Goal: Information Seeking & Learning: Learn about a topic

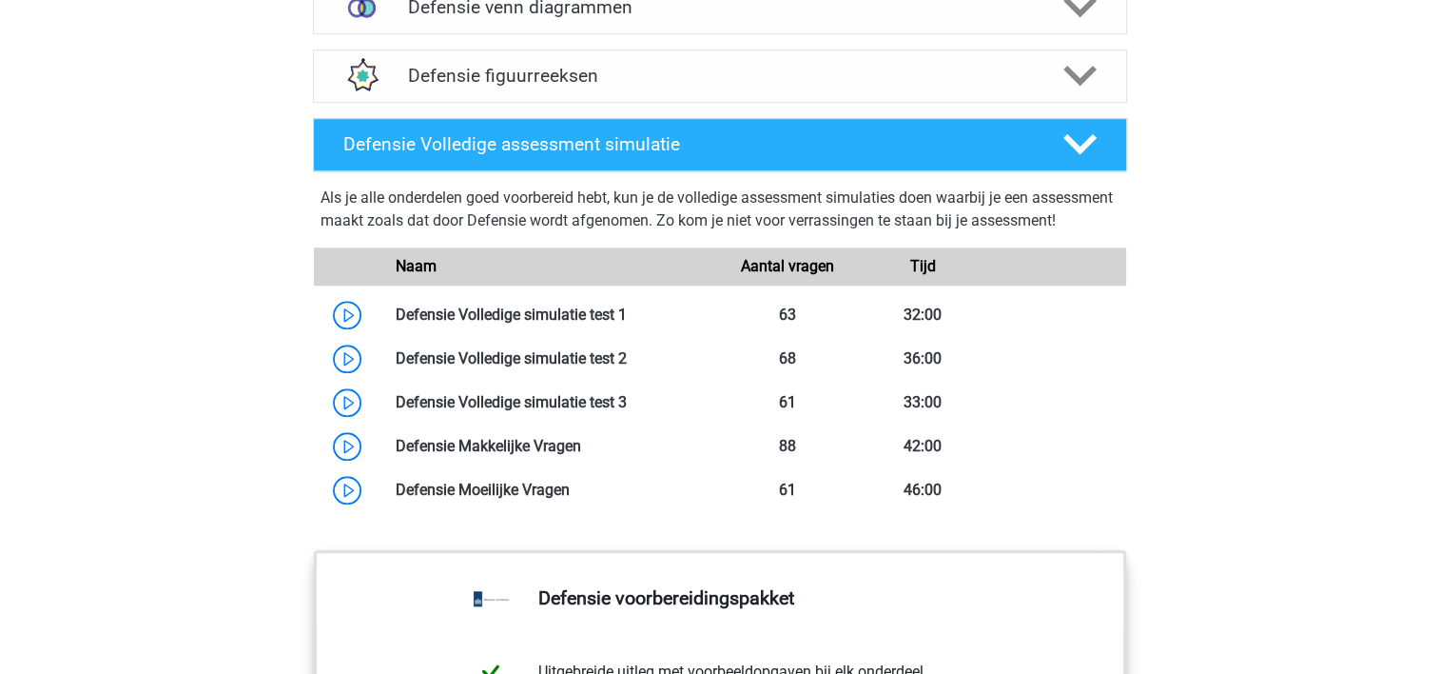
scroll to position [1636, 0]
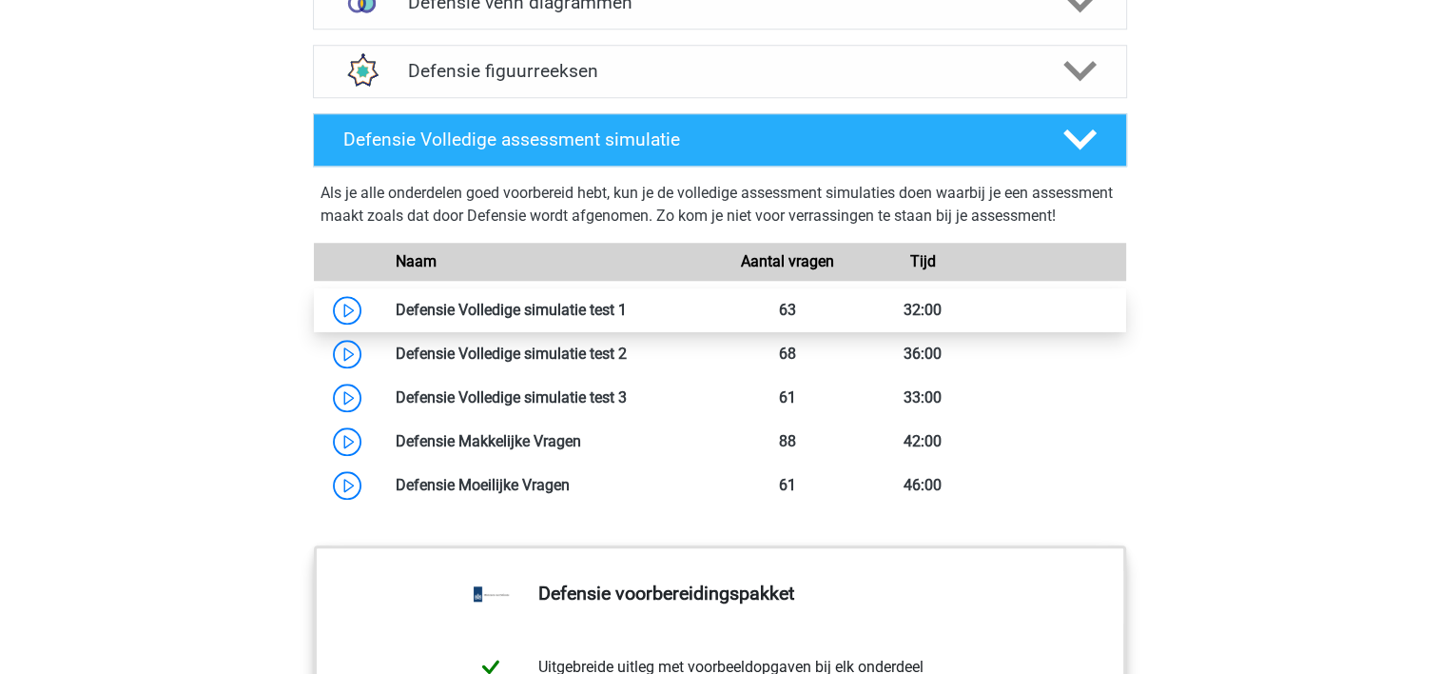
click at [627, 319] on link at bounding box center [627, 310] width 0 height 18
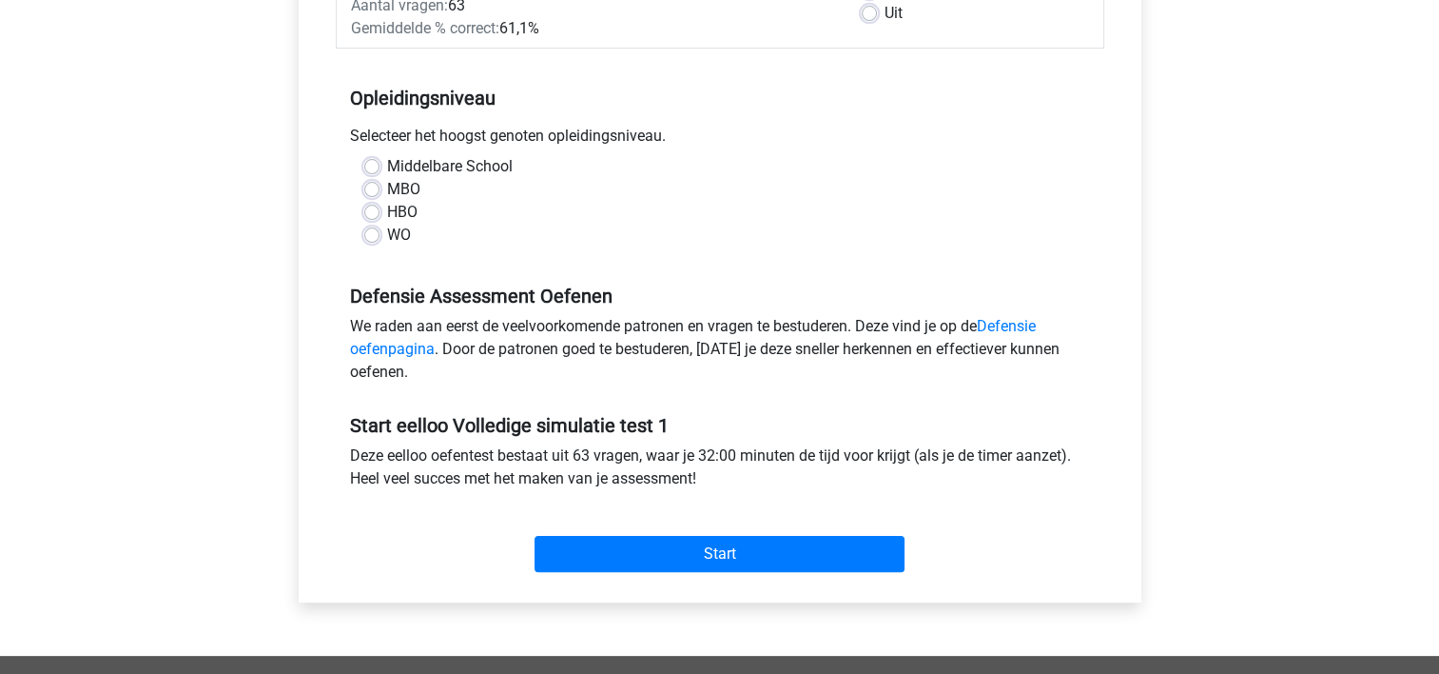
scroll to position [342, 0]
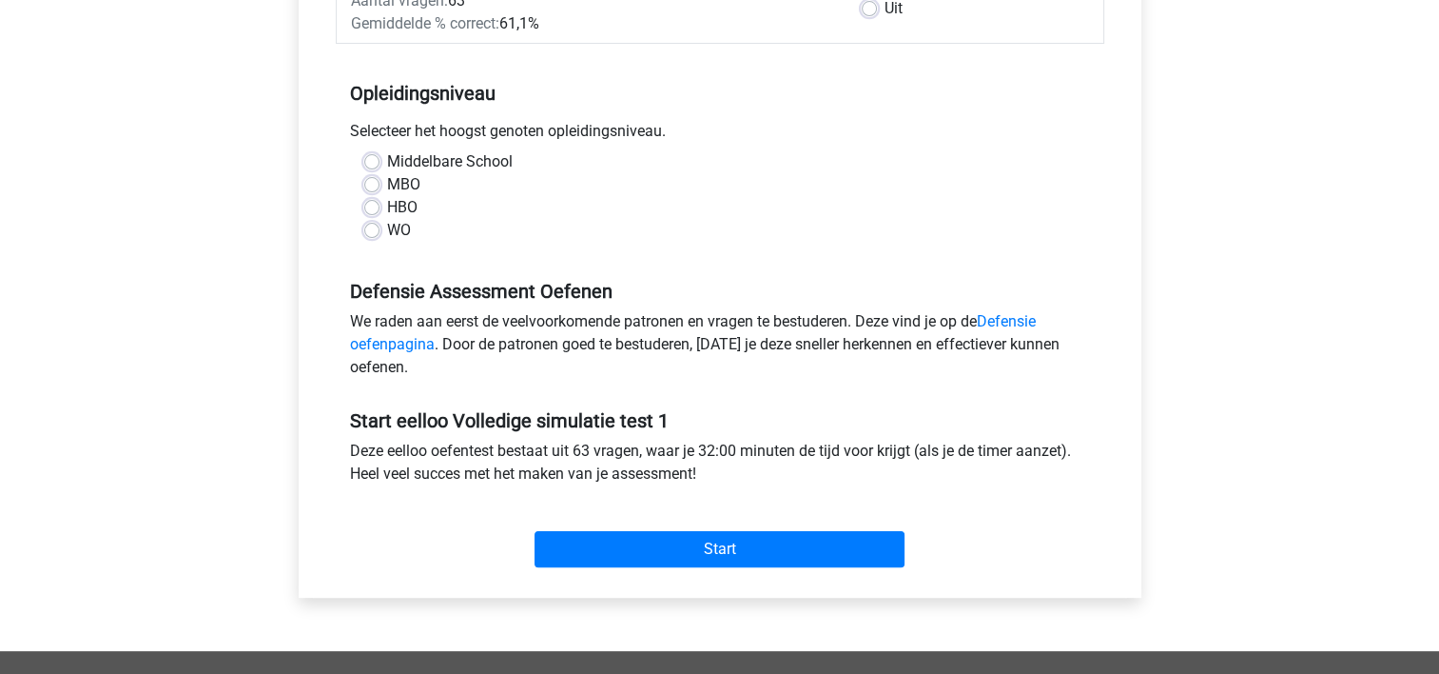
click at [387, 186] on label "MBO" at bounding box center [403, 184] width 33 height 23
click at [375, 186] on input "MBO" at bounding box center [371, 182] width 15 height 19
radio input "true"
click at [1006, 315] on link "Defensie oefenpagina" at bounding box center [693, 332] width 686 height 41
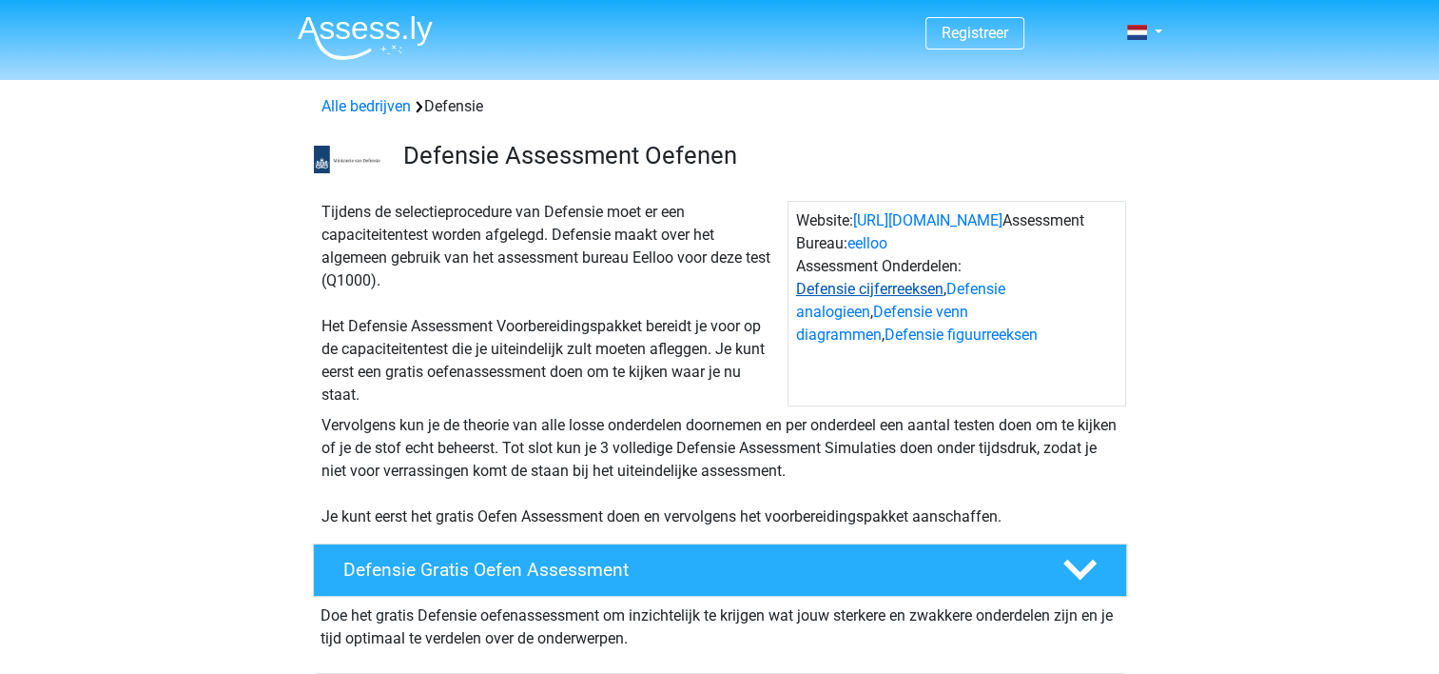
click at [911, 291] on link "Defensie cijferreeksen" at bounding box center [869, 289] width 147 height 18
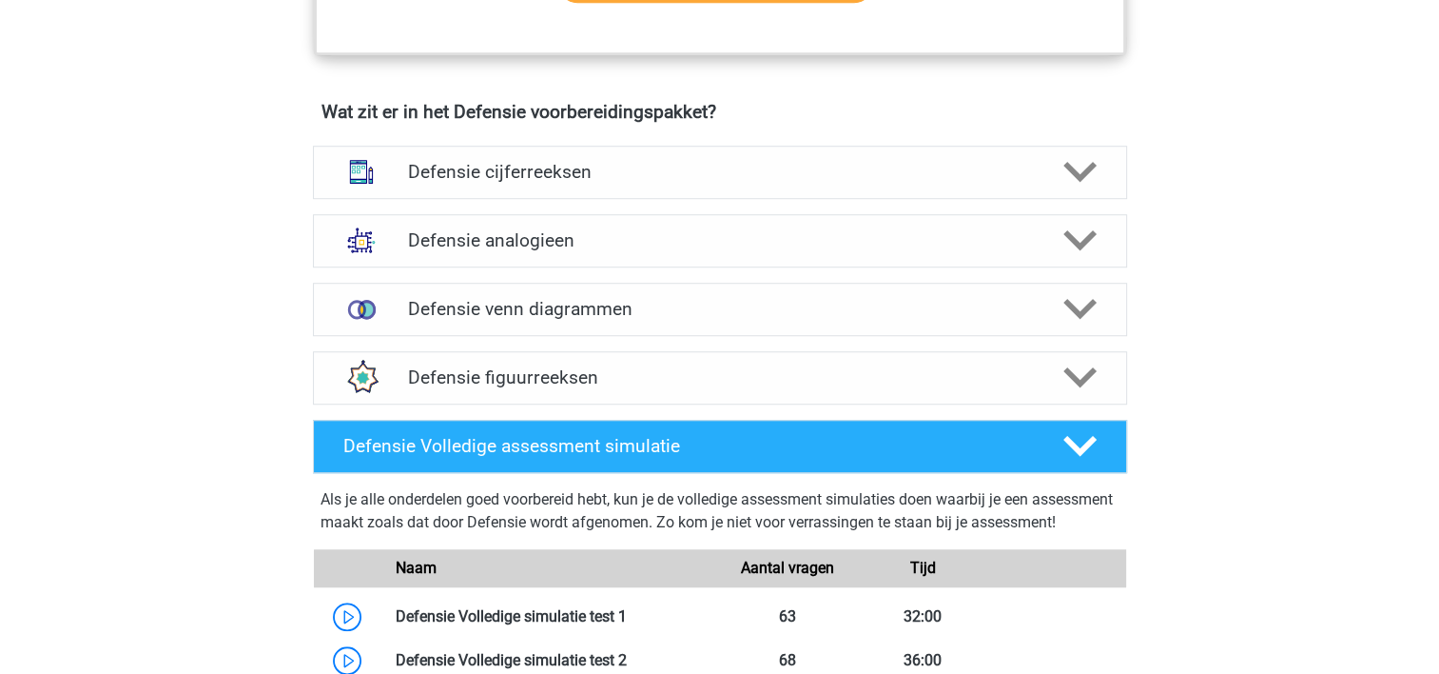
scroll to position [1296, 0]
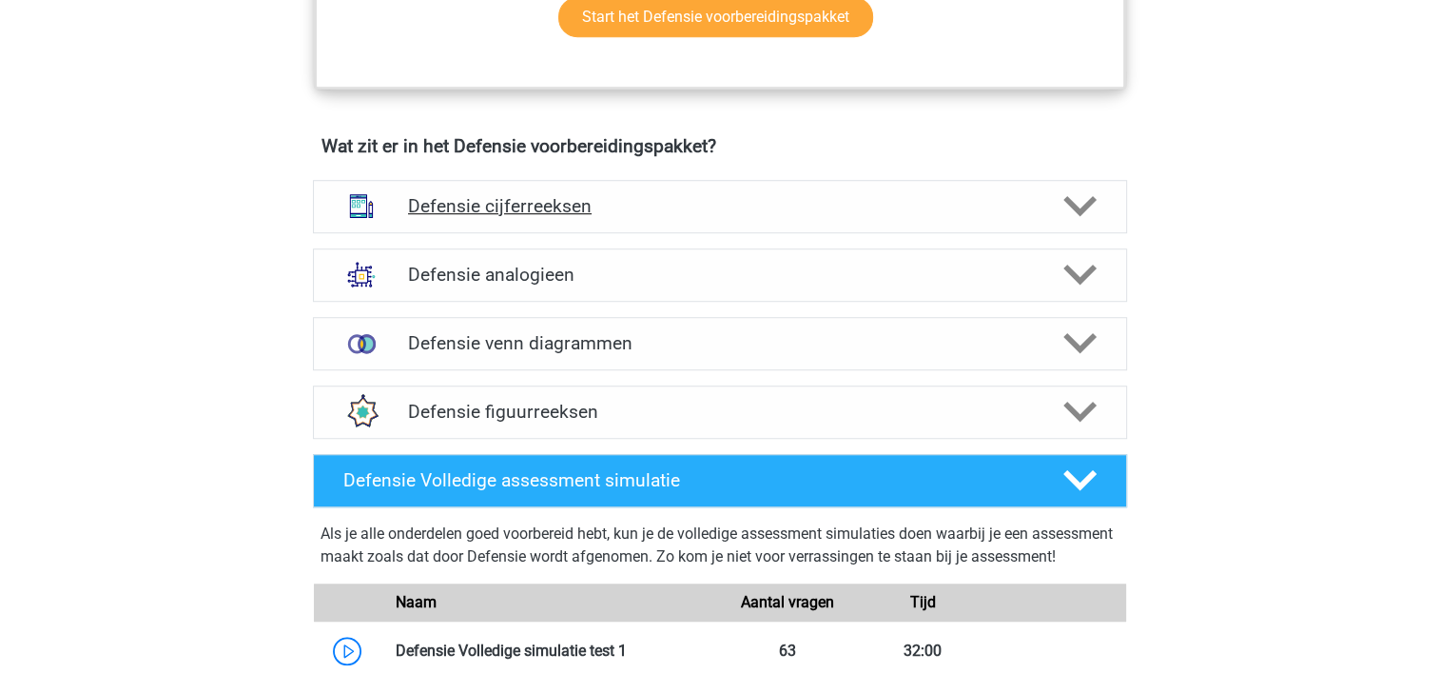
click at [1066, 202] on icon at bounding box center [1080, 205] width 33 height 33
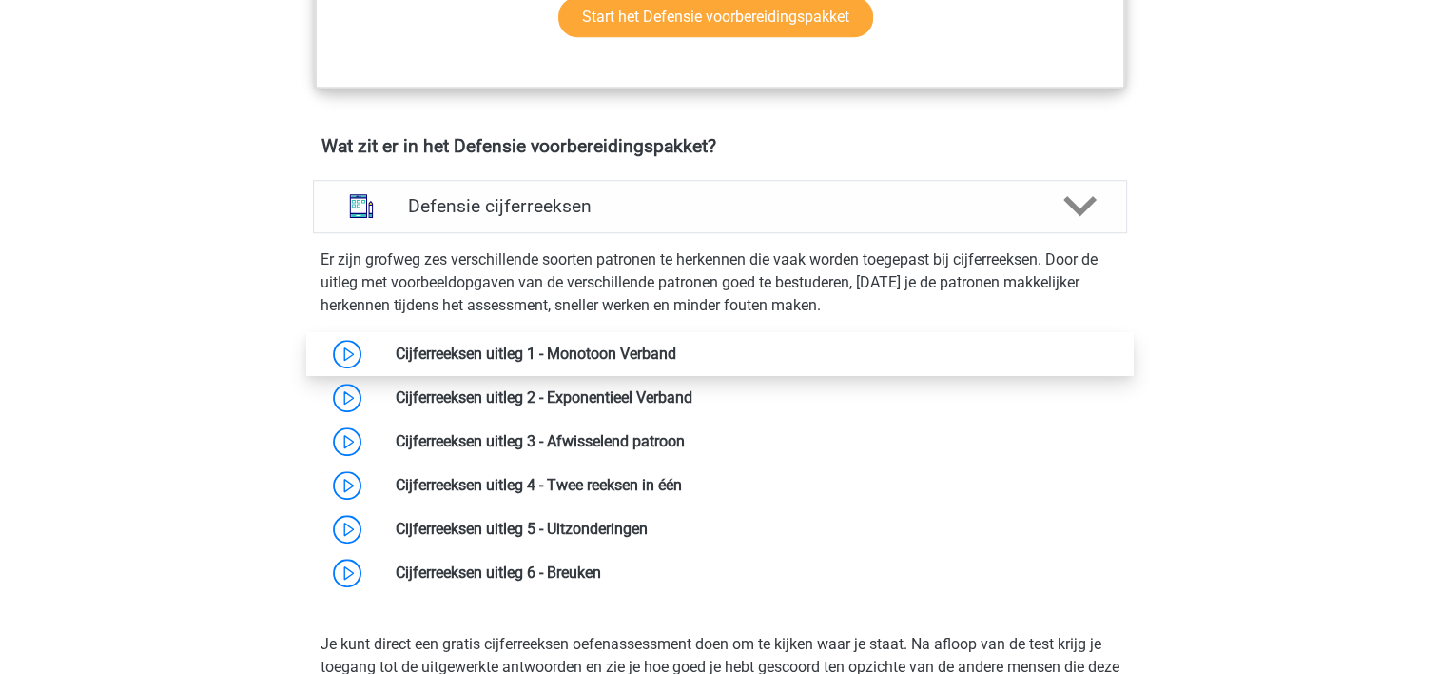
click at [676, 351] on link at bounding box center [676, 353] width 0 height 18
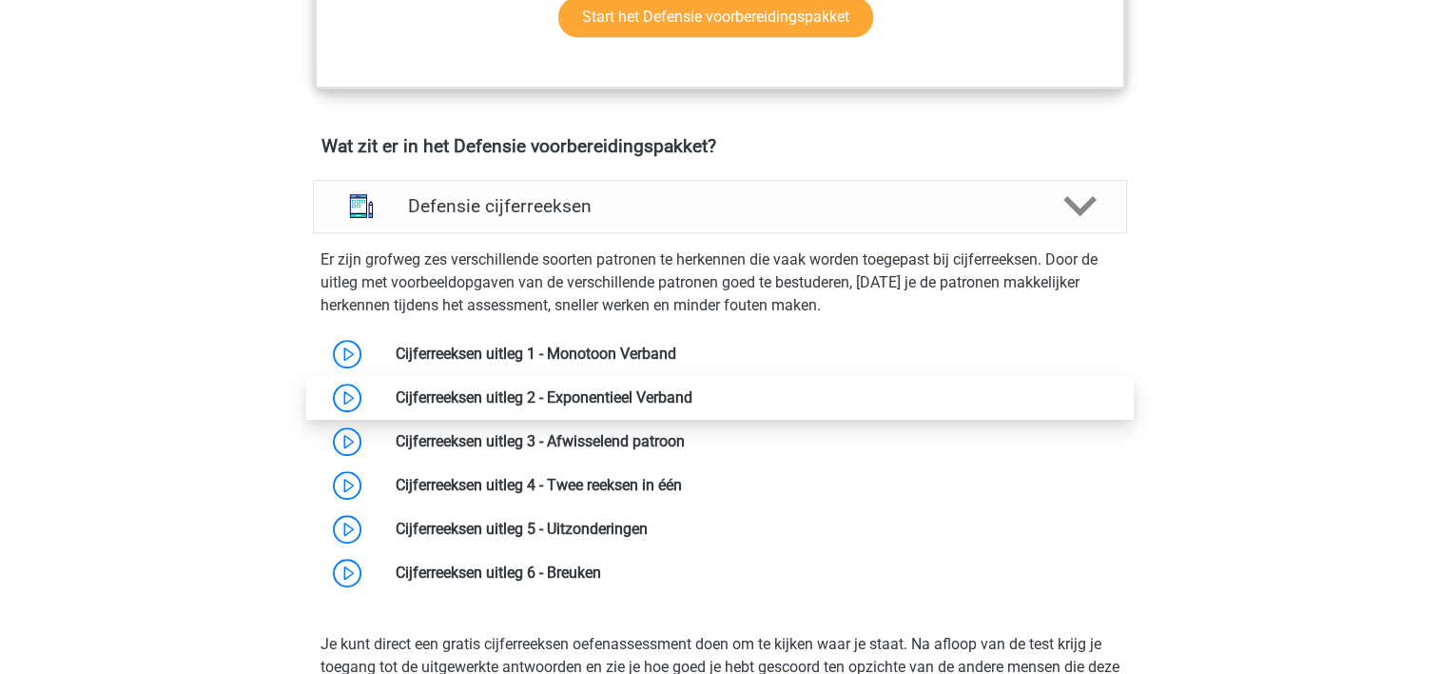
click at [693, 400] on link at bounding box center [693, 397] width 0 height 18
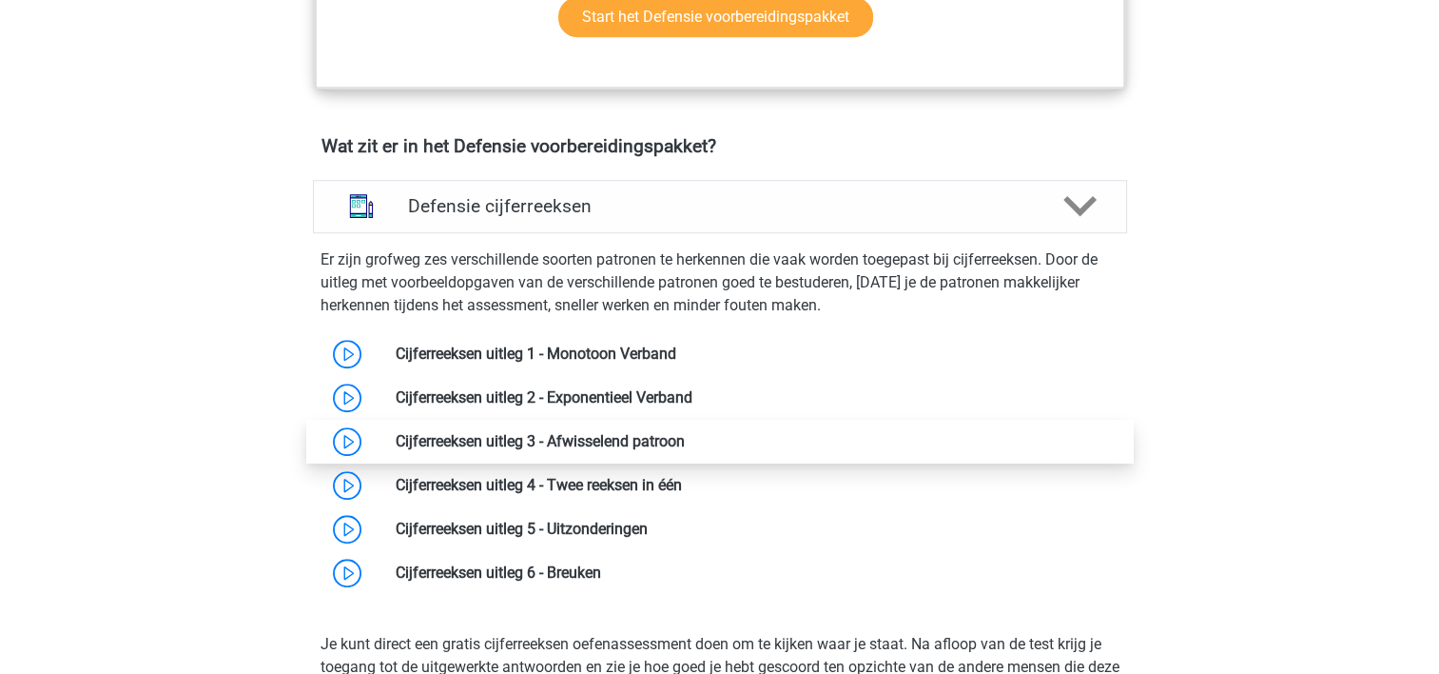
click at [685, 437] on link at bounding box center [685, 441] width 0 height 18
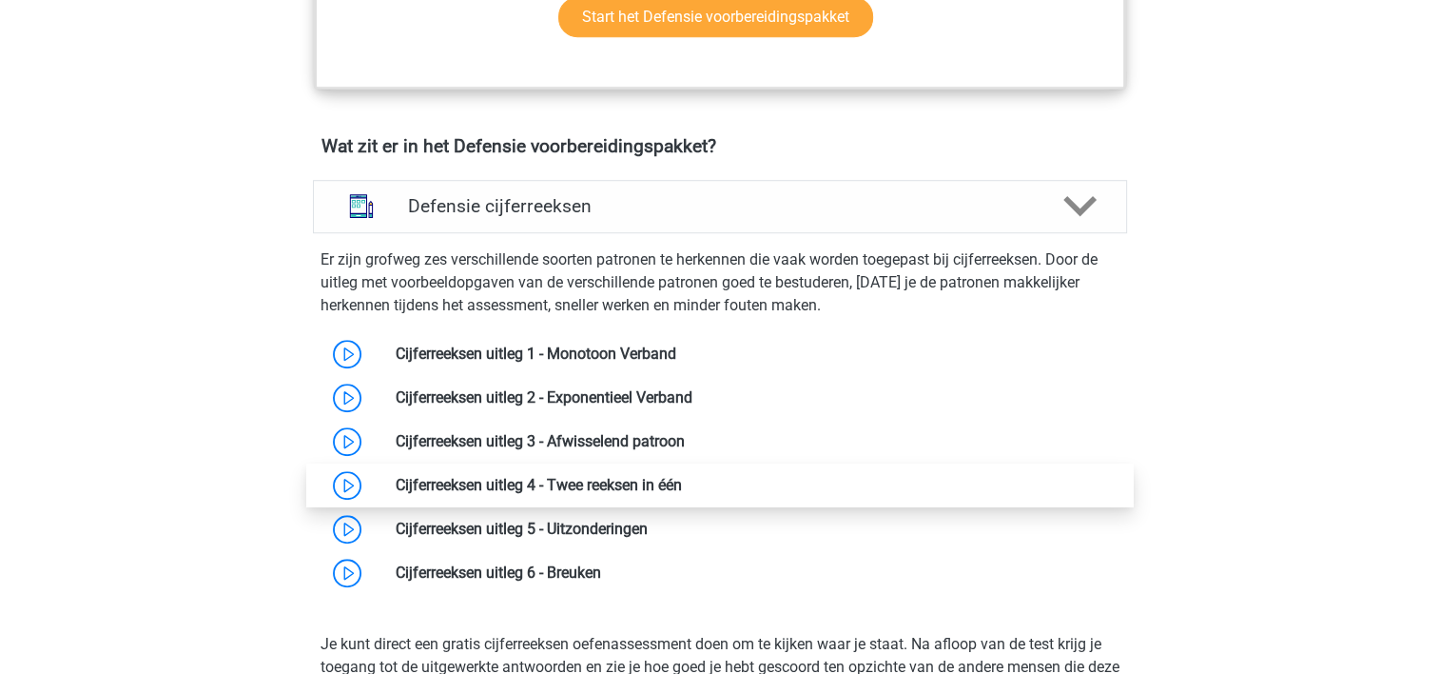
click at [682, 479] on link at bounding box center [682, 485] width 0 height 18
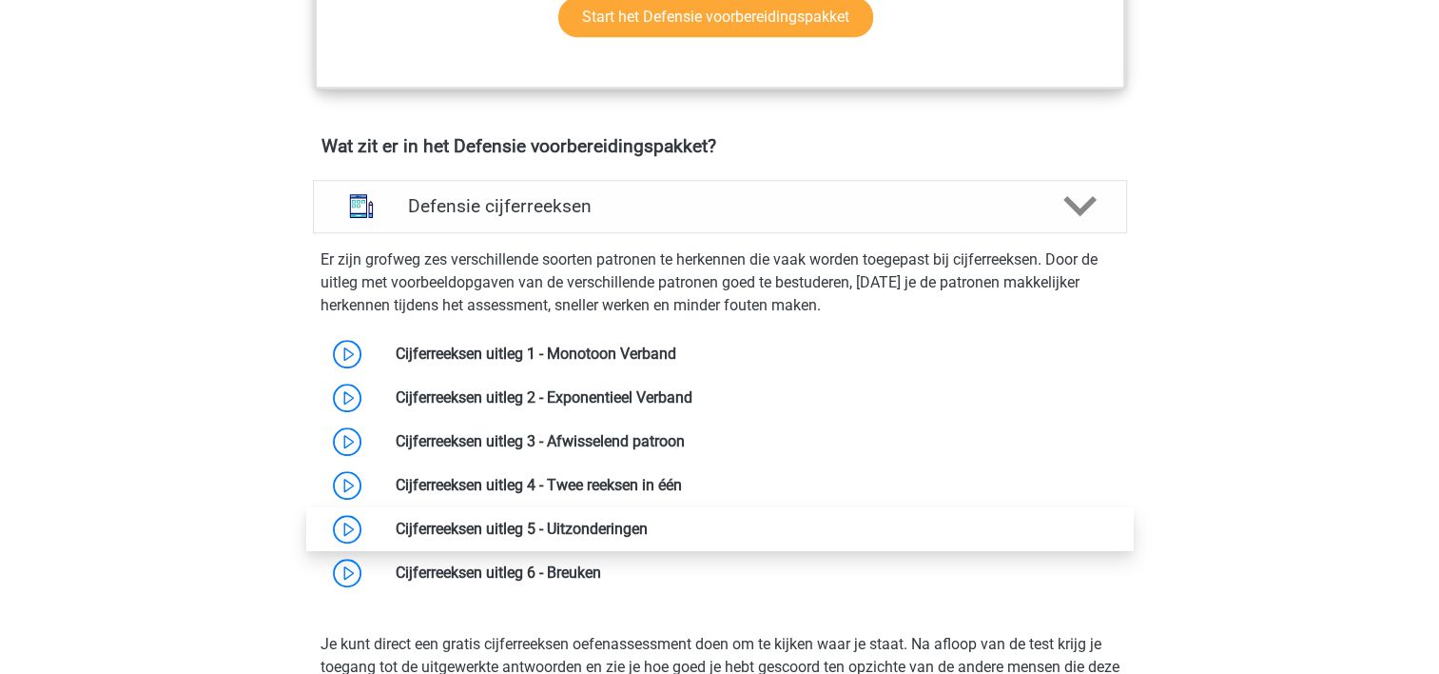
click at [648, 533] on link at bounding box center [648, 528] width 0 height 18
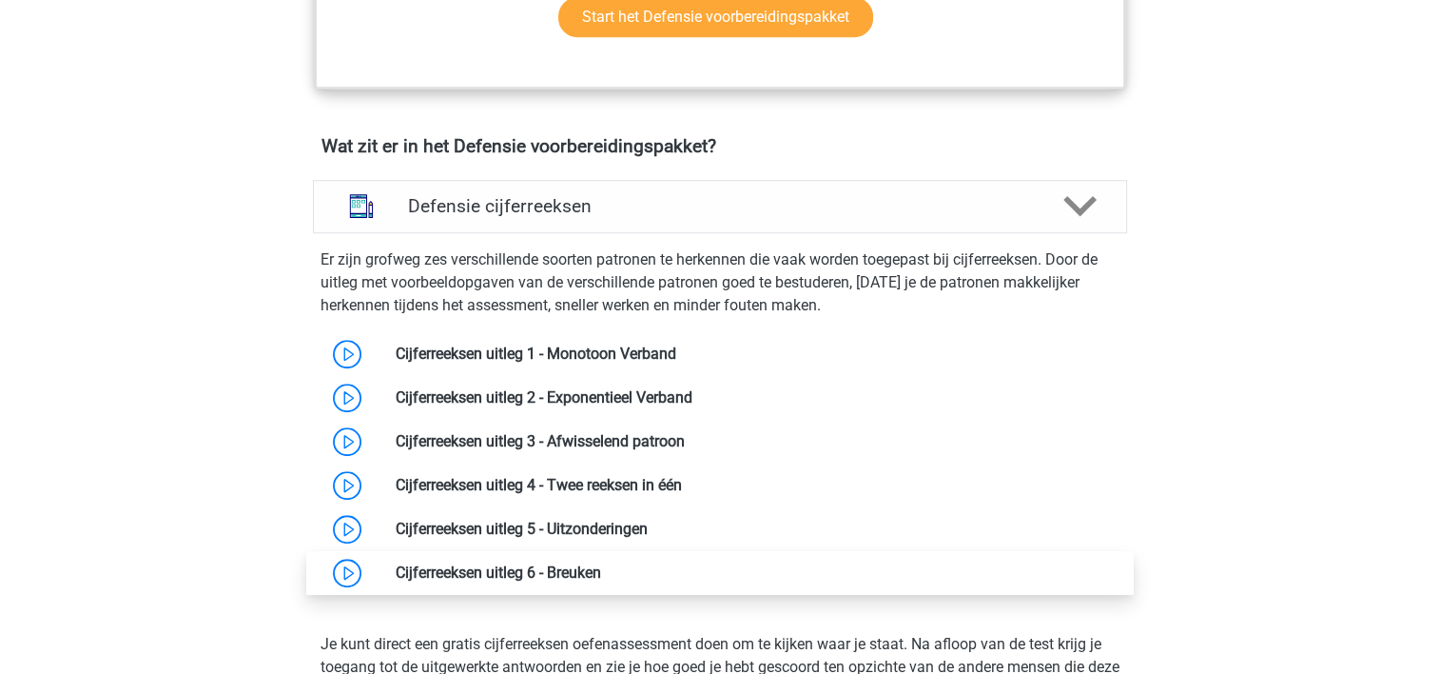
click at [601, 566] on link at bounding box center [601, 572] width 0 height 18
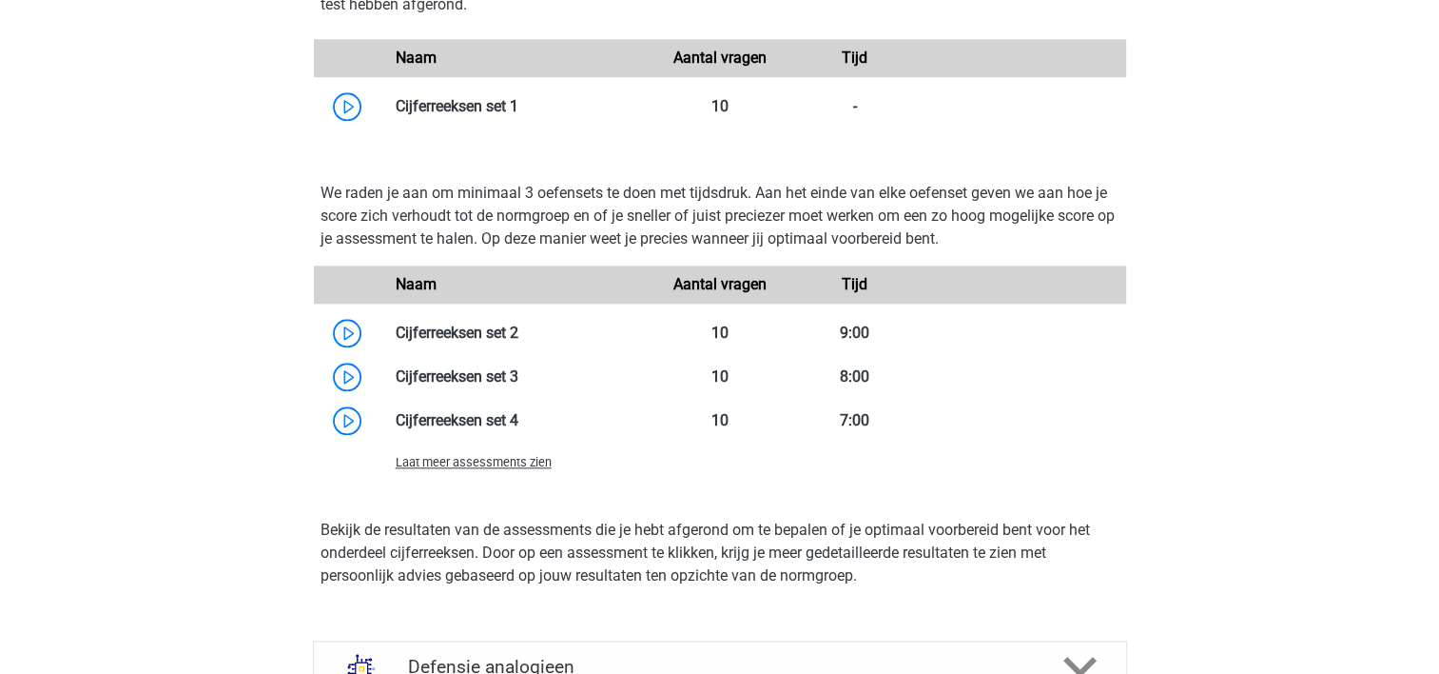
scroll to position [1943, 0]
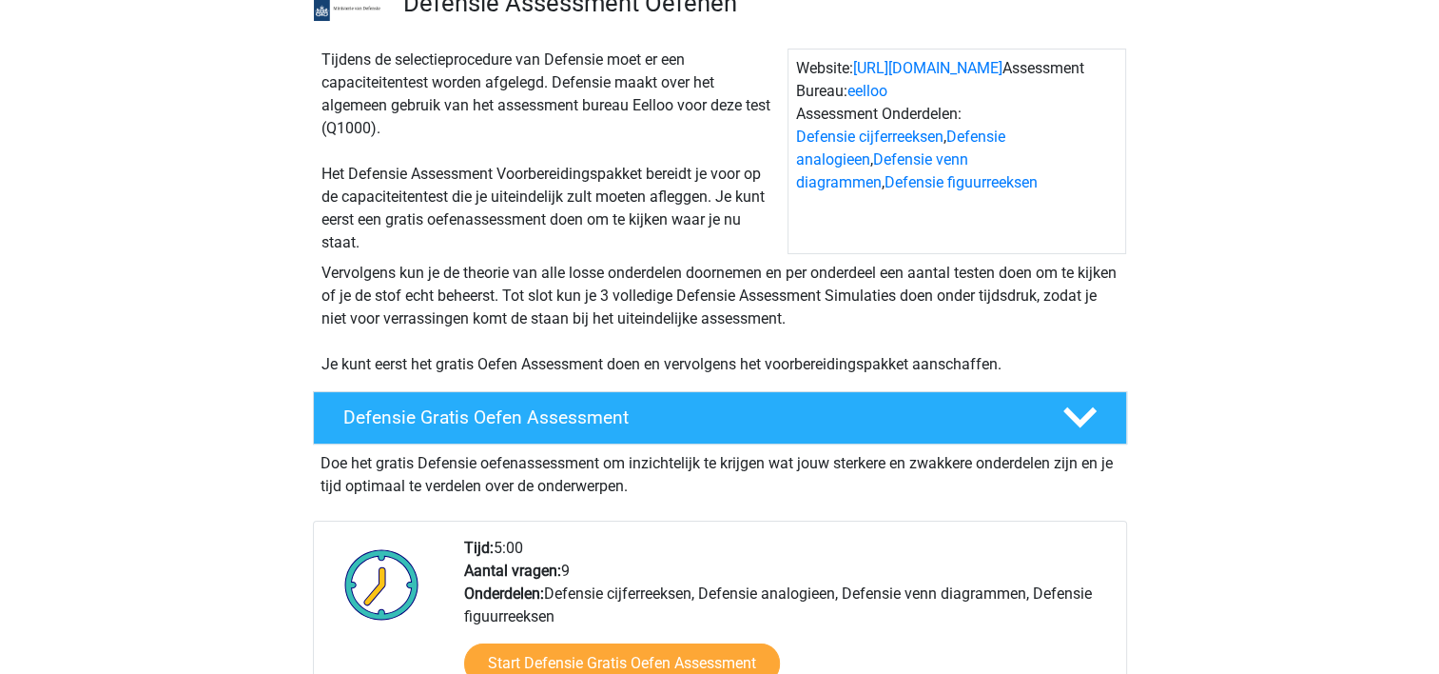
scroll to position [114, 0]
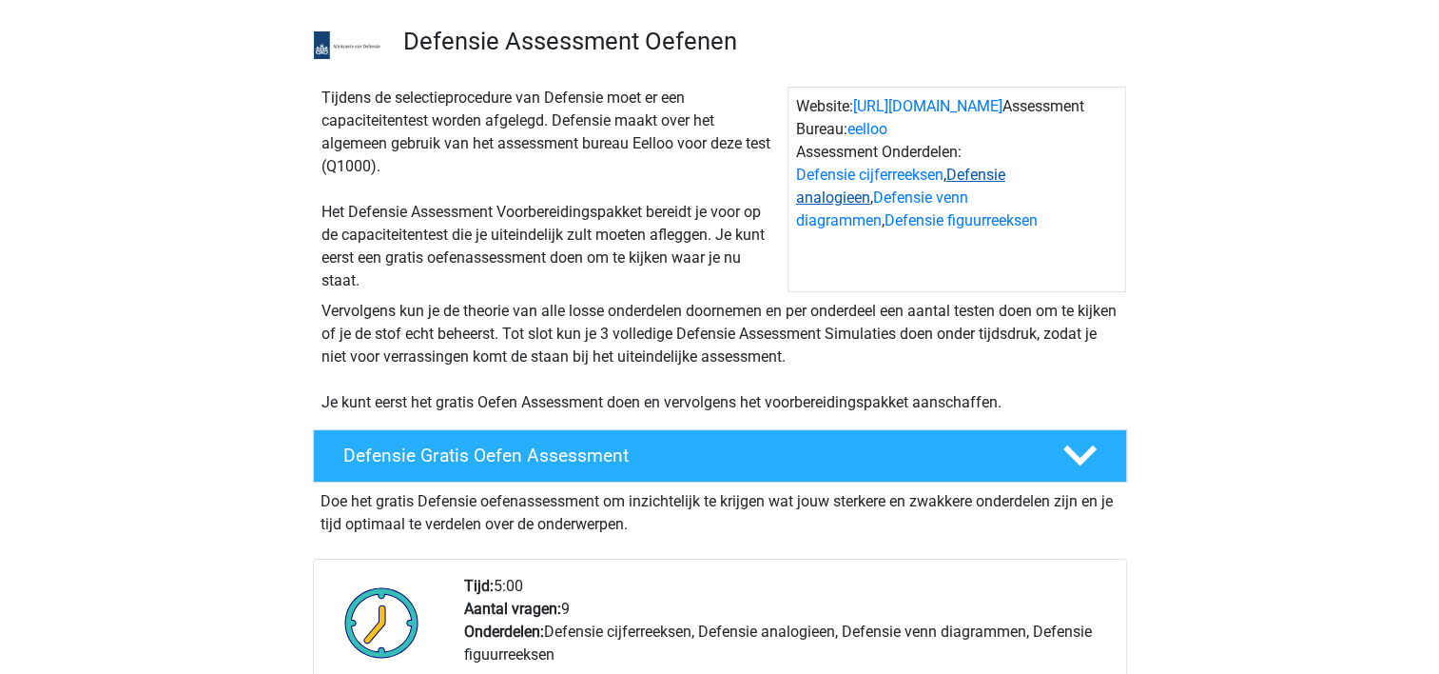
click at [1006, 175] on link "Defensie analogieen" at bounding box center [900, 186] width 209 height 41
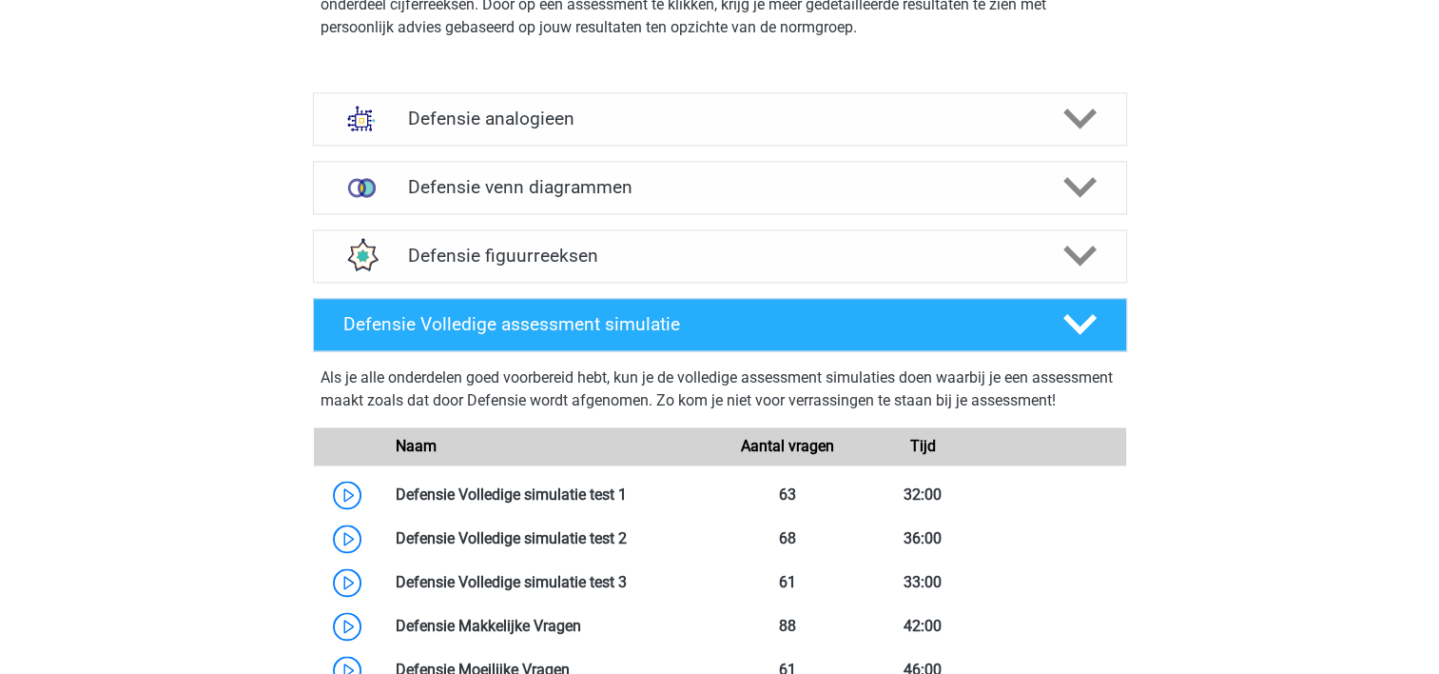
scroll to position [2496, 0]
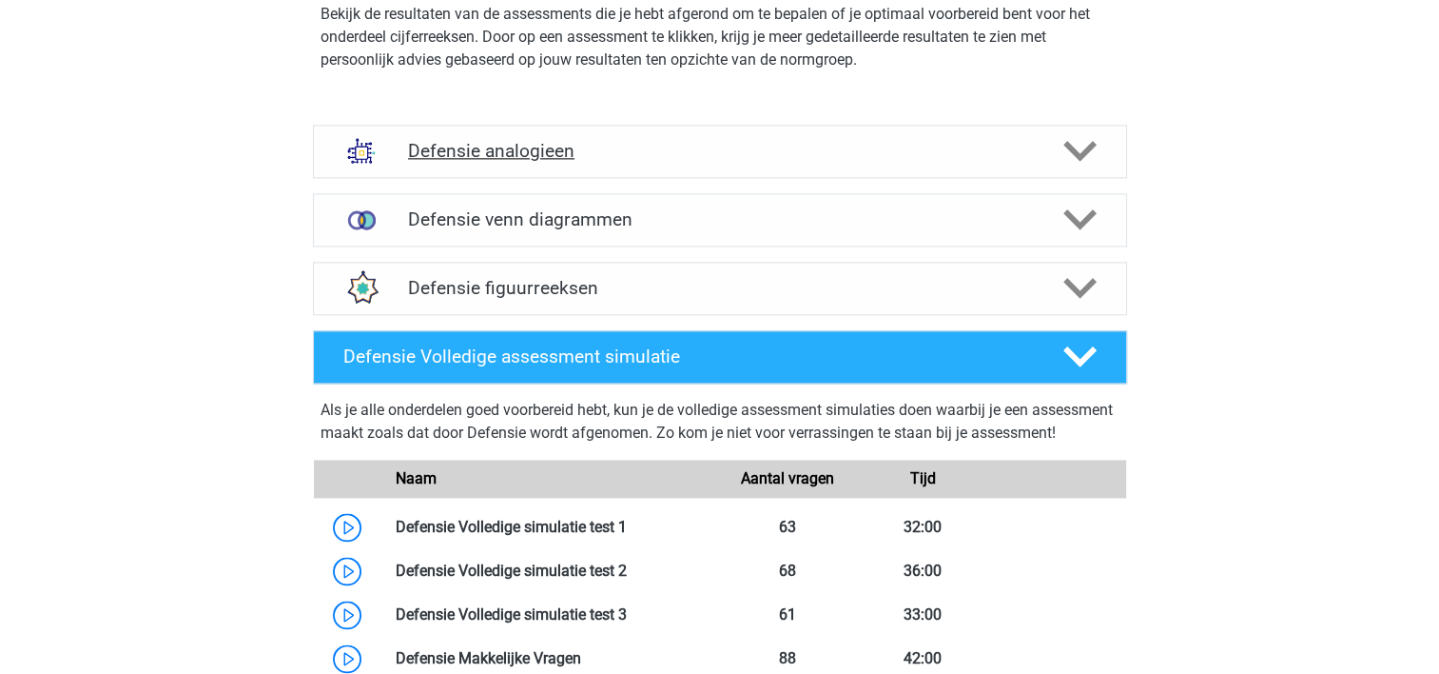
click at [1084, 149] on polygon at bounding box center [1080, 151] width 33 height 21
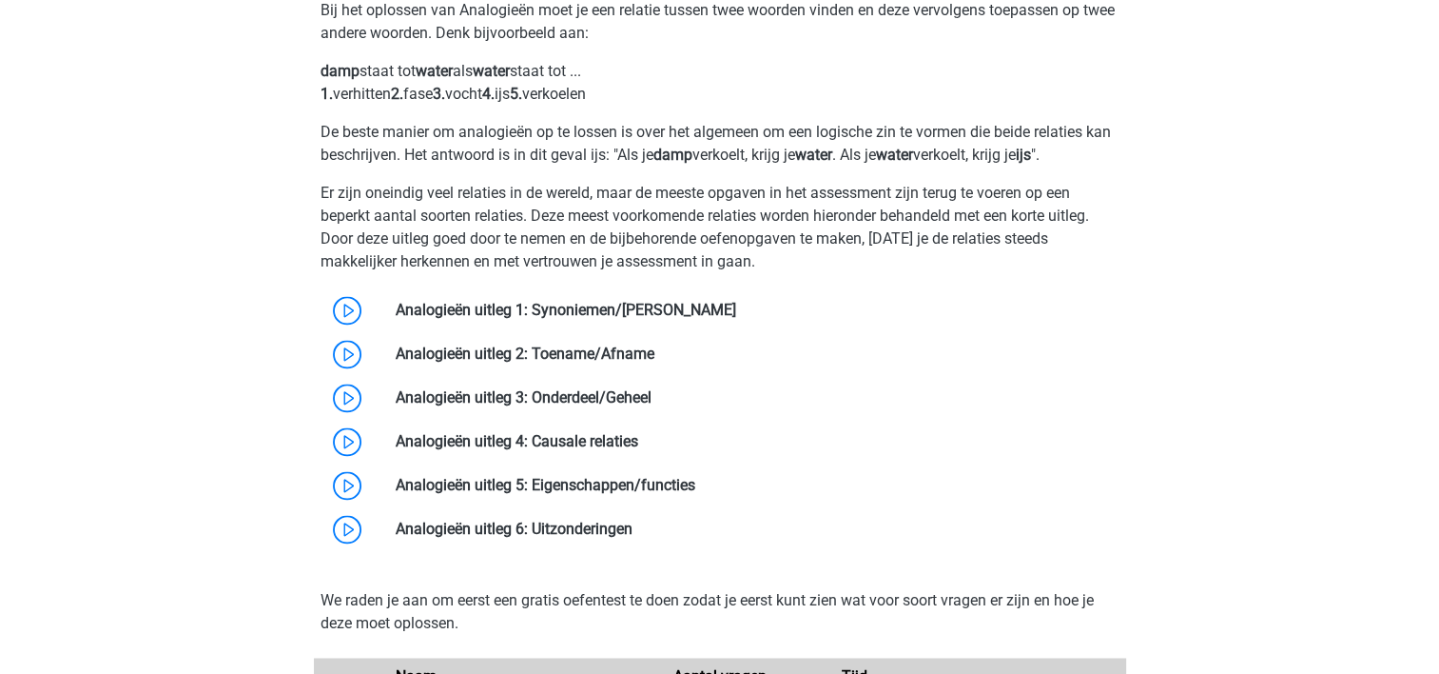
scroll to position [2763, 0]
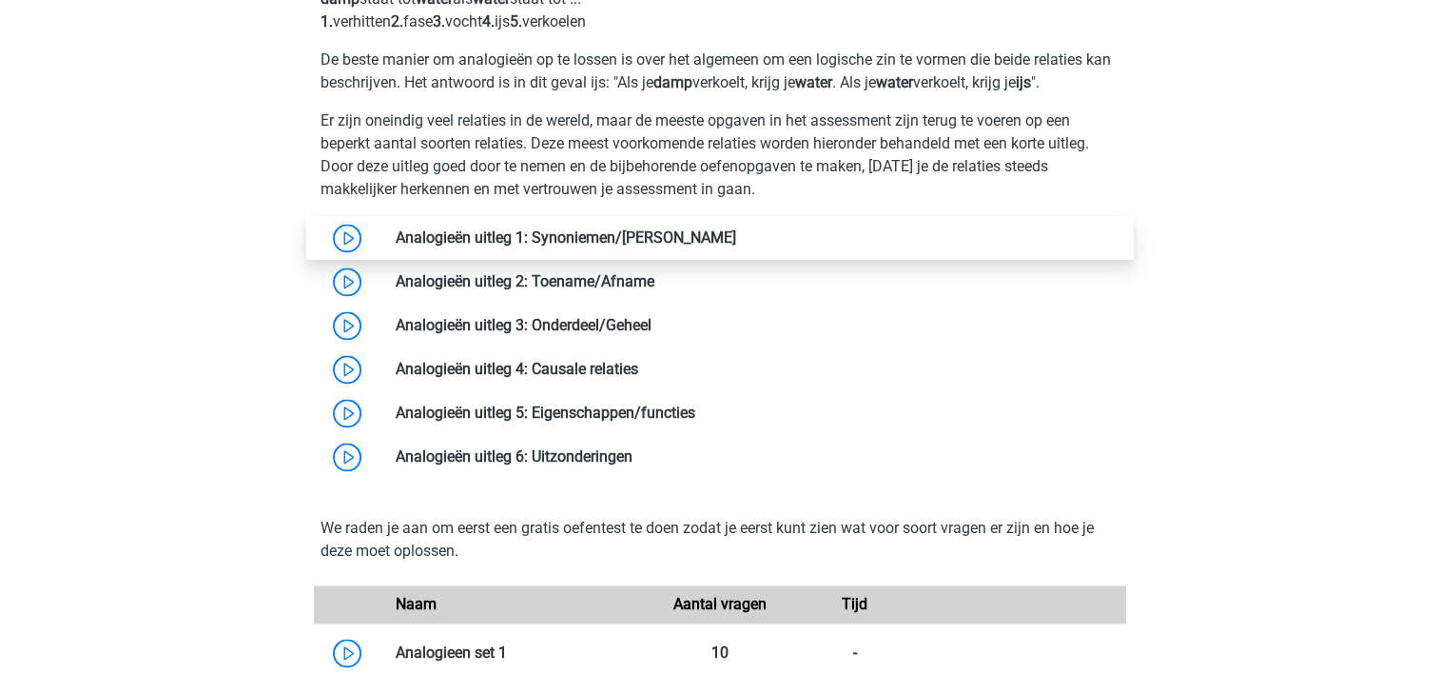
click at [736, 232] on link at bounding box center [736, 237] width 0 height 18
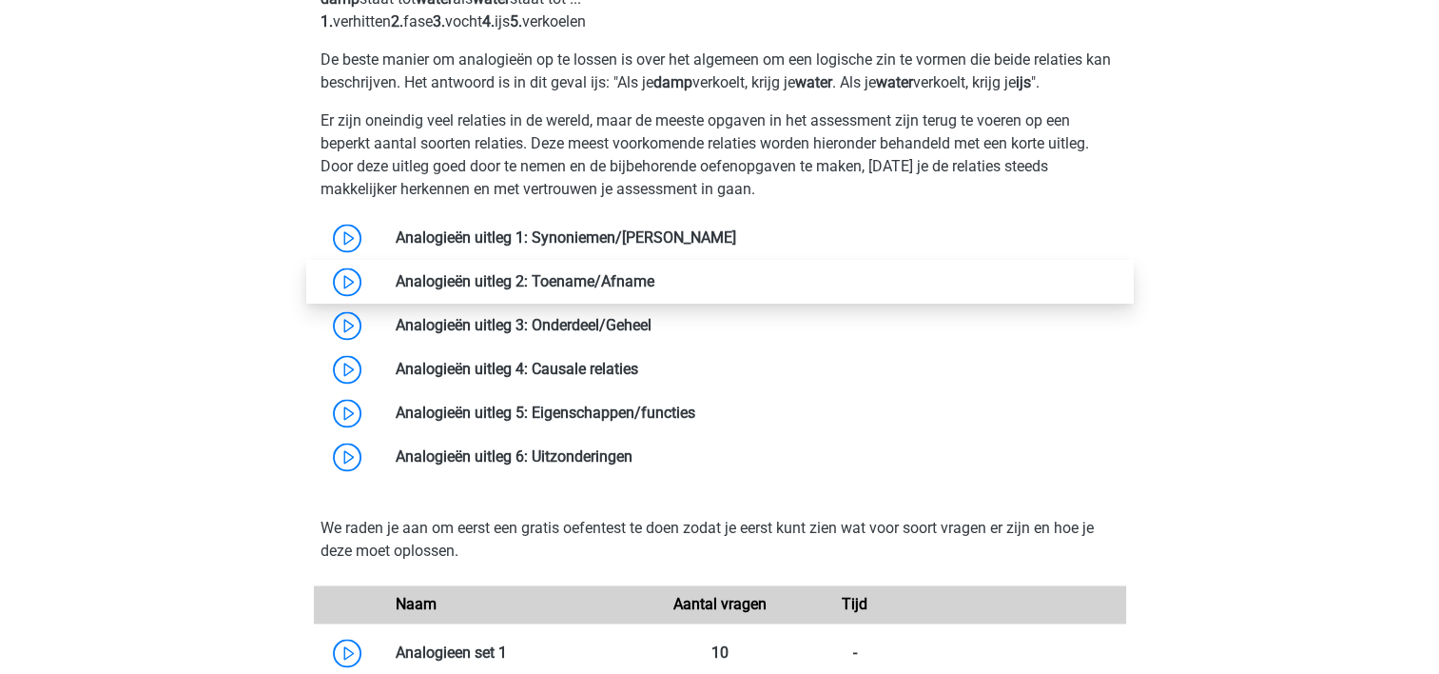
click at [654, 281] on link at bounding box center [654, 281] width 0 height 18
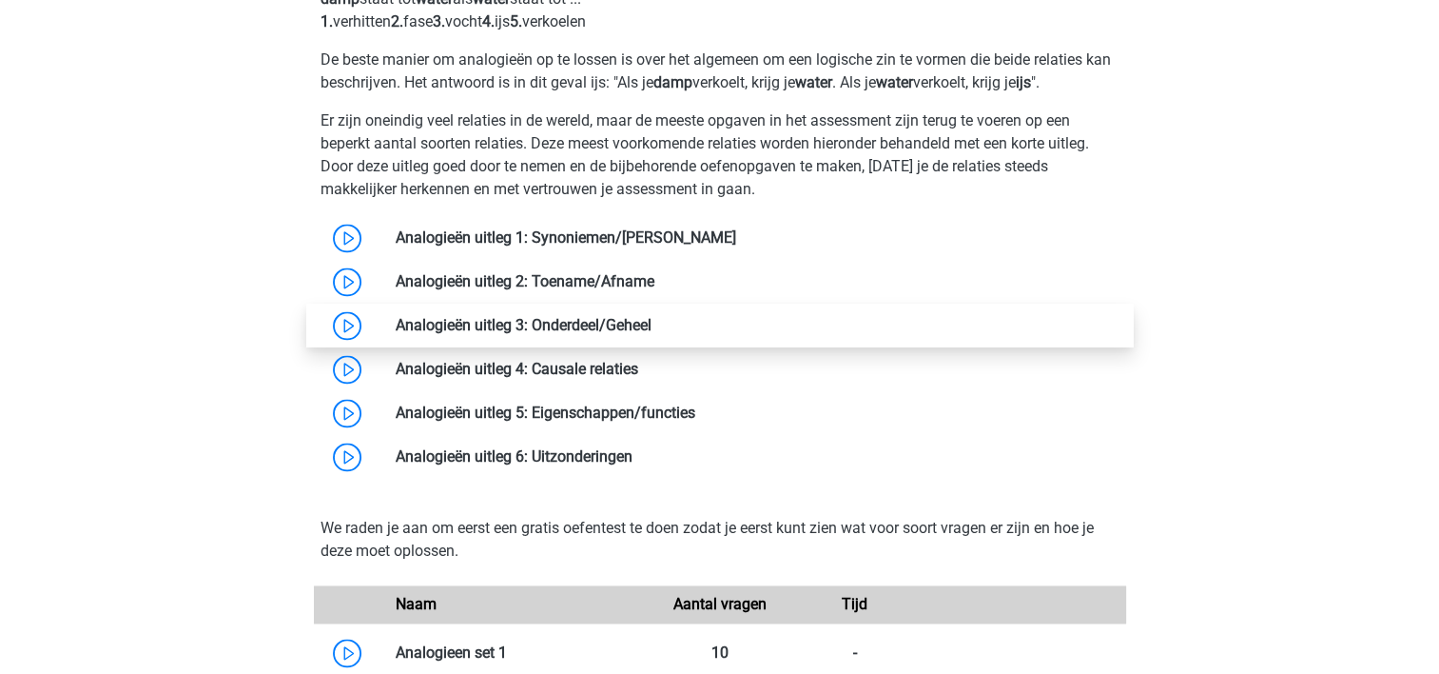
click at [652, 316] on link at bounding box center [652, 325] width 0 height 18
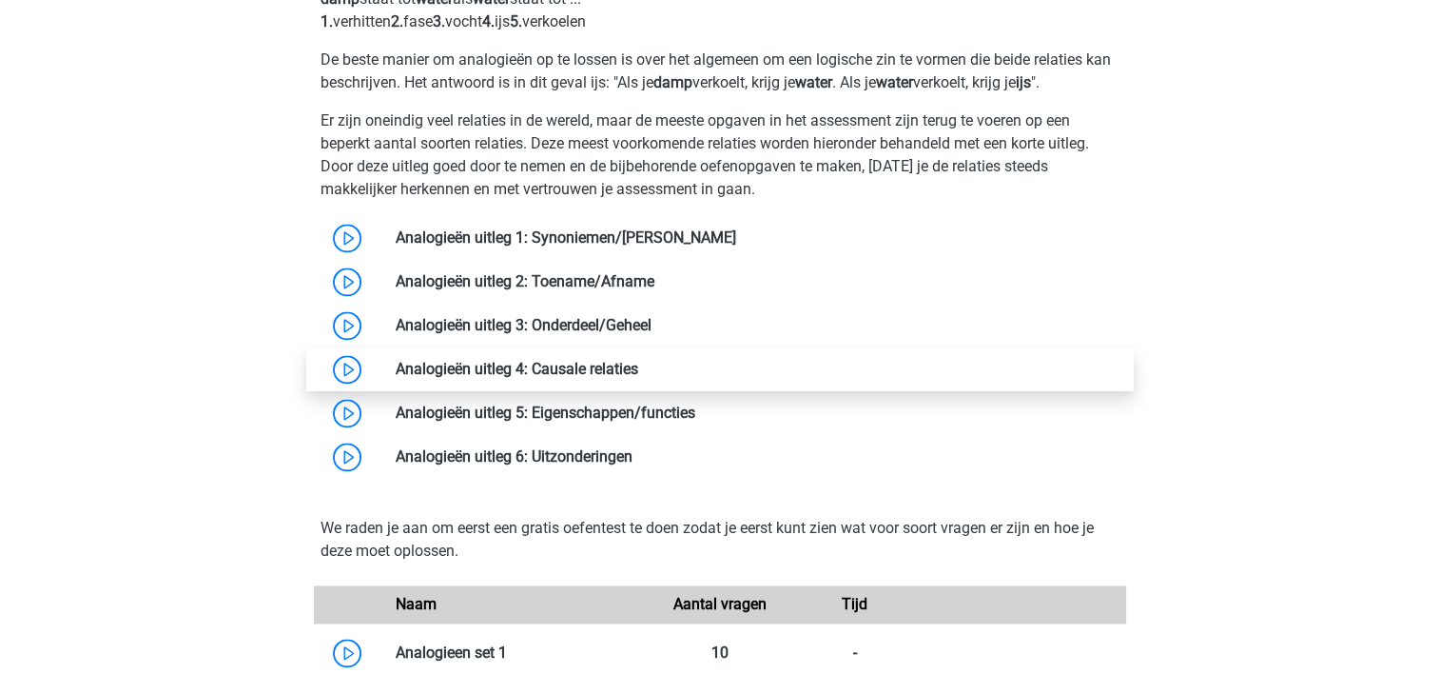
click at [638, 365] on link at bounding box center [638, 369] width 0 height 18
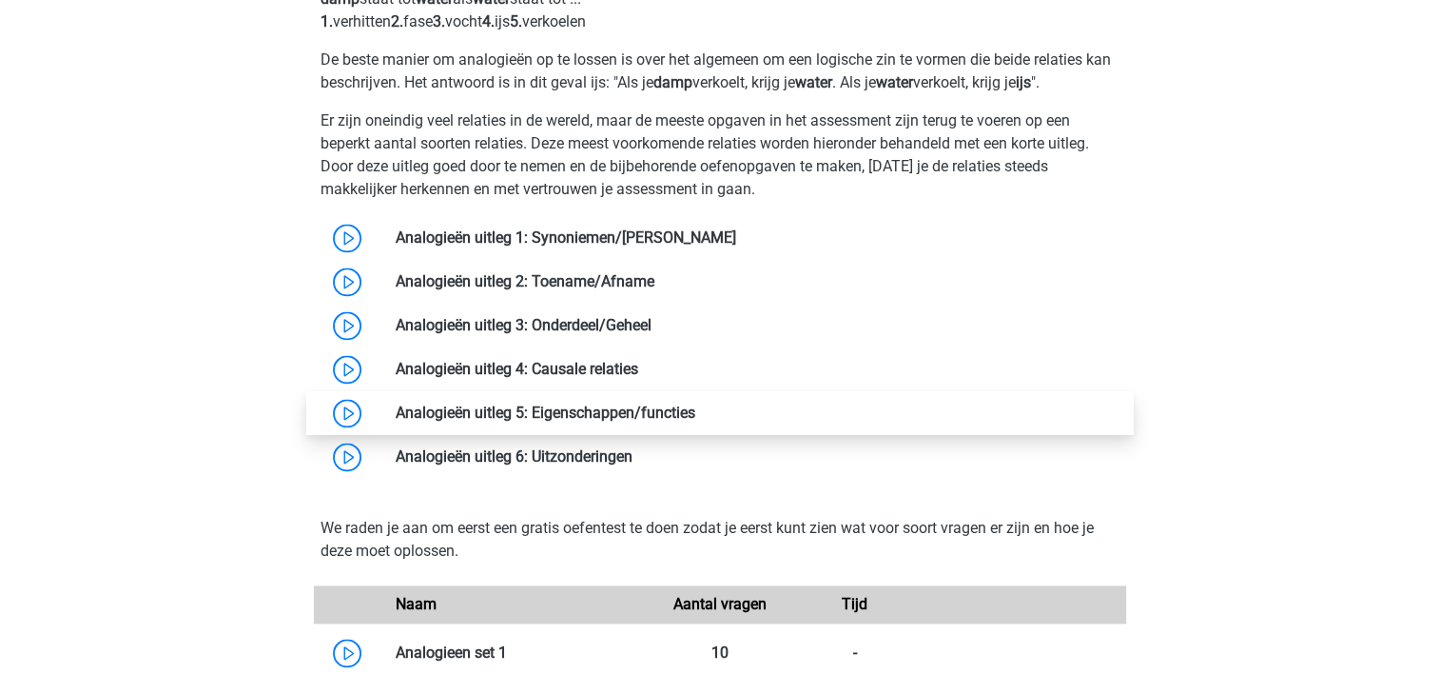
click at [695, 404] on link at bounding box center [695, 412] width 0 height 18
click at [695, 406] on link at bounding box center [695, 412] width 0 height 18
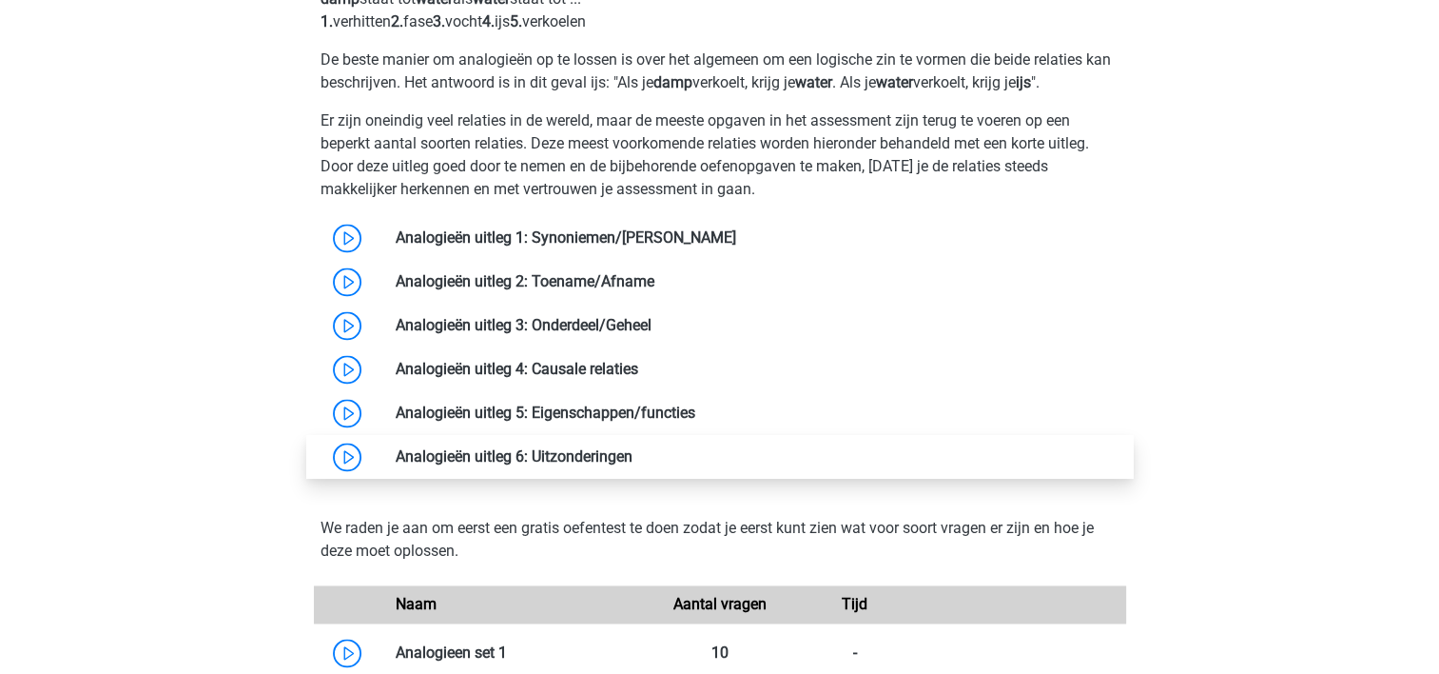
click at [633, 449] on link at bounding box center [633, 456] width 0 height 18
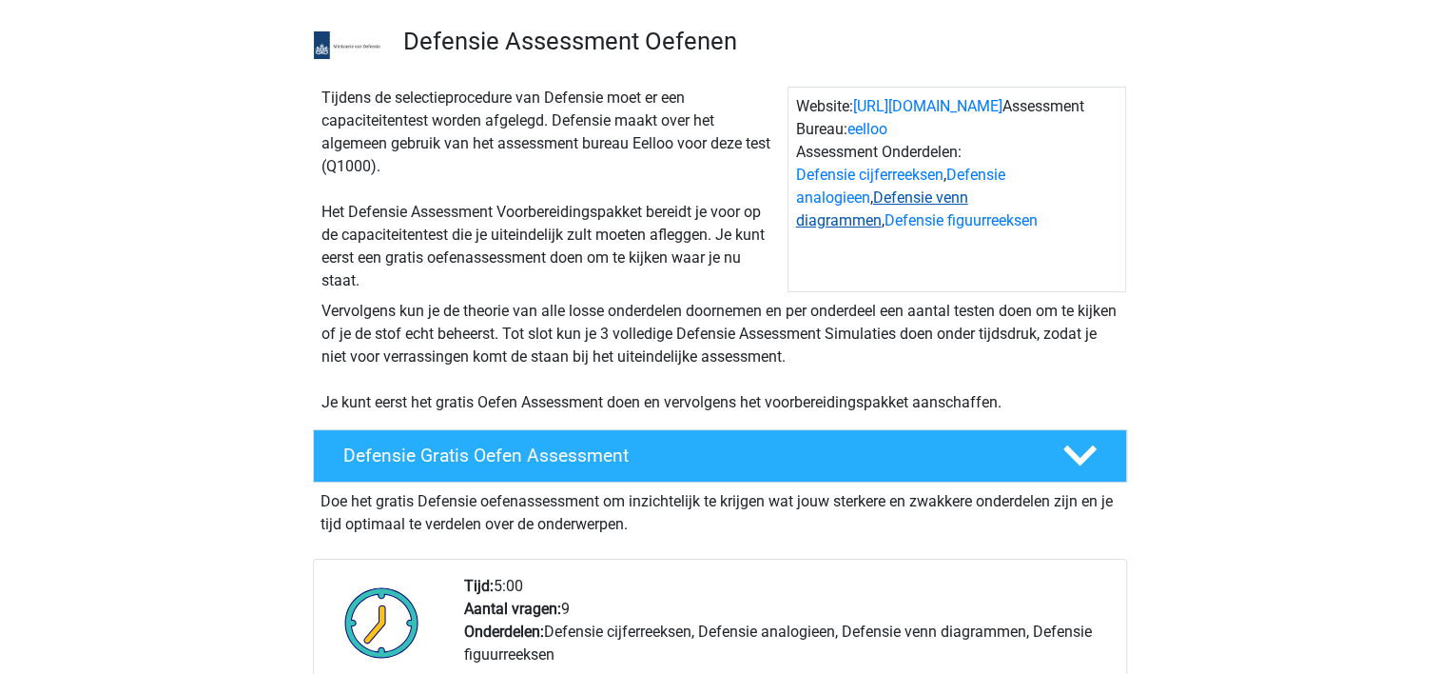
click at [958, 201] on link "Defensie venn diagrammen" at bounding box center [882, 208] width 172 height 41
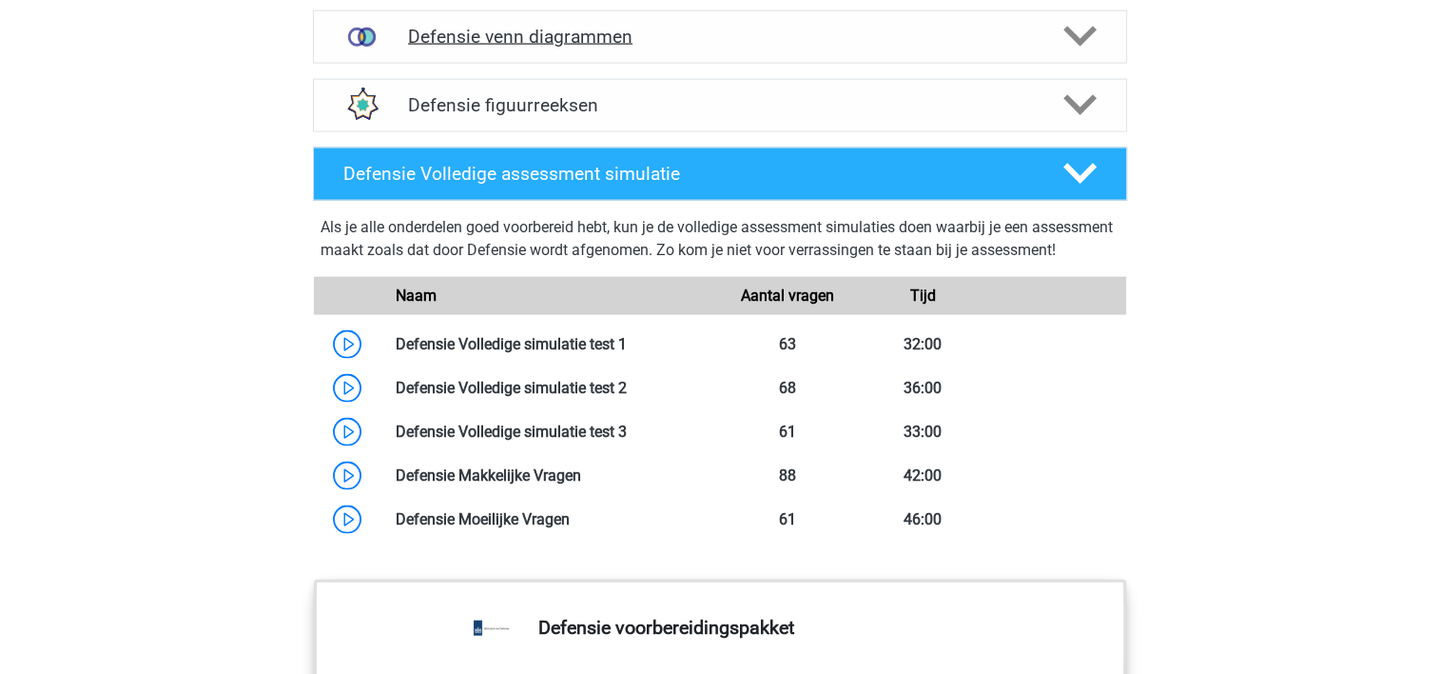
click at [1100, 28] on div at bounding box center [1077, 36] width 65 height 33
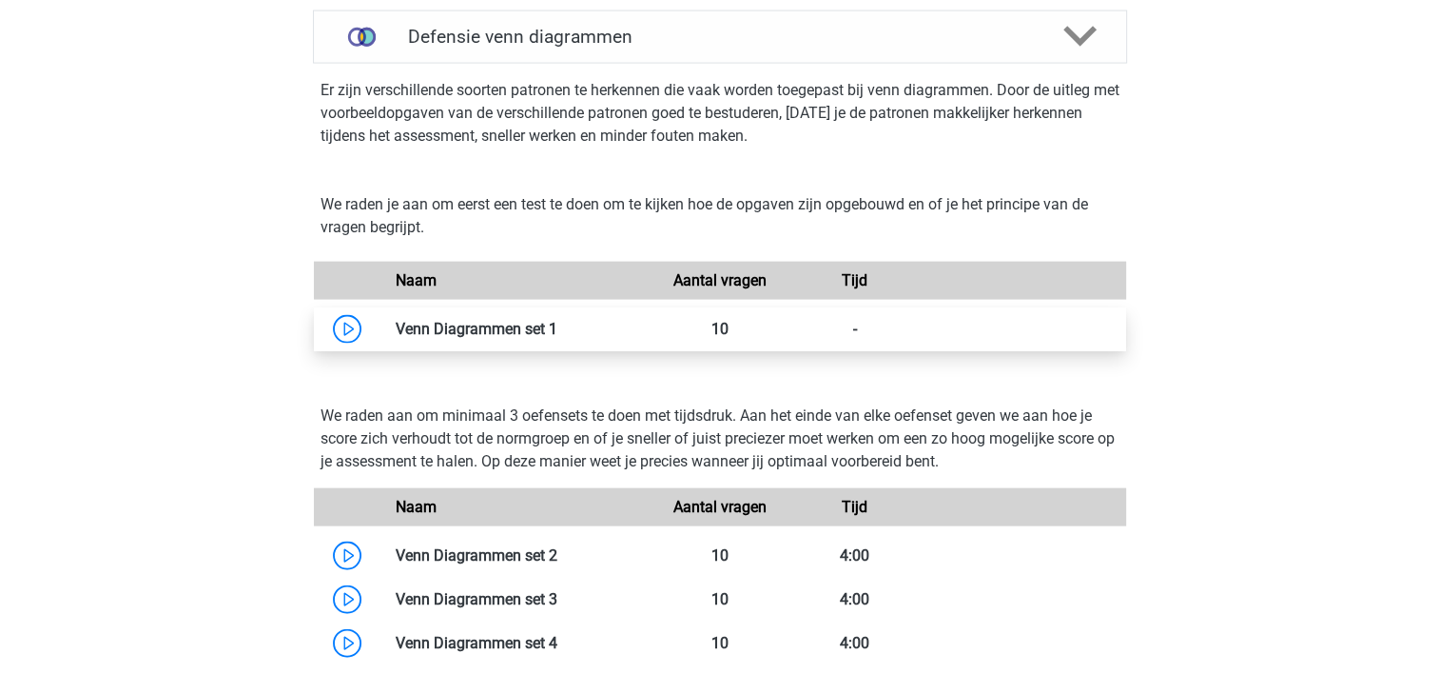
click at [557, 324] on link at bounding box center [557, 329] width 0 height 18
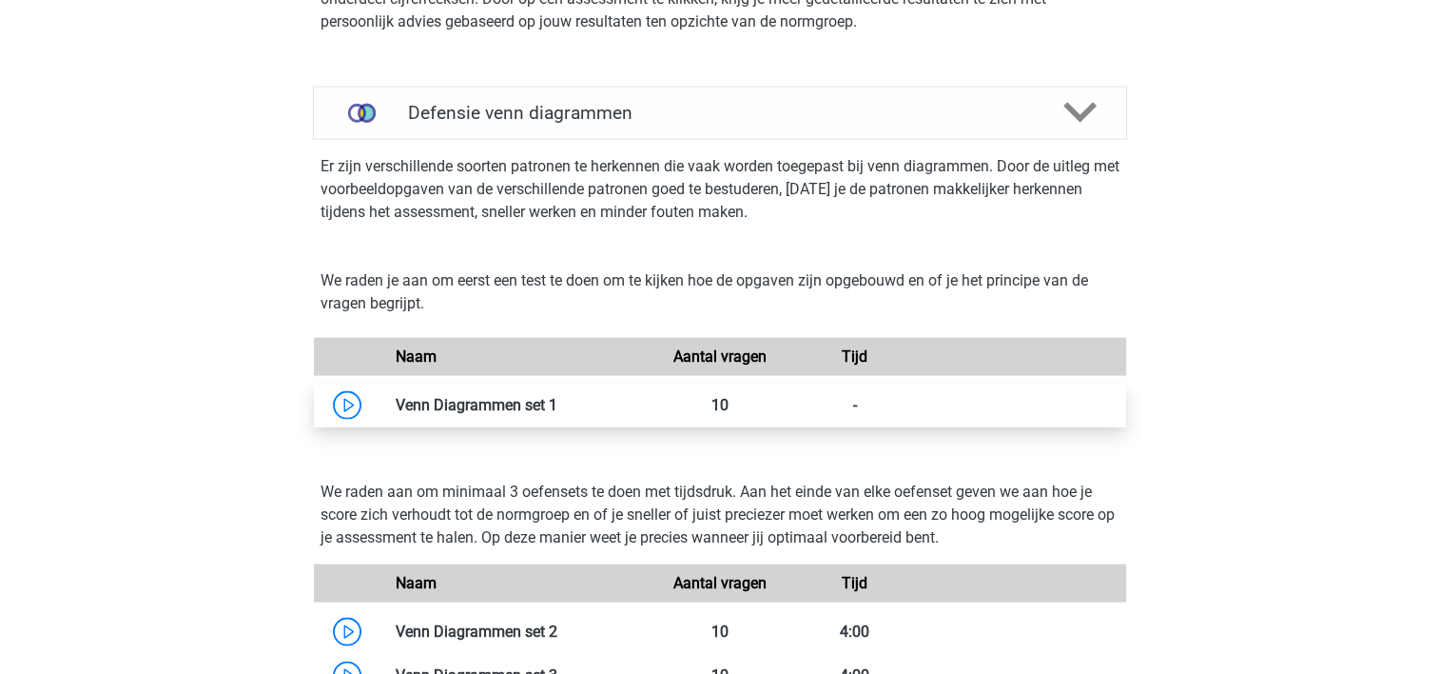
scroll to position [3862, 0]
click at [557, 397] on link at bounding box center [557, 405] width 0 height 18
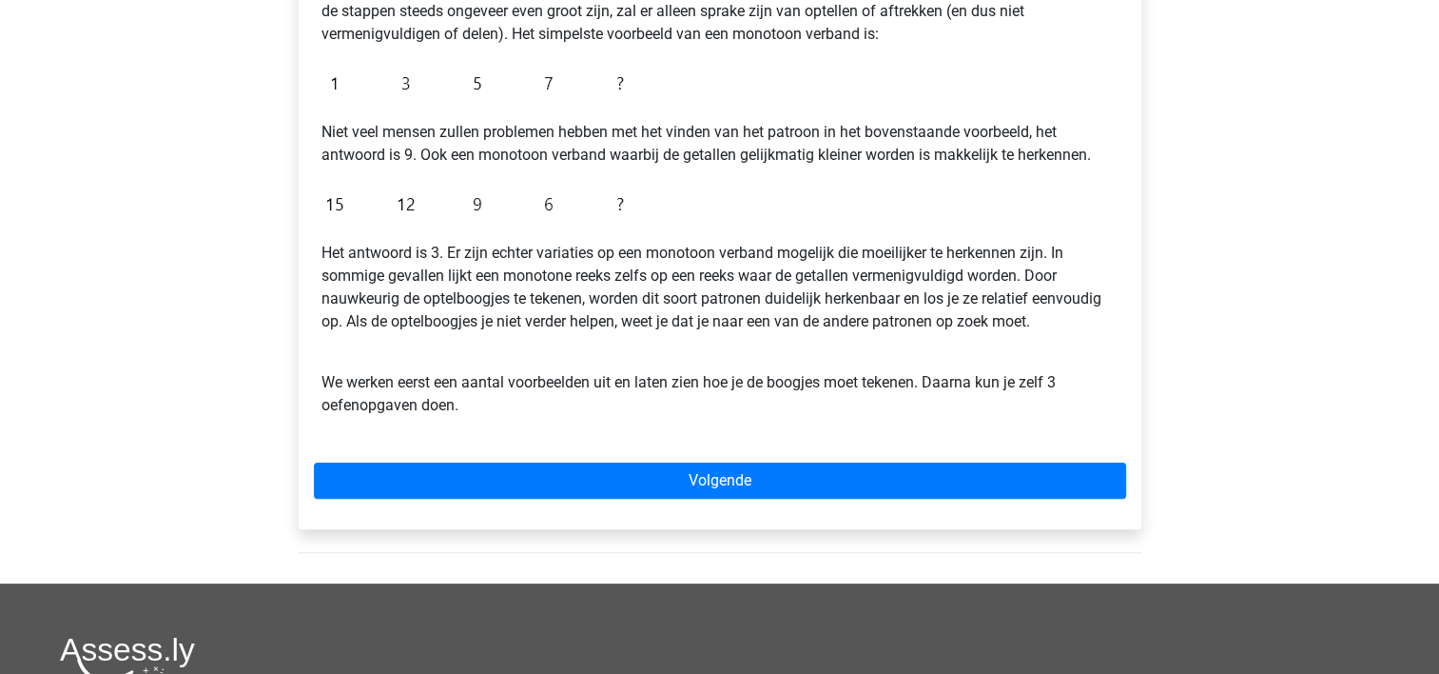
scroll to position [457, 0]
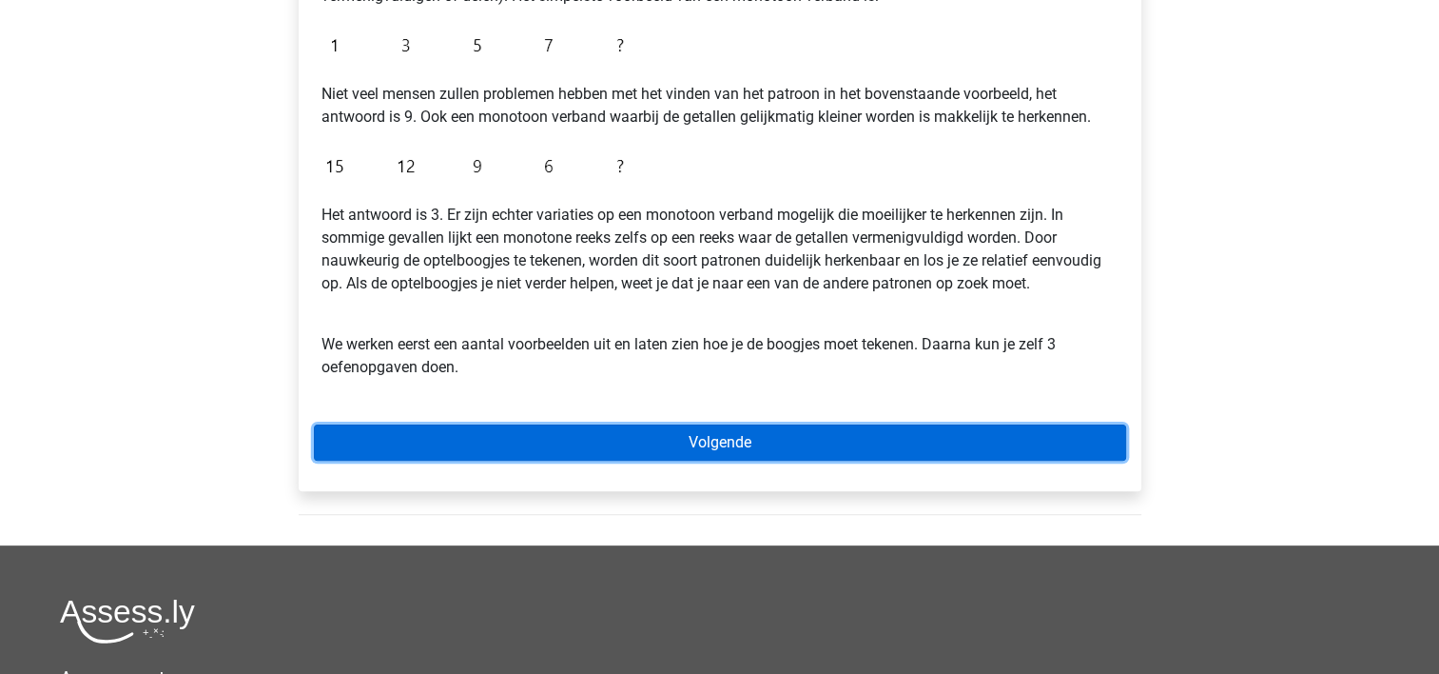
click at [730, 445] on link "Volgende" at bounding box center [720, 442] width 812 height 36
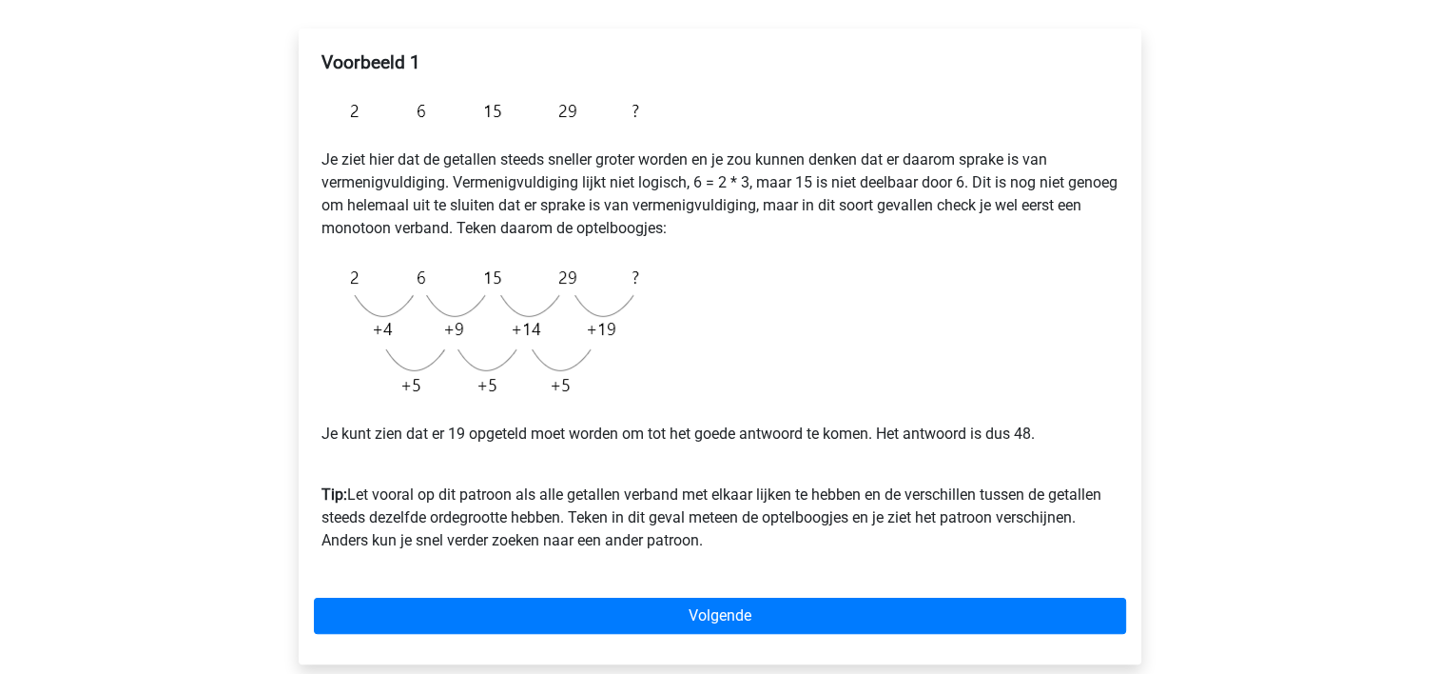
scroll to position [304, 0]
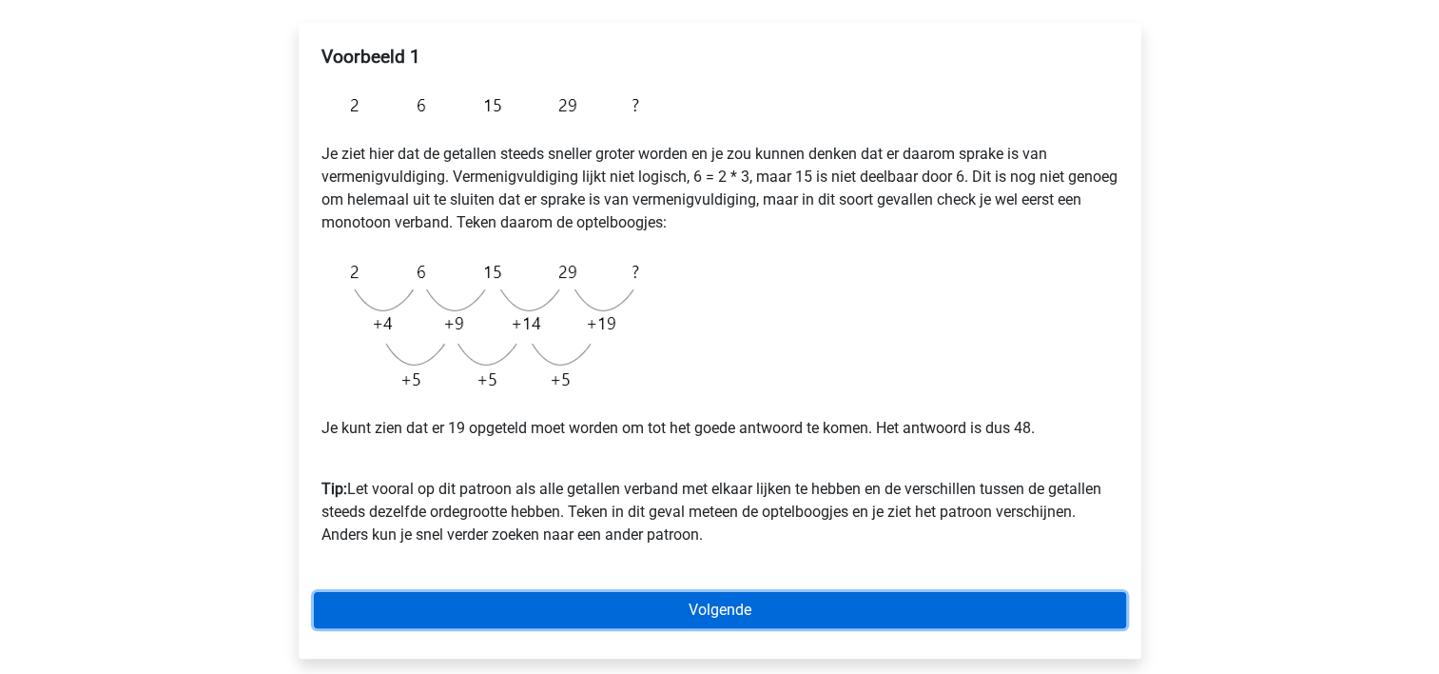
click at [723, 616] on link "Volgende" at bounding box center [720, 610] width 812 height 36
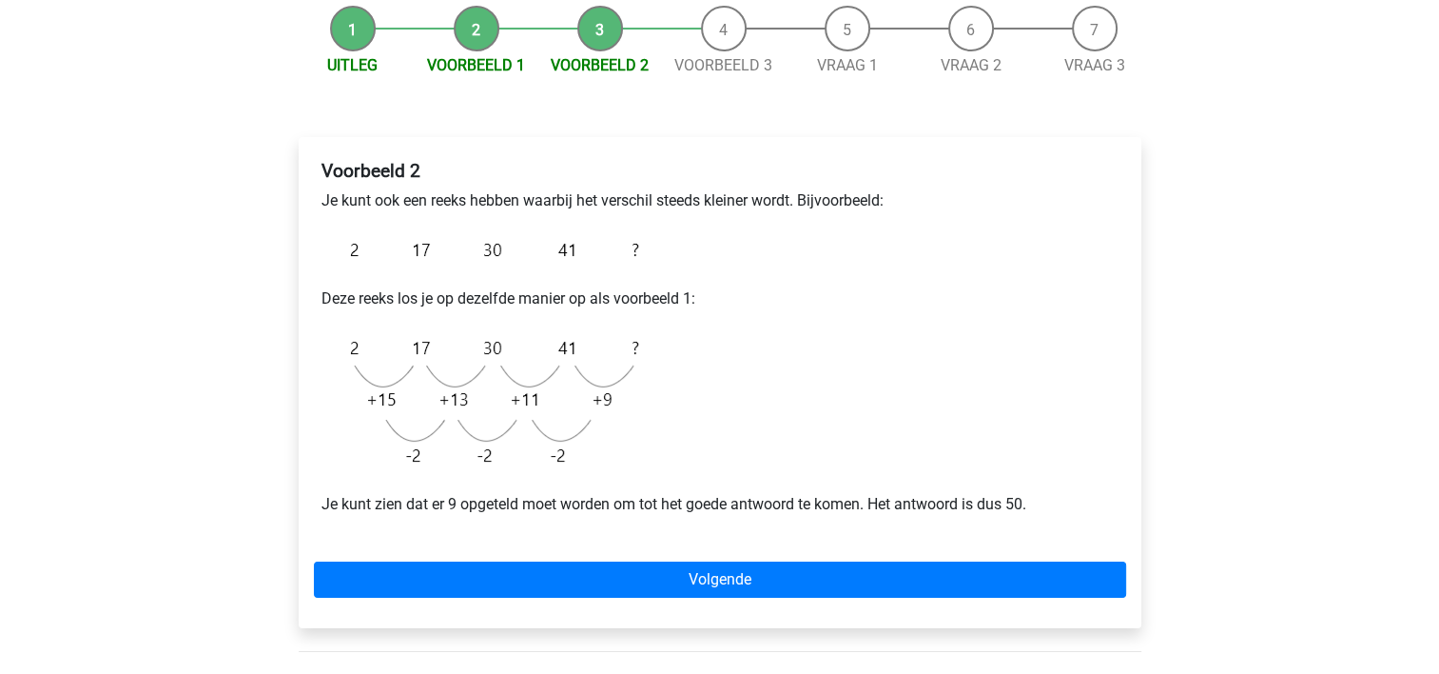
scroll to position [228, 0]
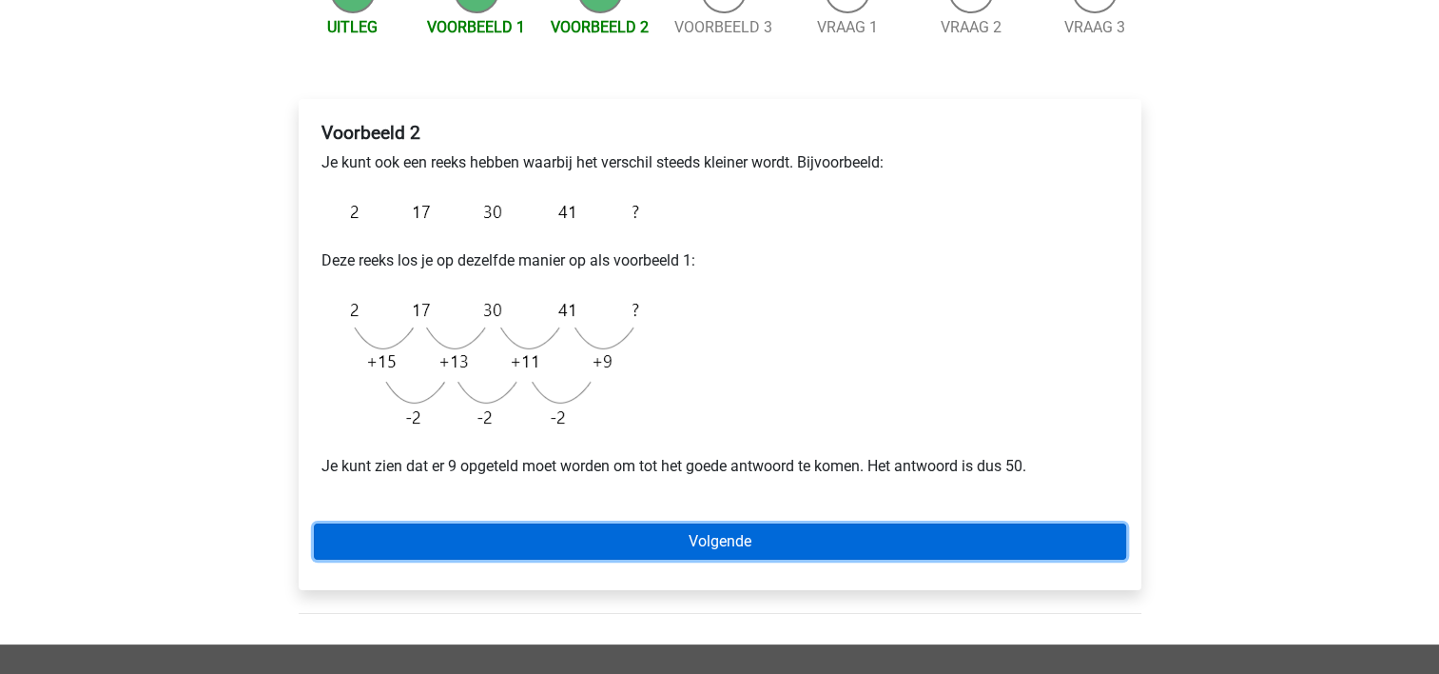
click at [777, 533] on link "Volgende" at bounding box center [720, 541] width 812 height 36
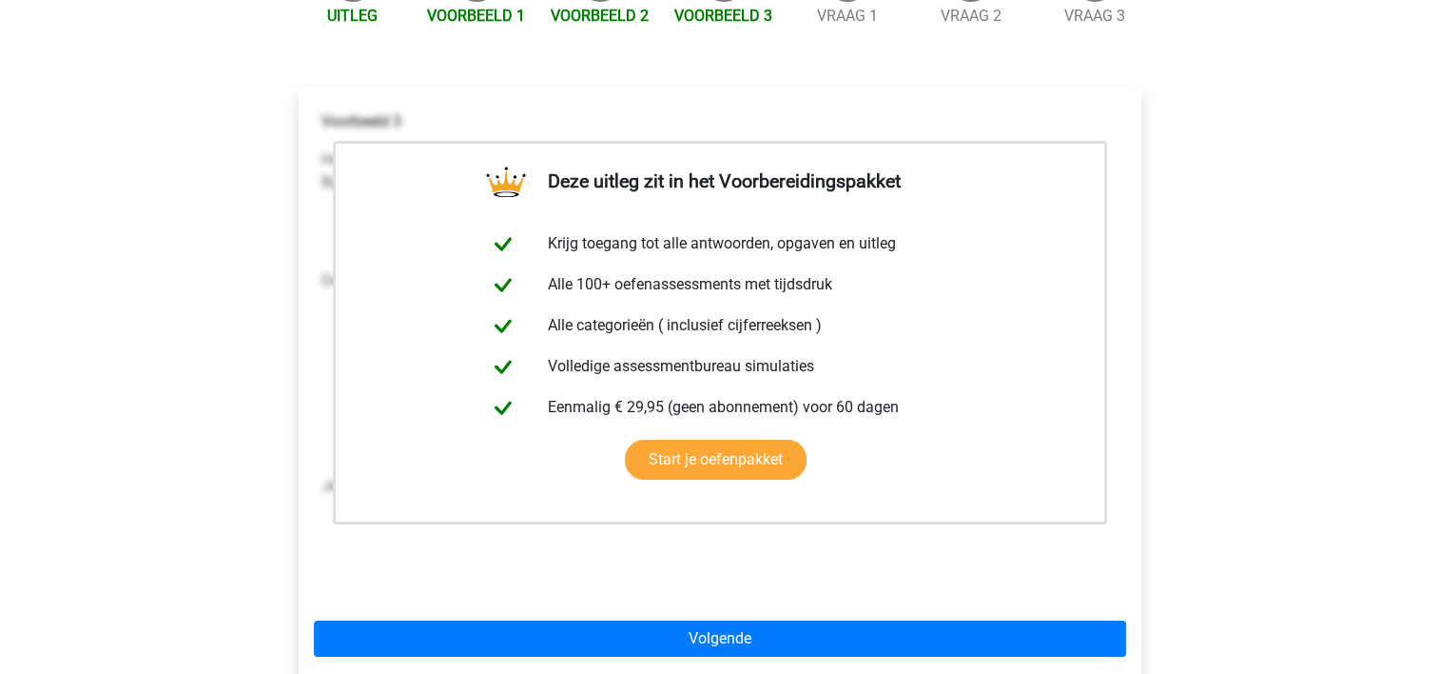
scroll to position [266, 0]
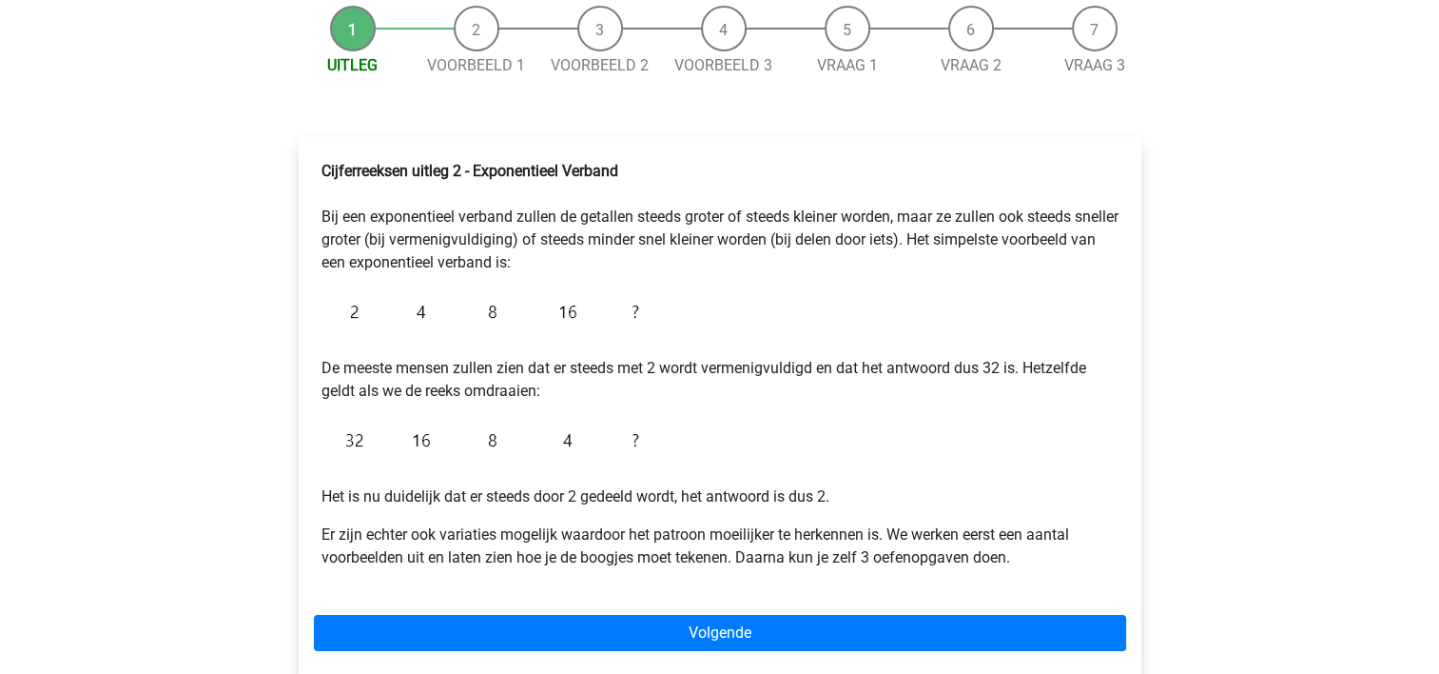
scroll to position [228, 0]
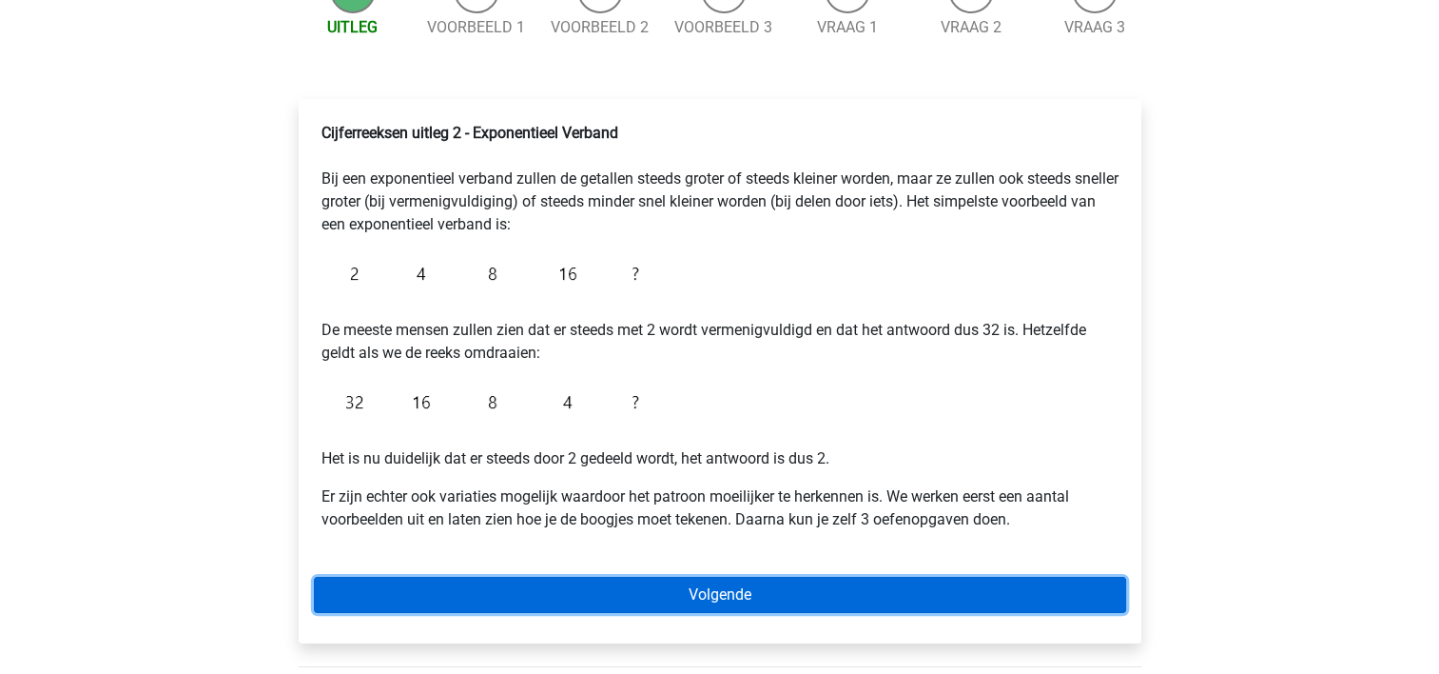
click at [833, 596] on link "Volgende" at bounding box center [720, 594] width 812 height 36
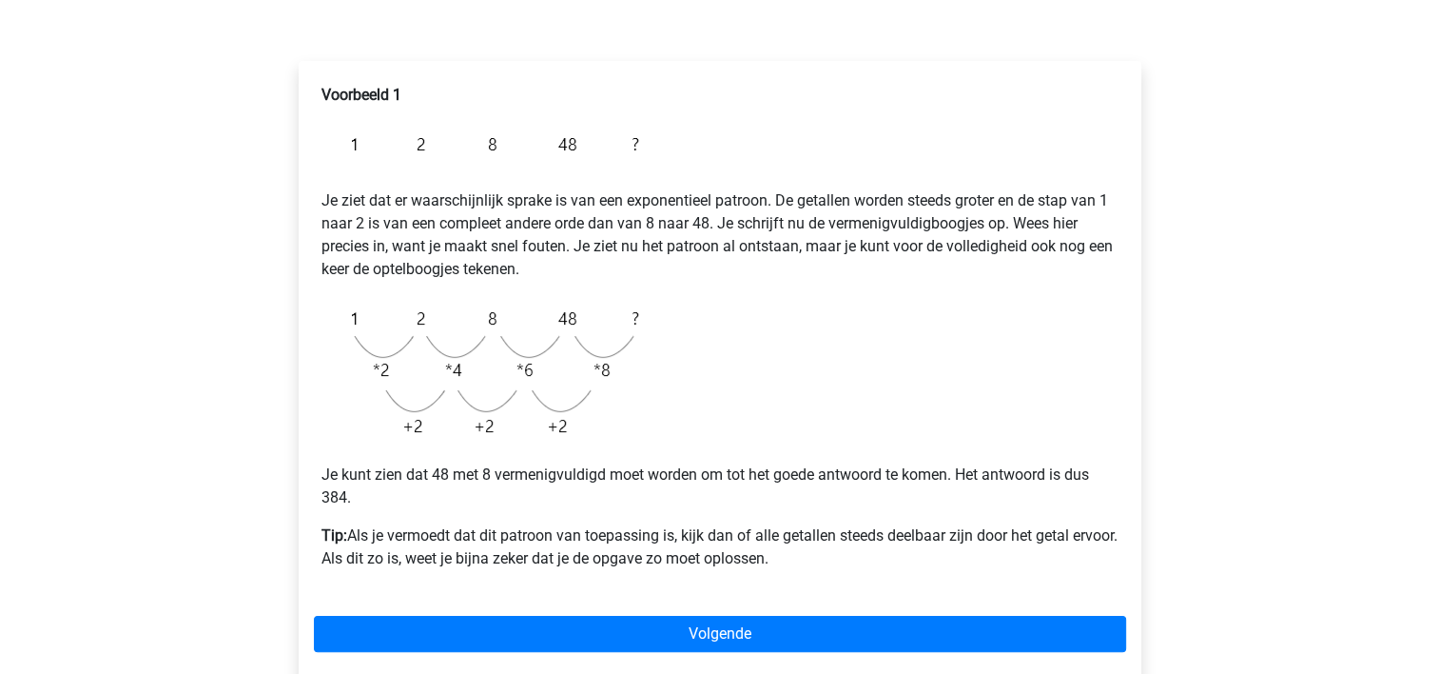
scroll to position [304, 0]
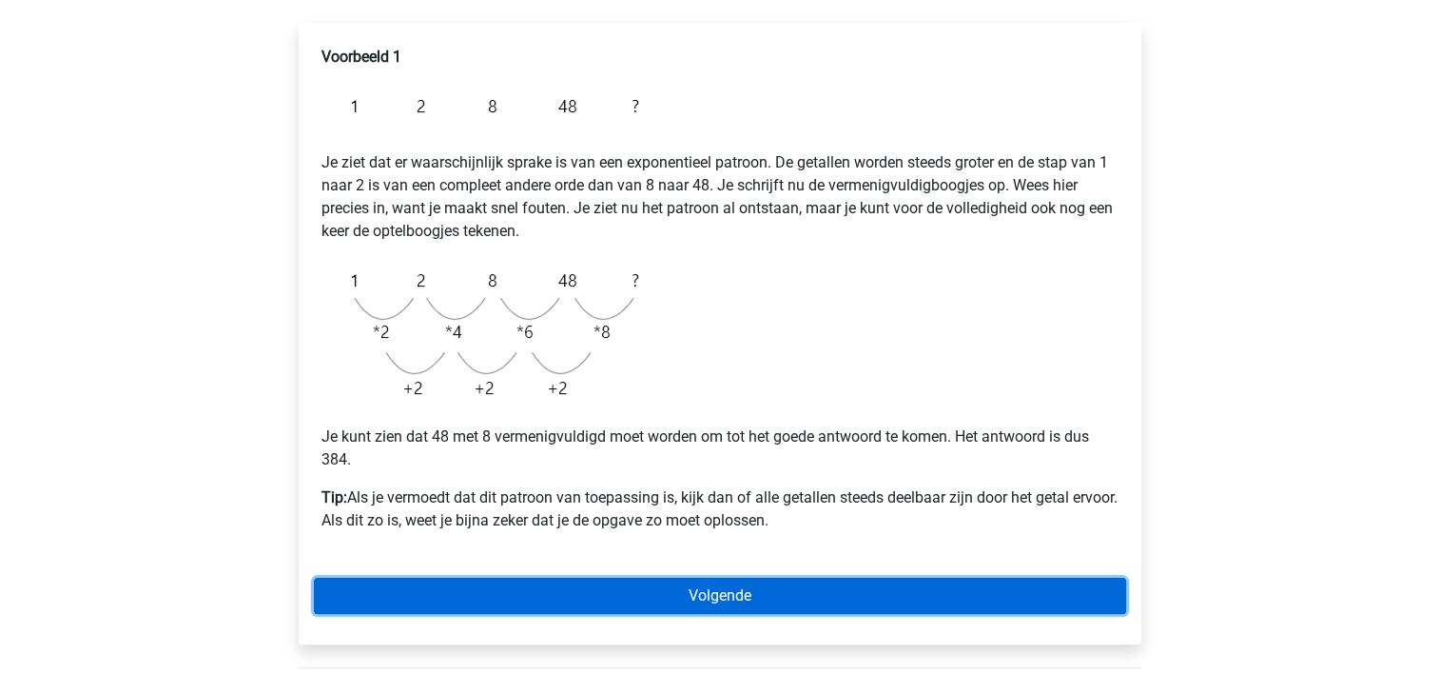
drag, startPoint x: 0, startPoint y: 0, endPoint x: 833, endPoint y: 596, distance: 1024.8
click at [833, 596] on link "Volgende" at bounding box center [720, 595] width 812 height 36
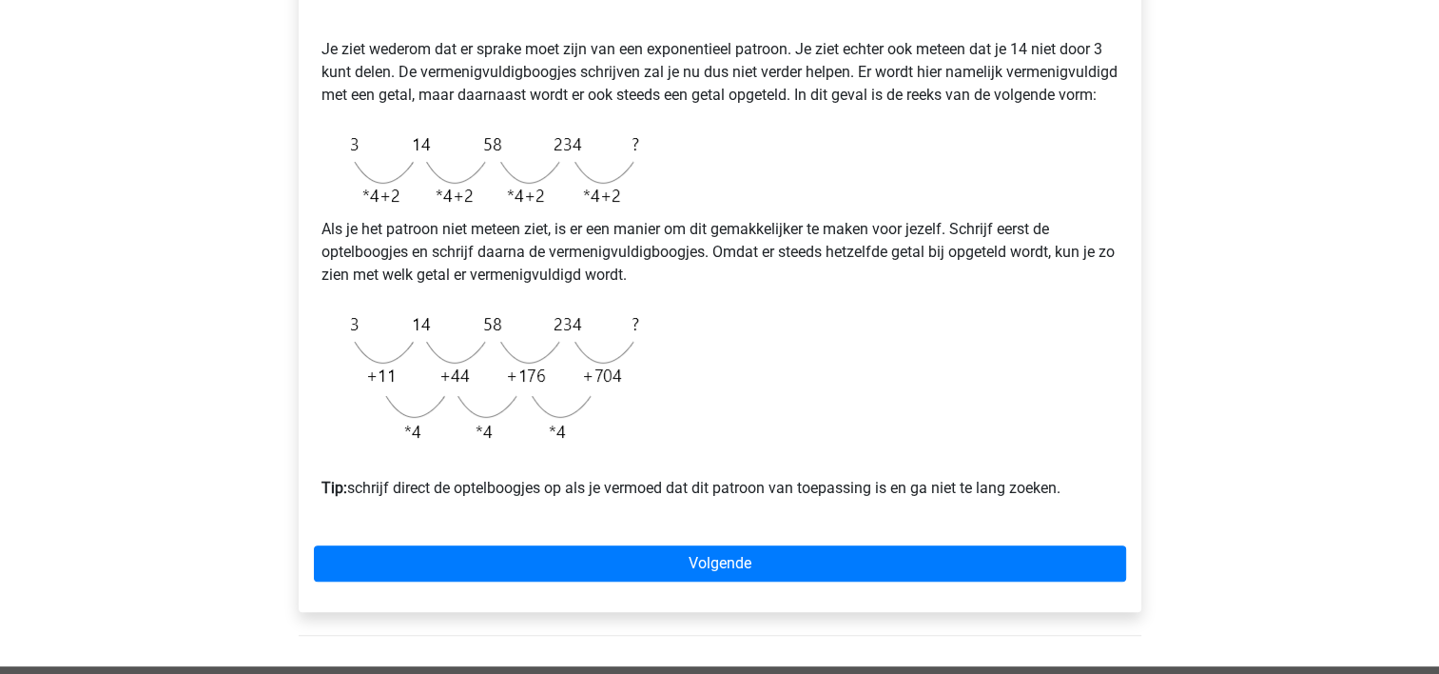
scroll to position [419, 0]
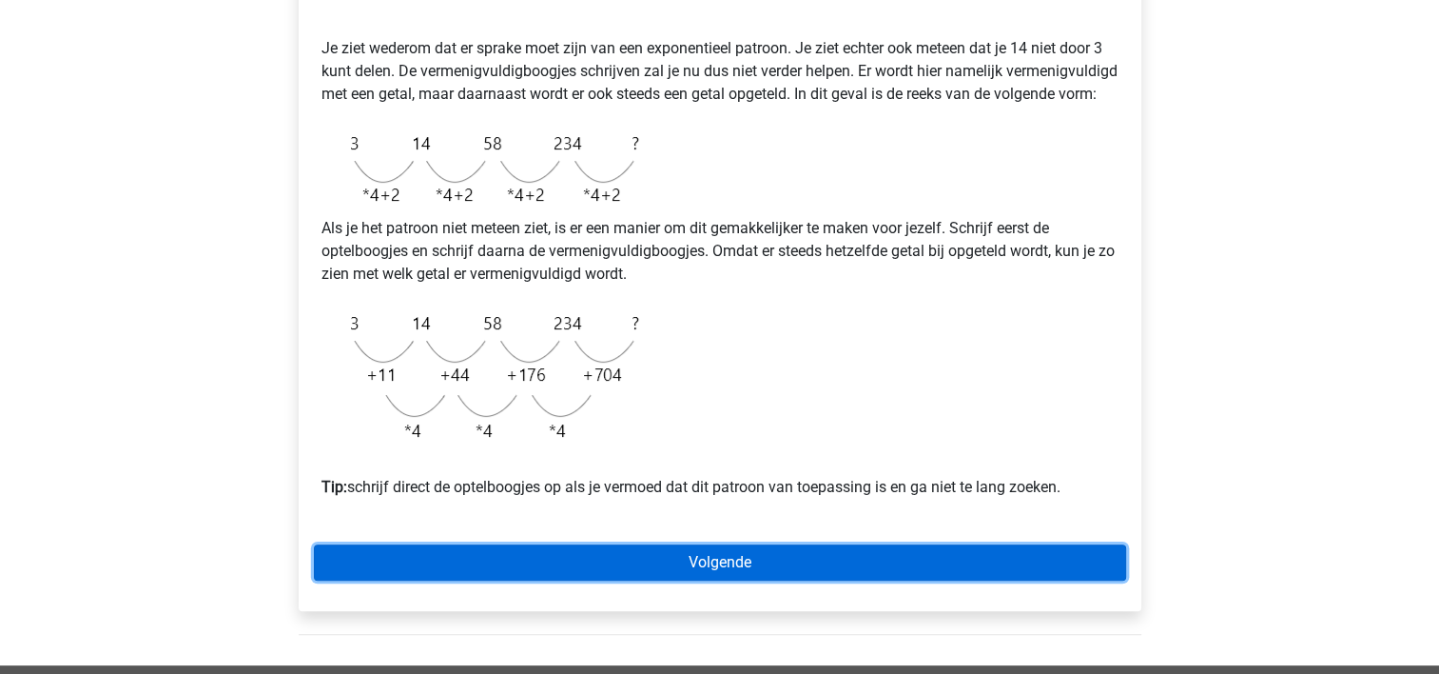
drag, startPoint x: 0, startPoint y: 0, endPoint x: 833, endPoint y: 596, distance: 1024.8
click at [833, 580] on link "Volgende" at bounding box center [720, 562] width 812 height 36
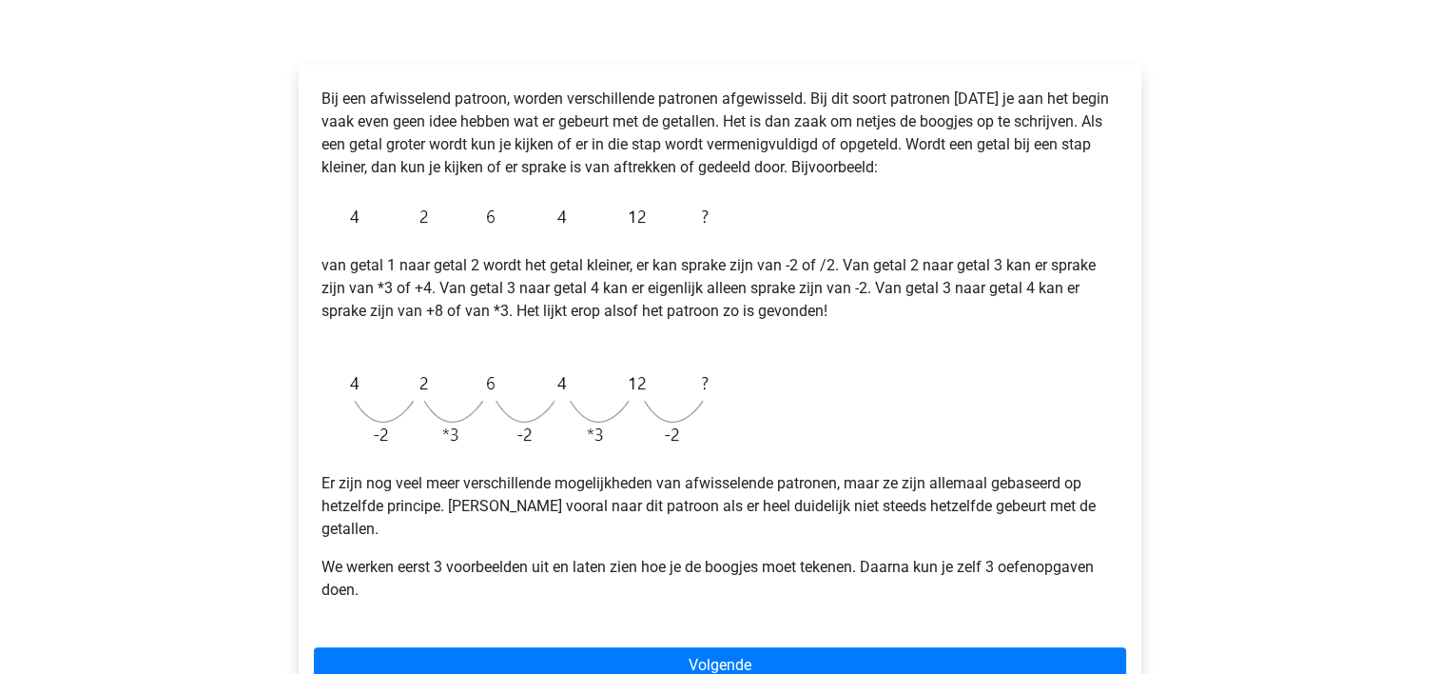
scroll to position [266, 0]
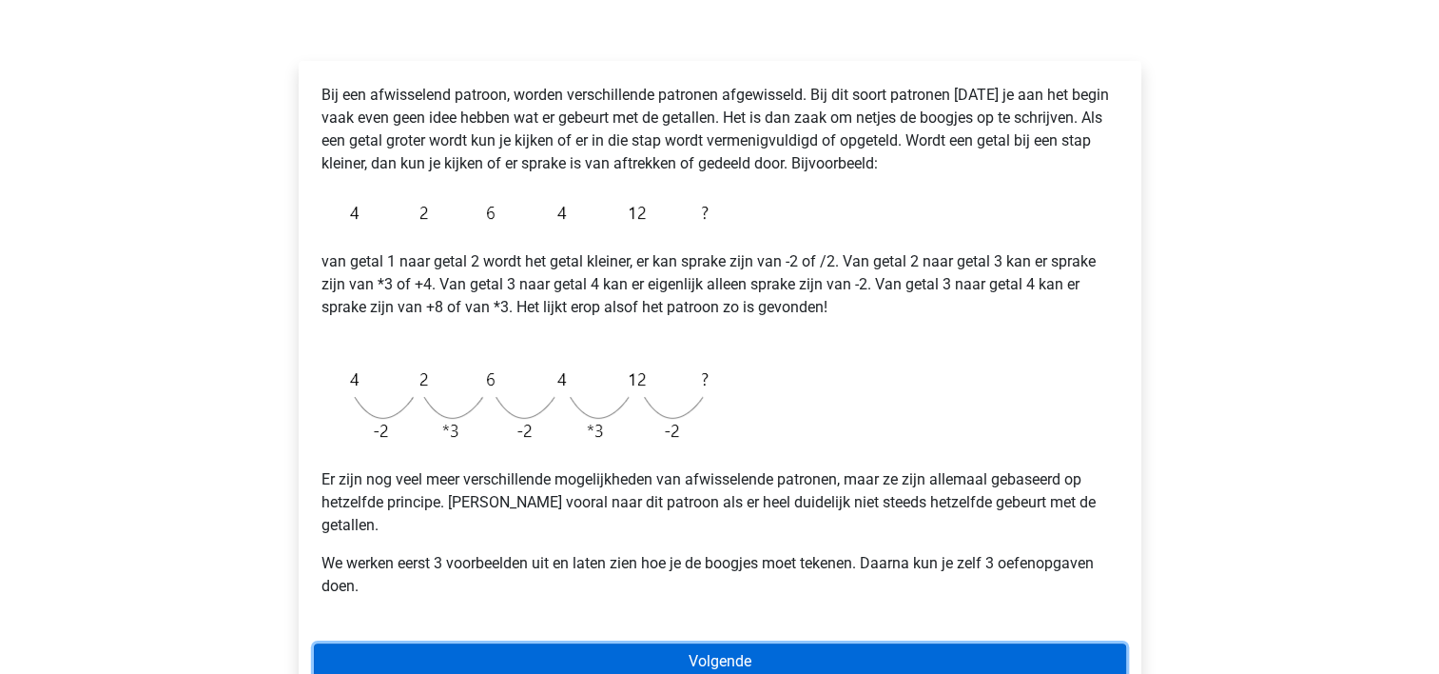
click at [747, 643] on link "Volgende" at bounding box center [720, 661] width 812 height 36
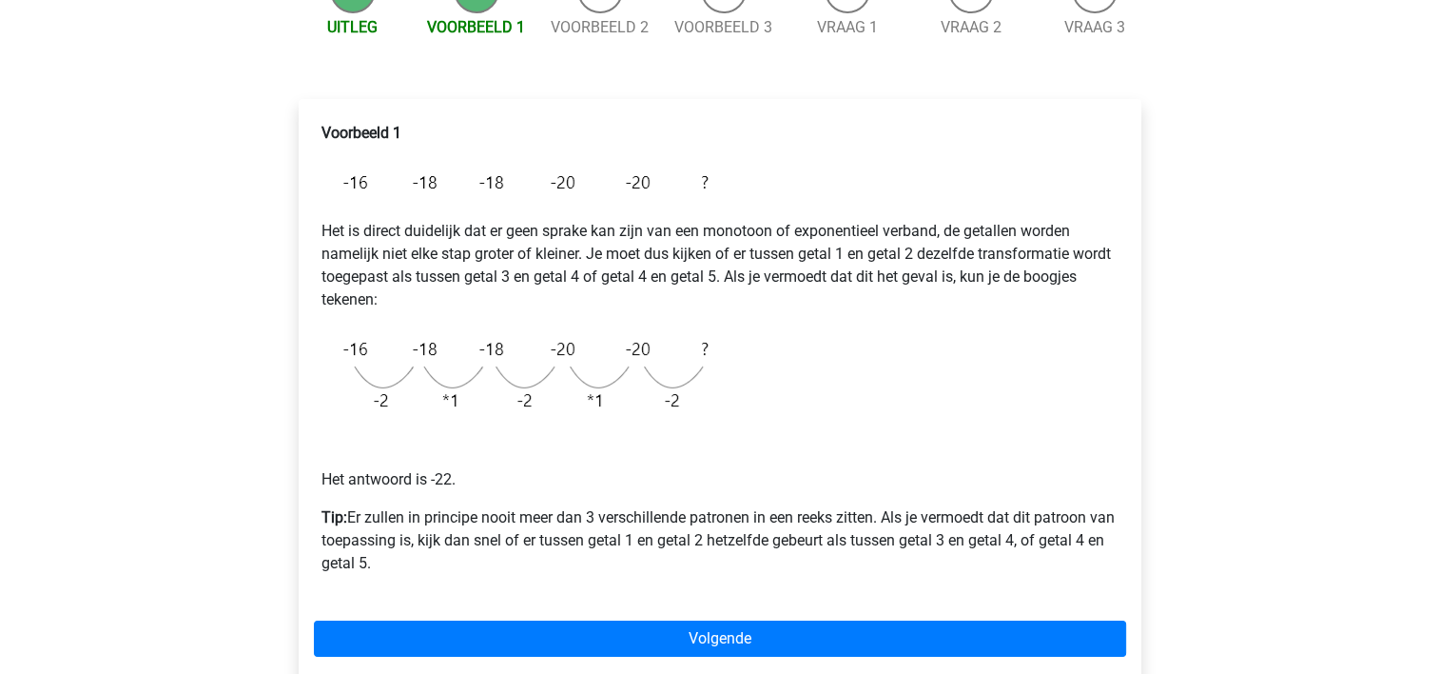
scroll to position [266, 0]
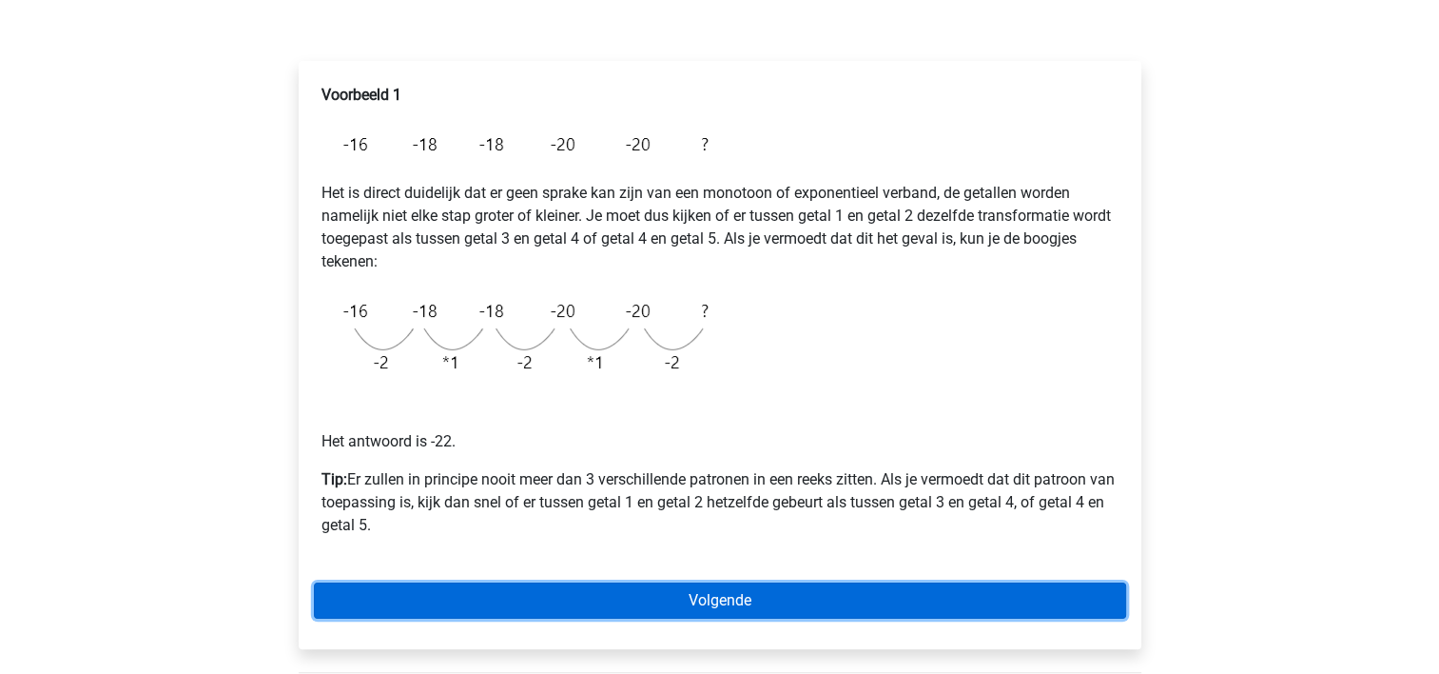
click at [676, 596] on link "Volgende" at bounding box center [720, 600] width 812 height 36
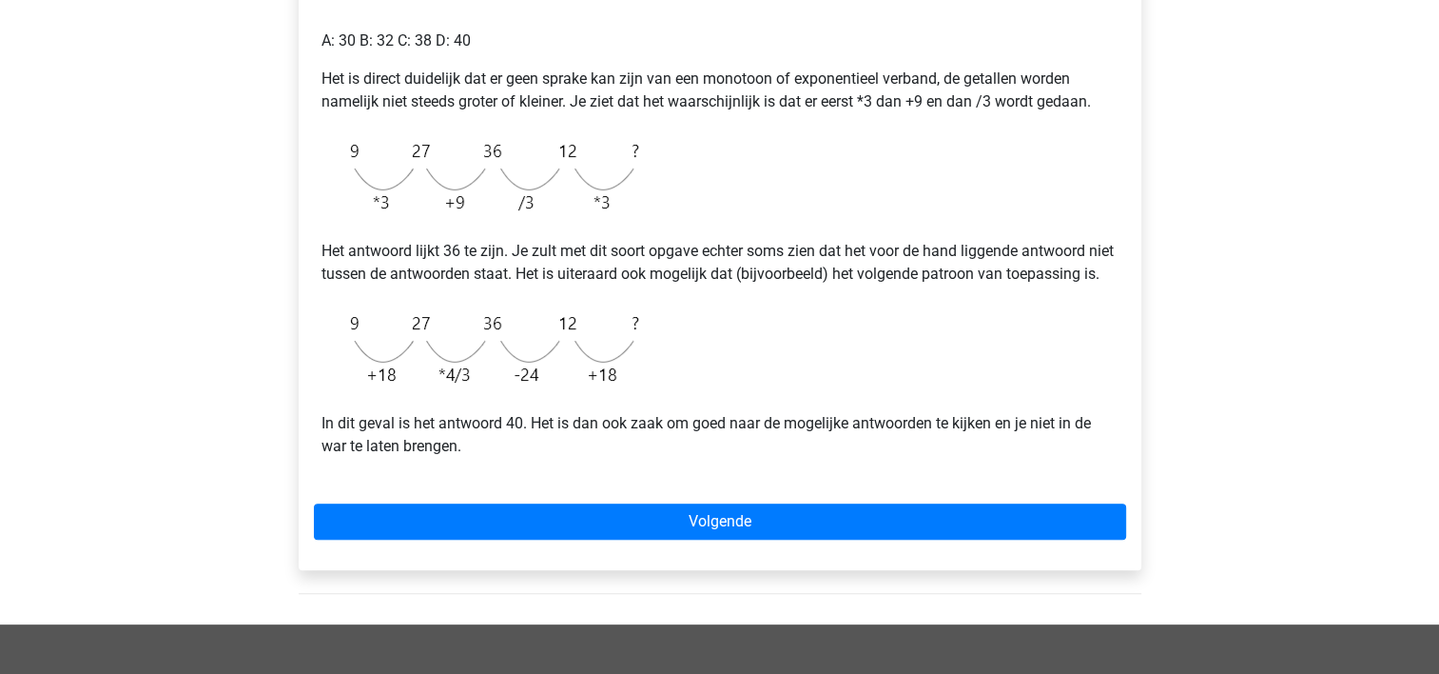
scroll to position [457, 0]
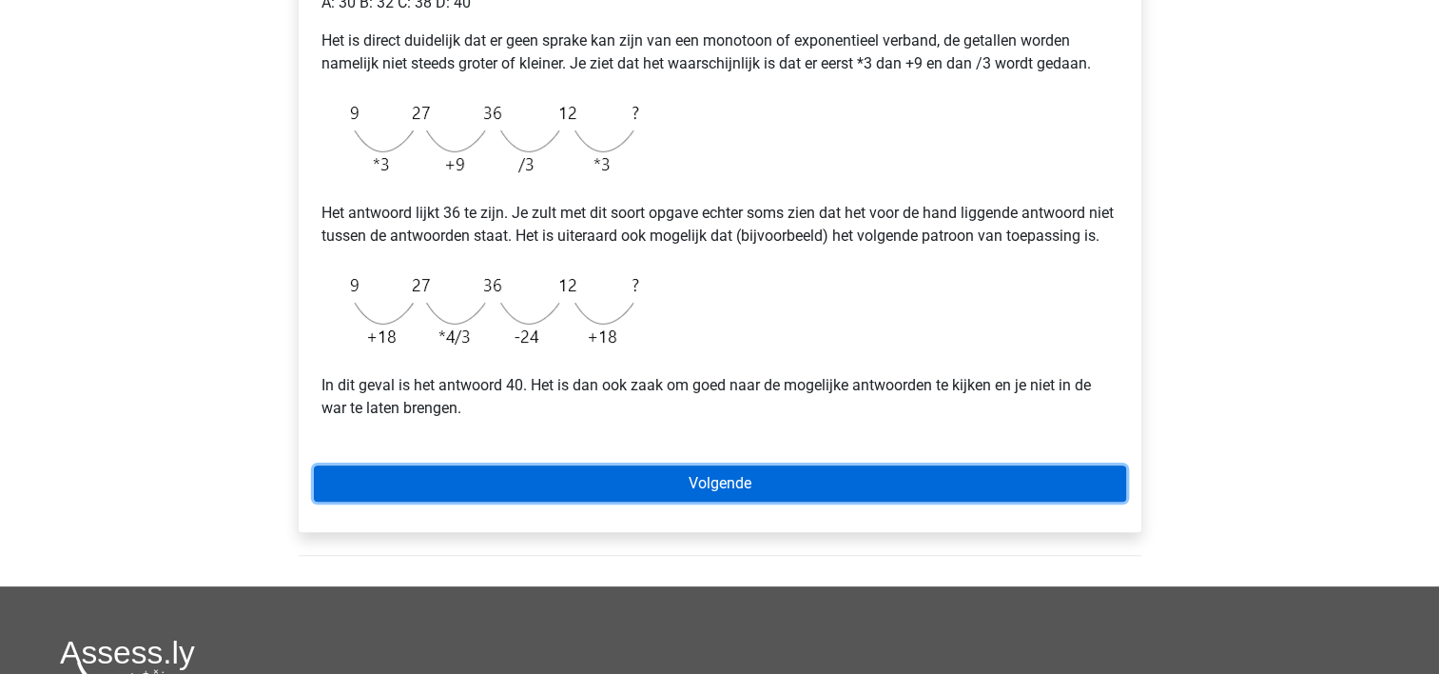
click at [753, 501] on link "Volgende" at bounding box center [720, 483] width 812 height 36
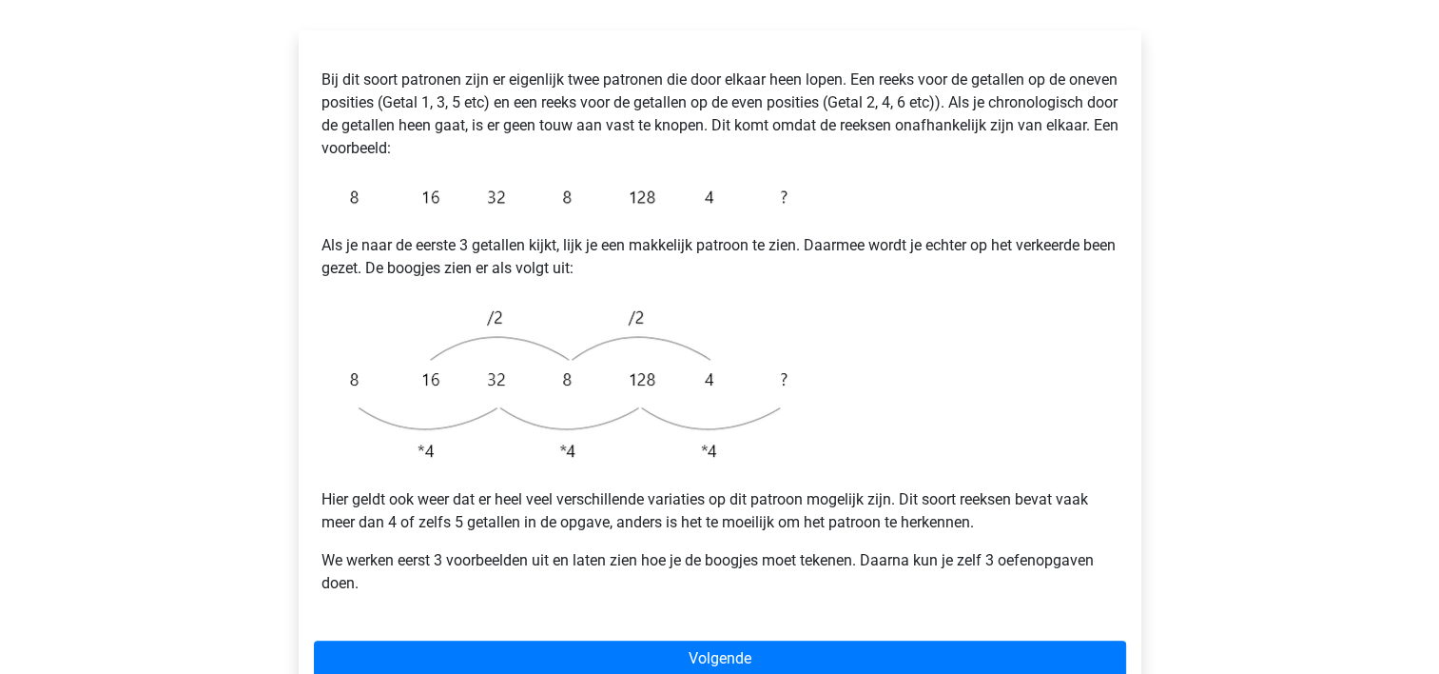
scroll to position [381, 0]
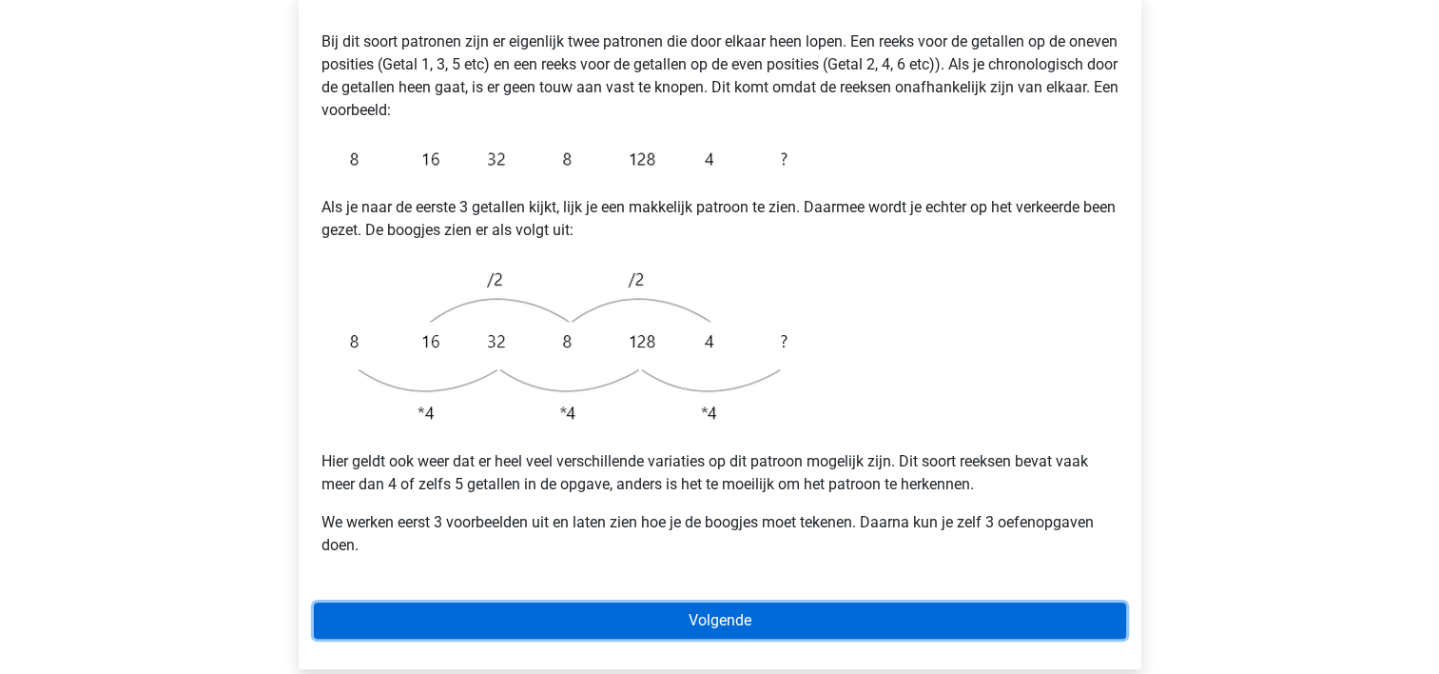
click at [791, 602] on link "Volgende" at bounding box center [720, 620] width 812 height 36
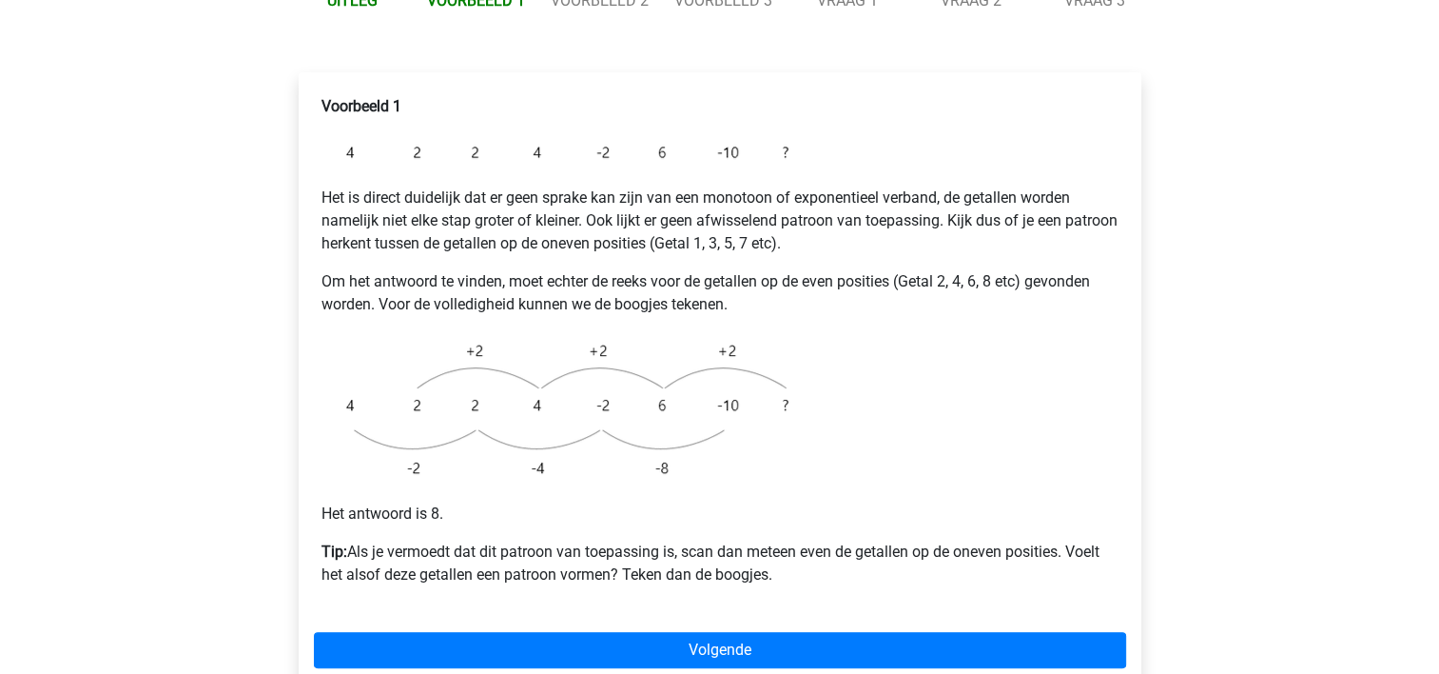
scroll to position [304, 0]
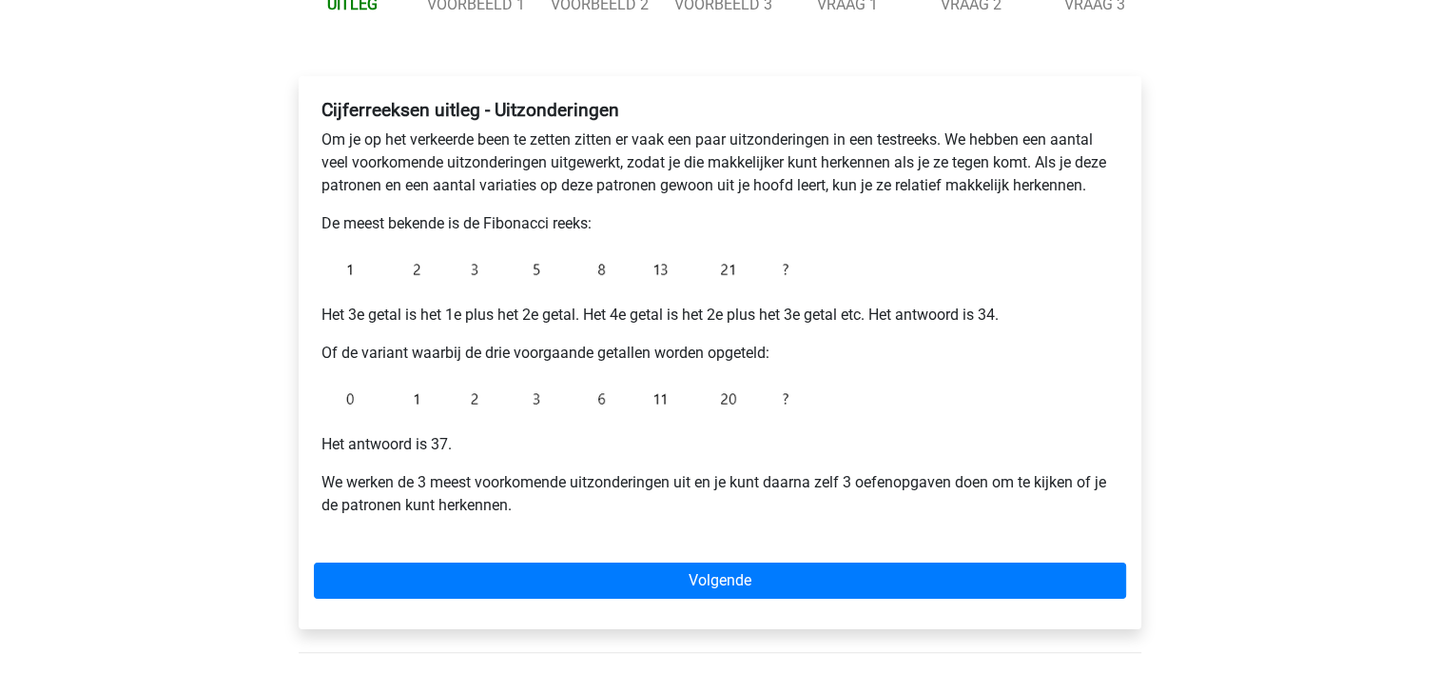
scroll to position [266, 0]
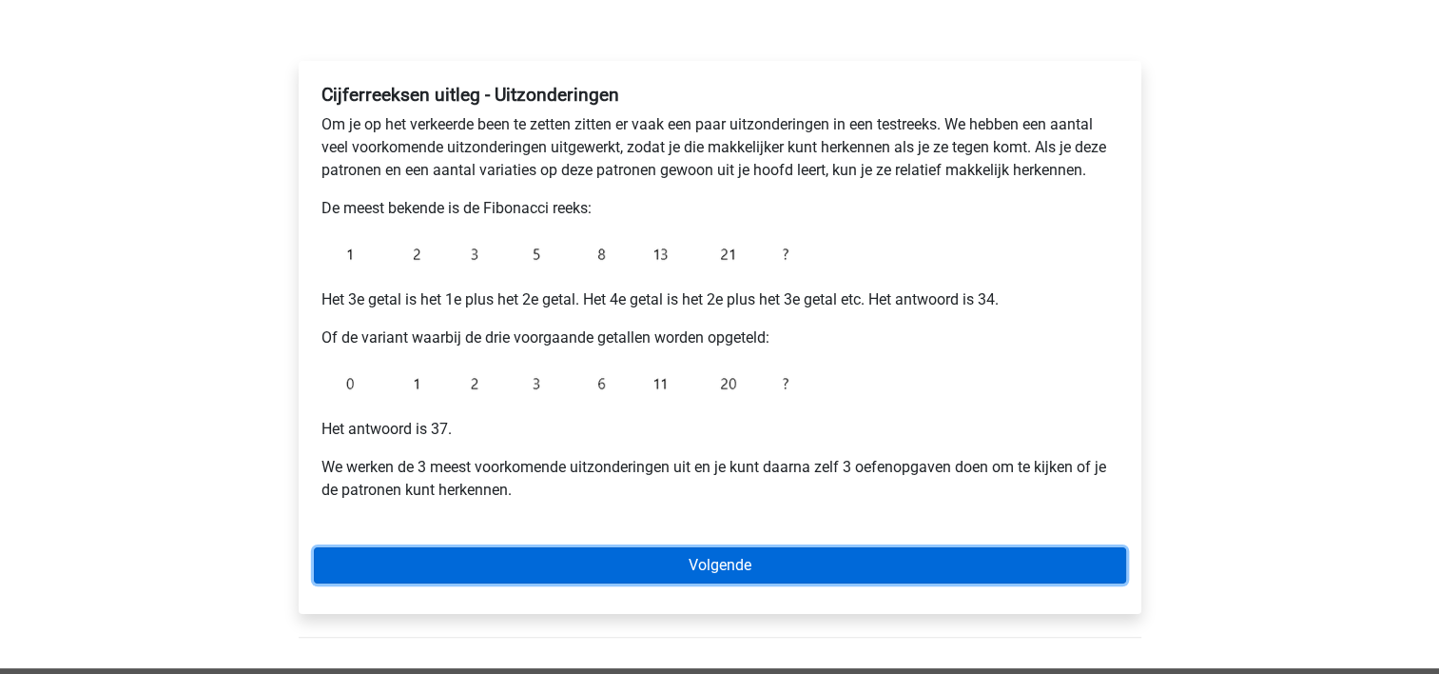
click at [684, 552] on link "Volgende" at bounding box center [720, 565] width 812 height 36
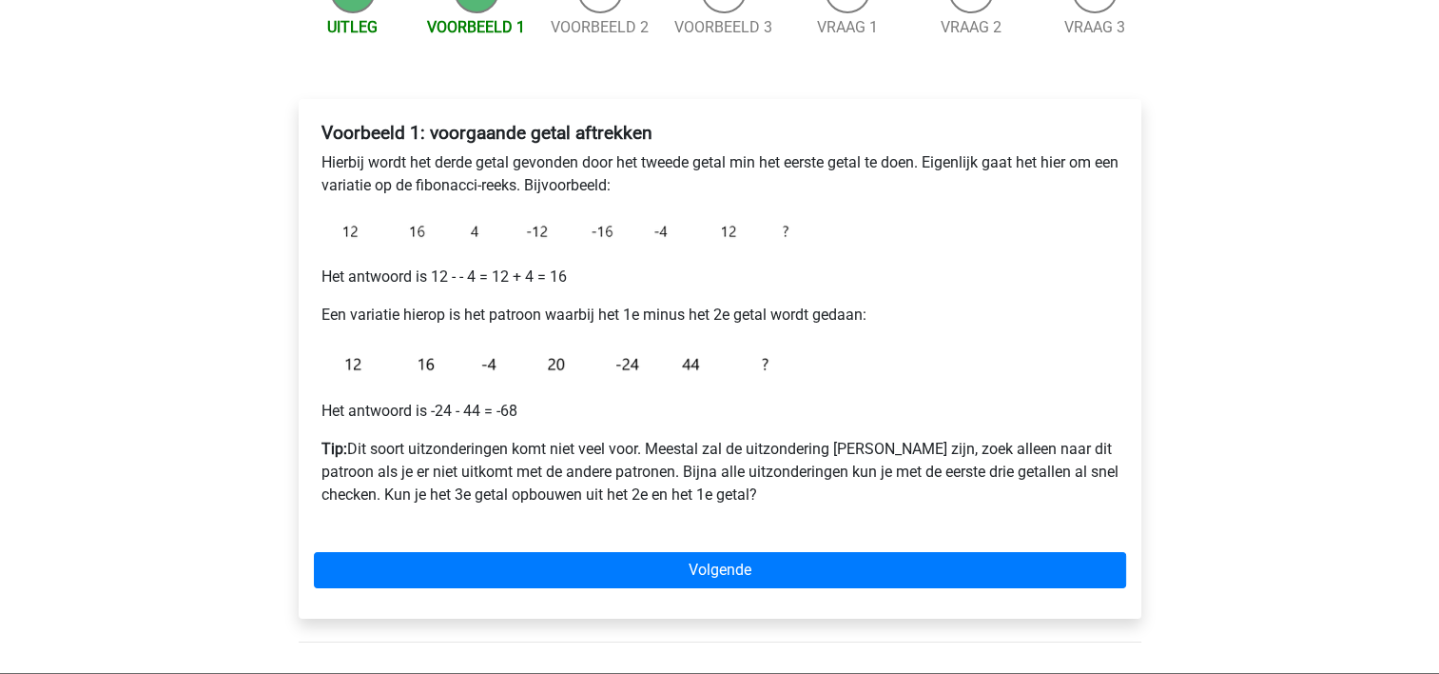
scroll to position [266, 0]
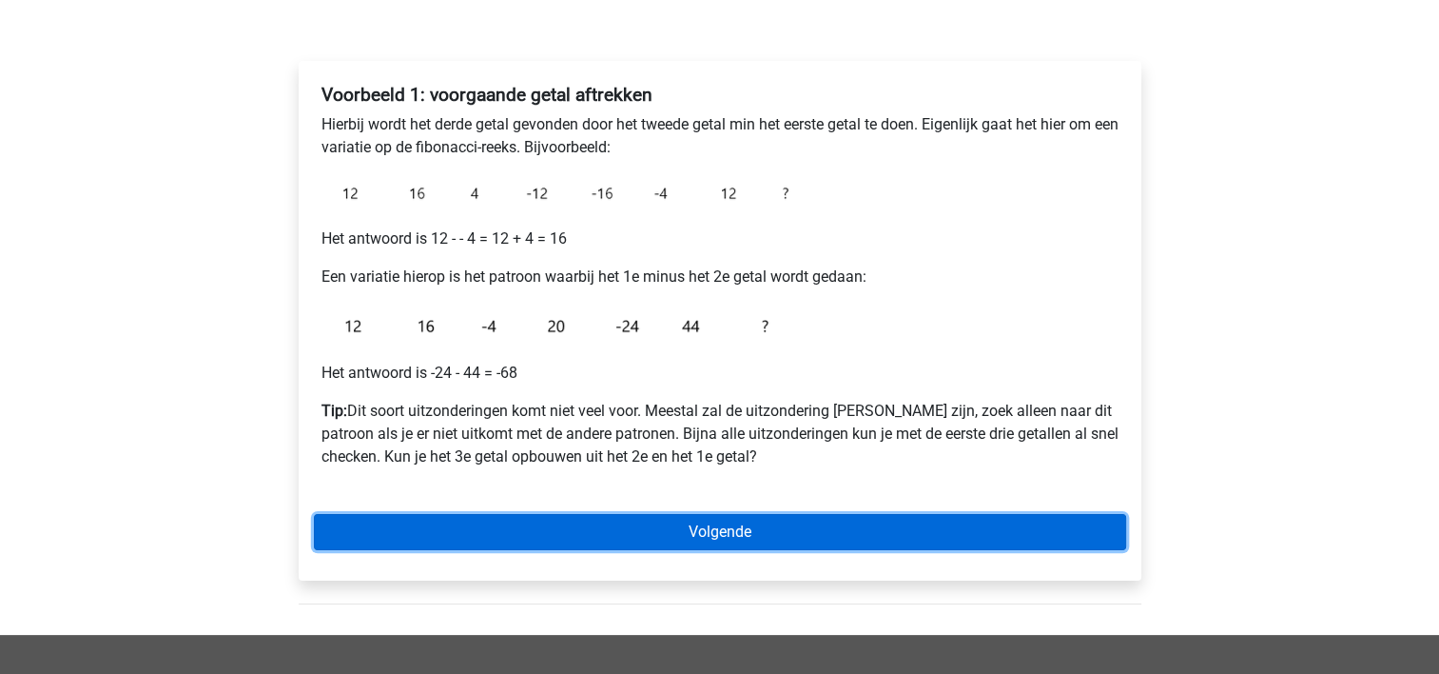
click at [731, 531] on link "Volgende" at bounding box center [720, 532] width 812 height 36
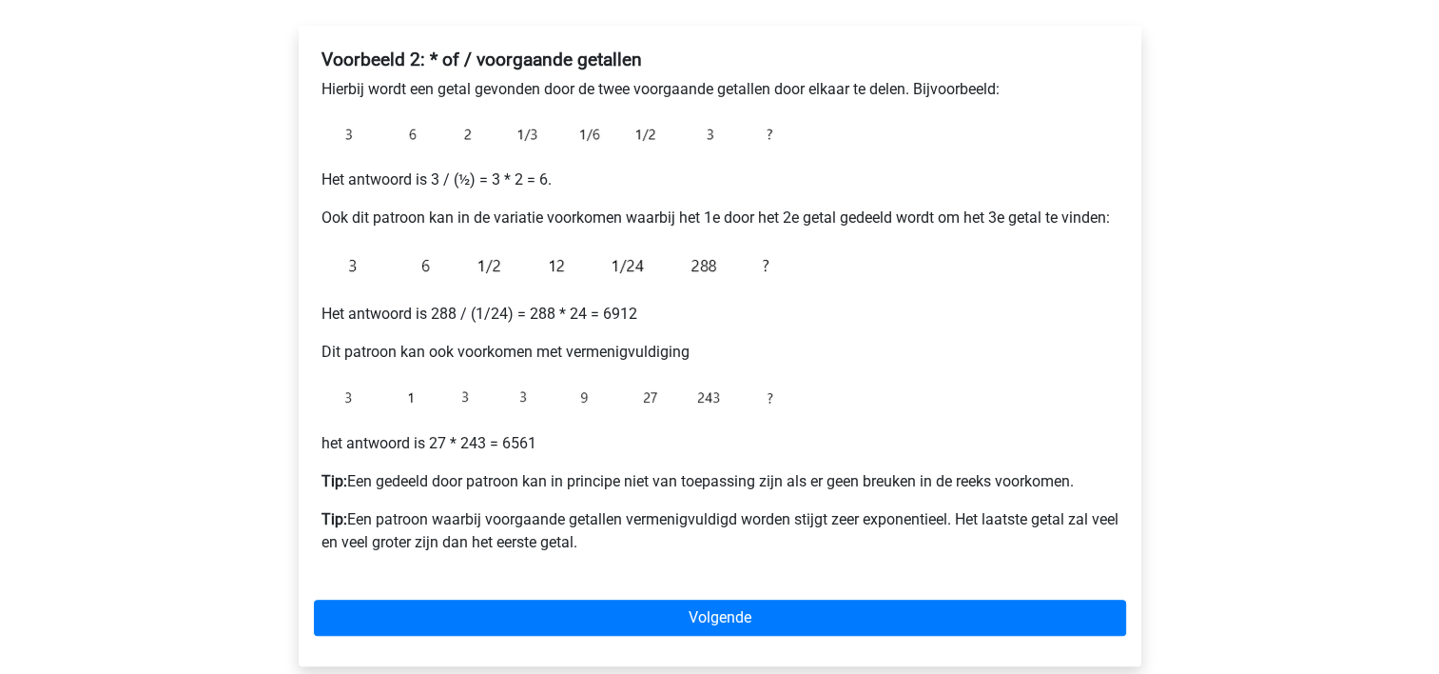
scroll to position [304, 0]
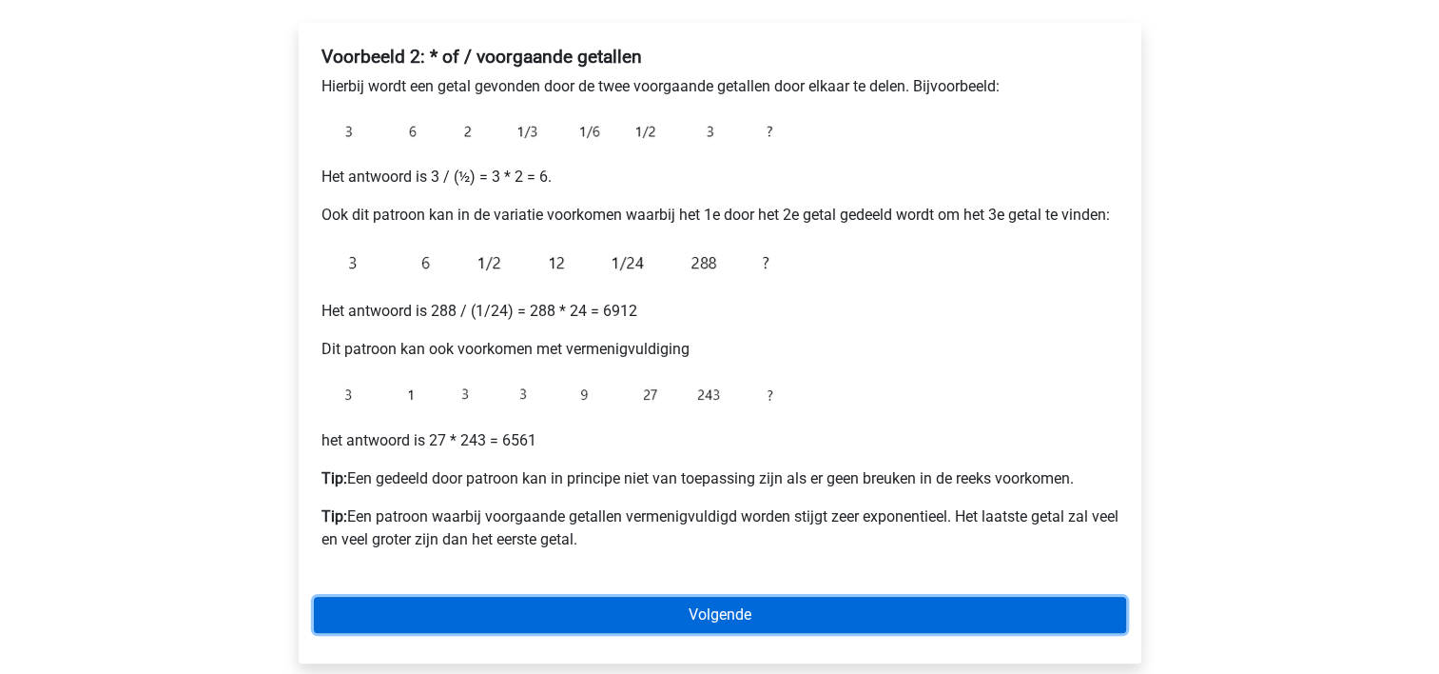
click at [719, 613] on link "Volgende" at bounding box center [720, 614] width 812 height 36
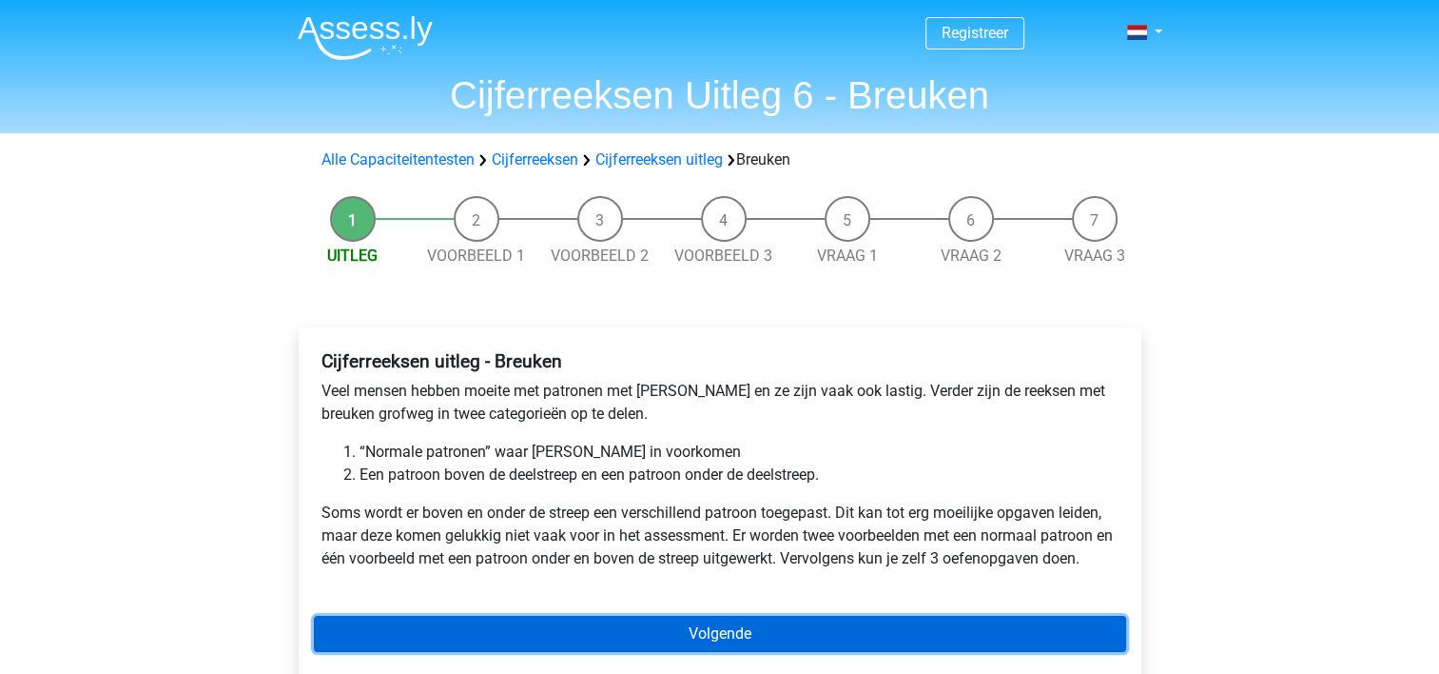
click at [568, 624] on link "Volgende" at bounding box center [720, 633] width 812 height 36
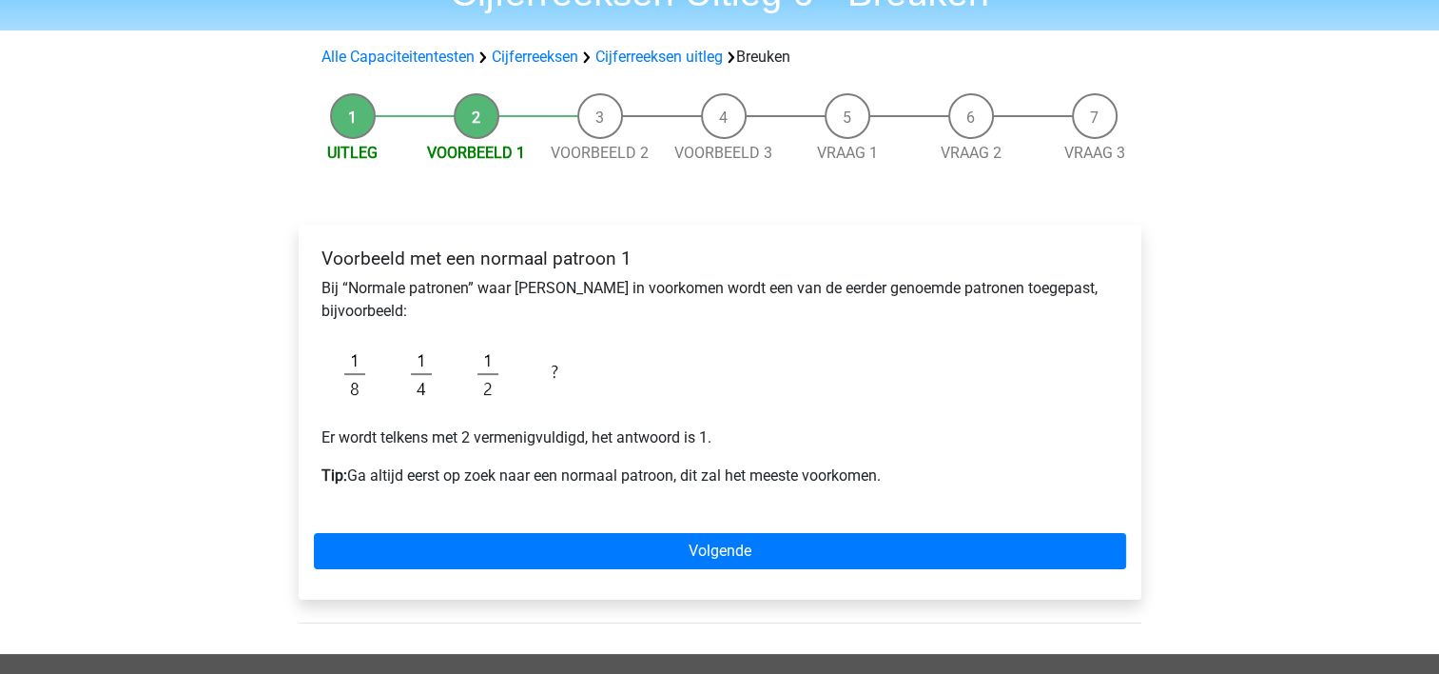
scroll to position [152, 0]
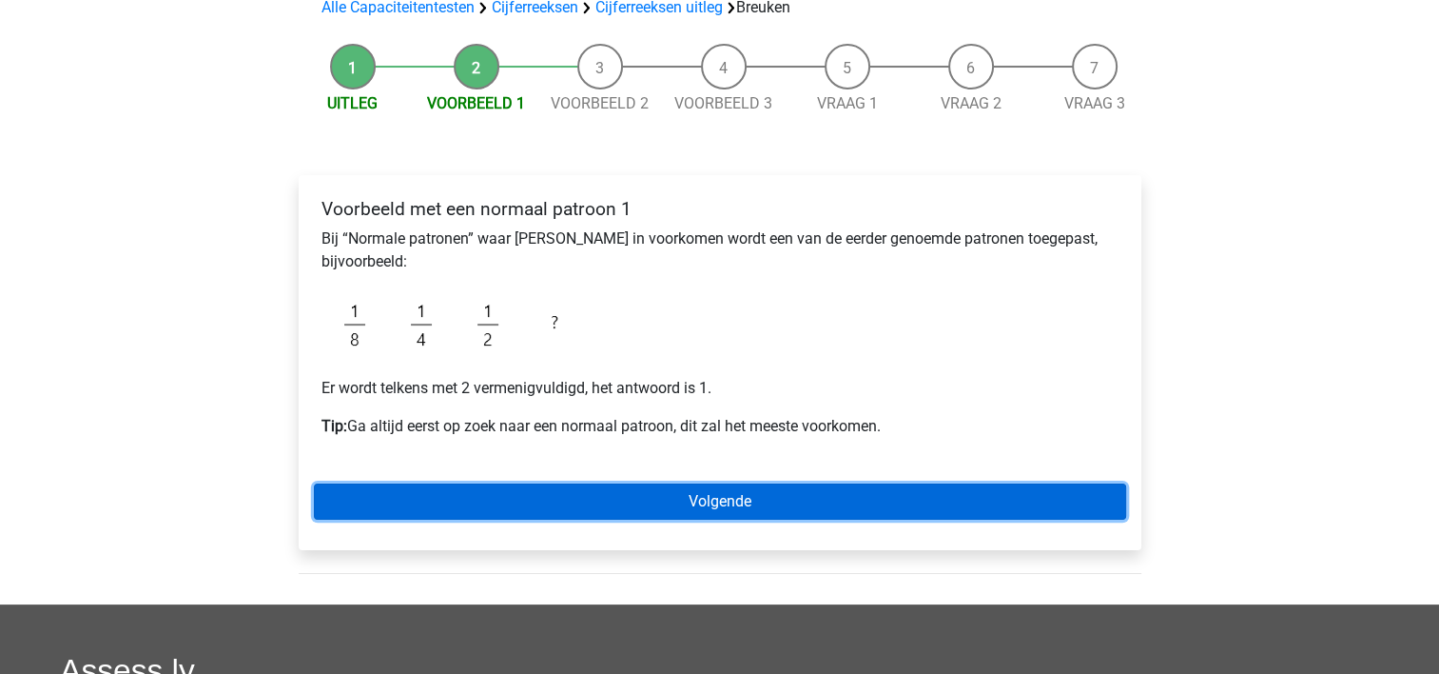
click at [765, 494] on link "Volgende" at bounding box center [720, 501] width 812 height 36
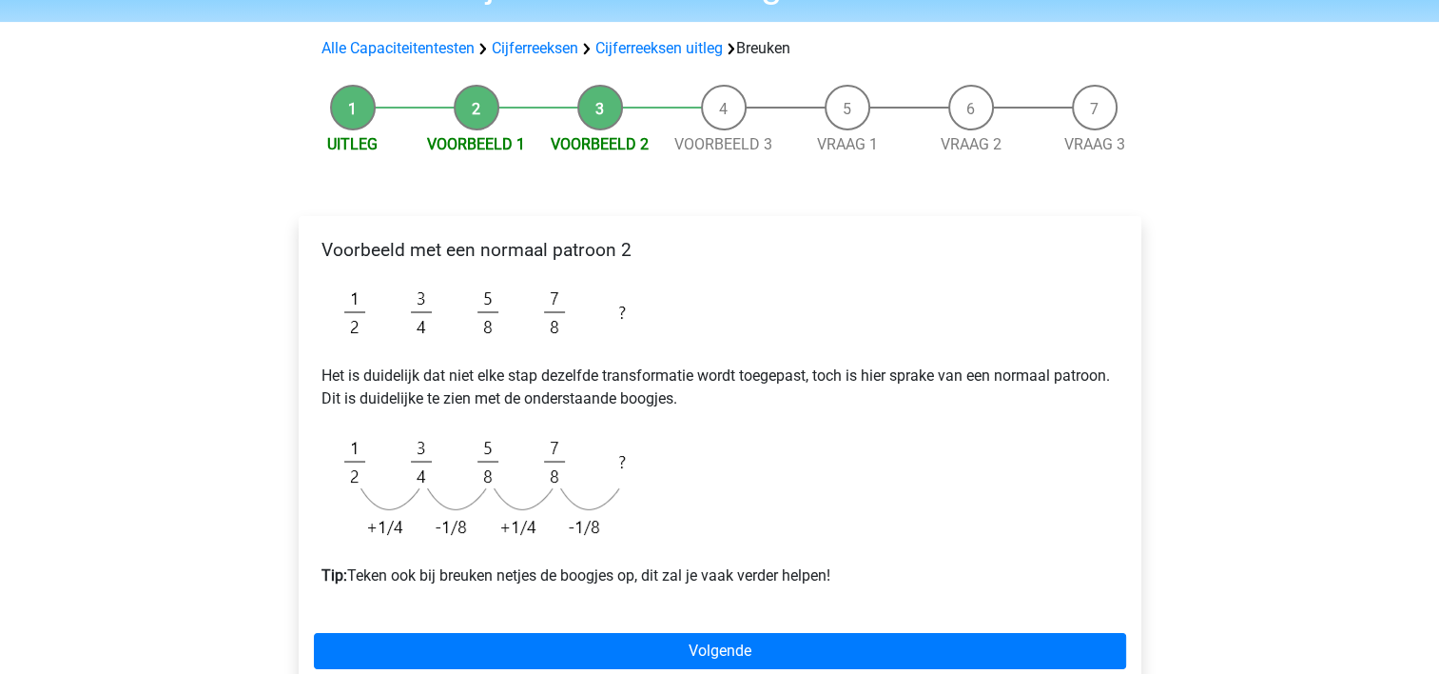
scroll to position [114, 0]
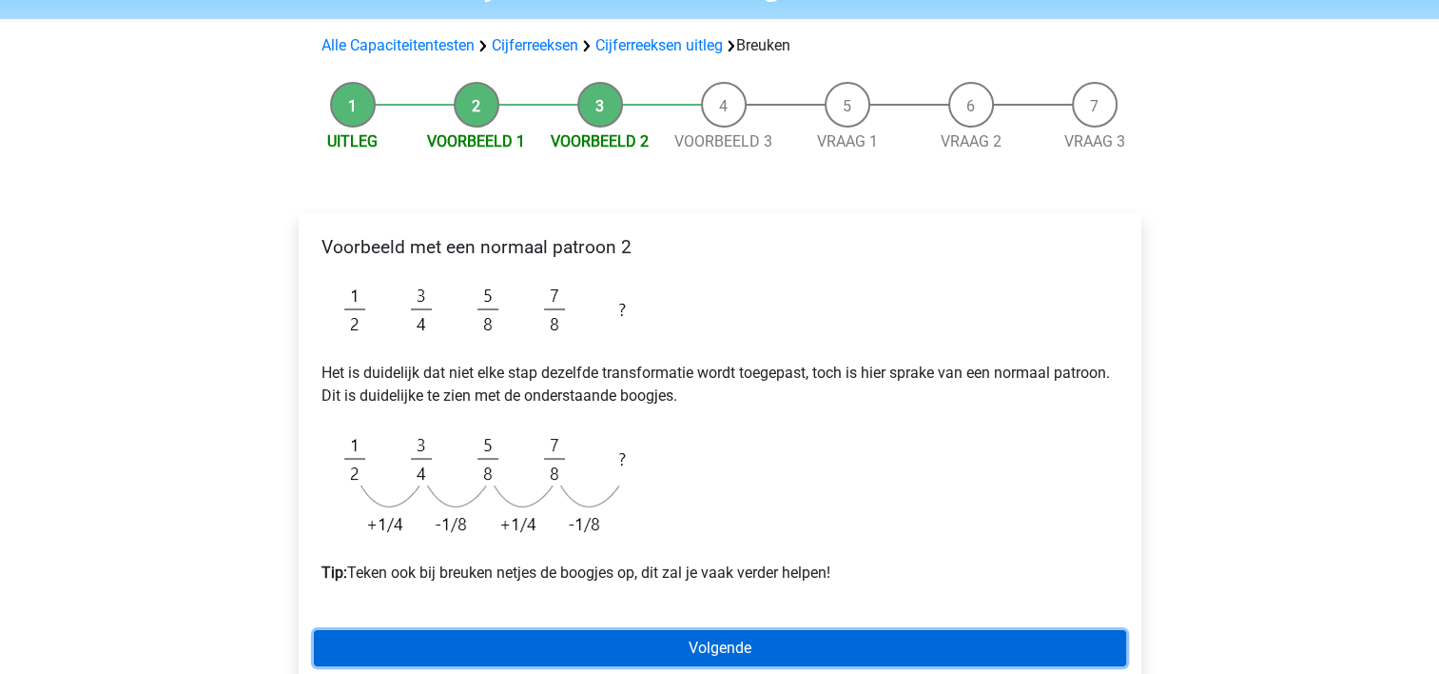
click at [686, 648] on link "Volgende" at bounding box center [720, 648] width 812 height 36
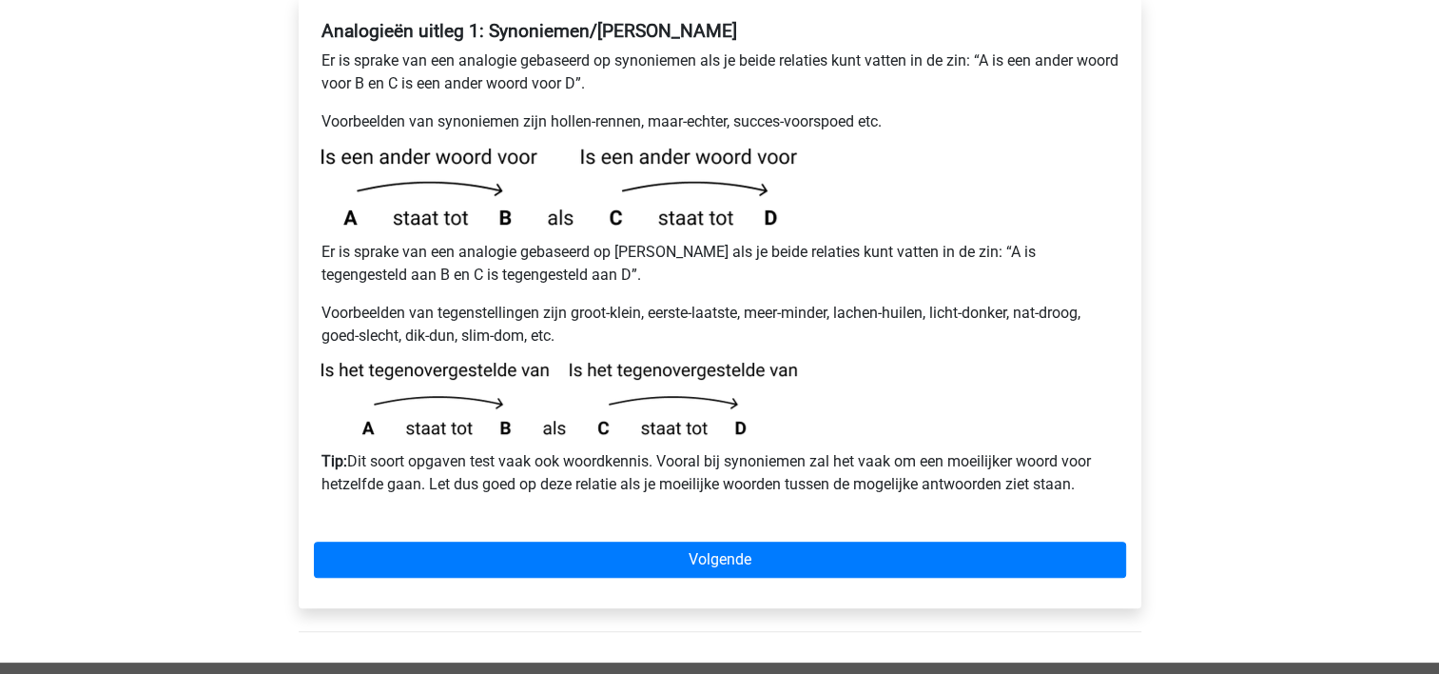
scroll to position [381, 0]
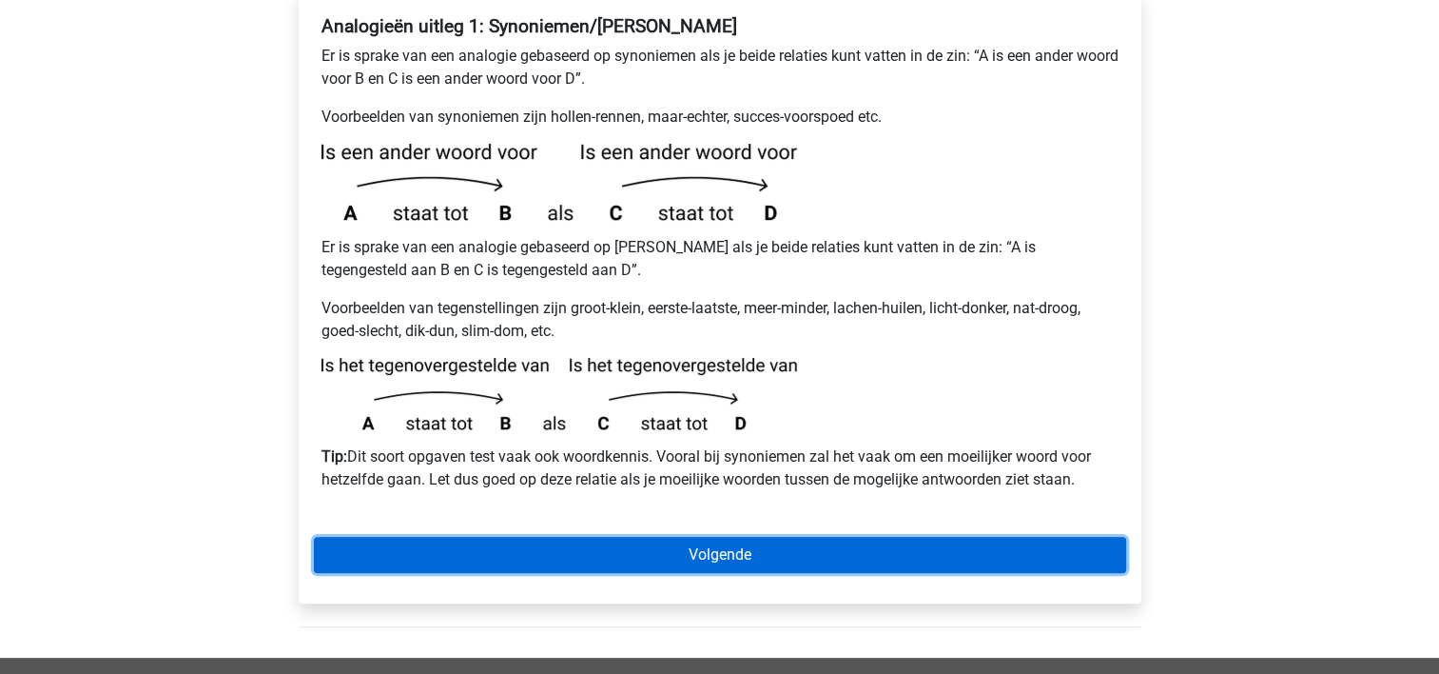
click at [700, 537] on link "Volgende" at bounding box center [720, 555] width 812 height 36
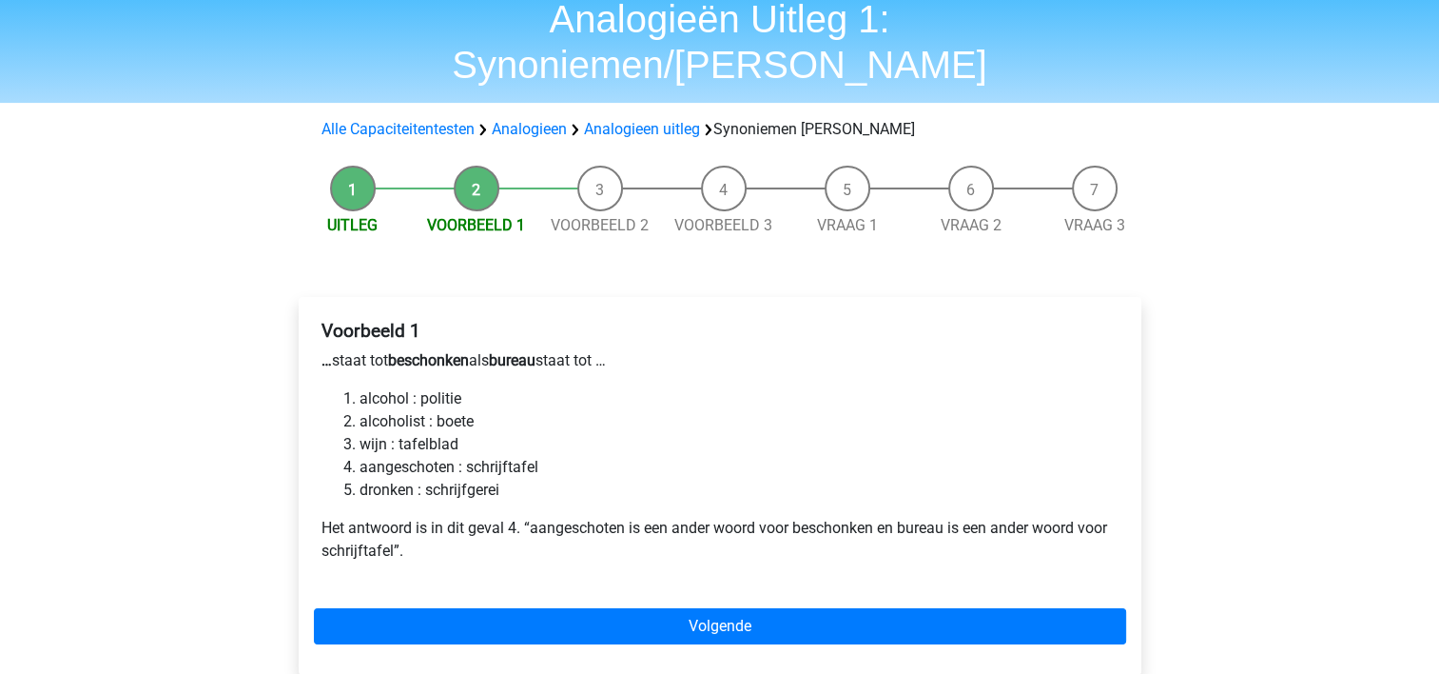
scroll to position [114, 0]
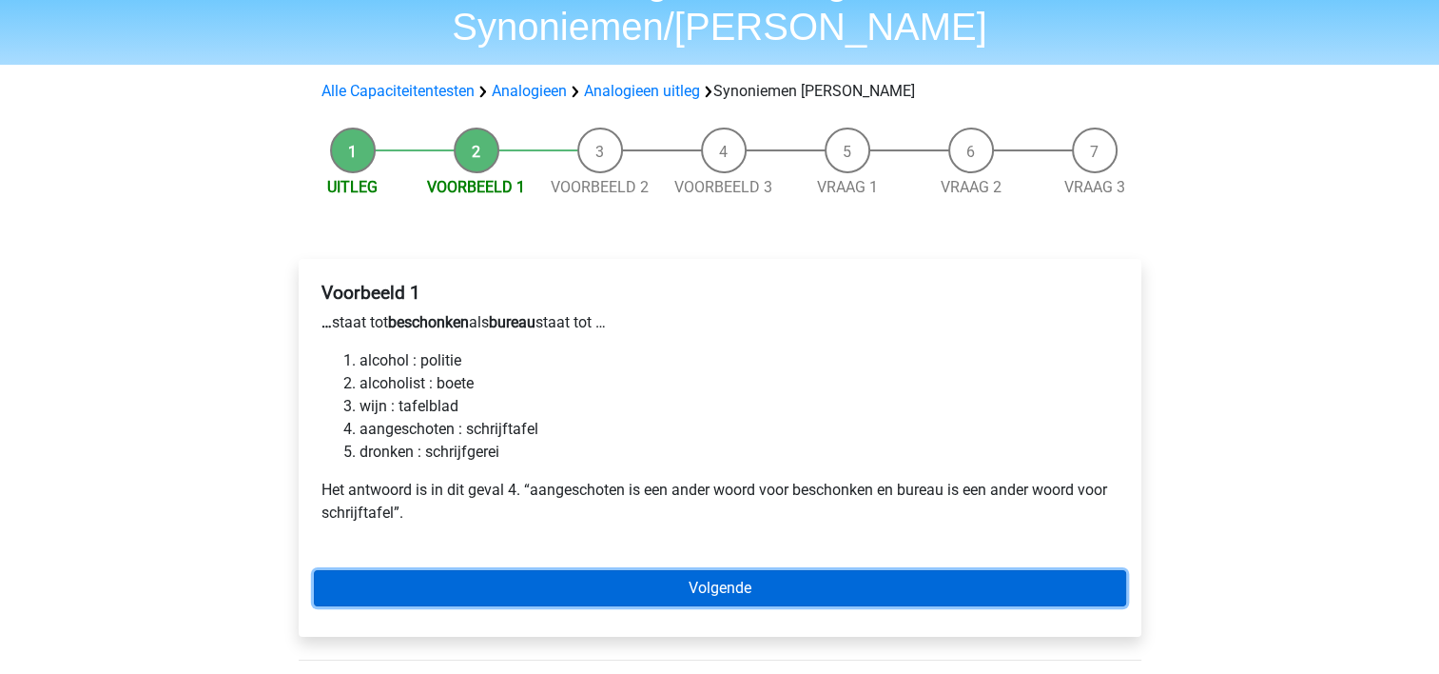
click at [731, 570] on link "Volgende" at bounding box center [720, 588] width 812 height 36
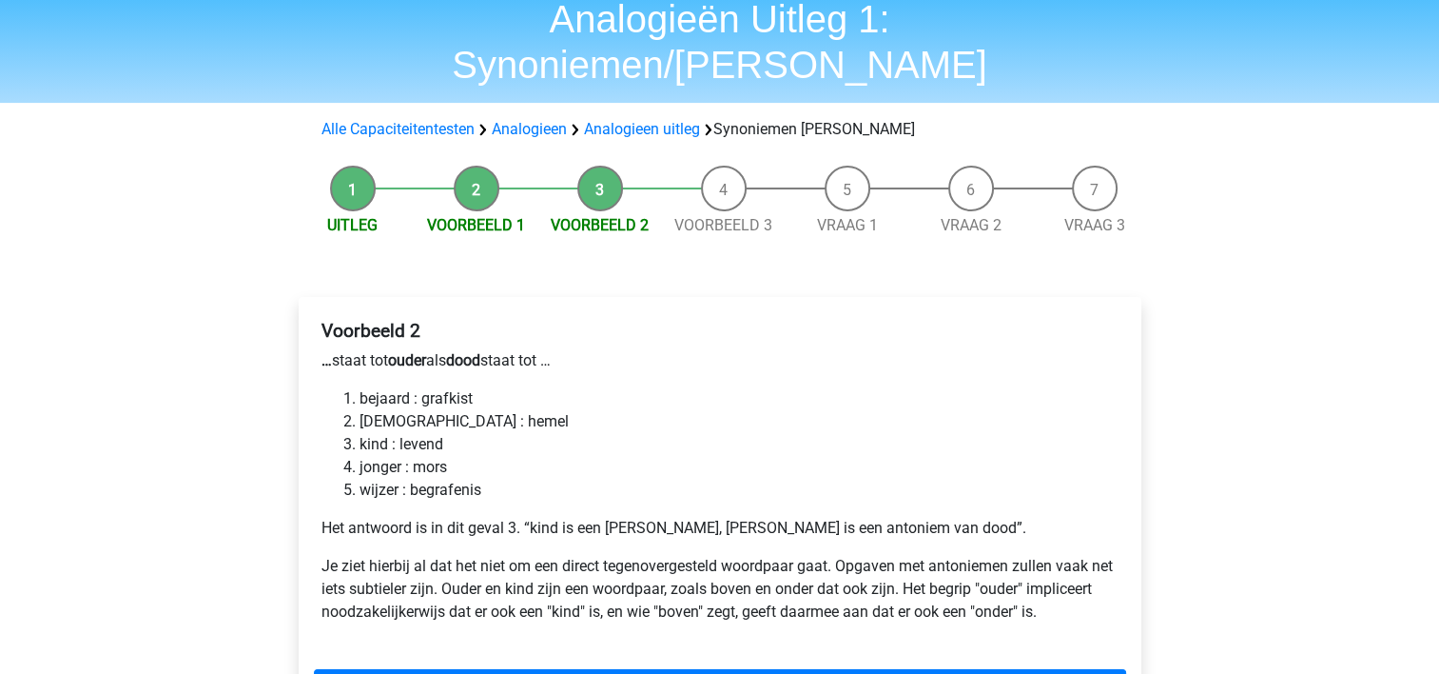
scroll to position [114, 0]
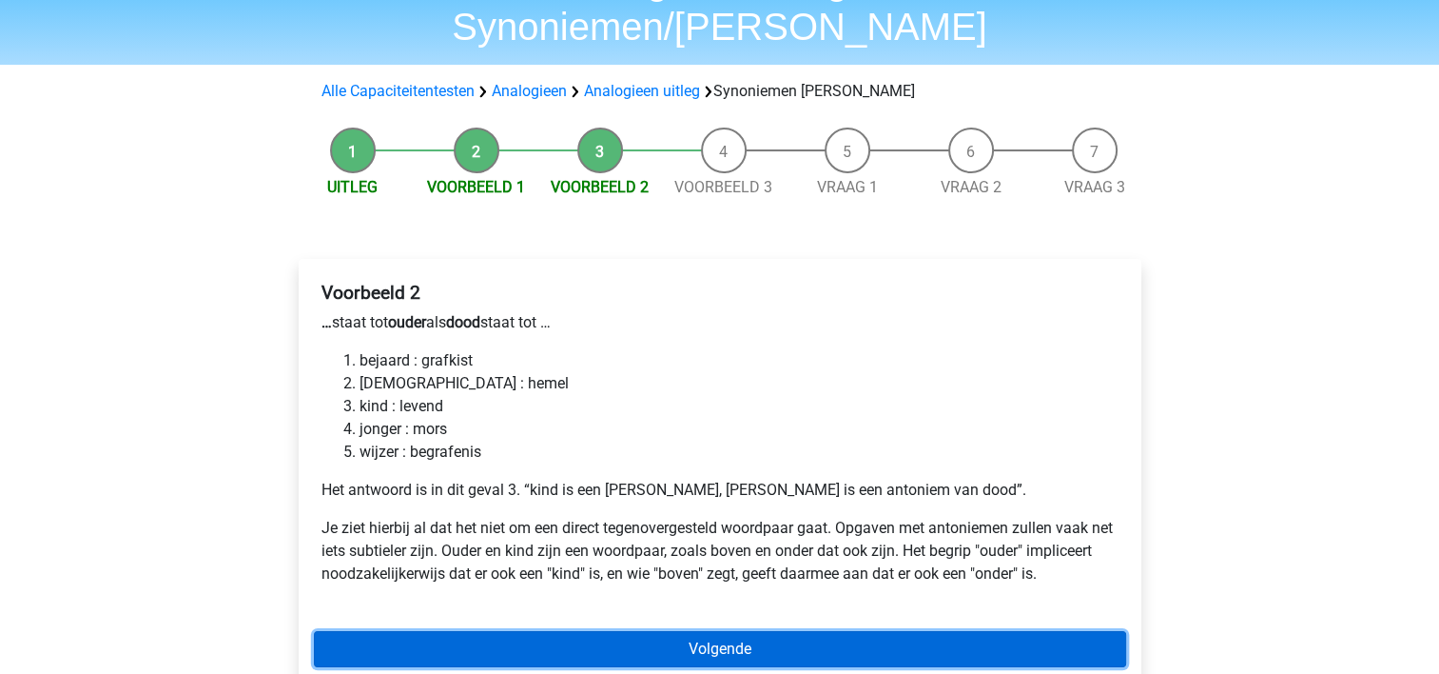
click at [739, 631] on link "Volgende" at bounding box center [720, 649] width 812 height 36
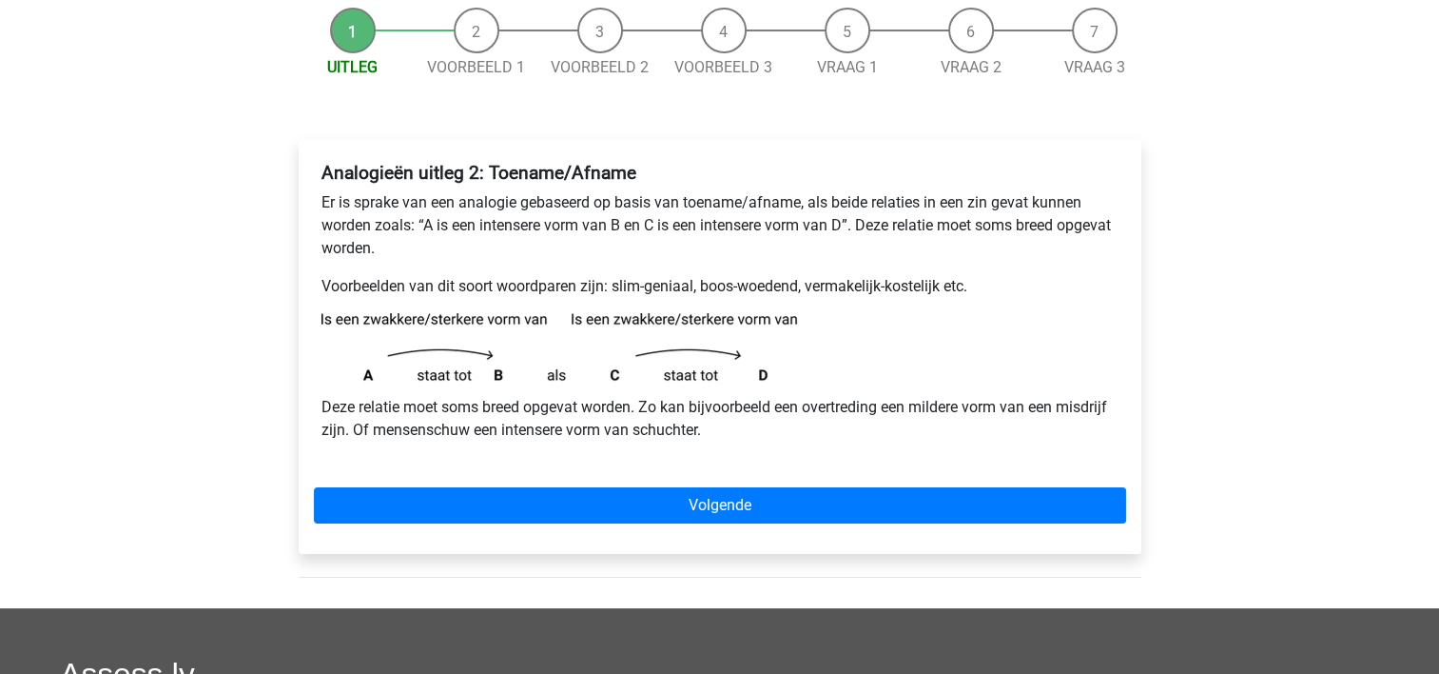
scroll to position [190, 0]
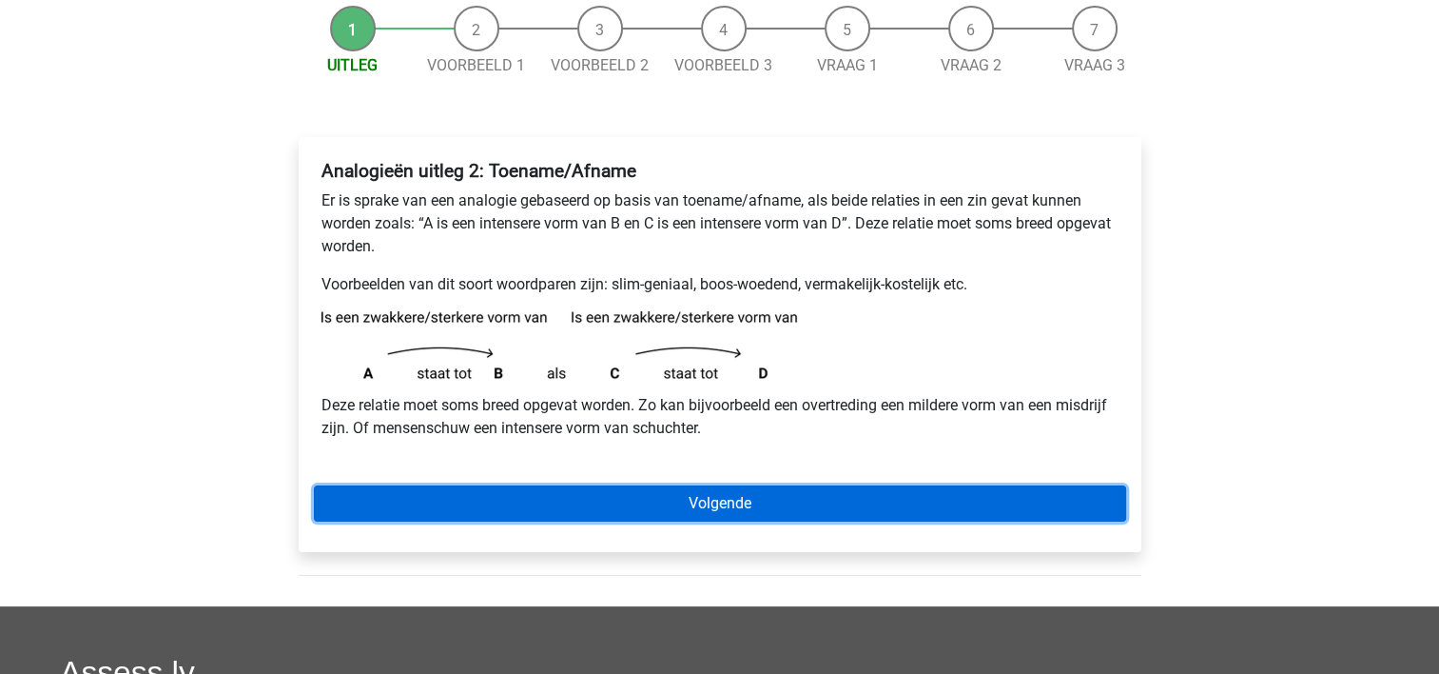
click at [808, 498] on link "Volgende" at bounding box center [720, 503] width 812 height 36
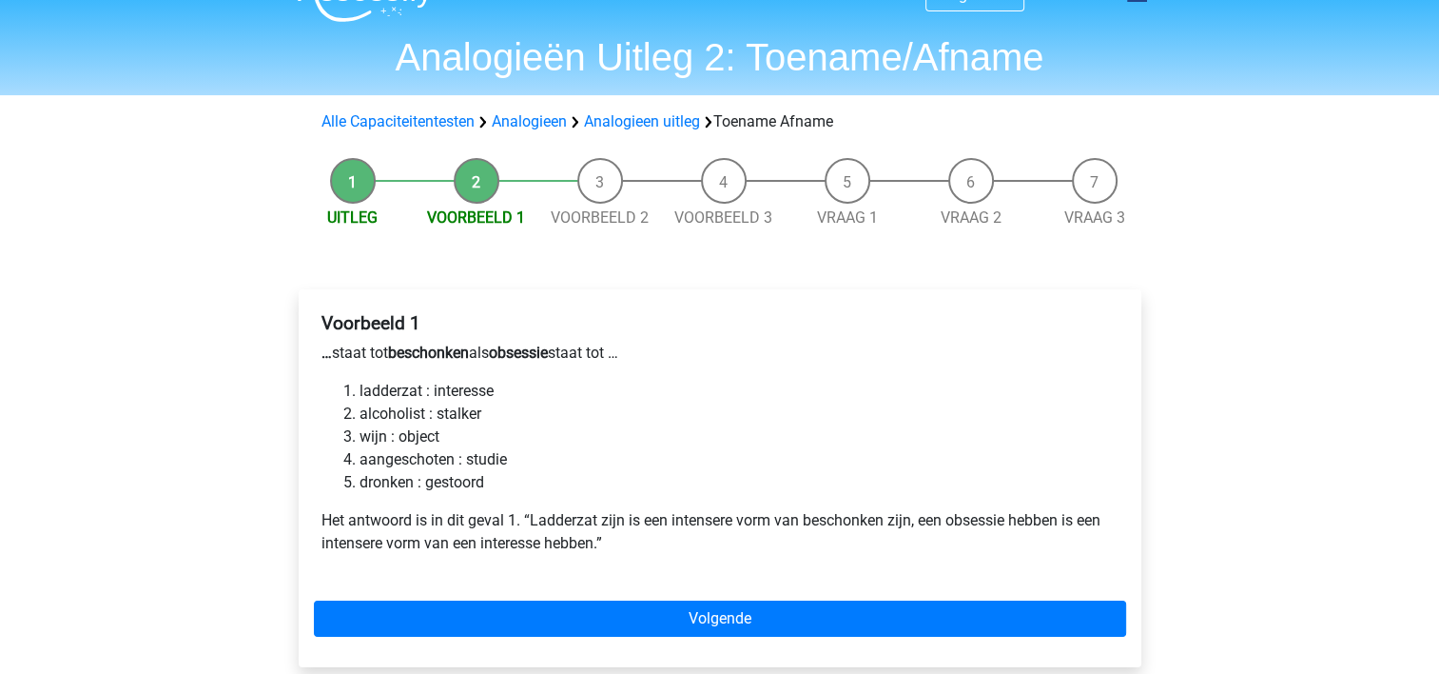
scroll to position [76, 0]
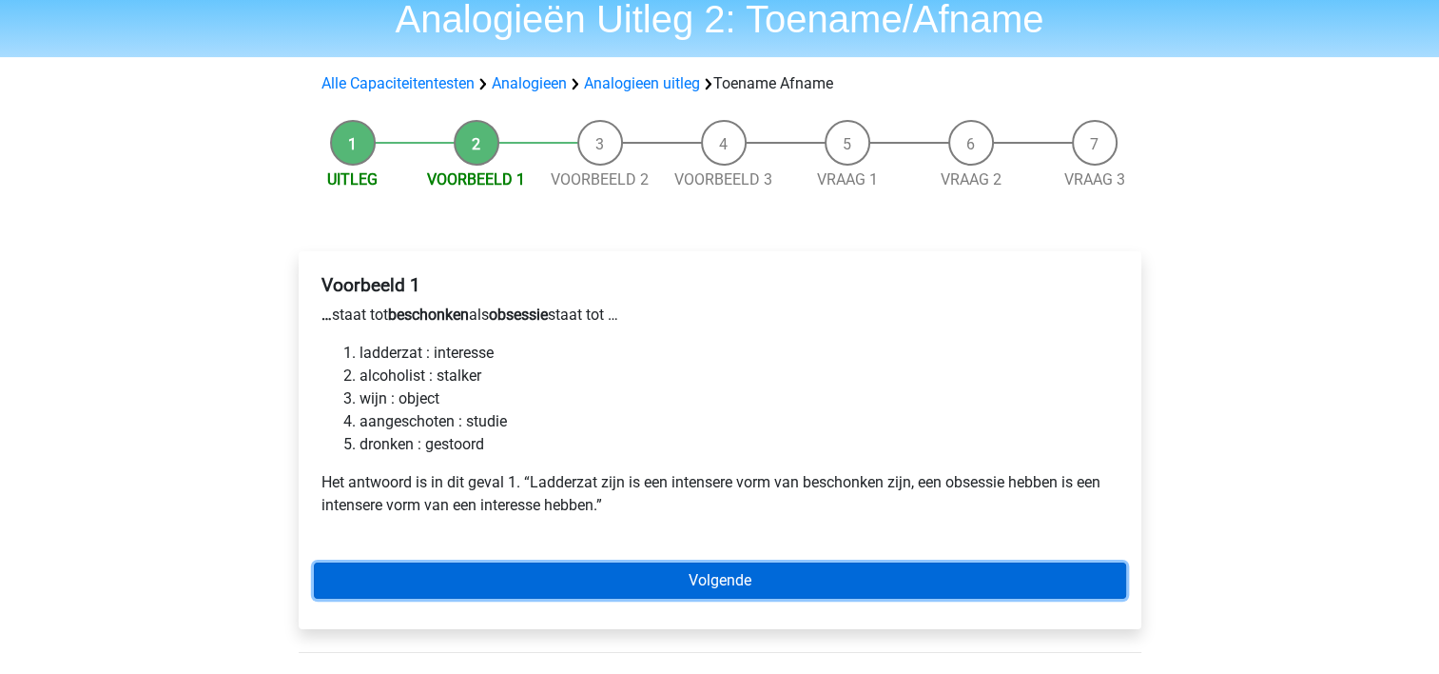
click at [811, 578] on link "Volgende" at bounding box center [720, 580] width 812 height 36
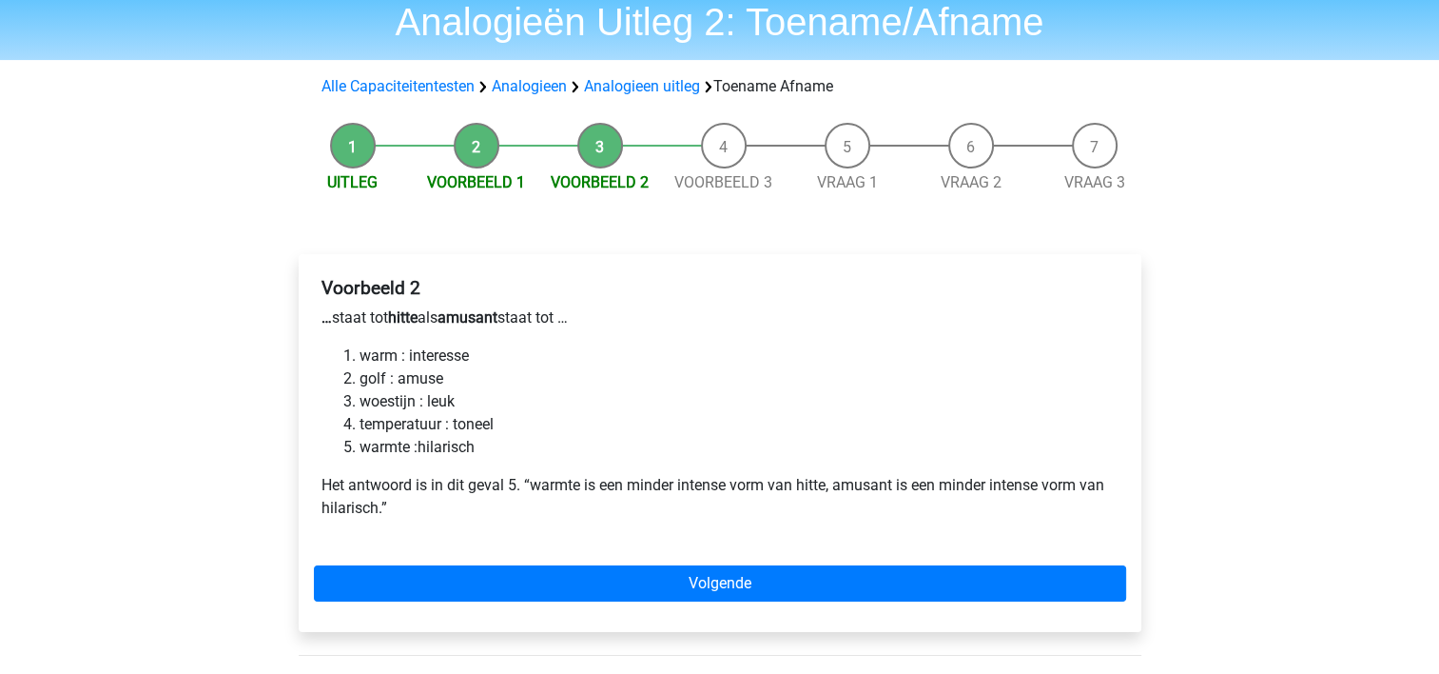
scroll to position [76, 0]
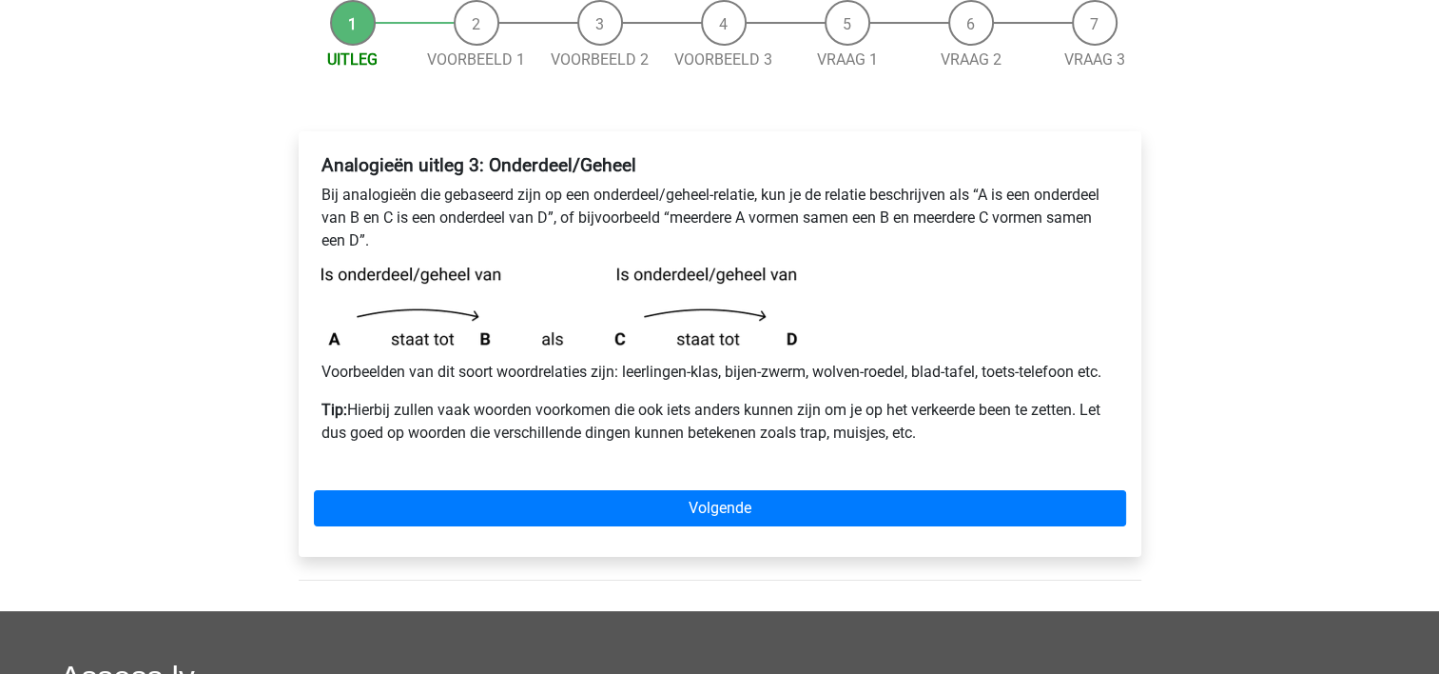
scroll to position [228, 0]
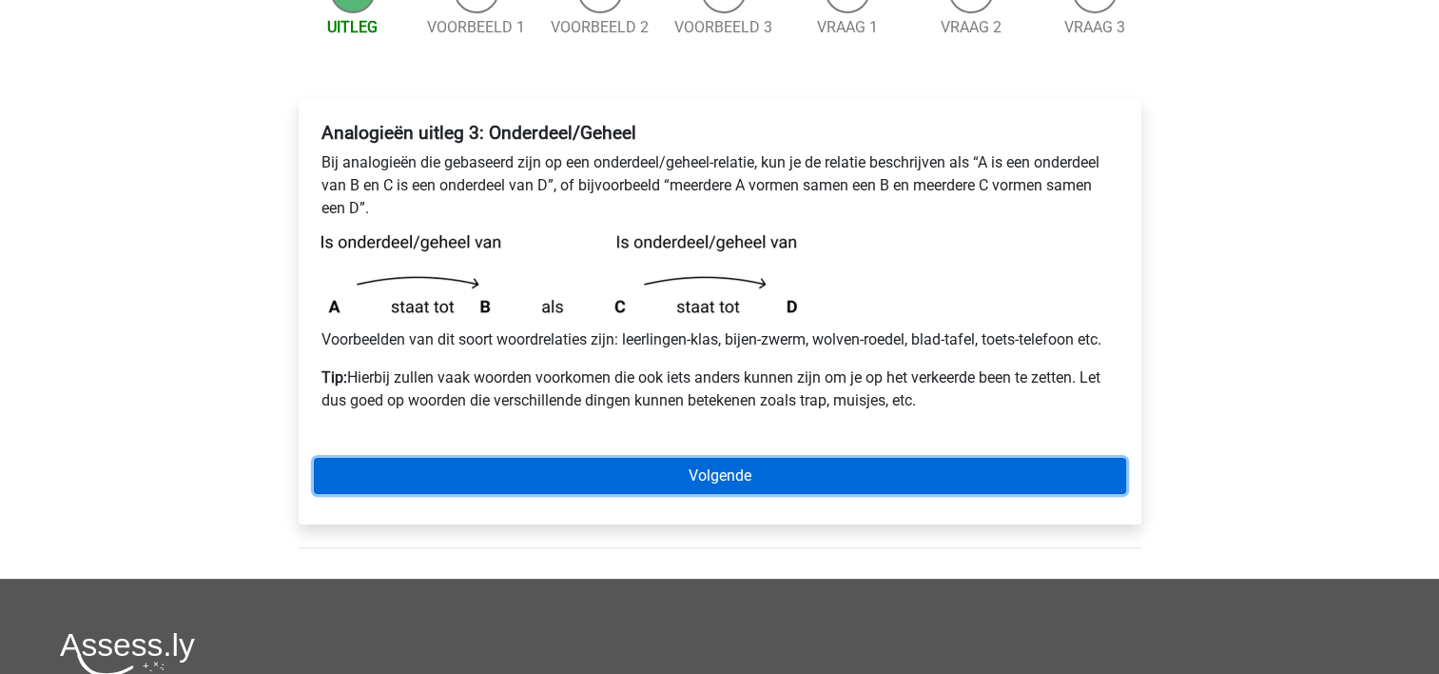
click at [777, 464] on link "Volgende" at bounding box center [720, 476] width 812 height 36
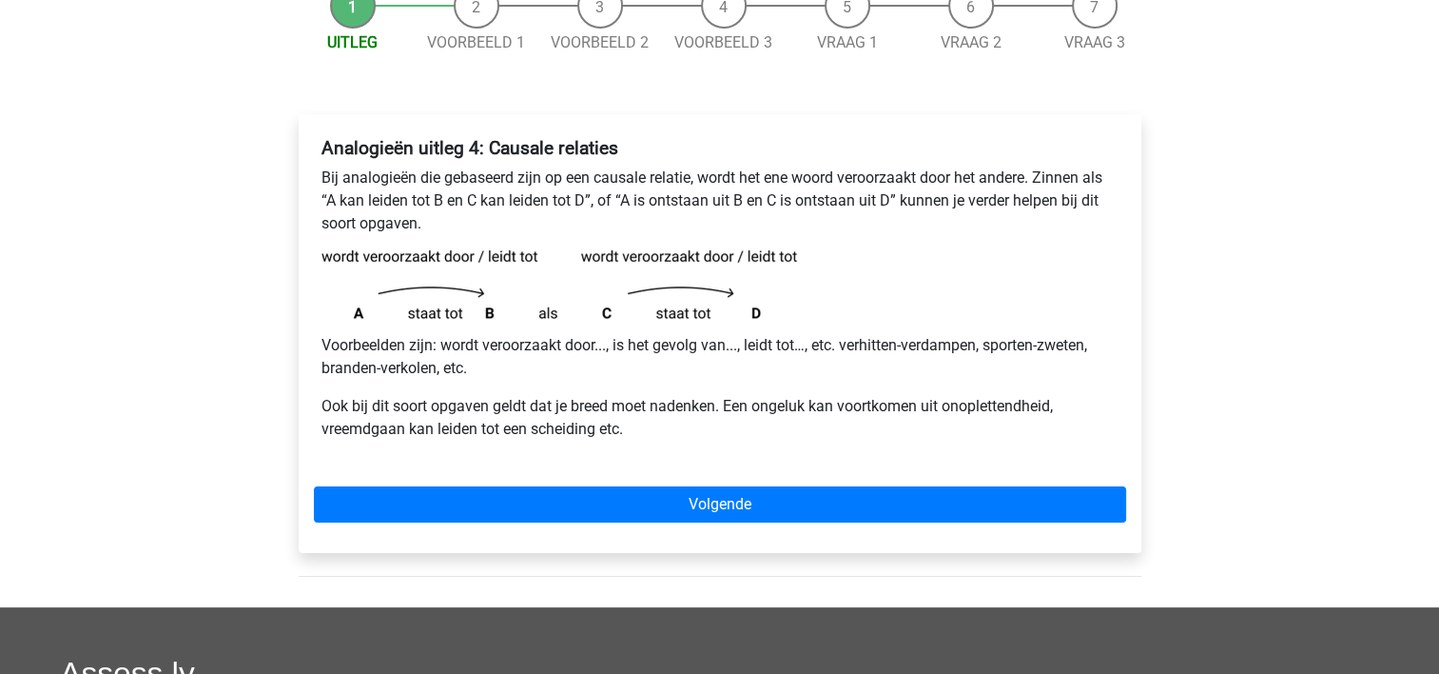
scroll to position [228, 0]
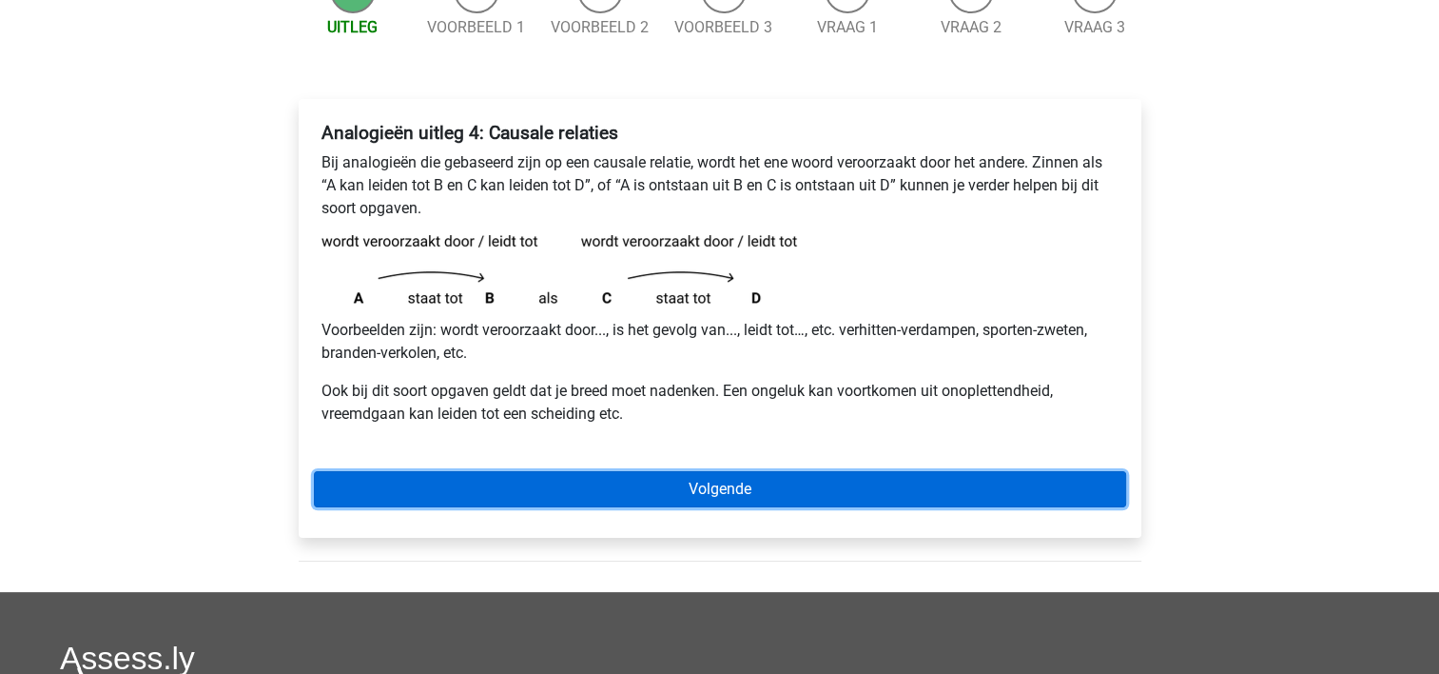
click at [704, 477] on link "Volgende" at bounding box center [720, 489] width 812 height 36
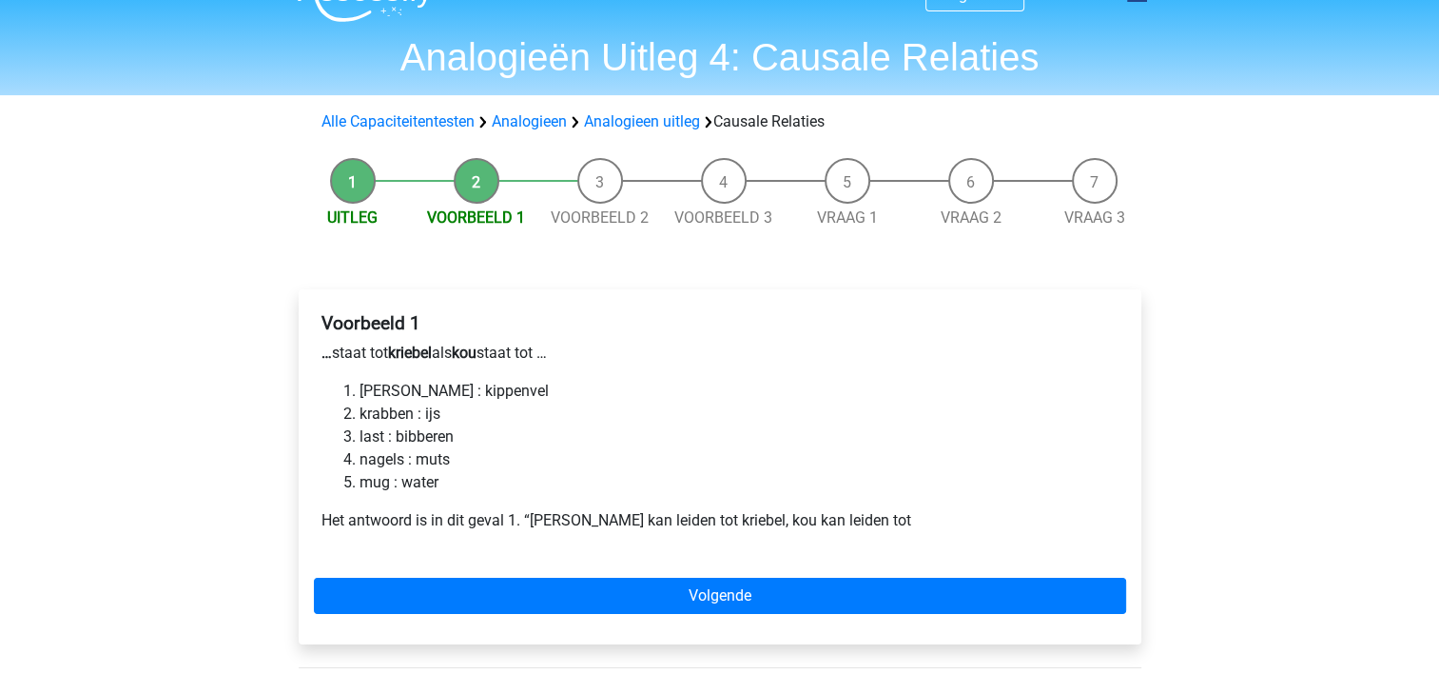
scroll to position [76, 0]
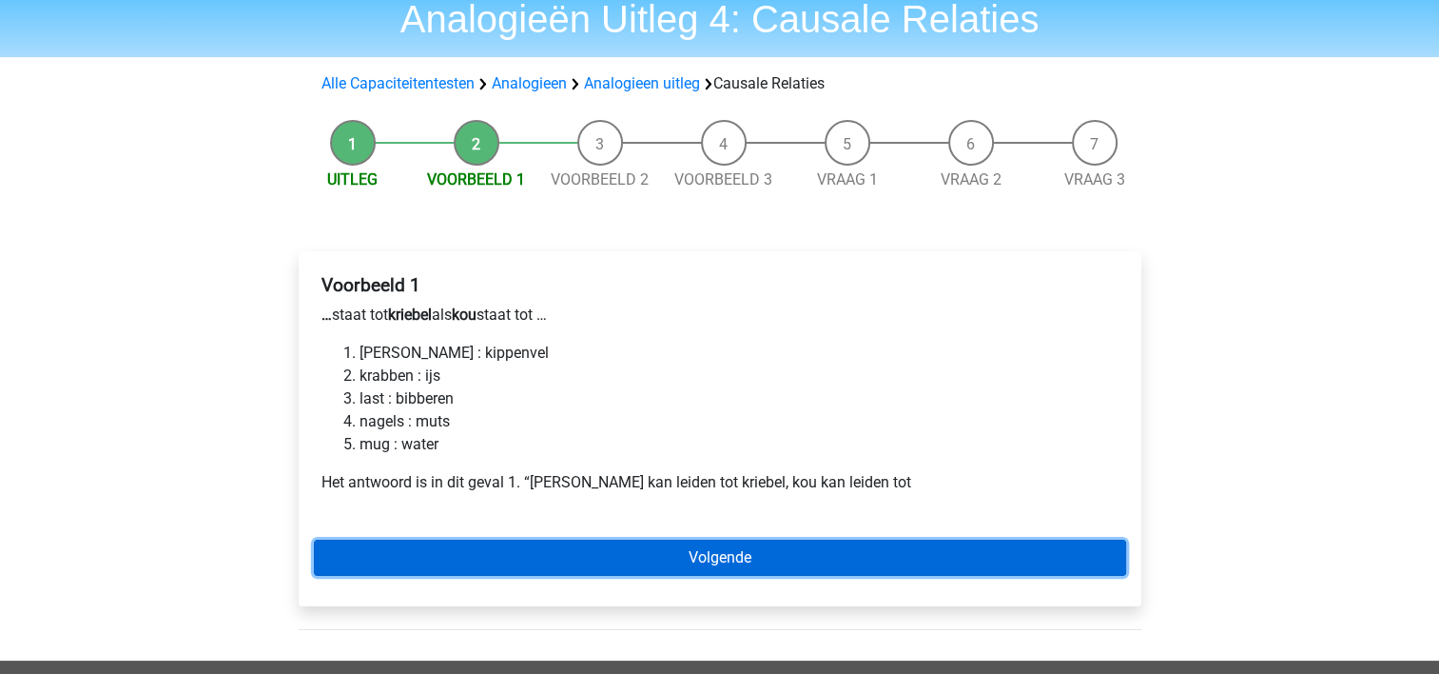
click at [704, 563] on link "Volgende" at bounding box center [720, 557] width 812 height 36
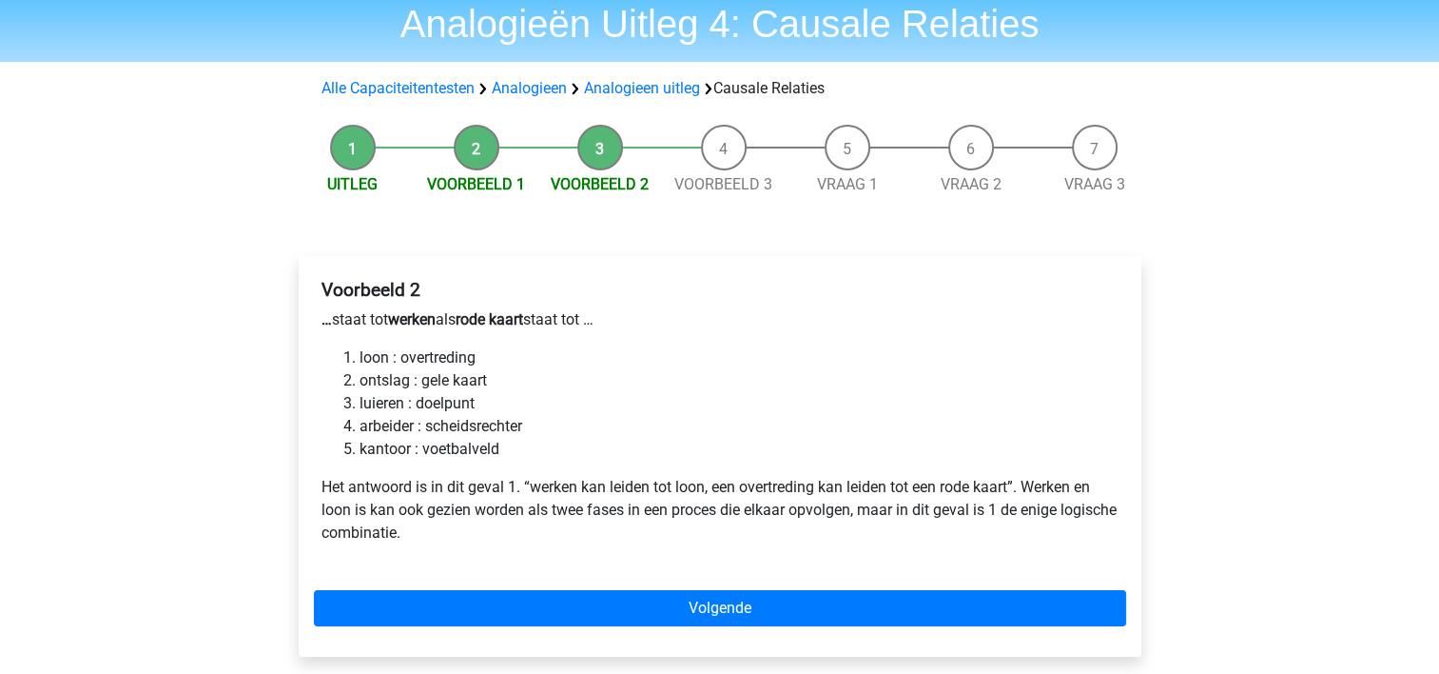
scroll to position [76, 0]
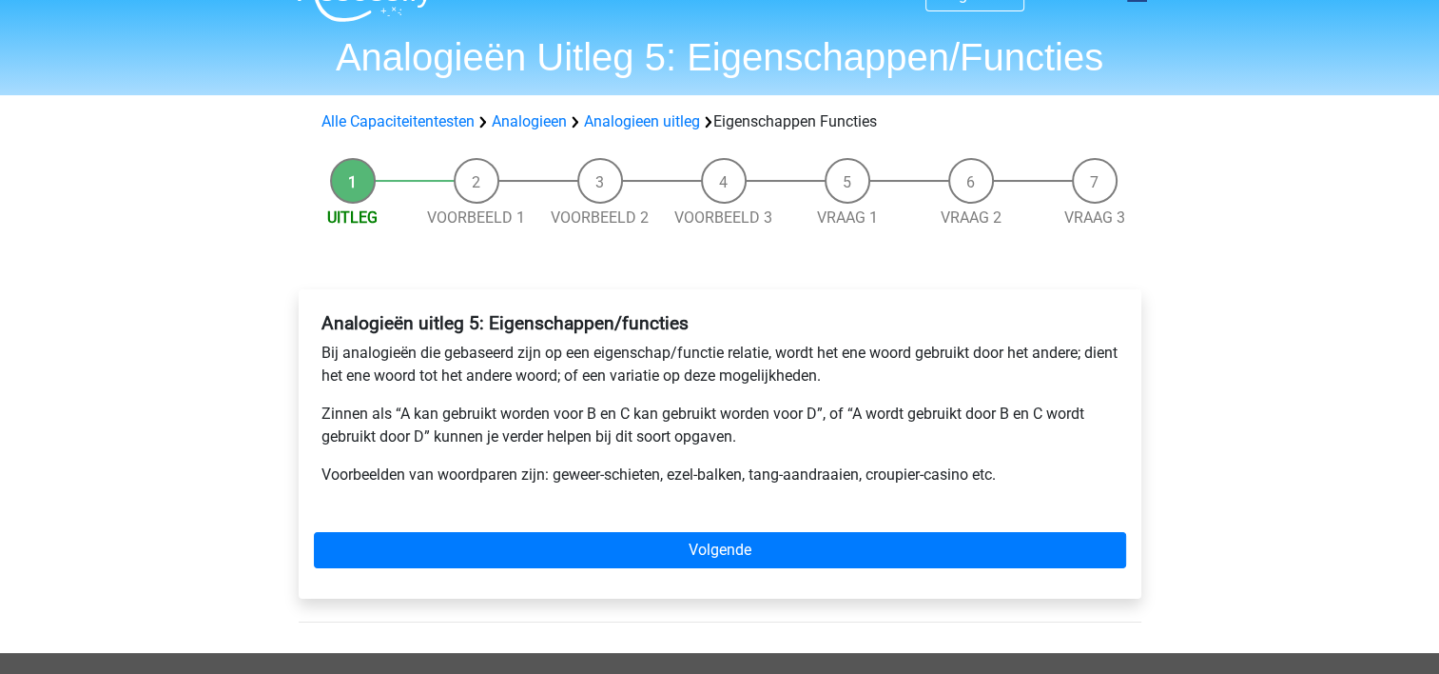
scroll to position [76, 0]
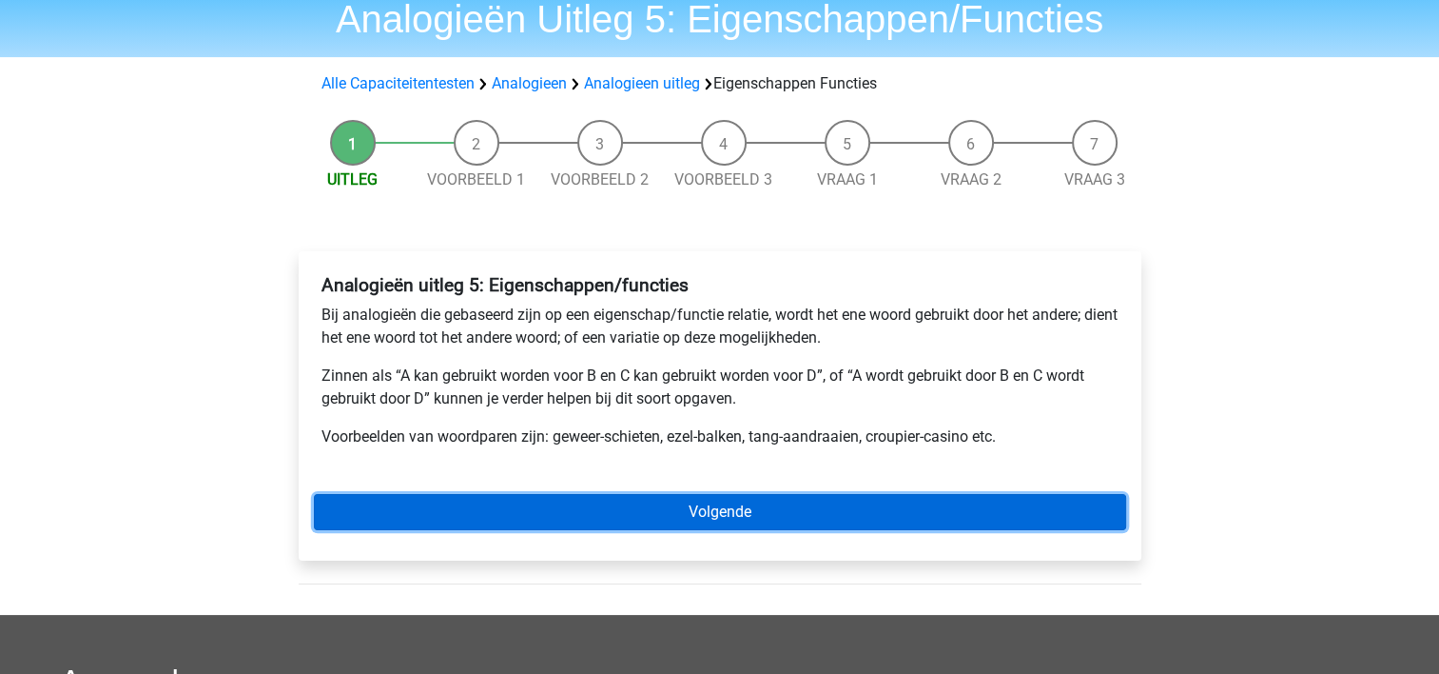
click at [748, 505] on link "Volgende" at bounding box center [720, 512] width 812 height 36
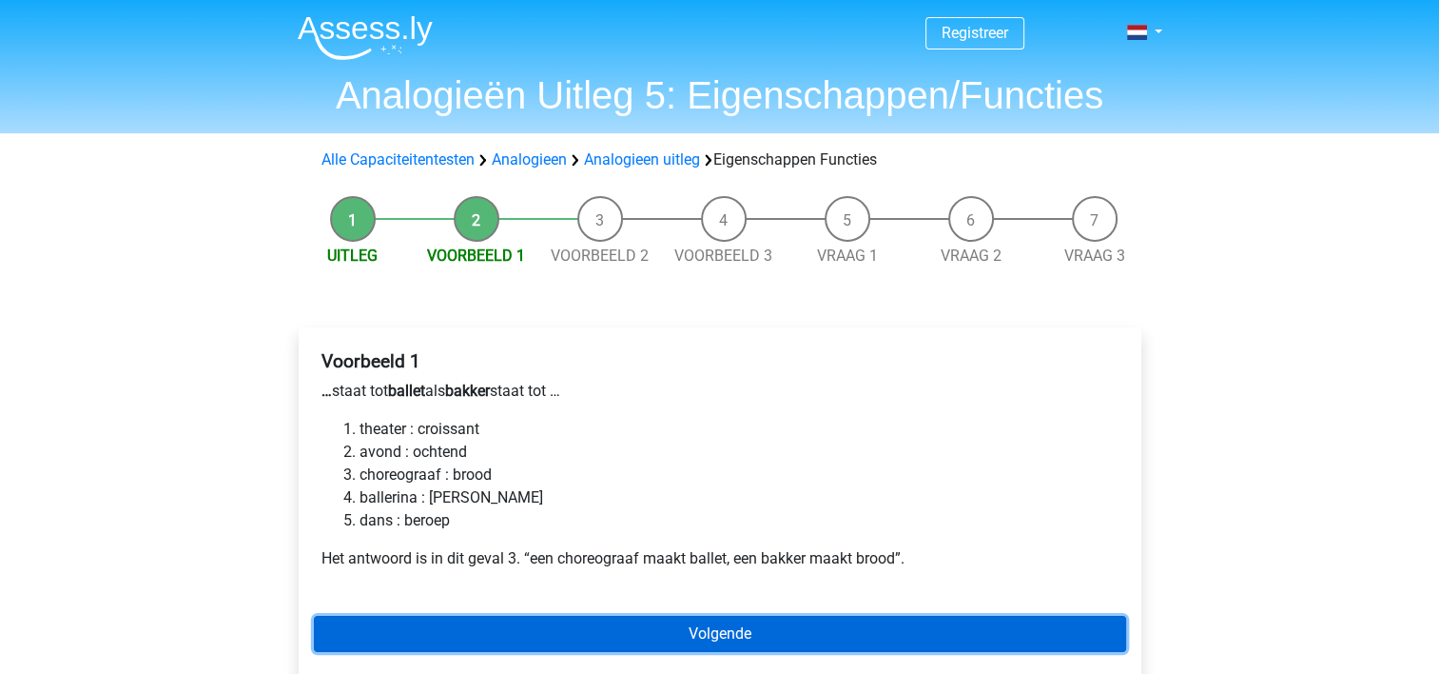
click at [714, 620] on link "Volgende" at bounding box center [720, 633] width 812 height 36
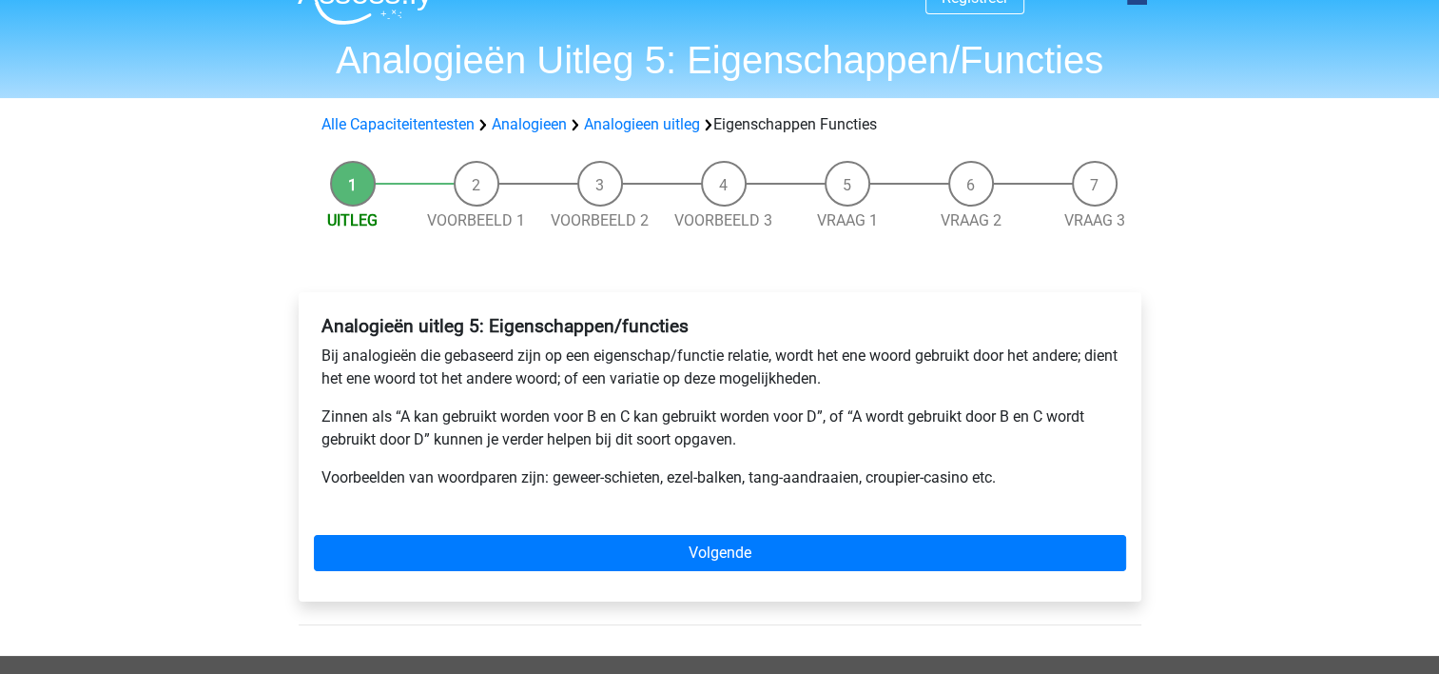
scroll to position [38, 0]
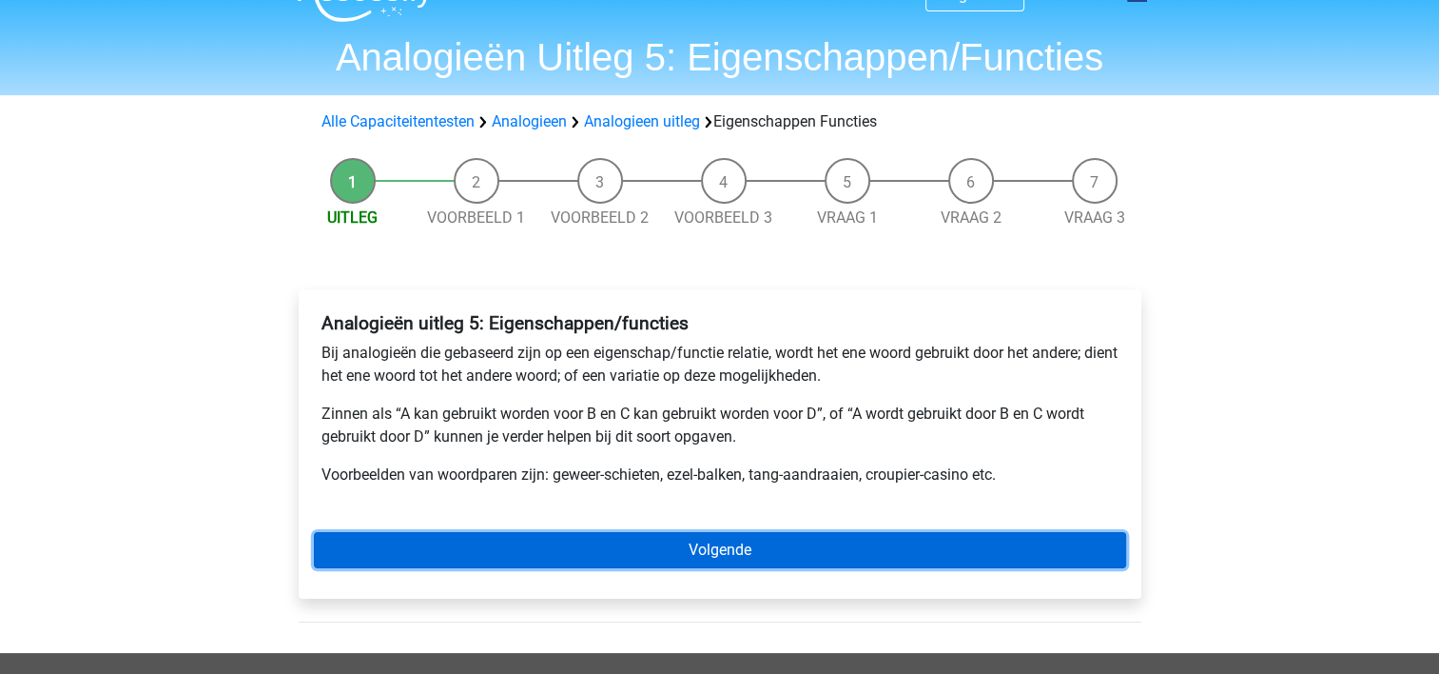
click at [646, 559] on link "Volgende" at bounding box center [720, 550] width 812 height 36
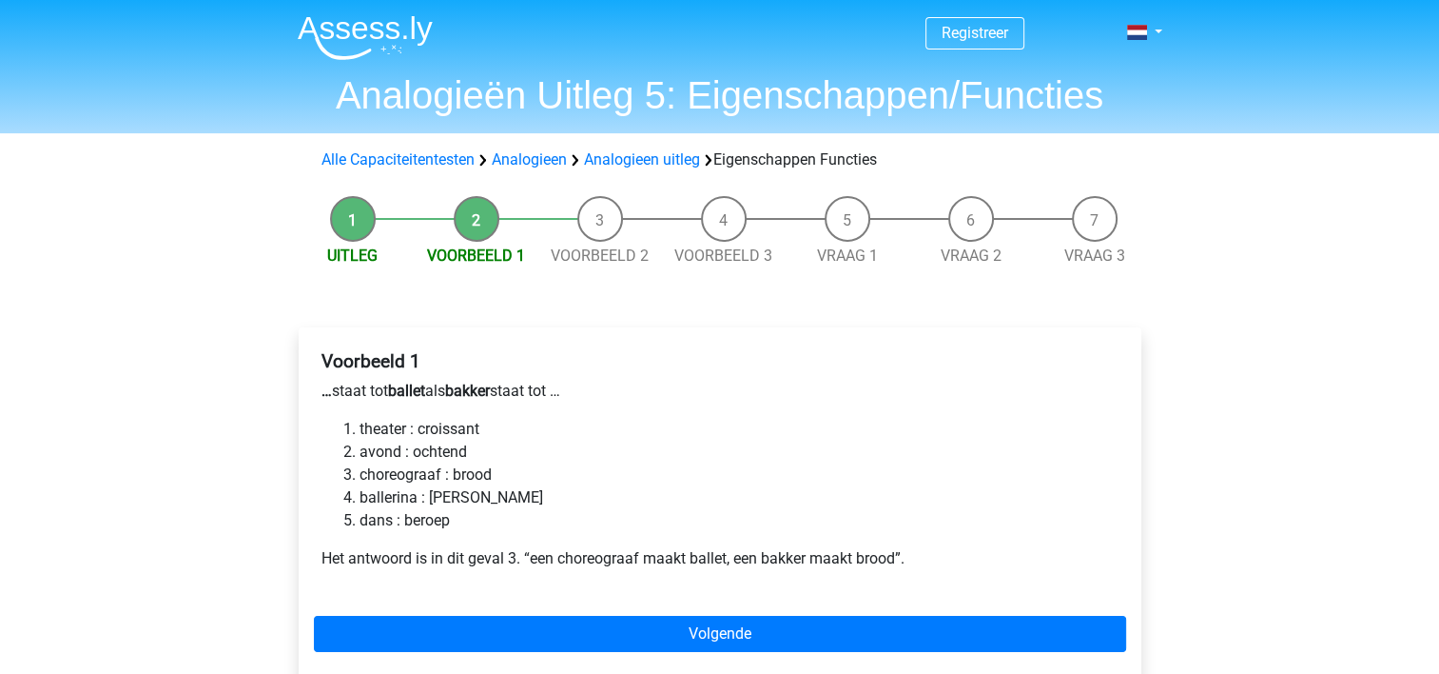
scroll to position [38, 0]
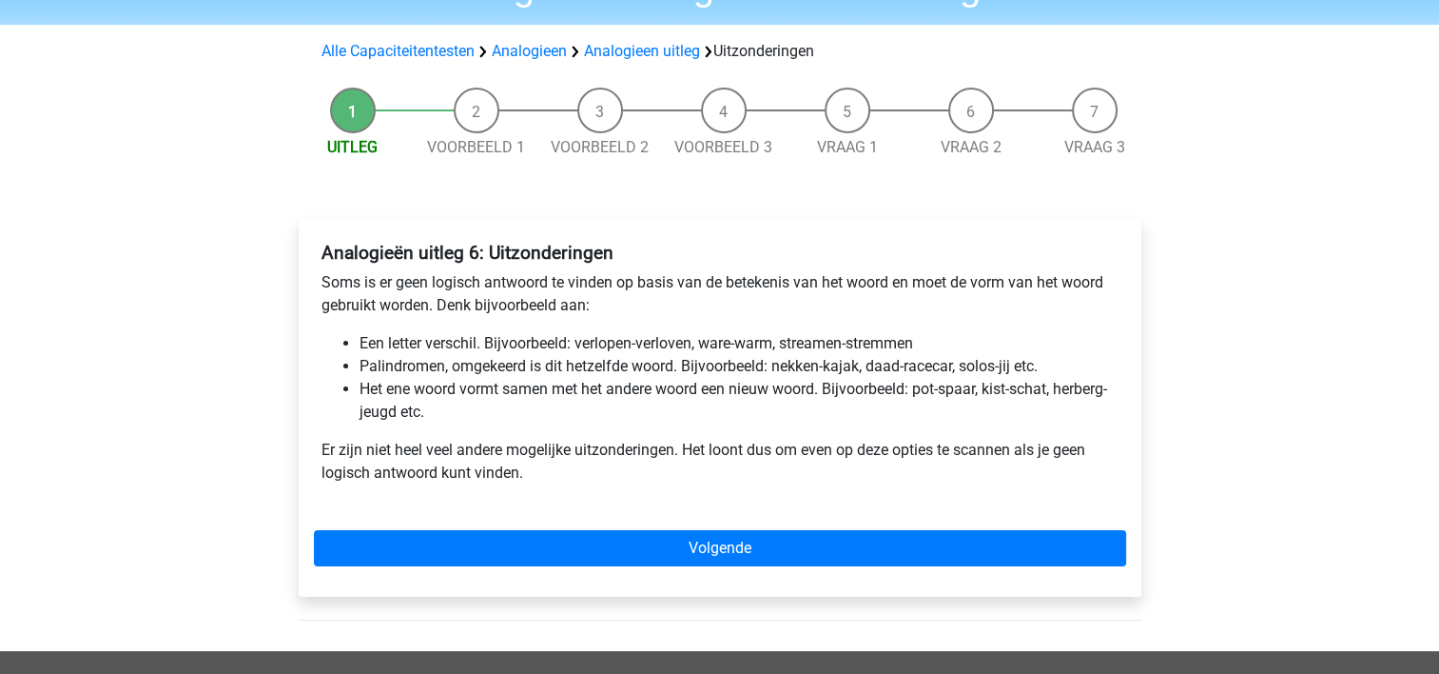
scroll to position [114, 0]
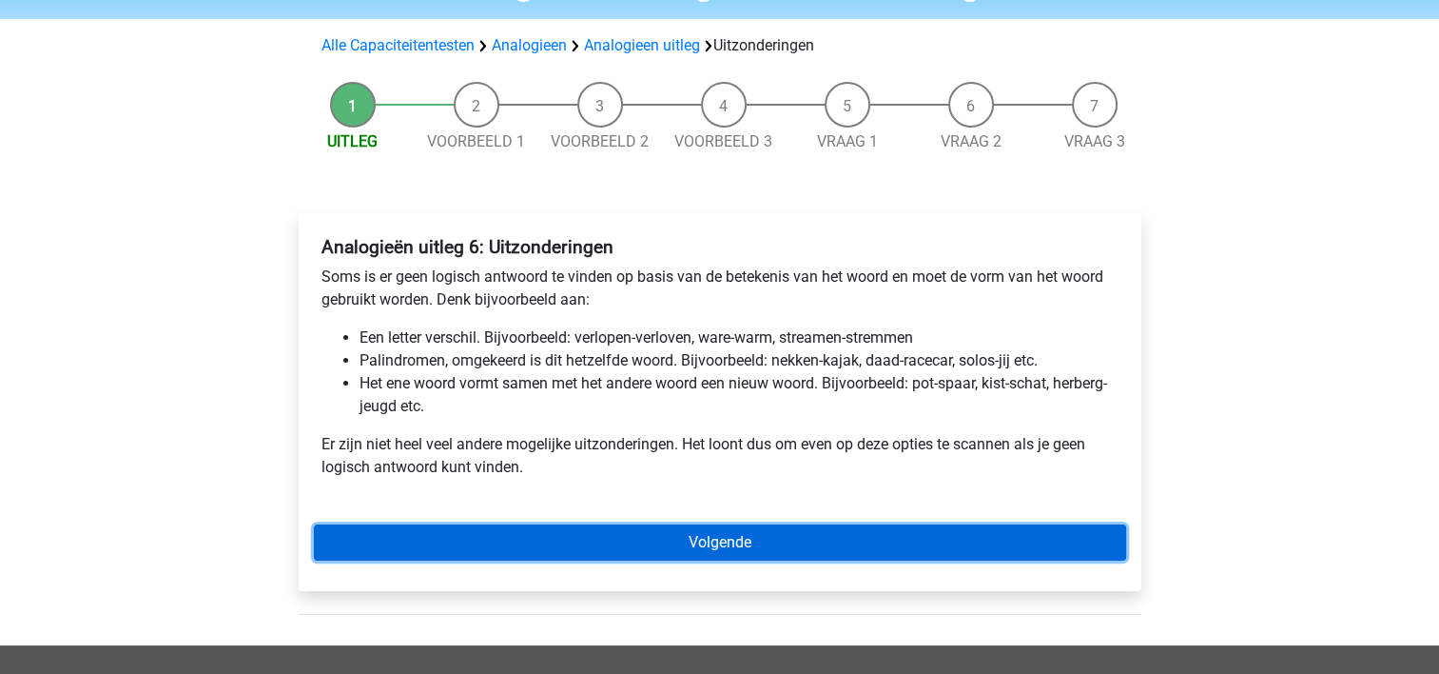
click at [747, 538] on link "Volgende" at bounding box center [720, 542] width 812 height 36
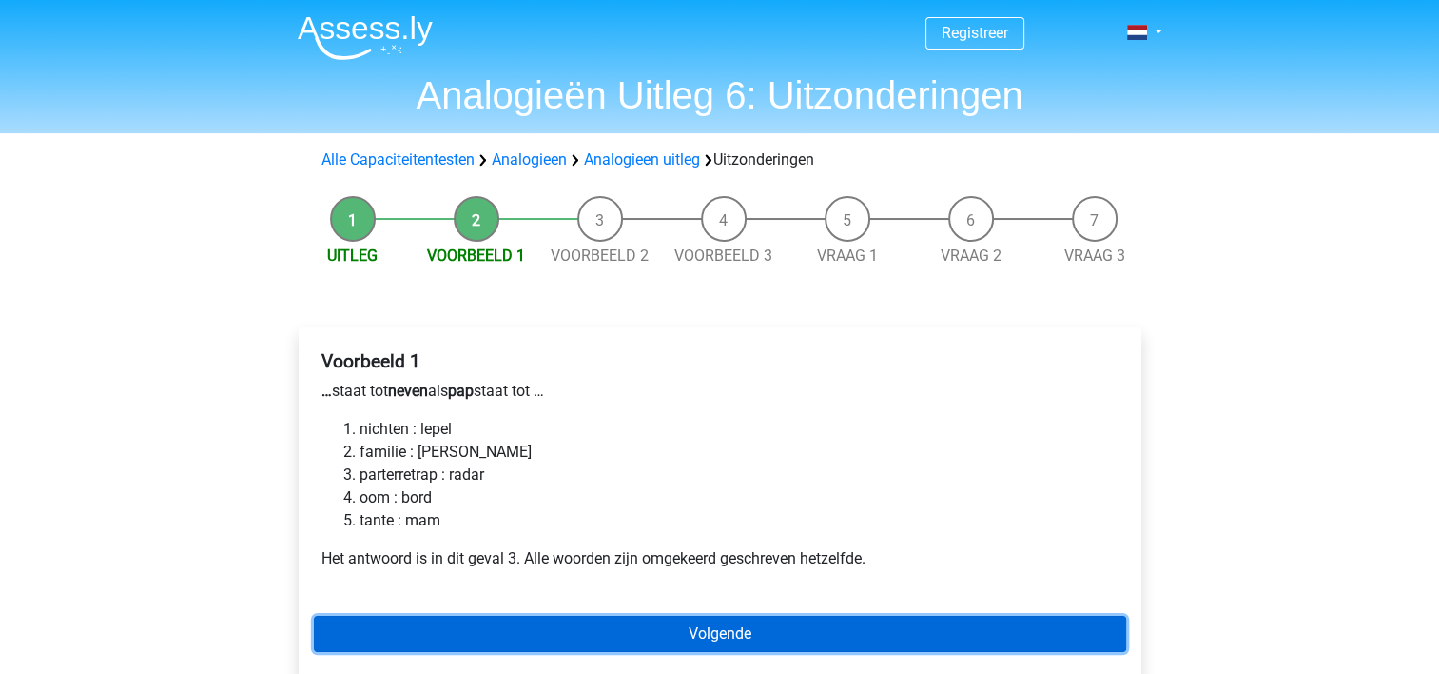
click at [674, 639] on link "Volgende" at bounding box center [720, 633] width 812 height 36
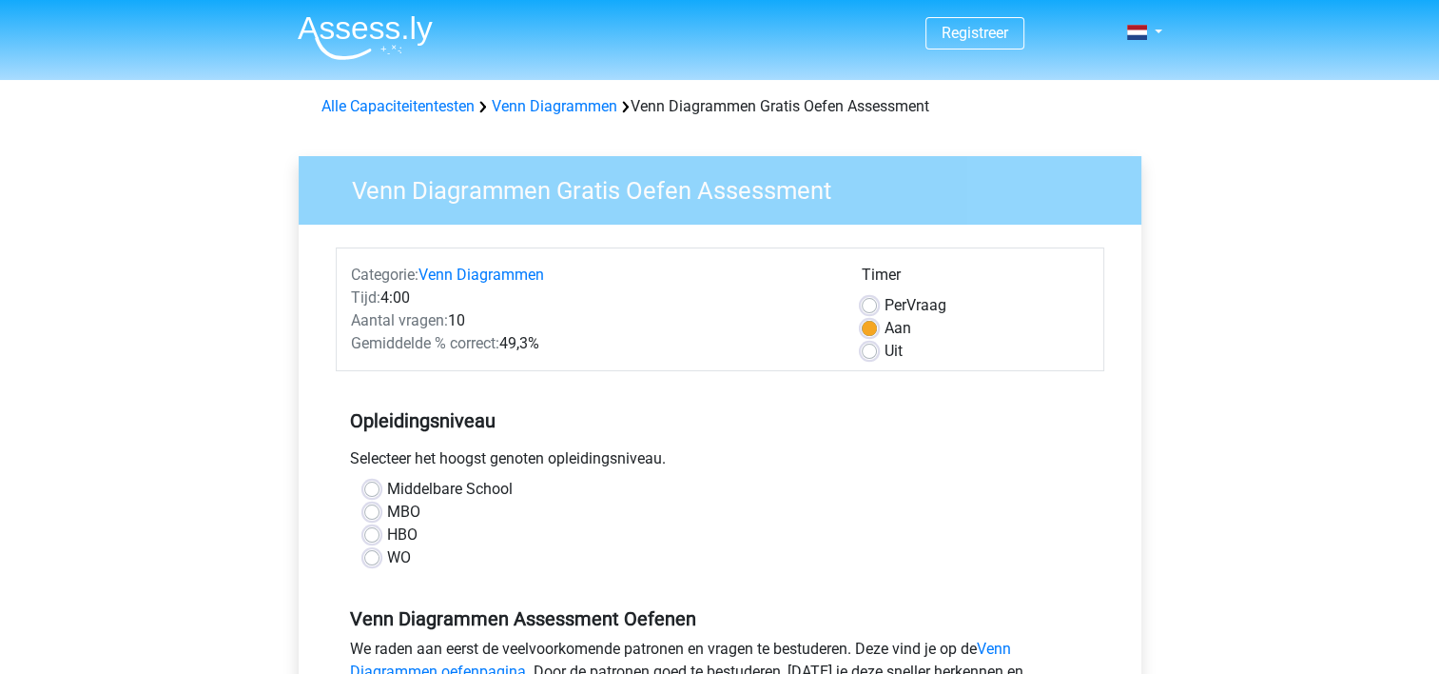
click at [387, 508] on label "MBO" at bounding box center [403, 511] width 33 height 23
click at [375, 508] on input "MBO" at bounding box center [371, 509] width 15 height 19
radio input "true"
click at [364, 523] on input "HBO" at bounding box center [371, 532] width 15 height 19
radio input "true"
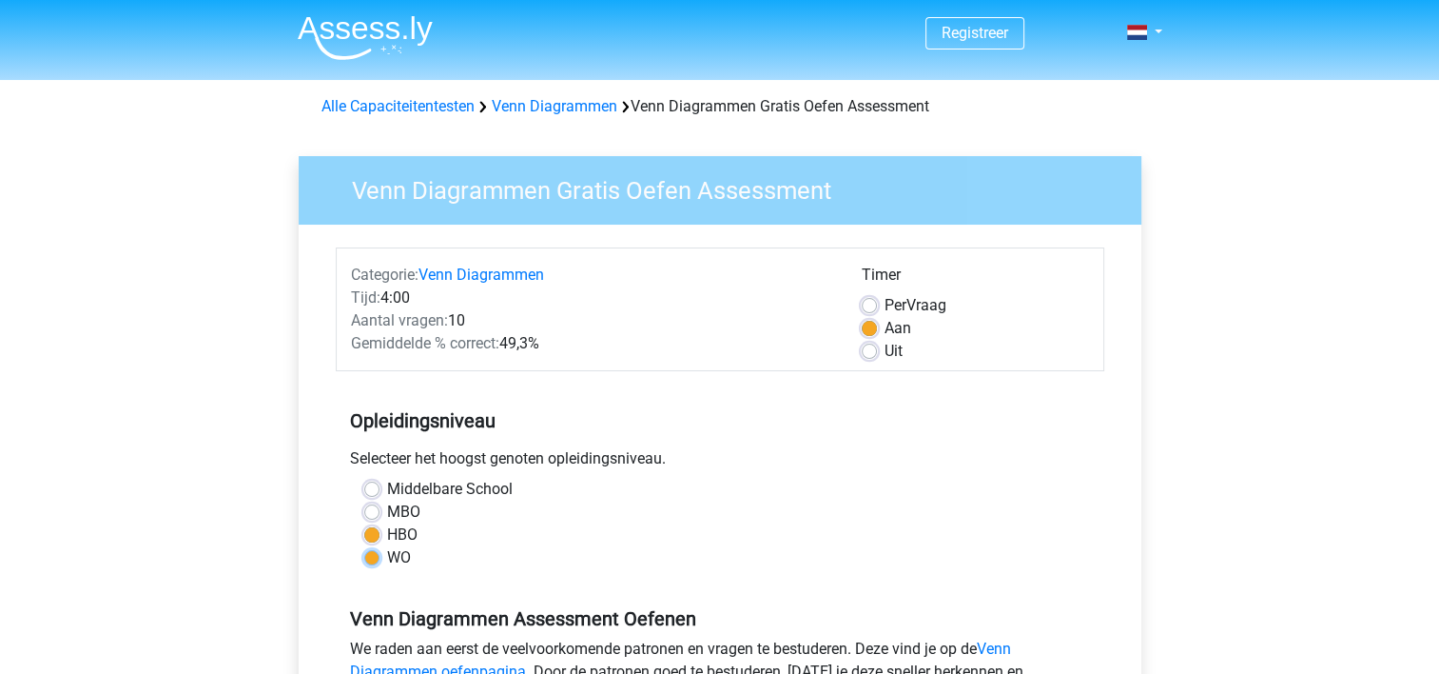
click at [364, 546] on input "WO" at bounding box center [371, 555] width 15 height 19
radio input "true"
click at [364, 523] on input "HBO" at bounding box center [371, 532] width 15 height 19
radio input "true"
click at [364, 500] on input "MBO" at bounding box center [371, 509] width 15 height 19
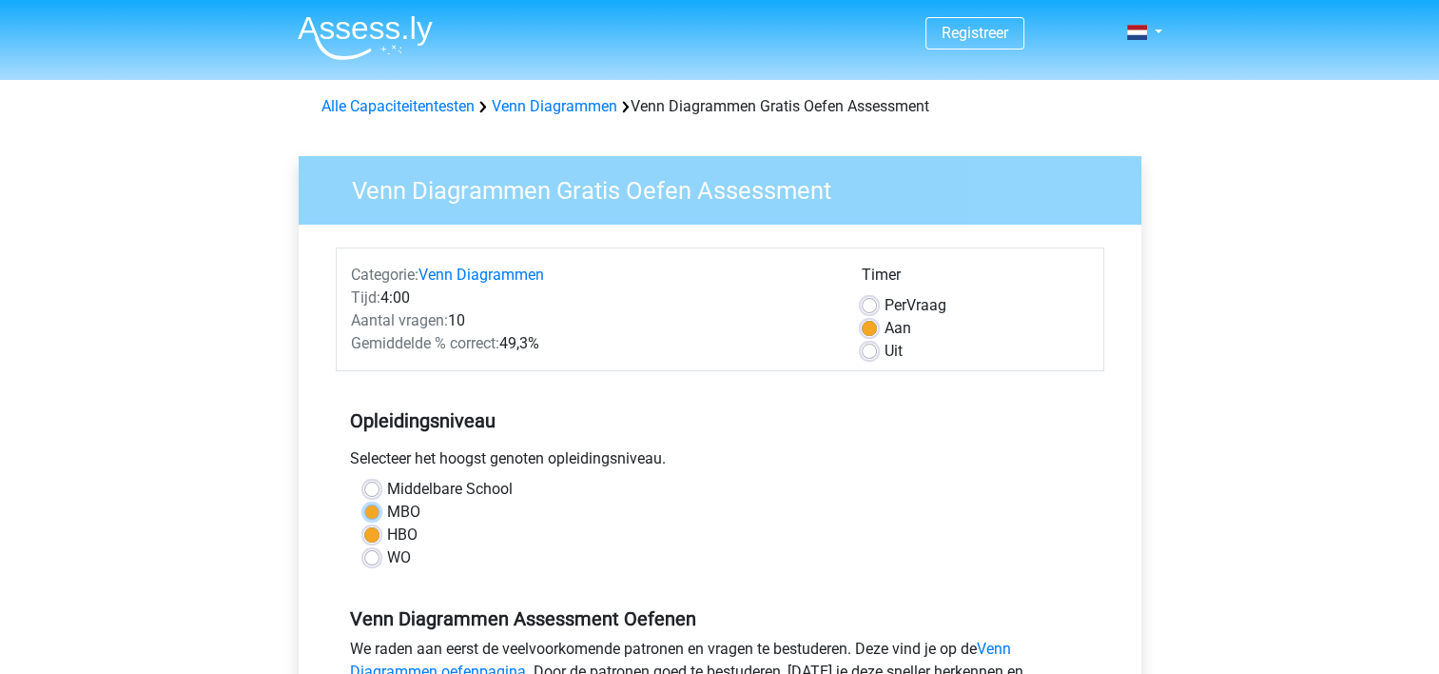
radio input "true"
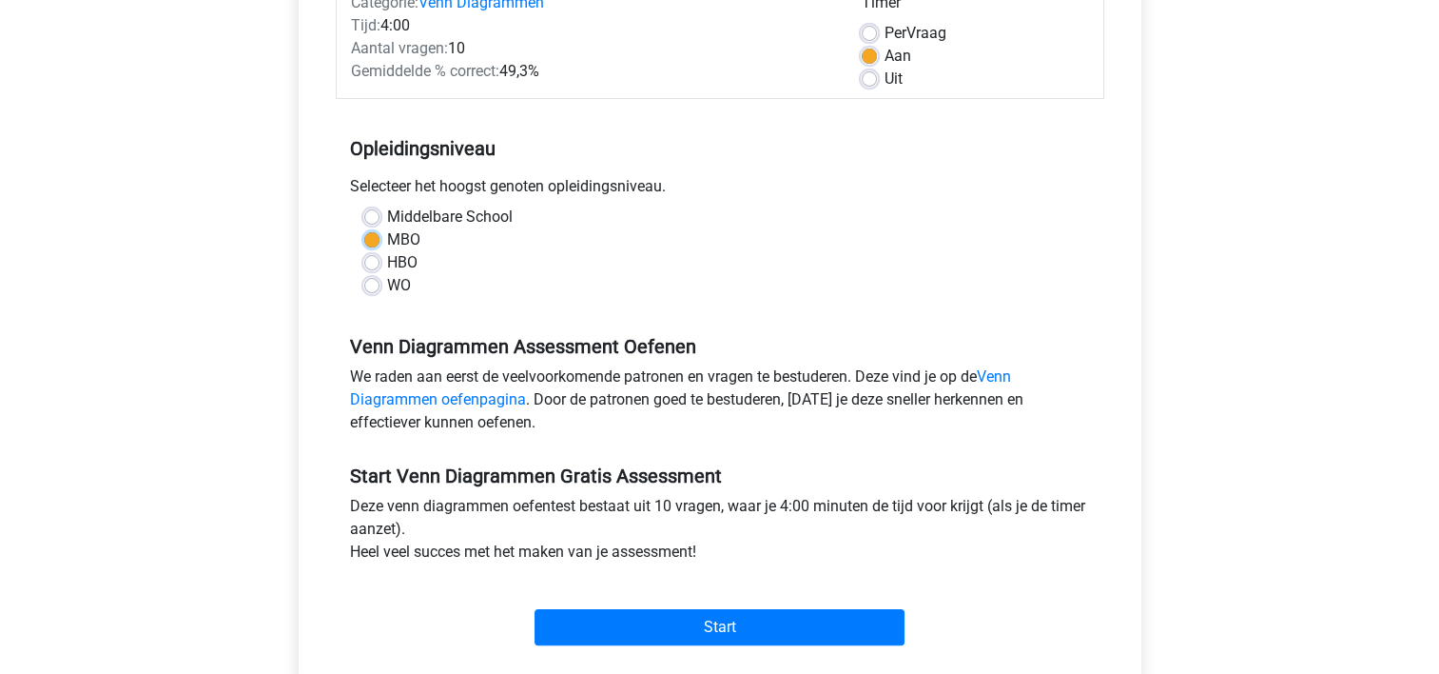
scroll to position [358, 0]
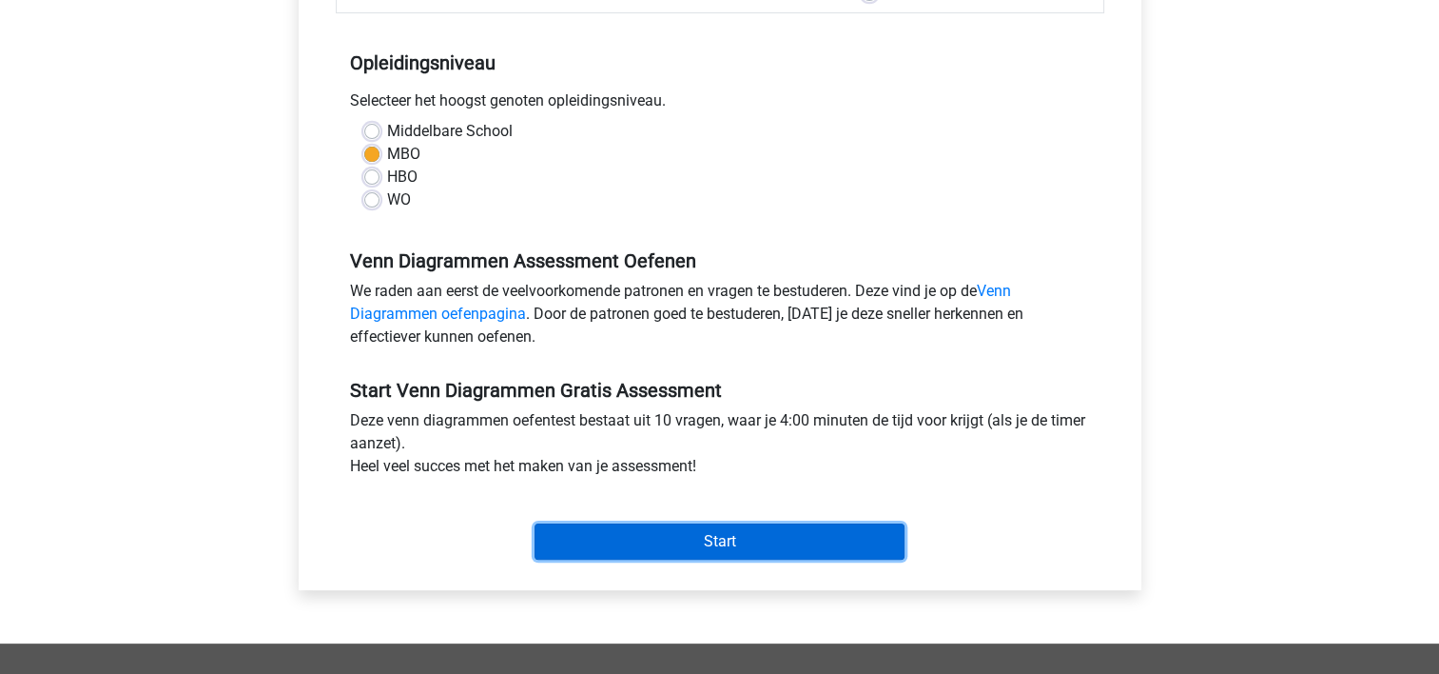
click at [696, 537] on input "Start" at bounding box center [720, 541] width 370 height 36
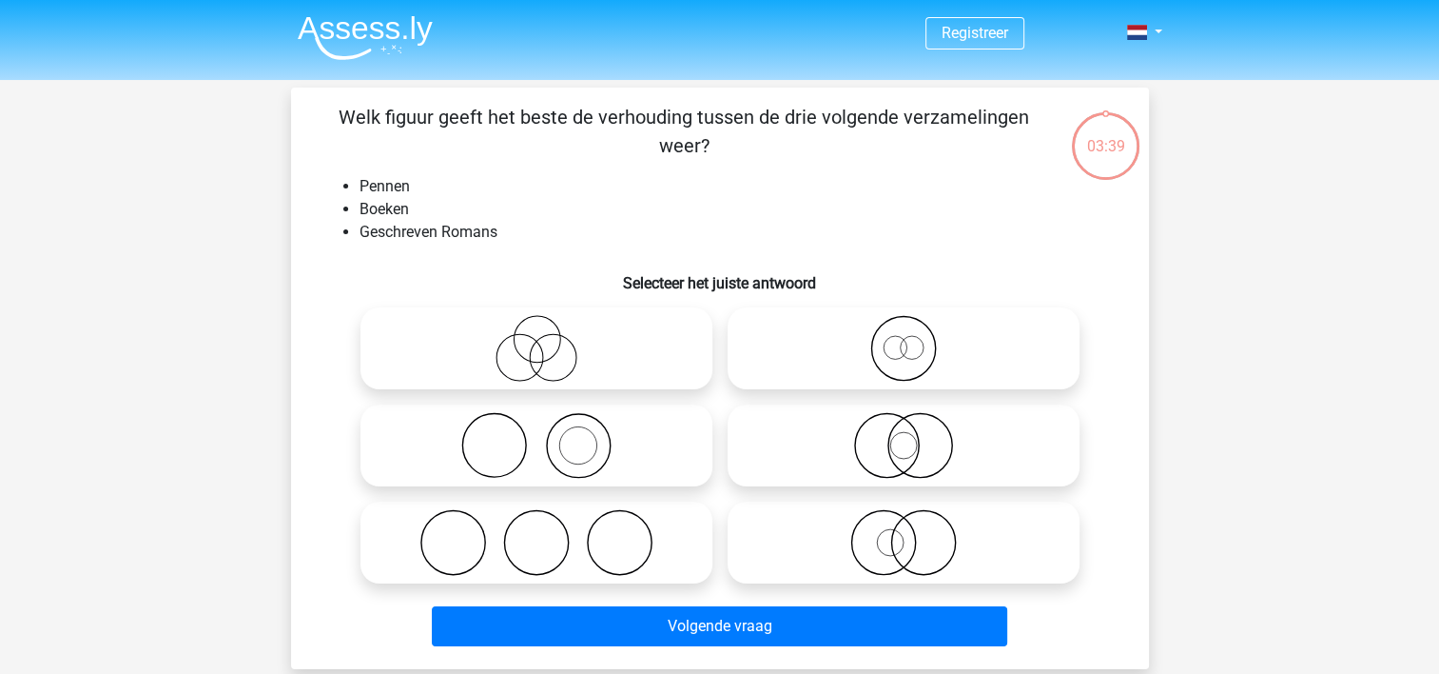
click at [944, 442] on icon at bounding box center [903, 445] width 337 height 67
click at [916, 436] on input "radio" at bounding box center [910, 429] width 12 height 12
radio input "true"
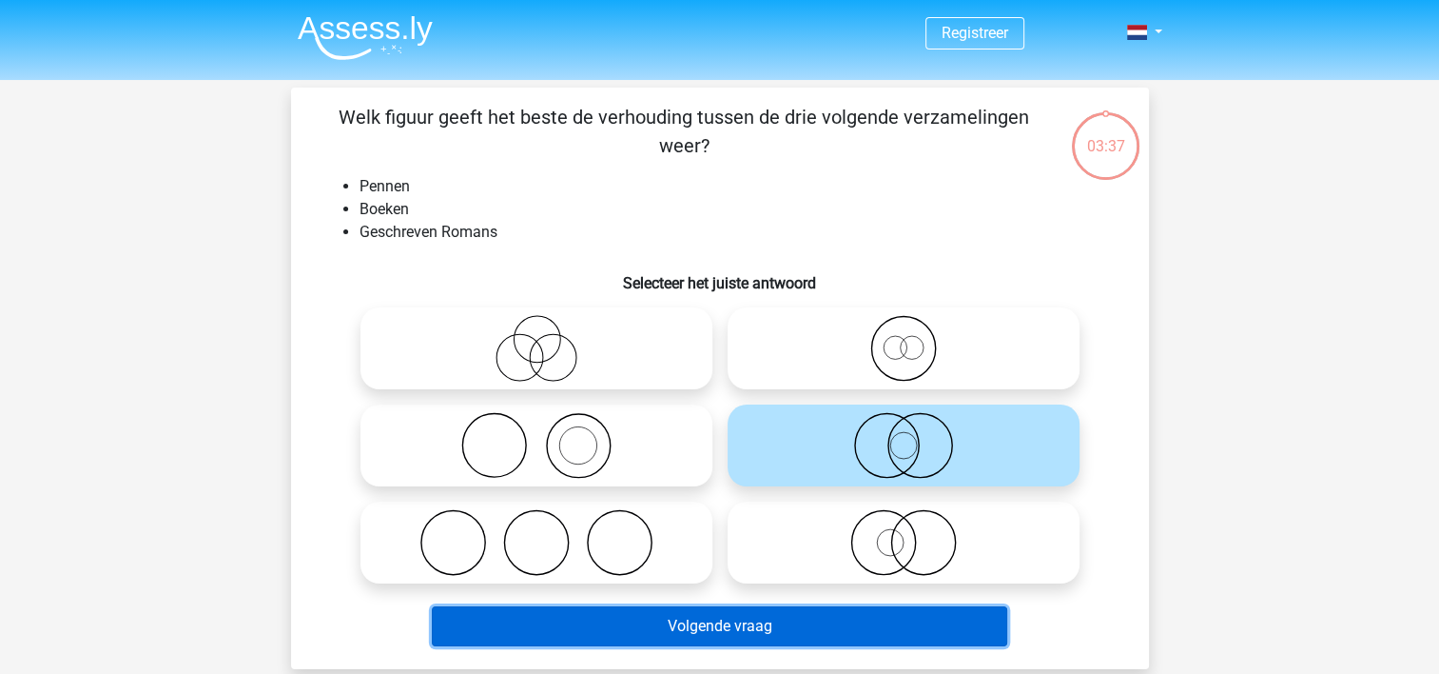
click at [799, 622] on button "Volgende vraag" at bounding box center [720, 626] width 576 height 40
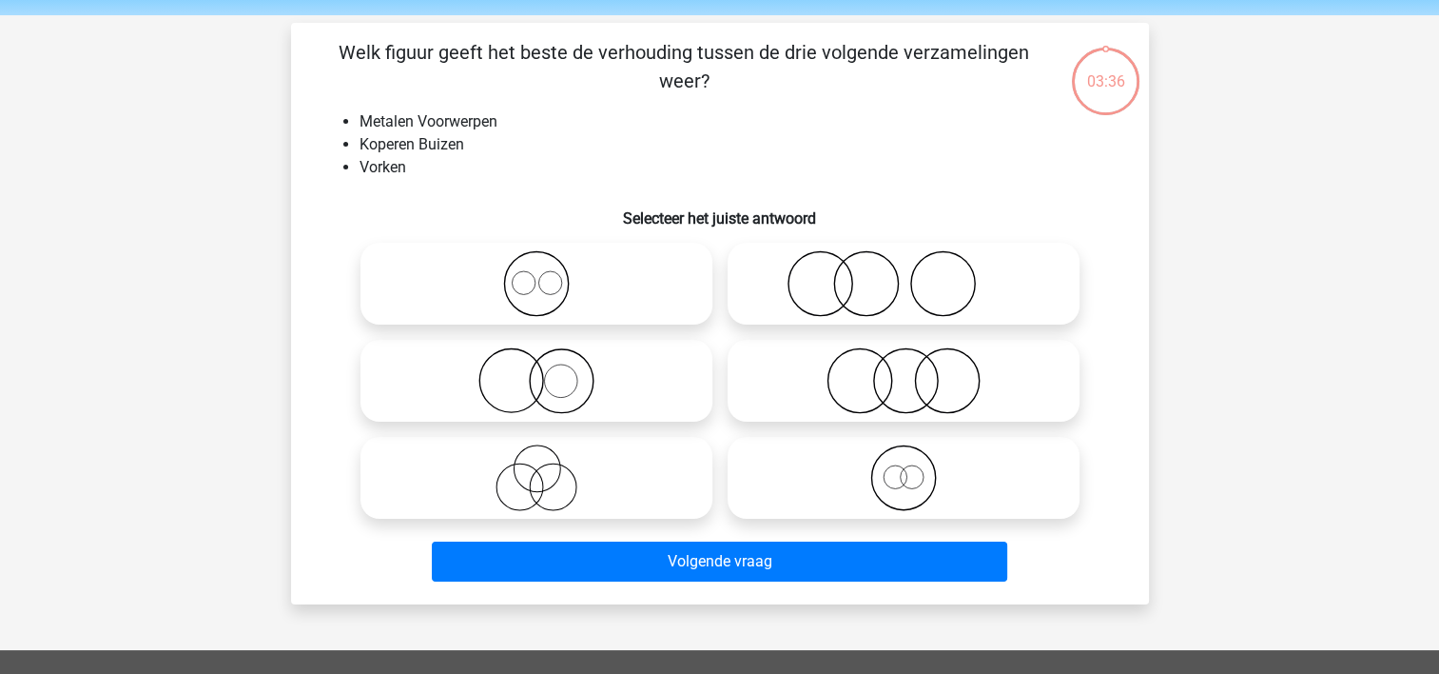
scroll to position [88, 0]
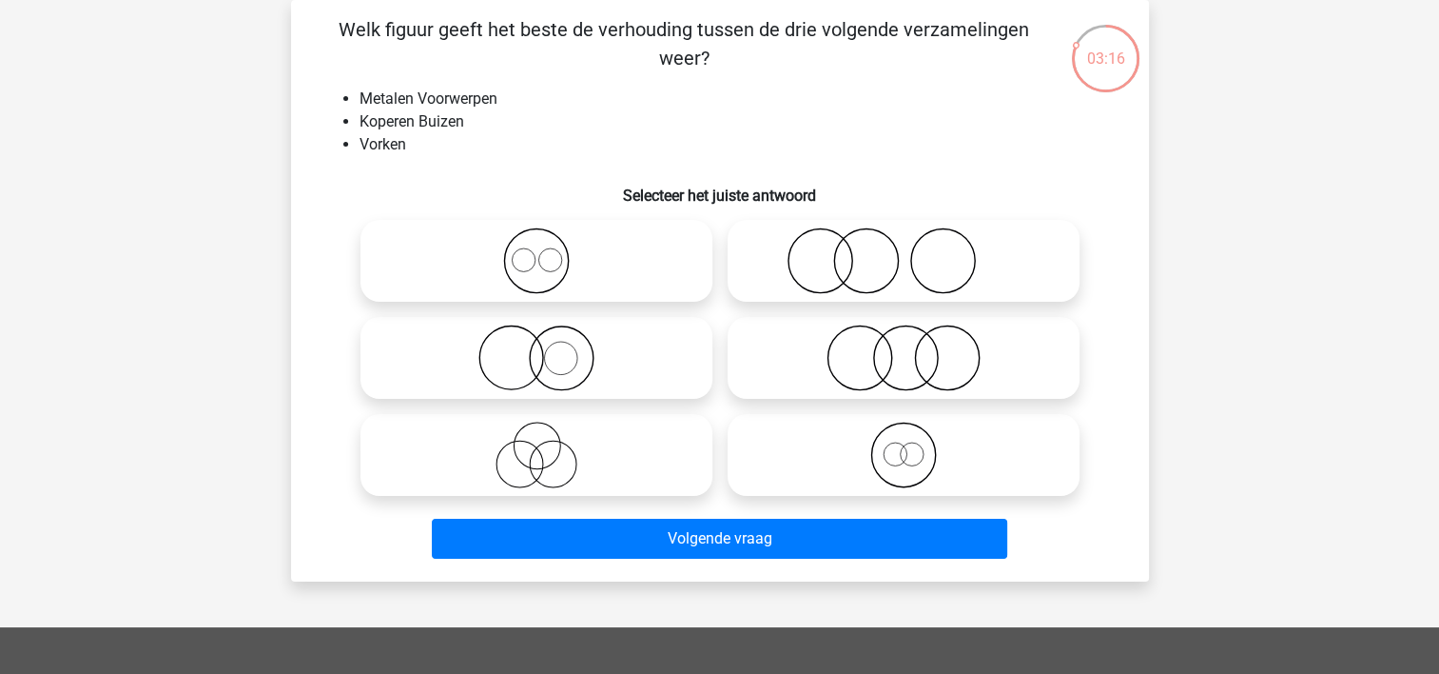
click at [911, 263] on icon at bounding box center [903, 260] width 337 height 67
click at [911, 251] on input "radio" at bounding box center [910, 245] width 12 height 12
radio input "true"
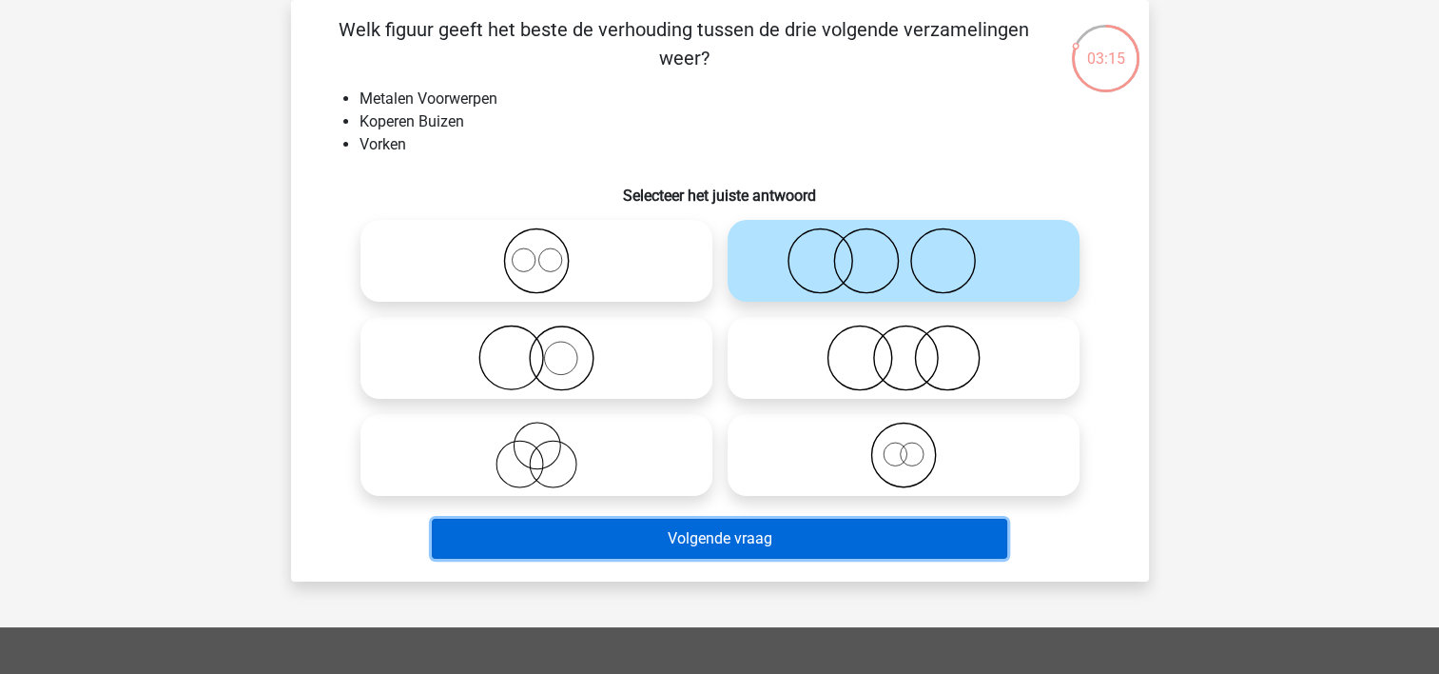
click at [729, 542] on button "Volgende vraag" at bounding box center [720, 538] width 576 height 40
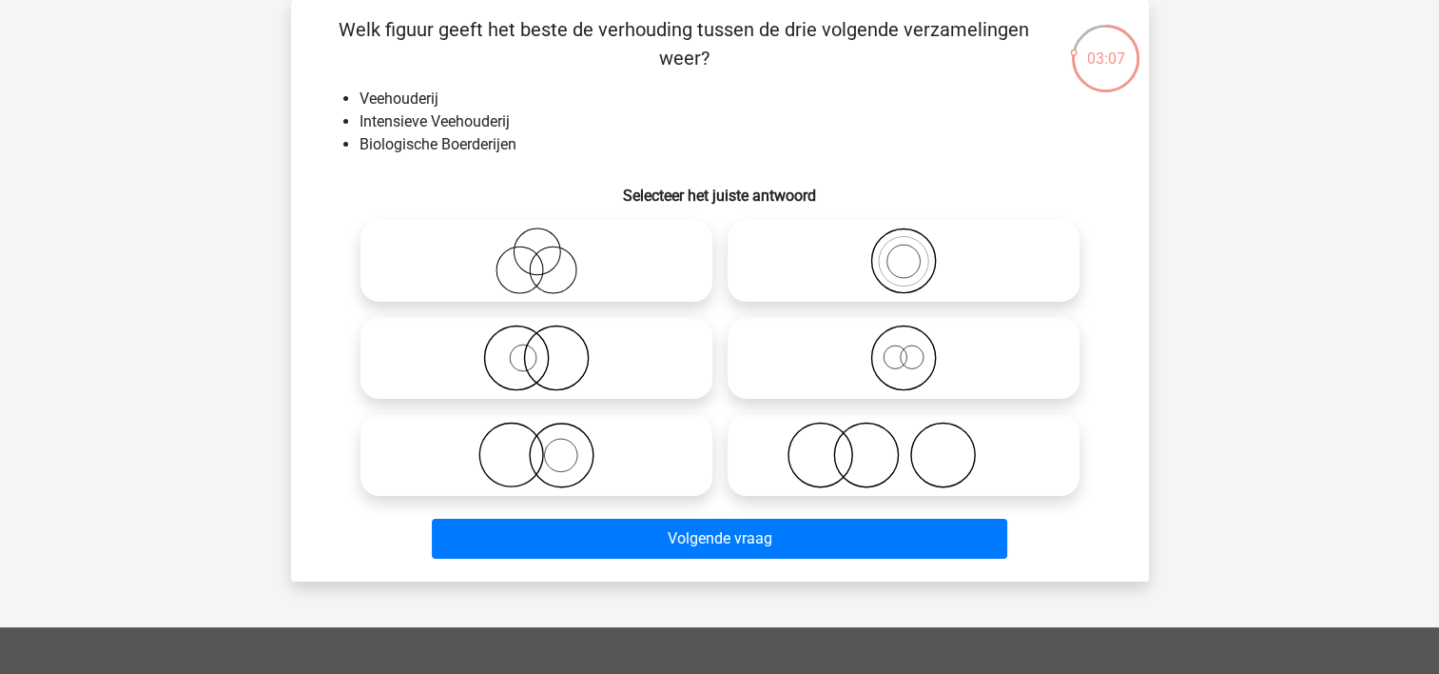
click at [882, 453] on icon at bounding box center [903, 454] width 337 height 67
click at [904, 445] on input "radio" at bounding box center [910, 439] width 12 height 12
radio input "true"
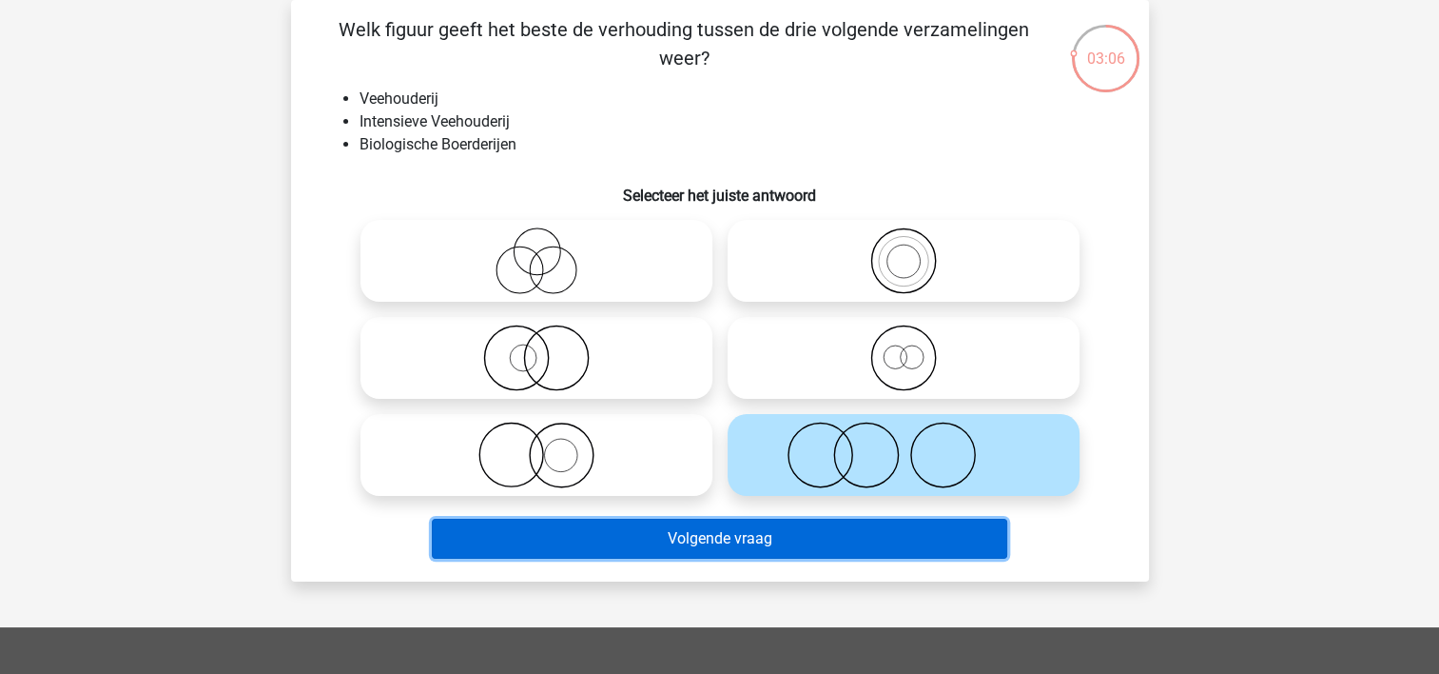
click at [772, 552] on button "Volgende vraag" at bounding box center [720, 538] width 576 height 40
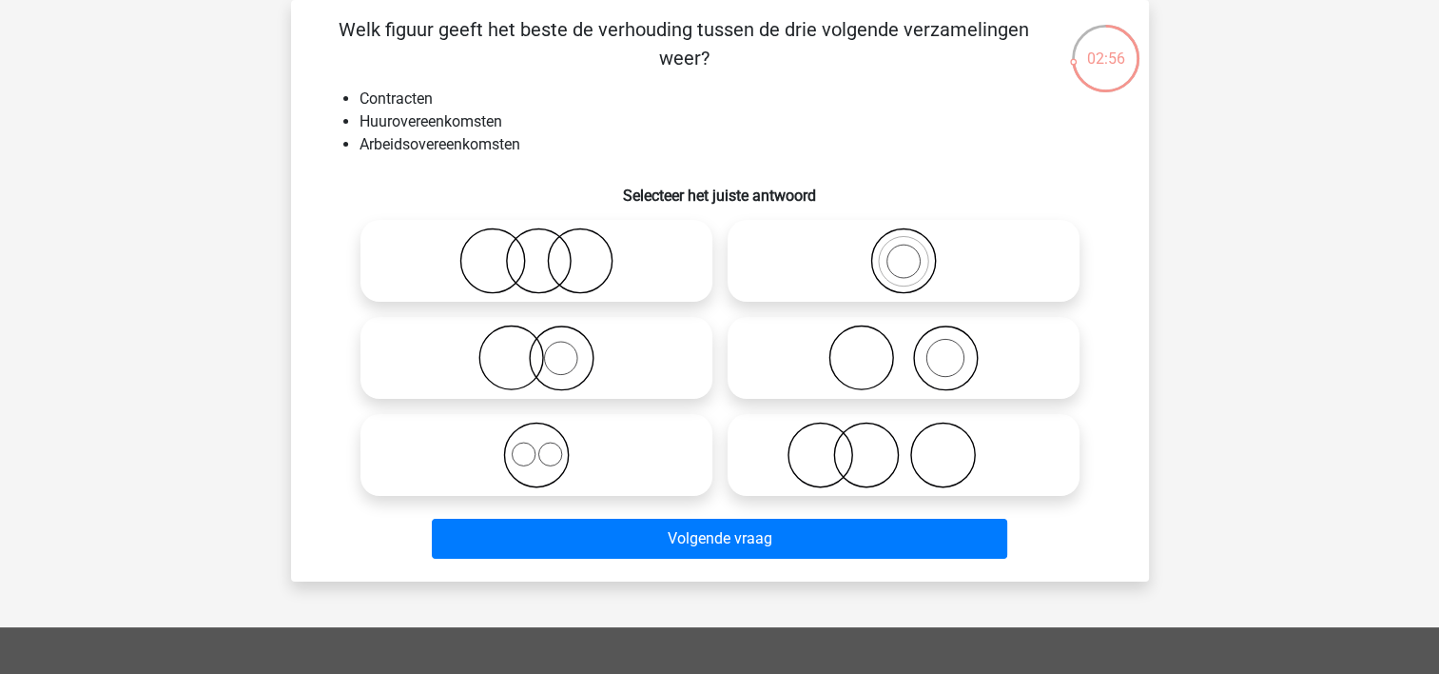
click at [502, 434] on icon at bounding box center [536, 454] width 337 height 67
click at [537, 434] on input "radio" at bounding box center [543, 439] width 12 height 12
radio input "true"
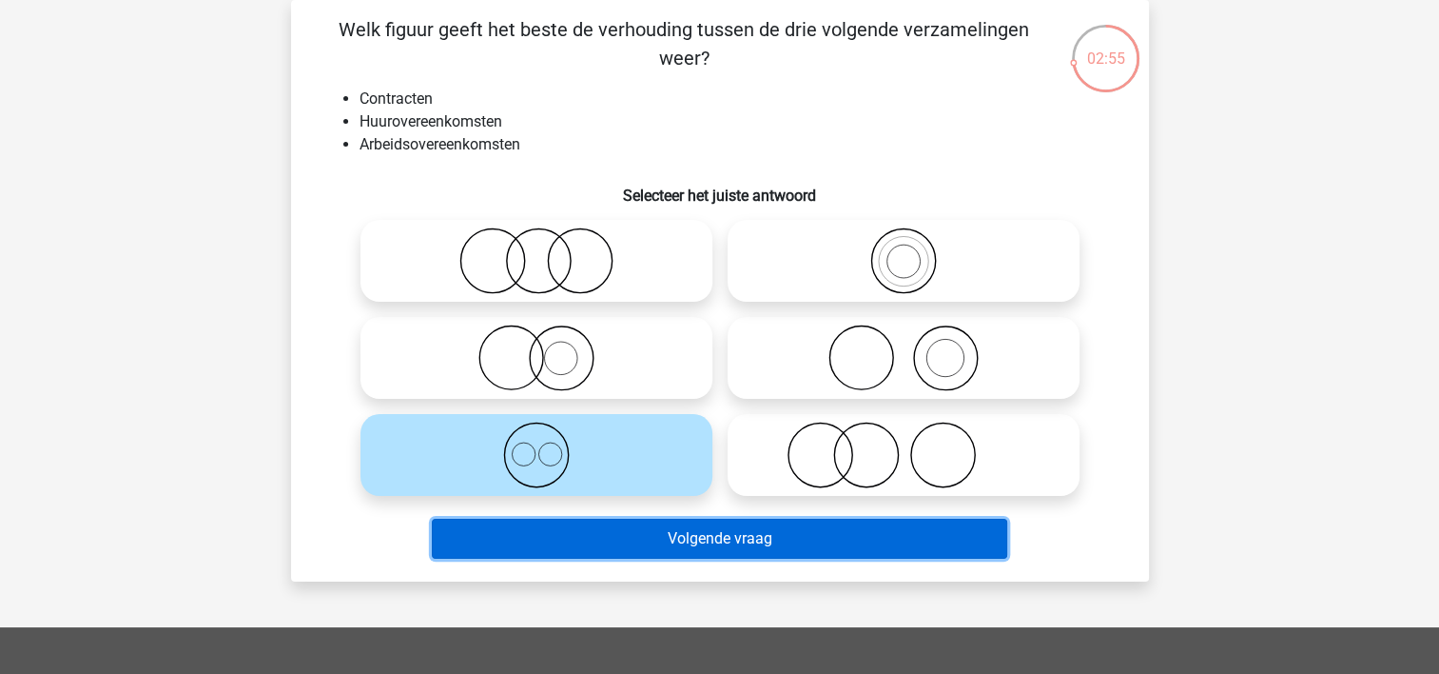
click at [761, 536] on button "Volgende vraag" at bounding box center [720, 538] width 576 height 40
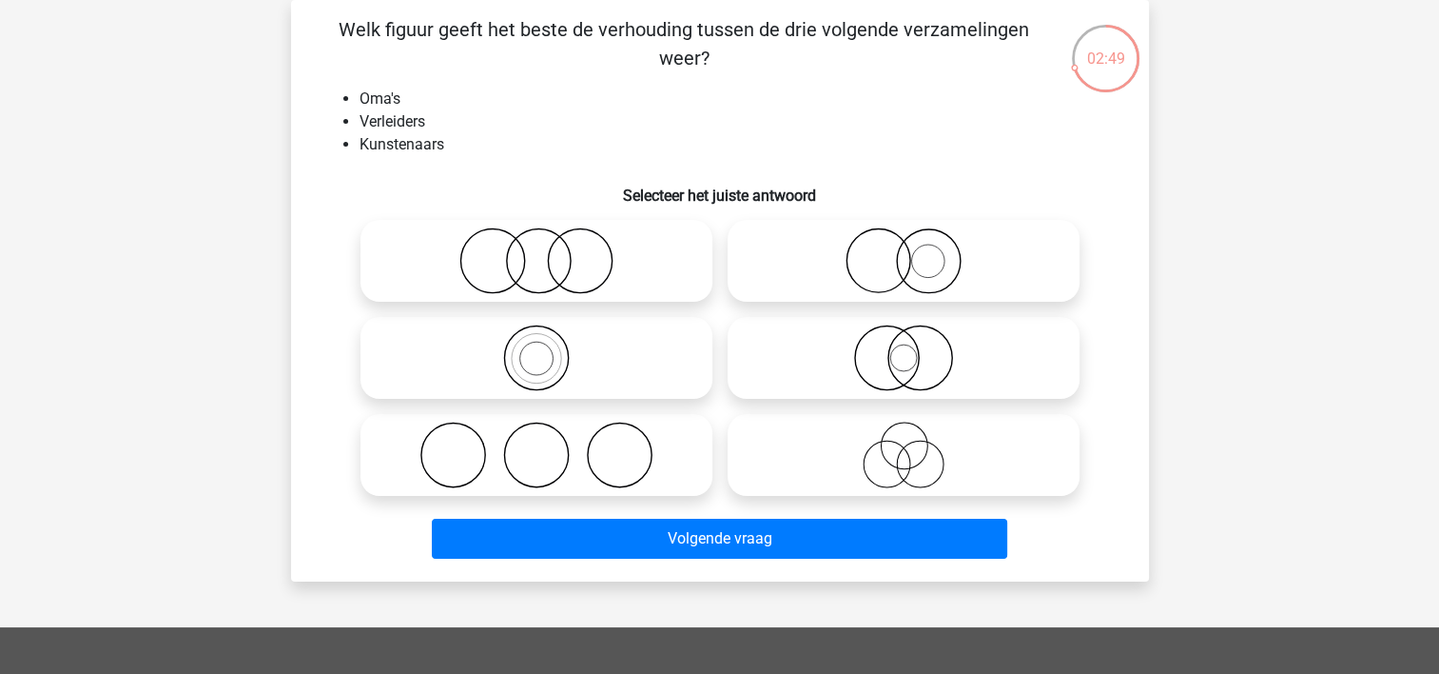
click at [560, 453] on icon at bounding box center [536, 454] width 337 height 67
click at [549, 445] on input "radio" at bounding box center [543, 439] width 12 height 12
radio input "true"
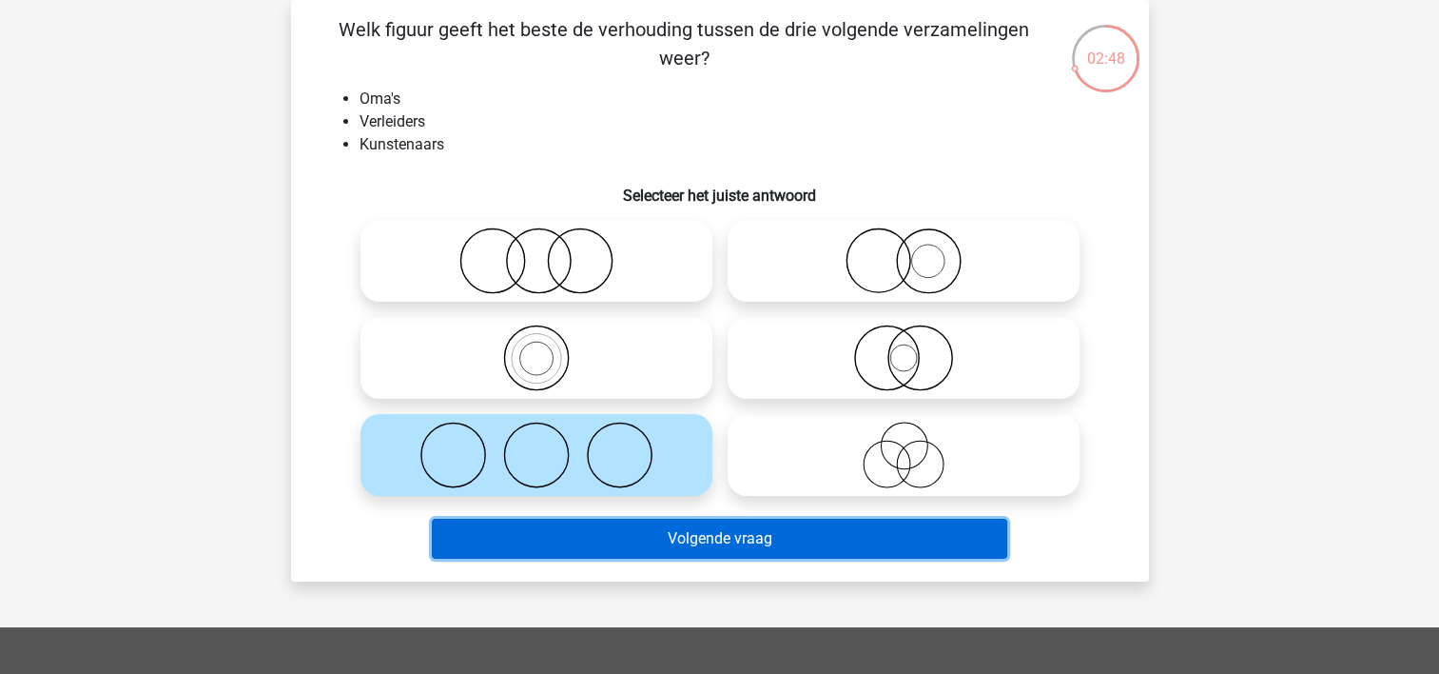
click at [769, 534] on button "Volgende vraag" at bounding box center [720, 538] width 576 height 40
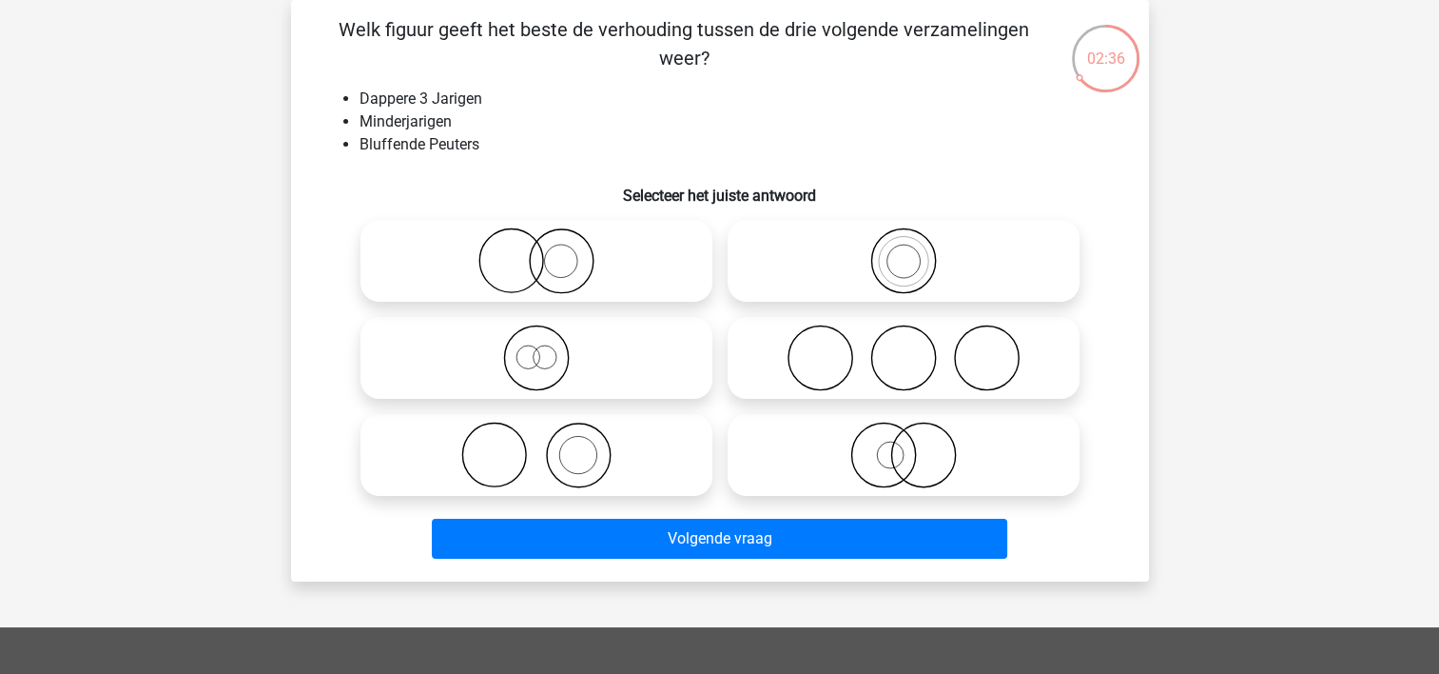
click at [837, 268] on icon at bounding box center [903, 260] width 337 height 67
click at [904, 251] on input "radio" at bounding box center [910, 245] width 12 height 12
radio input "true"
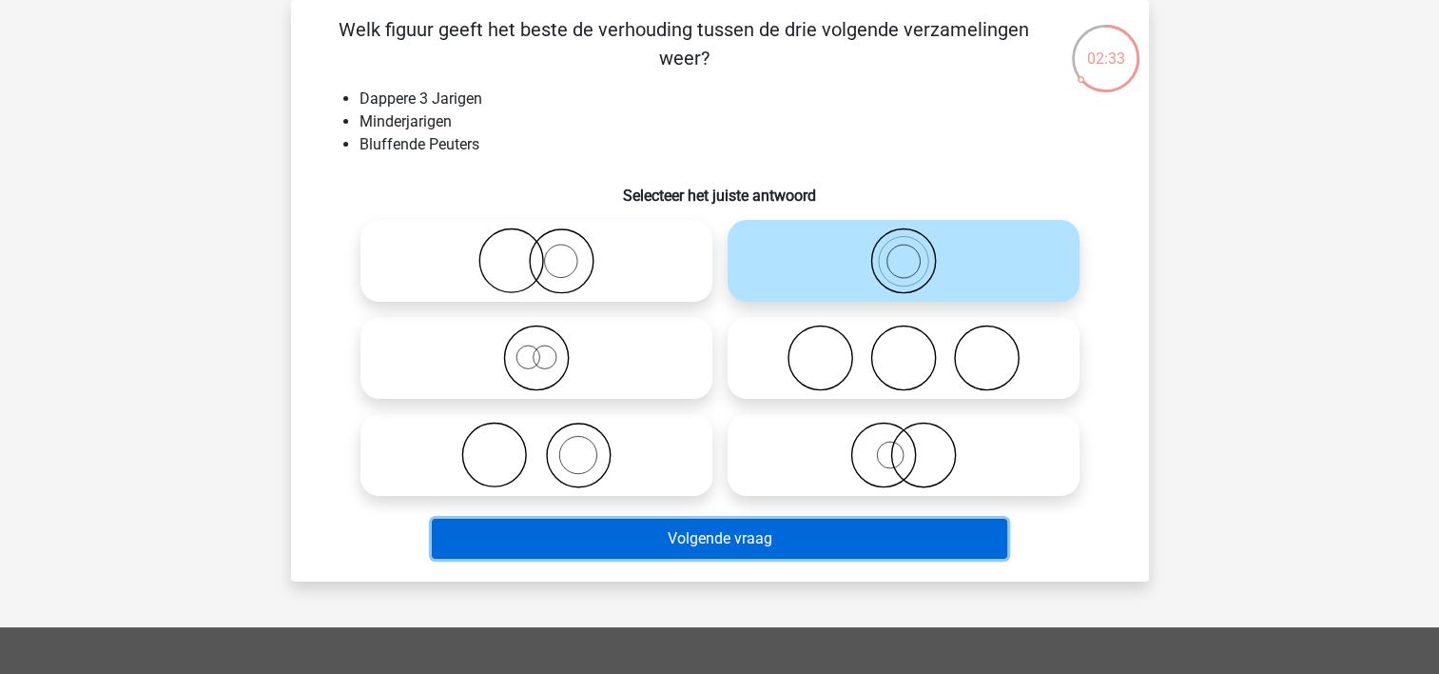
click at [648, 530] on button "Volgende vraag" at bounding box center [720, 538] width 576 height 40
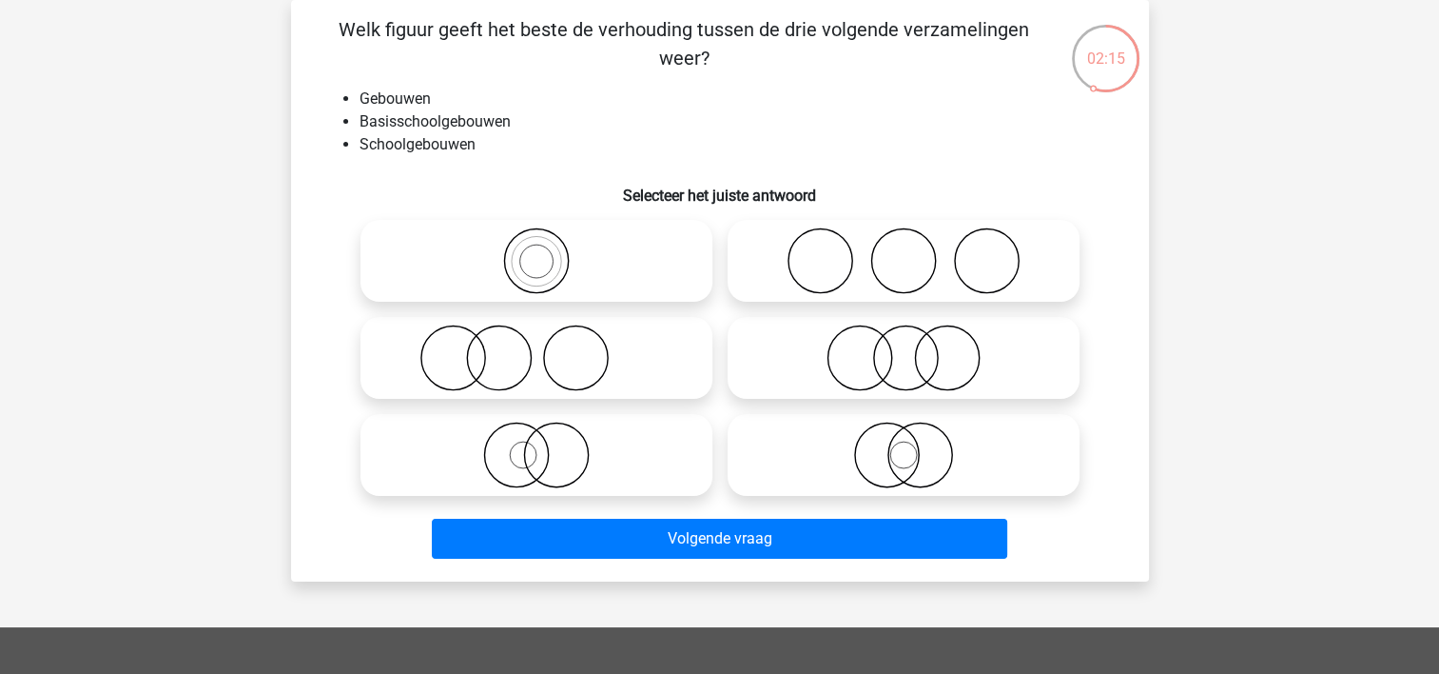
click at [651, 471] on icon at bounding box center [536, 454] width 337 height 67
click at [549, 445] on input "radio" at bounding box center [543, 439] width 12 height 12
radio input "true"
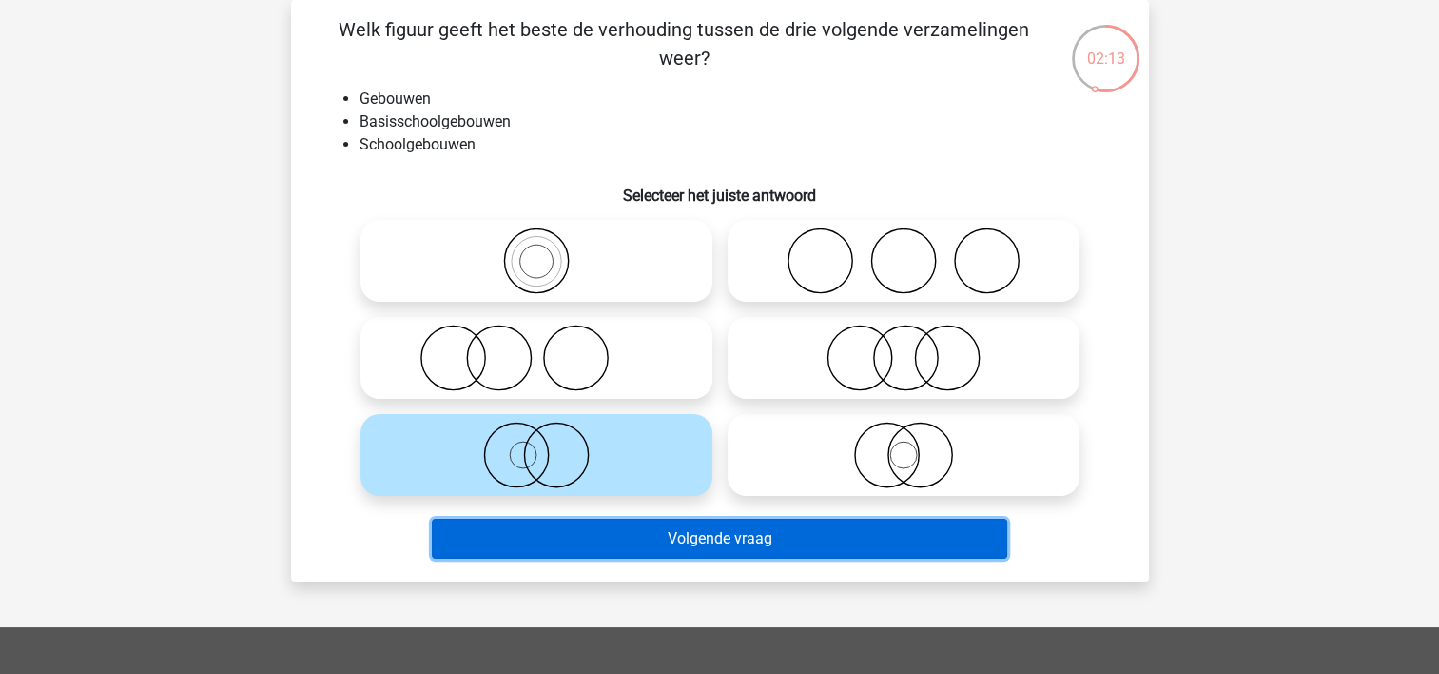
click at [731, 538] on button "Volgende vraag" at bounding box center [720, 538] width 576 height 40
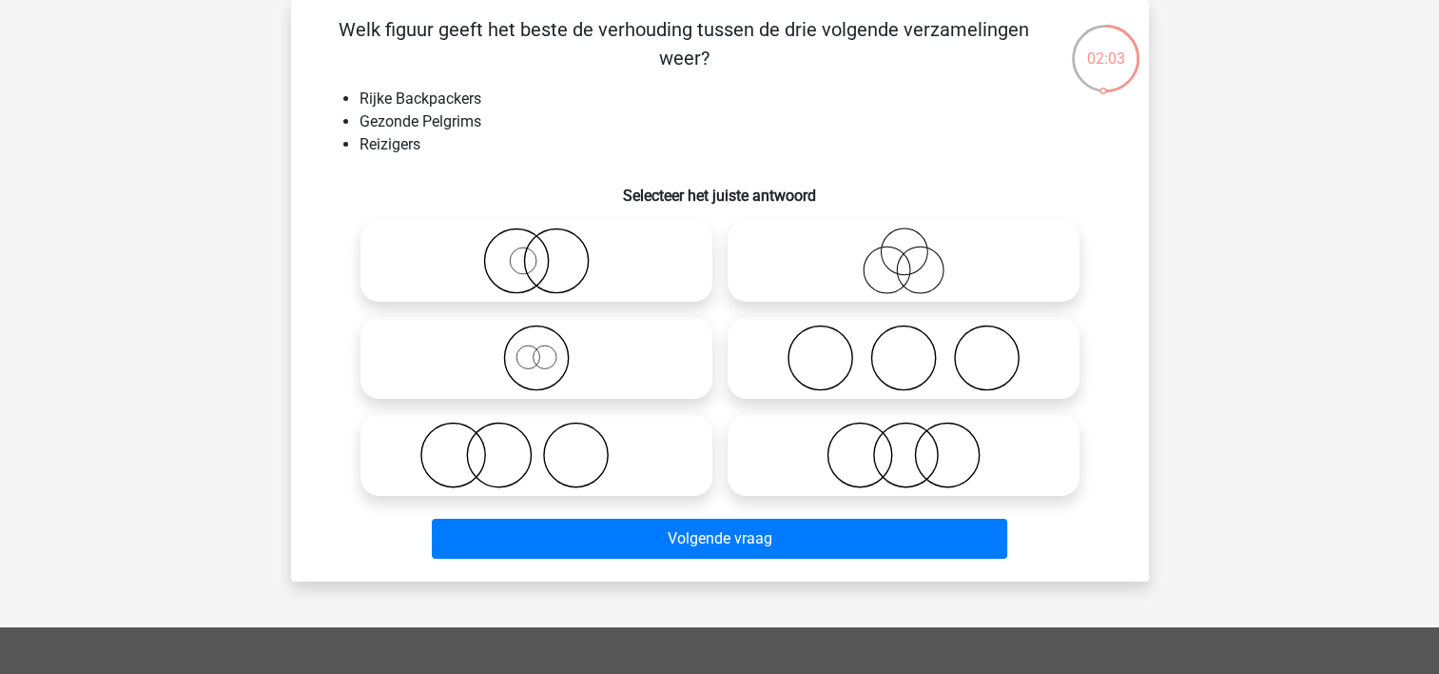
click at [869, 464] on icon at bounding box center [903, 454] width 337 height 67
click at [904, 445] on input "radio" at bounding box center [910, 439] width 12 height 12
radio input "true"
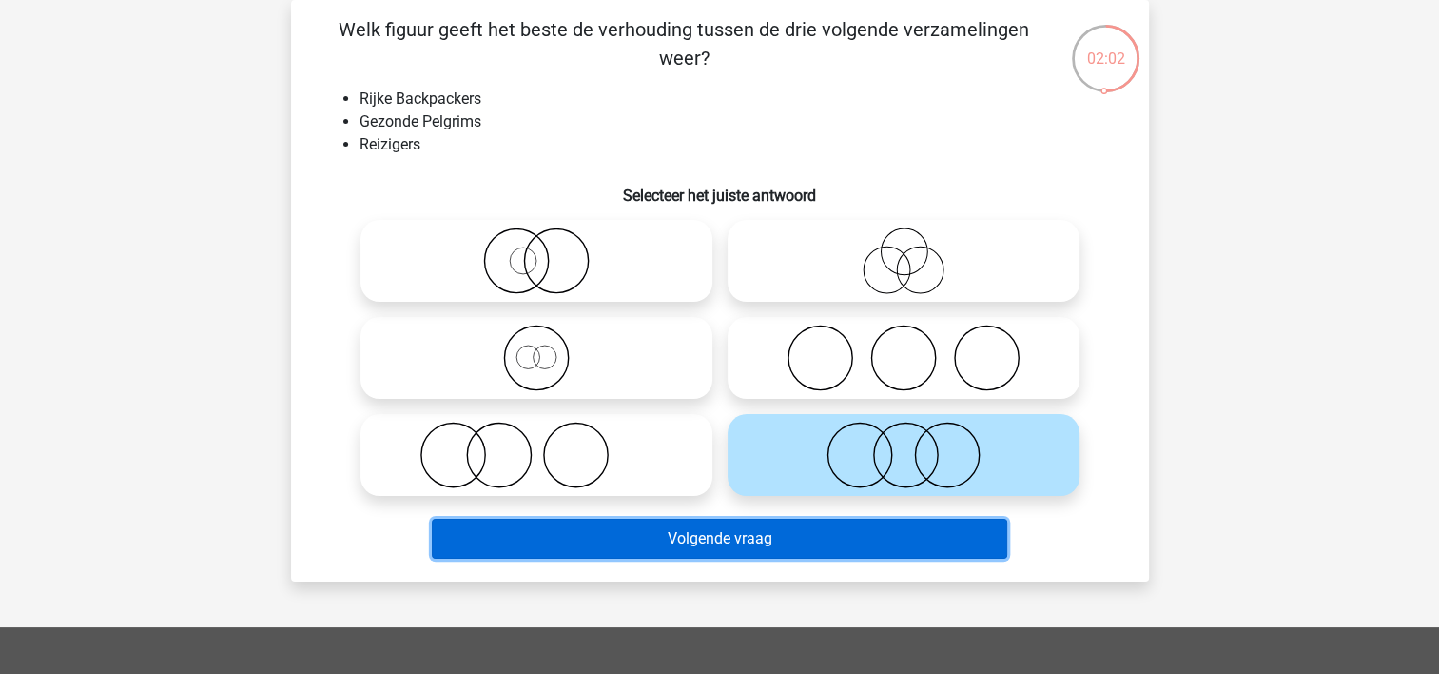
click at [677, 533] on button "Volgende vraag" at bounding box center [720, 538] width 576 height 40
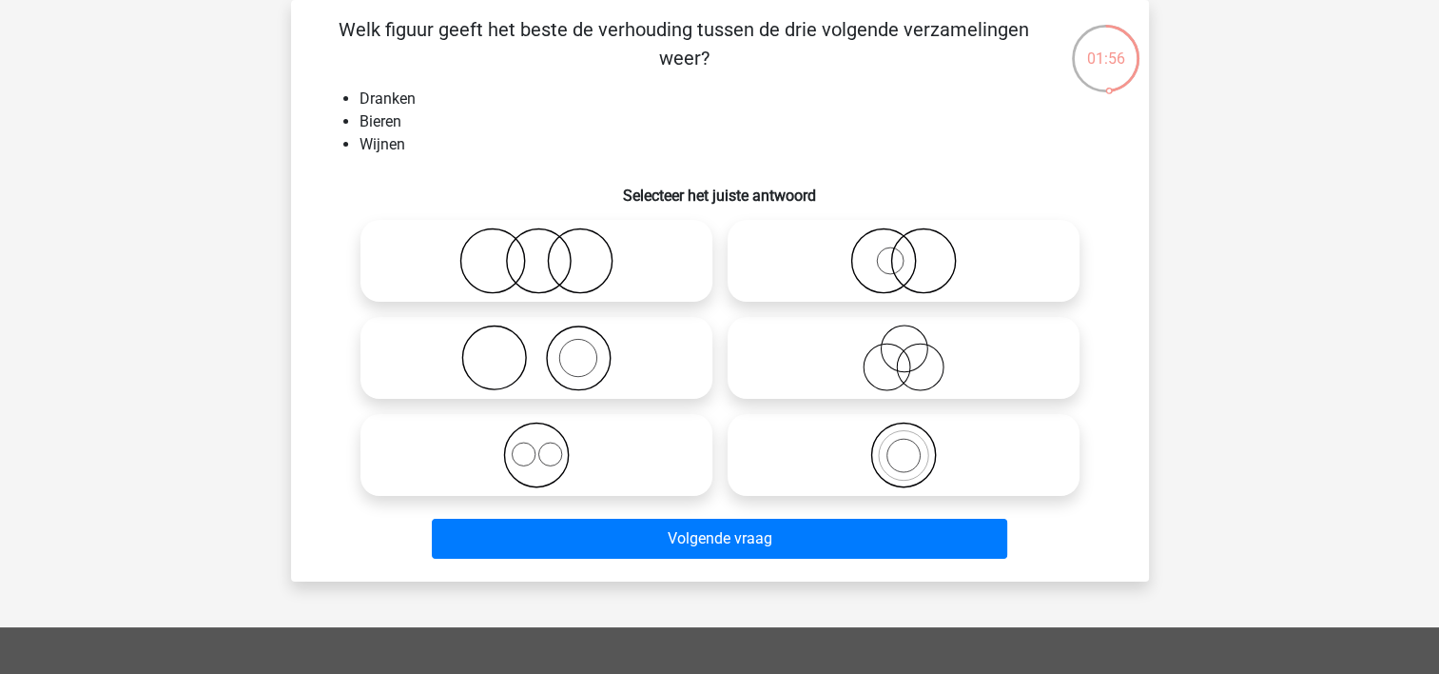
click at [864, 361] on circle at bounding box center [887, 367] width 47 height 47
click at [904, 348] on input "radio" at bounding box center [910, 342] width 12 height 12
radio input "true"
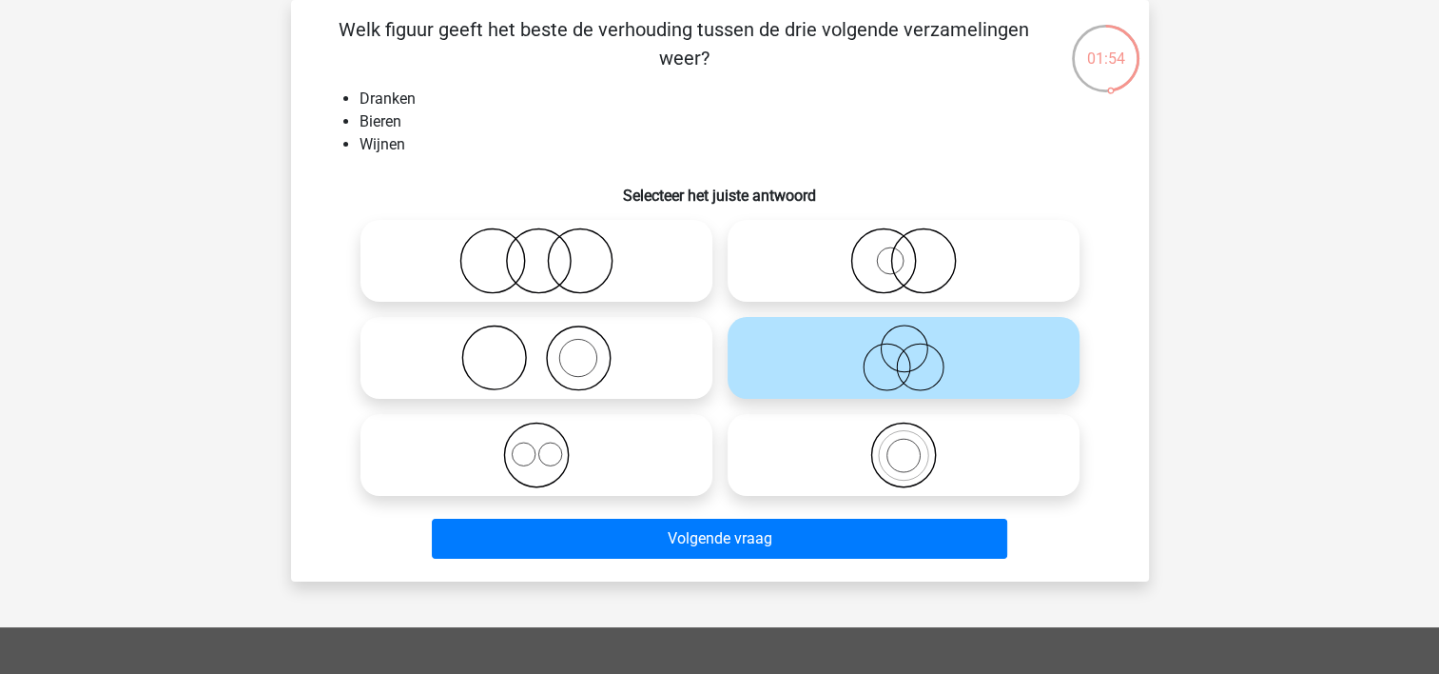
click at [805, 454] on icon at bounding box center [903, 454] width 337 height 67
click at [904, 445] on input "radio" at bounding box center [910, 439] width 12 height 12
radio input "true"
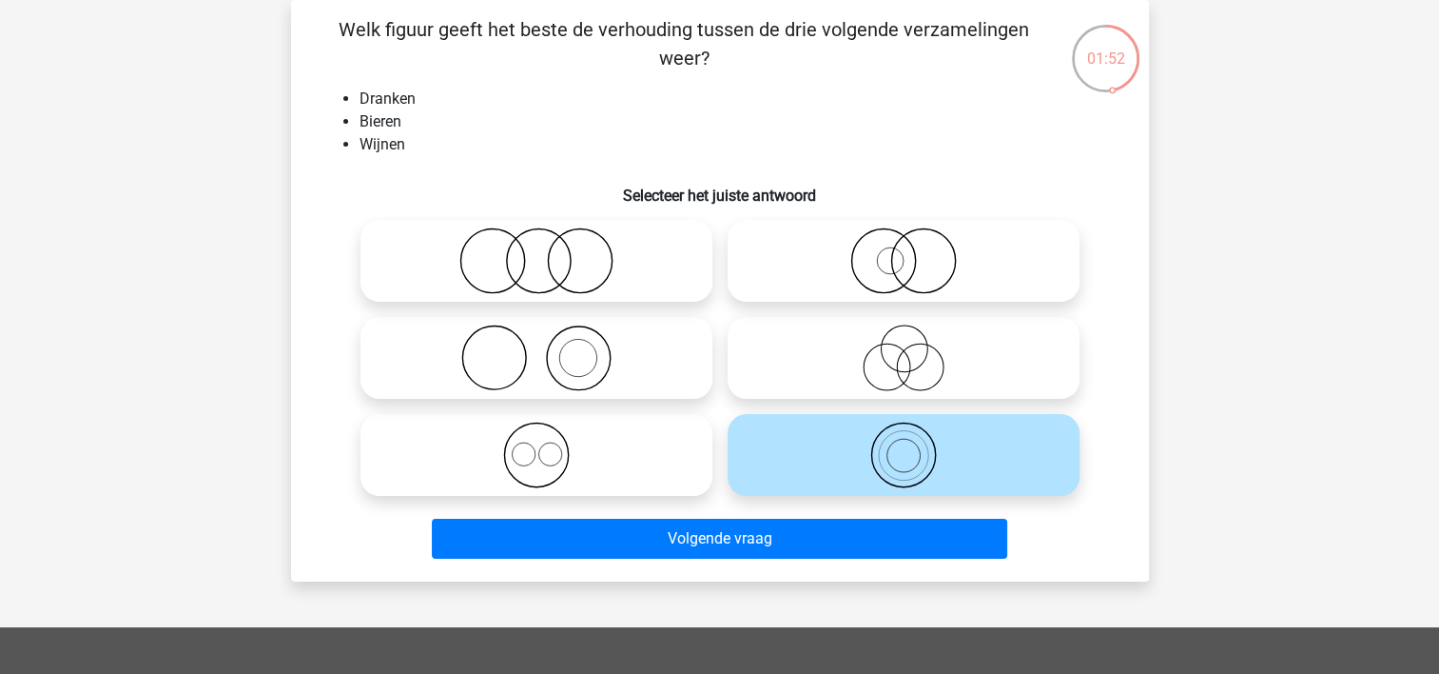
click at [814, 363] on icon at bounding box center [903, 357] width 337 height 67
click at [904, 348] on input "radio" at bounding box center [910, 342] width 12 height 12
radio input "true"
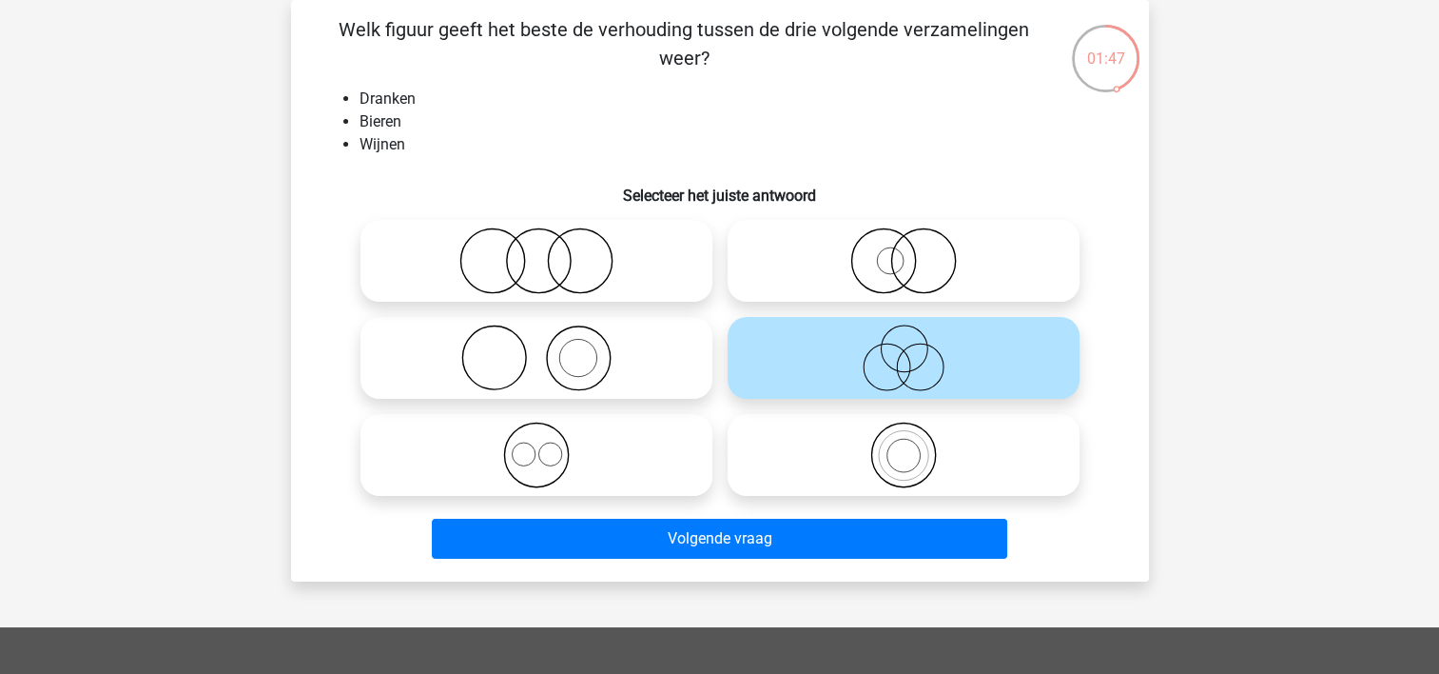
click at [542, 456] on icon at bounding box center [536, 454] width 337 height 67
click at [542, 445] on input "radio" at bounding box center [543, 439] width 12 height 12
radio input "true"
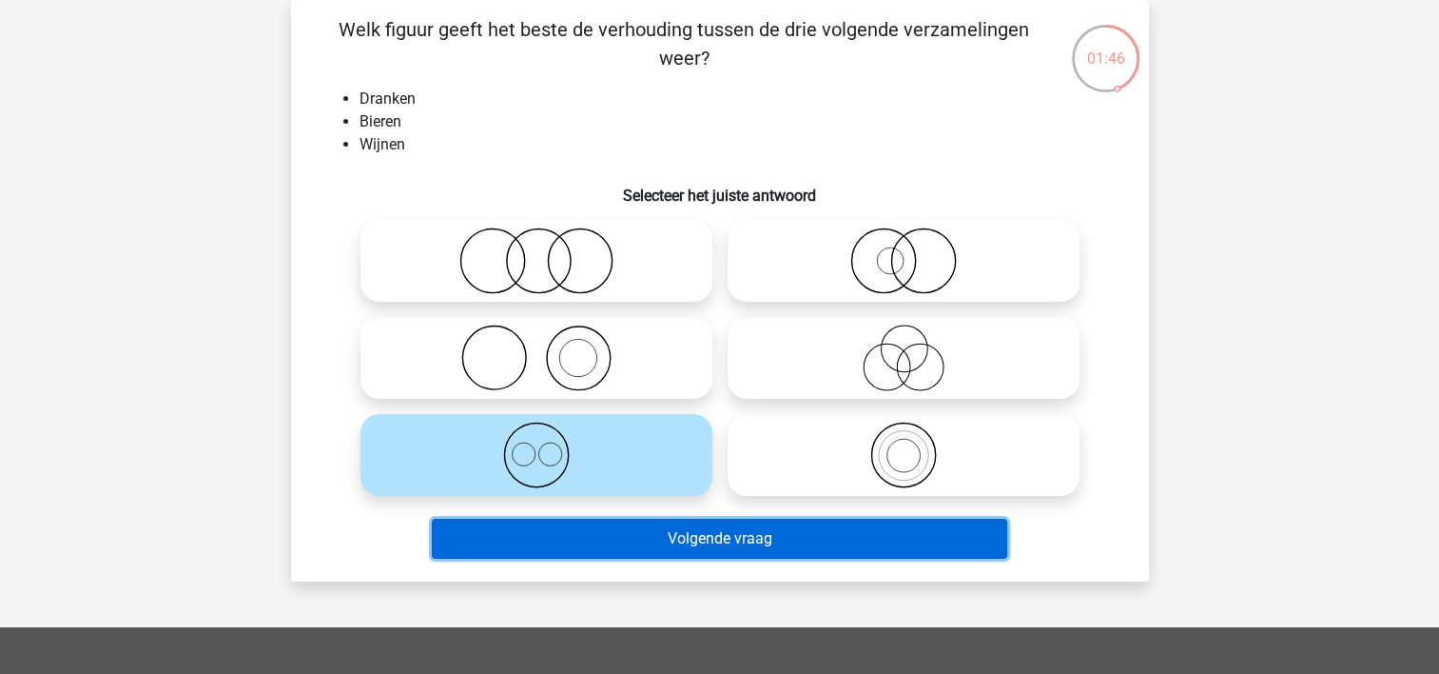
click at [727, 537] on button "Volgende vraag" at bounding box center [720, 538] width 576 height 40
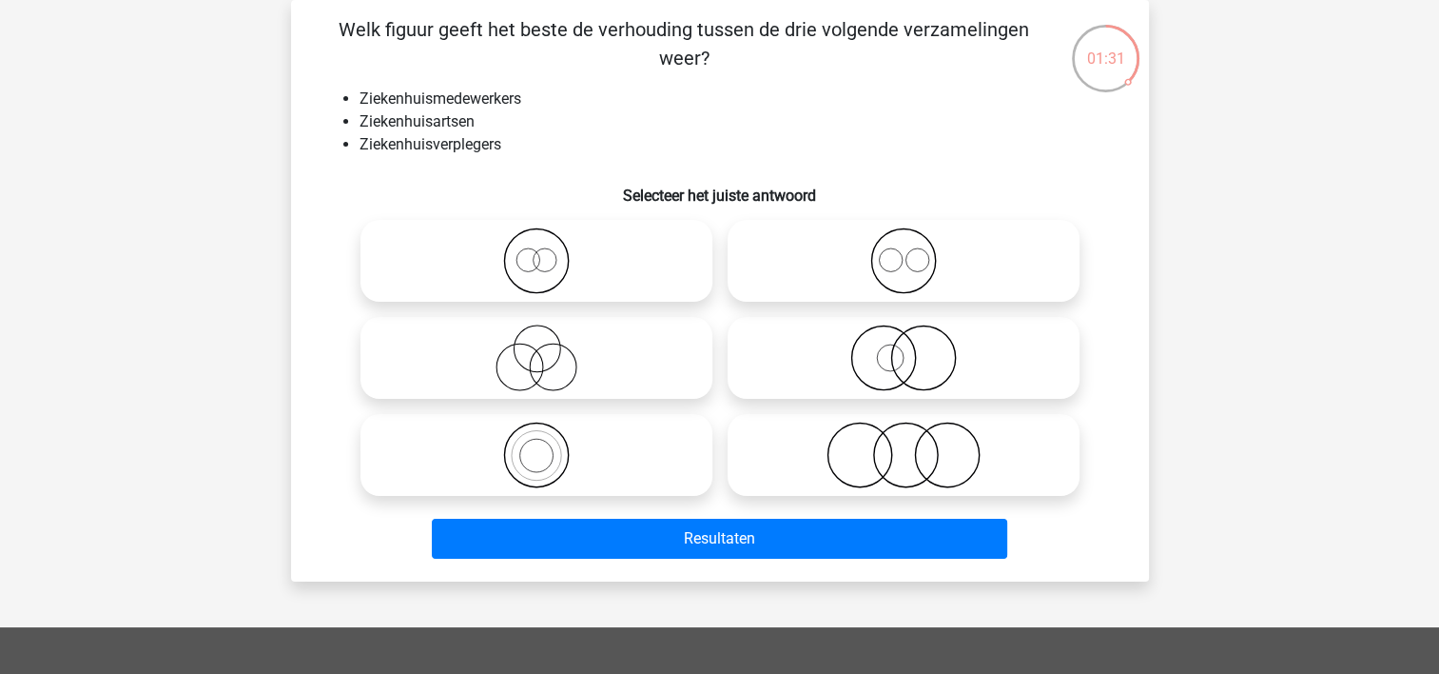
click at [858, 263] on icon at bounding box center [903, 260] width 337 height 67
click at [904, 251] on input "radio" at bounding box center [910, 245] width 12 height 12
radio input "true"
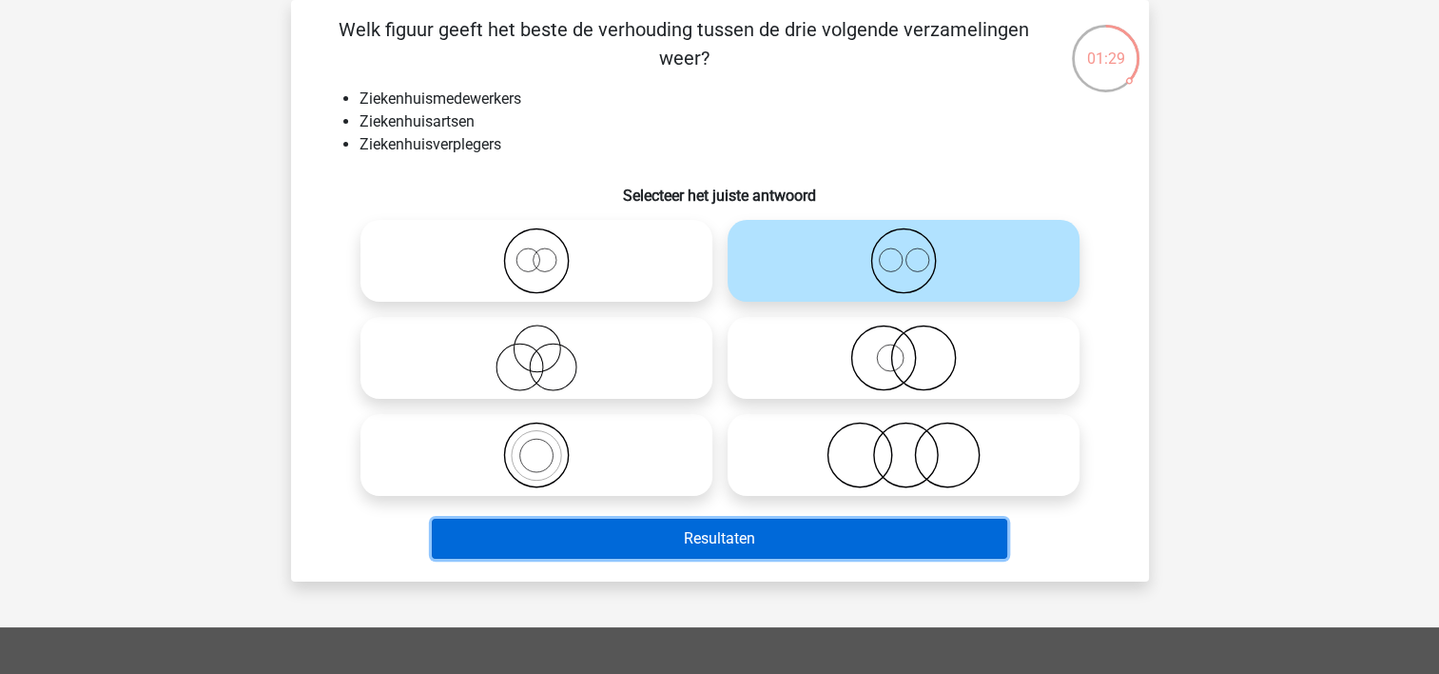
click at [701, 542] on button "Resultaten" at bounding box center [720, 538] width 576 height 40
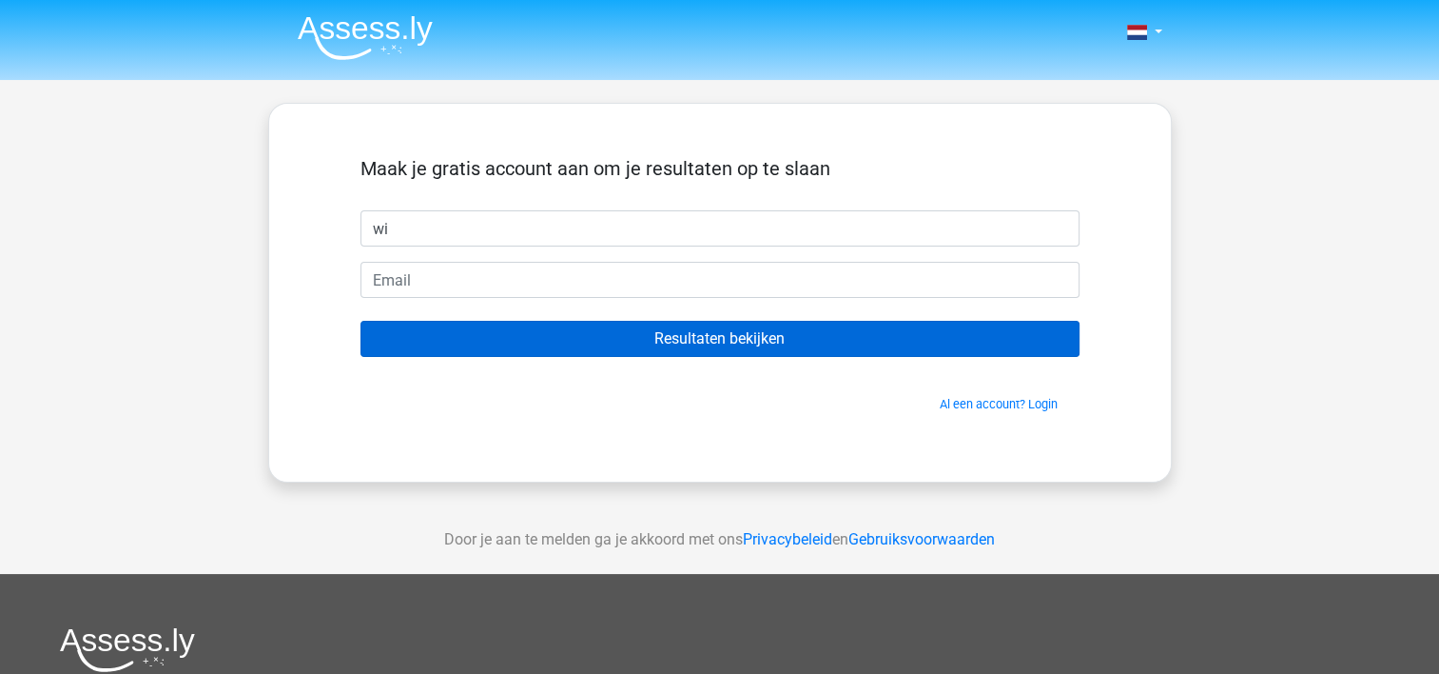
type input "[PERSON_NAME]"
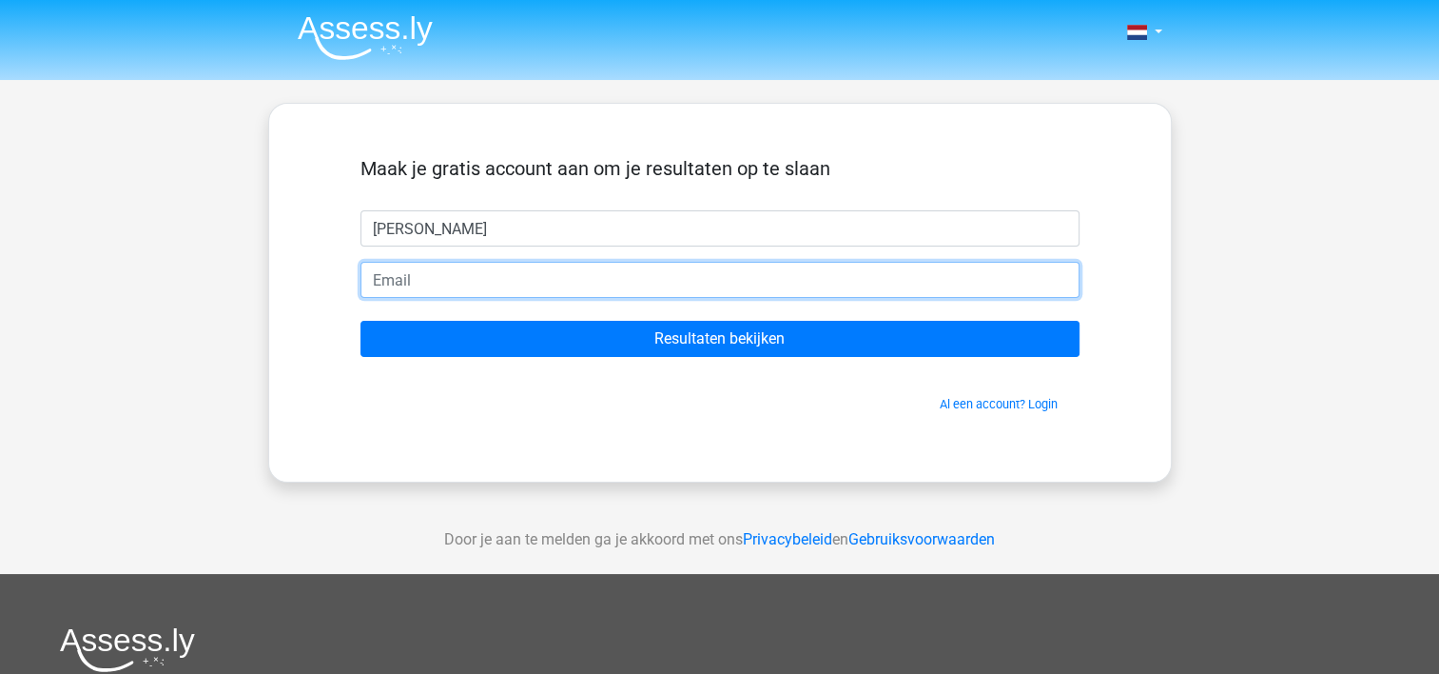
click at [485, 276] on input "email" at bounding box center [720, 280] width 719 height 36
type input "willemijndg53@gmail.com"
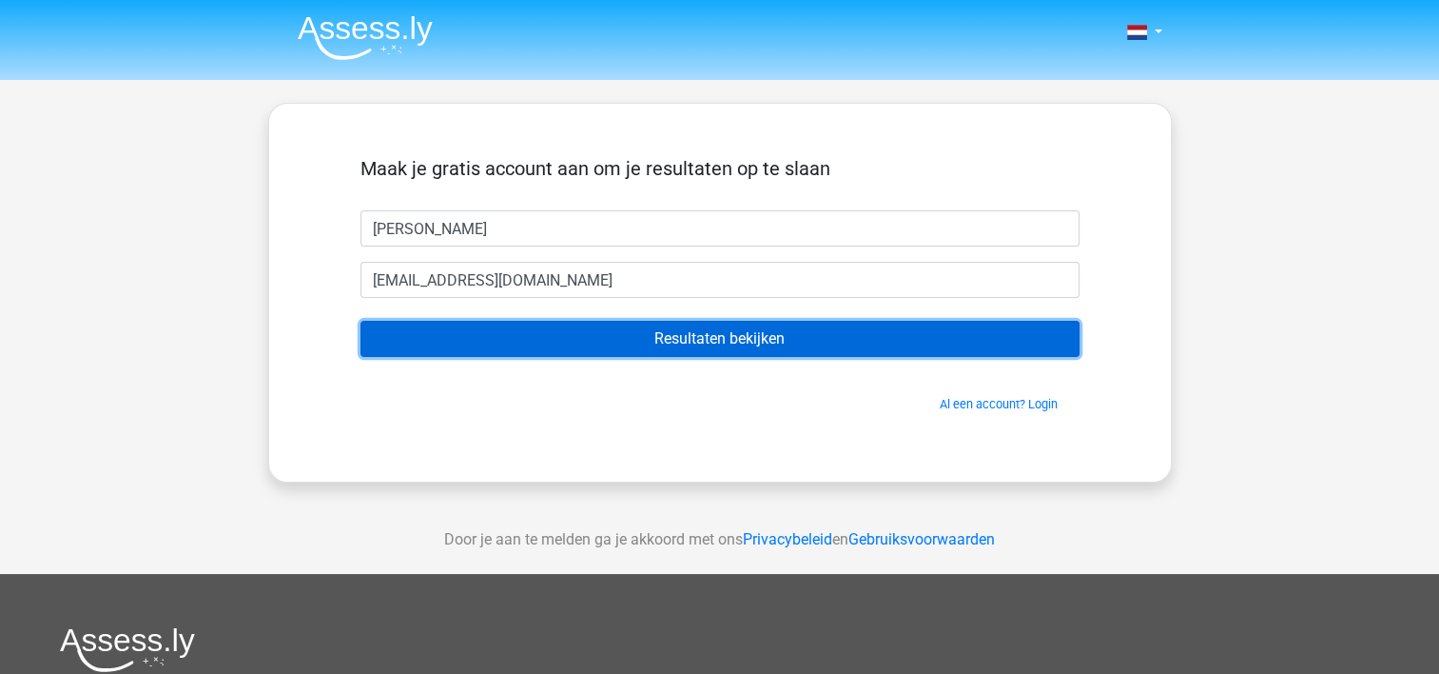
click at [647, 342] on input "Resultaten bekijken" at bounding box center [720, 339] width 719 height 36
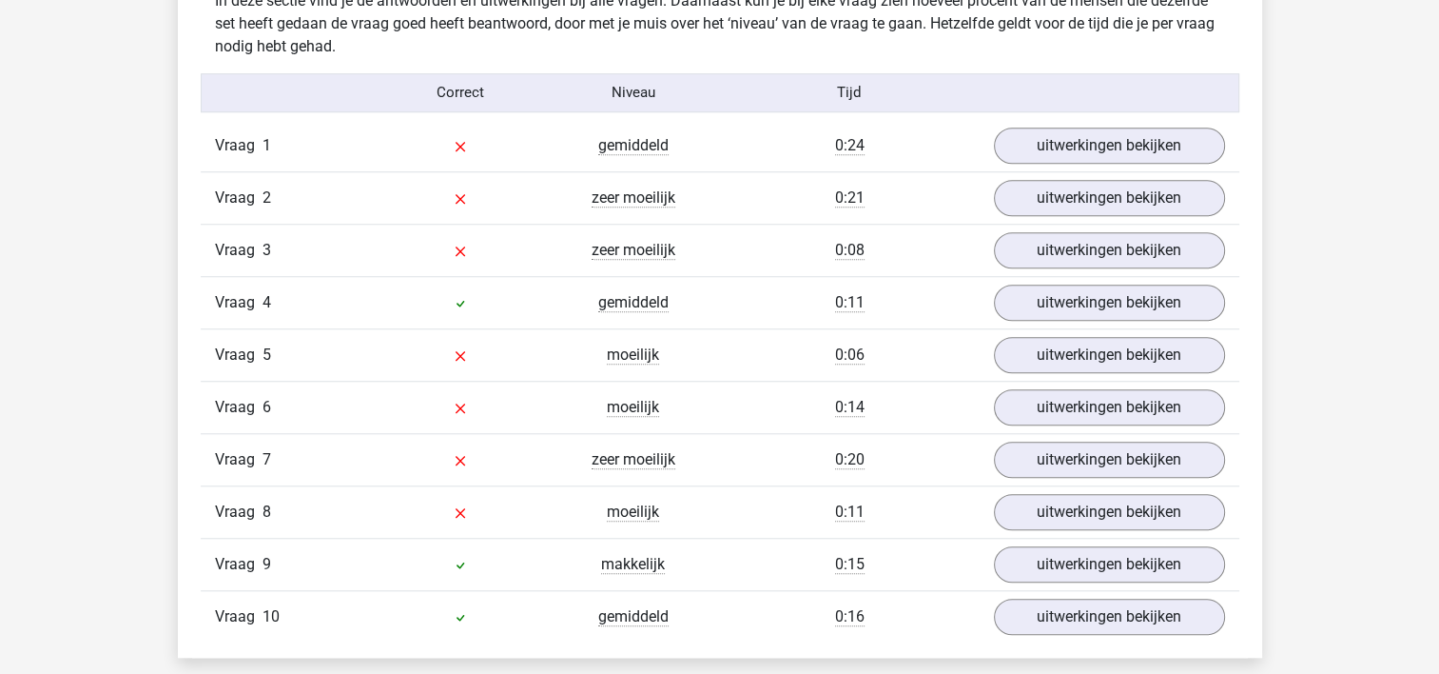
scroll to position [1560, 0]
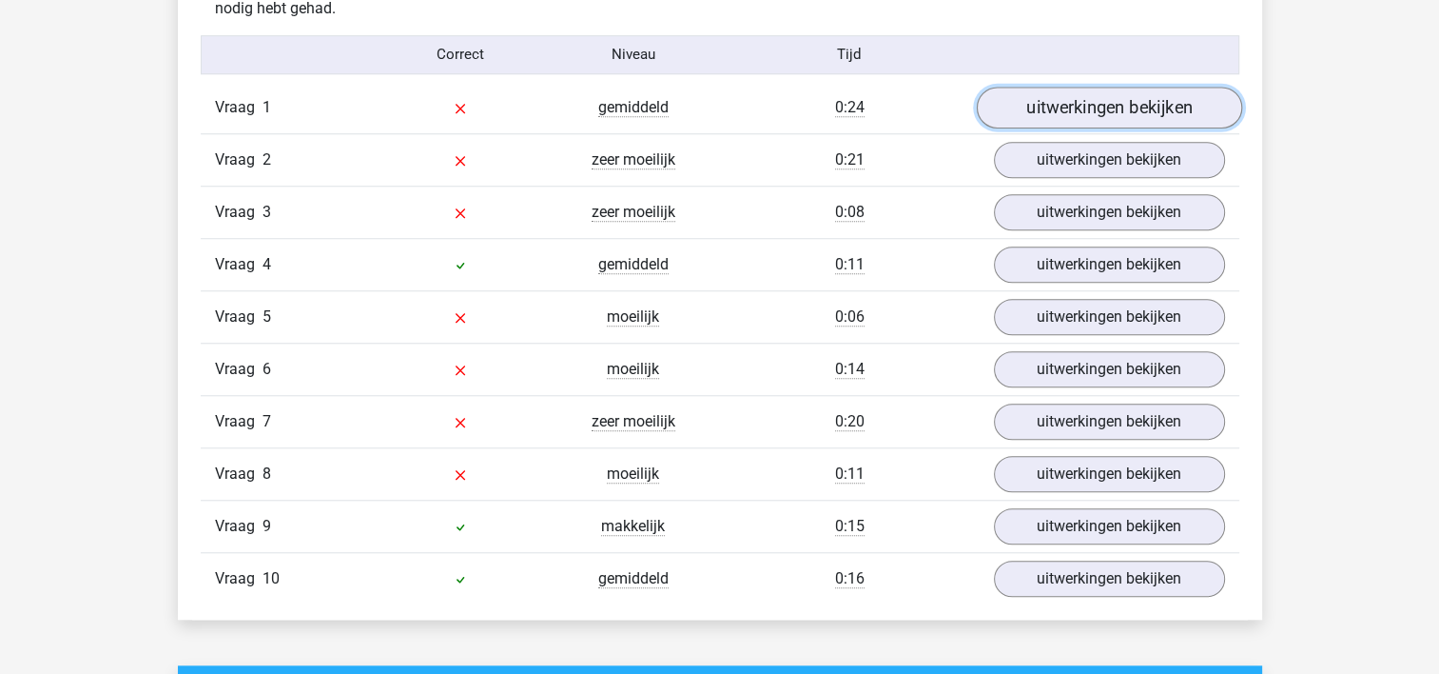
click at [1081, 92] on link "uitwerkingen bekijken" at bounding box center [1108, 108] width 265 height 42
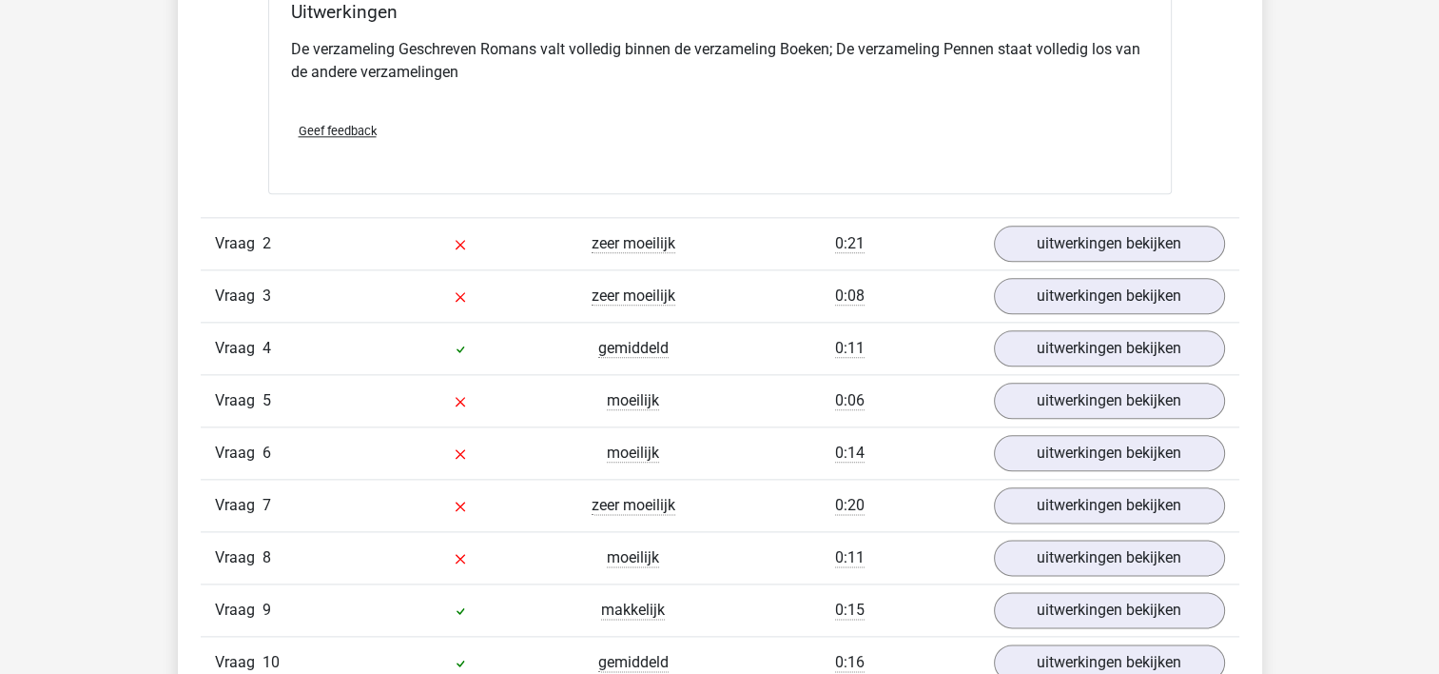
scroll to position [2207, 0]
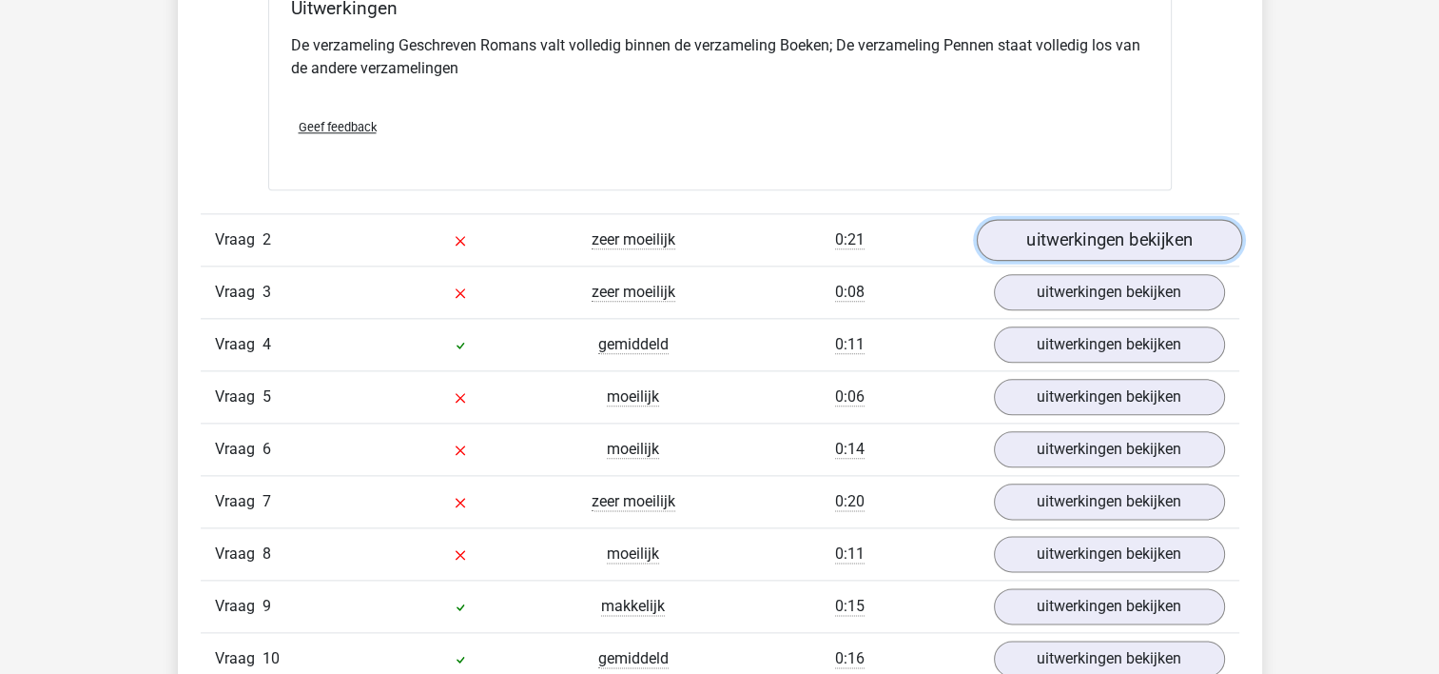
click at [1078, 240] on link "uitwerkingen bekijken" at bounding box center [1108, 240] width 265 height 42
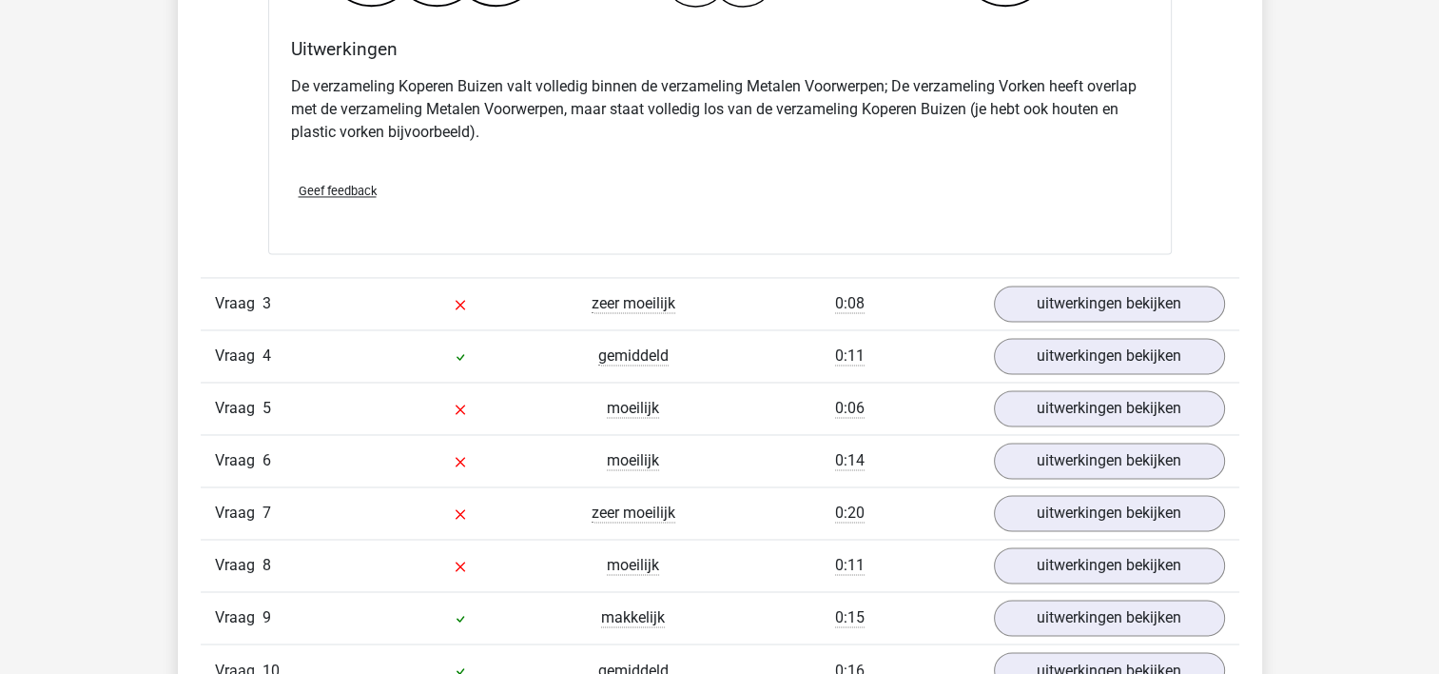
scroll to position [2930, 0]
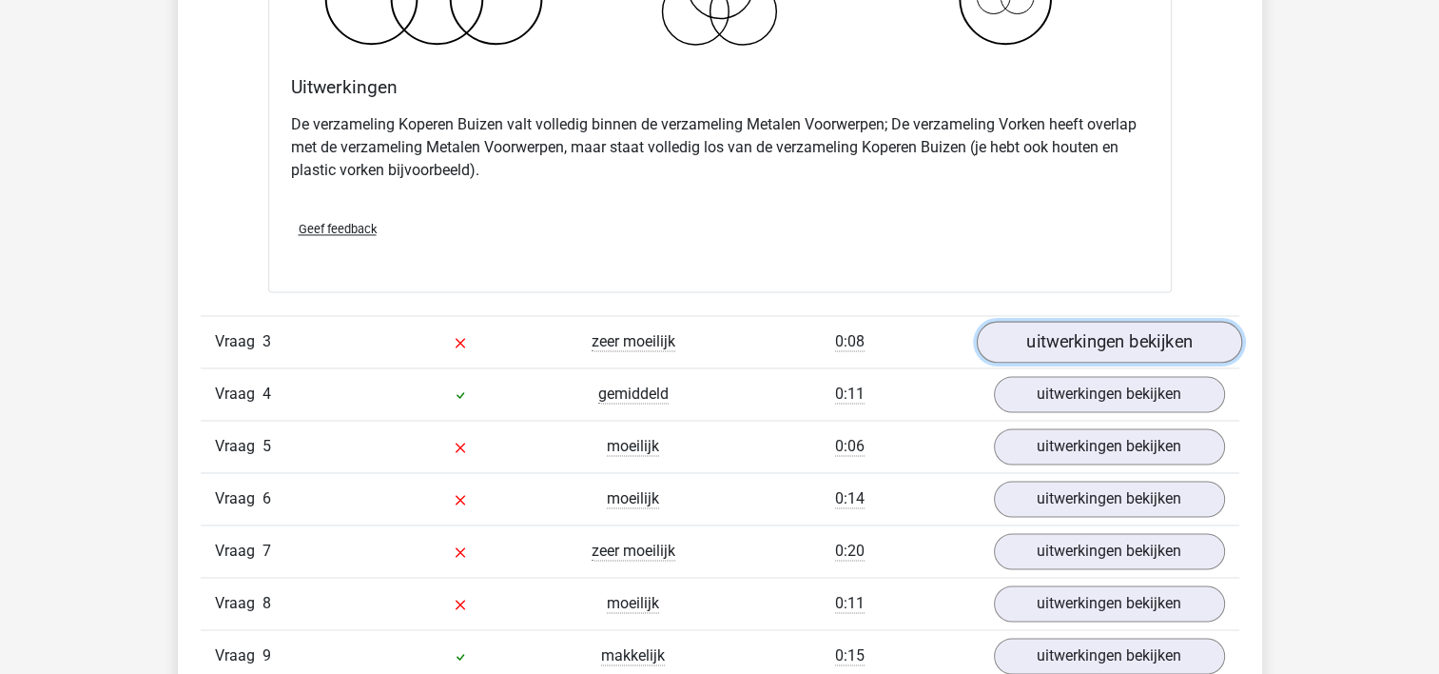
click at [1107, 345] on link "uitwerkingen bekijken" at bounding box center [1108, 342] width 265 height 42
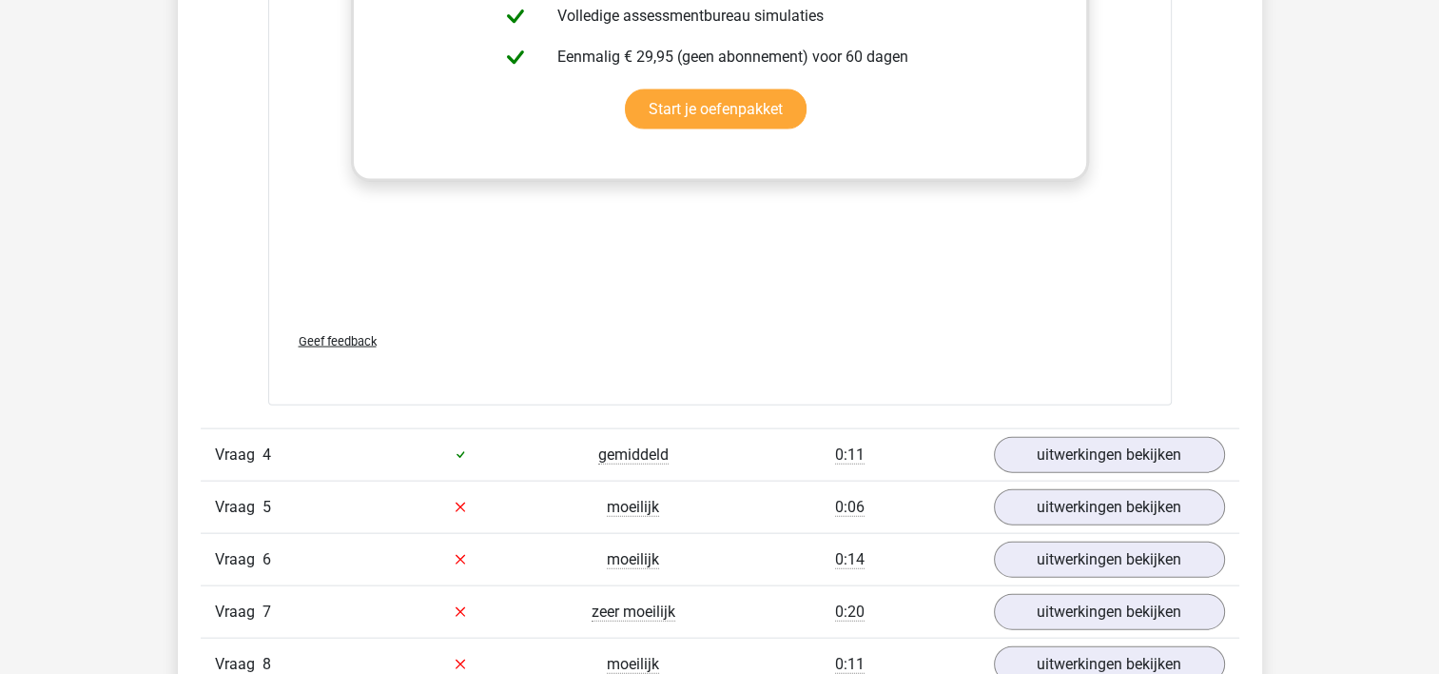
scroll to position [4110, 0]
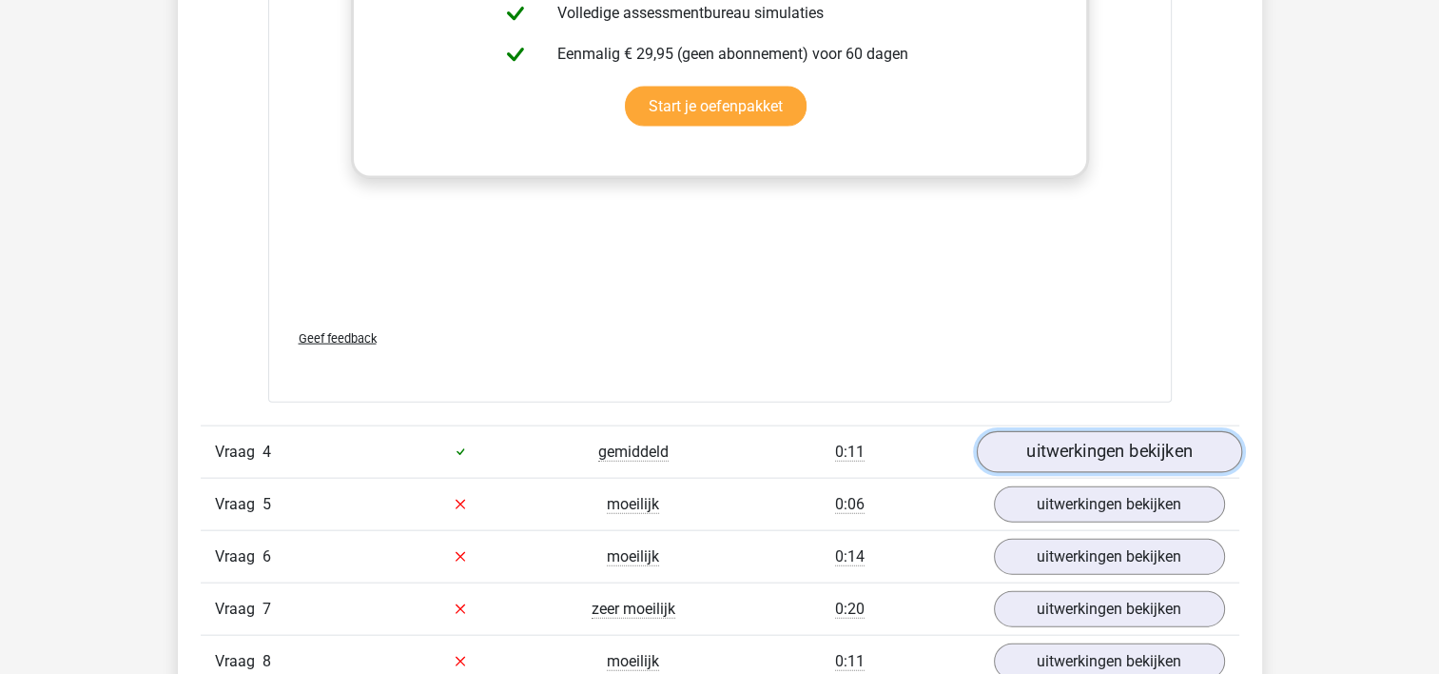
click at [1101, 438] on link "uitwerkingen bekijken" at bounding box center [1108, 452] width 265 height 42
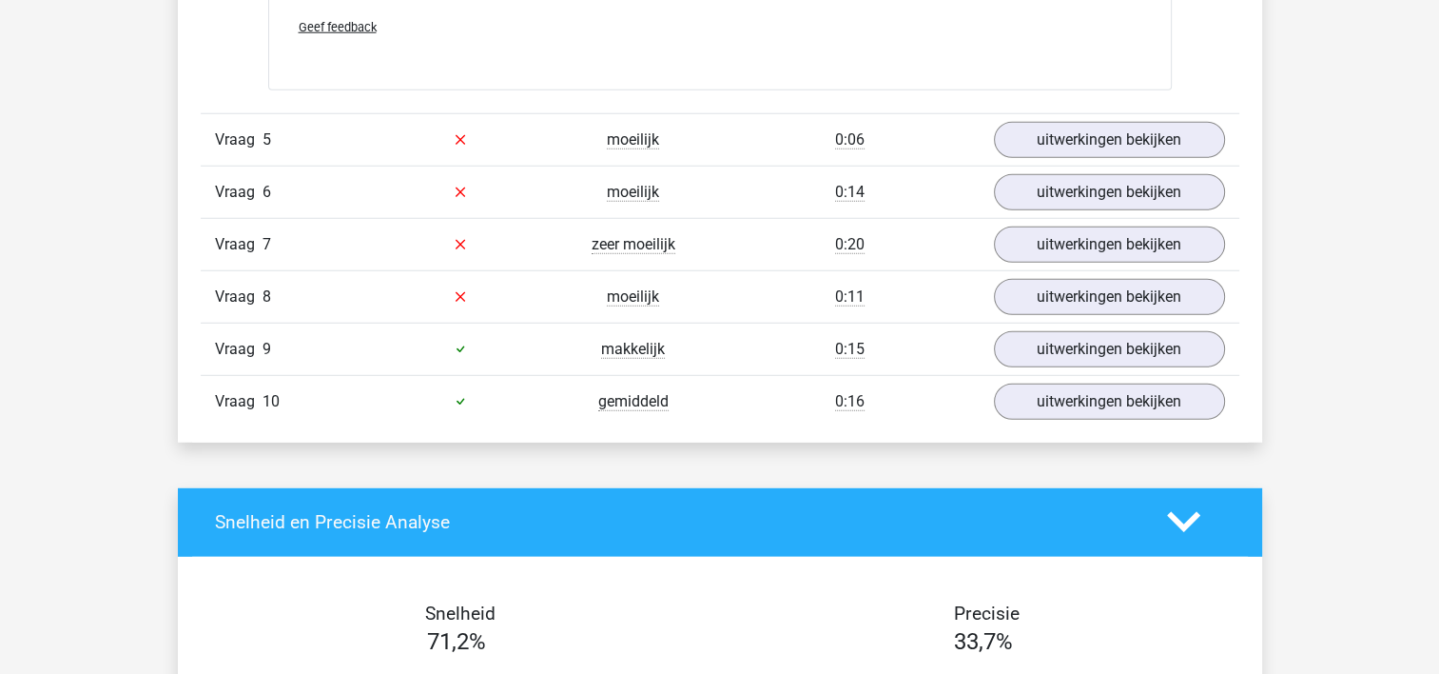
scroll to position [5209, 0]
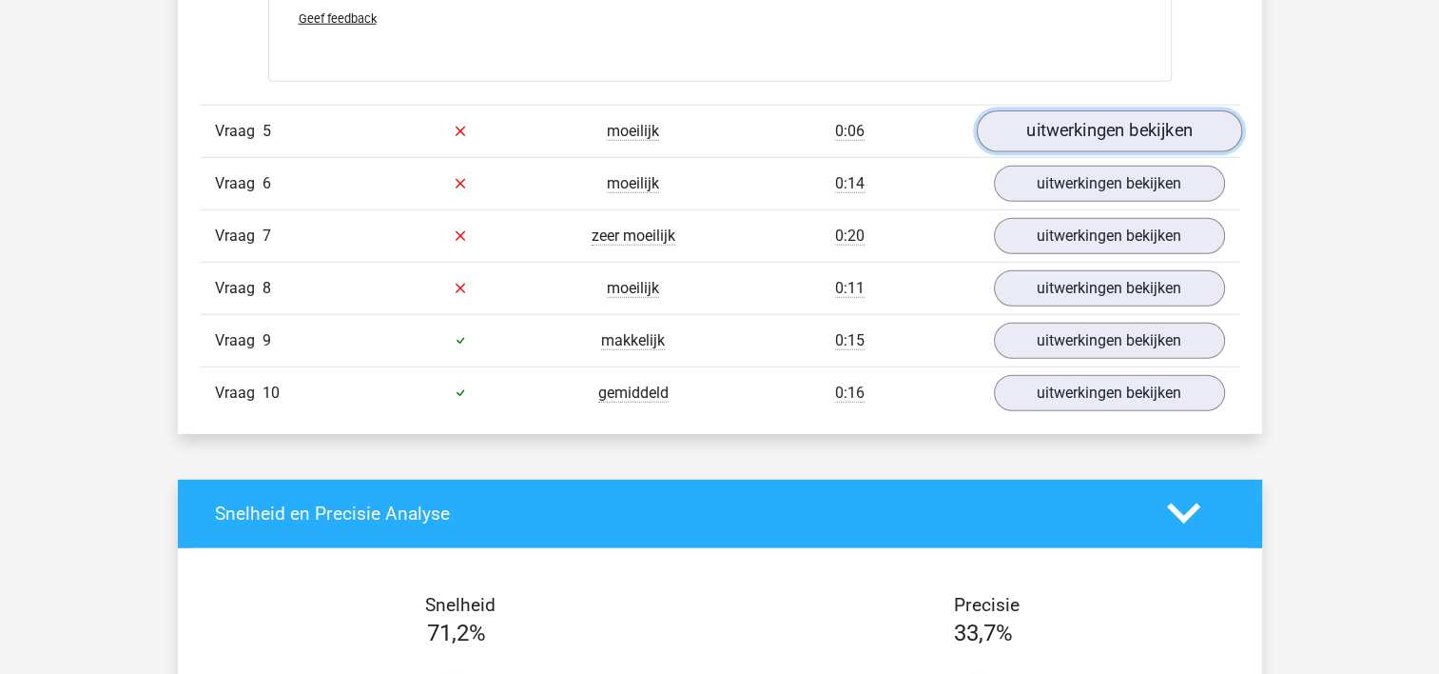
click at [1025, 126] on link "uitwerkingen bekijken" at bounding box center [1108, 131] width 265 height 42
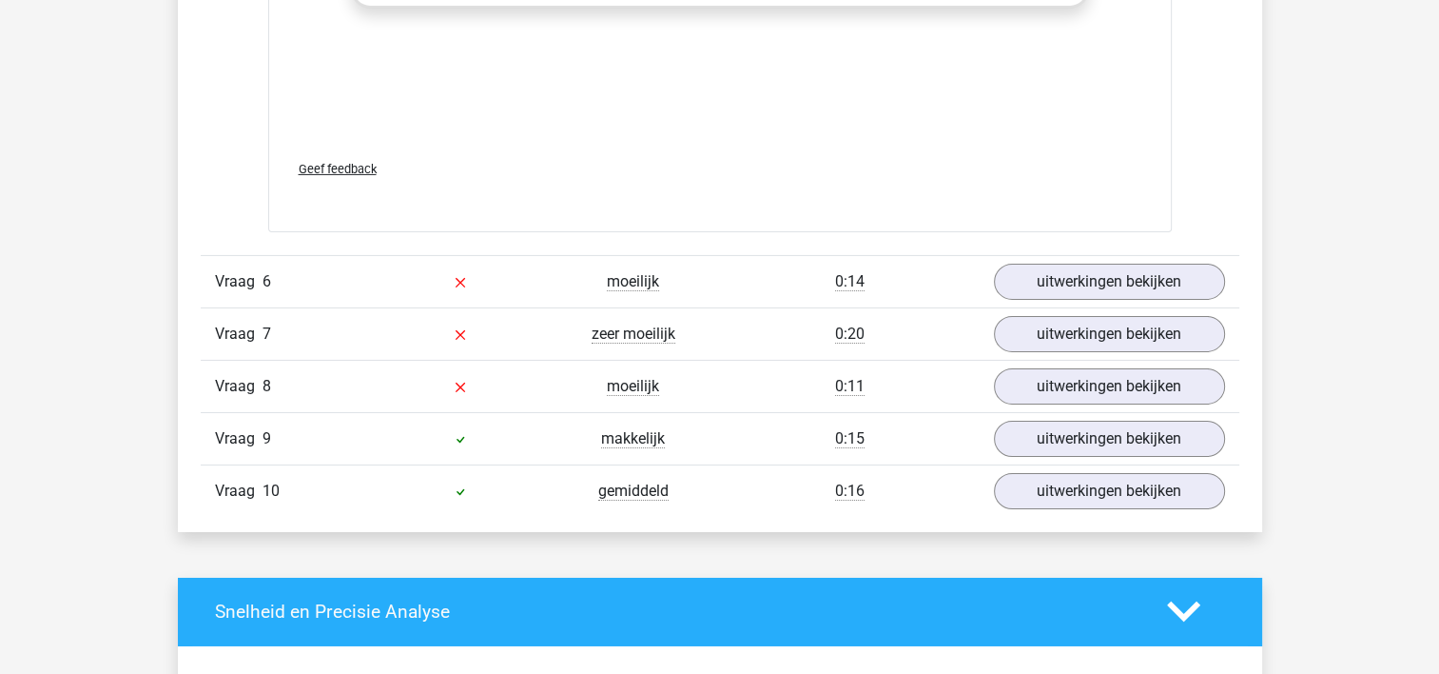
scroll to position [6413, 0]
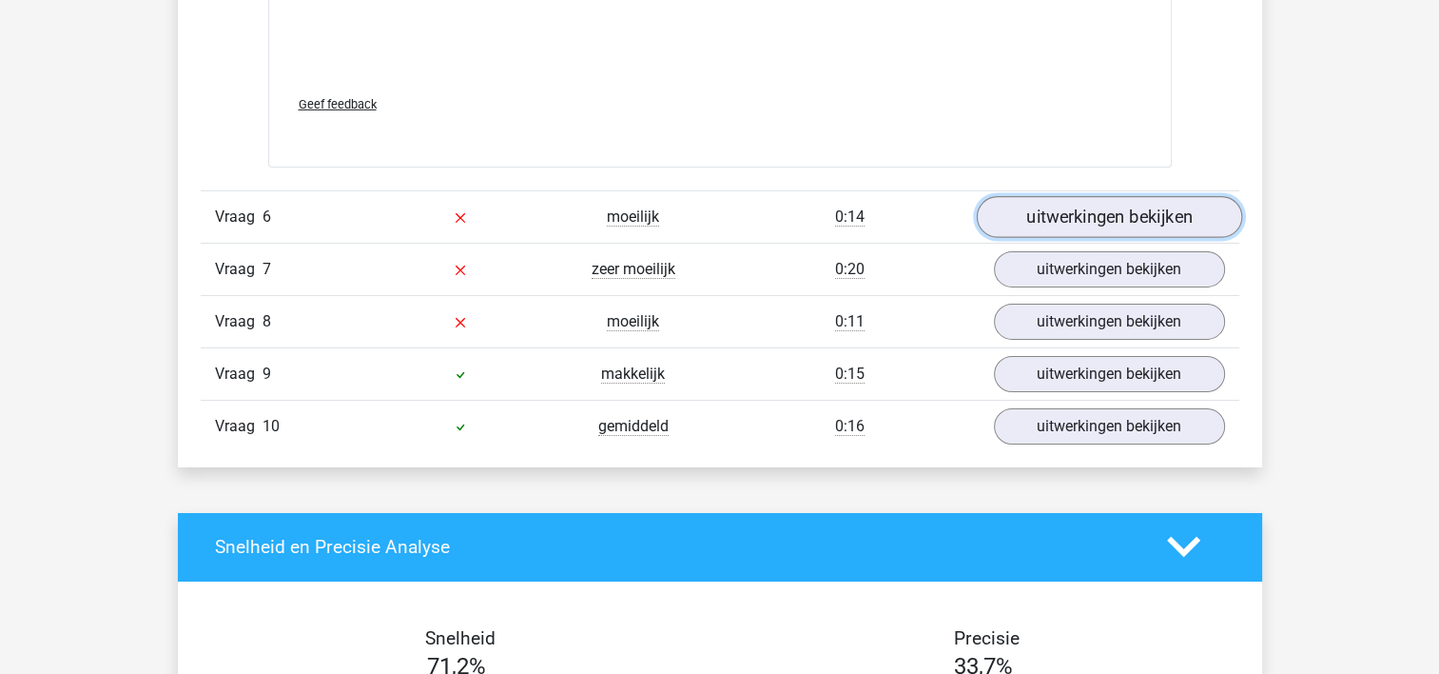
click at [1167, 202] on link "uitwerkingen bekijken" at bounding box center [1108, 217] width 265 height 42
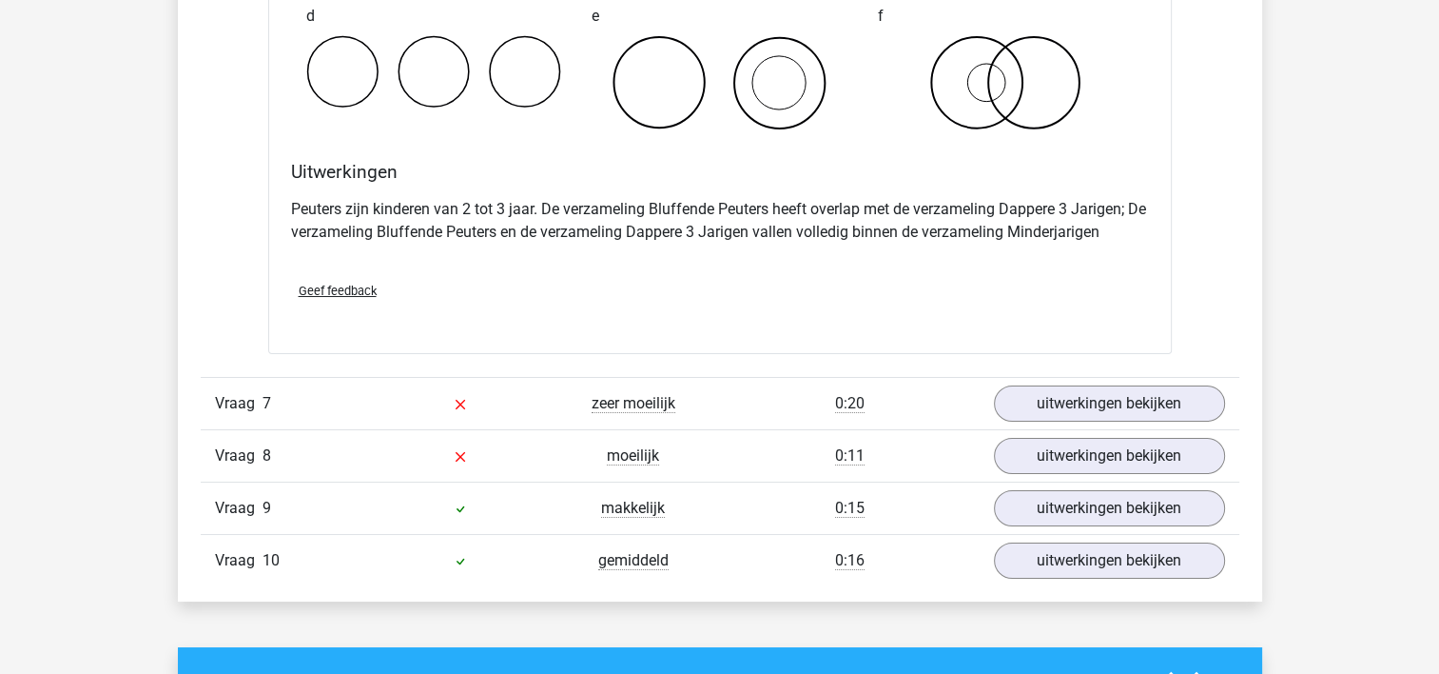
scroll to position [7063, 0]
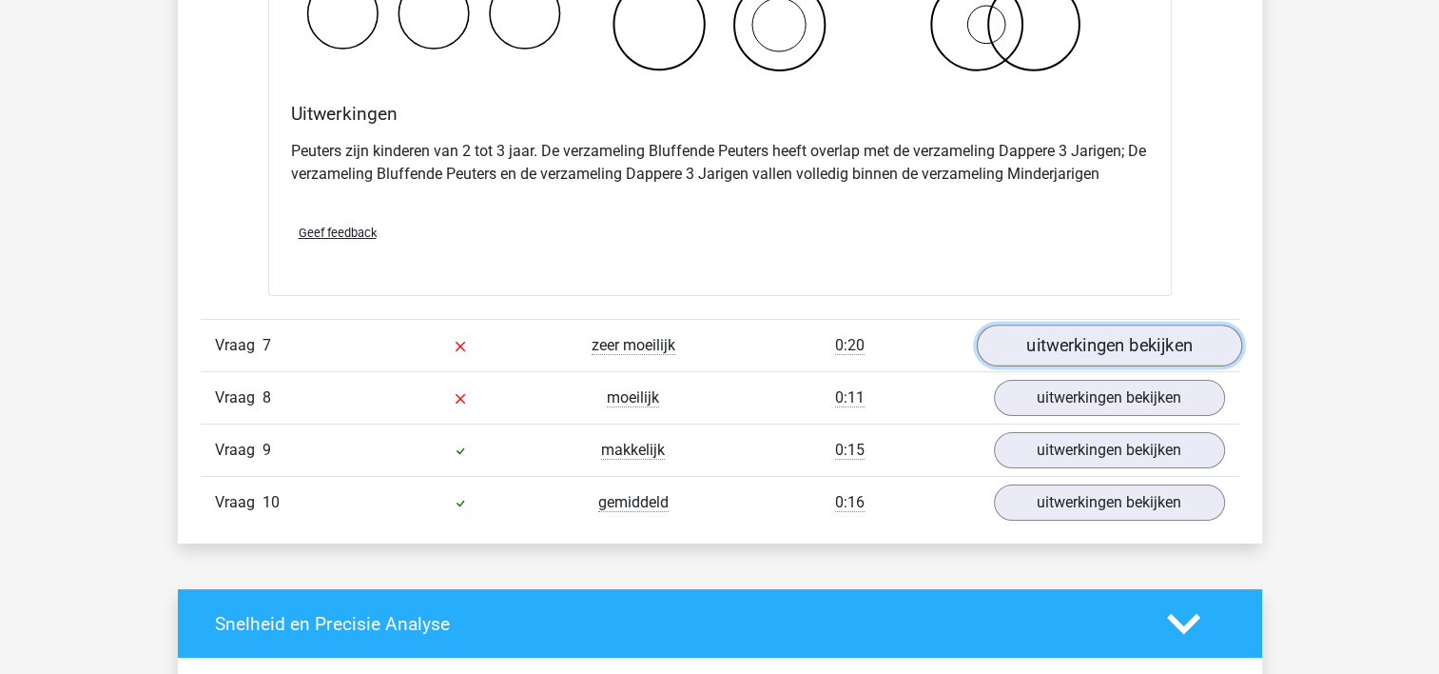
click at [1183, 342] on link "uitwerkingen bekijken" at bounding box center [1108, 345] width 265 height 42
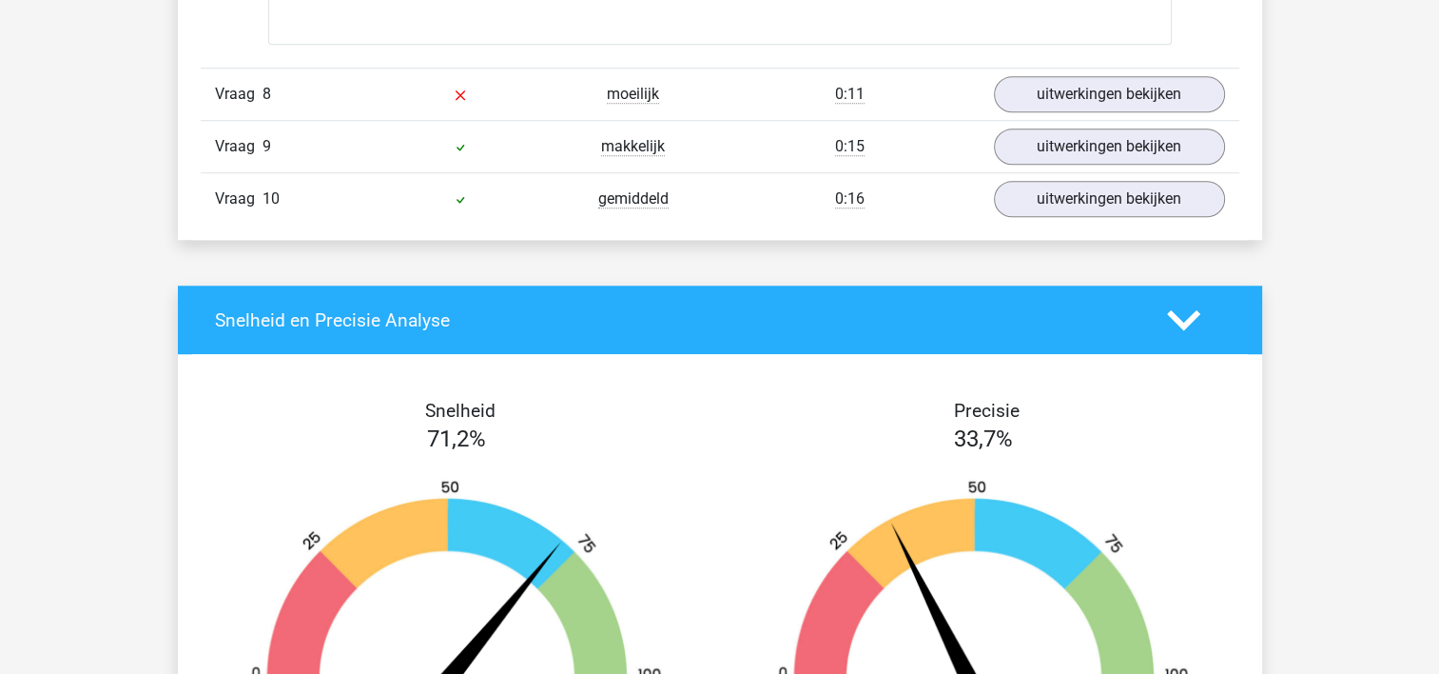
scroll to position [8653, 0]
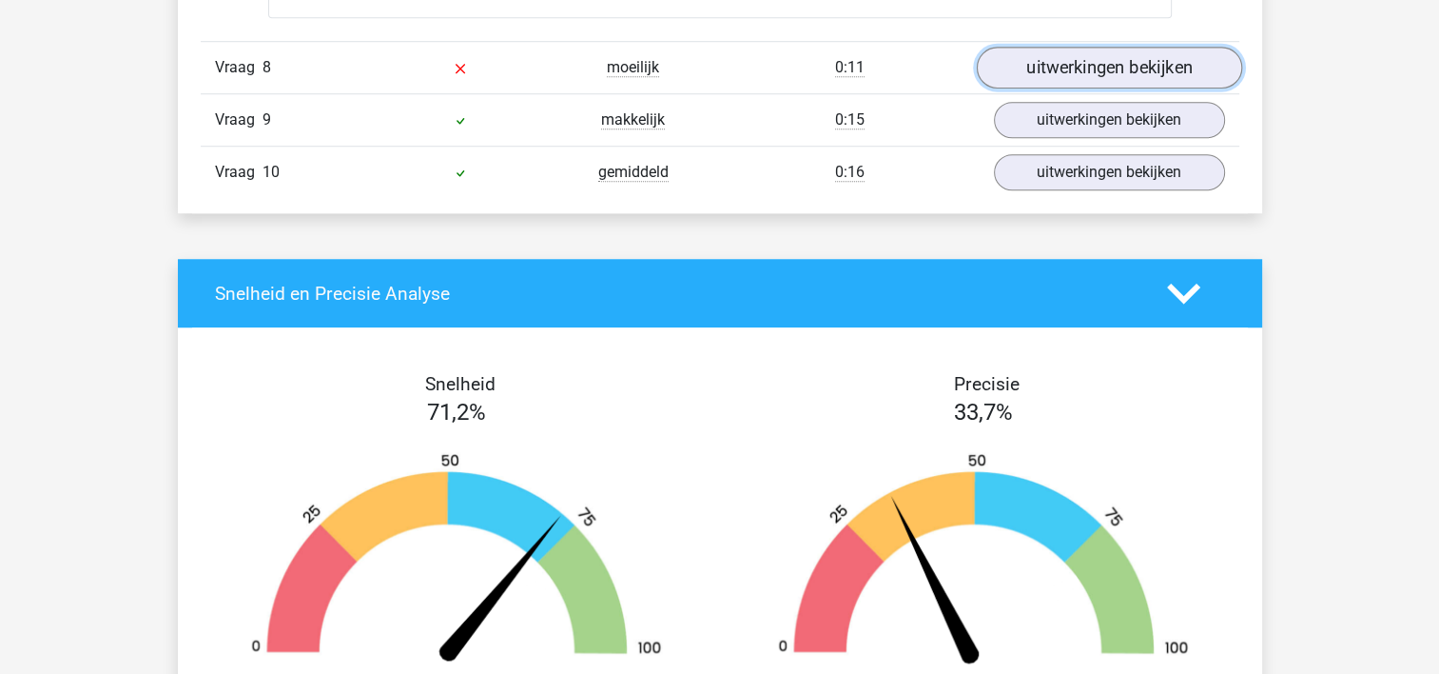
click at [1151, 49] on link "uitwerkingen bekijken" at bounding box center [1108, 69] width 265 height 42
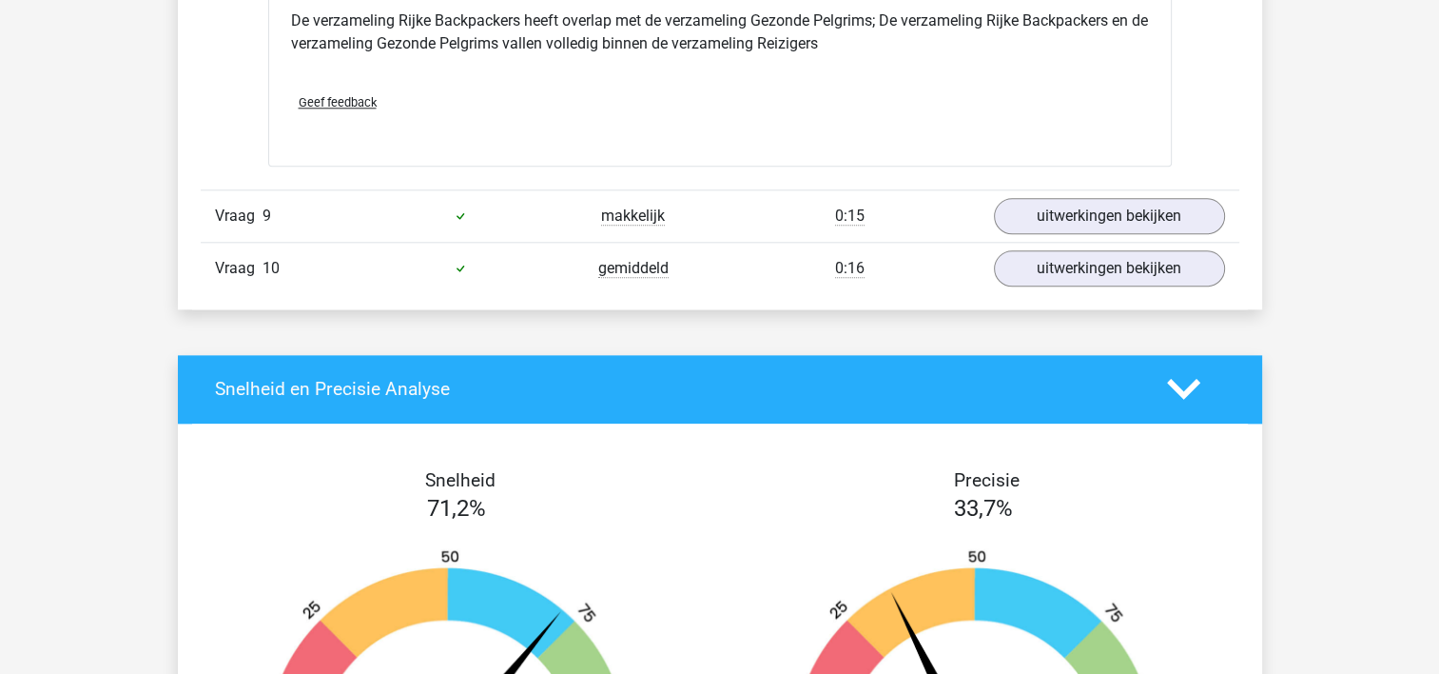
scroll to position [9341, 0]
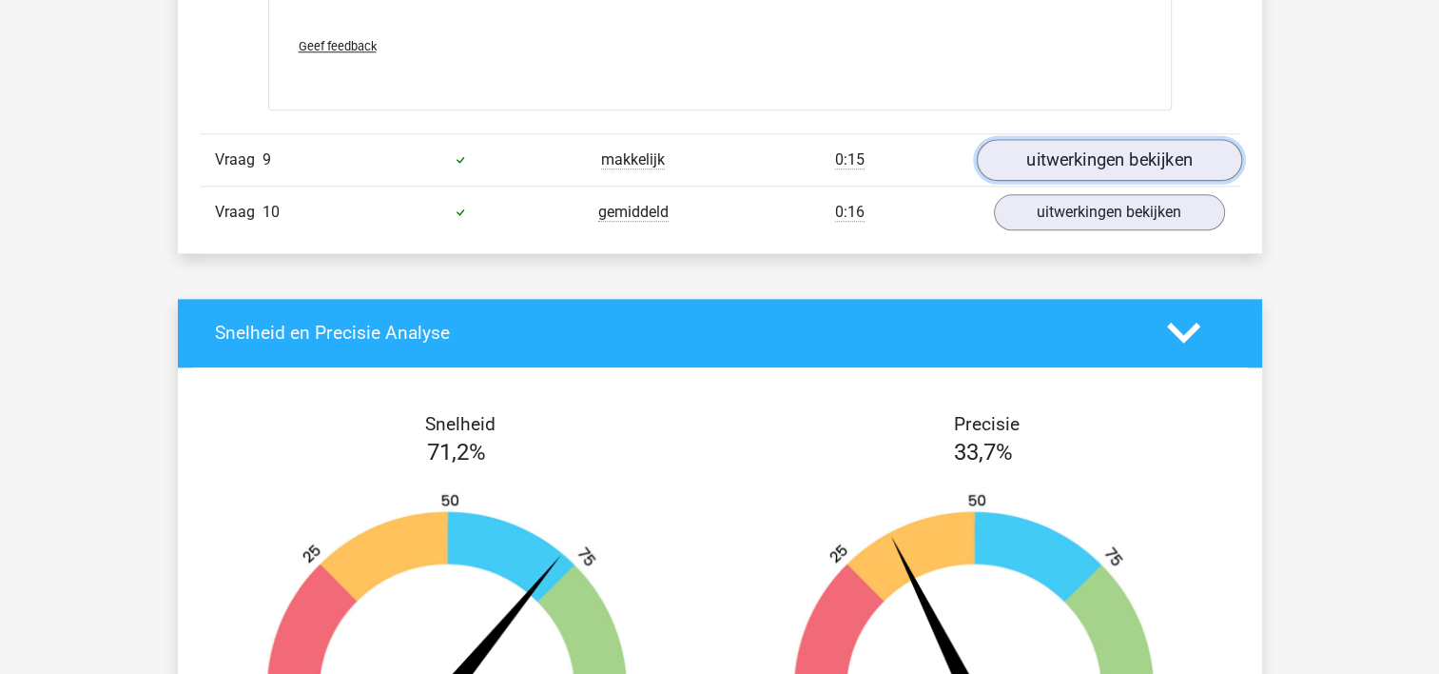
click at [1161, 139] on link "uitwerkingen bekijken" at bounding box center [1108, 160] width 265 height 42
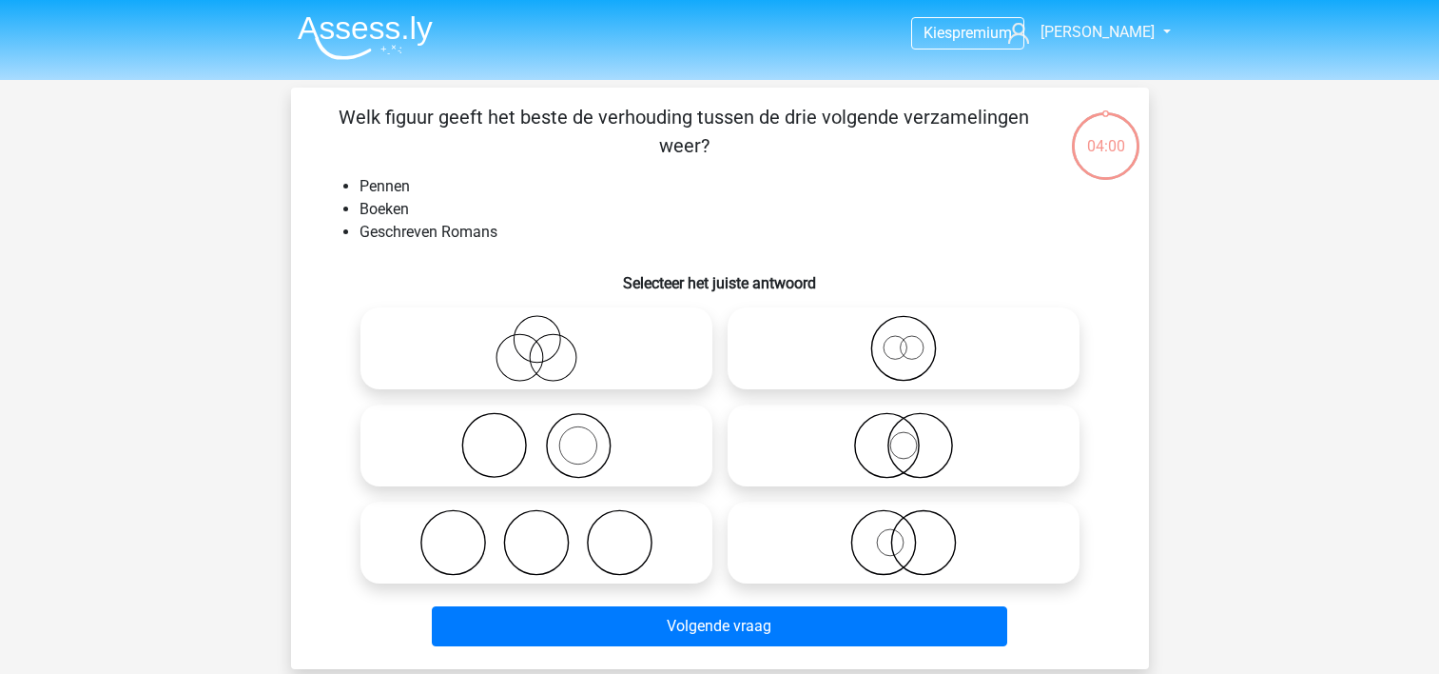
scroll to position [88, 0]
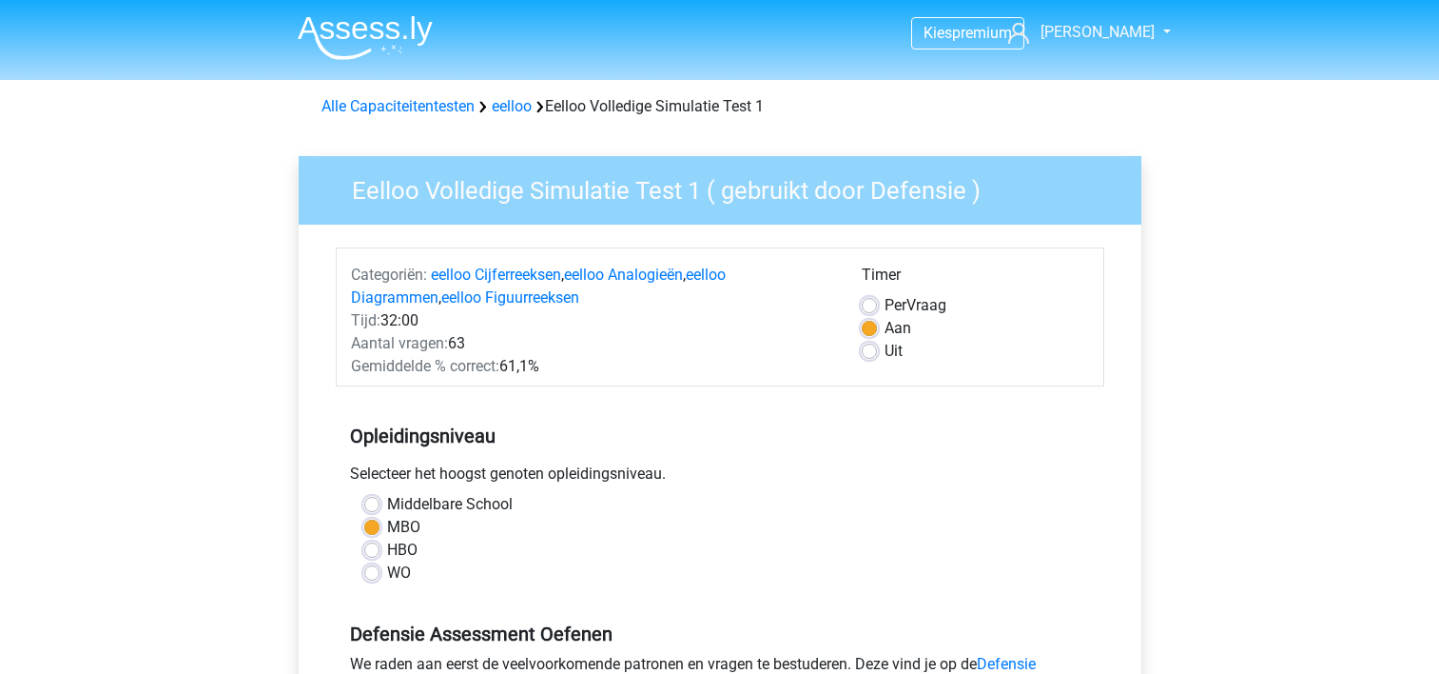
scroll to position [342, 0]
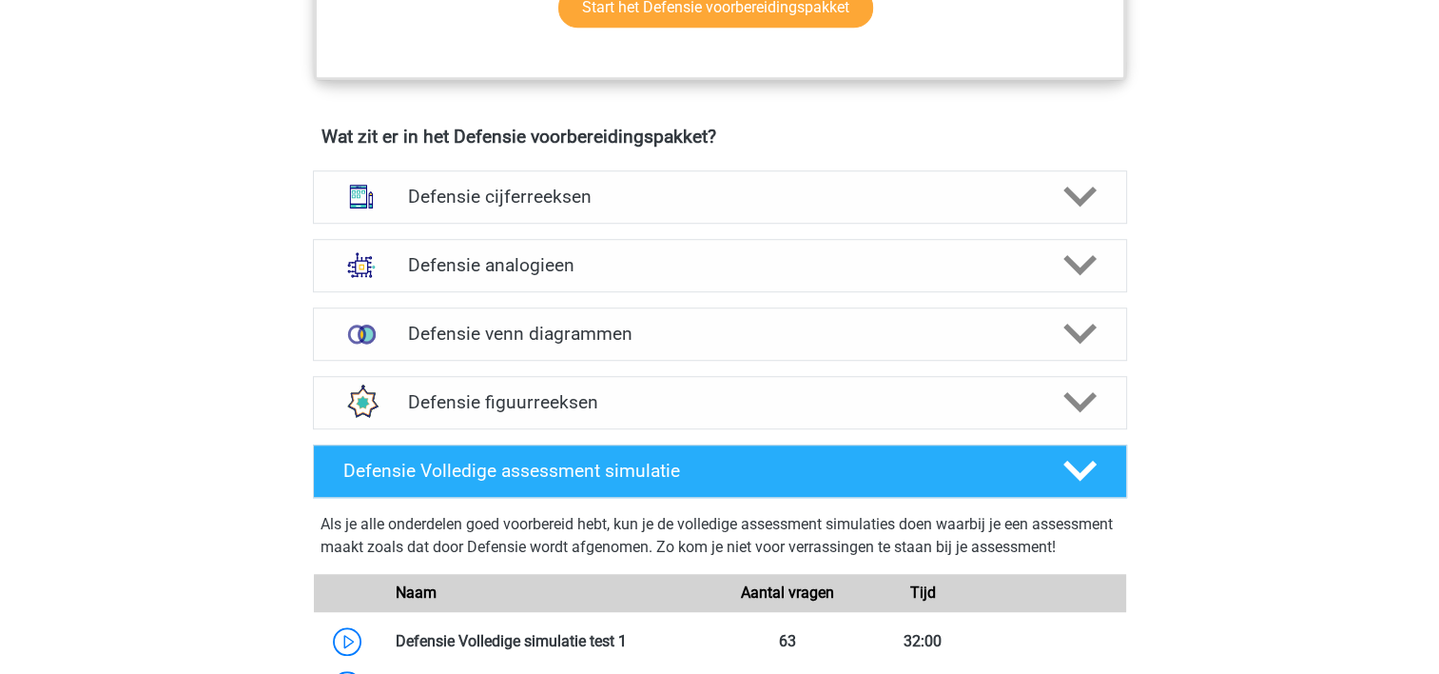
scroll to position [1298, 0]
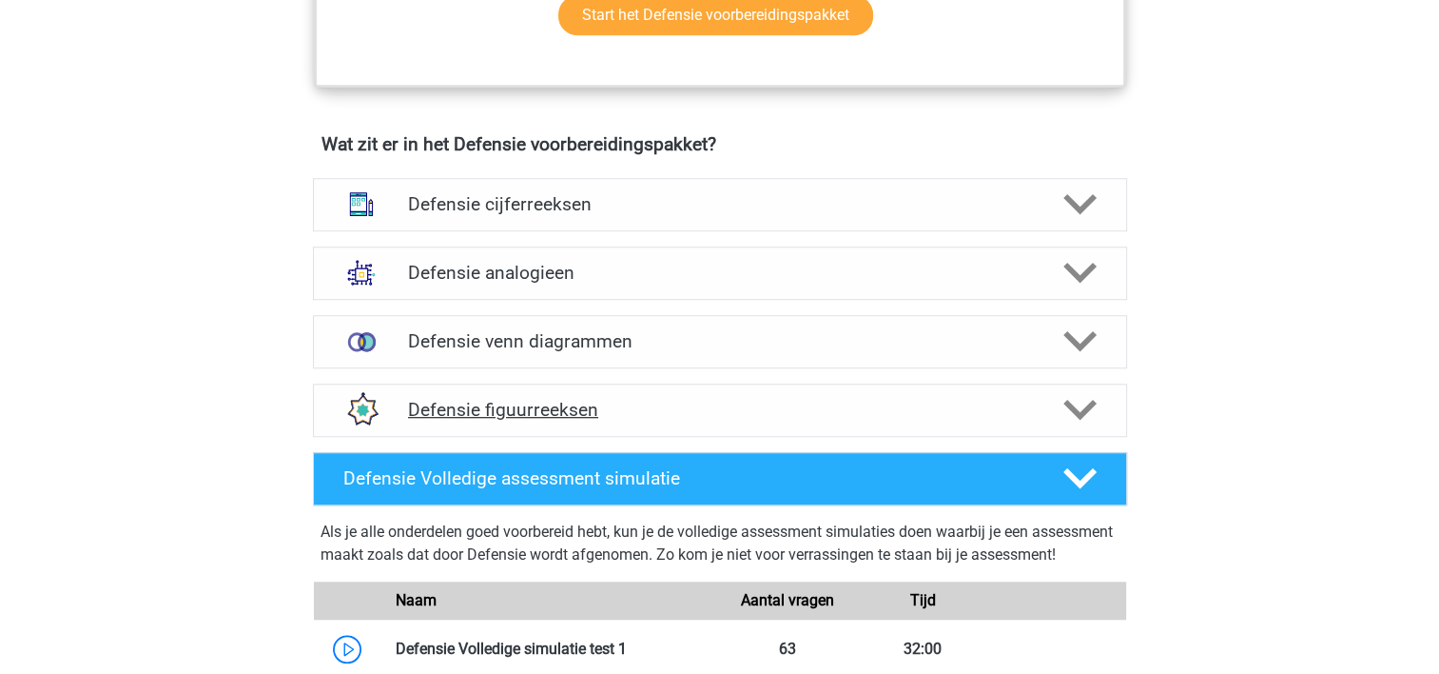
click at [1087, 410] on icon at bounding box center [1080, 409] width 33 height 33
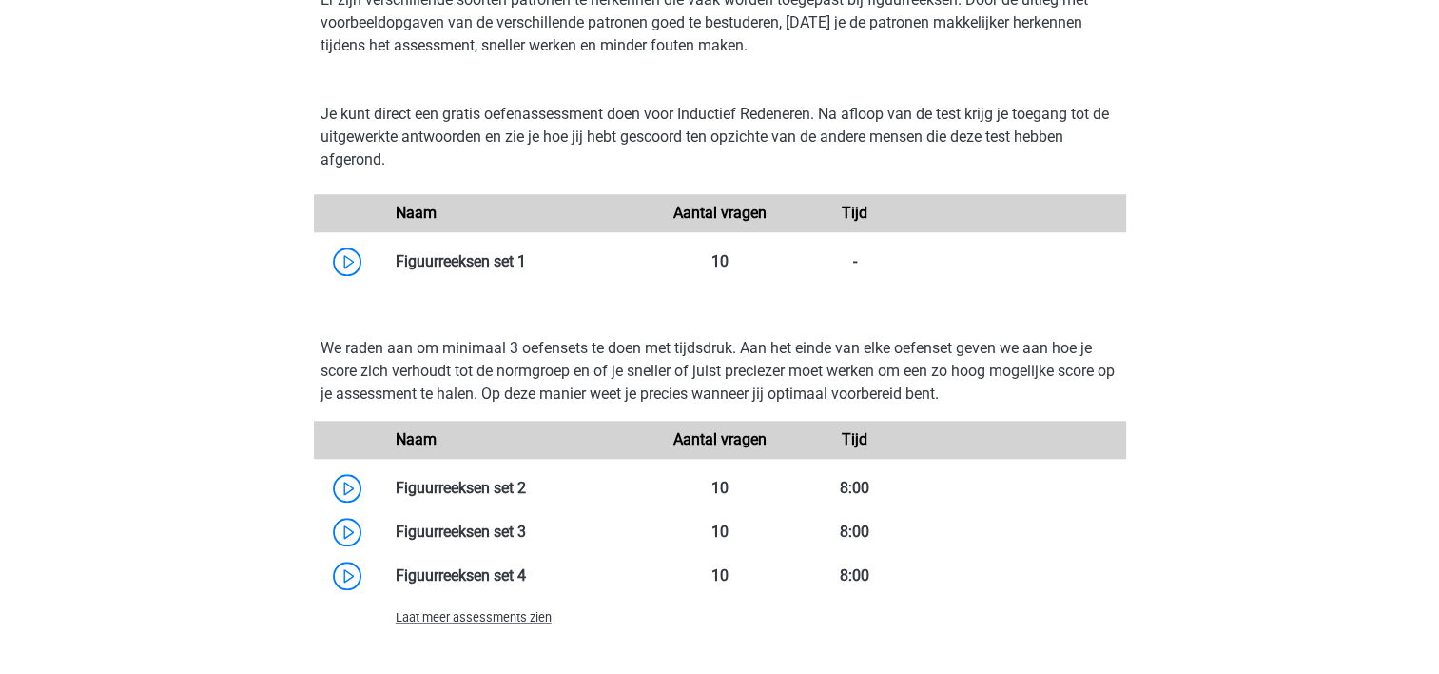
scroll to position [1785, 0]
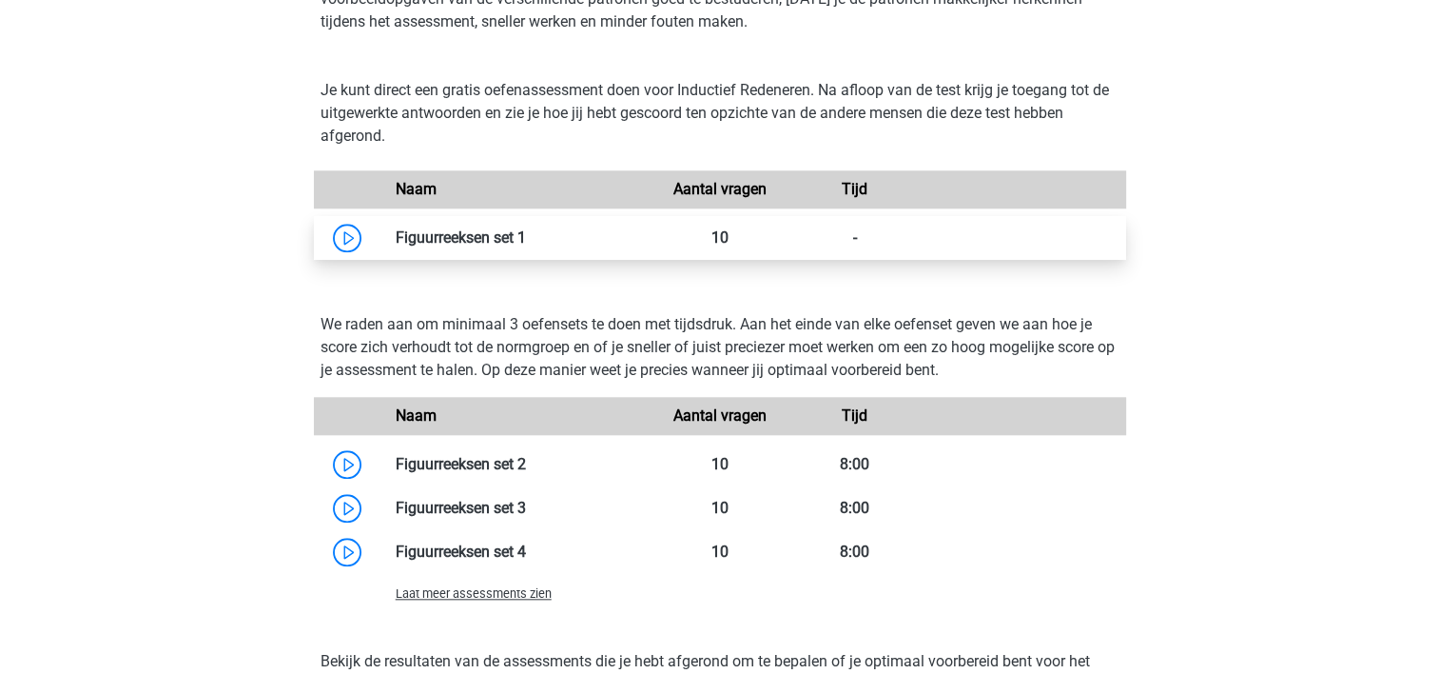
click at [526, 236] on link at bounding box center [526, 237] width 0 height 18
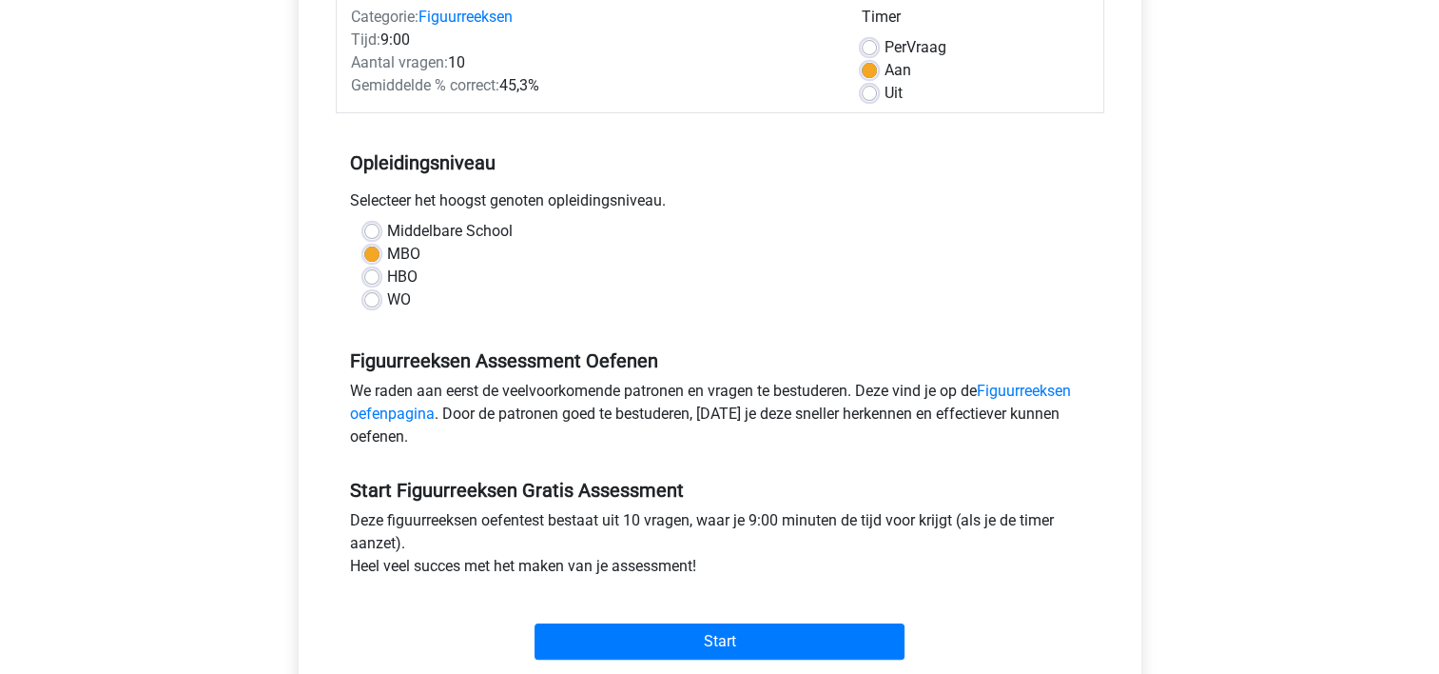
scroll to position [346, 0]
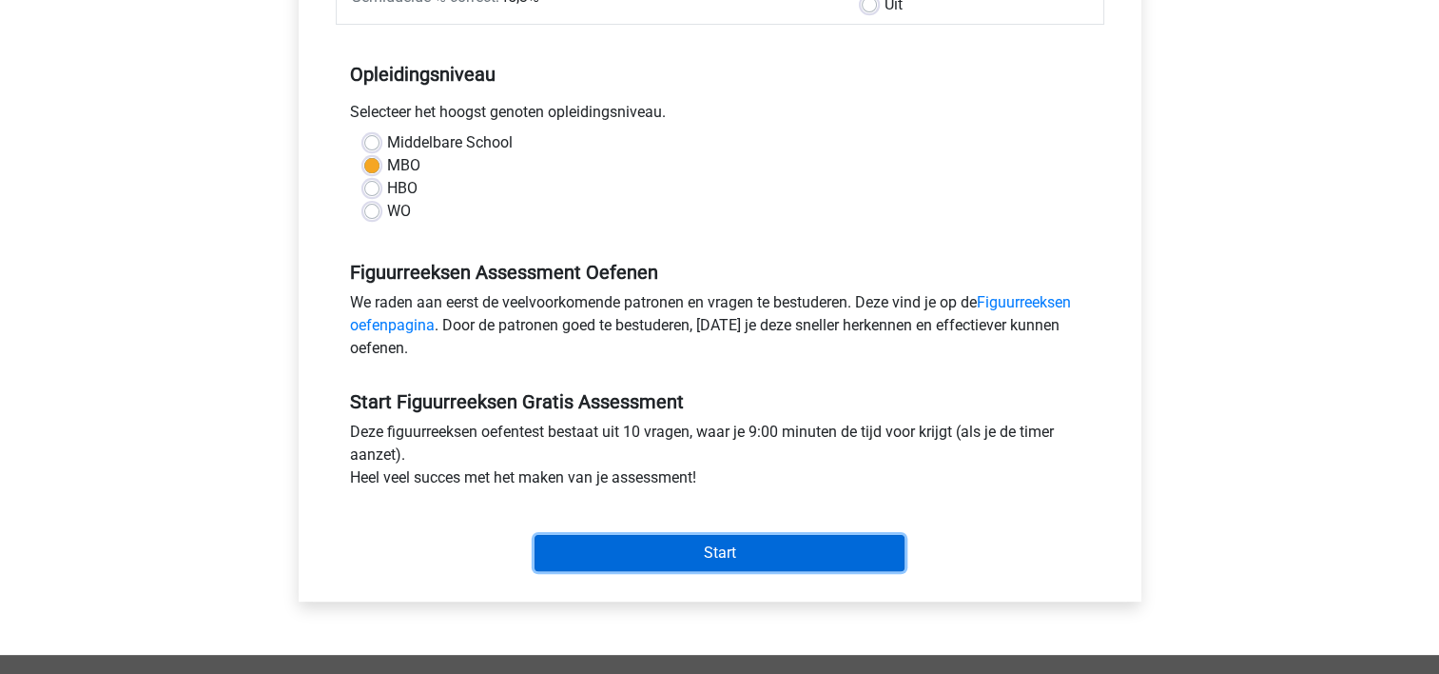
click at [766, 553] on input "Start" at bounding box center [720, 553] width 370 height 36
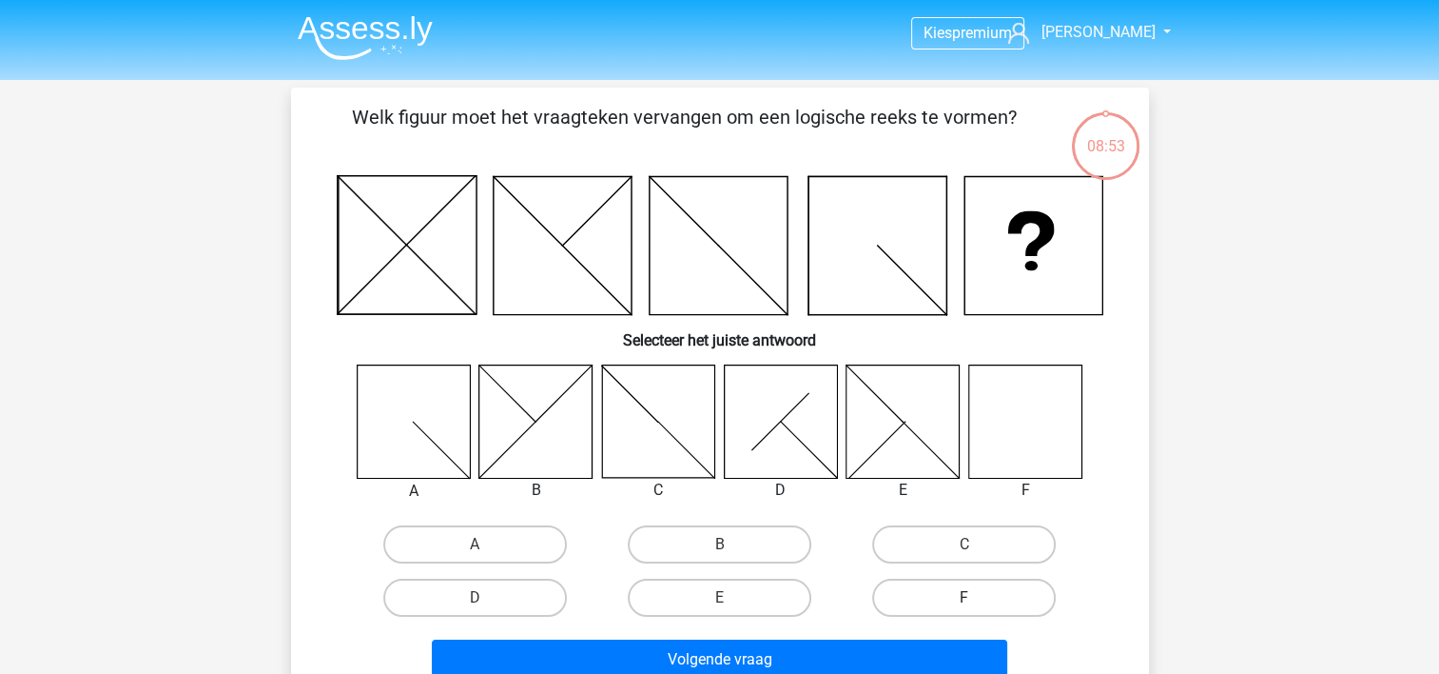
click at [974, 590] on label "F" at bounding box center [964, 597] width 184 height 38
click at [974, 597] on input "F" at bounding box center [971, 603] width 12 height 12
radio input "true"
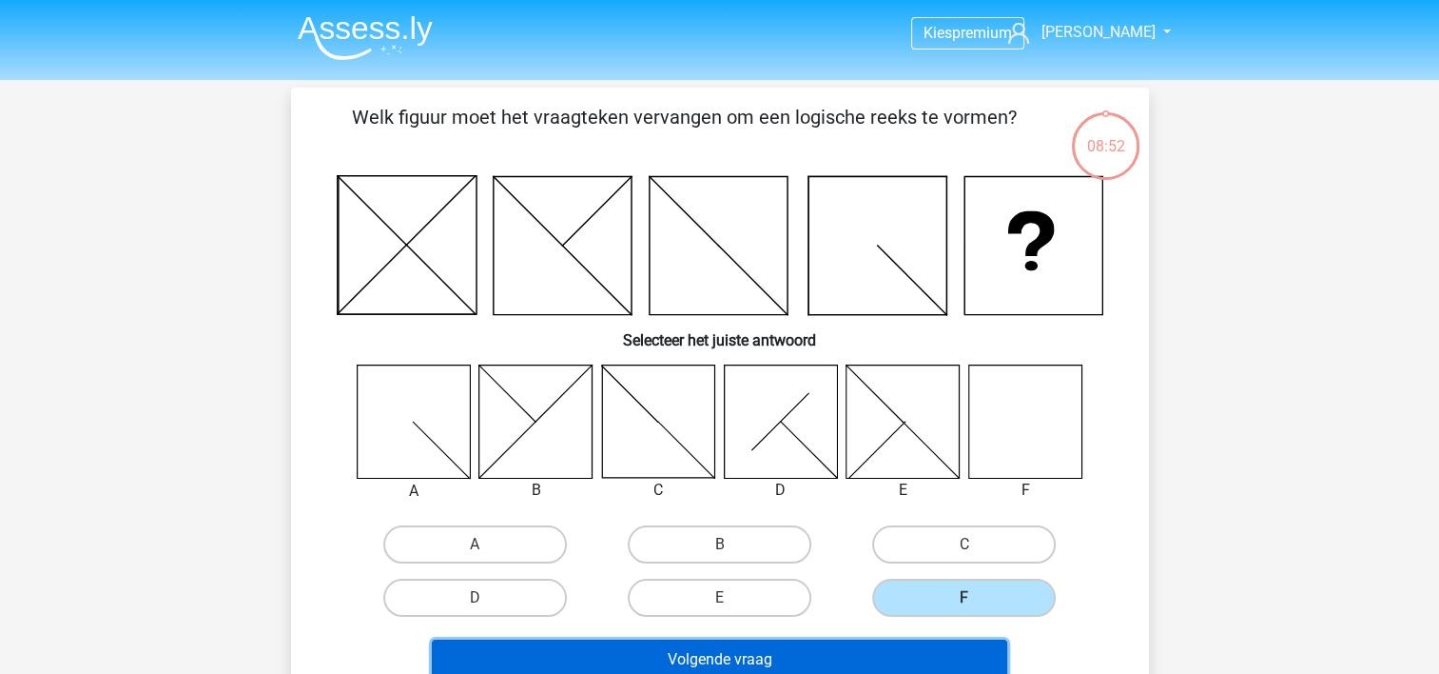
click at [900, 667] on button "Volgende vraag" at bounding box center [720, 659] width 576 height 40
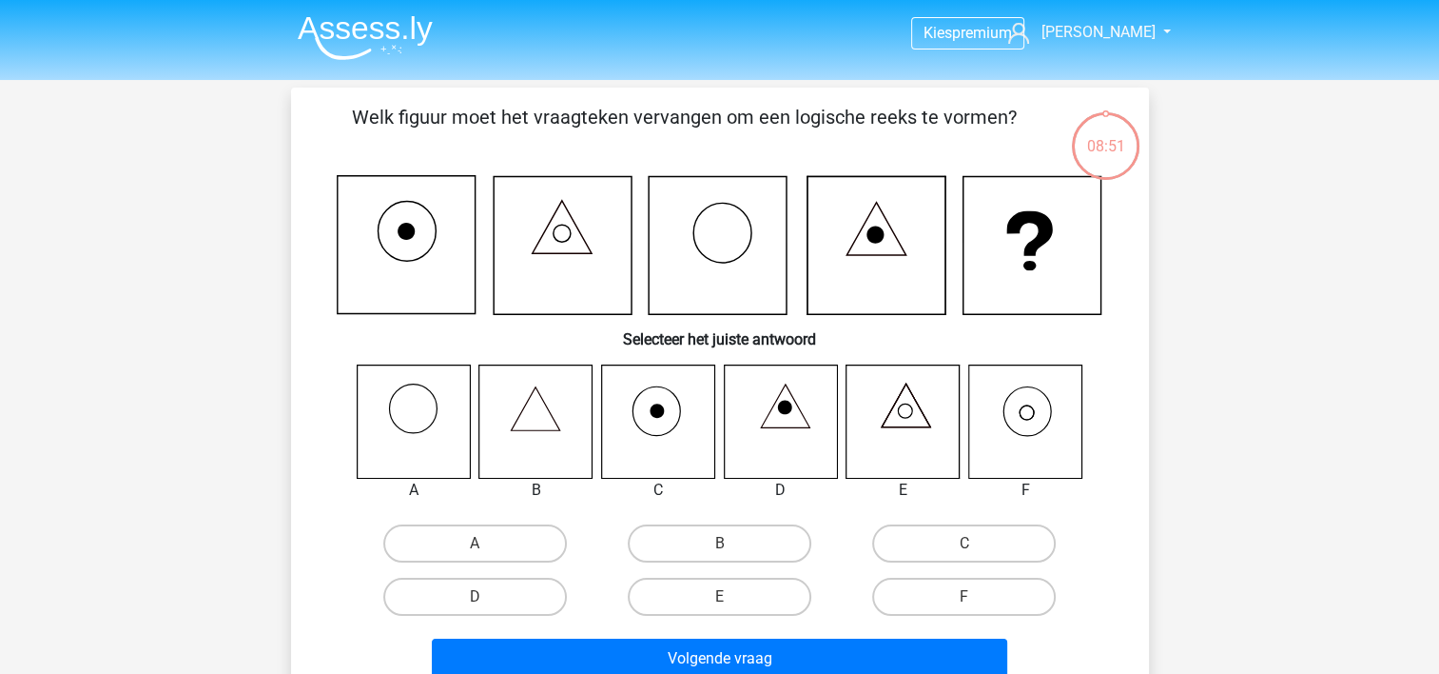
scroll to position [88, 0]
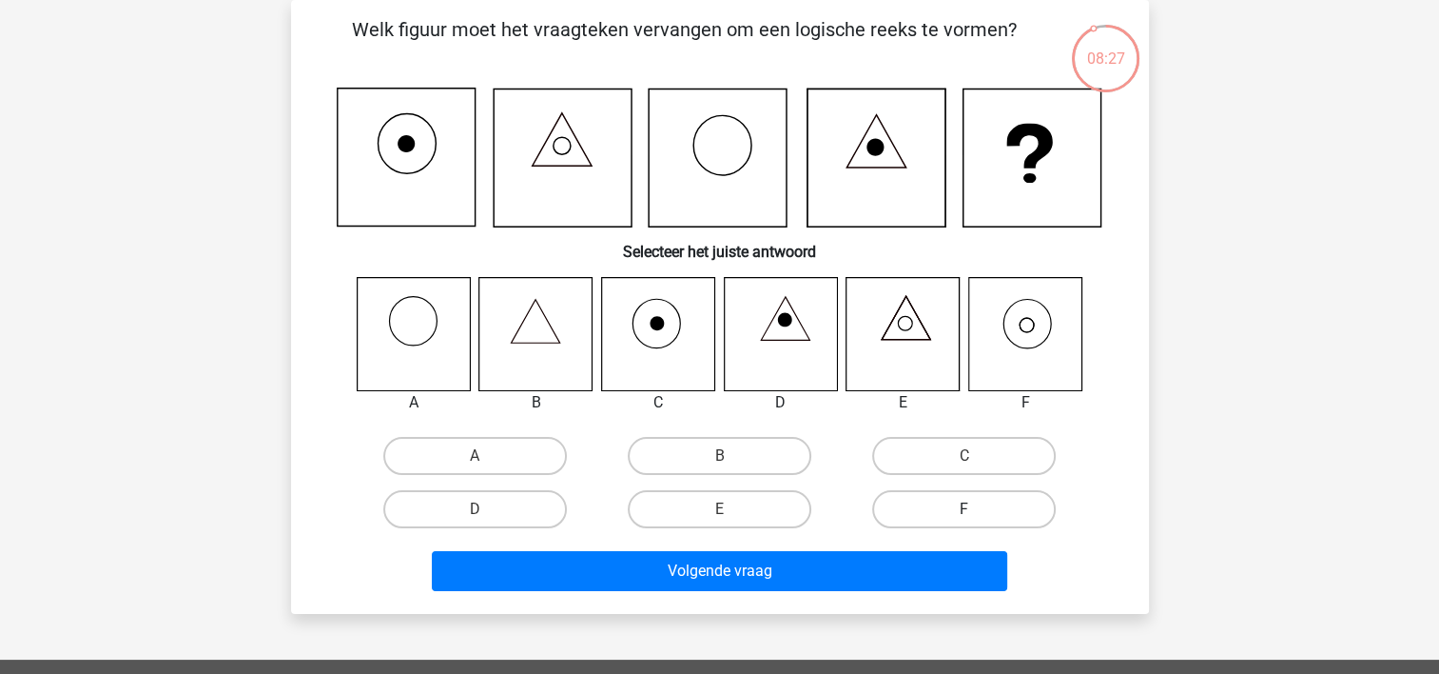
click at [985, 495] on label "F" at bounding box center [964, 509] width 184 height 38
click at [977, 509] on input "F" at bounding box center [971, 515] width 12 height 12
radio input "true"
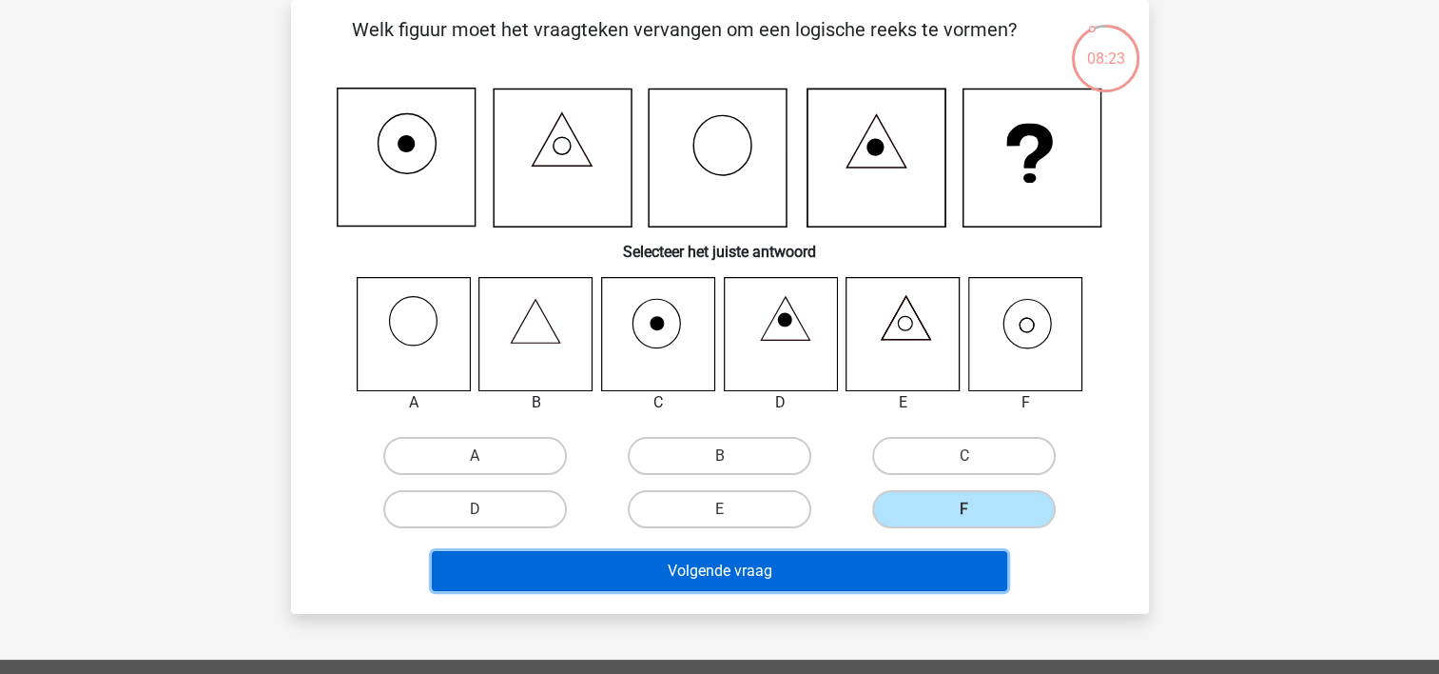
click at [764, 569] on button "Volgende vraag" at bounding box center [720, 571] width 576 height 40
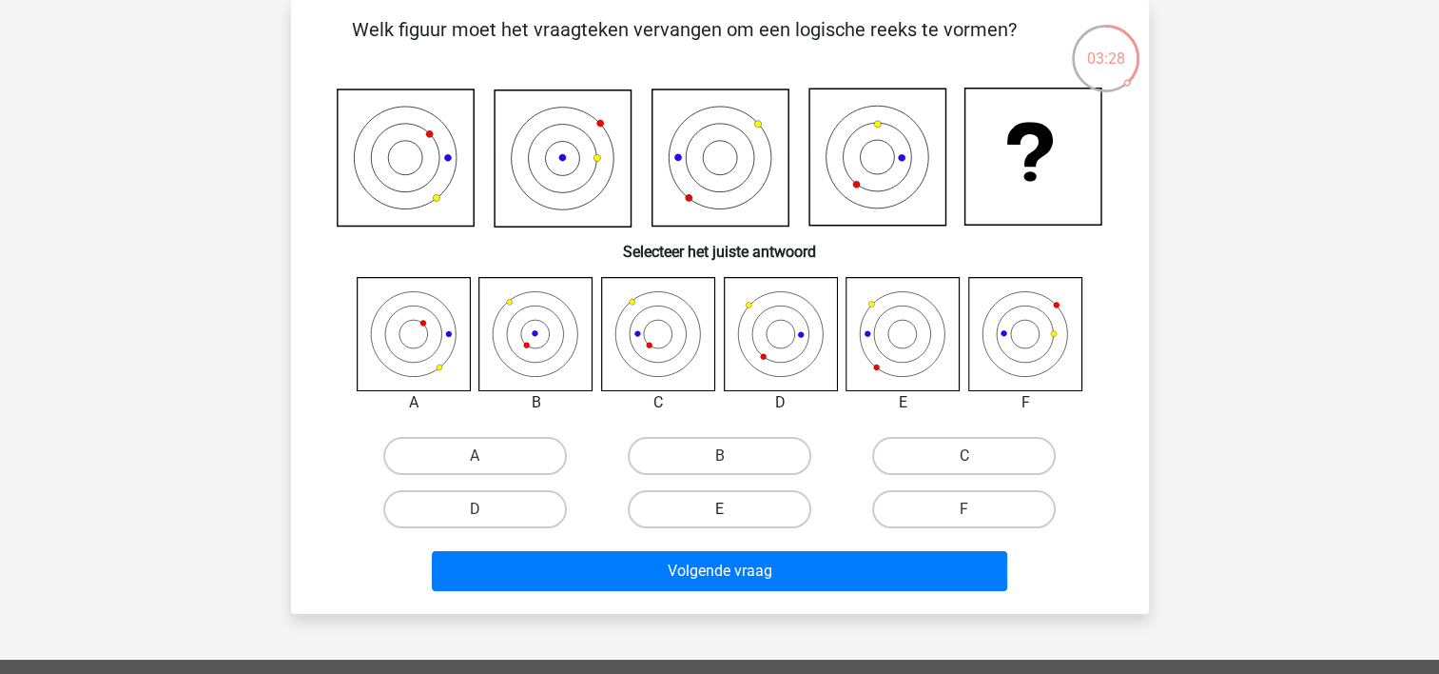
click at [737, 498] on label "E" at bounding box center [720, 509] width 184 height 38
click at [732, 509] on input "E" at bounding box center [725, 515] width 12 height 12
radio input "true"
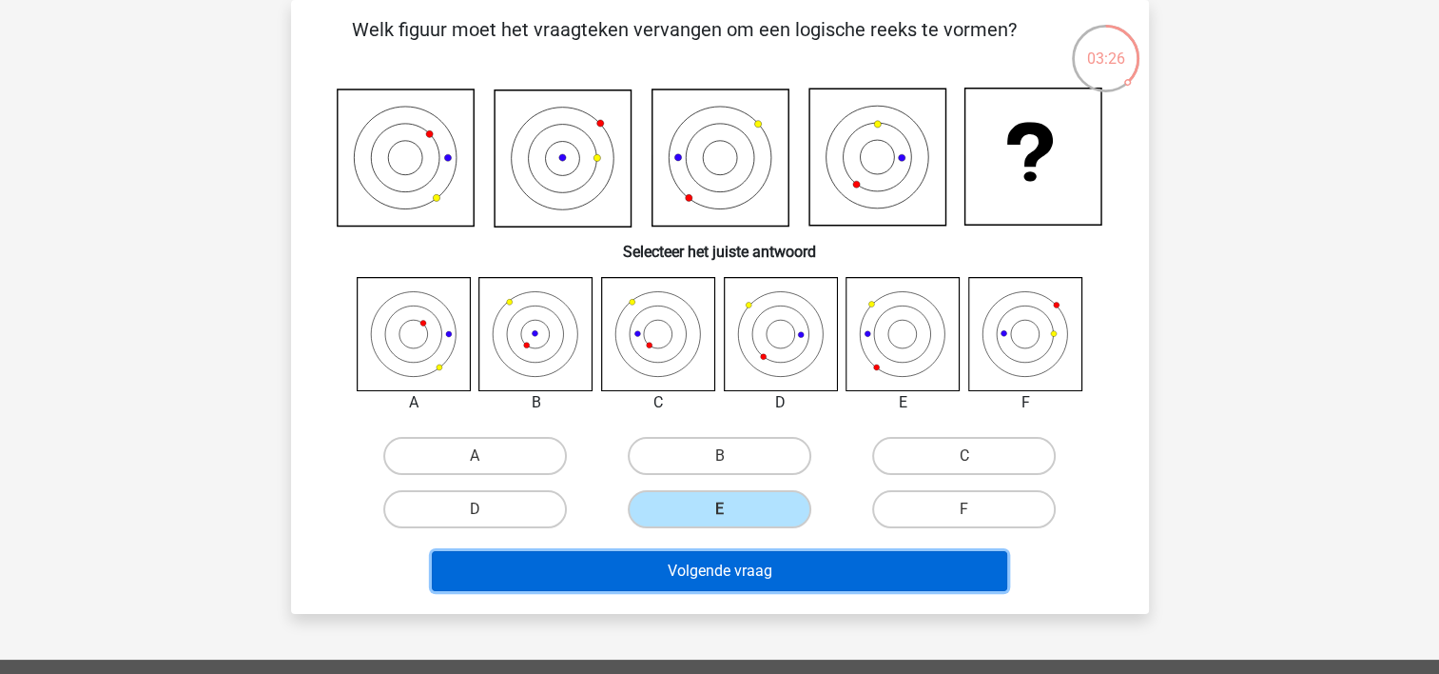
click at [757, 571] on button "Volgende vraag" at bounding box center [720, 571] width 576 height 40
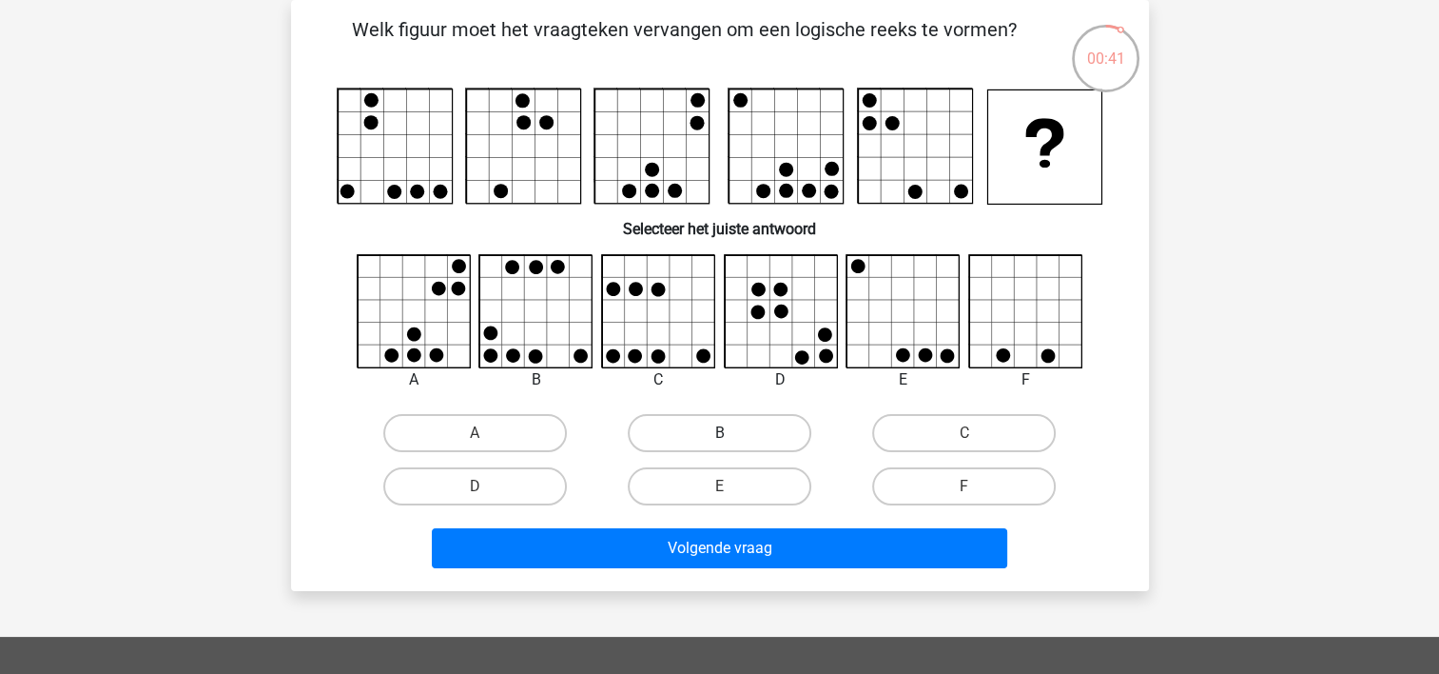
click at [736, 436] on label "B" at bounding box center [720, 433] width 184 height 38
click at [732, 436] on input "B" at bounding box center [725, 439] width 12 height 12
radio input "true"
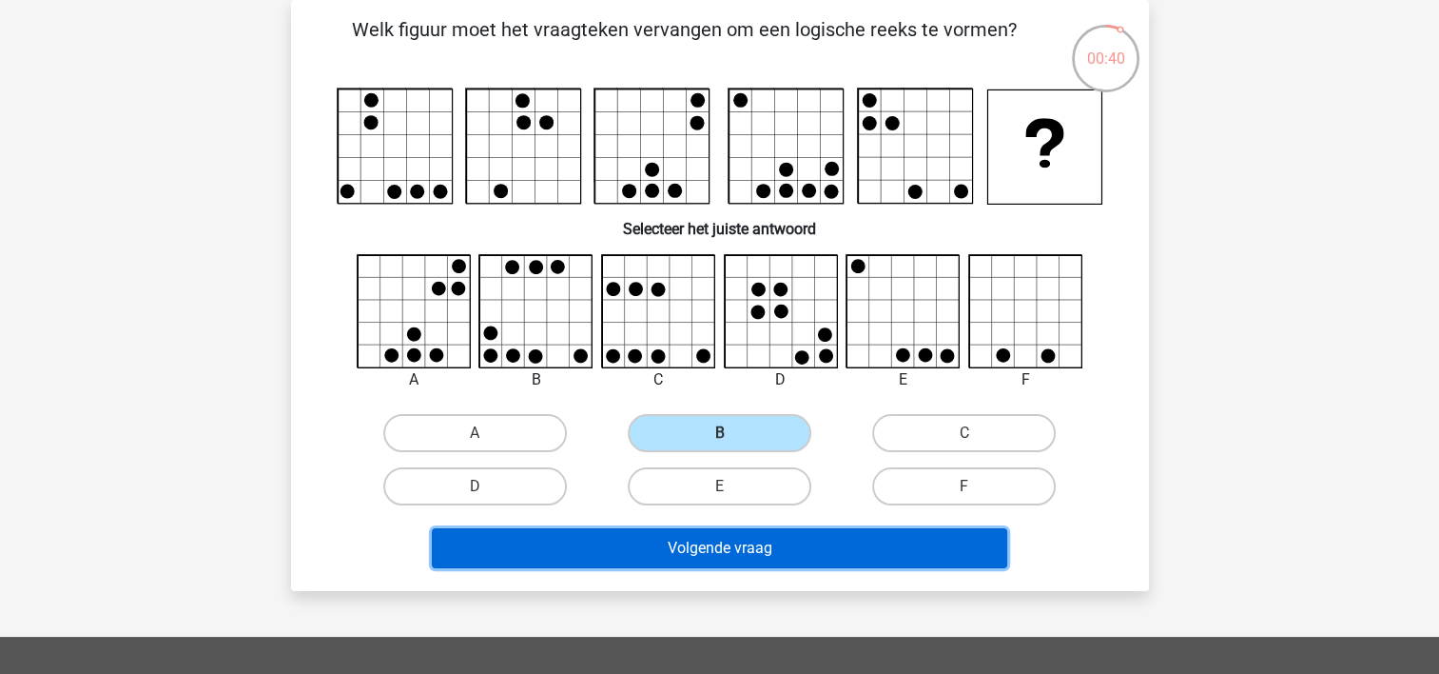
click at [742, 552] on button "Volgende vraag" at bounding box center [720, 548] width 576 height 40
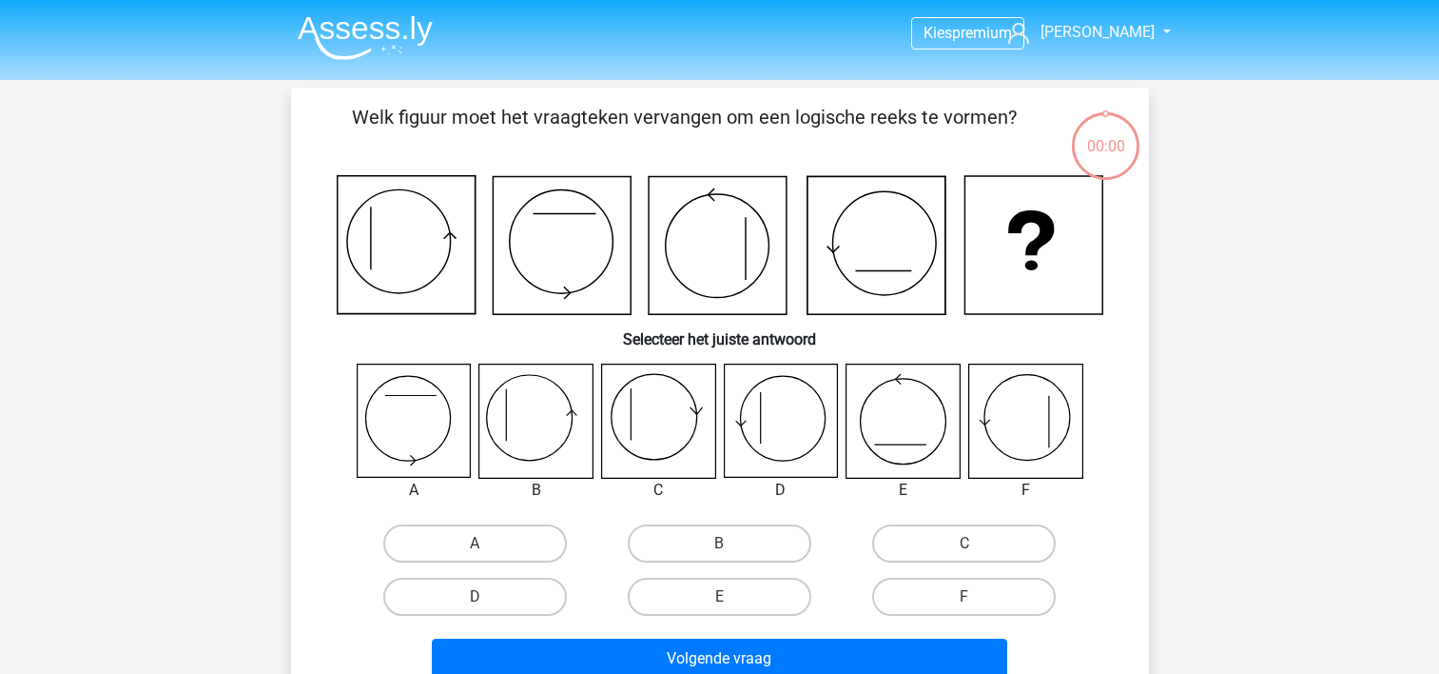
scroll to position [88, 0]
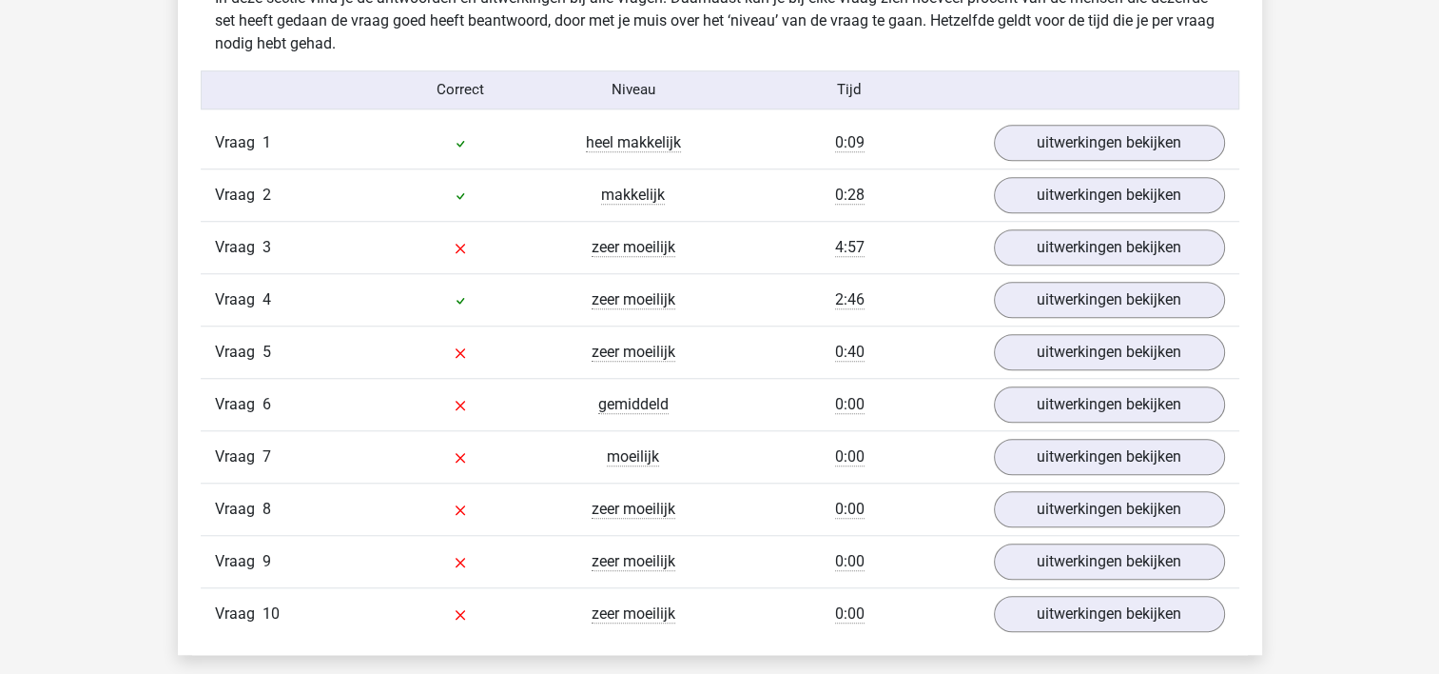
scroll to position [1534, 0]
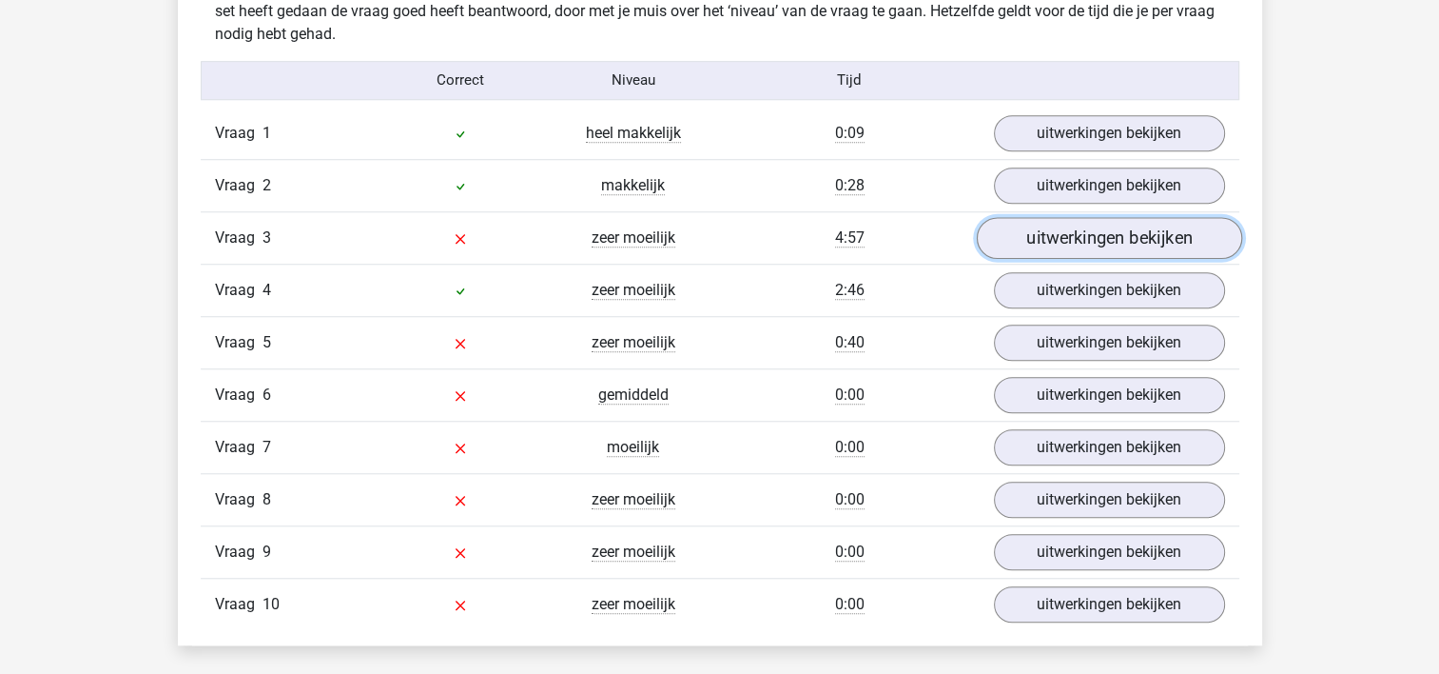
click at [1071, 238] on link "uitwerkingen bekijken" at bounding box center [1108, 238] width 265 height 42
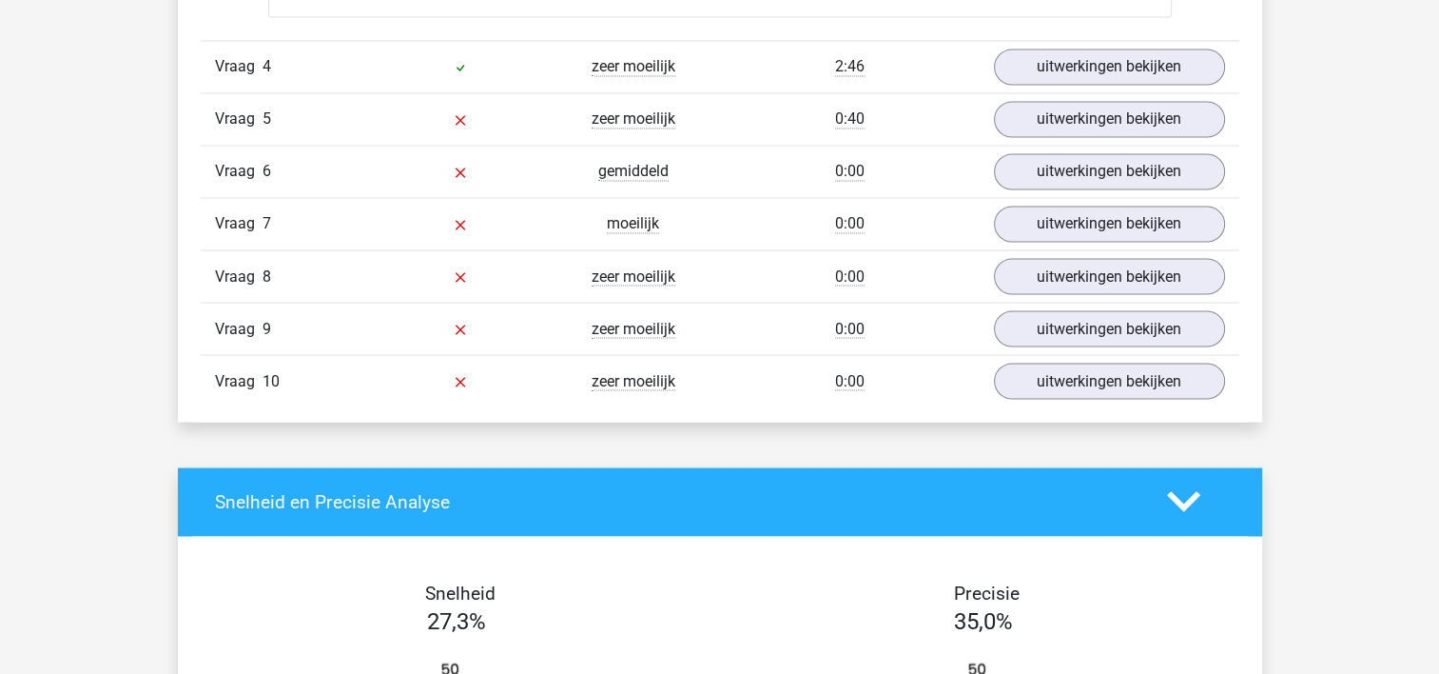
scroll to position [3259, 0]
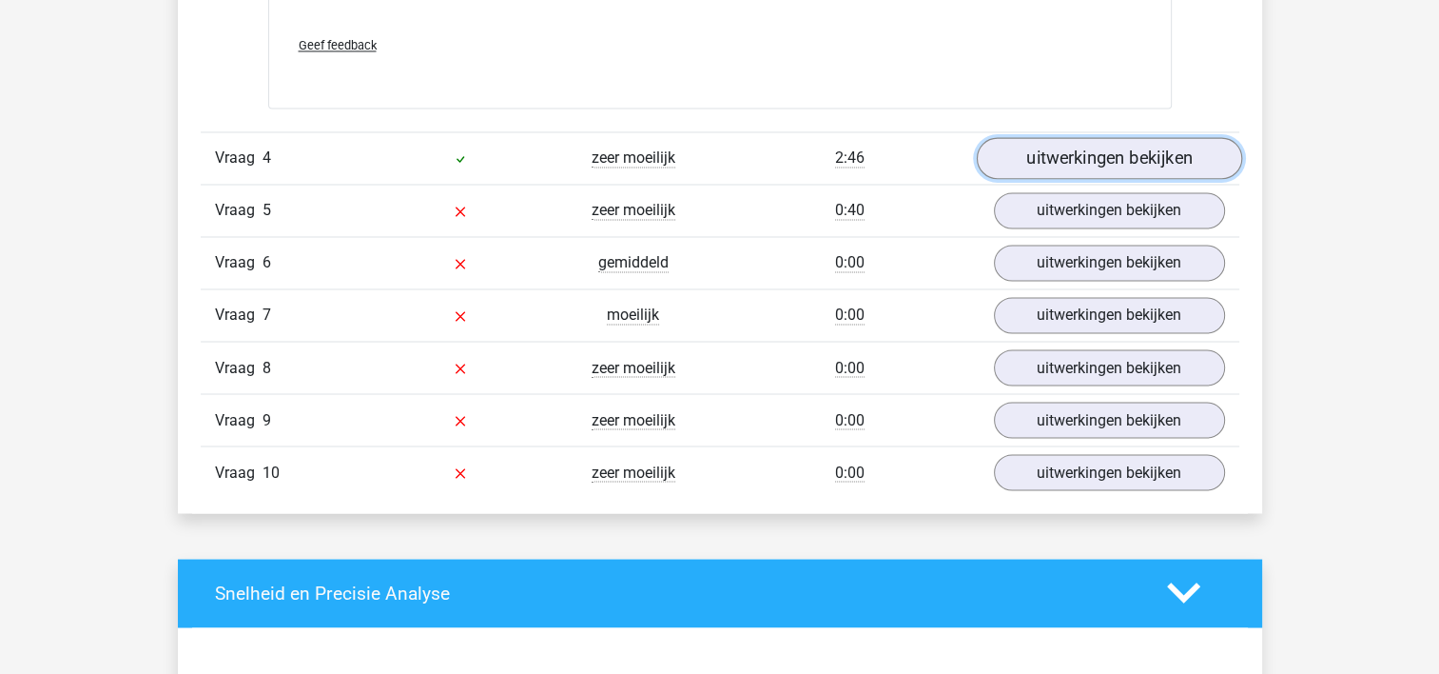
click at [1182, 156] on link "uitwerkingen bekijken" at bounding box center [1108, 158] width 265 height 42
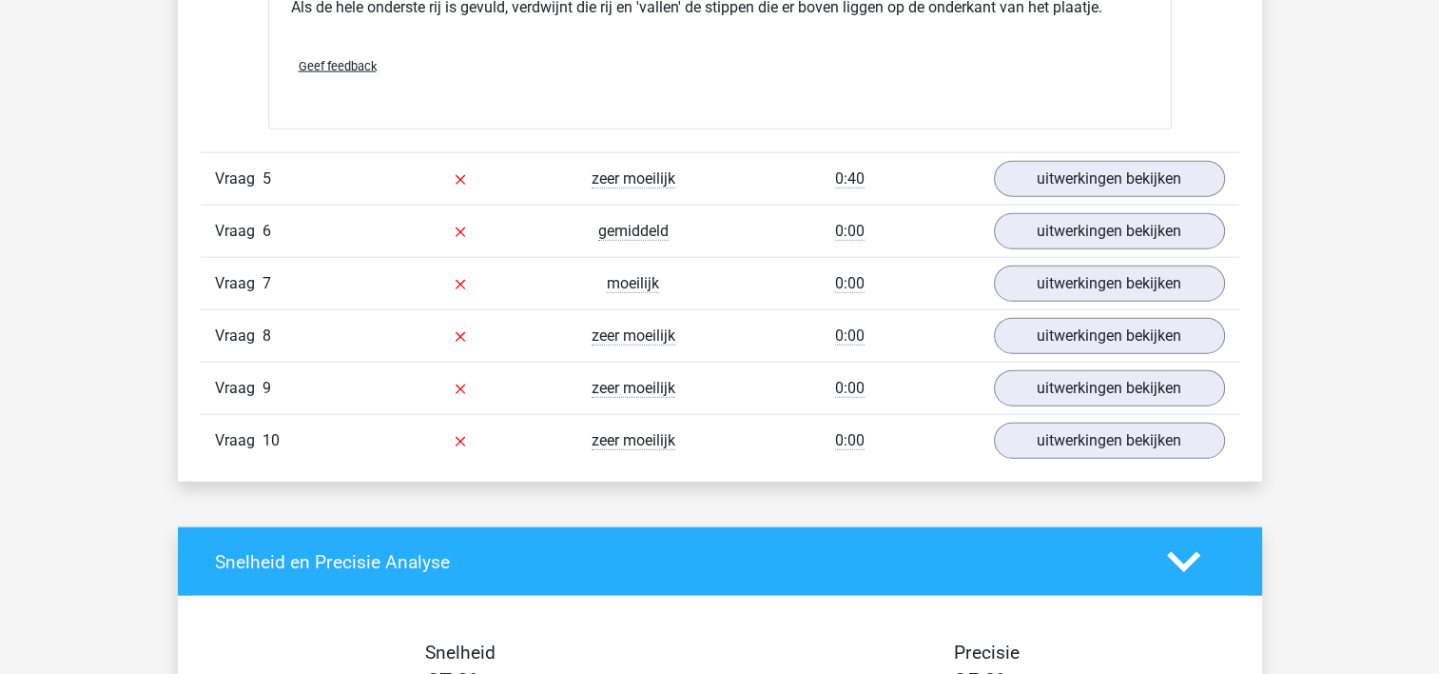
scroll to position [4432, 0]
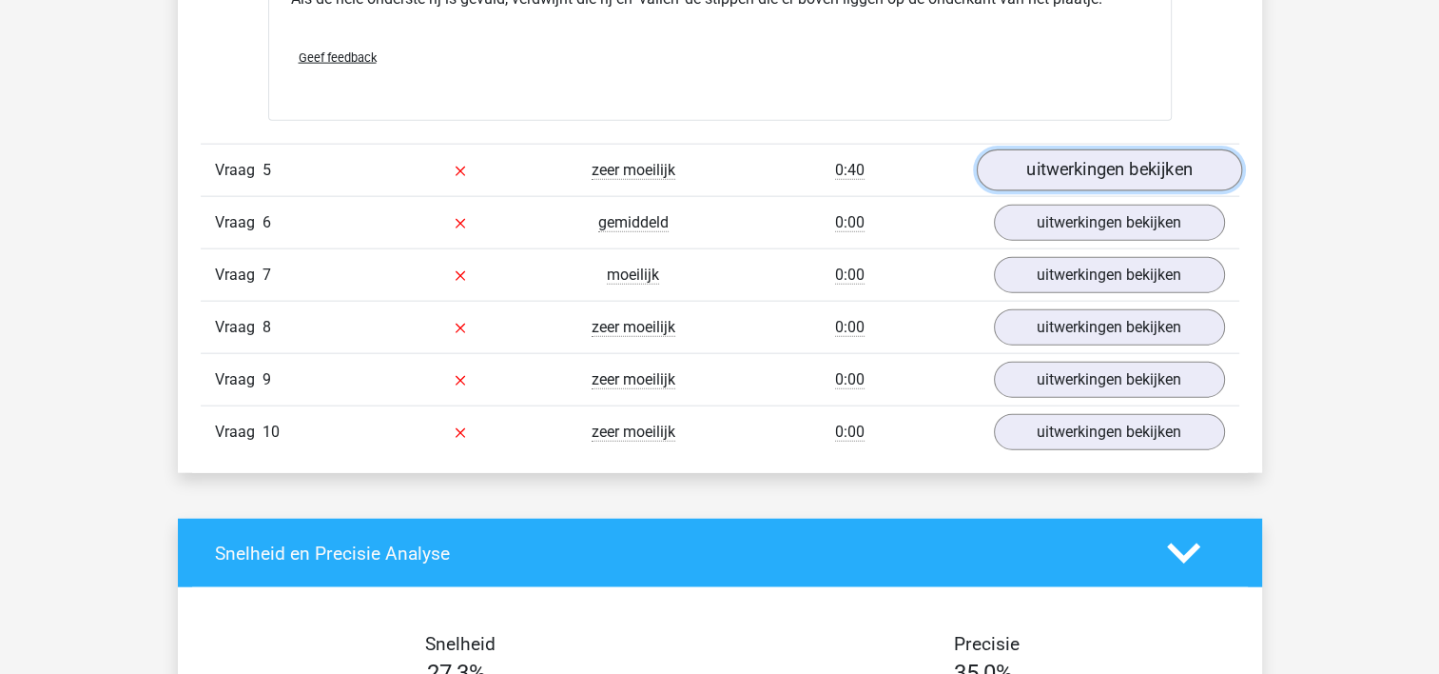
click at [1183, 154] on link "uitwerkingen bekijken" at bounding box center [1108, 171] width 265 height 42
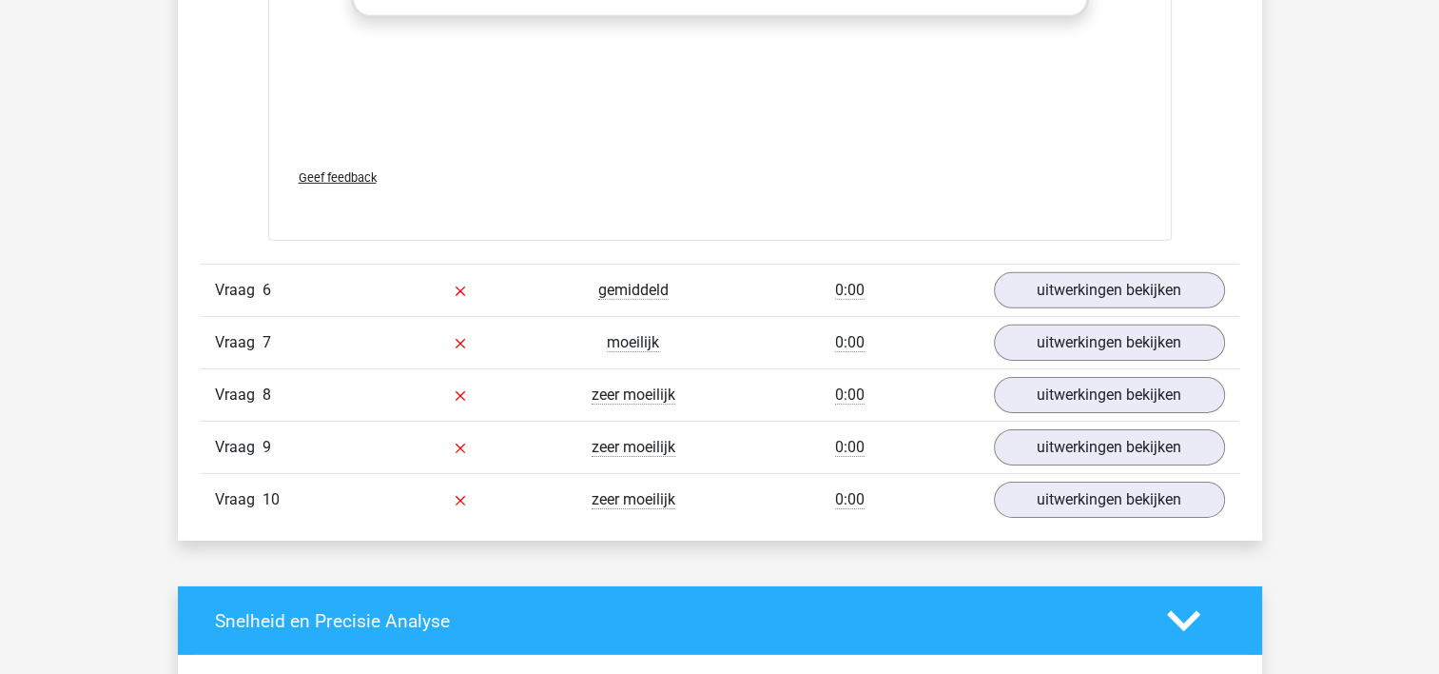
scroll to position [5987, 0]
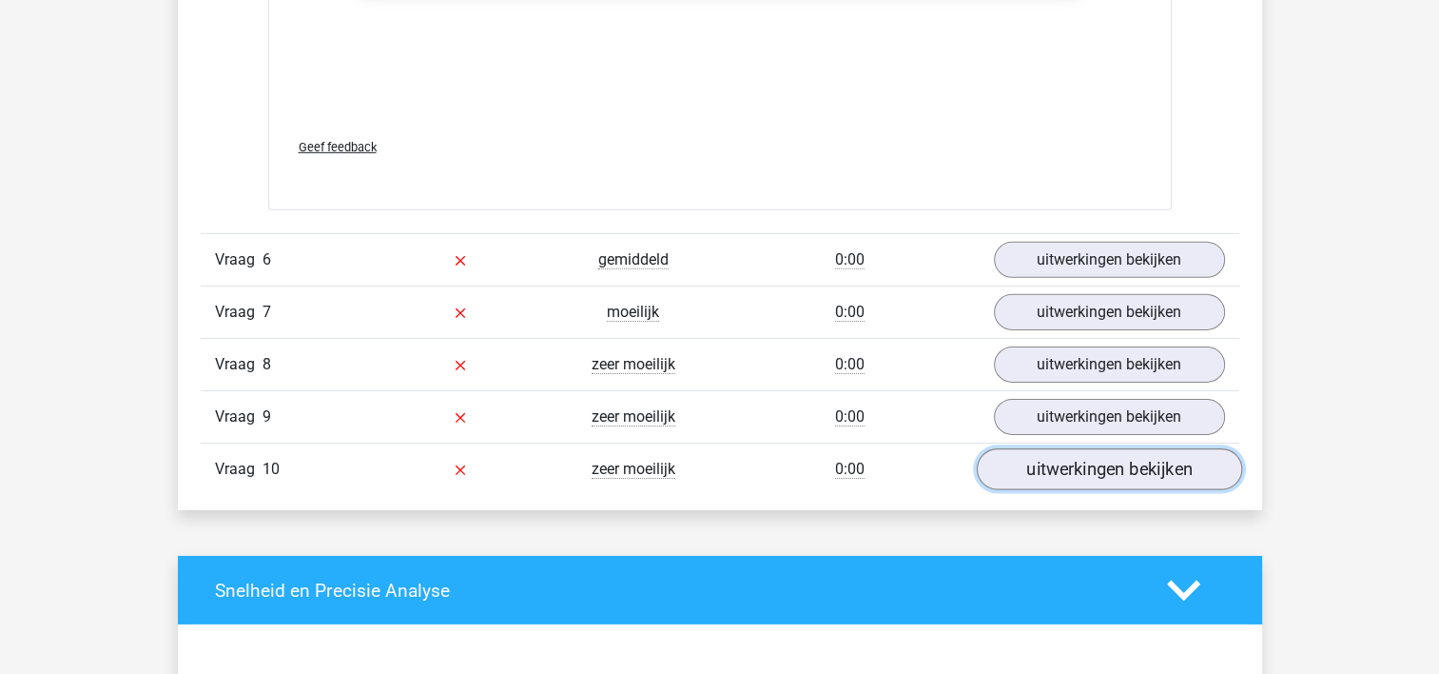
click at [1170, 456] on link "uitwerkingen bekijken" at bounding box center [1108, 469] width 265 height 42
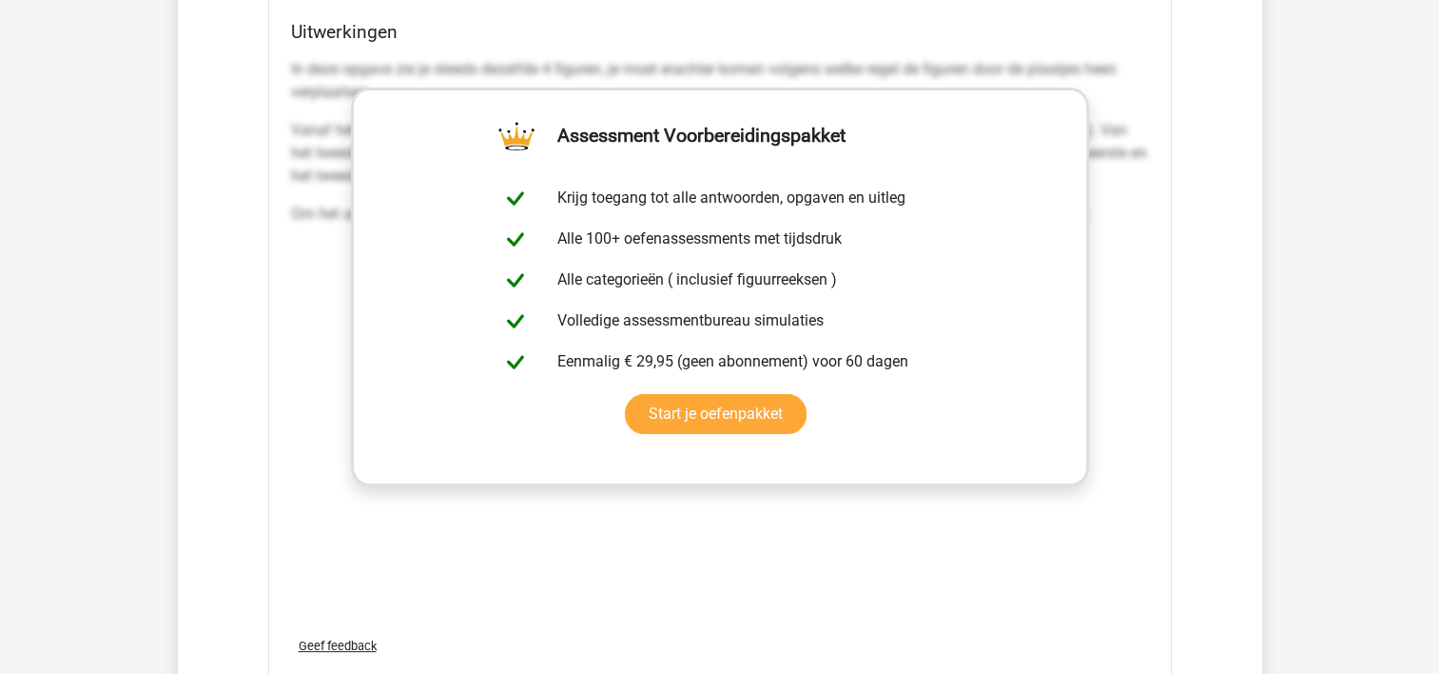
scroll to position [5927, 0]
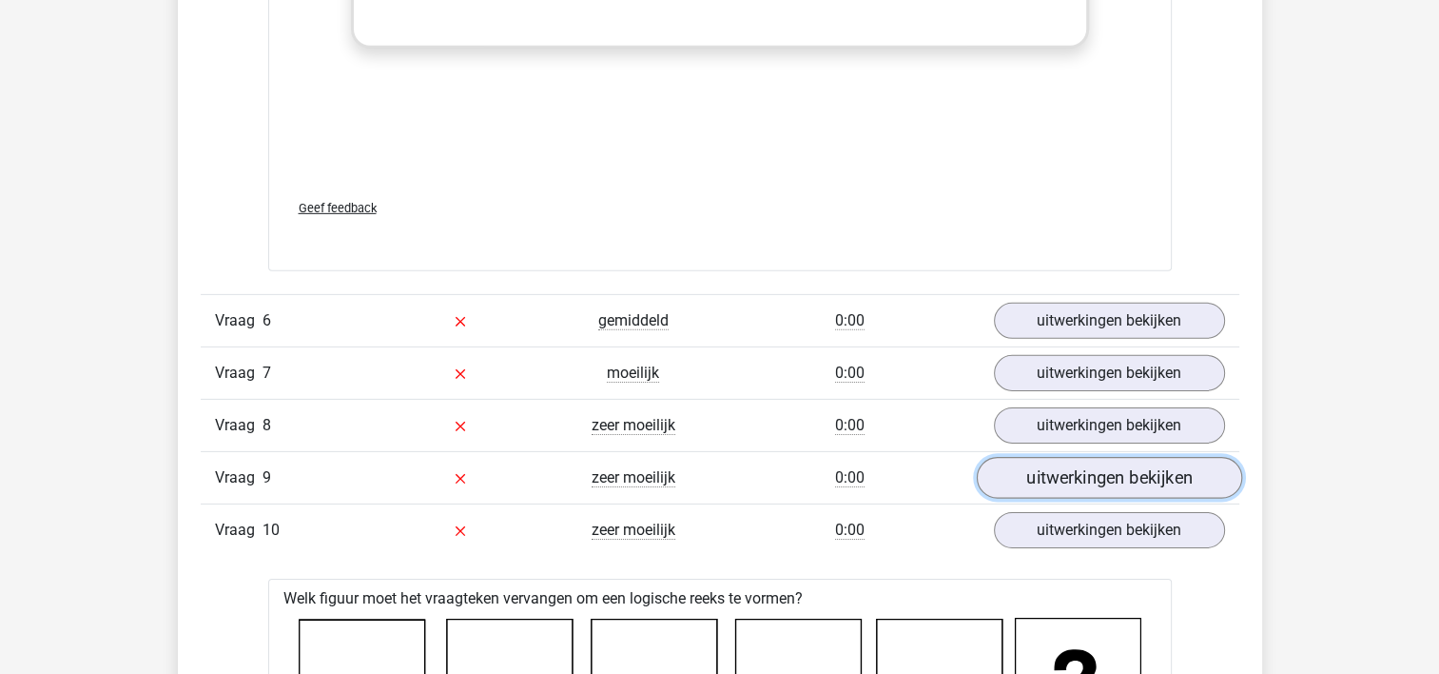
click at [1165, 479] on link "uitwerkingen bekijken" at bounding box center [1108, 478] width 265 height 42
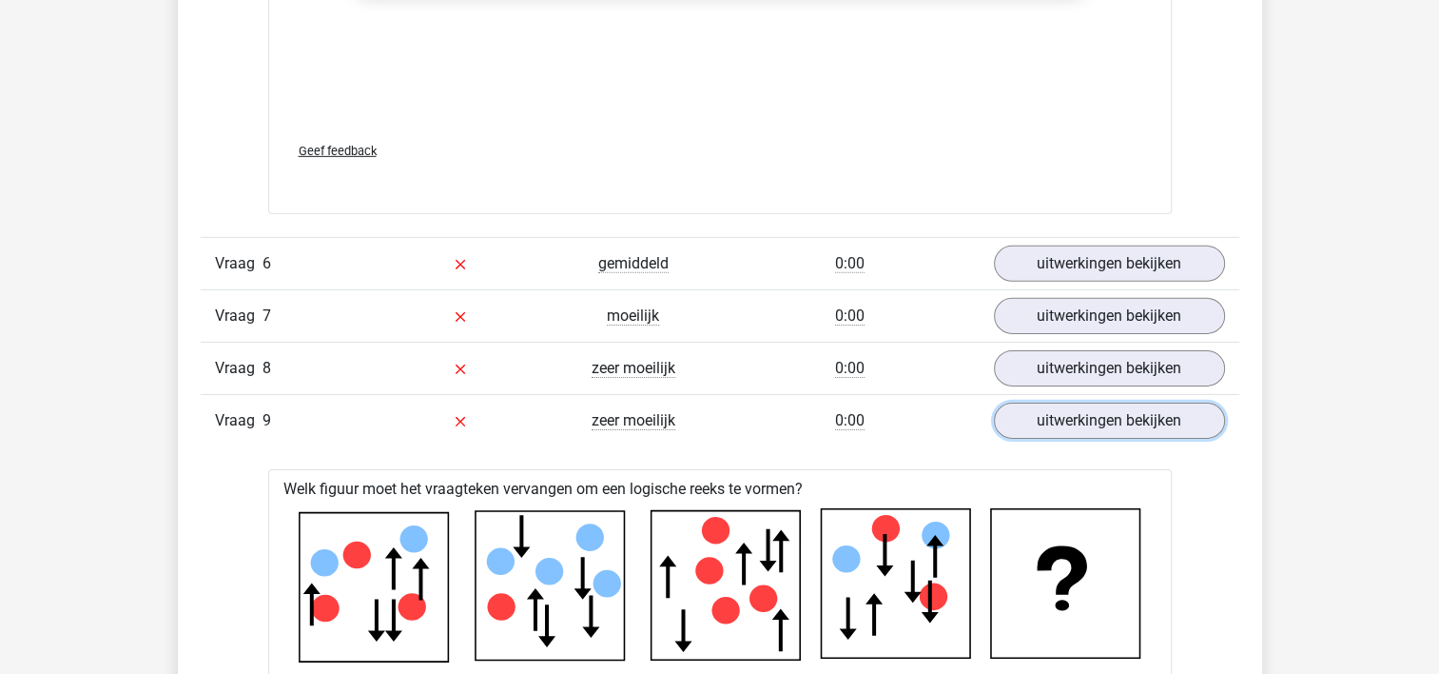
scroll to position [5997, 0]
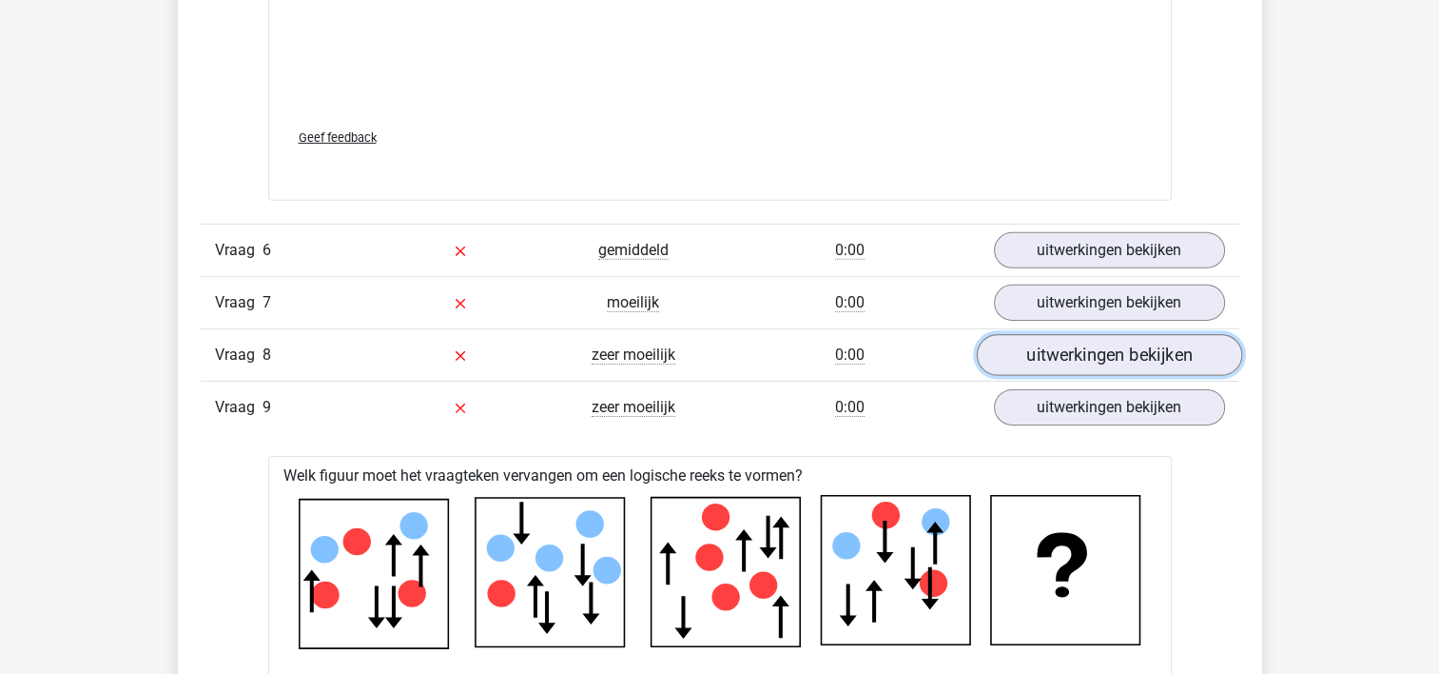
click at [1195, 350] on link "uitwerkingen bekijken" at bounding box center [1108, 355] width 265 height 42
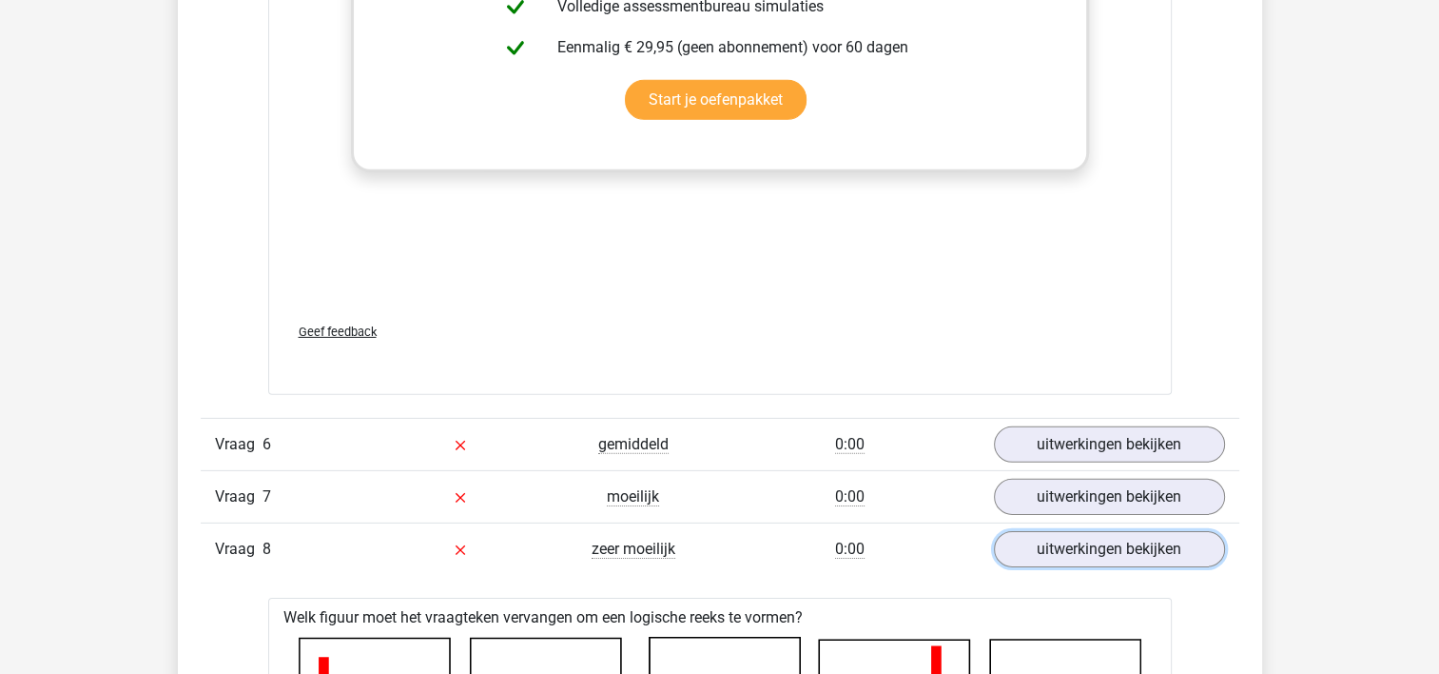
scroll to position [5788, 0]
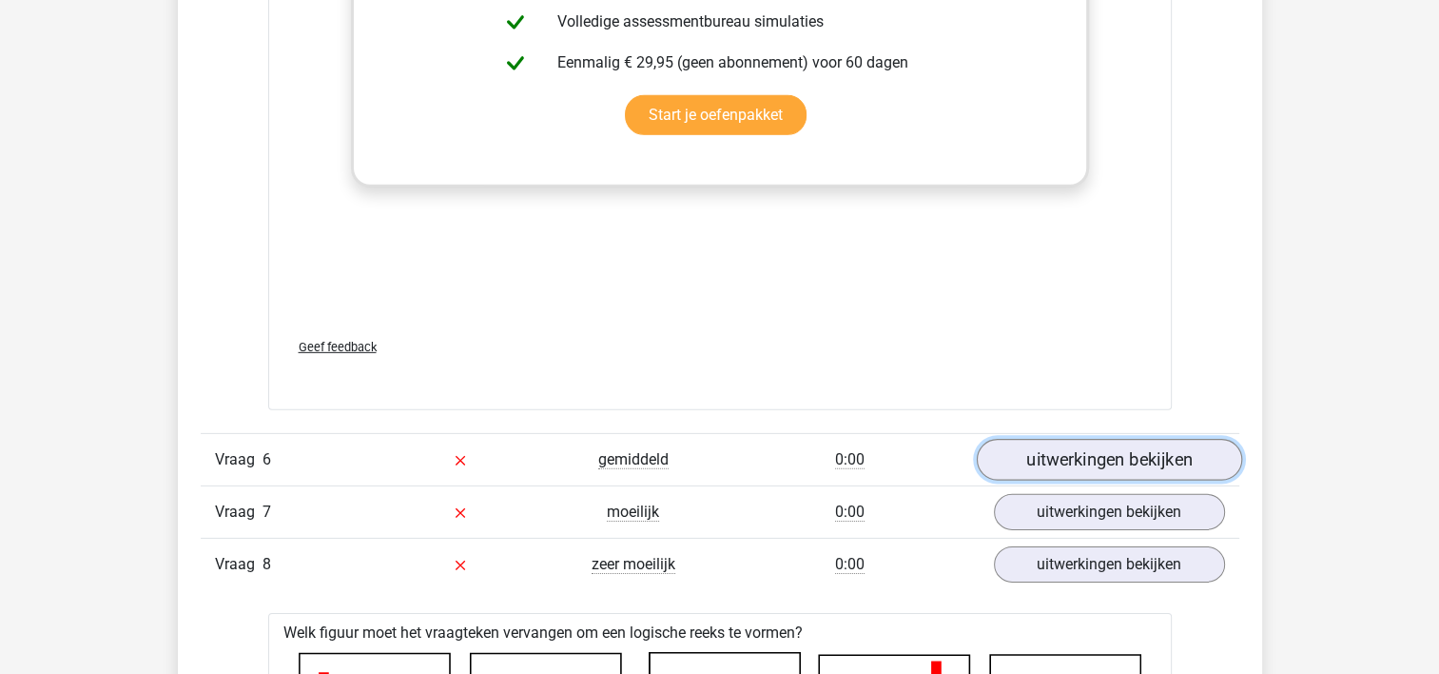
click at [1146, 457] on link "uitwerkingen bekijken" at bounding box center [1108, 460] width 265 height 42
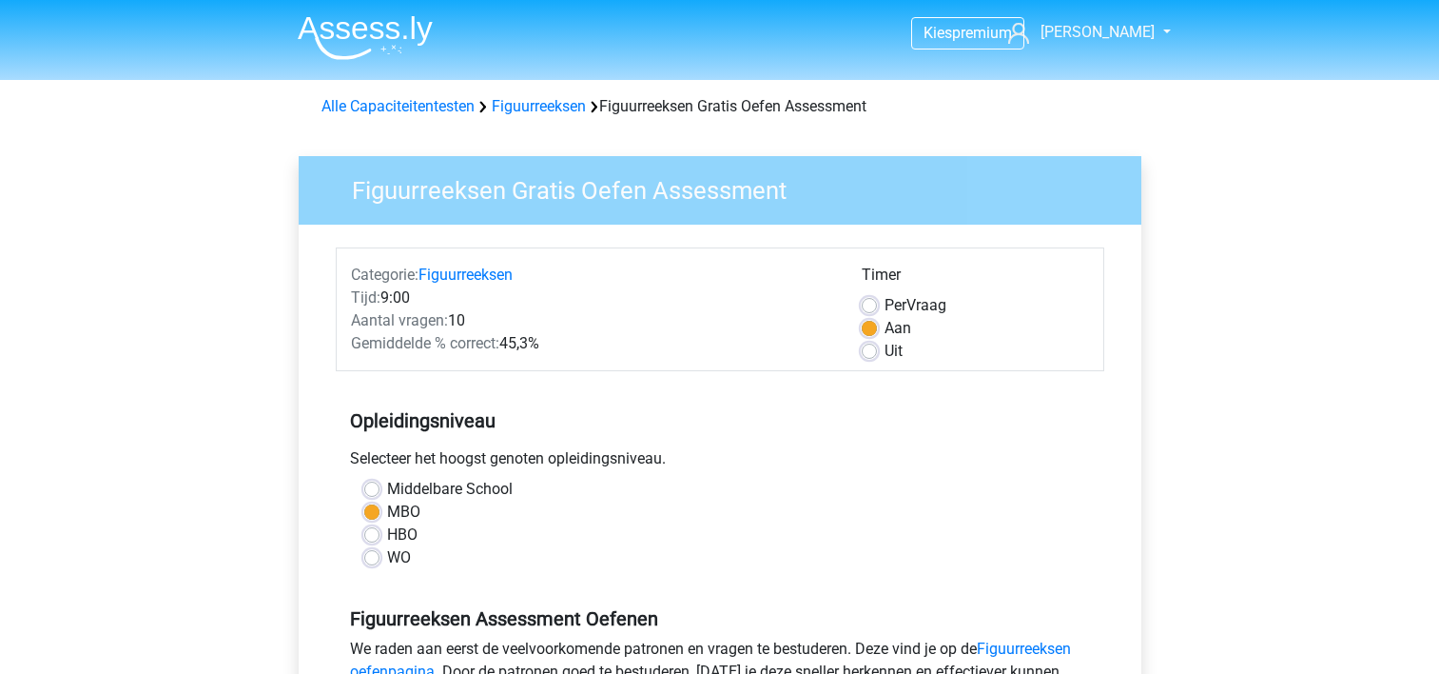
scroll to position [346, 0]
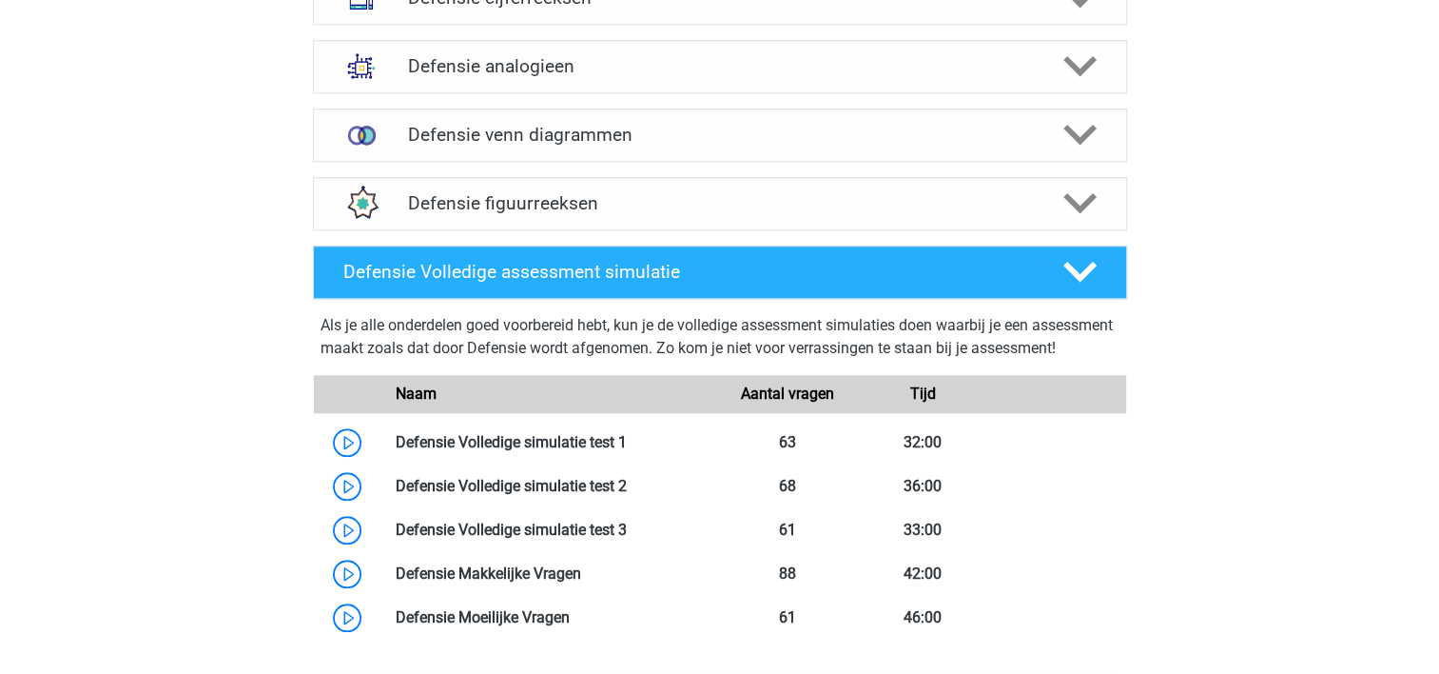
scroll to position [1577, 0]
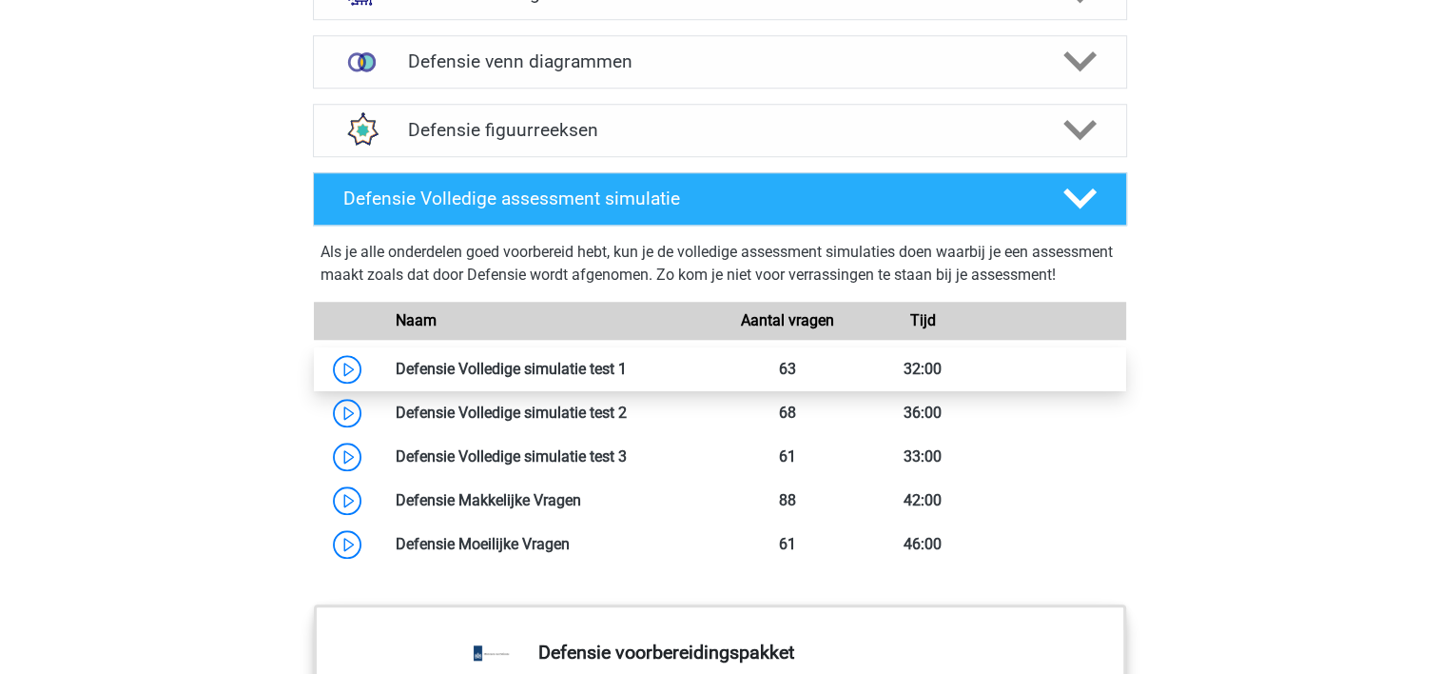
click at [627, 378] on link at bounding box center [627, 369] width 0 height 18
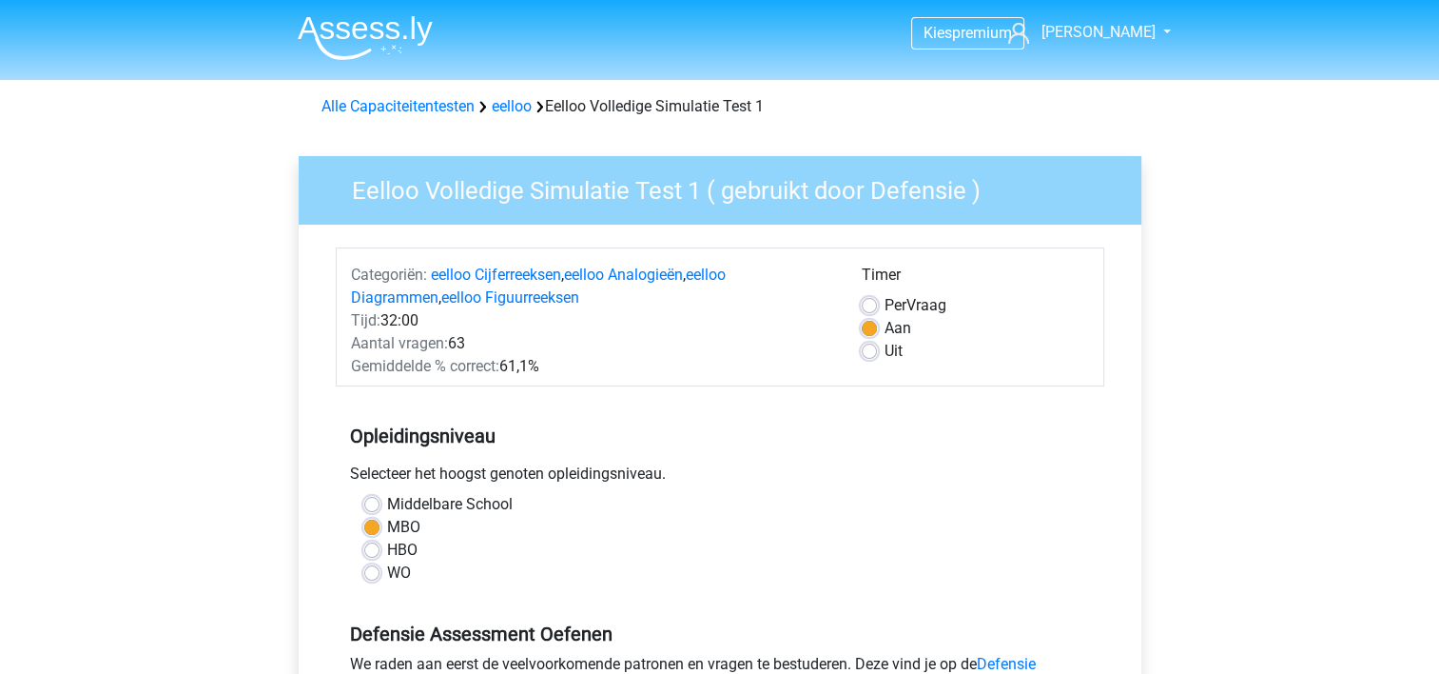
click at [885, 305] on label "Per Vraag" at bounding box center [916, 305] width 62 height 23
click at [868, 305] on input "Per Vraag" at bounding box center [869, 303] width 15 height 19
radio input "true"
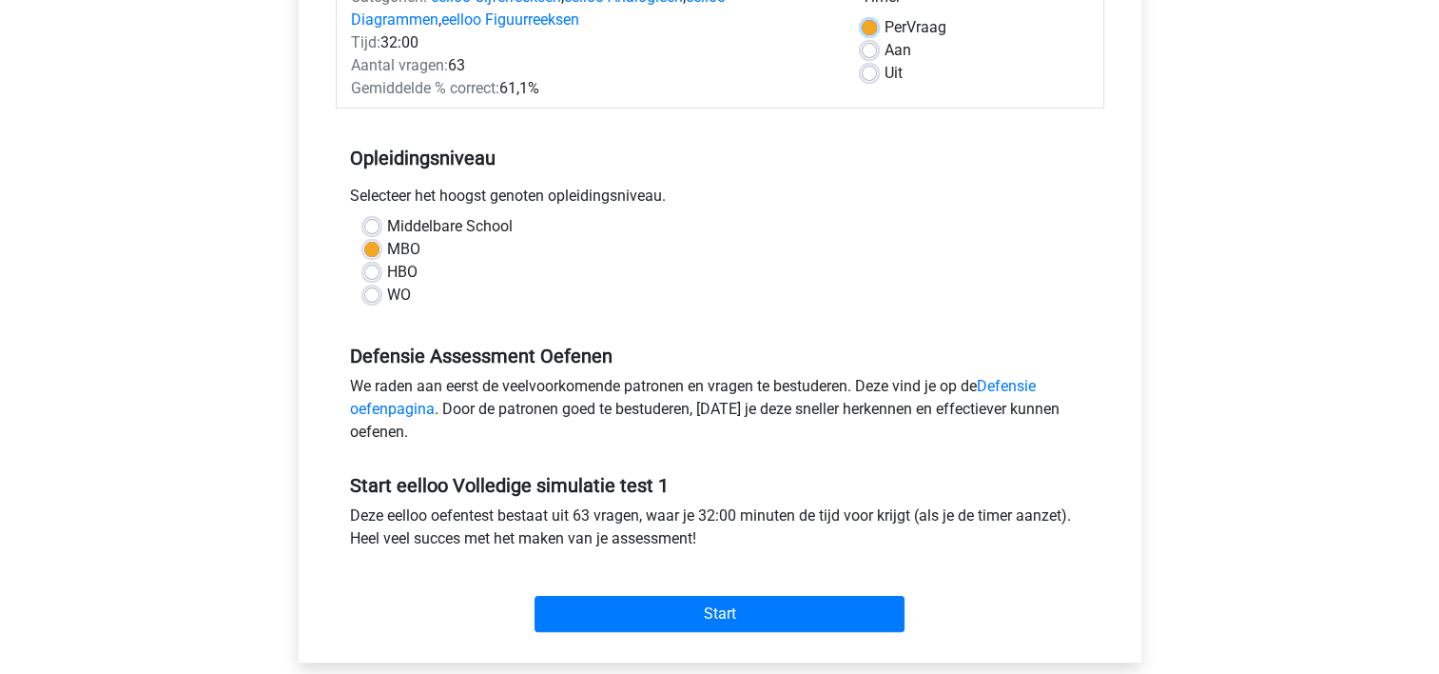
scroll to position [297, 0]
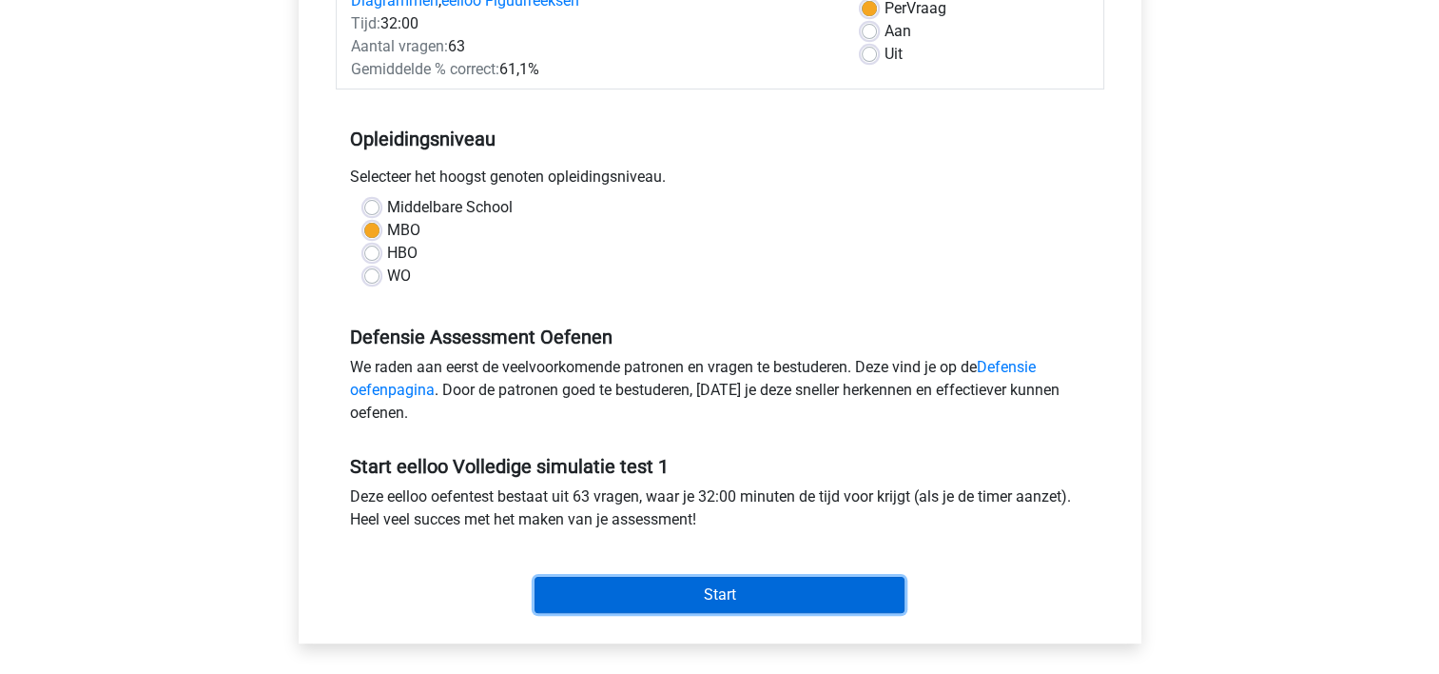
click at [799, 597] on input "Start" at bounding box center [720, 594] width 370 height 36
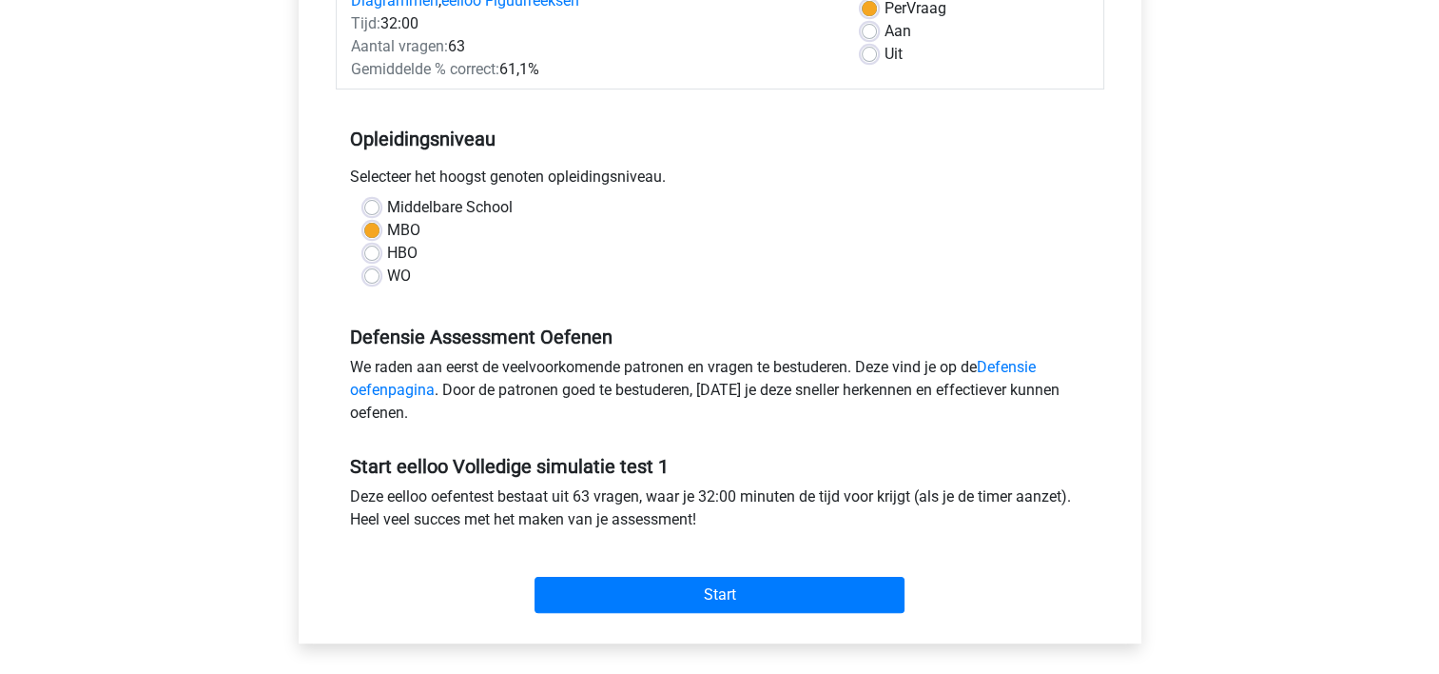
click at [885, 34] on label "Aan" at bounding box center [898, 31] width 27 height 23
click at [864, 34] on input "Aan" at bounding box center [869, 29] width 15 height 19
radio input "true"
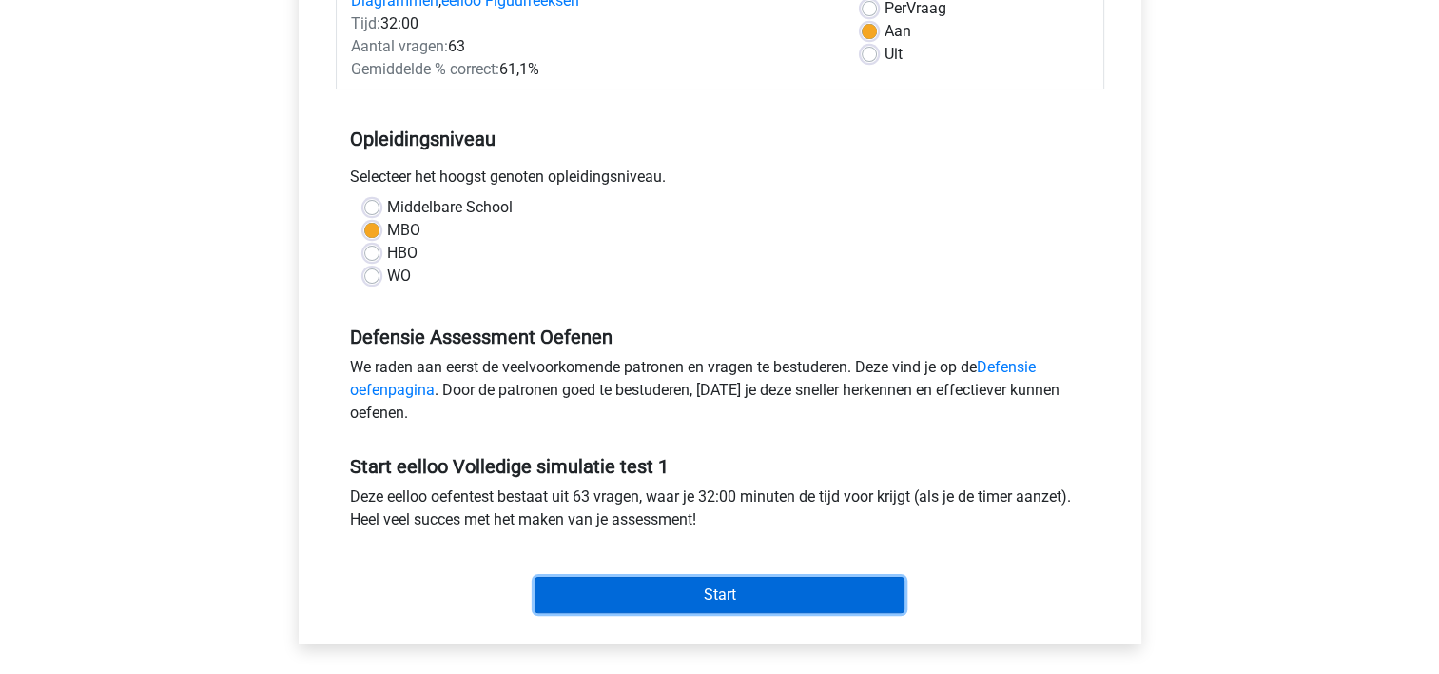
click at [702, 594] on input "Start" at bounding box center [720, 594] width 370 height 36
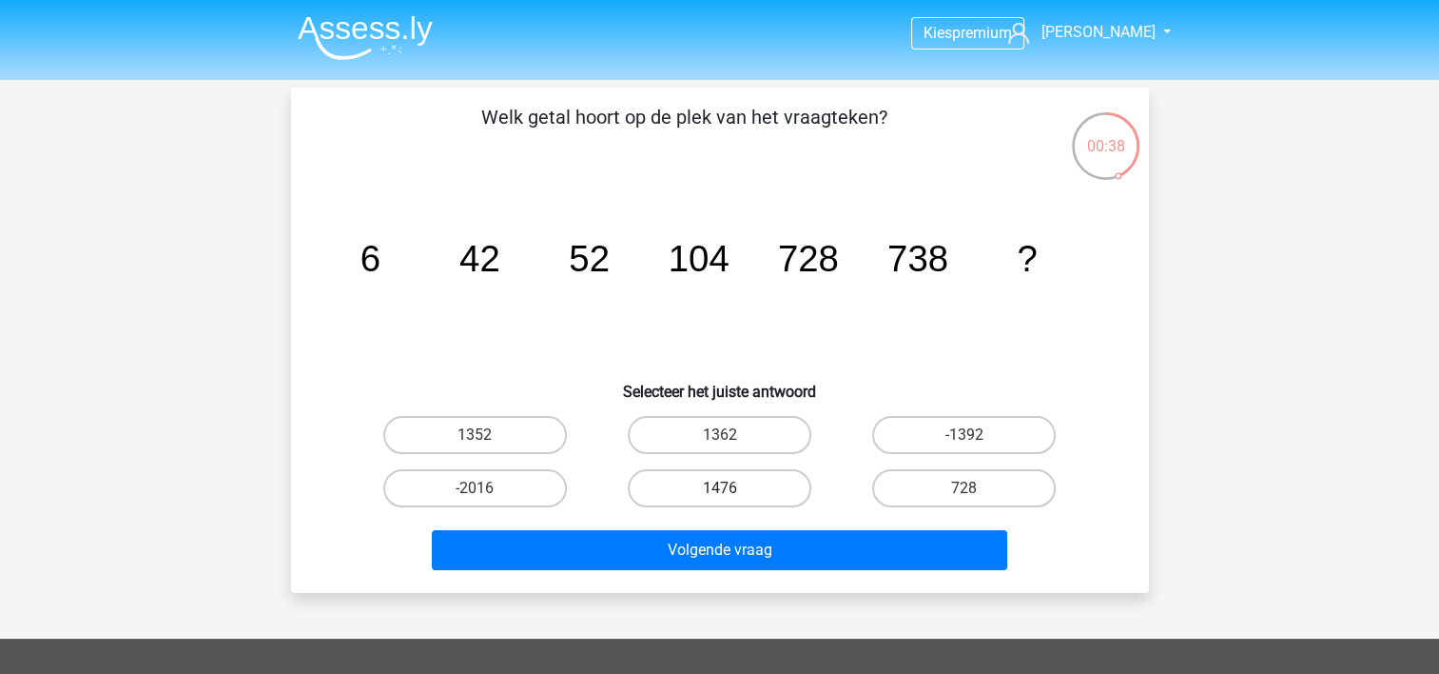
click at [697, 484] on label "1476" at bounding box center [720, 488] width 184 height 38
click at [719, 488] on input "1476" at bounding box center [725, 494] width 12 height 12
radio input "true"
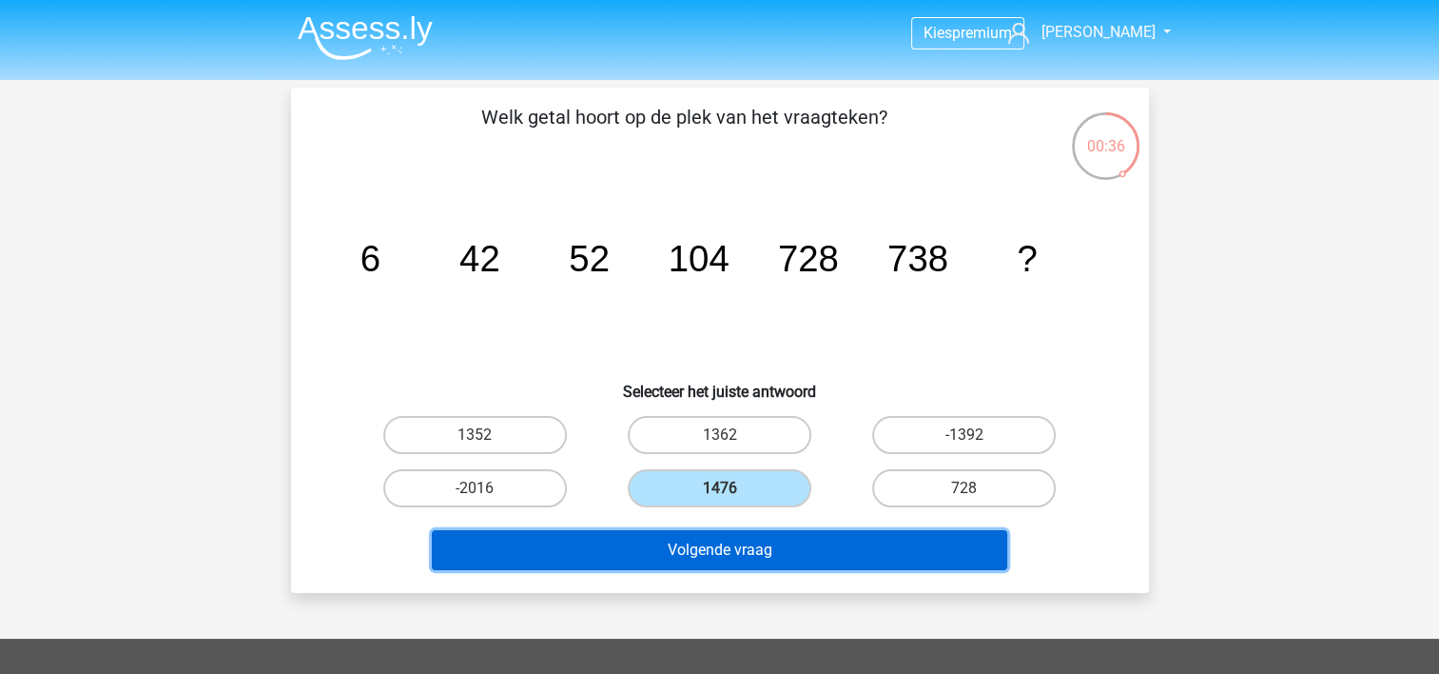
click at [735, 548] on button "Volgende vraag" at bounding box center [720, 550] width 576 height 40
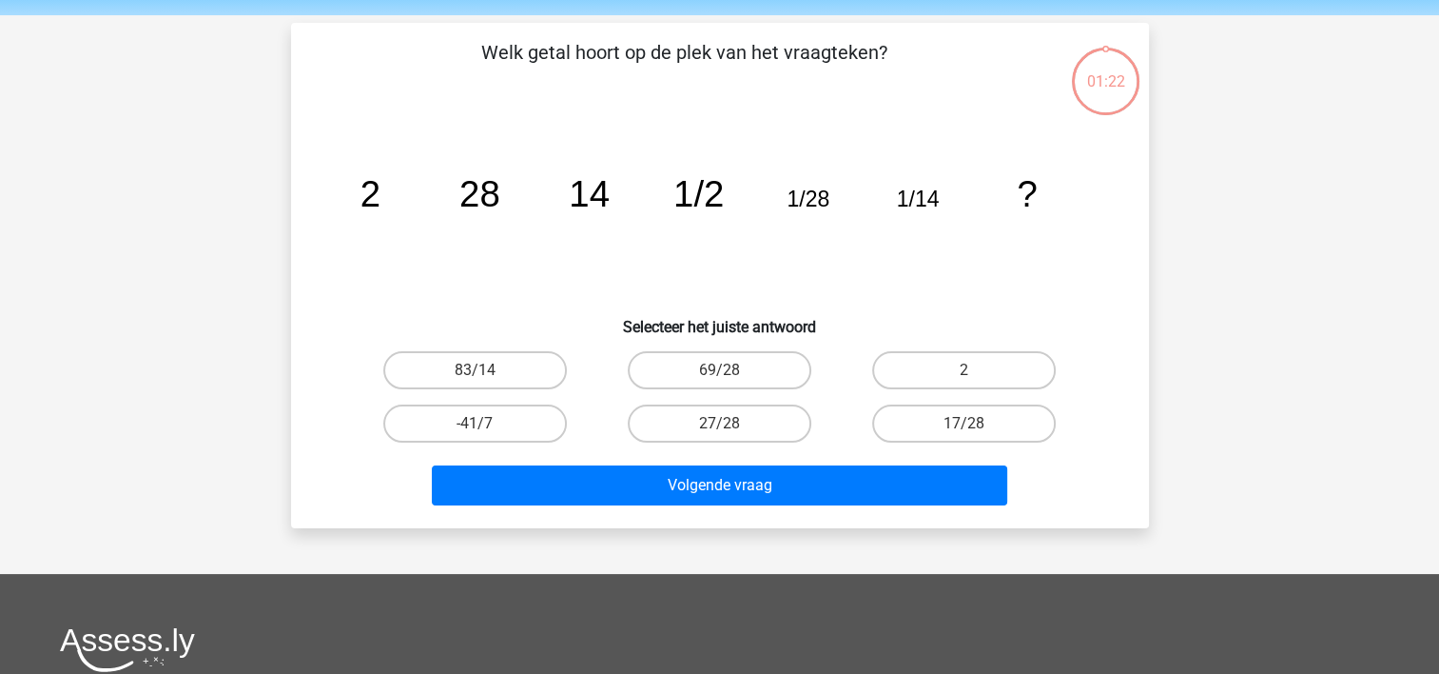
scroll to position [88, 0]
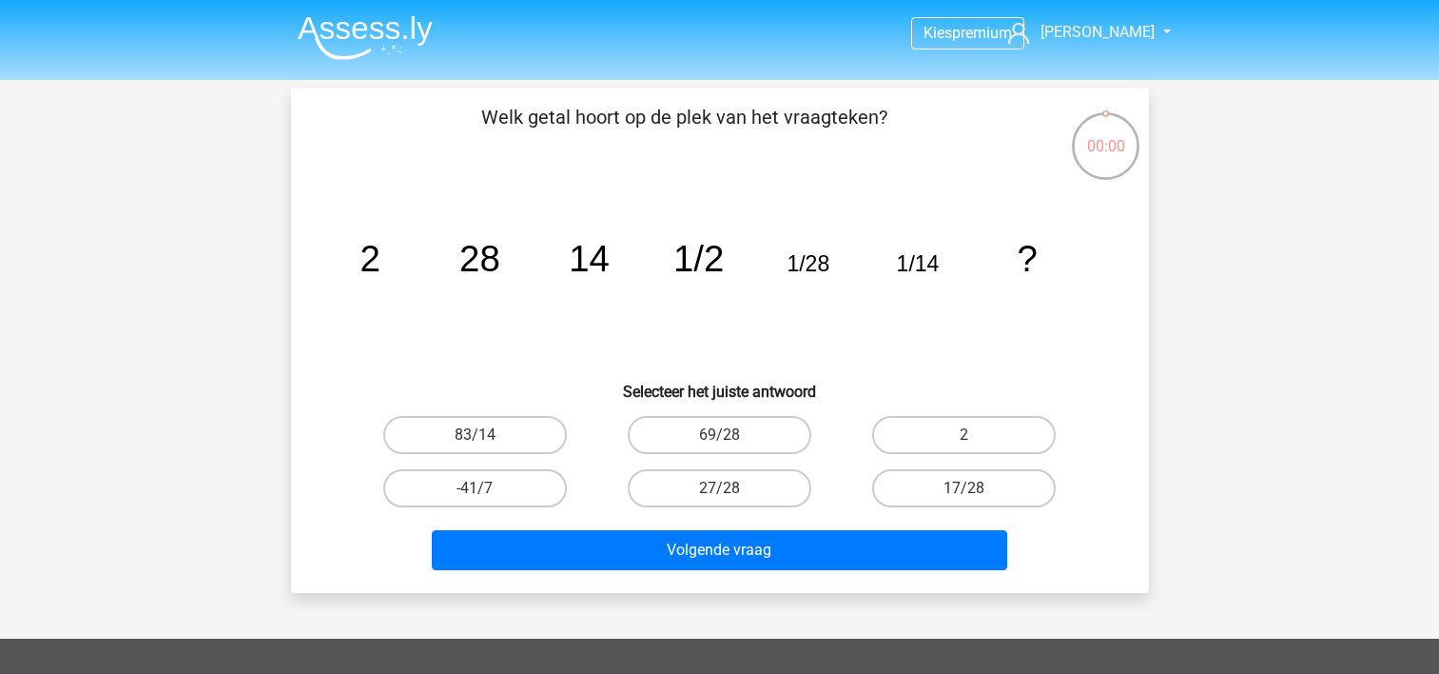
scroll to position [88, 0]
click at [741, 490] on label "1476" at bounding box center [720, 488] width 184 height 38
click at [732, 490] on input "1476" at bounding box center [725, 494] width 12 height 12
radio input "true"
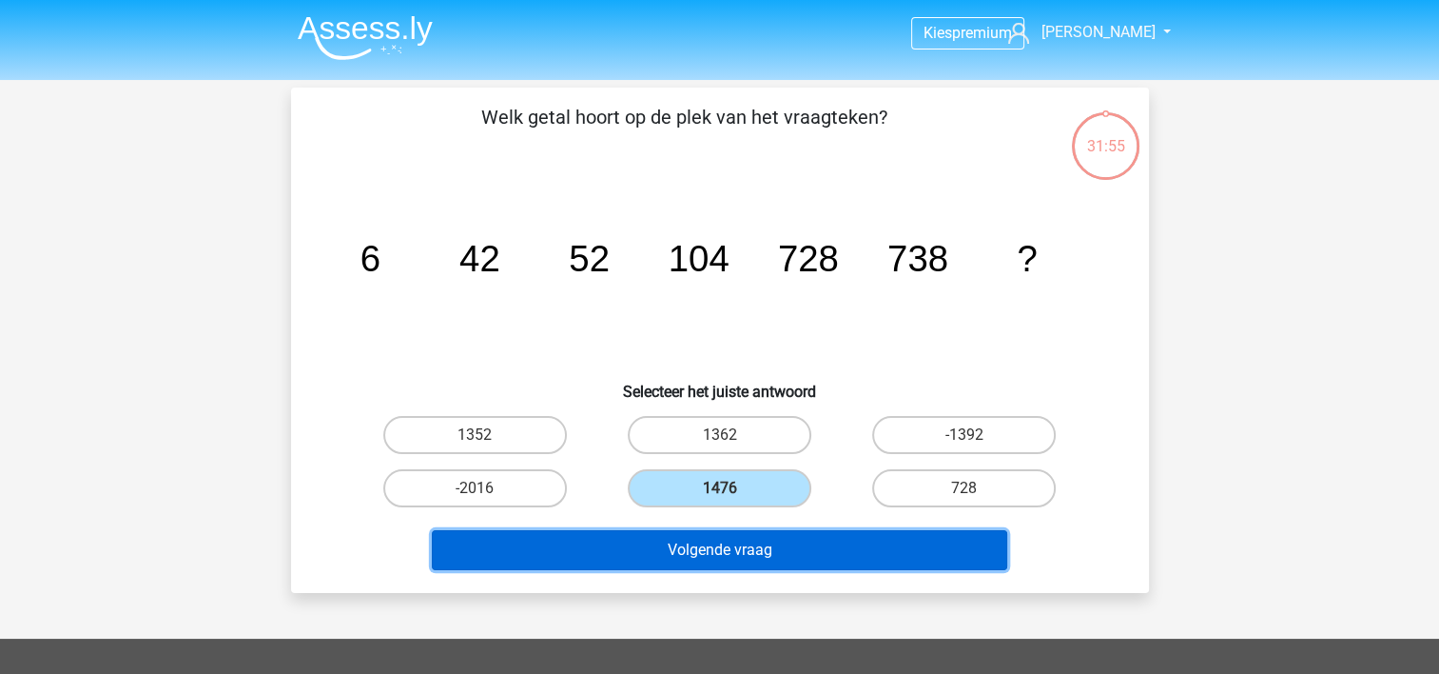
click at [723, 544] on button "Volgende vraag" at bounding box center [720, 550] width 576 height 40
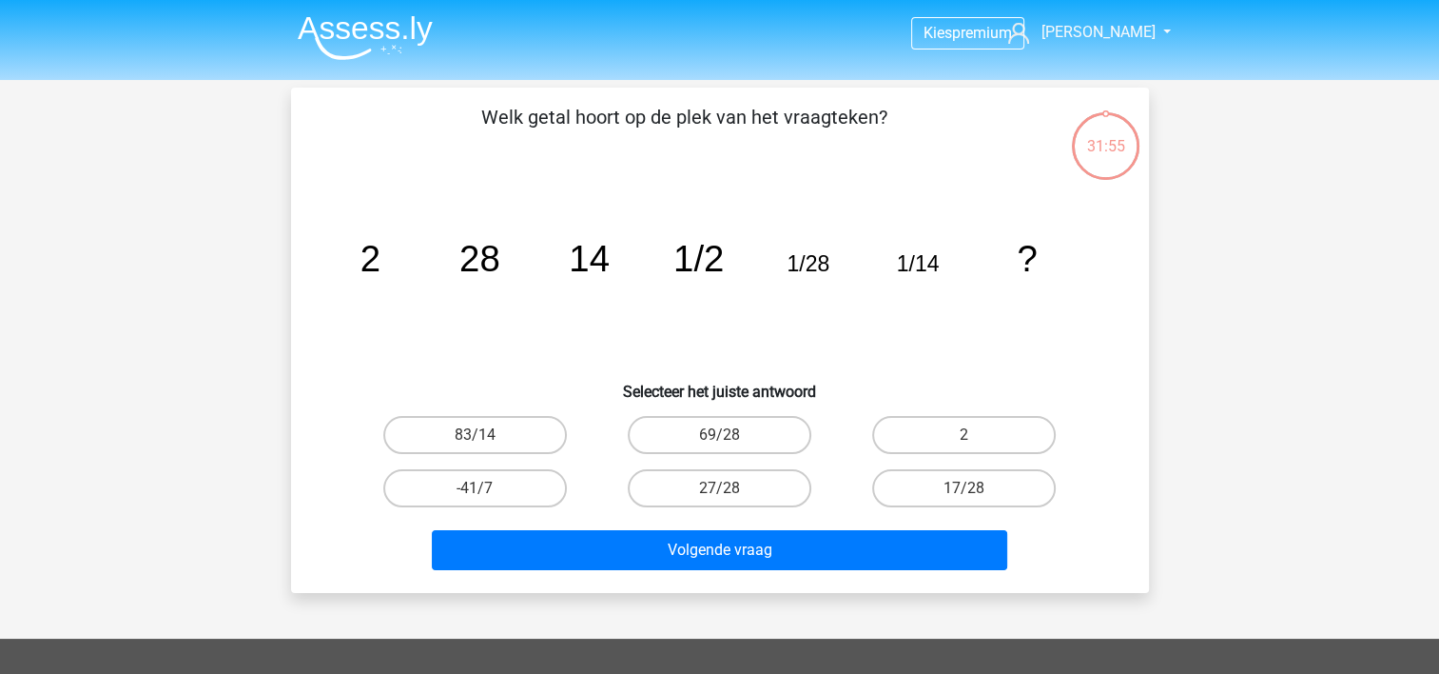
scroll to position [88, 0]
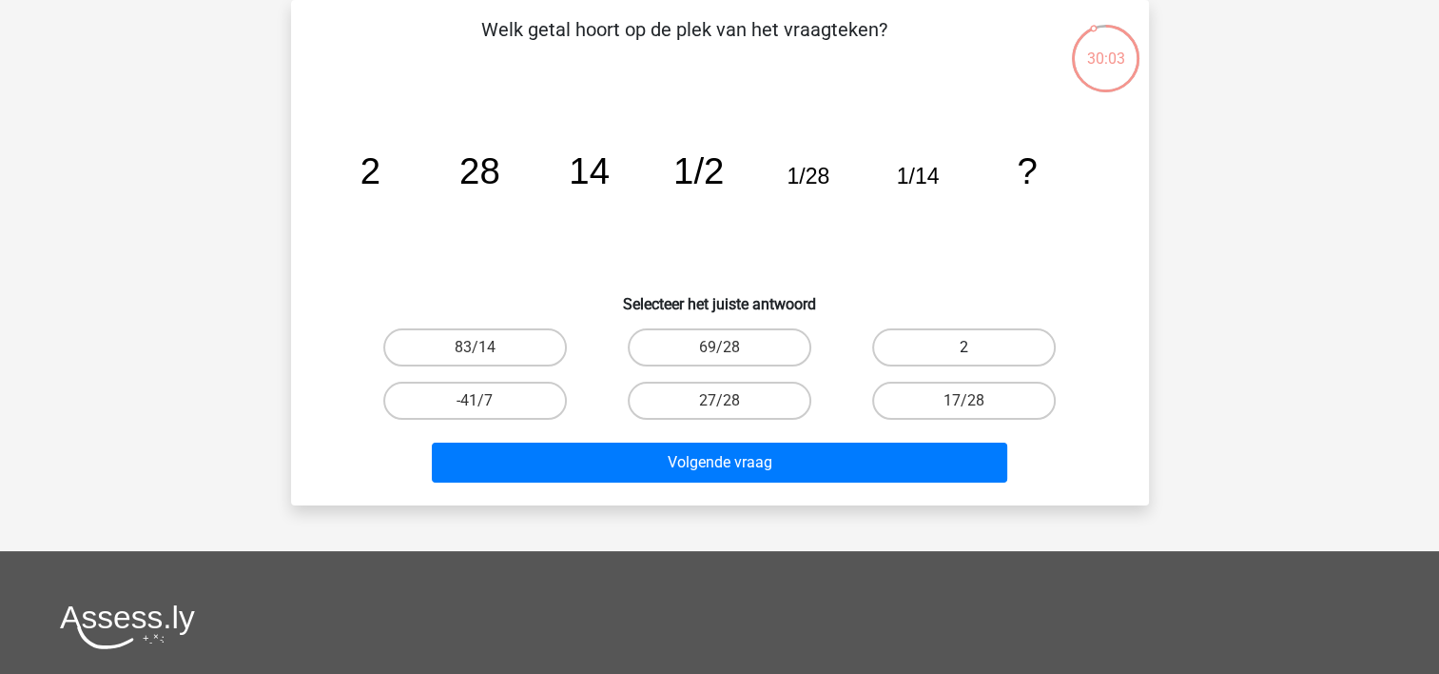
click at [945, 356] on label "2" at bounding box center [964, 347] width 184 height 38
click at [965, 356] on input "2" at bounding box center [971, 353] width 12 height 12
radio input "true"
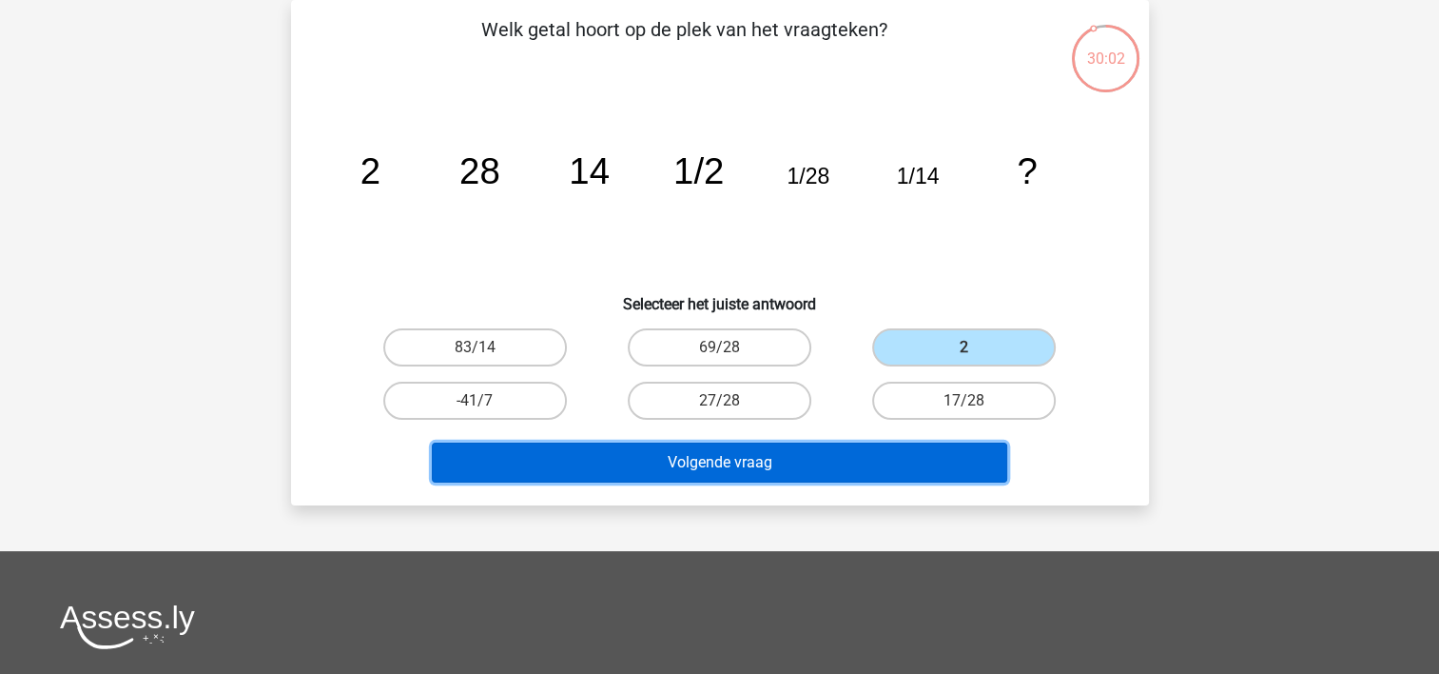
click at [824, 463] on button "Volgende vraag" at bounding box center [720, 462] width 576 height 40
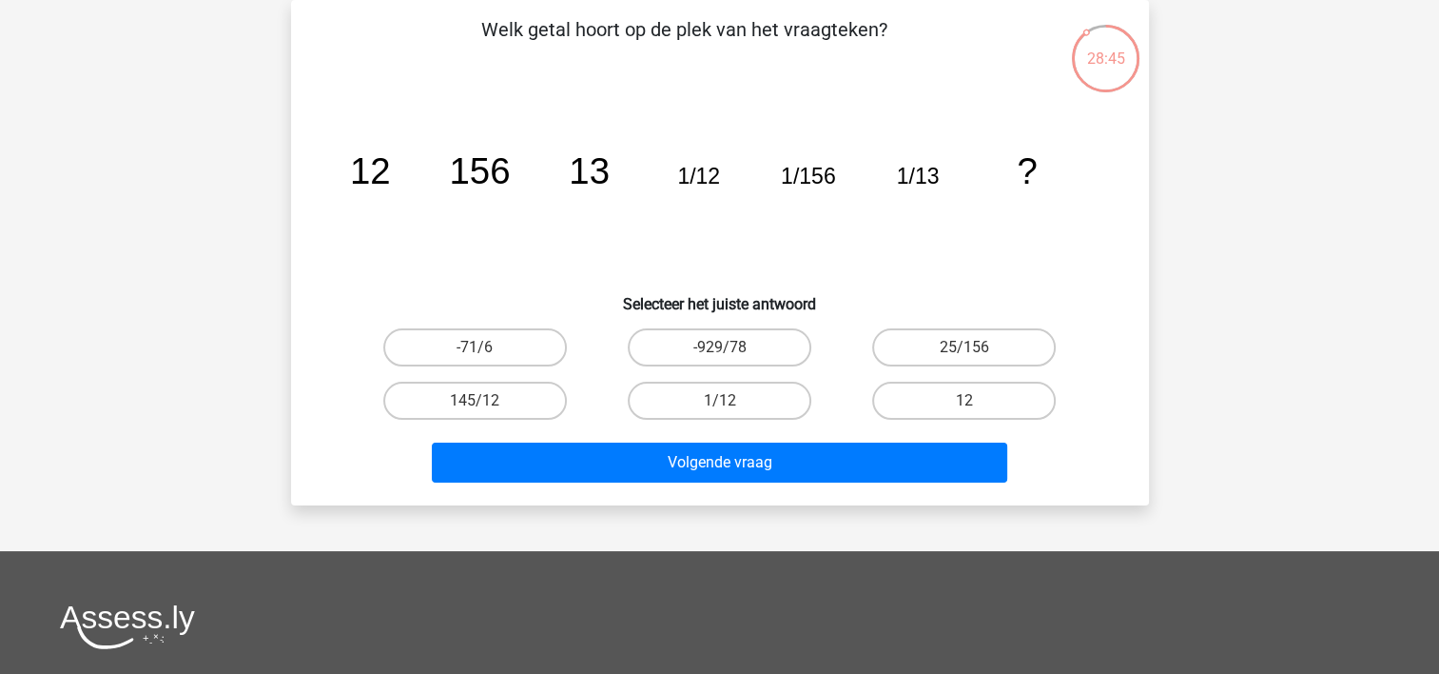
click at [975, 353] on input "25/156" at bounding box center [971, 353] width 12 height 12
radio input "true"
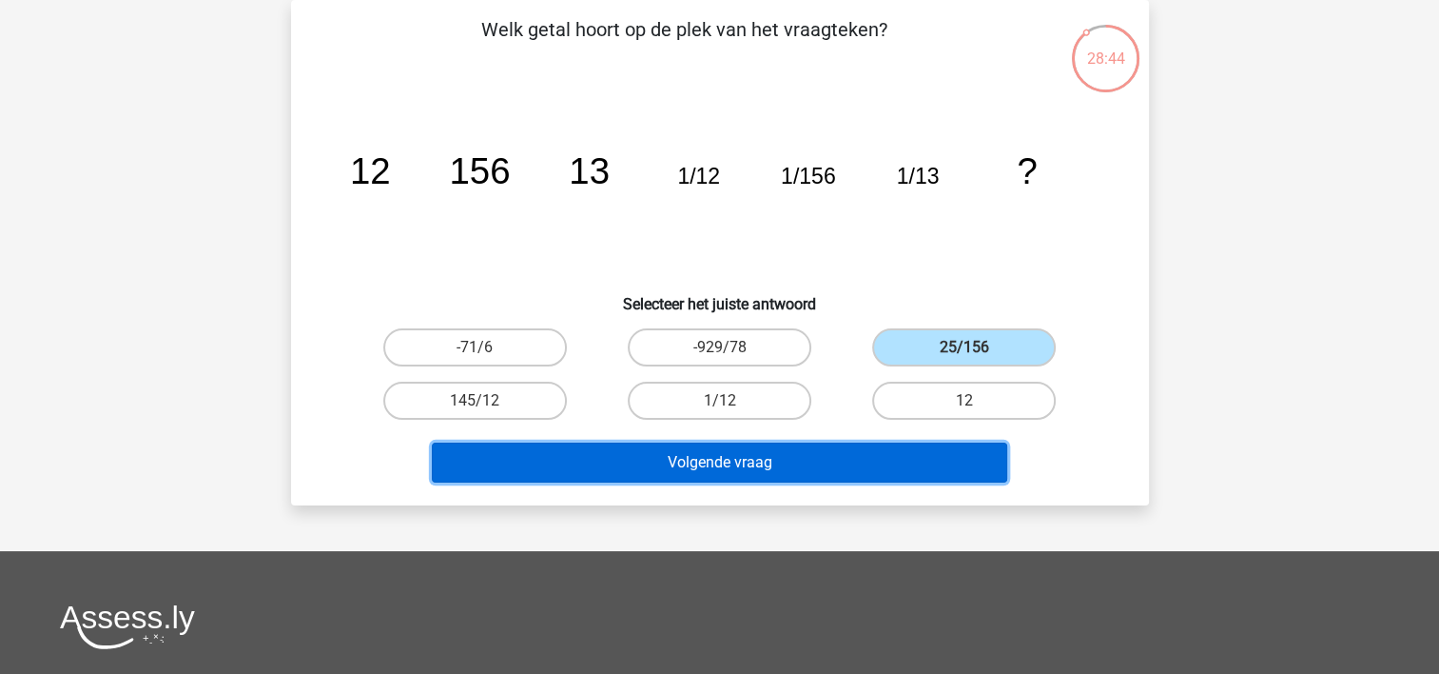
click at [768, 461] on button "Volgende vraag" at bounding box center [720, 462] width 576 height 40
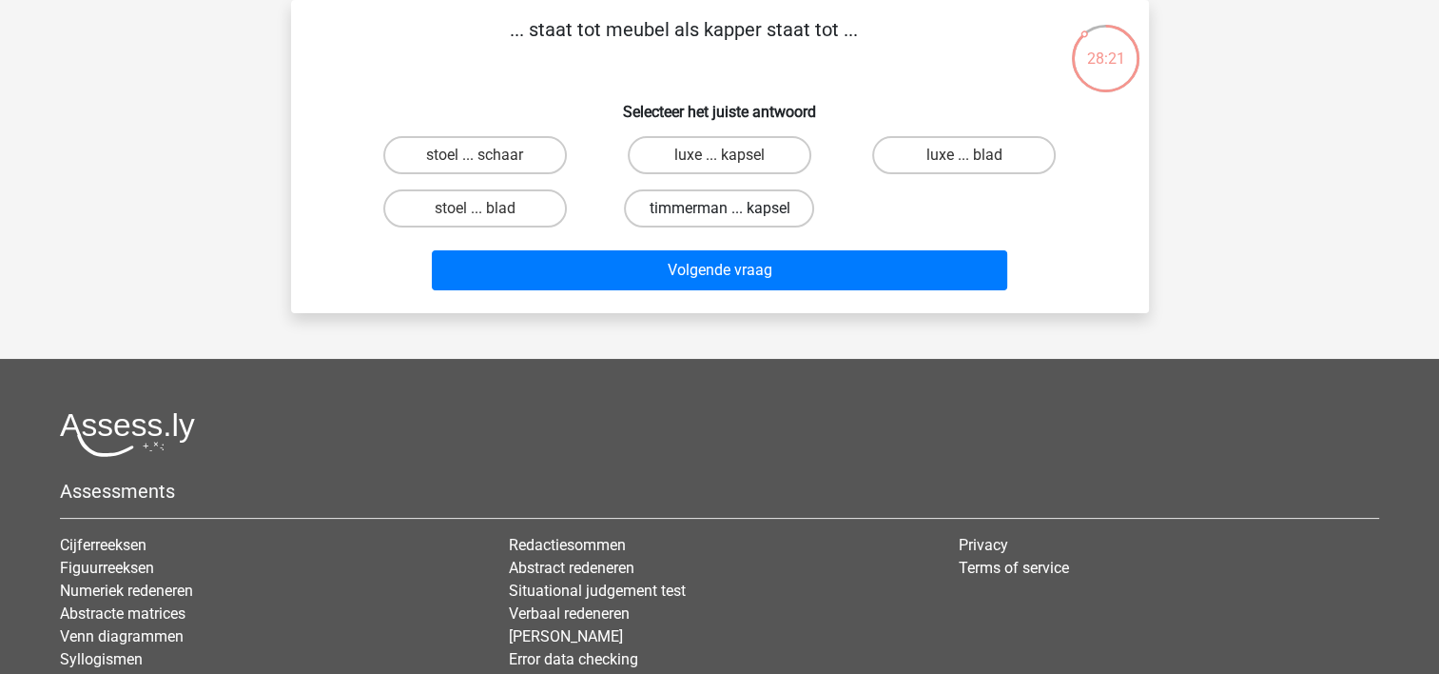
click at [775, 205] on label "timmerman ... kapsel" at bounding box center [719, 208] width 190 height 38
click at [732, 208] on input "timmerman ... kapsel" at bounding box center [725, 214] width 12 height 12
radio input "true"
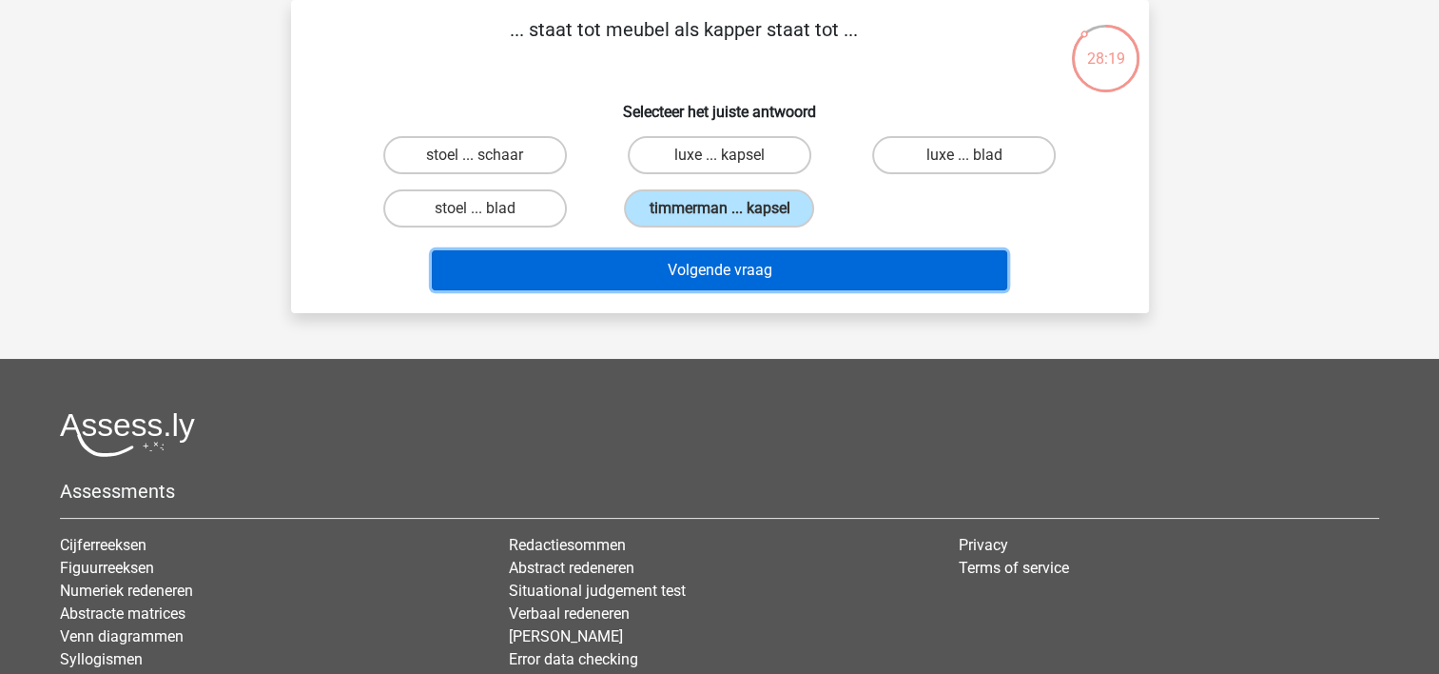
click at [776, 260] on button "Volgende vraag" at bounding box center [720, 270] width 576 height 40
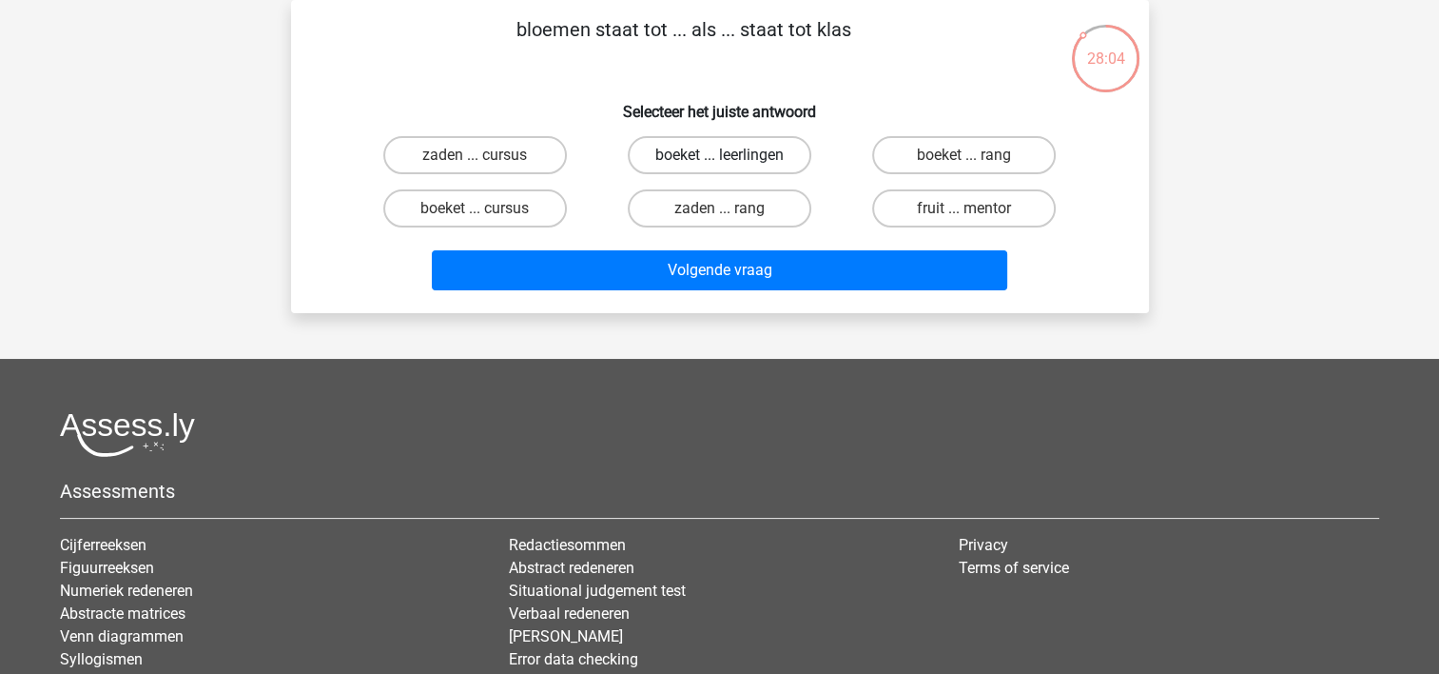
click at [758, 146] on label "boeket ... leerlingen" at bounding box center [720, 155] width 184 height 38
click at [732, 155] on input "boeket ... leerlingen" at bounding box center [725, 161] width 12 height 12
radio input "true"
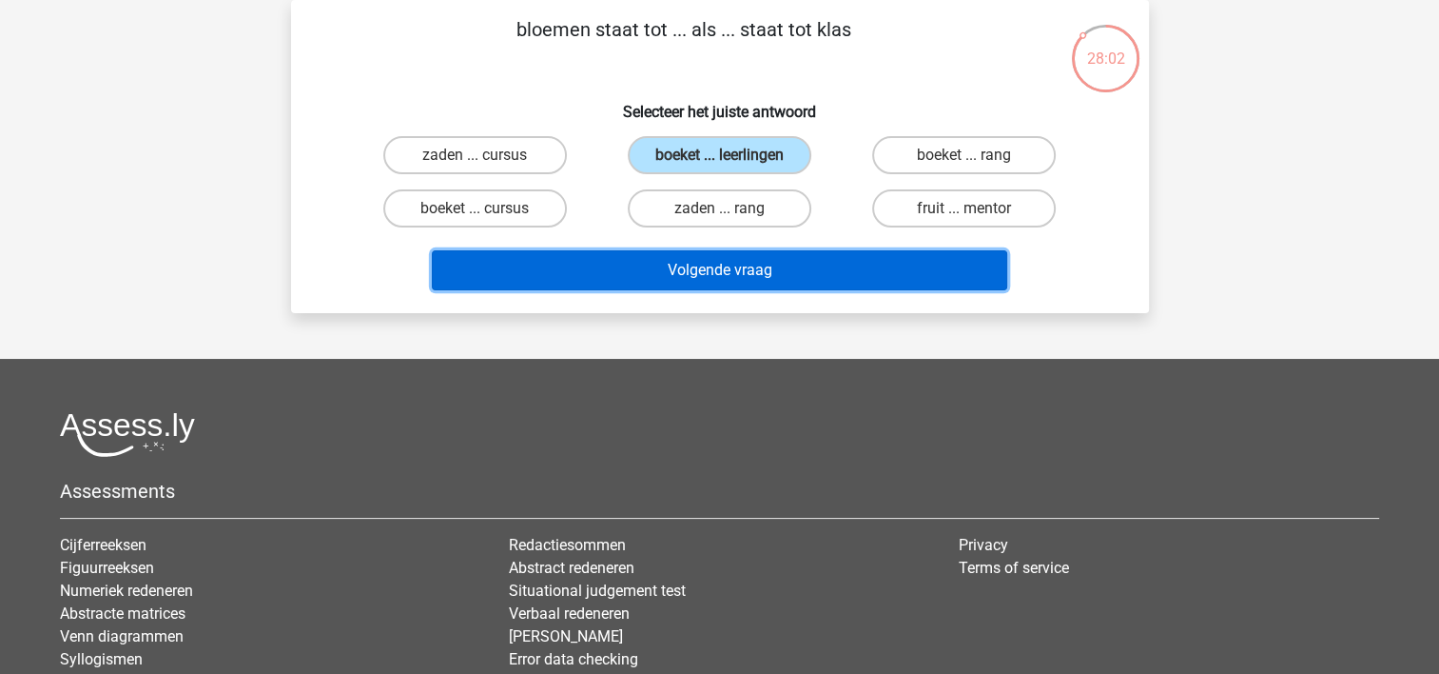
click at [732, 264] on button "Volgende vraag" at bounding box center [720, 270] width 576 height 40
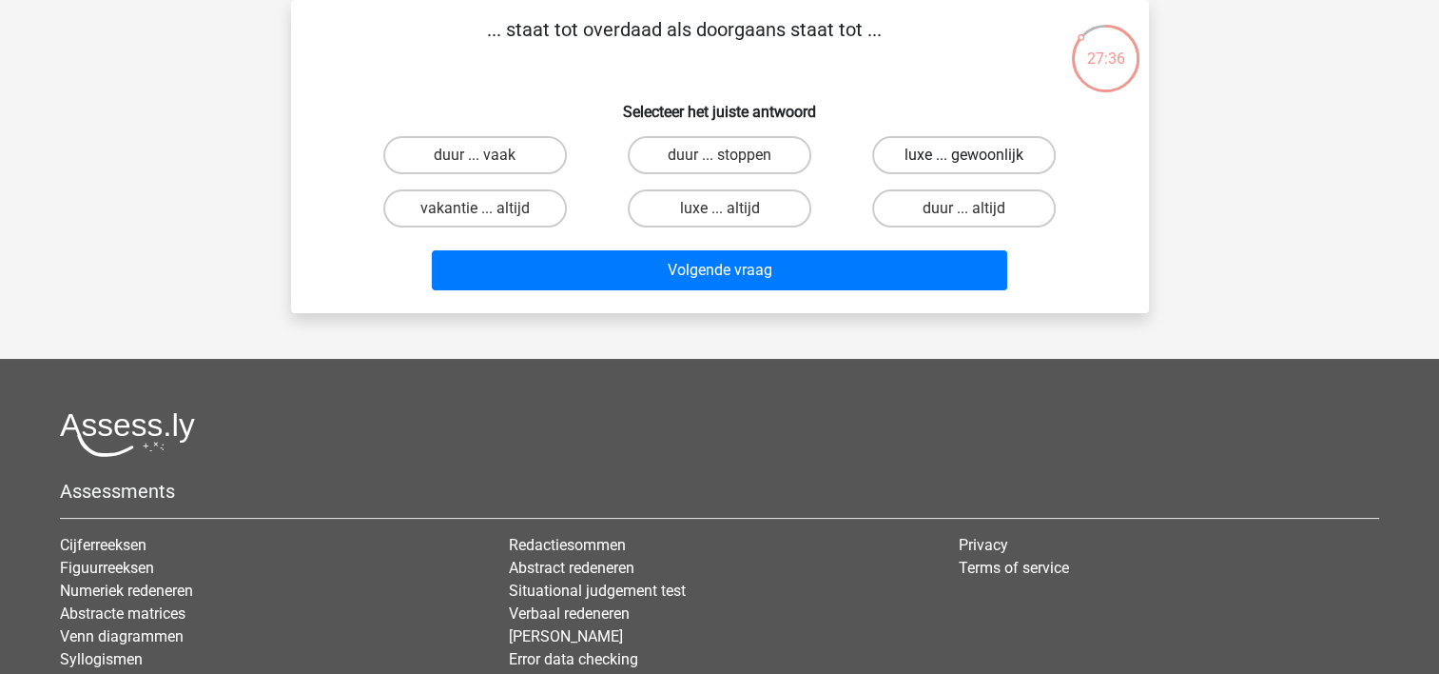
click at [924, 153] on label "luxe ... gewoonlijk" at bounding box center [964, 155] width 184 height 38
click at [965, 155] on input "luxe ... gewoonlijk" at bounding box center [971, 161] width 12 height 12
radio input "true"
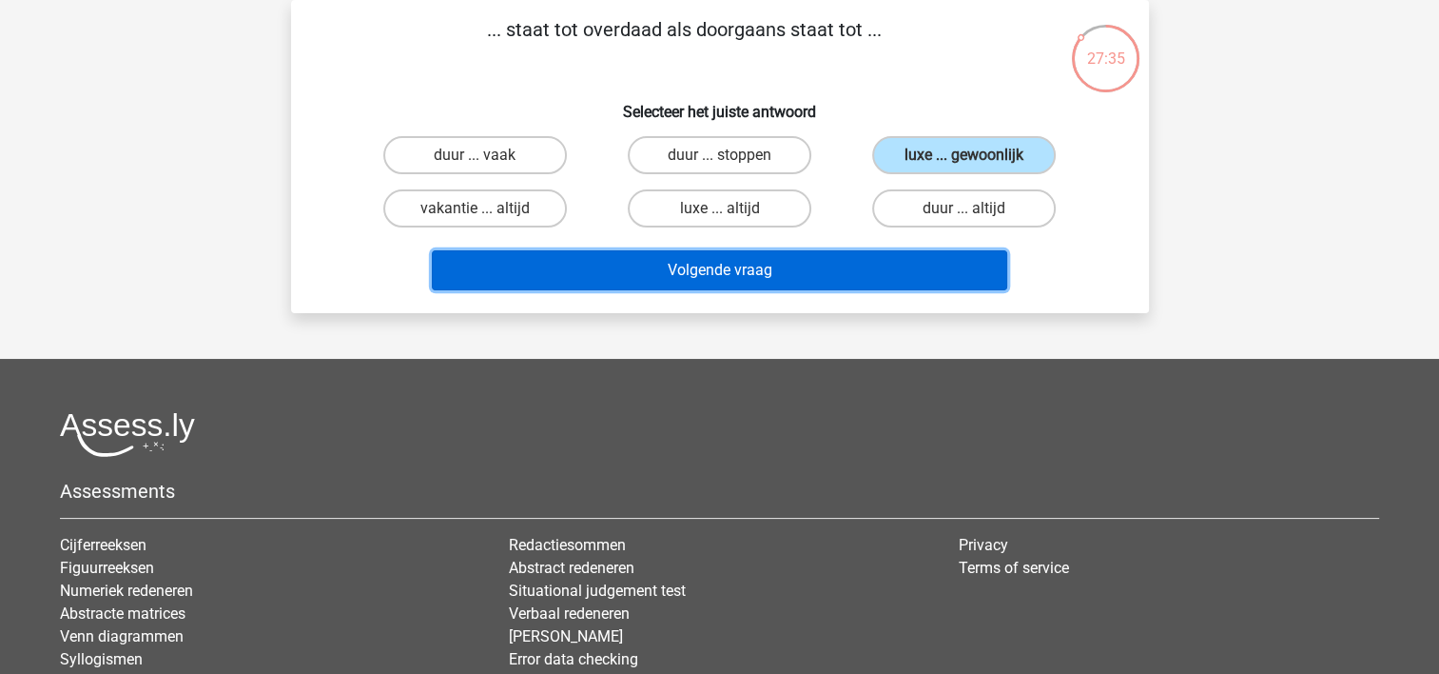
click at [749, 267] on button "Volgende vraag" at bounding box center [720, 270] width 576 height 40
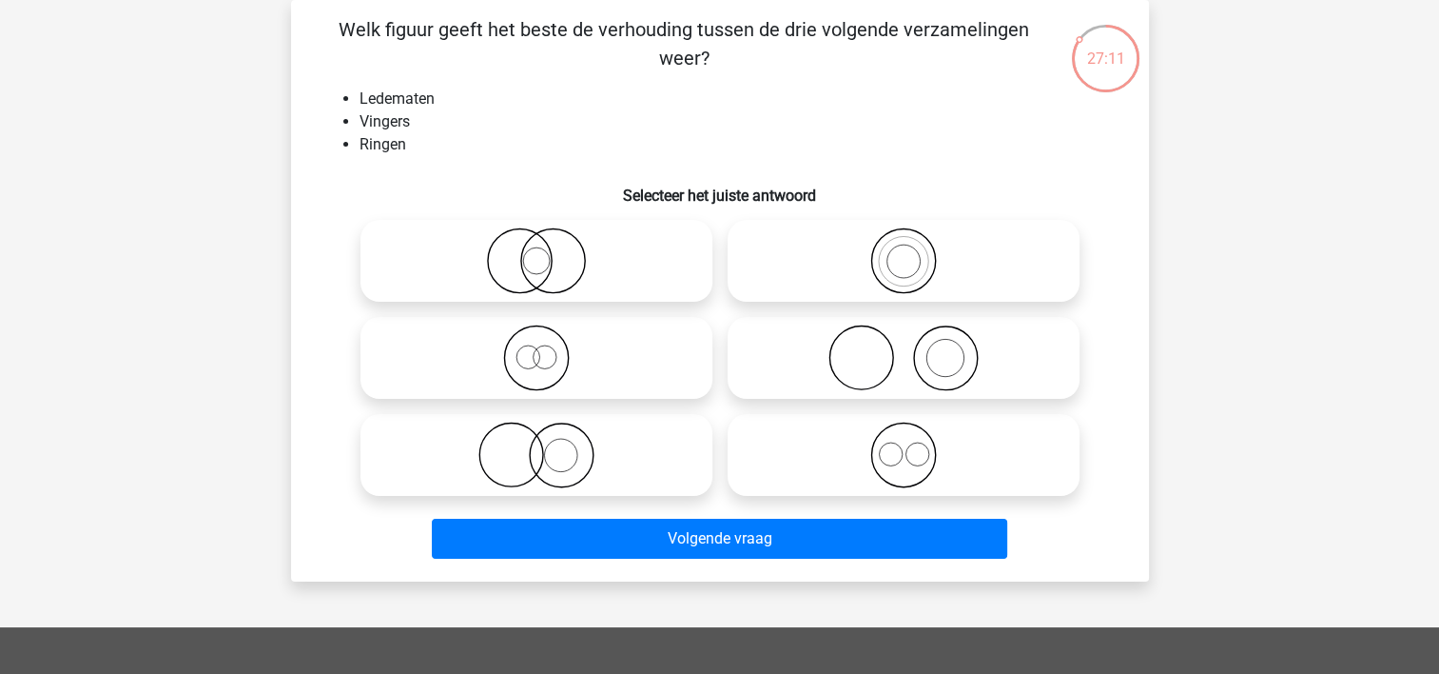
click at [521, 458] on icon at bounding box center [536, 454] width 337 height 67
click at [537, 445] on input "radio" at bounding box center [543, 439] width 12 height 12
radio input "true"
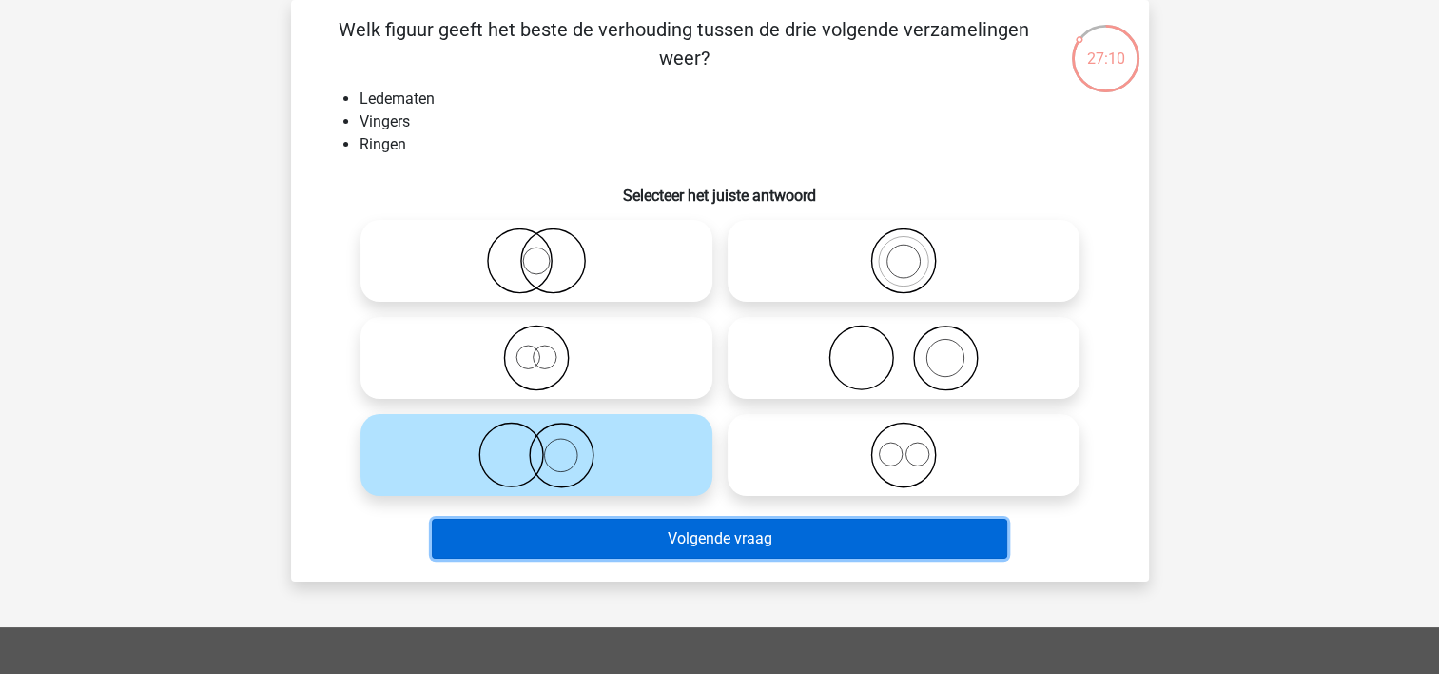
click at [627, 554] on button "Volgende vraag" at bounding box center [720, 538] width 576 height 40
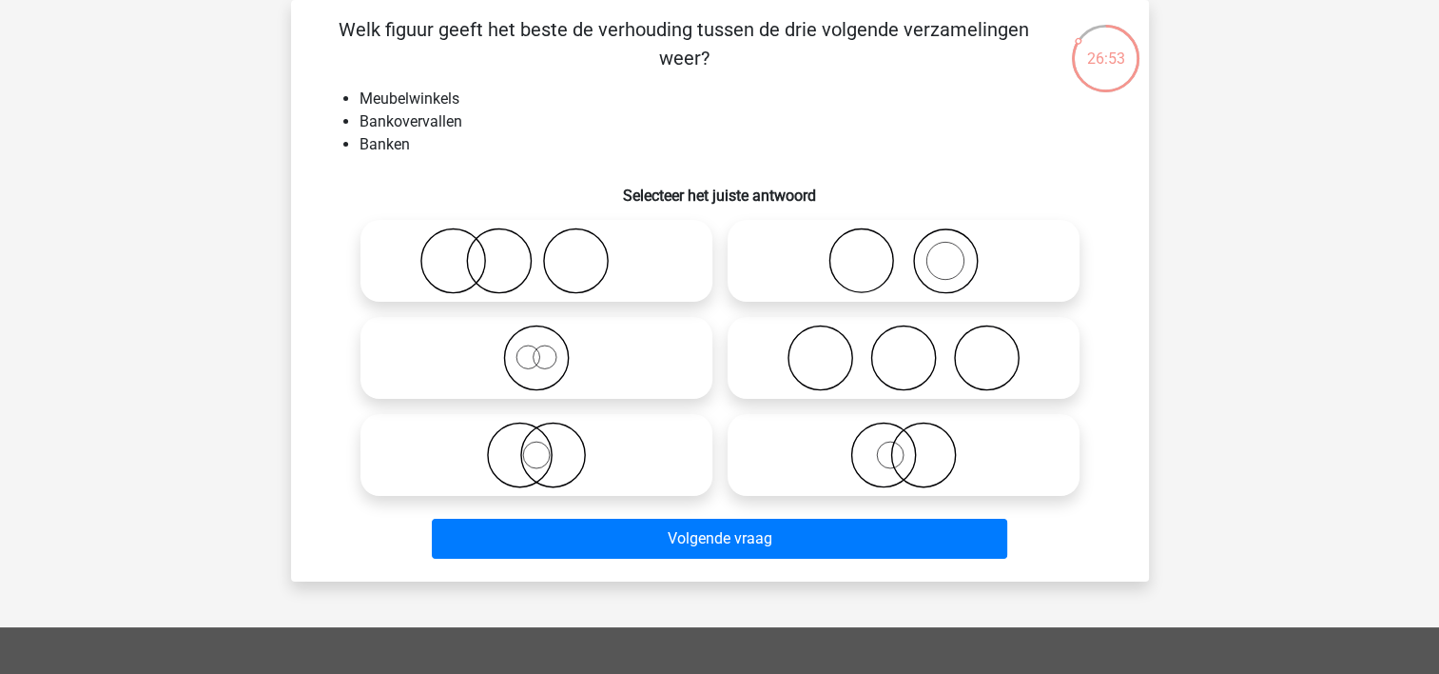
click at [543, 457] on icon at bounding box center [536, 454] width 337 height 67
click at [543, 445] on input "radio" at bounding box center [543, 439] width 12 height 12
radio input "true"
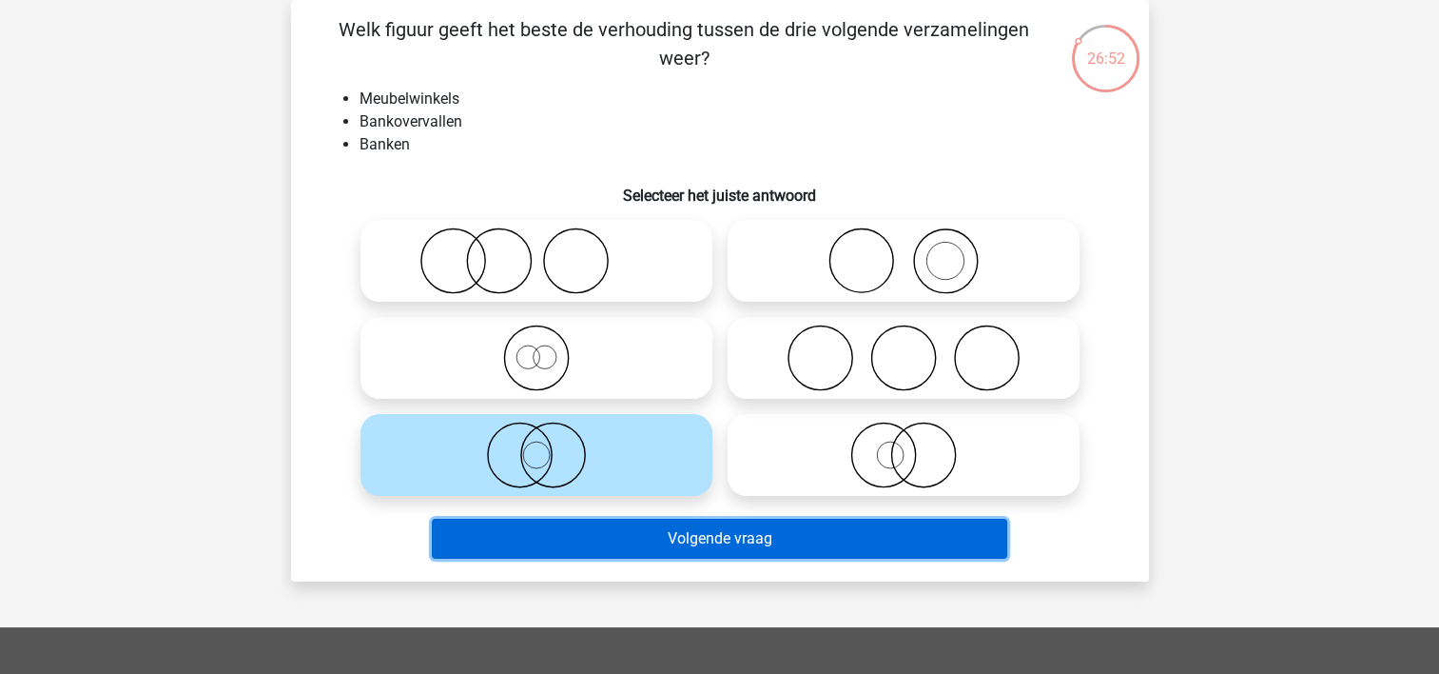
click at [693, 541] on button "Volgende vraag" at bounding box center [720, 538] width 576 height 40
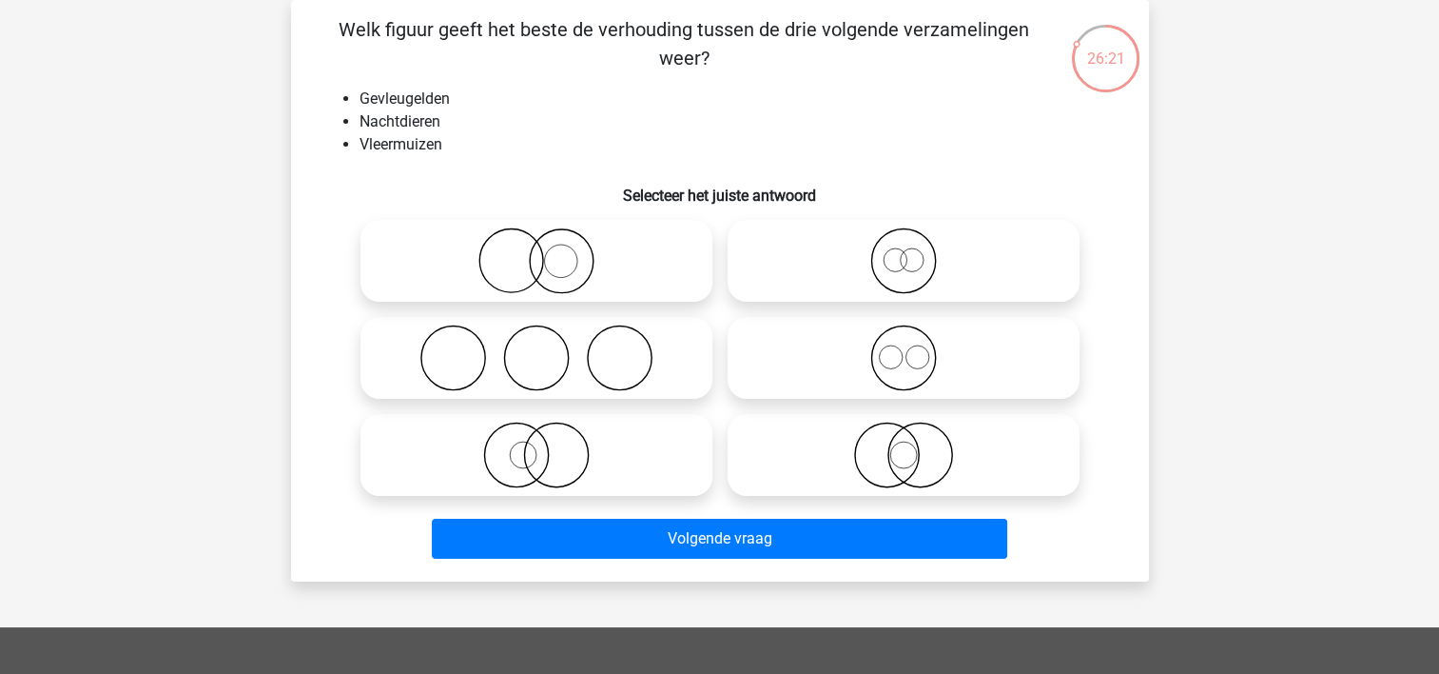
click at [625, 265] on icon at bounding box center [536, 260] width 337 height 67
click at [549, 251] on input "radio" at bounding box center [543, 245] width 12 height 12
radio input "true"
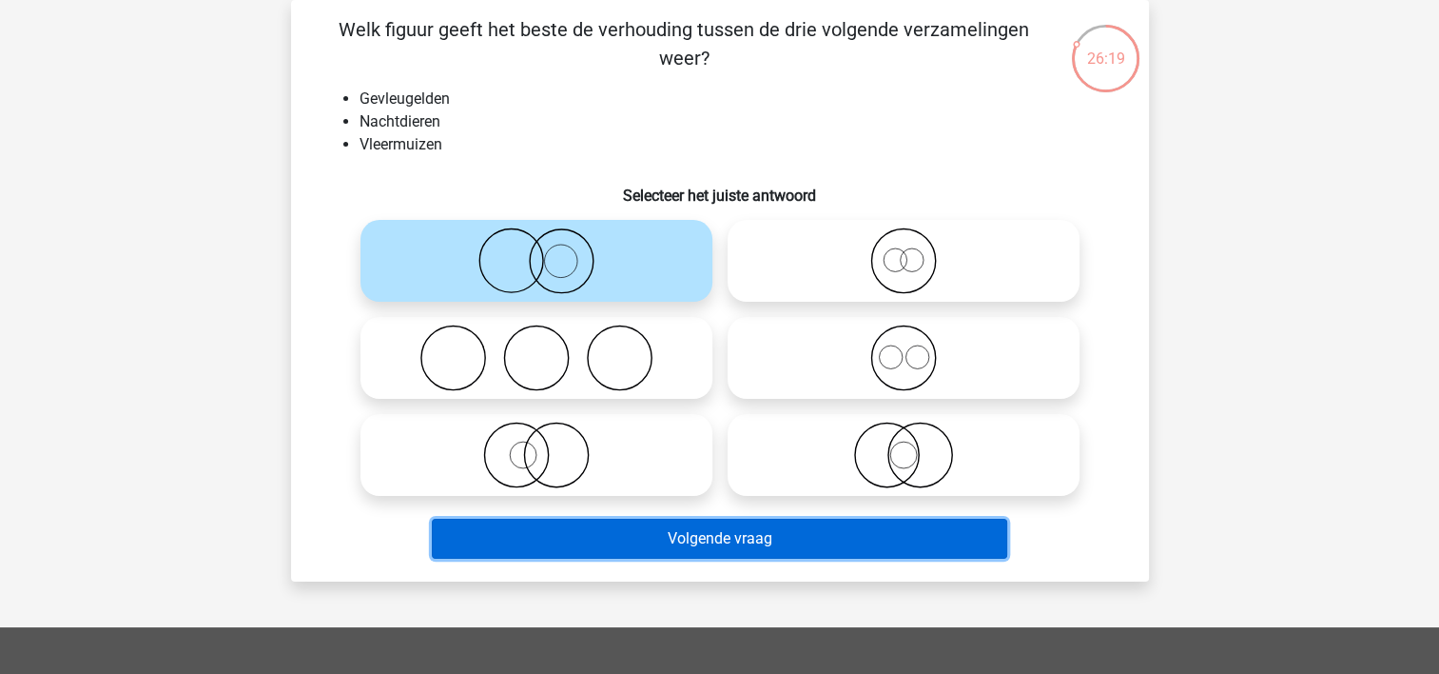
click at [725, 542] on button "Volgende vraag" at bounding box center [720, 538] width 576 height 40
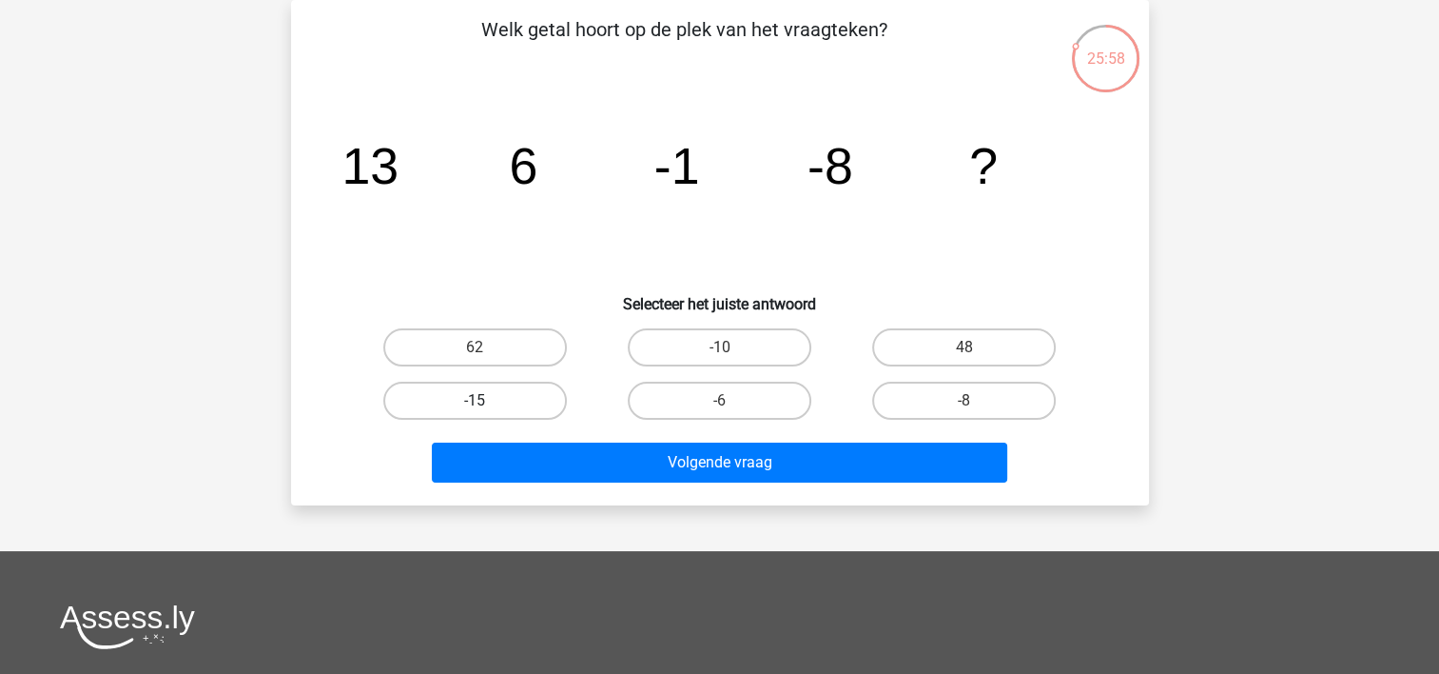
click at [520, 390] on label "-15" at bounding box center [475, 400] width 184 height 38
click at [487, 400] on input "-15" at bounding box center [481, 406] width 12 height 12
radio input "true"
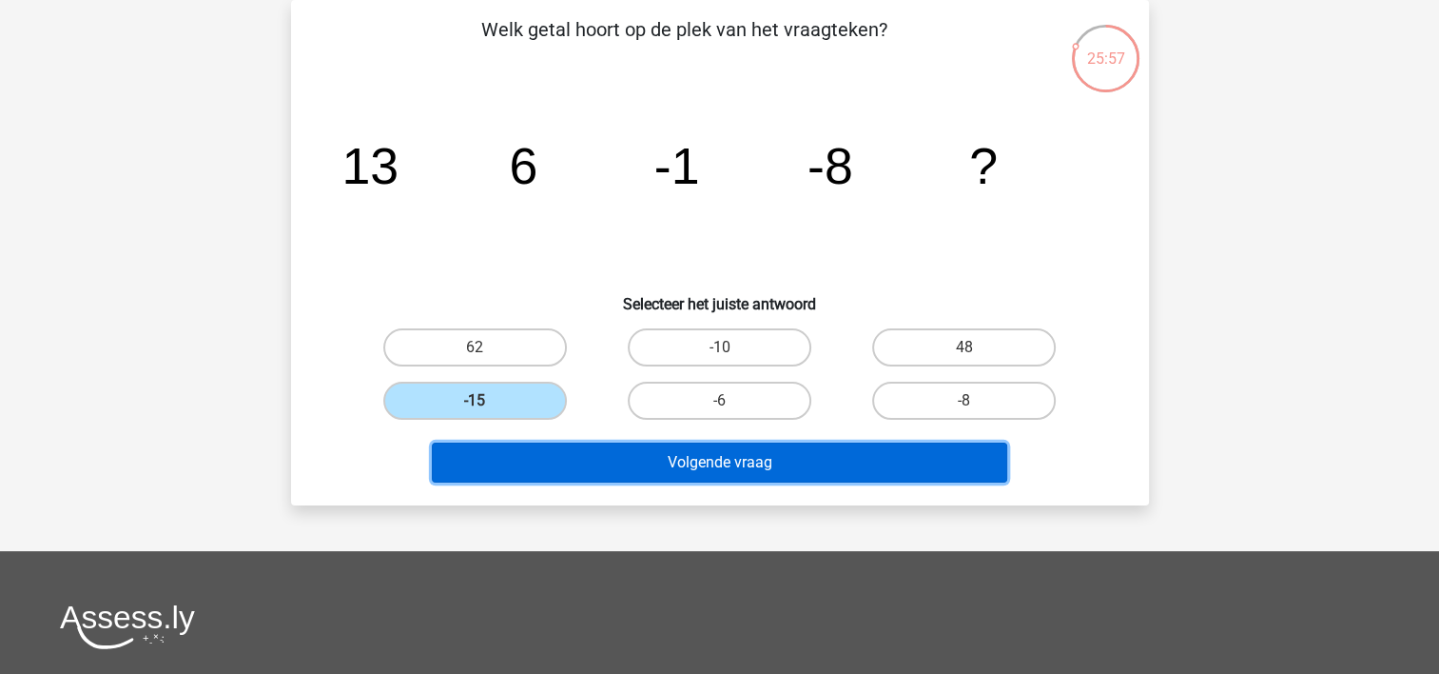
click at [671, 459] on button "Volgende vraag" at bounding box center [720, 462] width 576 height 40
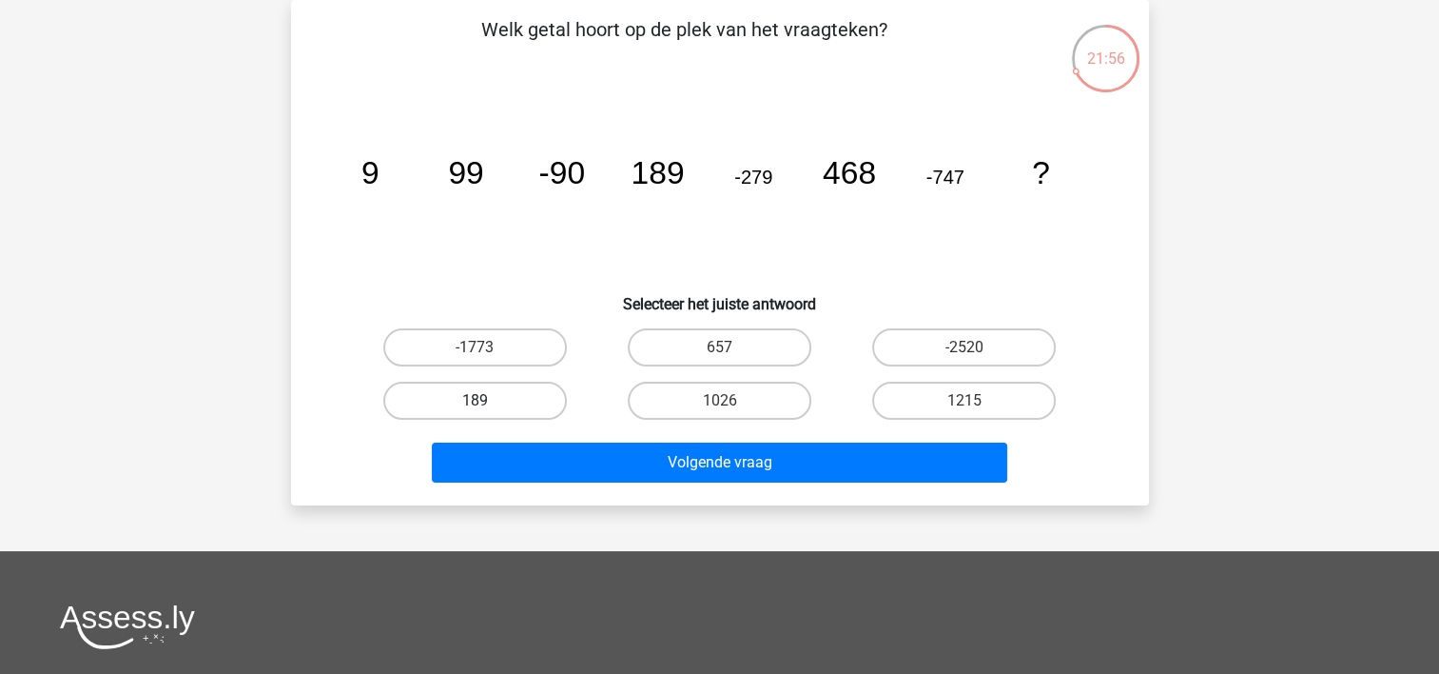
click at [514, 404] on label "189" at bounding box center [475, 400] width 184 height 38
click at [487, 404] on input "189" at bounding box center [481, 406] width 12 height 12
radio input "true"
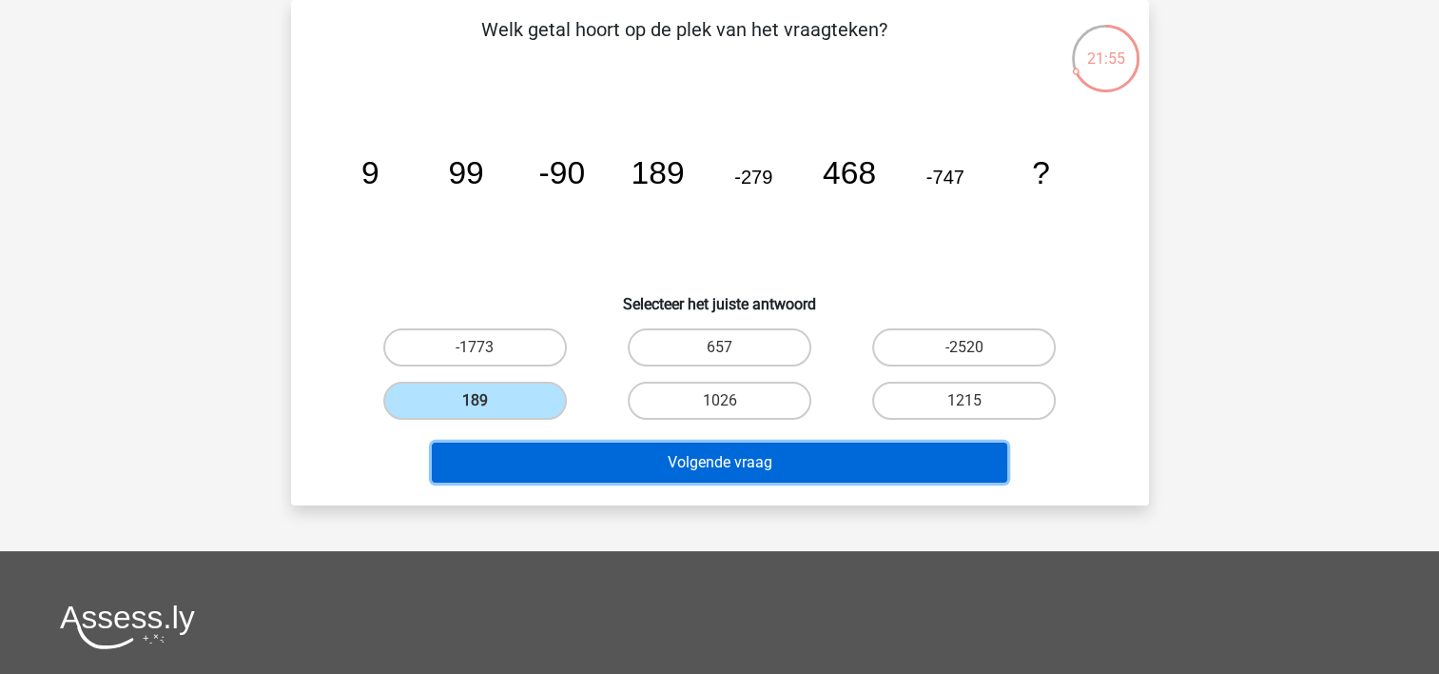
click at [713, 449] on button "Volgende vraag" at bounding box center [720, 462] width 576 height 40
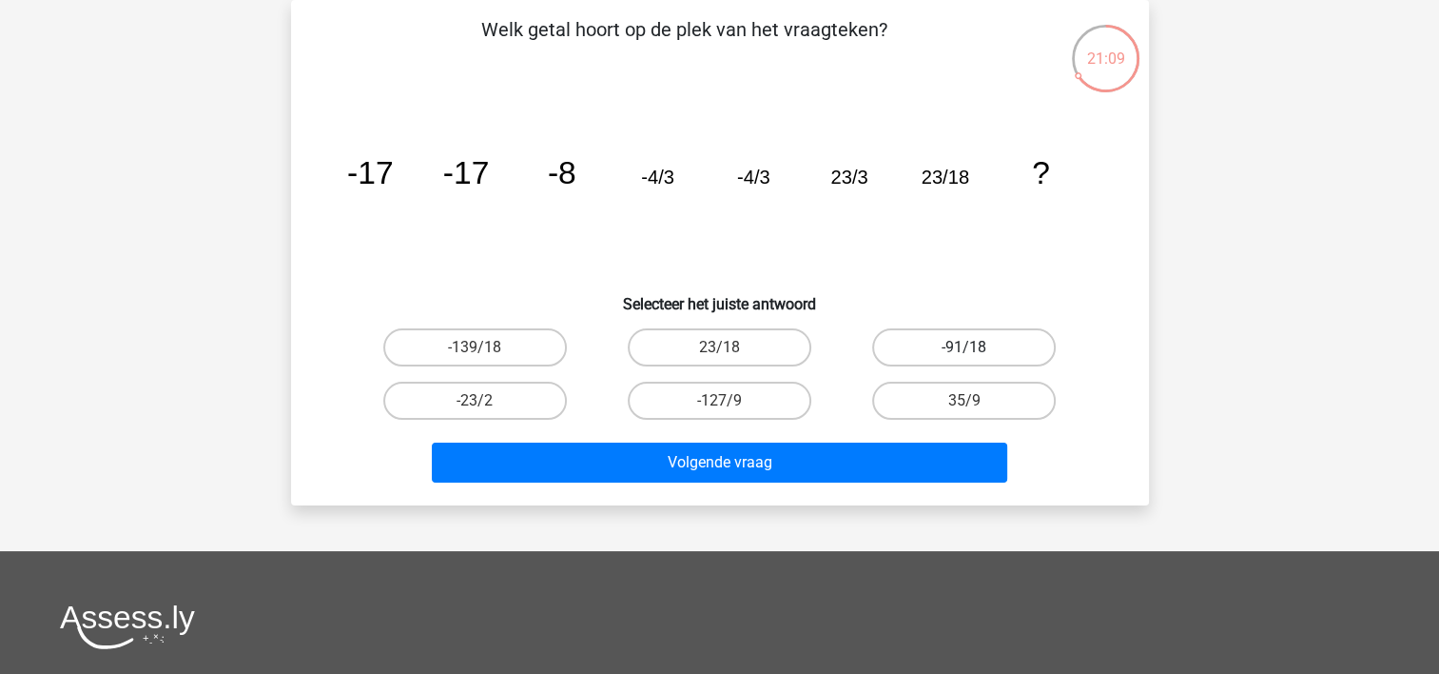
drag, startPoint x: 937, startPoint y: 346, endPoint x: 958, endPoint y: 339, distance: 22.3
click at [958, 339] on label "-91/18" at bounding box center [964, 347] width 184 height 38
click at [965, 347] on input "-91/18" at bounding box center [971, 353] width 12 height 12
radio input "true"
click at [757, 339] on label "23/18" at bounding box center [720, 347] width 184 height 38
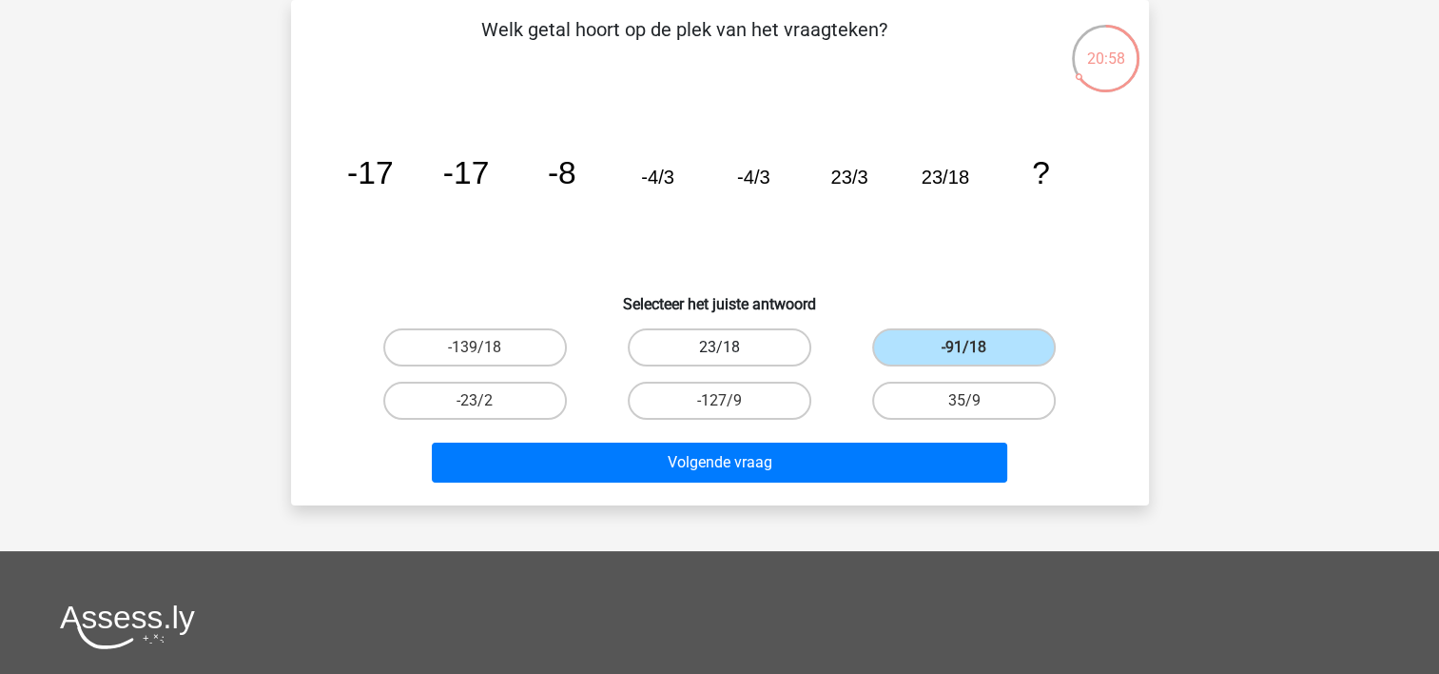
click at [732, 347] on input "23/18" at bounding box center [725, 353] width 12 height 12
radio input "true"
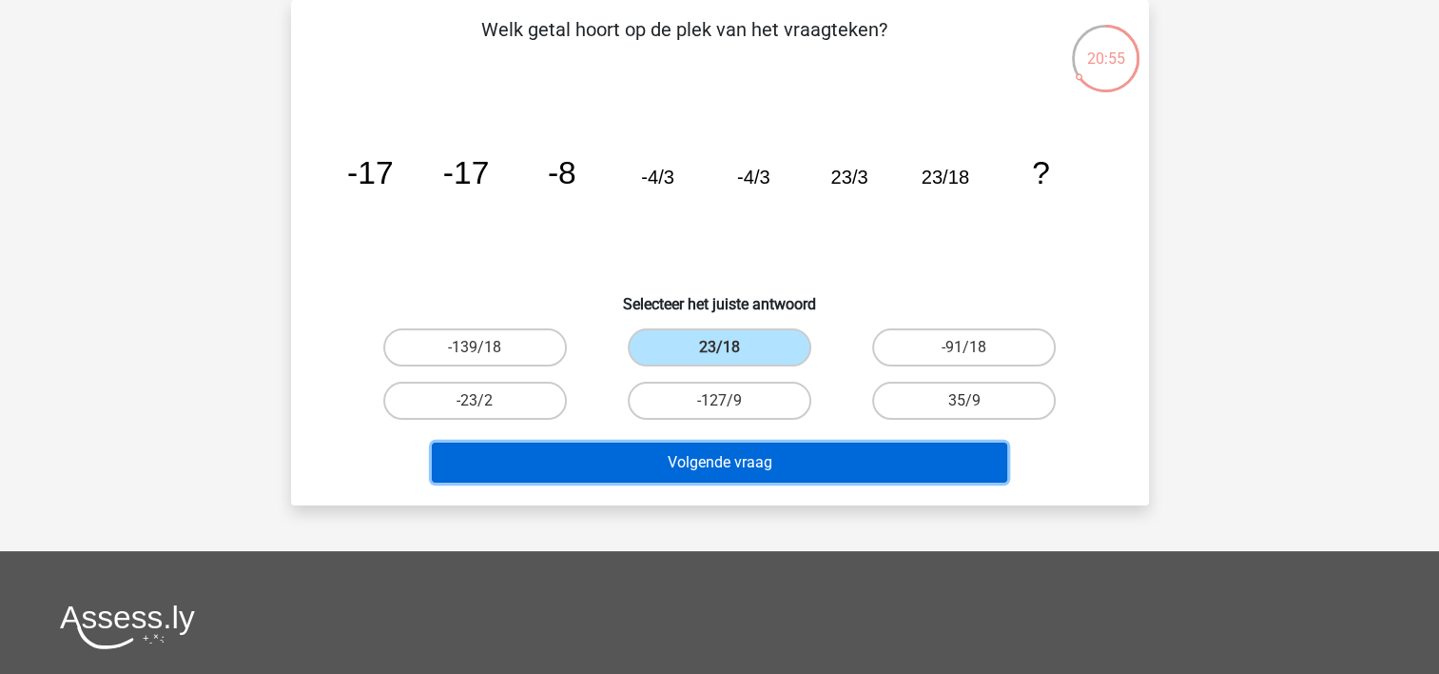
click at [826, 473] on button "Volgende vraag" at bounding box center [720, 462] width 576 height 40
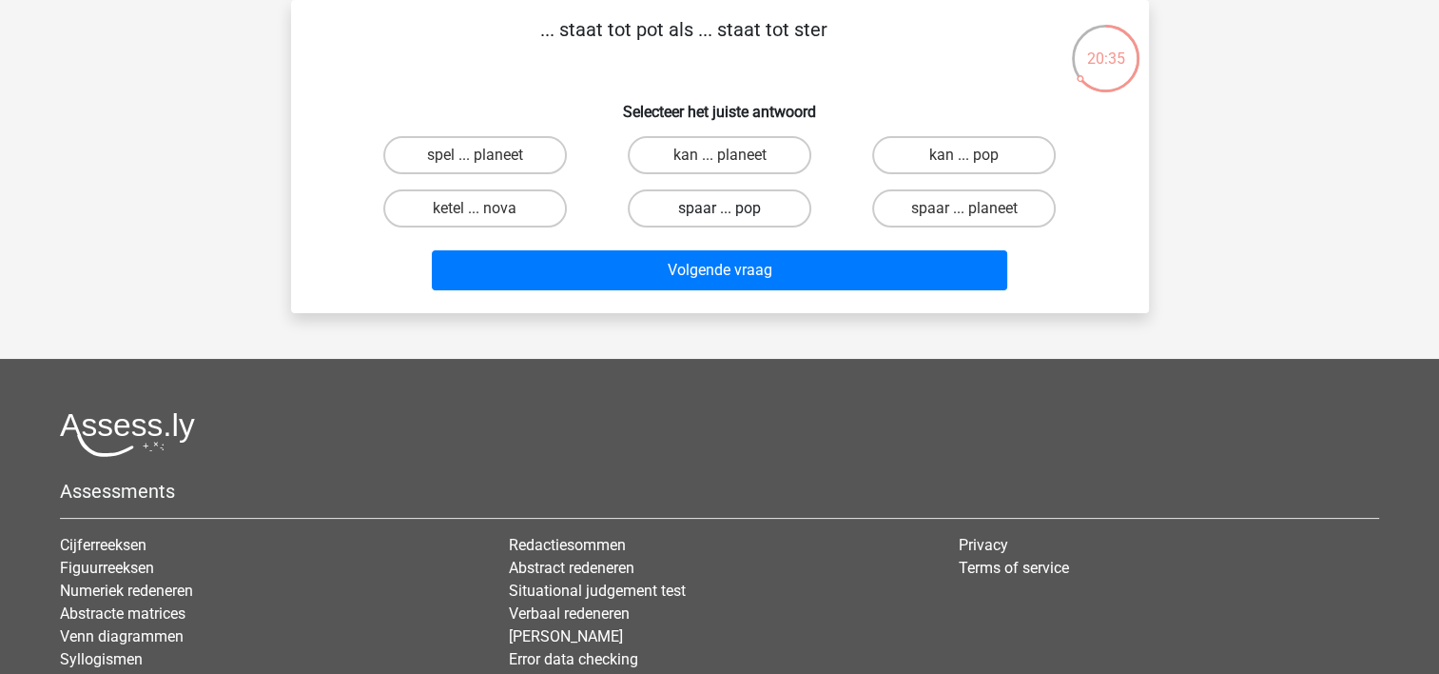
click at [753, 206] on label "spaar ... pop" at bounding box center [720, 208] width 184 height 38
click at [732, 208] on input "spaar ... pop" at bounding box center [725, 214] width 12 height 12
radio input "true"
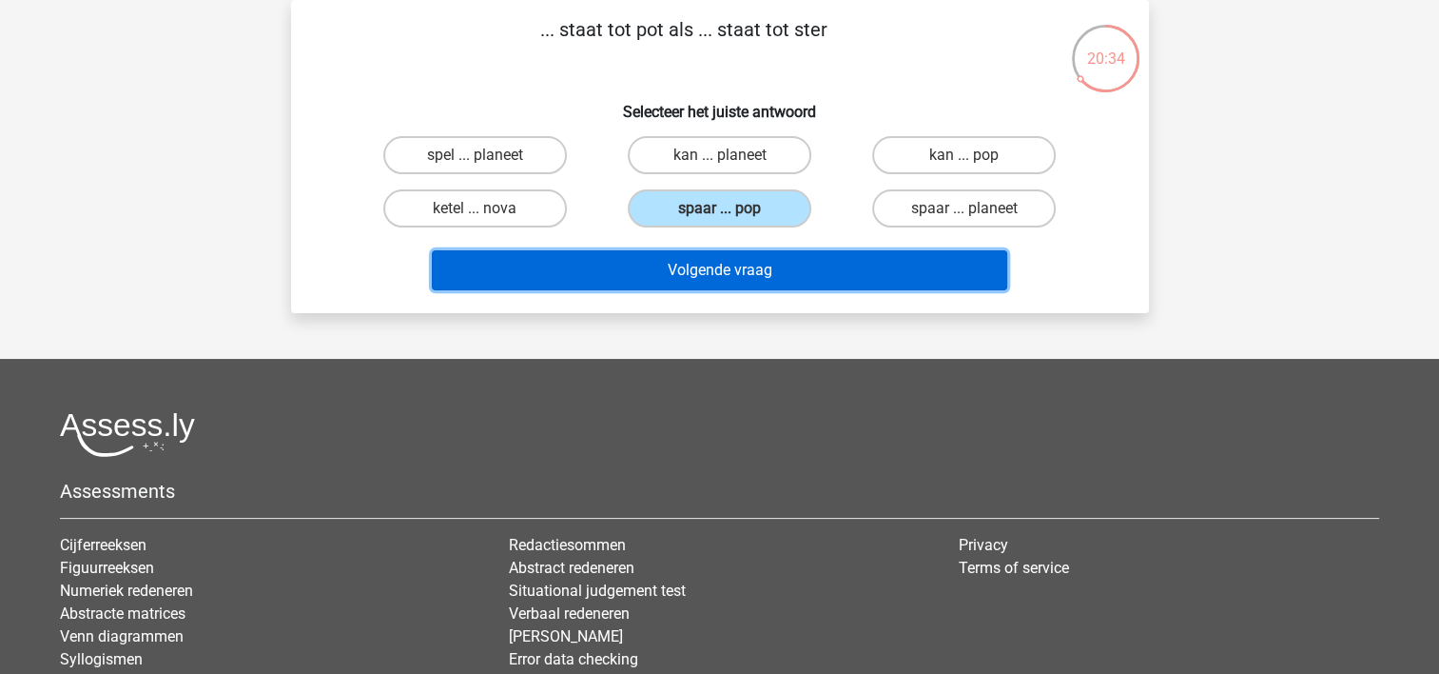
click at [738, 279] on button "Volgende vraag" at bounding box center [720, 270] width 576 height 40
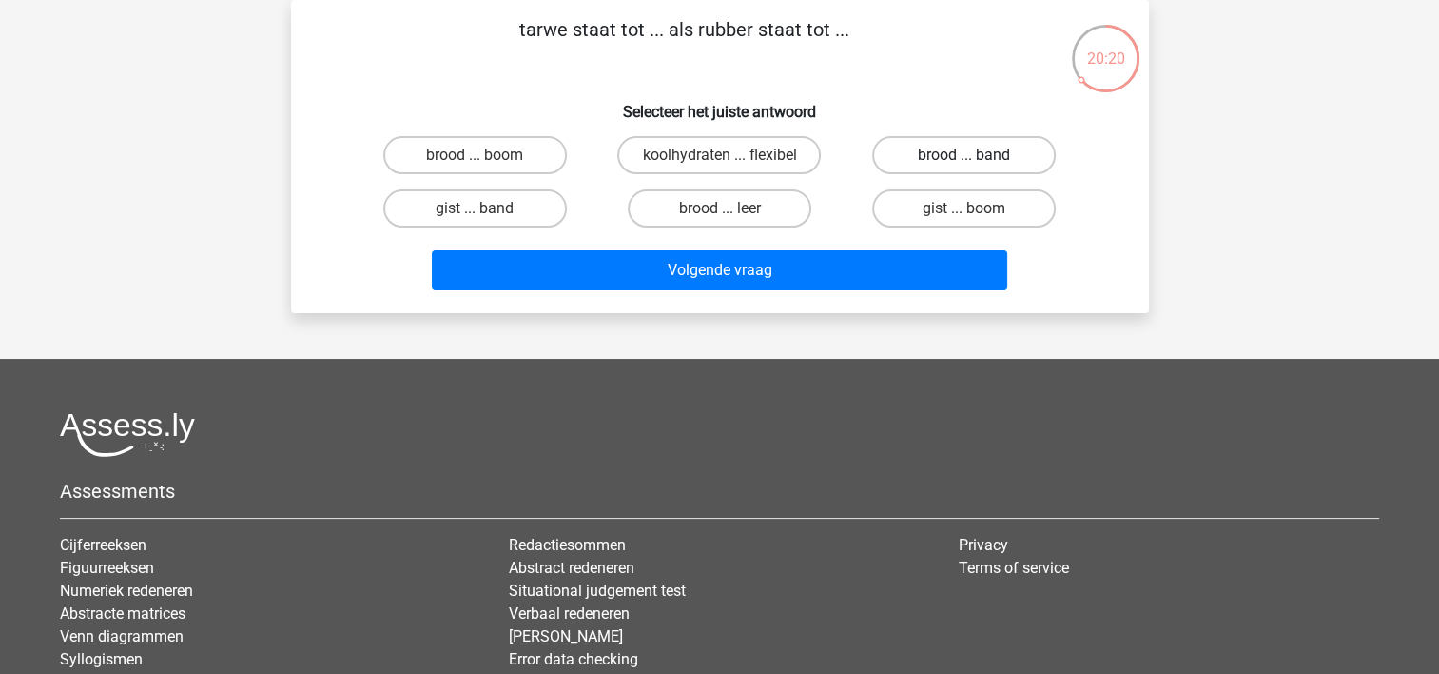
click at [959, 154] on label "brood ... band" at bounding box center [964, 155] width 184 height 38
click at [965, 155] on input "brood ... band" at bounding box center [971, 161] width 12 height 12
radio input "true"
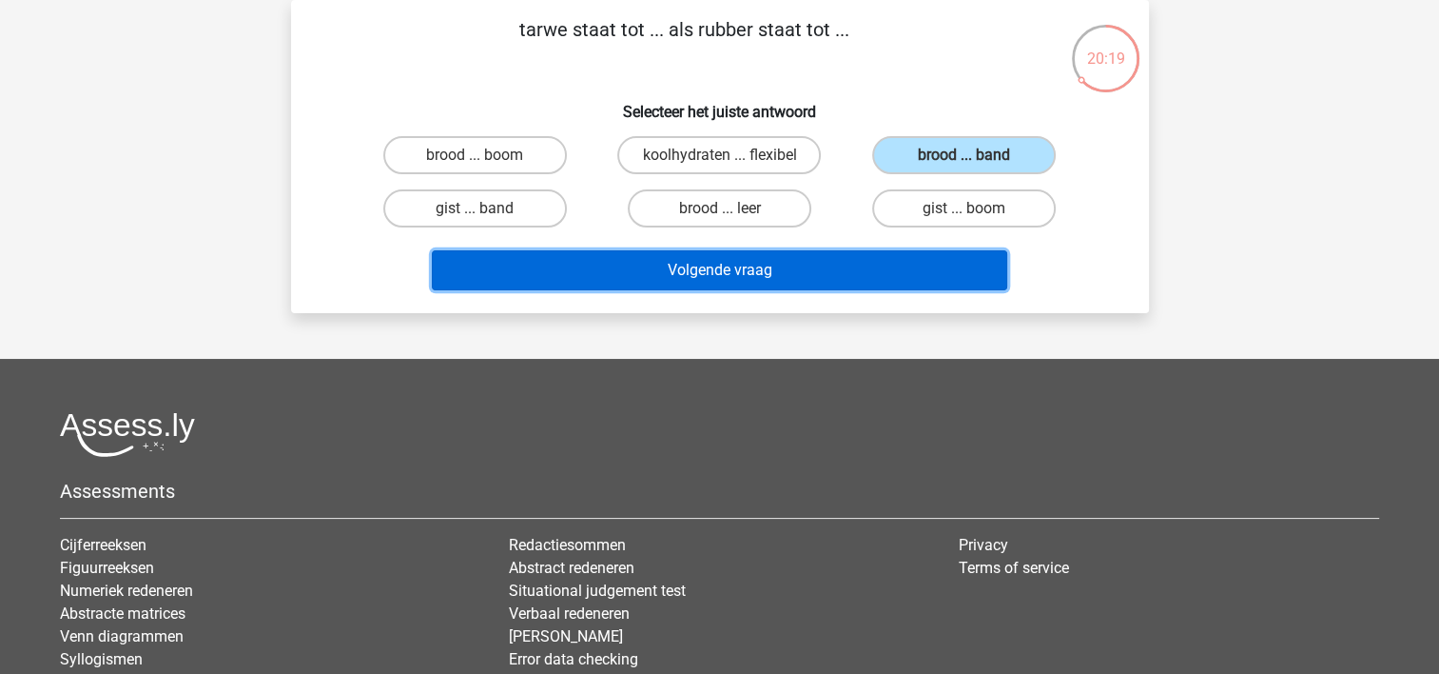
click at [740, 268] on button "Volgende vraag" at bounding box center [720, 270] width 576 height 40
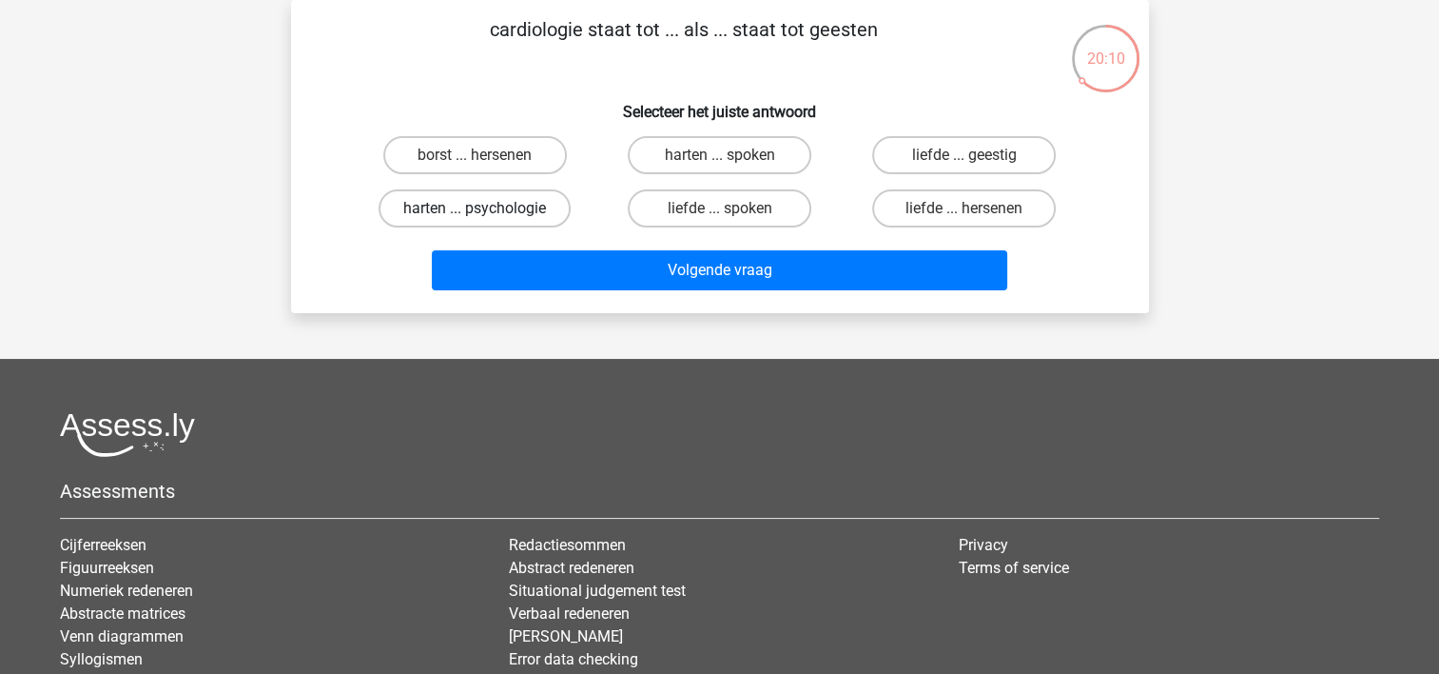
click at [511, 213] on label "harten ... psychologie" at bounding box center [475, 208] width 192 height 38
click at [487, 213] on input "harten ... psychologie" at bounding box center [481, 214] width 12 height 12
radio input "true"
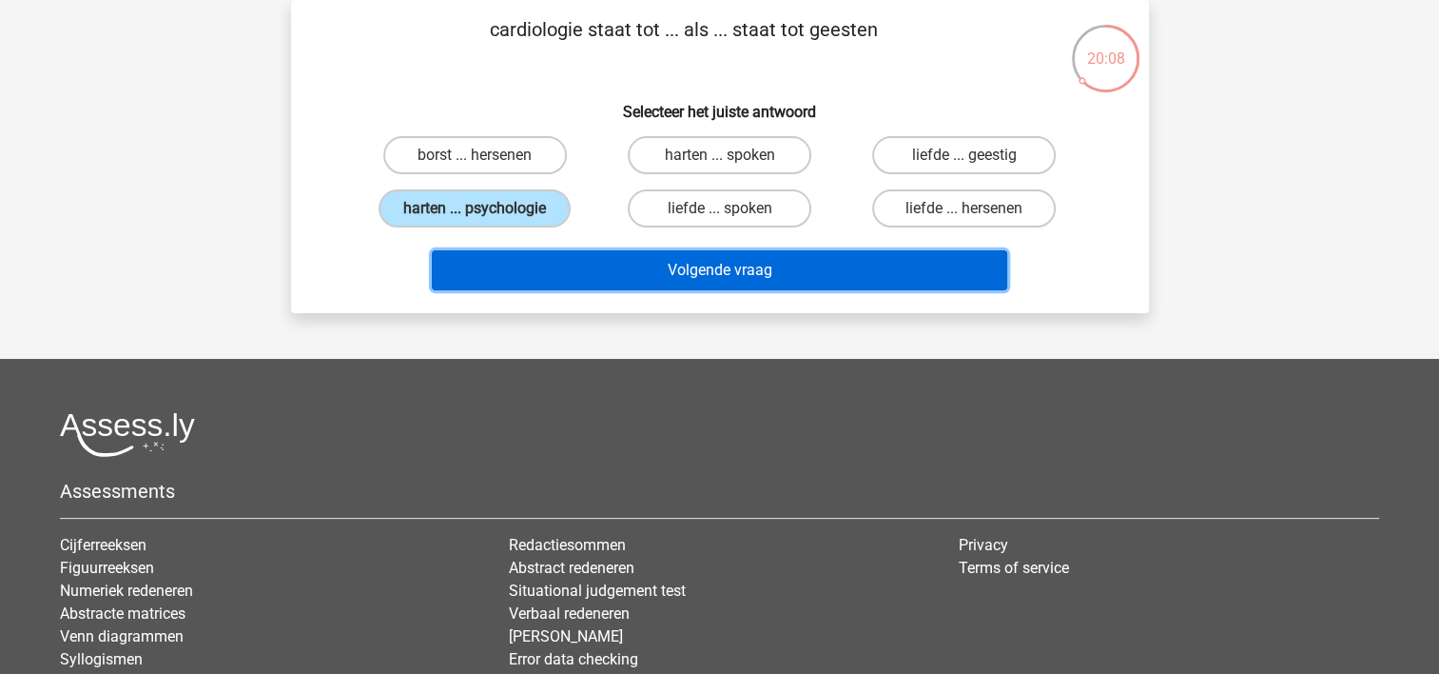
click at [655, 272] on button "Volgende vraag" at bounding box center [720, 270] width 576 height 40
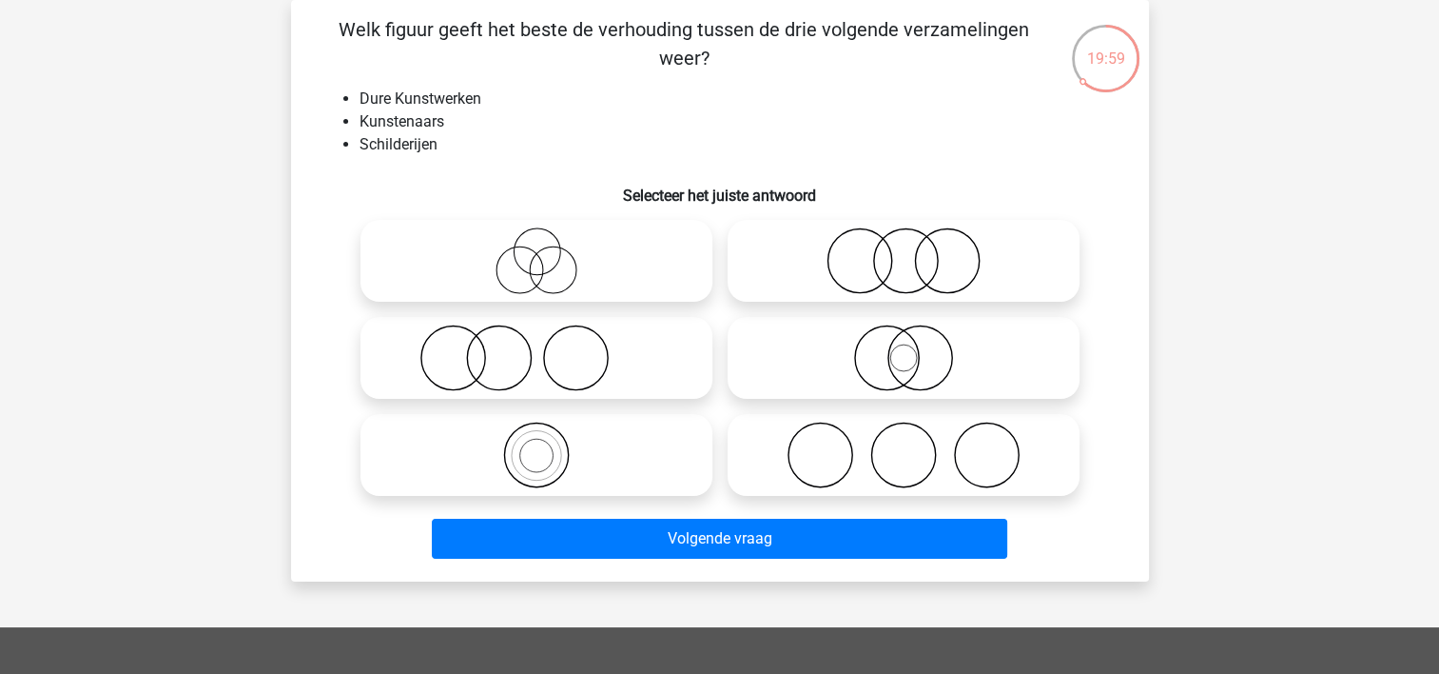
click at [616, 449] on icon at bounding box center [536, 454] width 337 height 67
click at [549, 445] on input "radio" at bounding box center [543, 439] width 12 height 12
radio input "true"
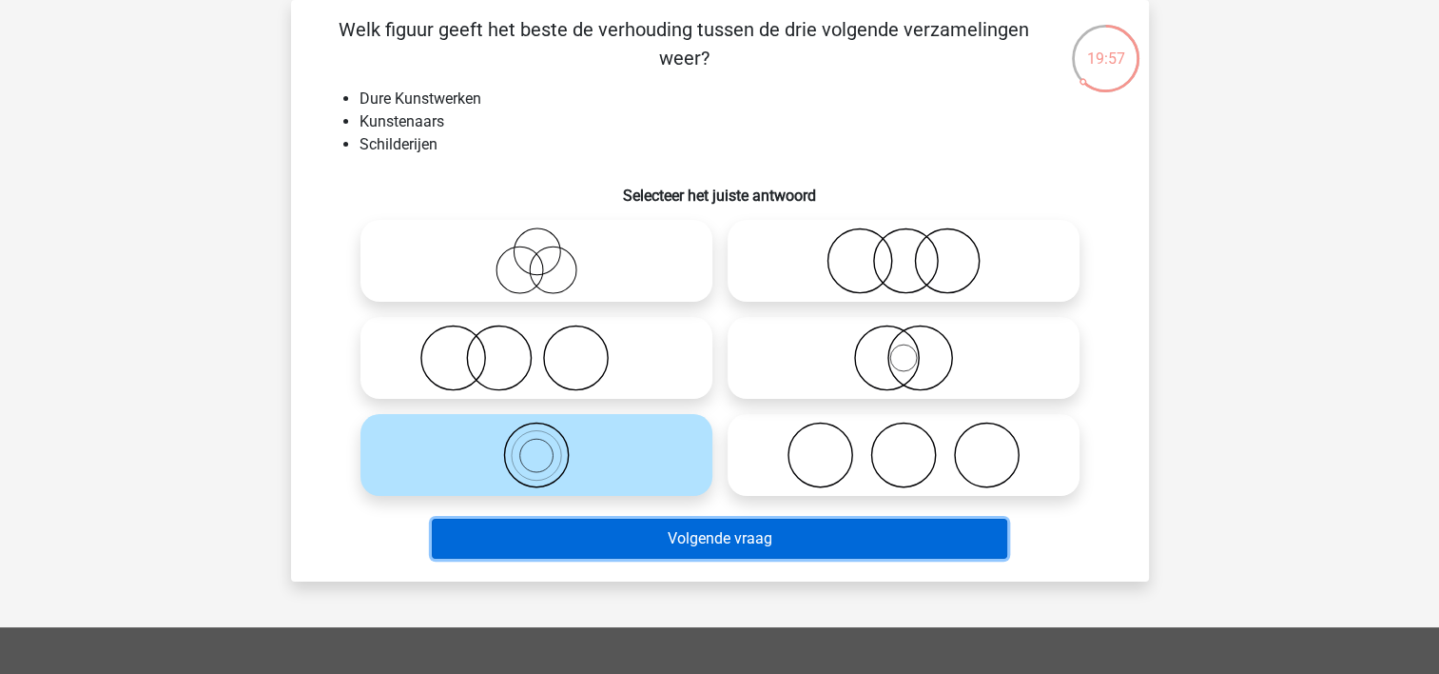
click at [714, 531] on button "Volgende vraag" at bounding box center [720, 538] width 576 height 40
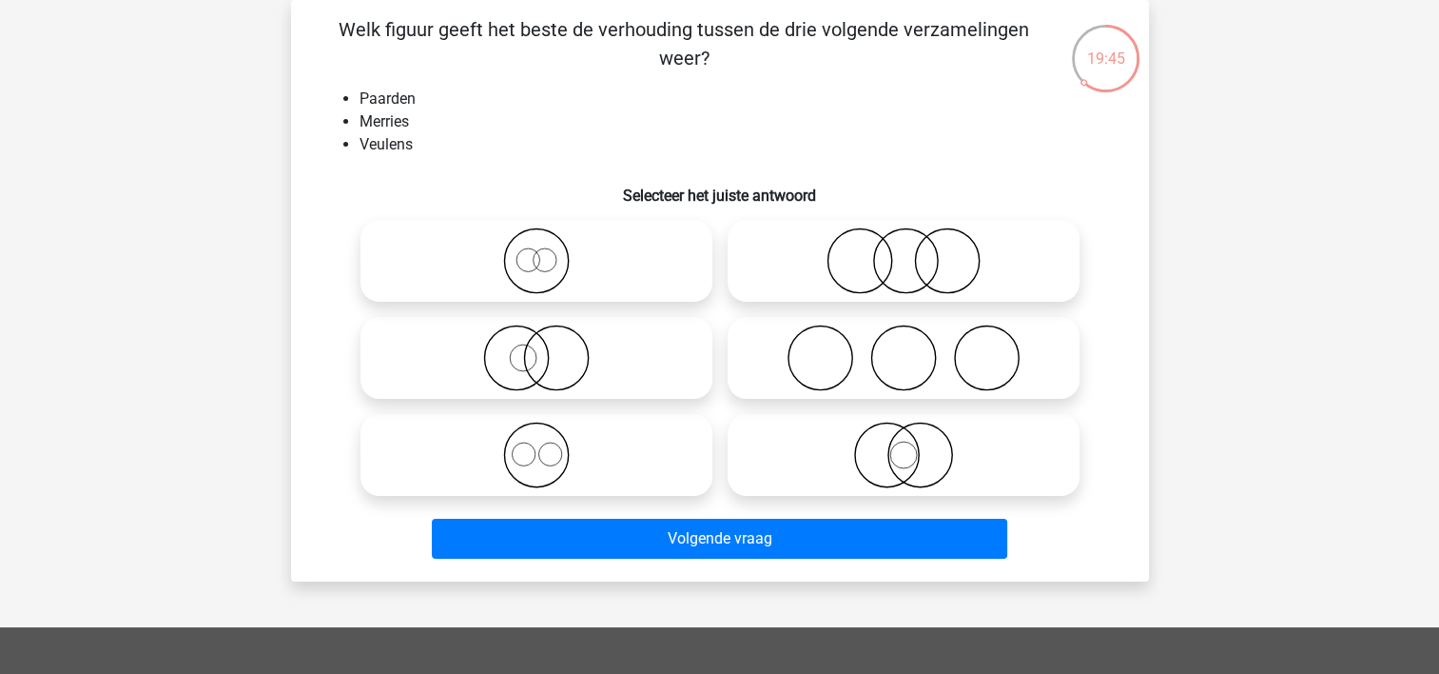
click at [887, 263] on icon at bounding box center [903, 260] width 337 height 67
click at [904, 251] on input "radio" at bounding box center [910, 245] width 12 height 12
radio input "true"
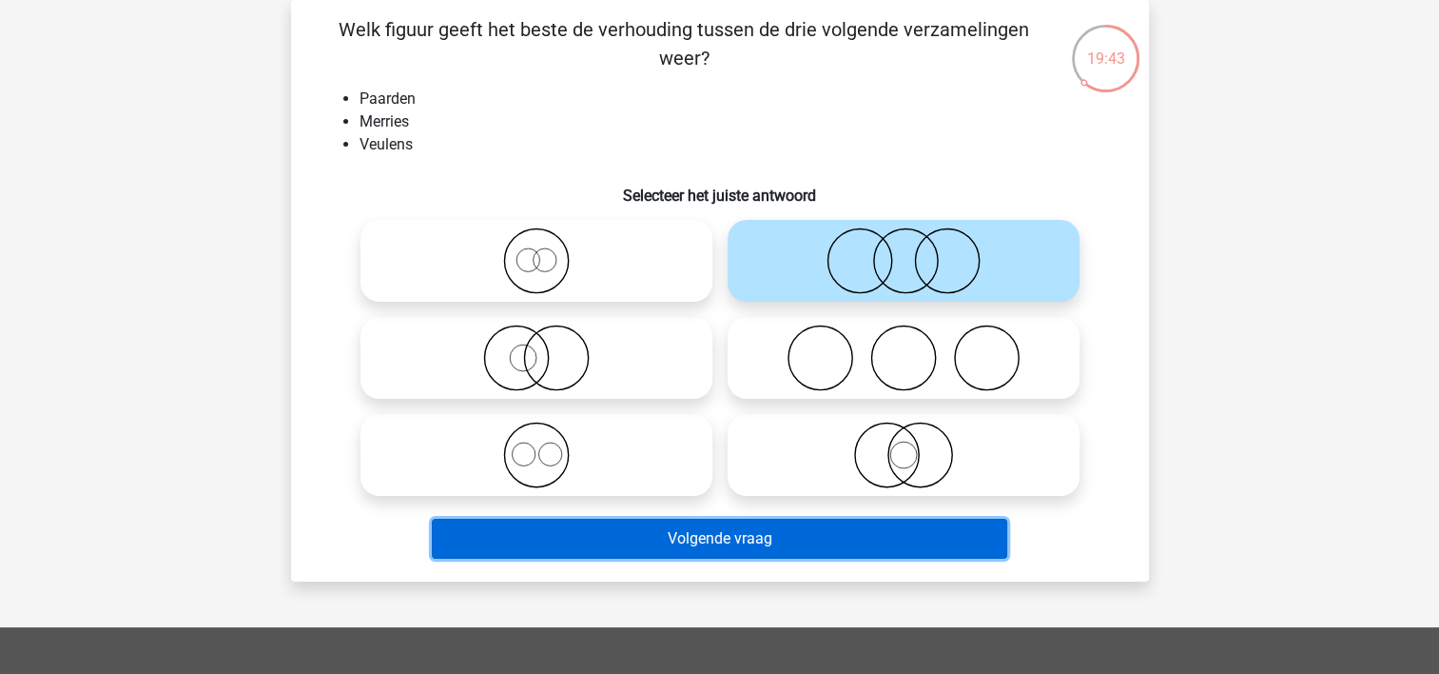
click at [685, 533] on button "Volgende vraag" at bounding box center [720, 538] width 576 height 40
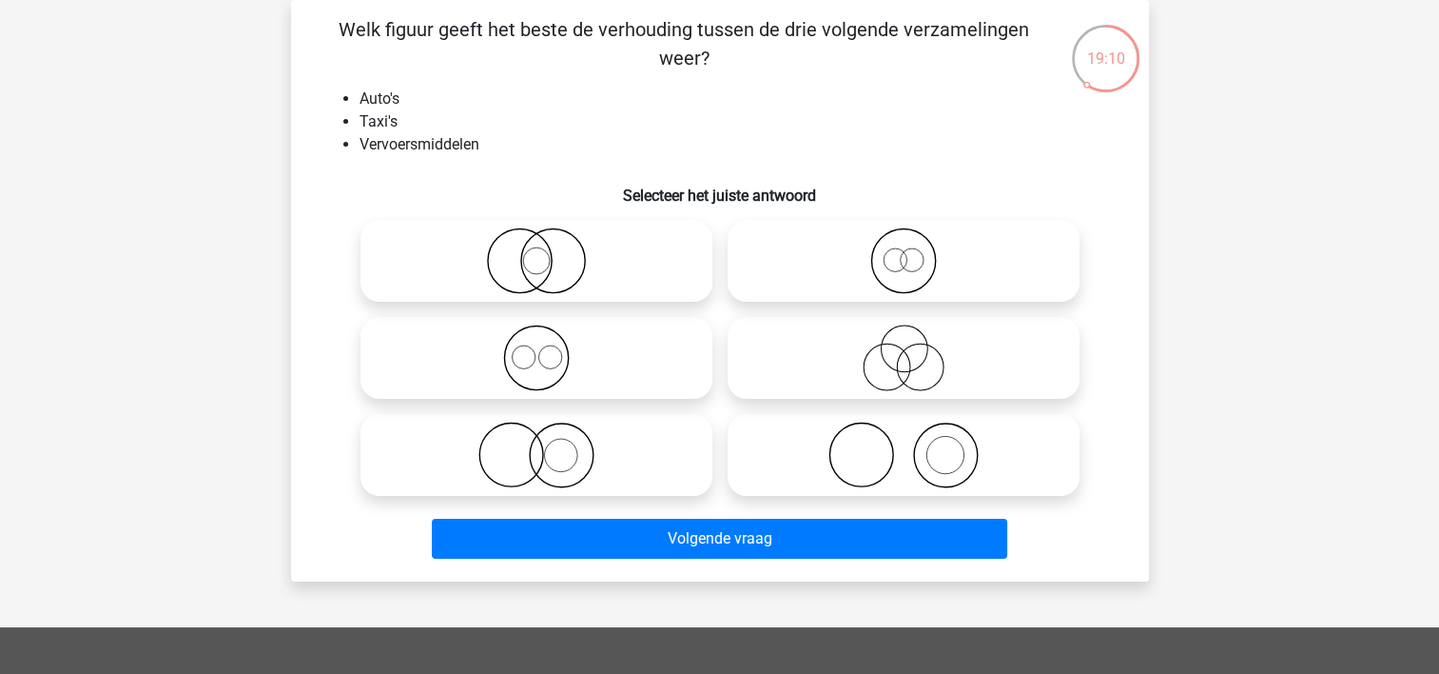
click at [548, 445] on icon at bounding box center [536, 454] width 337 height 67
click at [548, 445] on input "radio" at bounding box center [543, 439] width 12 height 12
radio input "true"
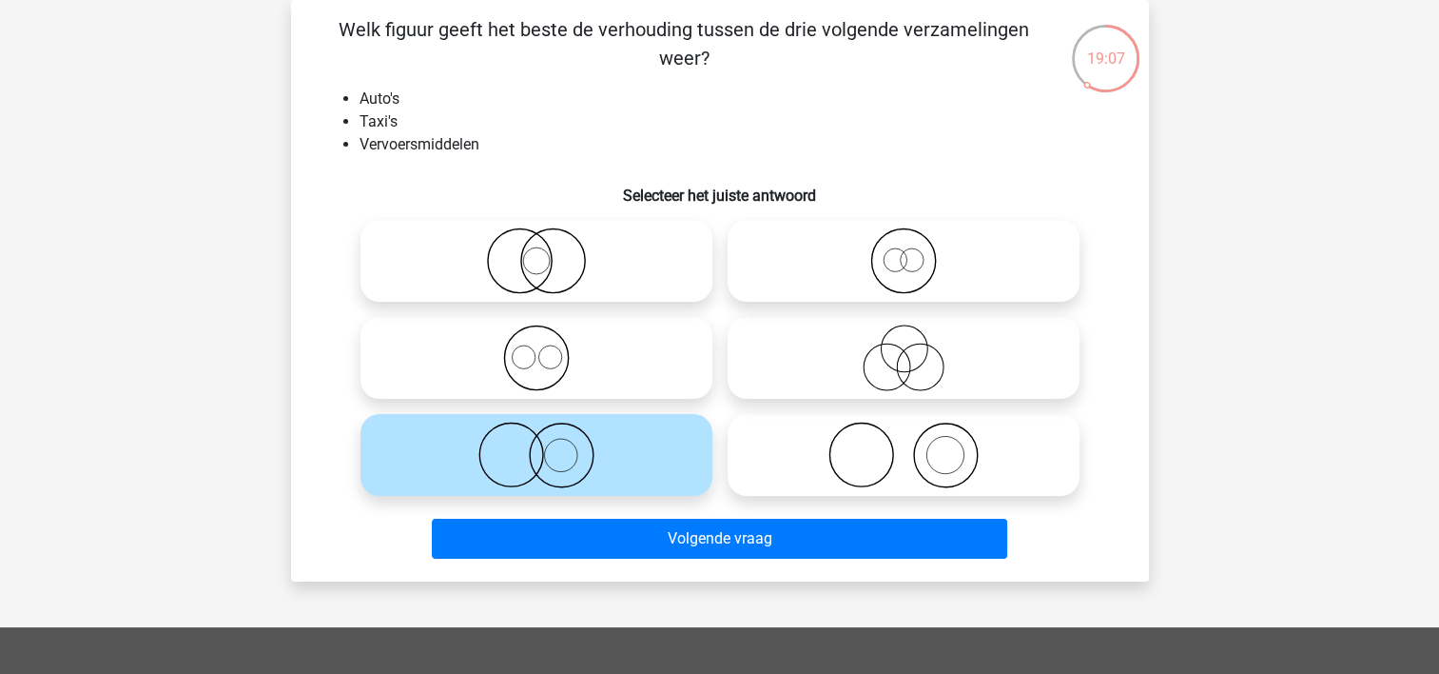
click at [894, 254] on icon at bounding box center [903, 260] width 337 height 67
click at [904, 251] on input "radio" at bounding box center [910, 245] width 12 height 12
radio input "true"
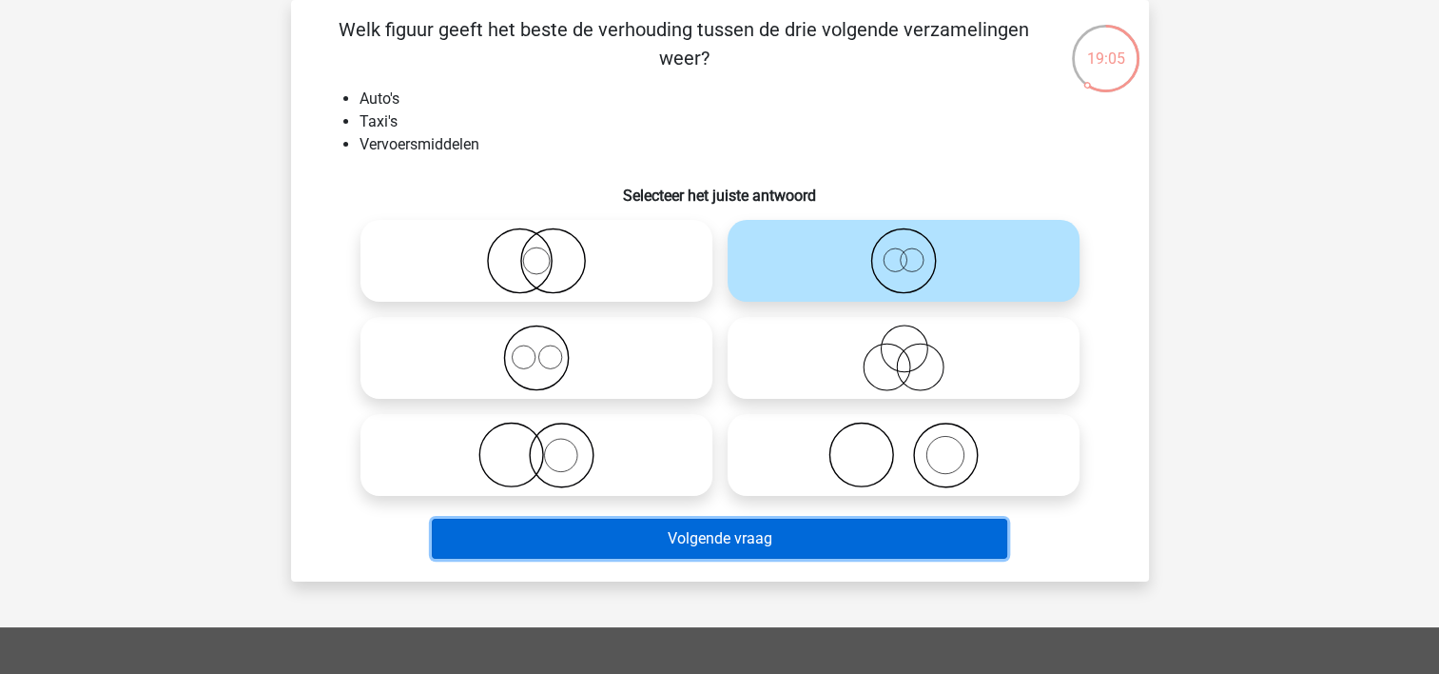
click at [702, 537] on button "Volgende vraag" at bounding box center [720, 538] width 576 height 40
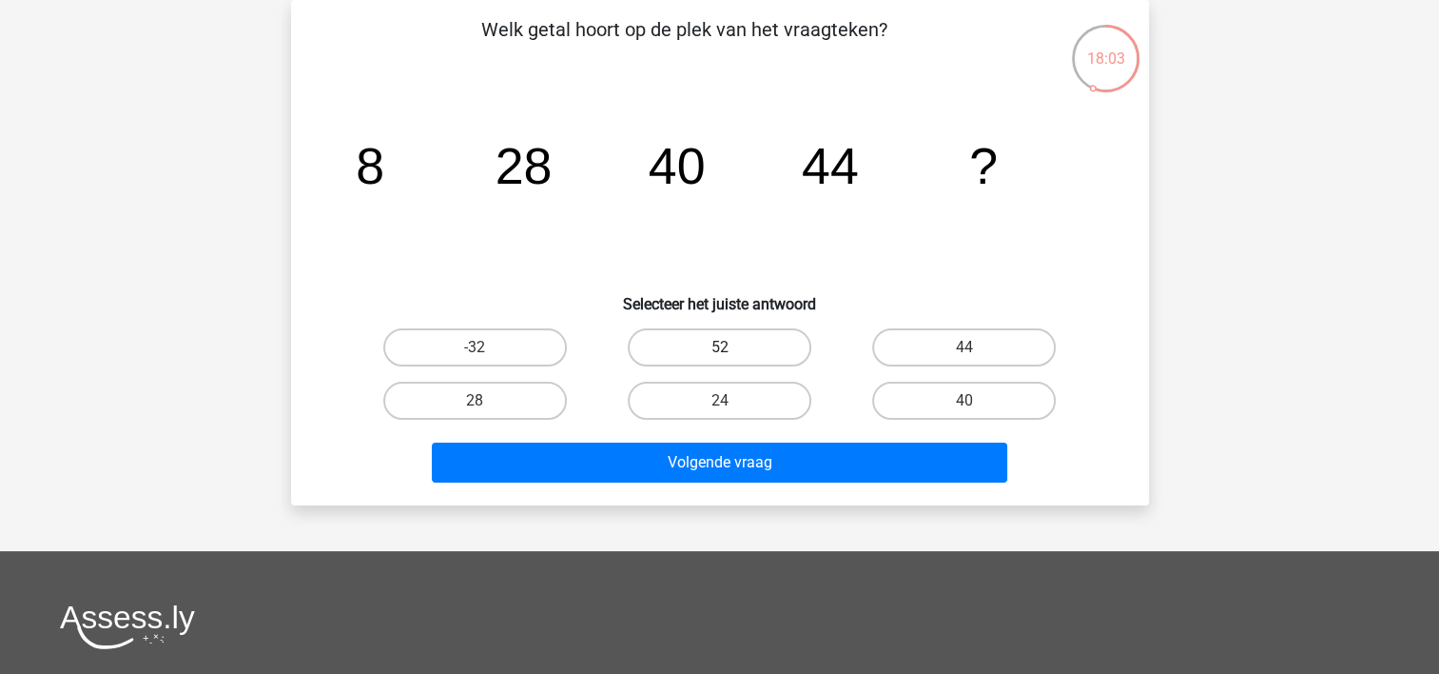
click at [686, 329] on label "52" at bounding box center [720, 347] width 184 height 38
click at [719, 347] on input "52" at bounding box center [725, 353] width 12 height 12
radio input "true"
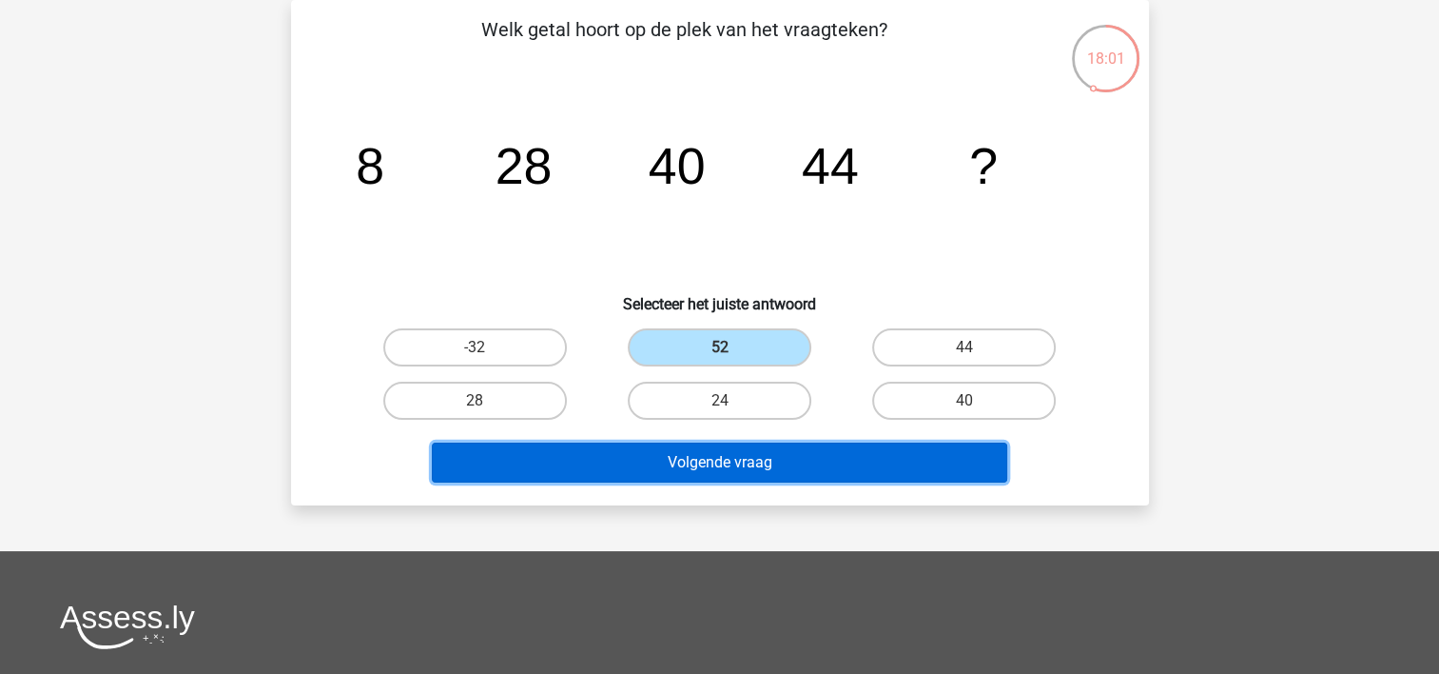
click at [715, 460] on button "Volgende vraag" at bounding box center [720, 462] width 576 height 40
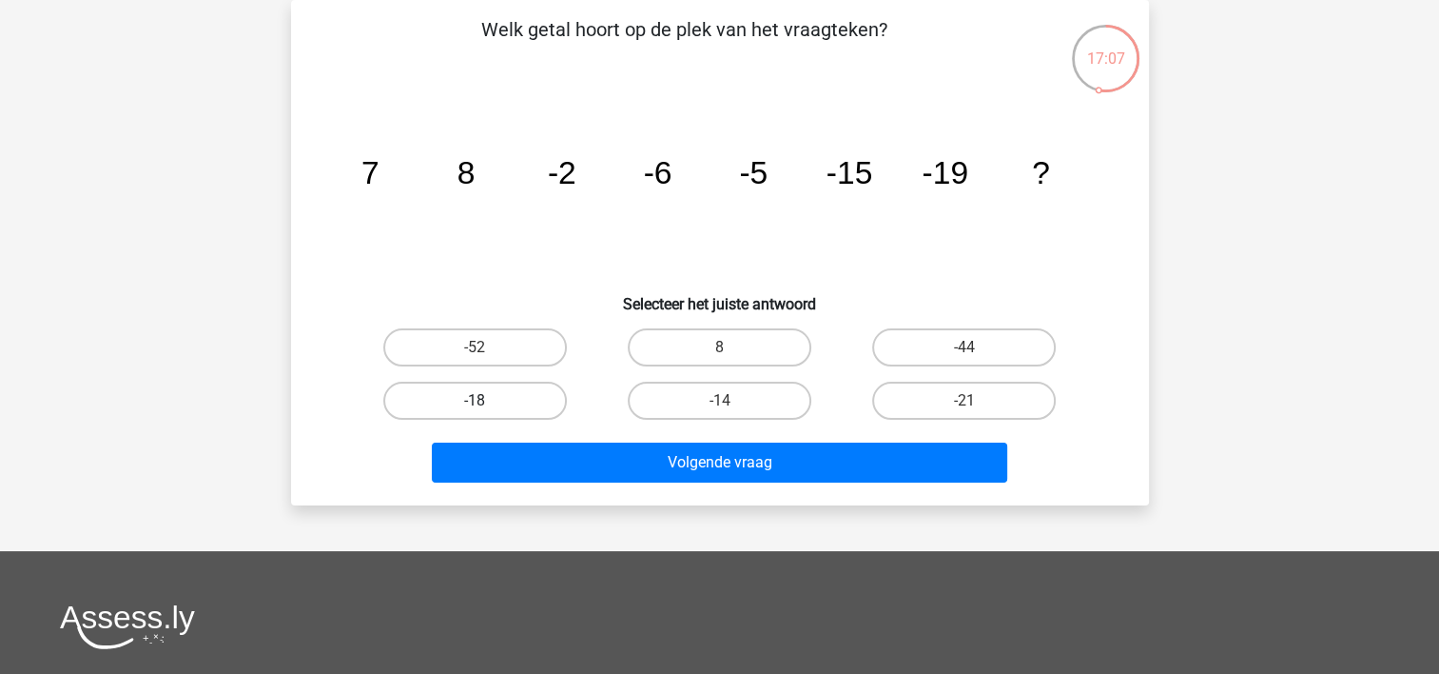
click at [462, 396] on label "-18" at bounding box center [475, 400] width 184 height 38
click at [475, 400] on input "-18" at bounding box center [481, 406] width 12 height 12
radio input "true"
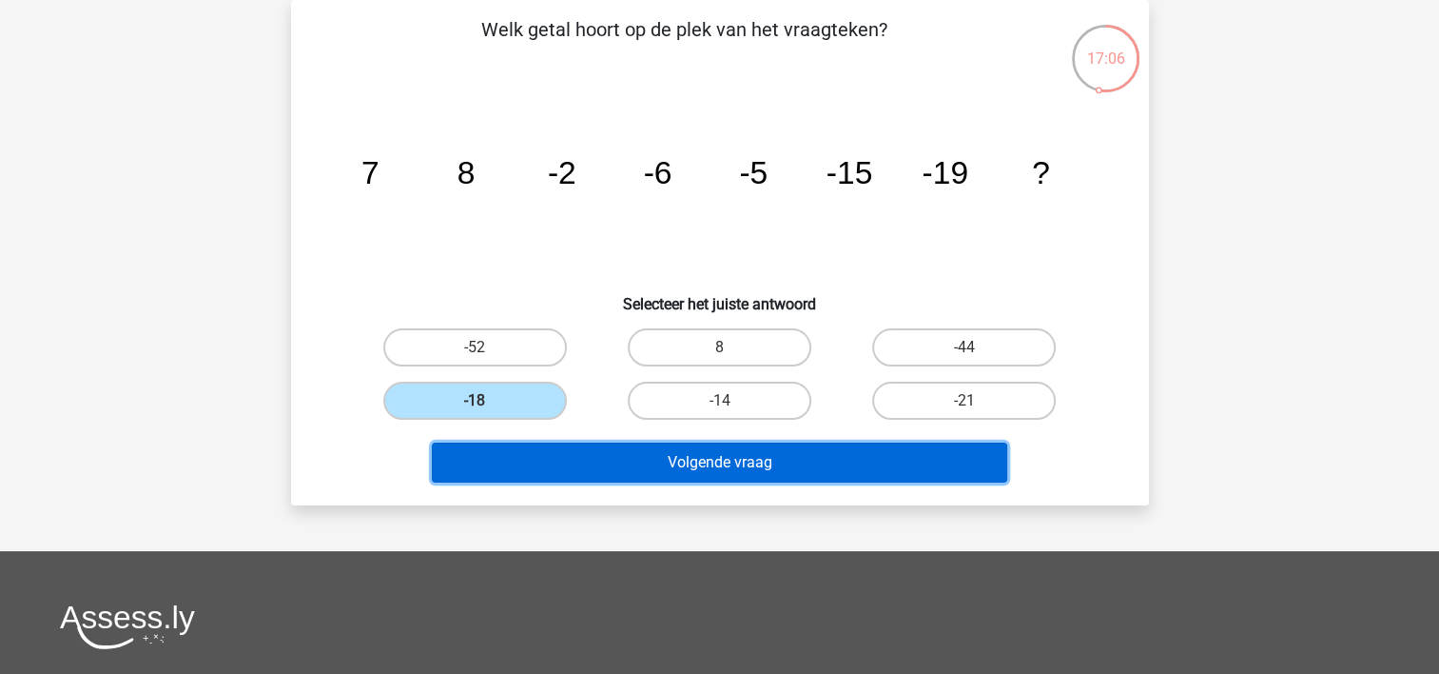
click at [672, 450] on button "Volgende vraag" at bounding box center [720, 462] width 576 height 40
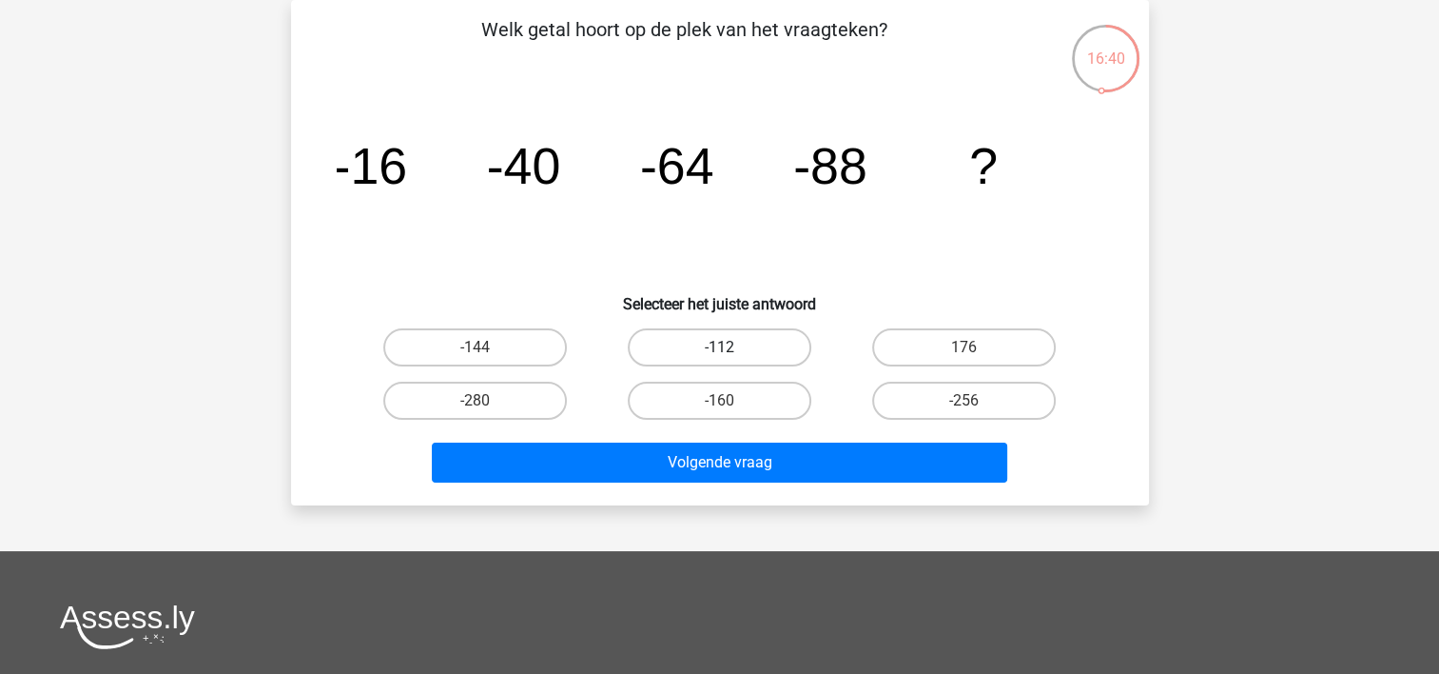
click at [731, 336] on label "-112" at bounding box center [720, 347] width 184 height 38
click at [731, 347] on input "-112" at bounding box center [725, 353] width 12 height 12
radio input "true"
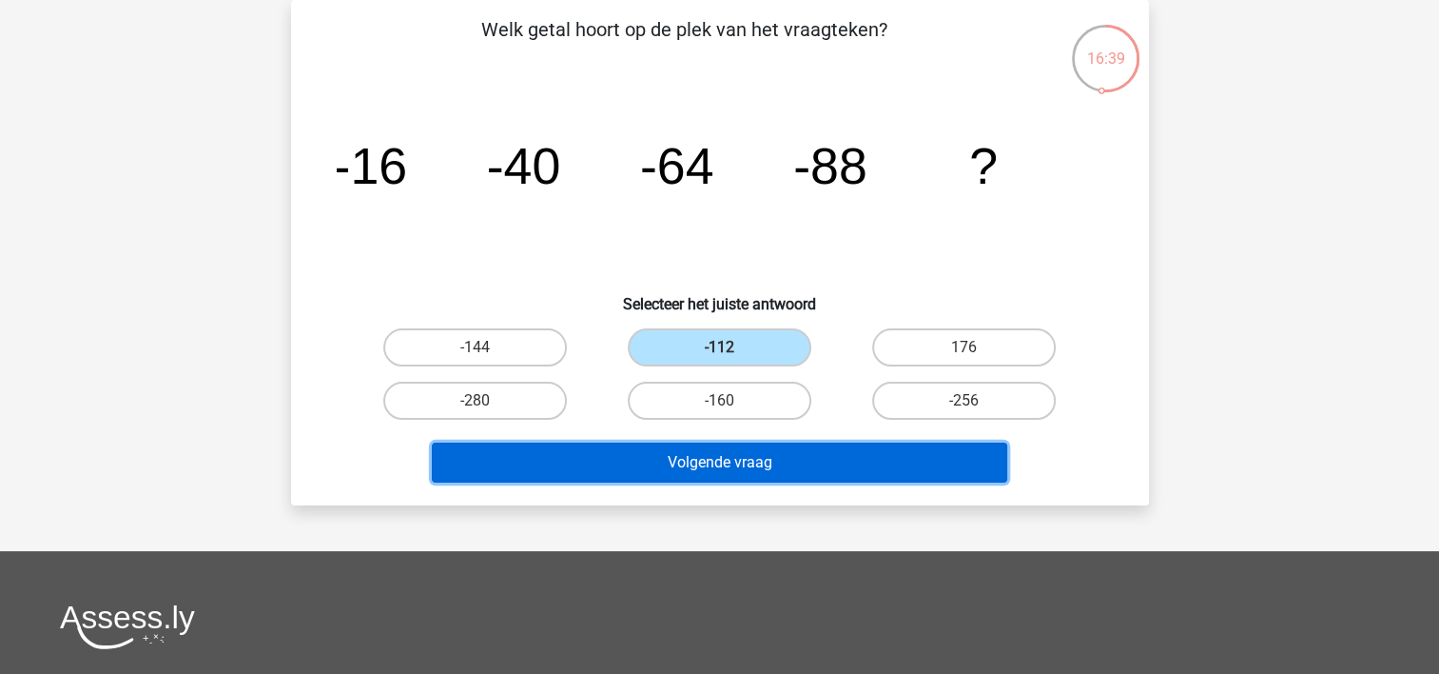
click at [761, 468] on button "Volgende vraag" at bounding box center [720, 462] width 576 height 40
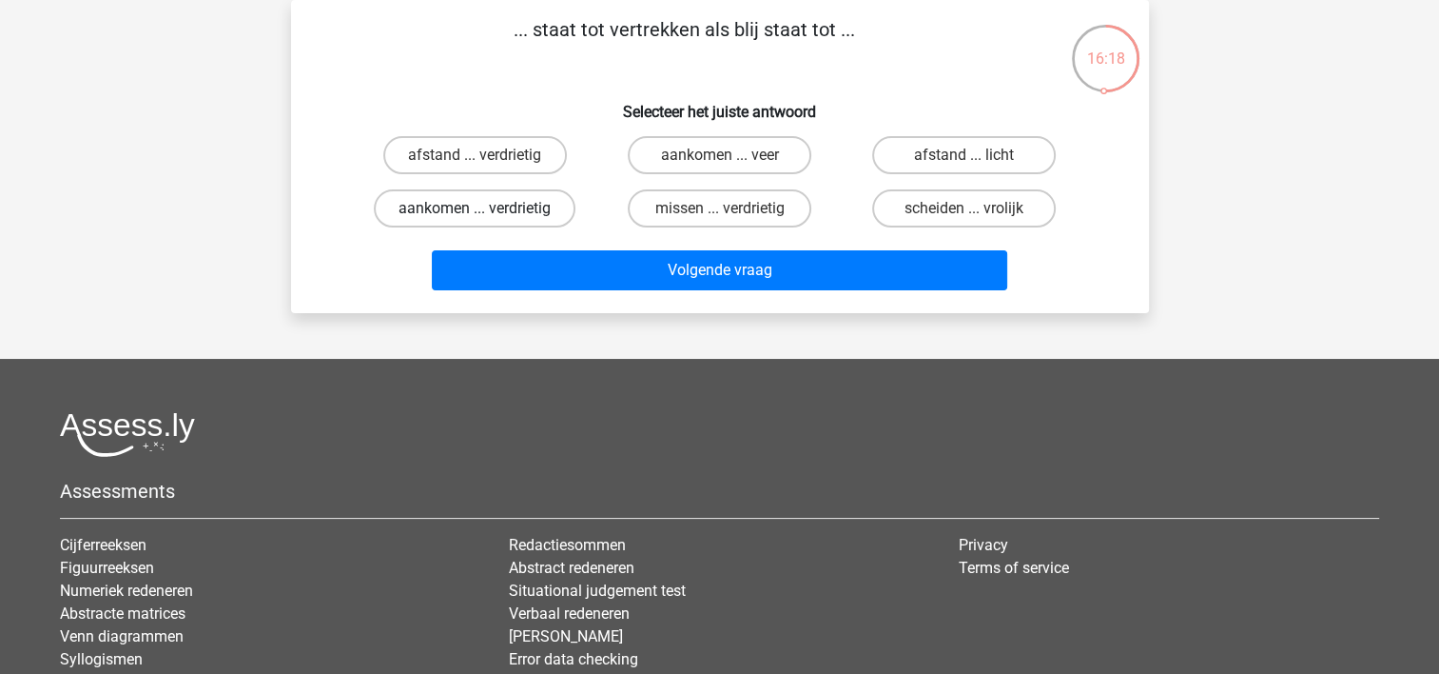
click at [506, 217] on label "aankomen ... verdrietig" at bounding box center [475, 208] width 202 height 38
click at [487, 217] on input "aankomen ... verdrietig" at bounding box center [481, 214] width 12 height 12
radio input "true"
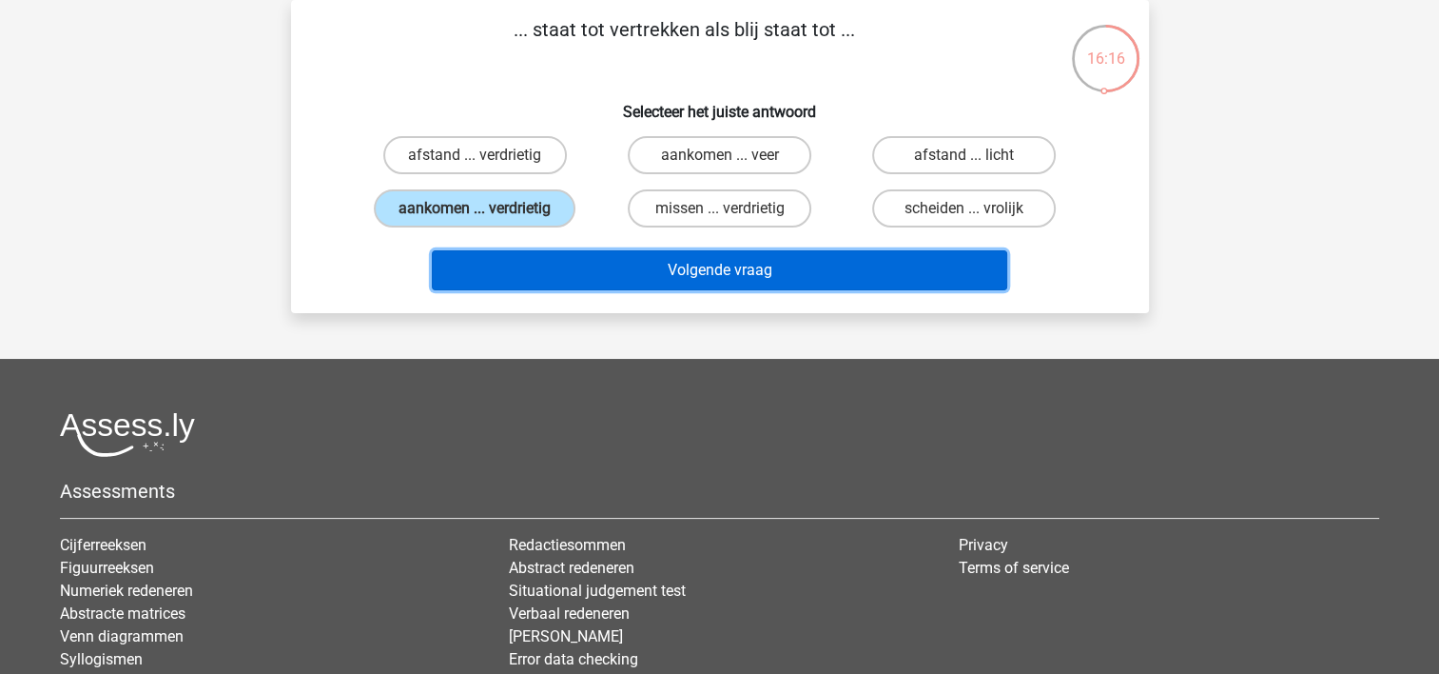
click at [688, 274] on button "Volgende vraag" at bounding box center [720, 270] width 576 height 40
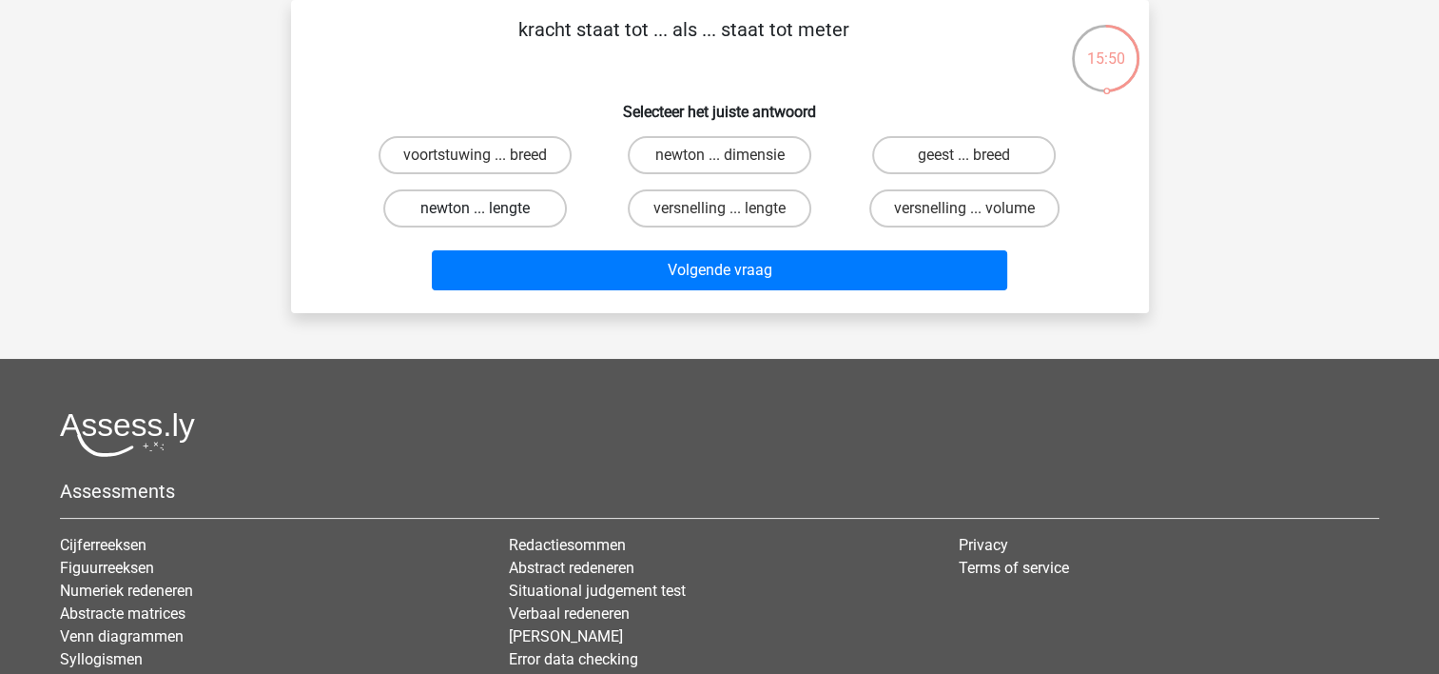
click at [471, 217] on label "newton ... lengte" at bounding box center [475, 208] width 184 height 38
click at [475, 217] on input "newton ... lengte" at bounding box center [481, 214] width 12 height 12
radio input "true"
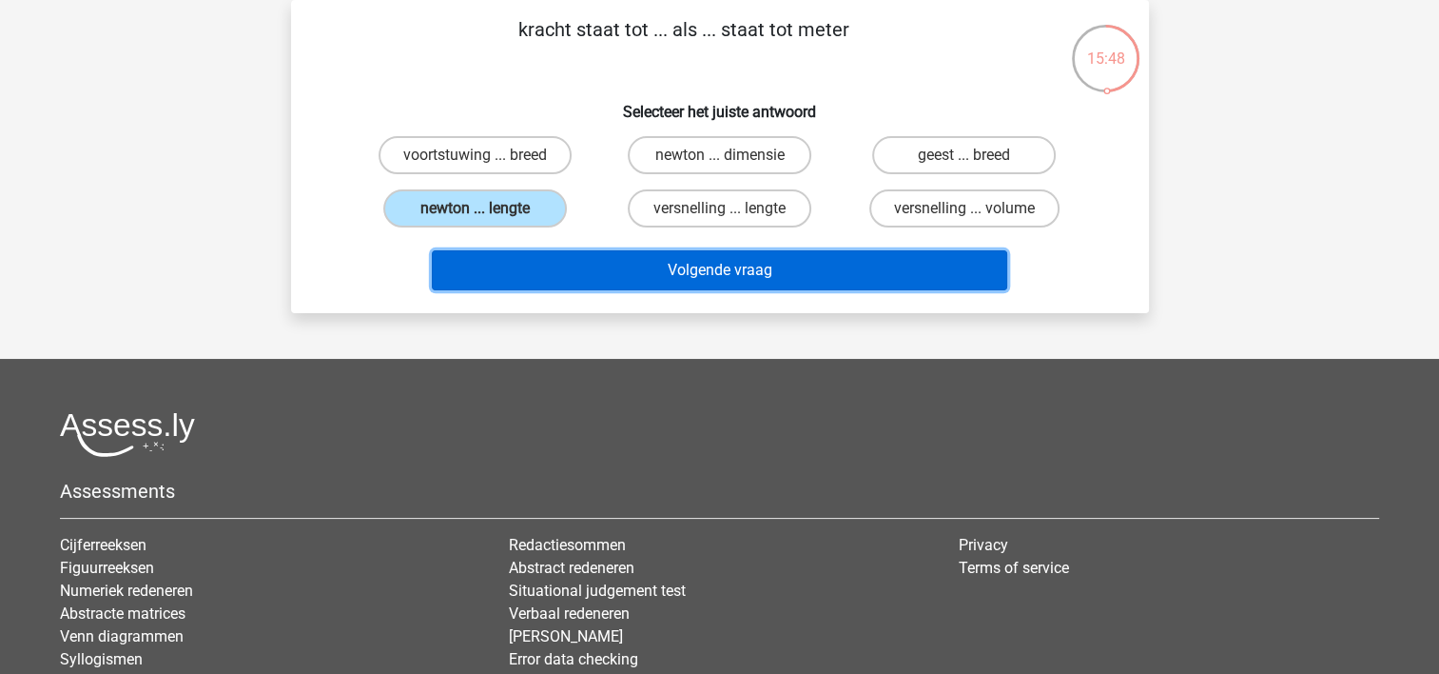
click at [692, 273] on button "Volgende vraag" at bounding box center [720, 270] width 576 height 40
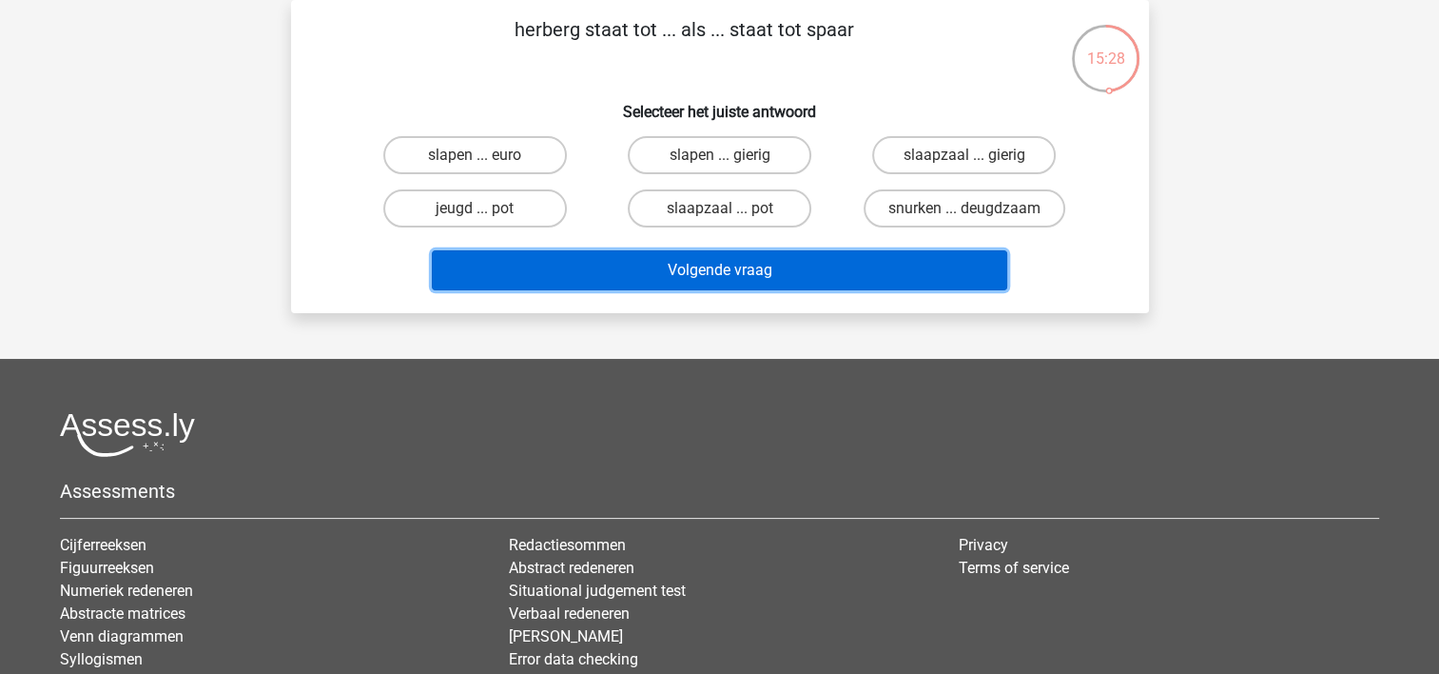
click at [692, 273] on button "Volgende vraag" at bounding box center [720, 270] width 576 height 40
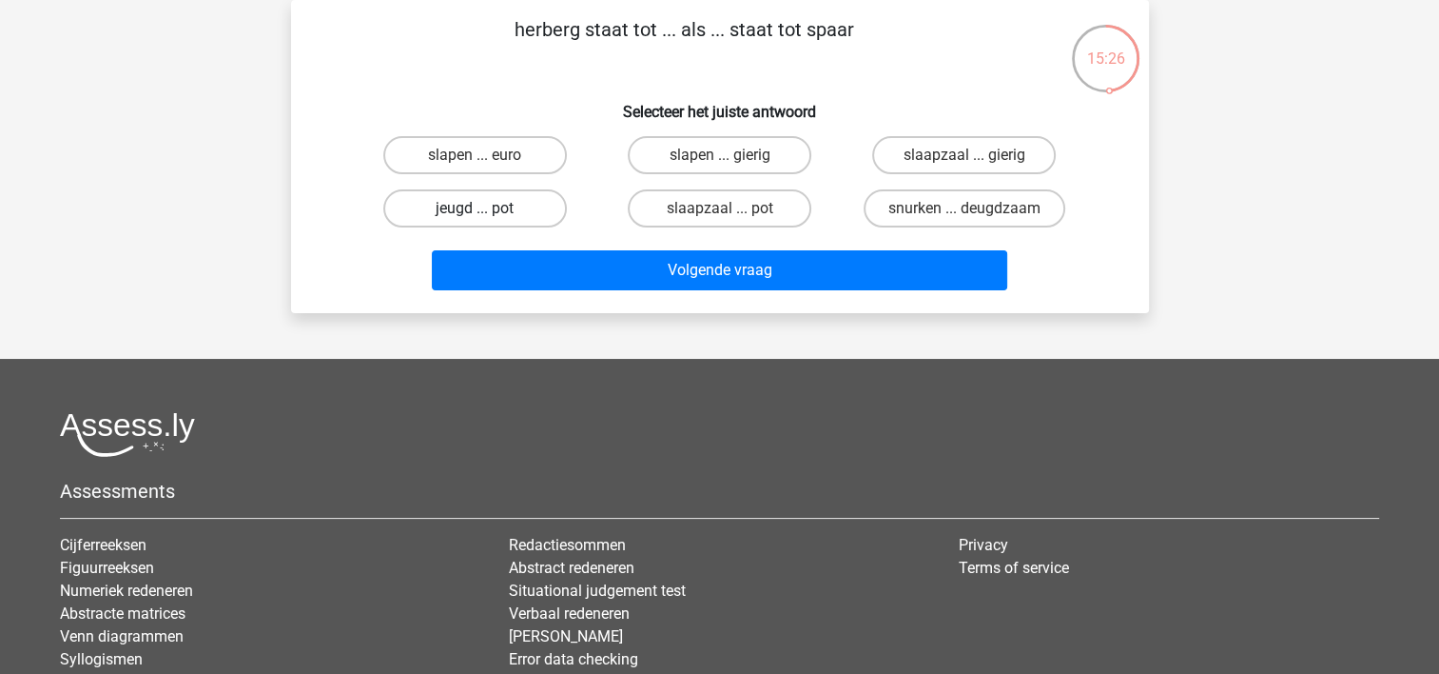
click at [400, 214] on label "jeugd ... pot" at bounding box center [475, 208] width 184 height 38
click at [475, 214] on input "jeugd ... pot" at bounding box center [481, 214] width 12 height 12
radio input "true"
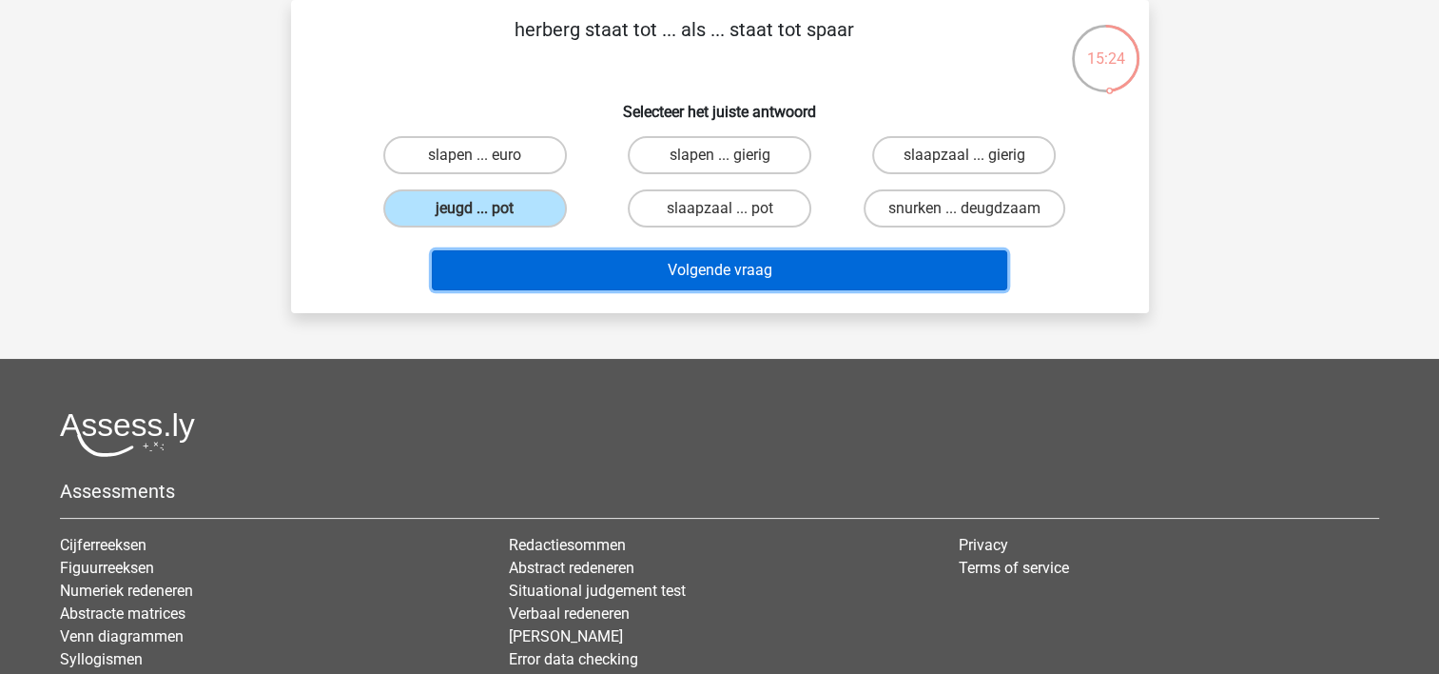
click at [641, 280] on button "Volgende vraag" at bounding box center [720, 270] width 576 height 40
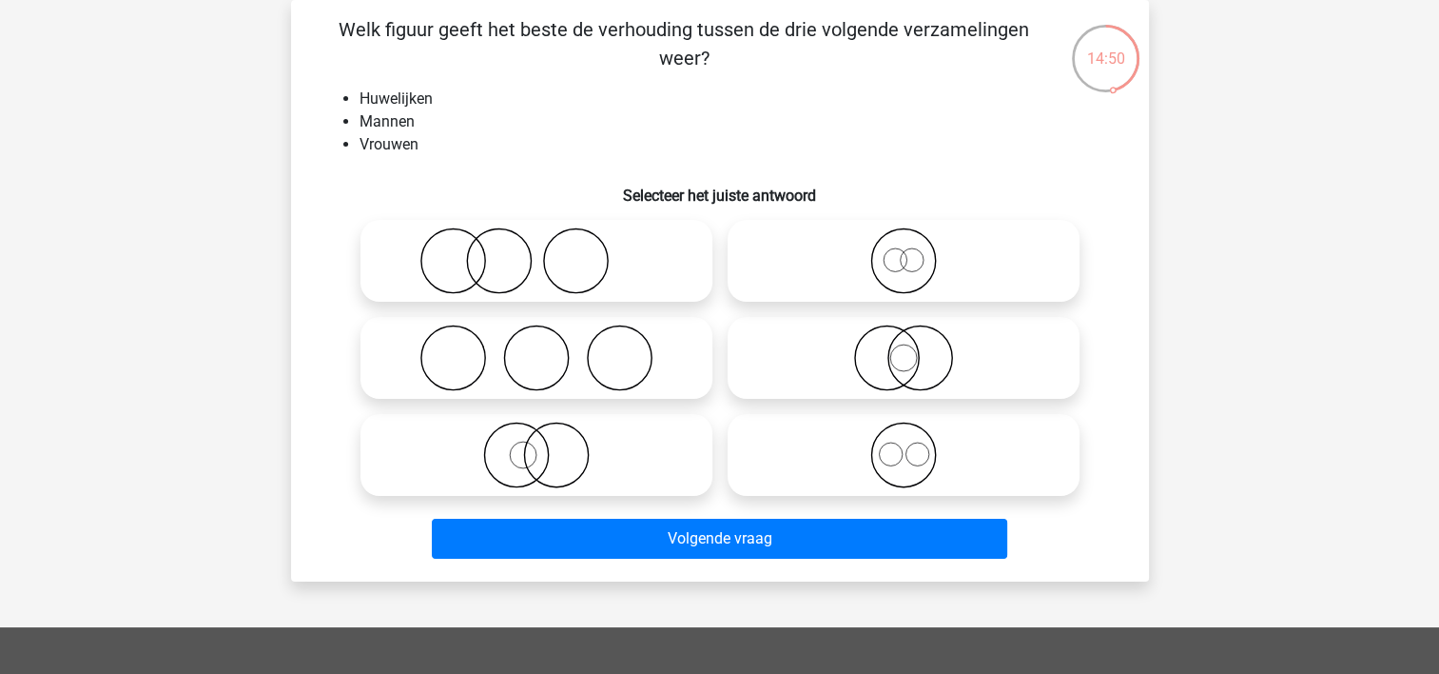
click at [915, 462] on icon at bounding box center [903, 454] width 337 height 67
click at [915, 445] on input "radio" at bounding box center [910, 439] width 12 height 12
radio input "true"
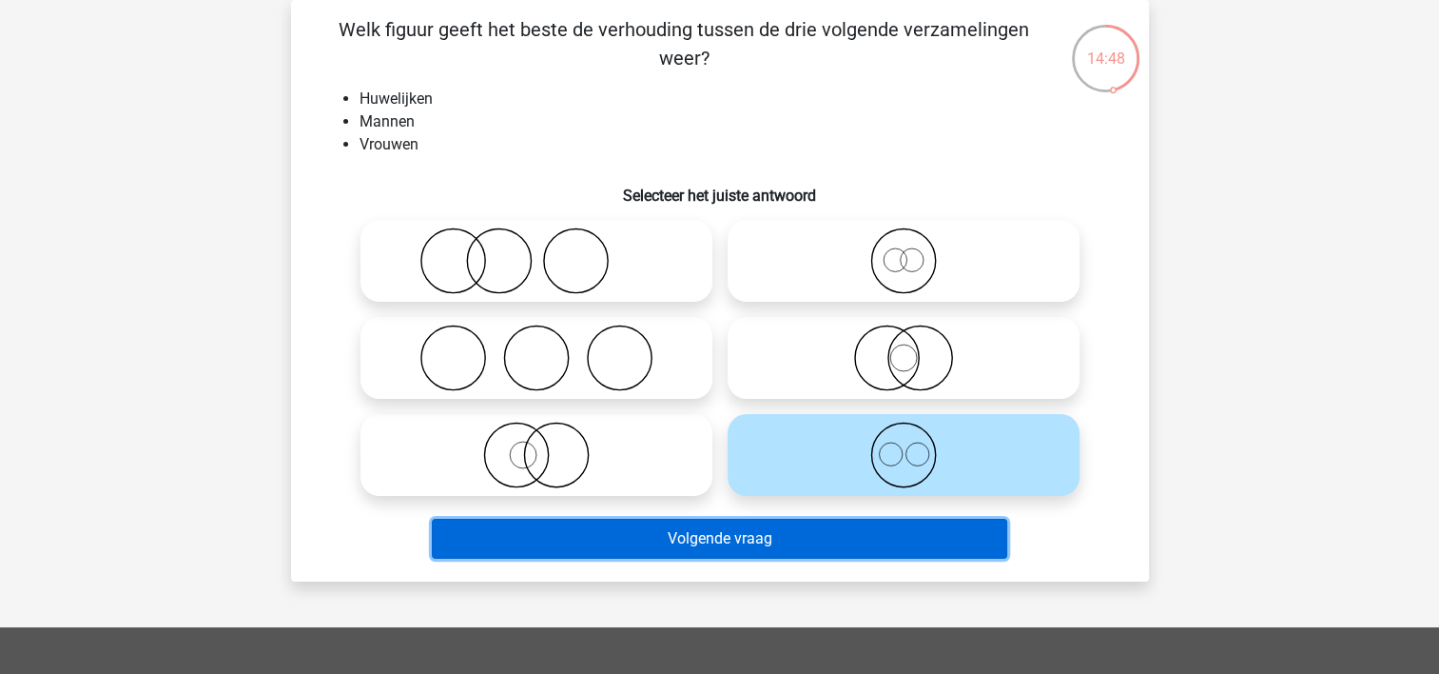
click at [769, 533] on button "Volgende vraag" at bounding box center [720, 538] width 576 height 40
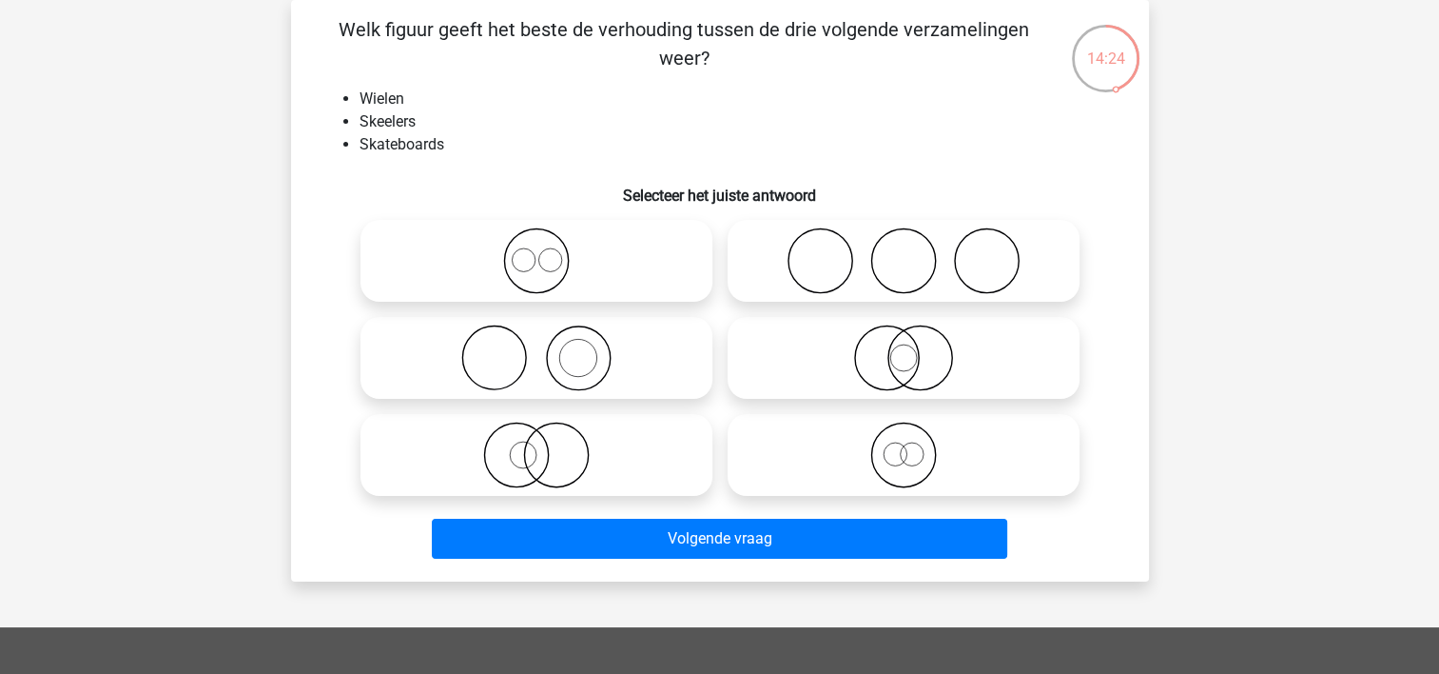
click at [822, 358] on icon at bounding box center [903, 357] width 337 height 67
click at [904, 348] on input "radio" at bounding box center [910, 342] width 12 height 12
radio input "true"
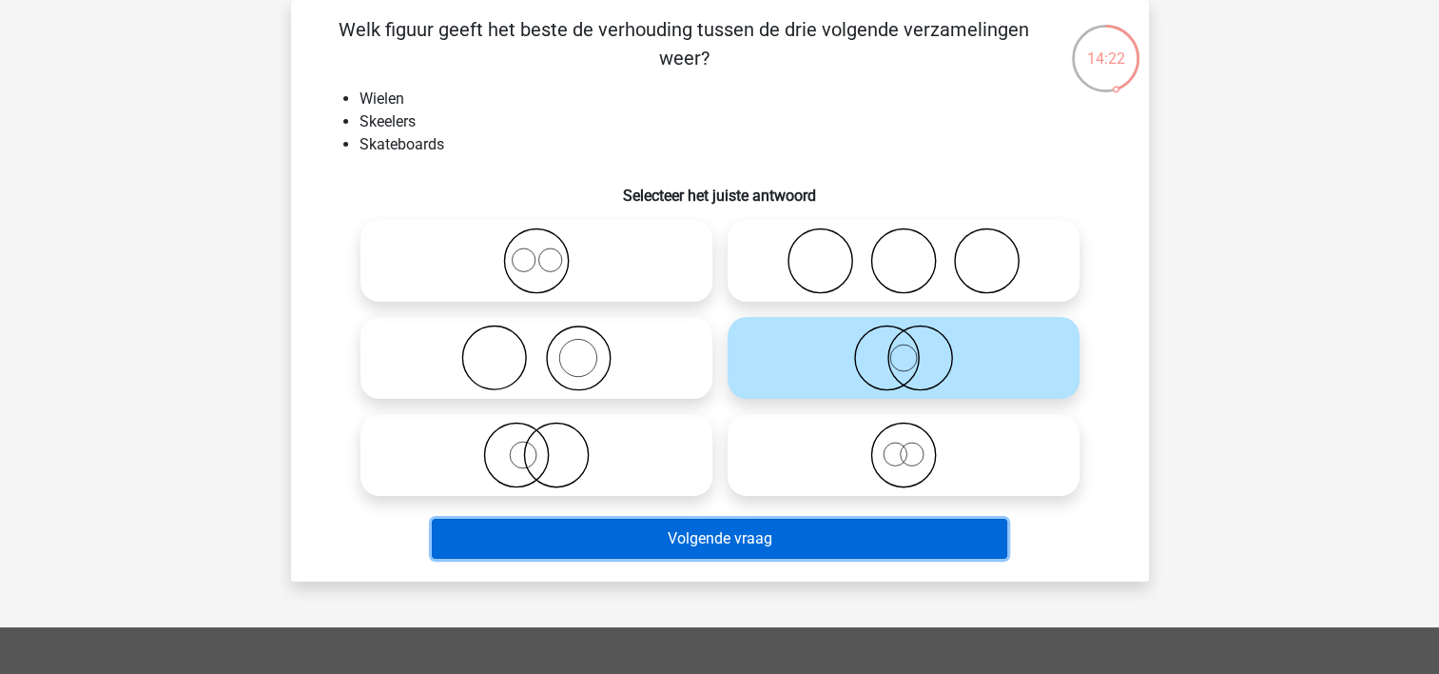
click at [784, 541] on button "Volgende vraag" at bounding box center [720, 538] width 576 height 40
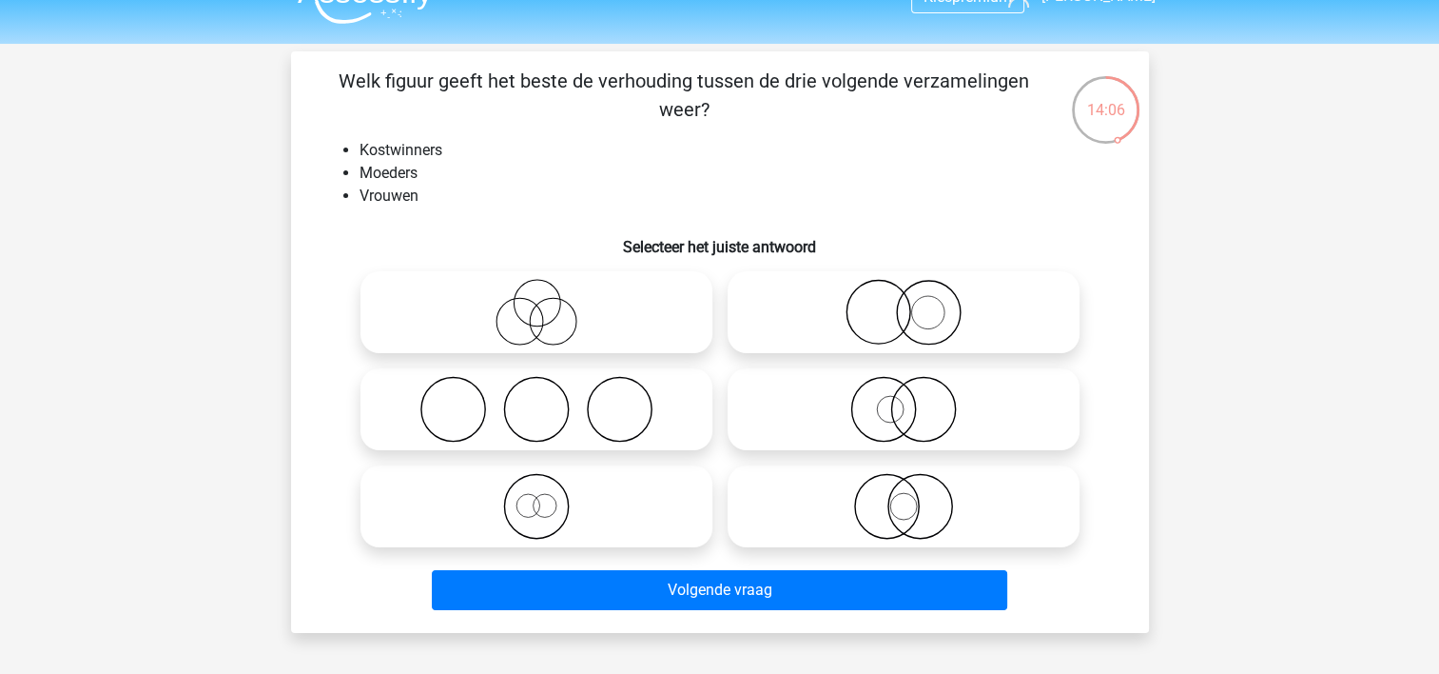
scroll to position [52, 0]
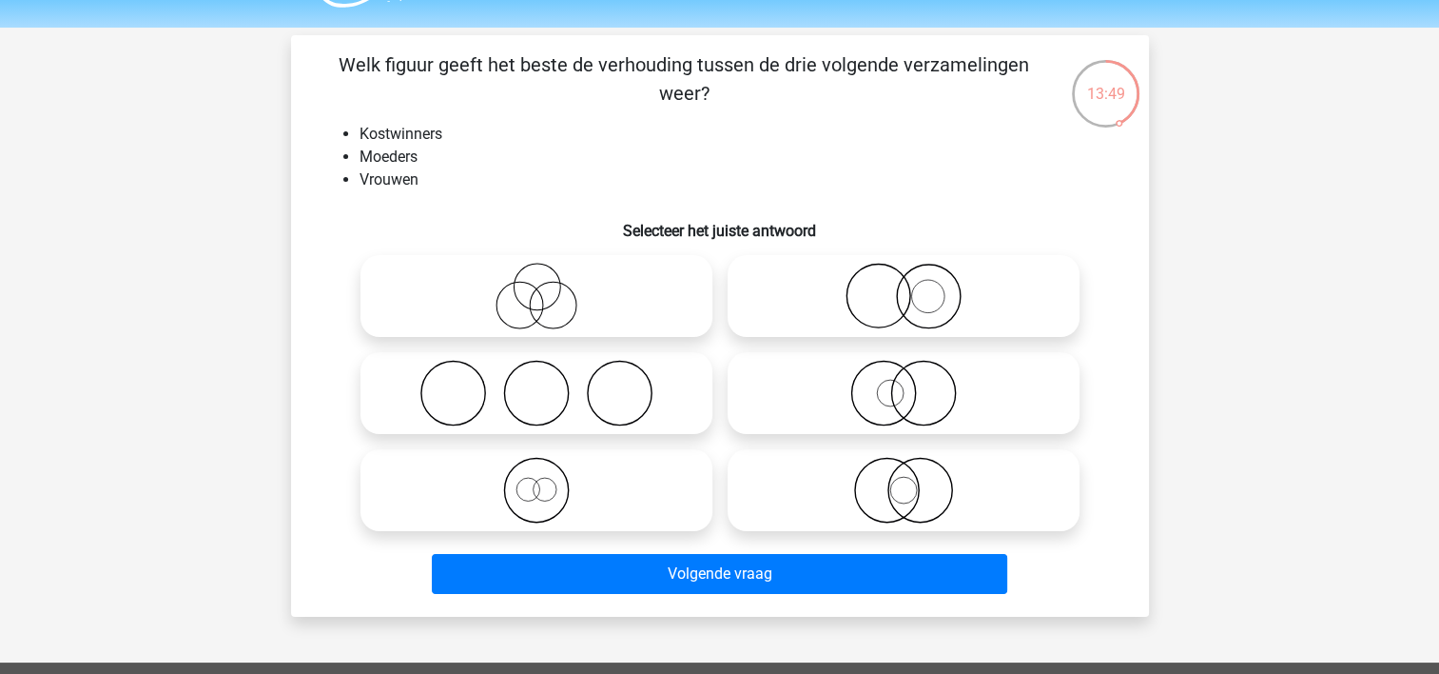
click at [982, 300] on icon at bounding box center [903, 296] width 337 height 67
click at [916, 286] on input "radio" at bounding box center [910, 280] width 12 height 12
radio input "true"
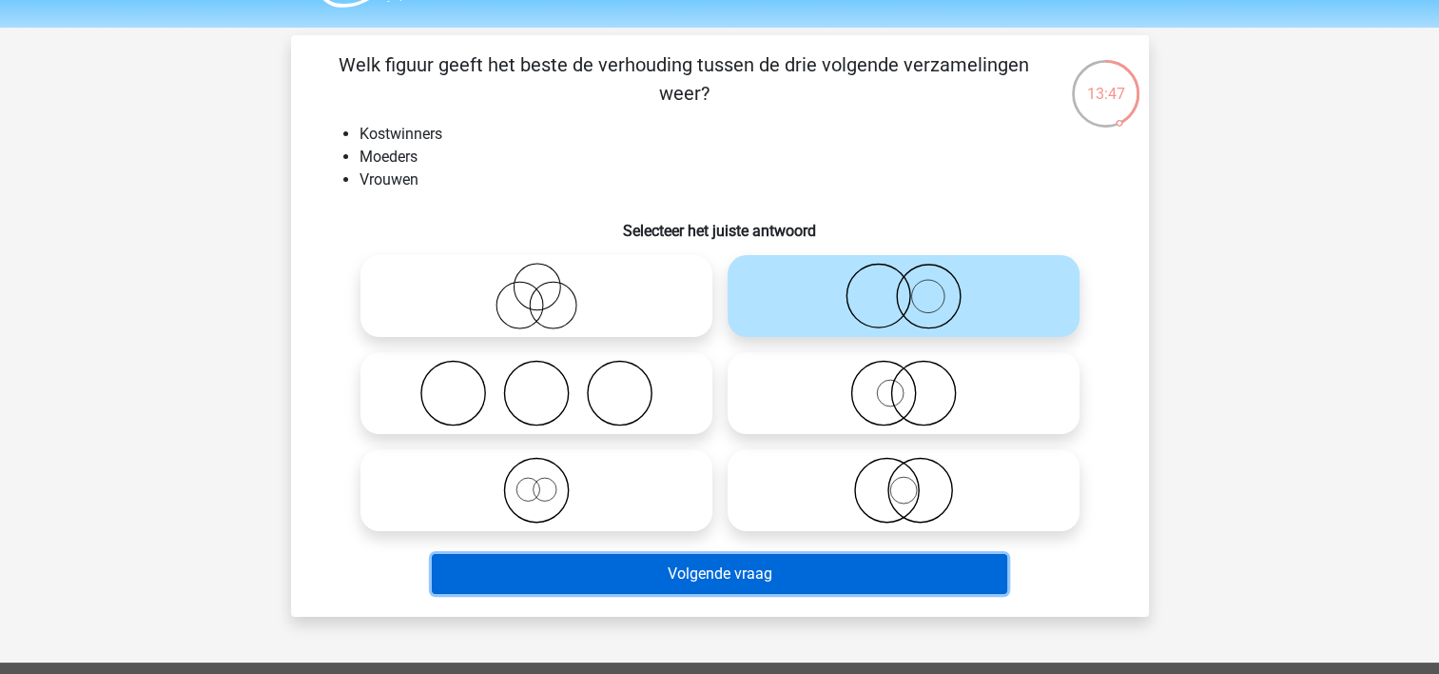
click at [693, 567] on button "Volgende vraag" at bounding box center [720, 574] width 576 height 40
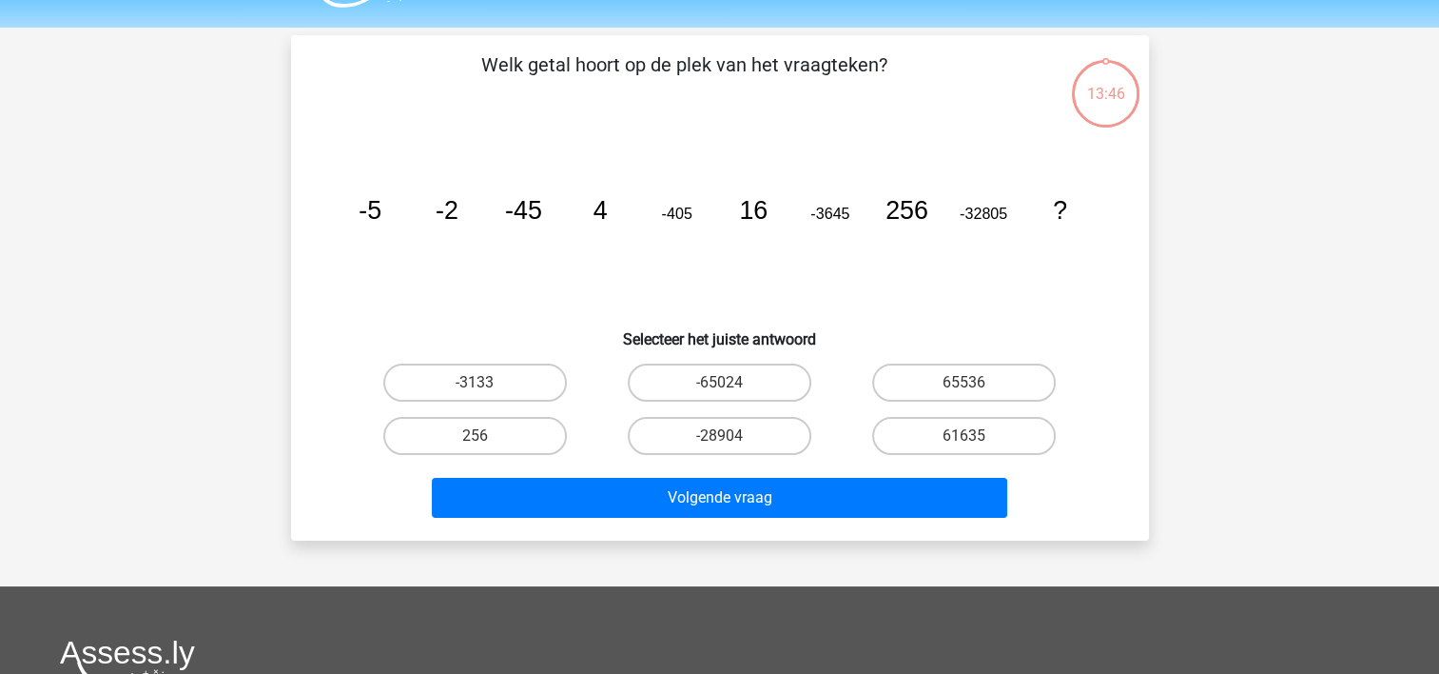
scroll to position [88, 0]
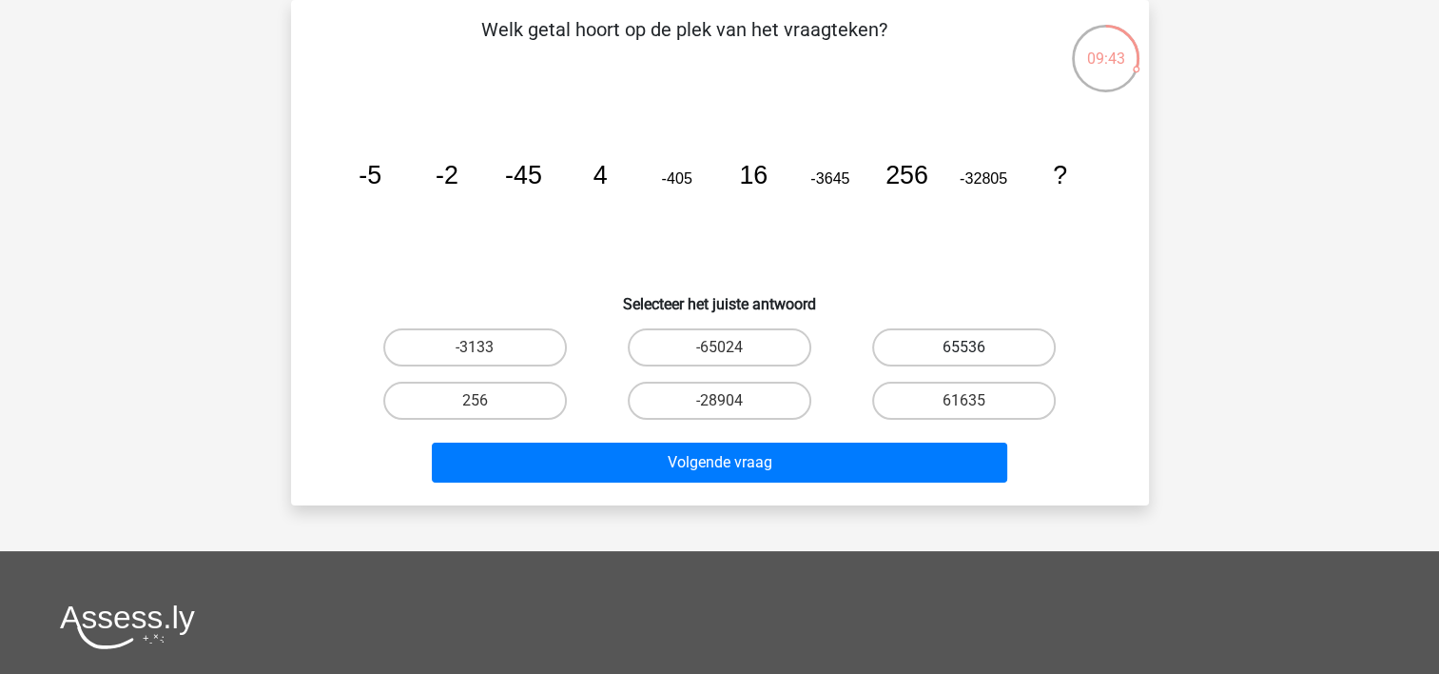
click at [1005, 344] on label "65536" at bounding box center [964, 347] width 184 height 38
click at [977, 347] on input "65536" at bounding box center [971, 353] width 12 height 12
radio input "true"
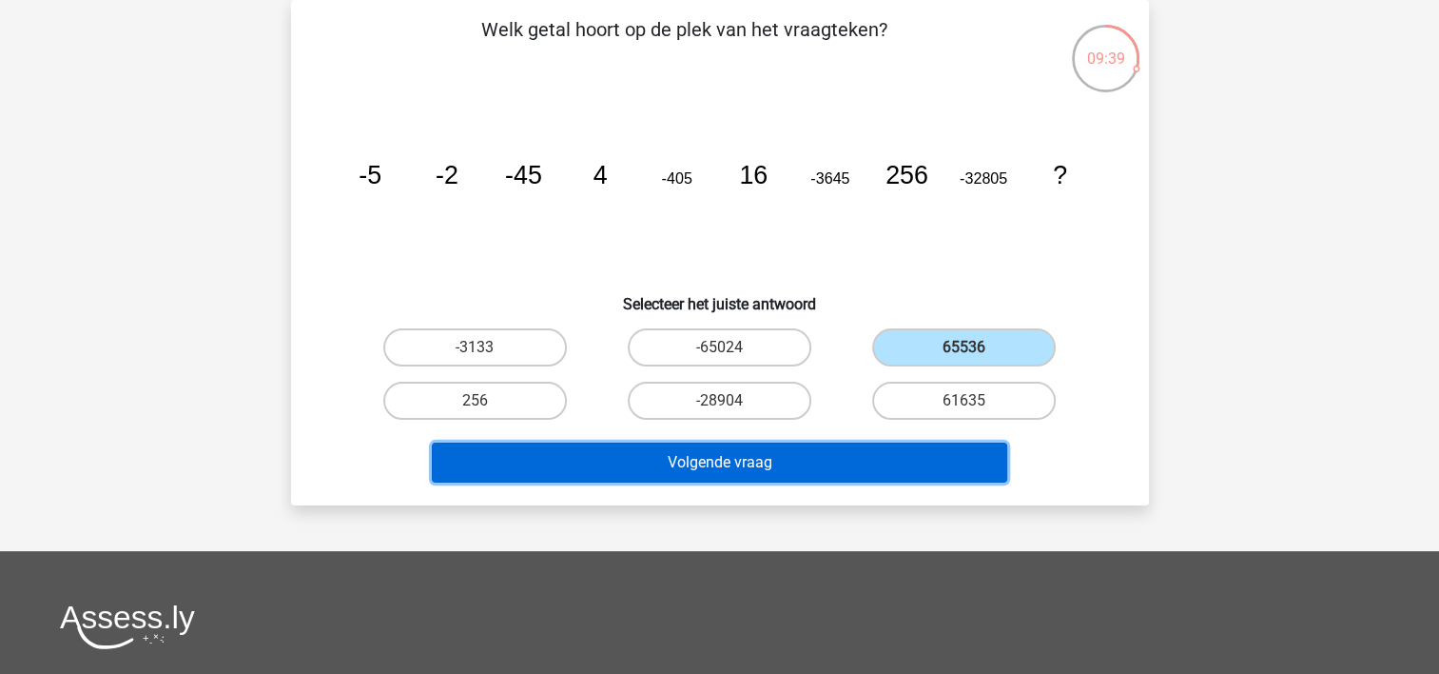
click at [714, 463] on button "Volgende vraag" at bounding box center [720, 462] width 576 height 40
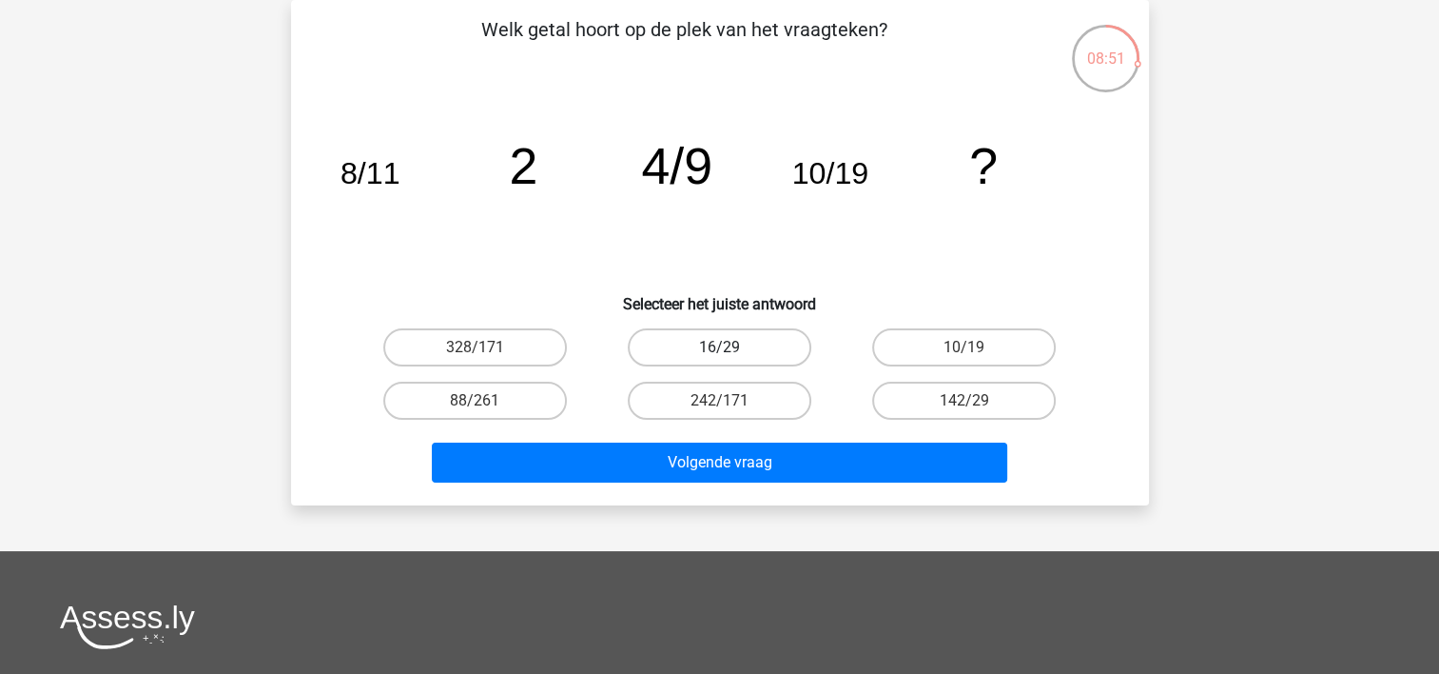
click at [715, 341] on label "16/29" at bounding box center [720, 347] width 184 height 38
click at [719, 347] on input "16/29" at bounding box center [725, 353] width 12 height 12
radio input "true"
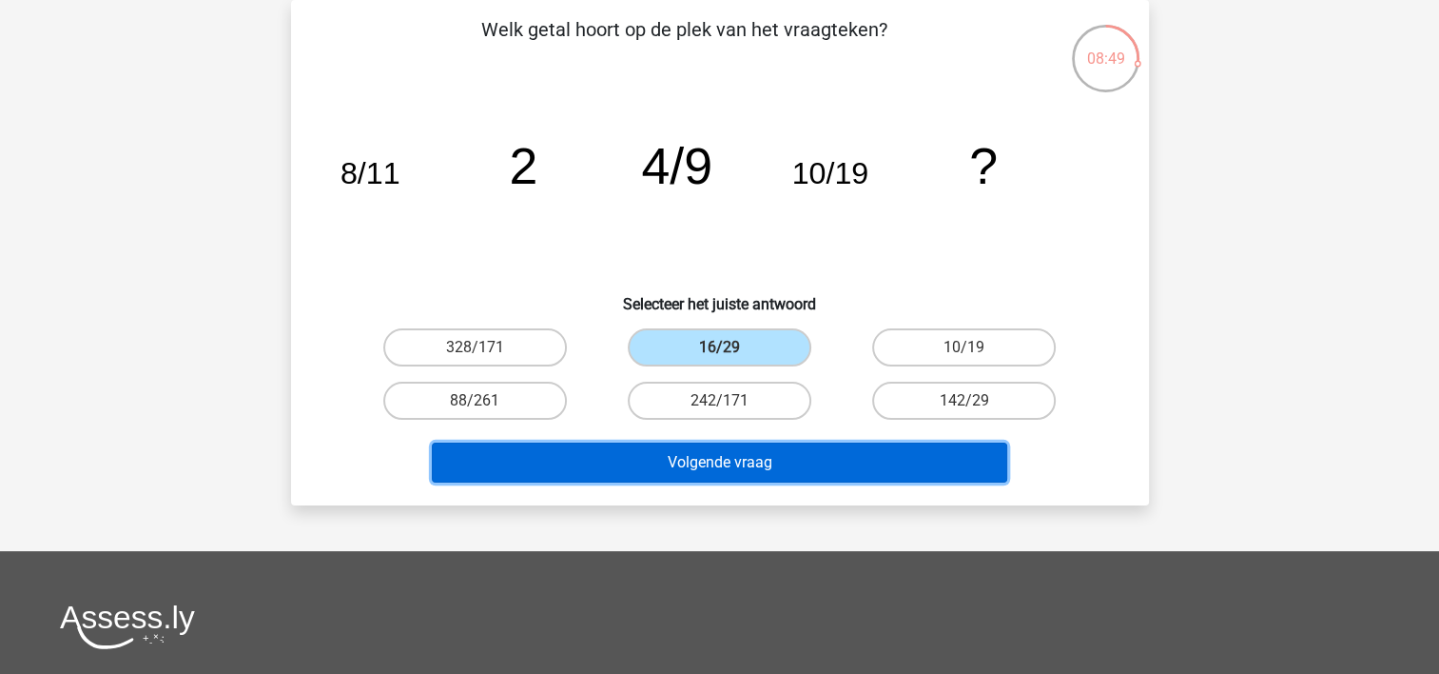
click at [674, 451] on button "Volgende vraag" at bounding box center [720, 462] width 576 height 40
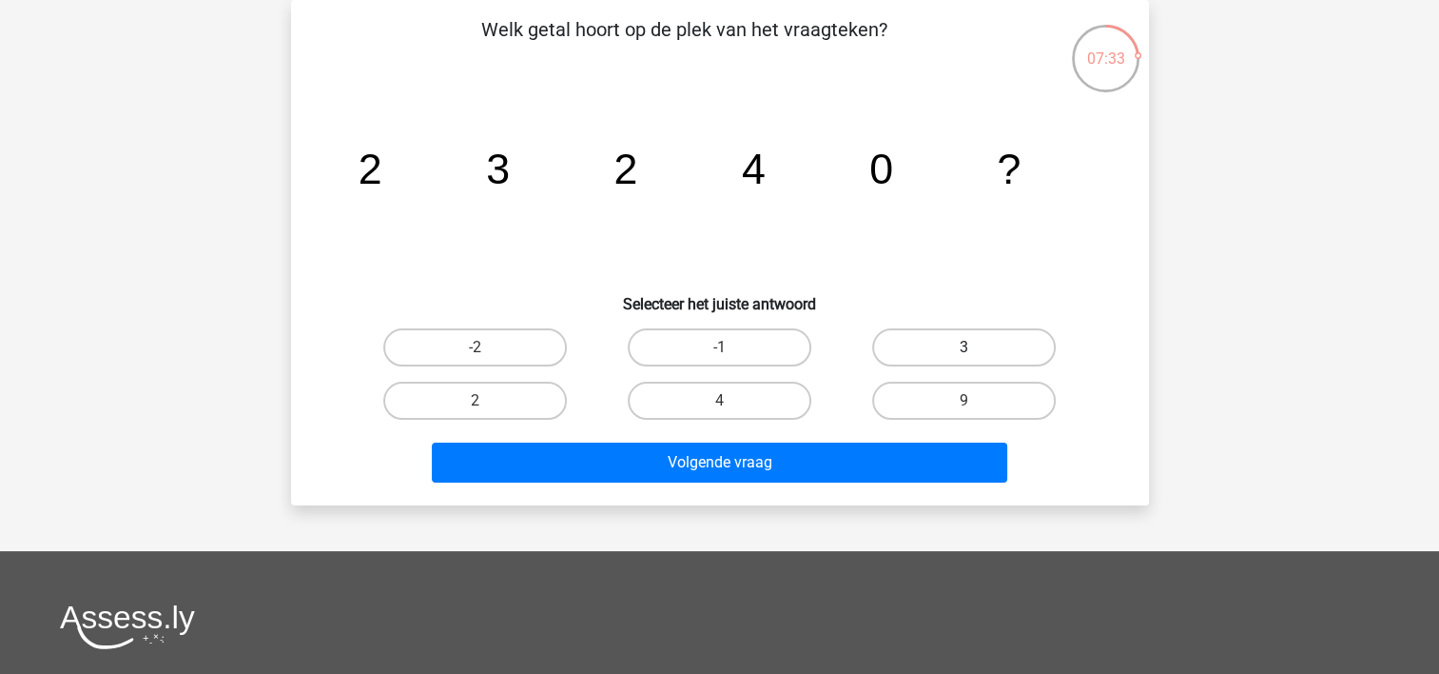
click at [989, 335] on label "3" at bounding box center [964, 347] width 184 height 38
click at [977, 347] on input "3" at bounding box center [971, 353] width 12 height 12
radio input "true"
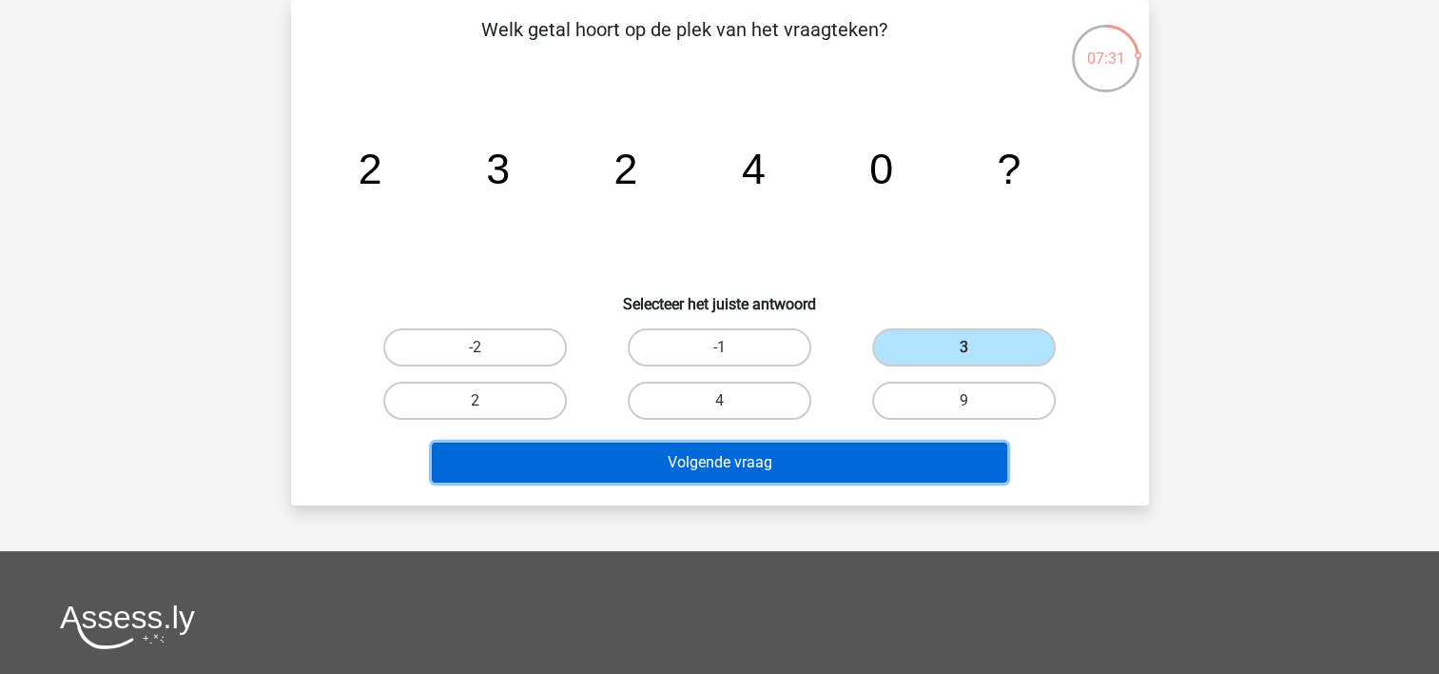
click at [863, 469] on button "Volgende vraag" at bounding box center [720, 462] width 576 height 40
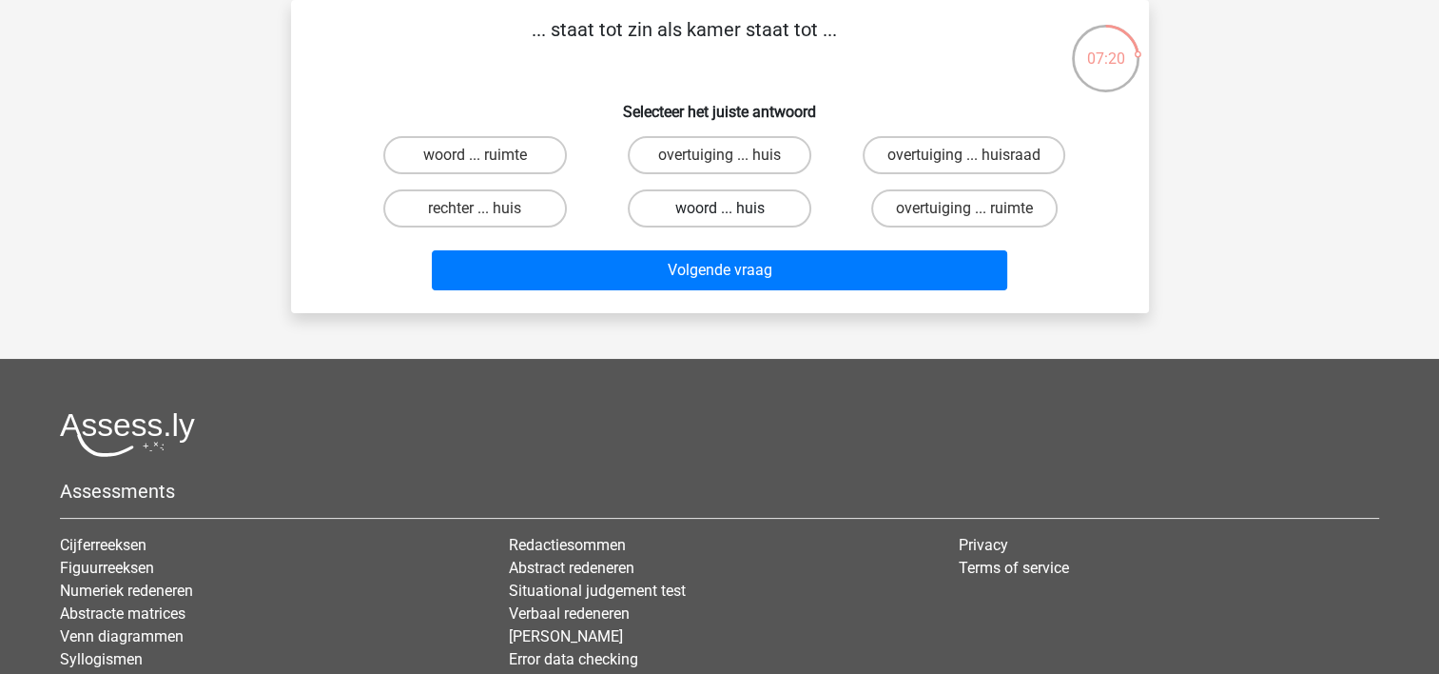
click at [761, 217] on label "woord ... huis" at bounding box center [720, 208] width 184 height 38
click at [732, 217] on input "woord ... huis" at bounding box center [725, 214] width 12 height 12
radio input "true"
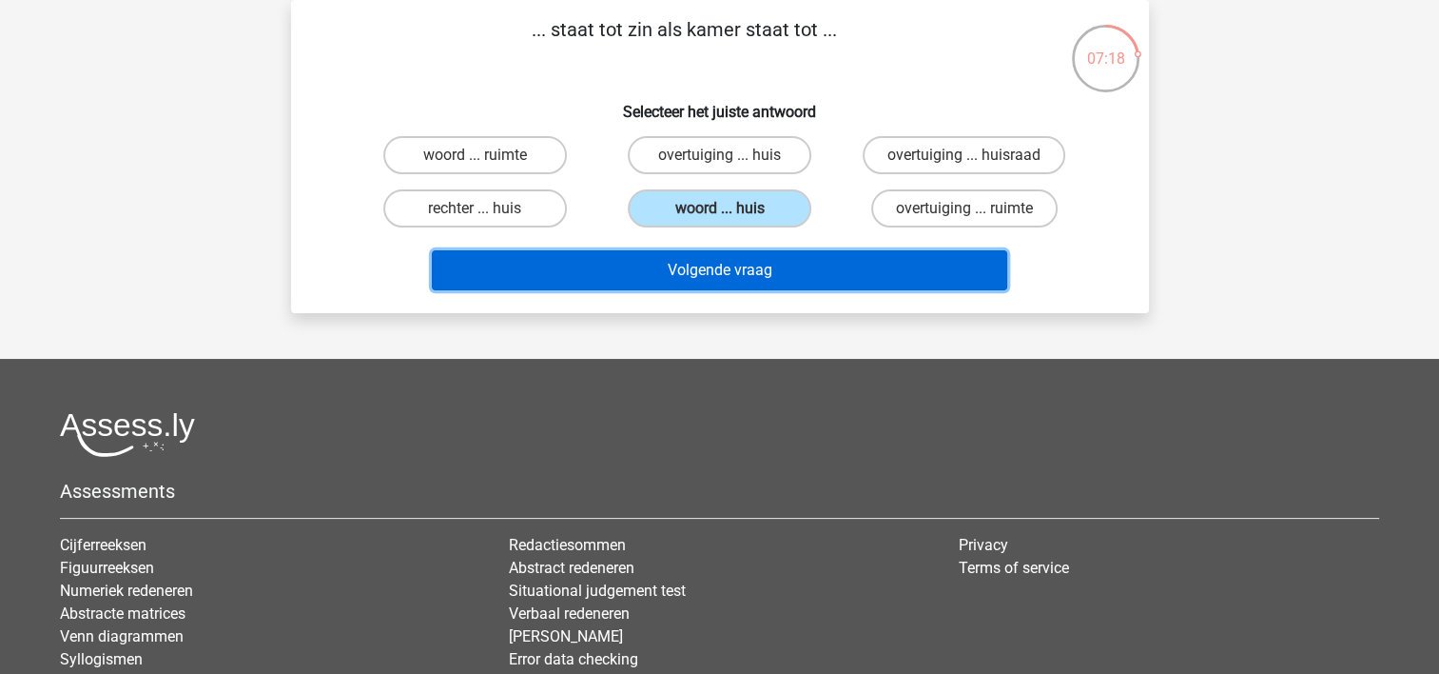
click at [742, 276] on button "Volgende vraag" at bounding box center [720, 270] width 576 height 40
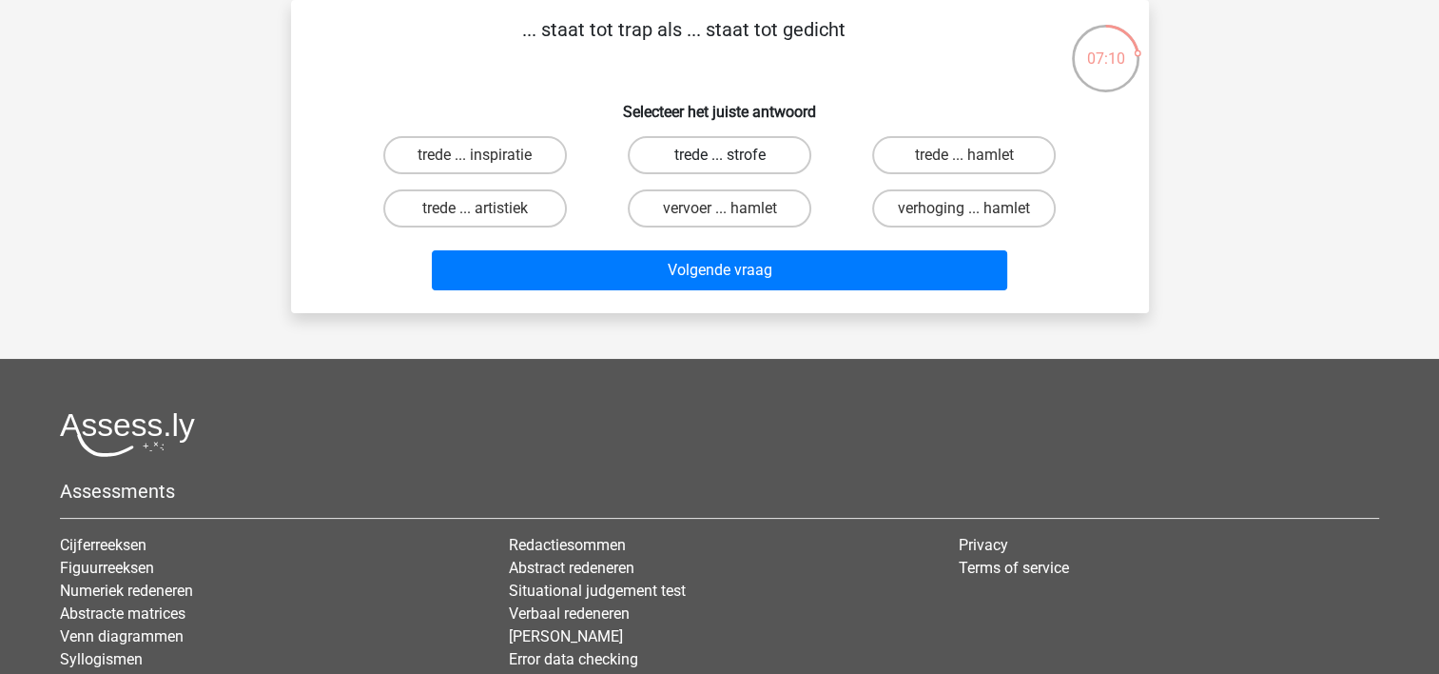
click at [741, 157] on label "trede ... strofe" at bounding box center [720, 155] width 184 height 38
click at [732, 157] on input "trede ... strofe" at bounding box center [725, 161] width 12 height 12
radio input "true"
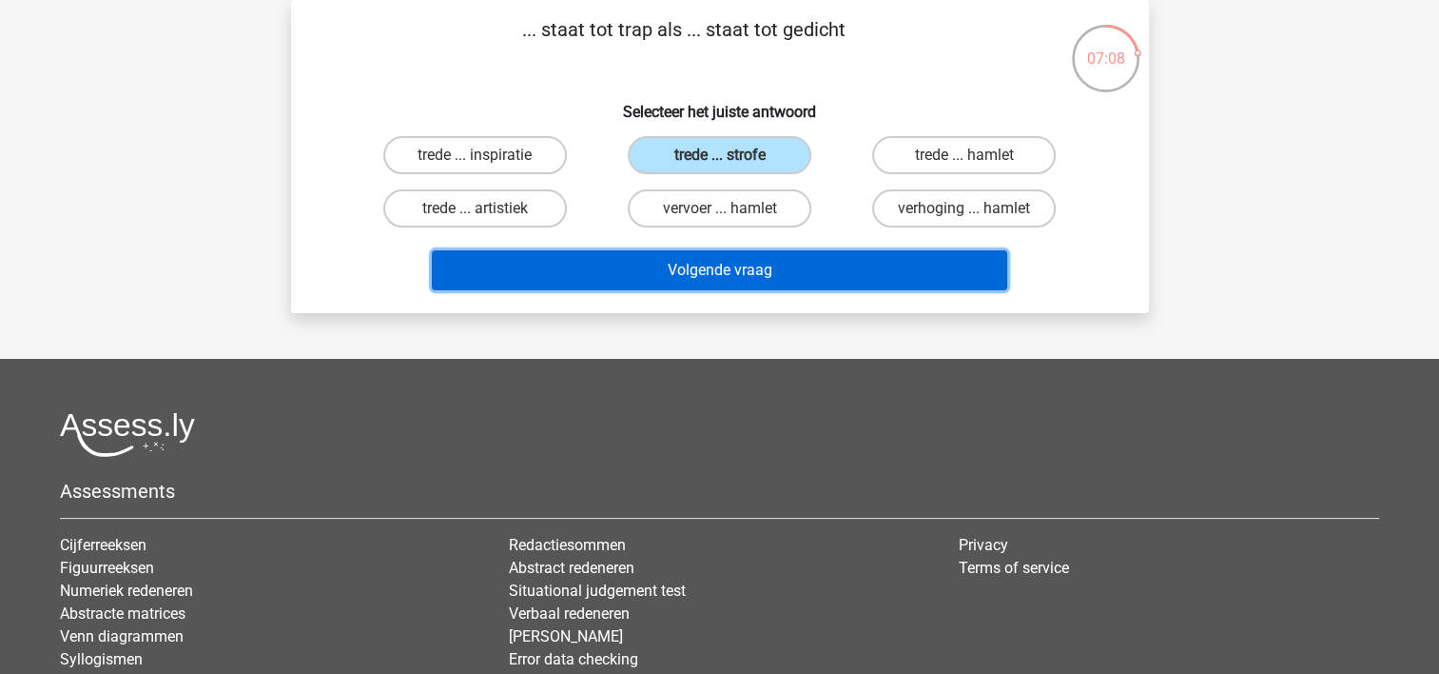
click at [738, 264] on button "Volgende vraag" at bounding box center [720, 270] width 576 height 40
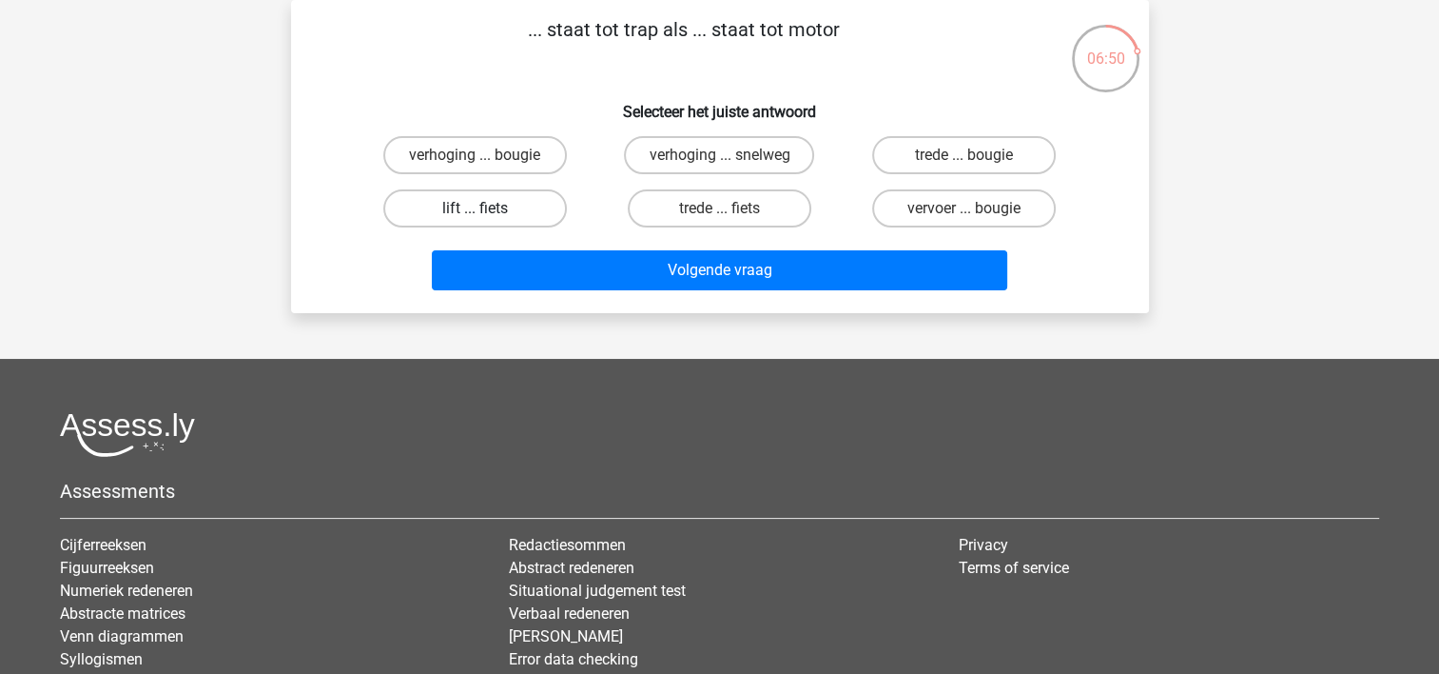
click at [460, 214] on label "lift ... fiets" at bounding box center [475, 208] width 184 height 38
click at [475, 214] on input "lift ... fiets" at bounding box center [481, 214] width 12 height 12
radio input "true"
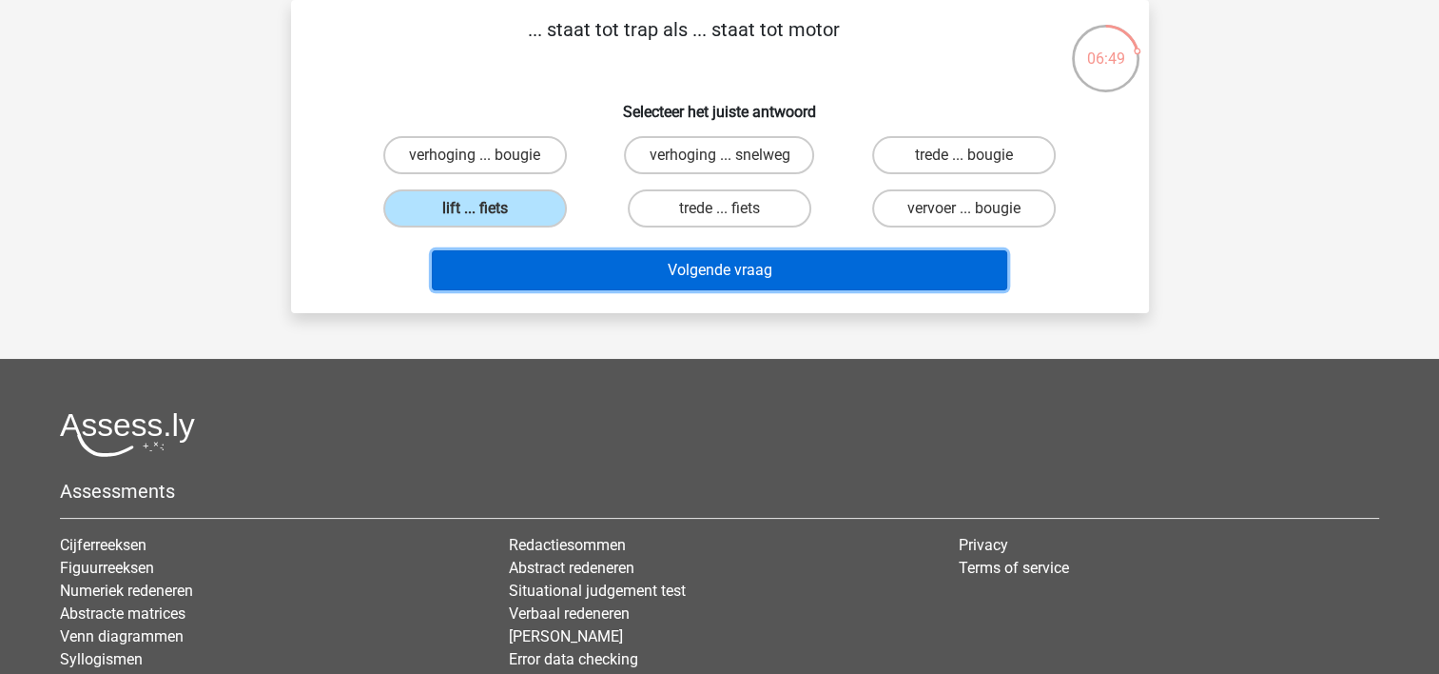
click at [677, 257] on button "Volgende vraag" at bounding box center [720, 270] width 576 height 40
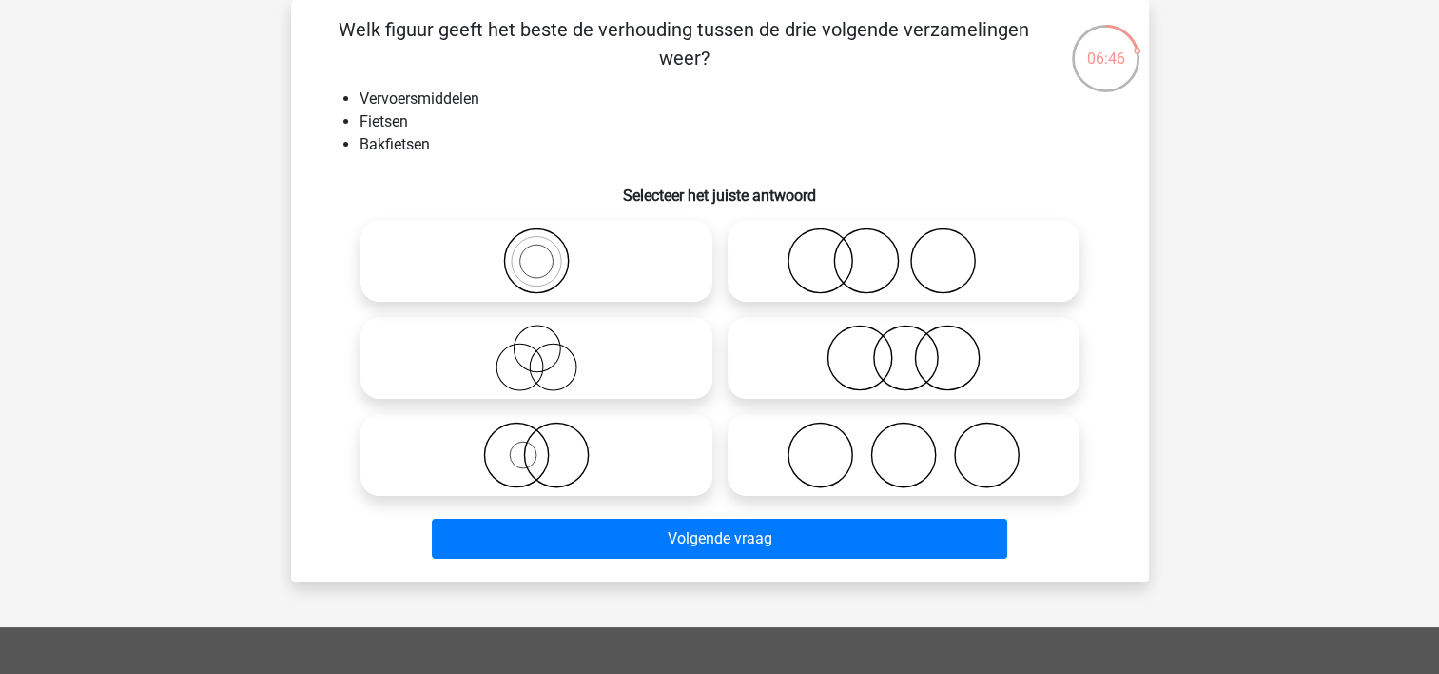
click at [677, 257] on icon at bounding box center [536, 260] width 337 height 67
click at [549, 251] on input "radio" at bounding box center [543, 245] width 12 height 12
radio input "true"
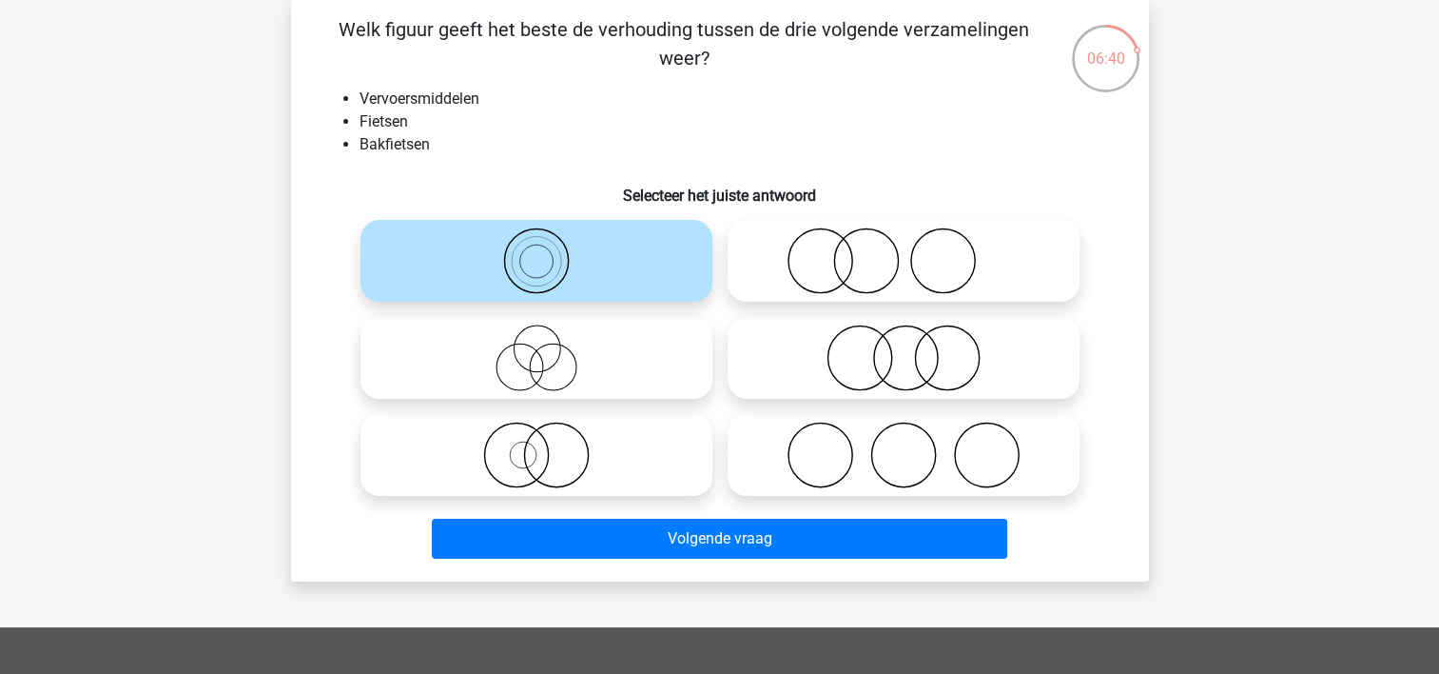
click at [877, 362] on icon at bounding box center [903, 357] width 337 height 67
click at [904, 348] on input "radio" at bounding box center [910, 342] width 12 height 12
radio input "true"
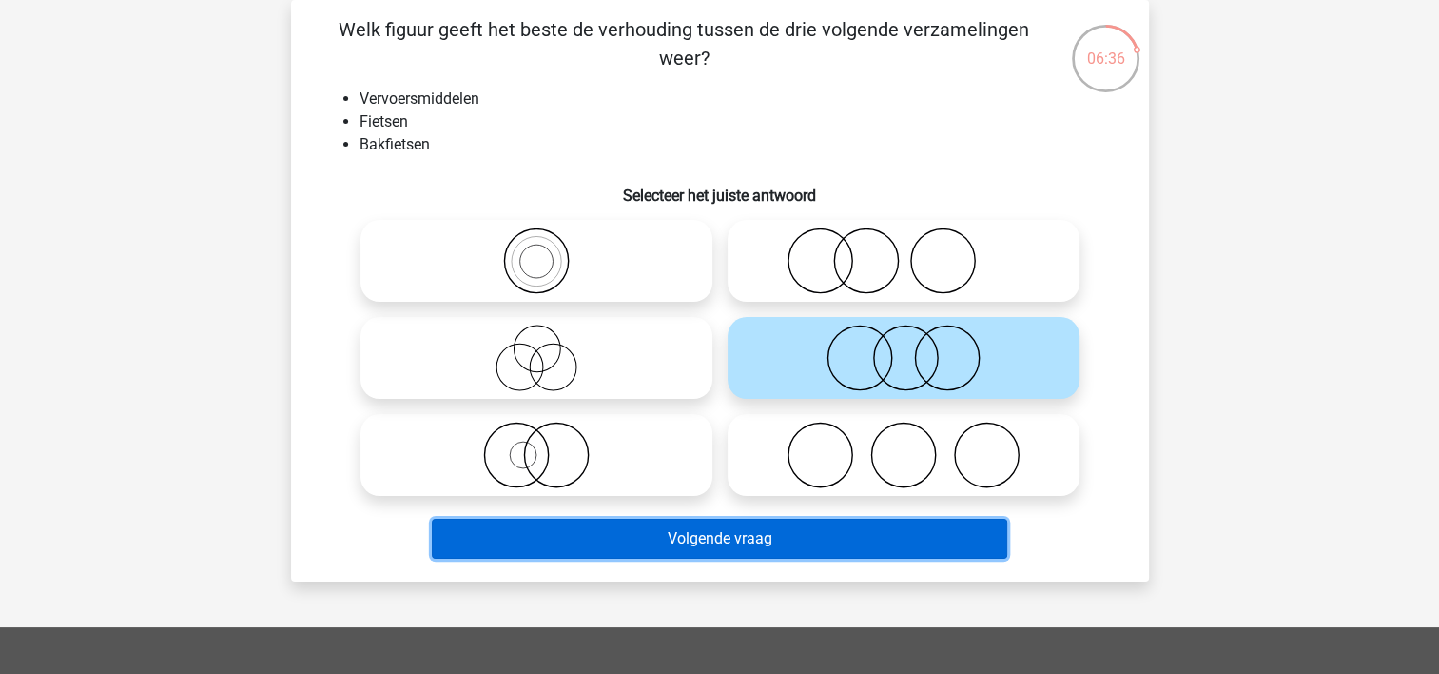
click at [772, 537] on button "Volgende vraag" at bounding box center [720, 538] width 576 height 40
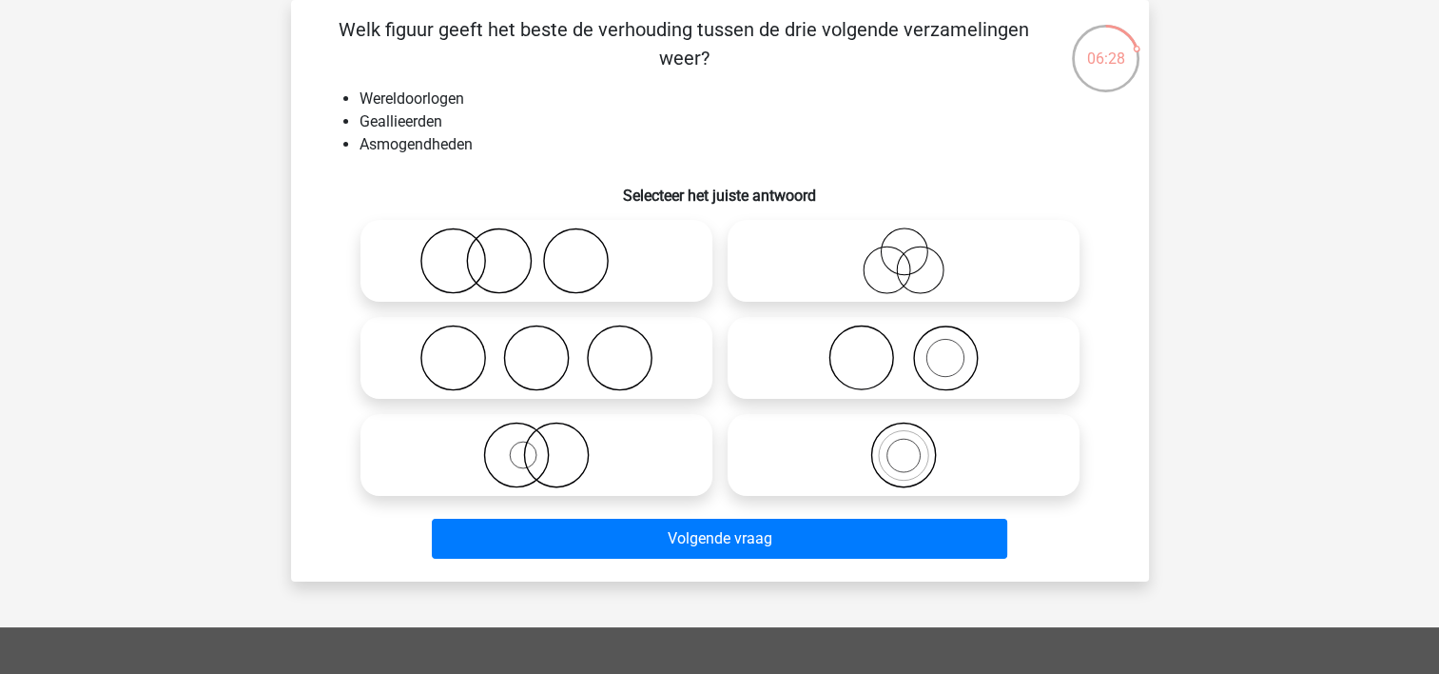
click at [884, 439] on icon at bounding box center [903, 454] width 337 height 67
click at [904, 439] on input "radio" at bounding box center [910, 439] width 12 height 12
radio input "true"
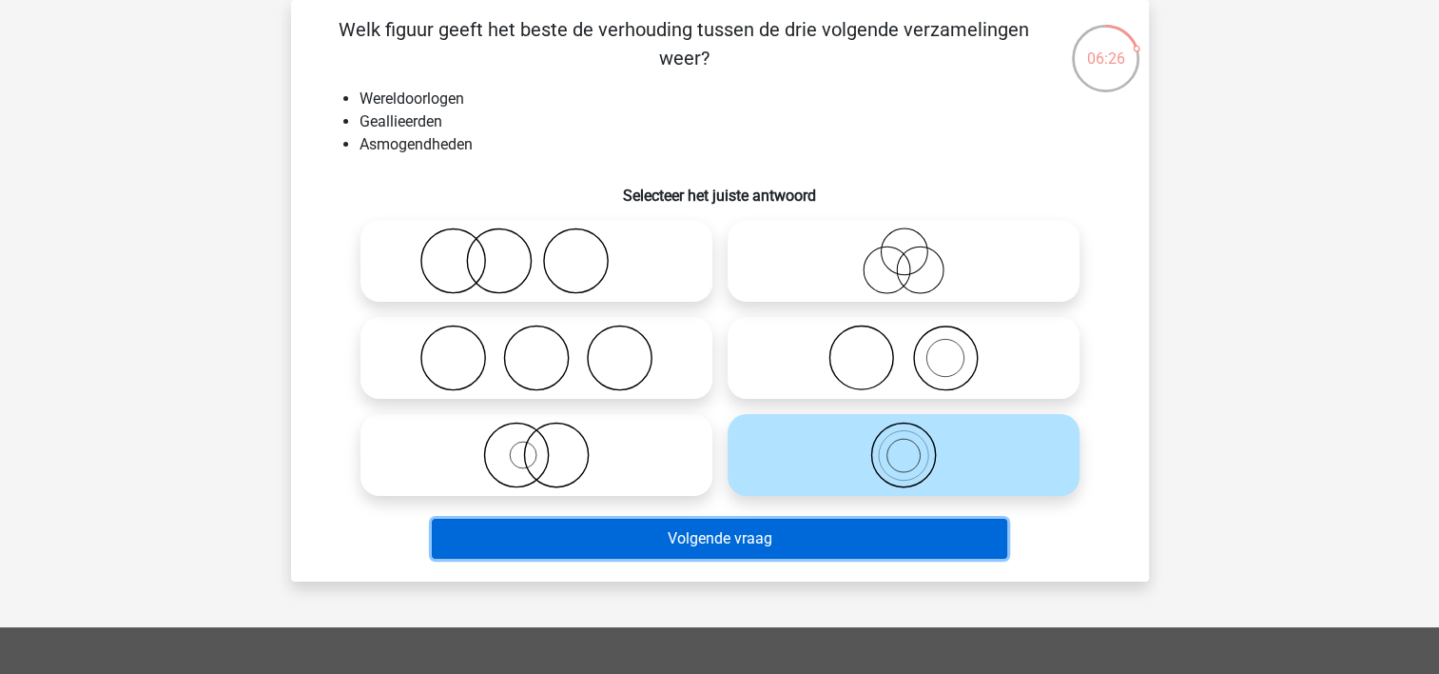
click at [774, 548] on button "Volgende vraag" at bounding box center [720, 538] width 576 height 40
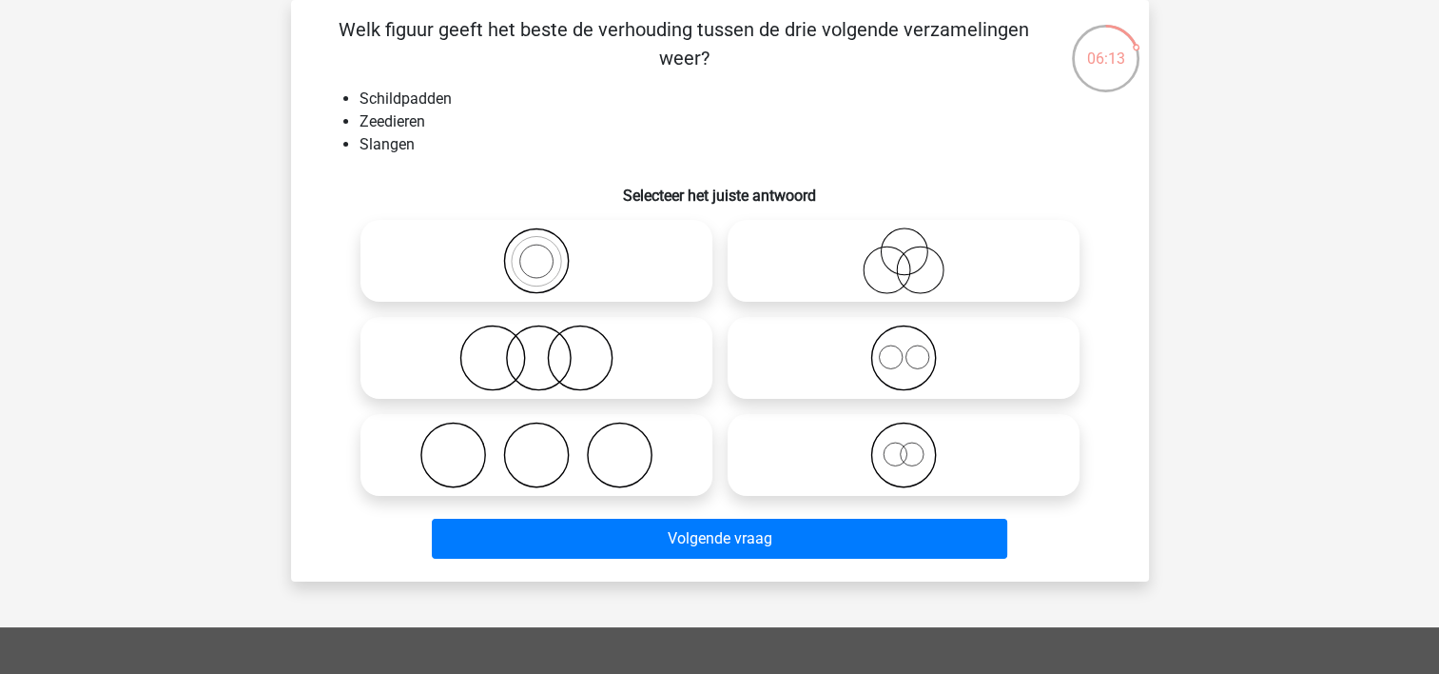
click at [632, 455] on icon at bounding box center [536, 454] width 337 height 67
click at [549, 445] on input "radio" at bounding box center [543, 439] width 12 height 12
radio input "true"
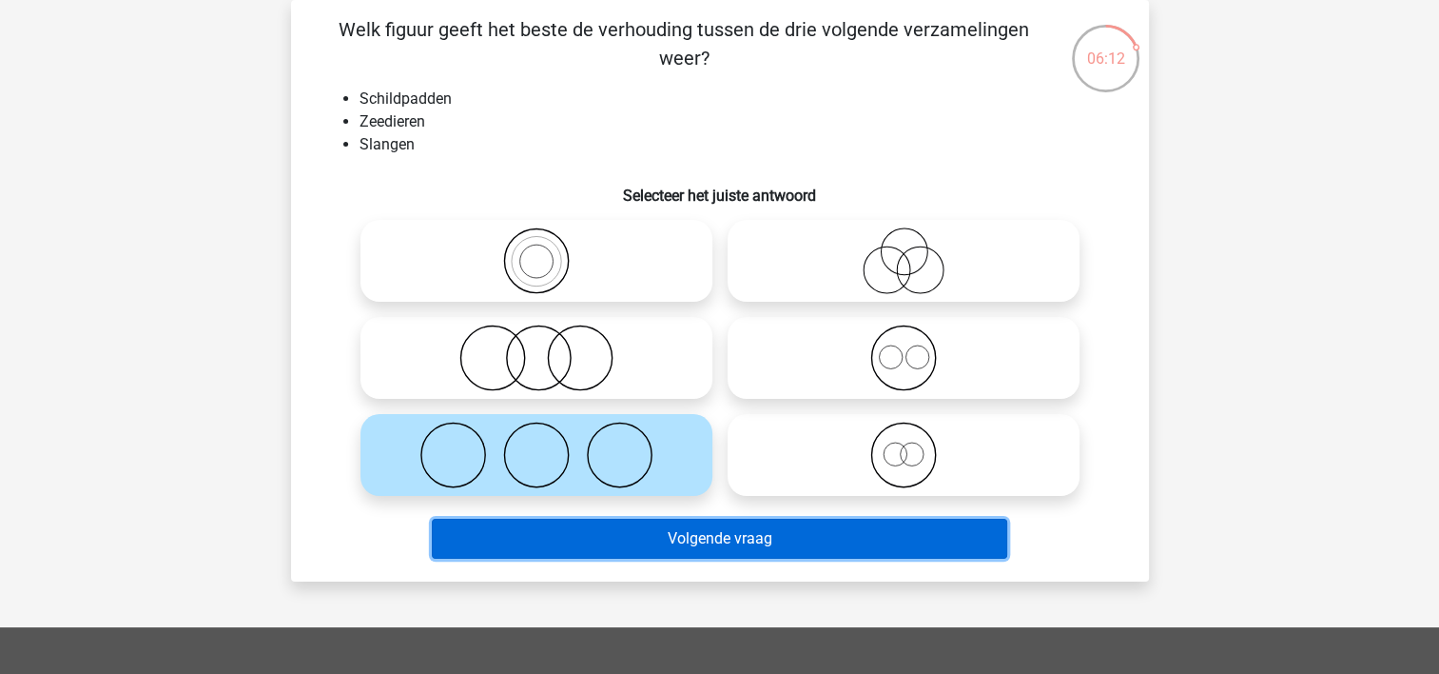
click at [694, 533] on button "Volgende vraag" at bounding box center [720, 538] width 576 height 40
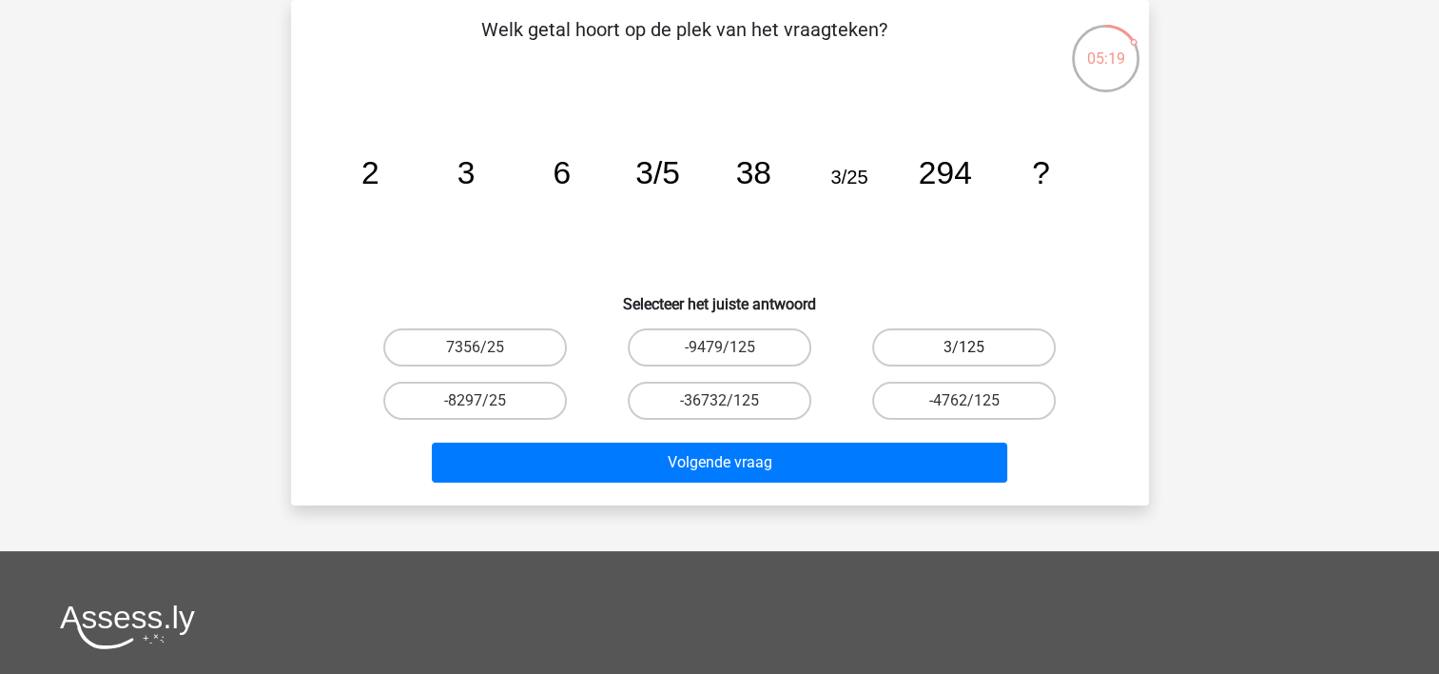
click at [985, 348] on label "3/125" at bounding box center [964, 347] width 184 height 38
click at [977, 348] on input "3/125" at bounding box center [971, 353] width 12 height 12
radio input "true"
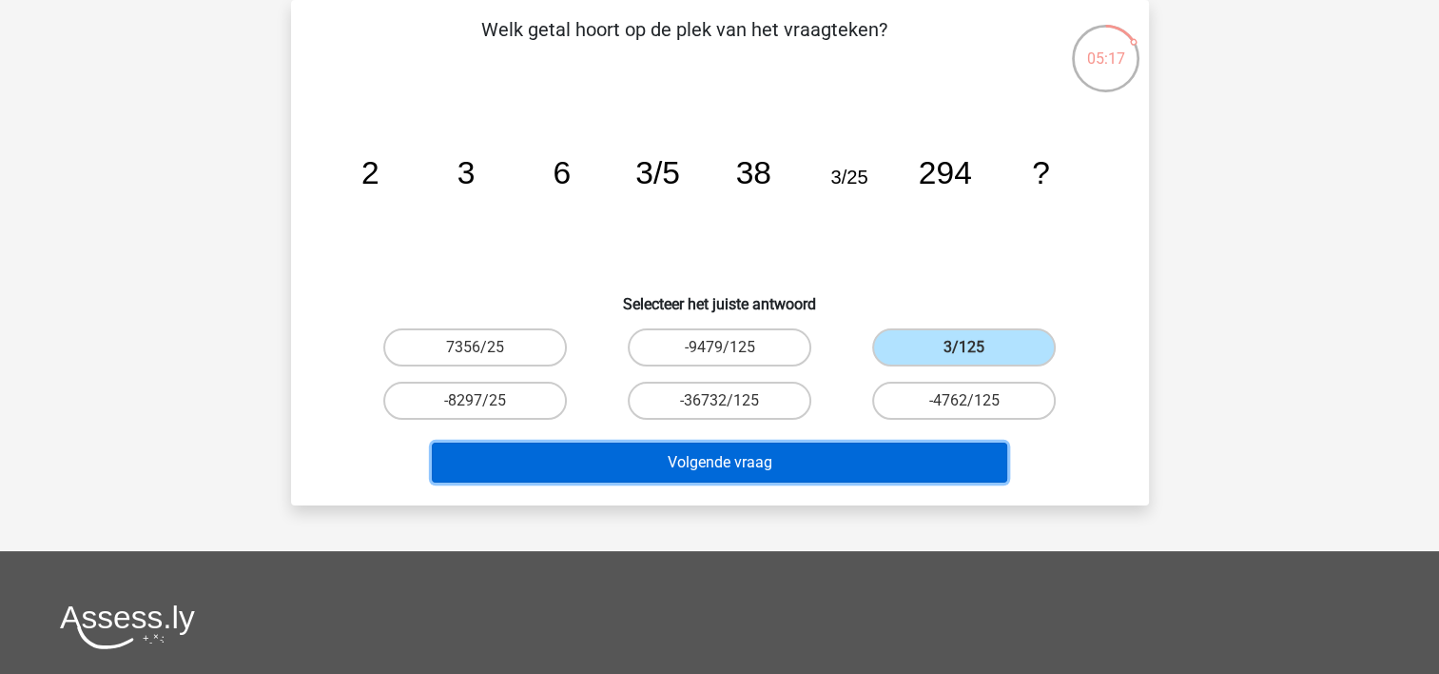
click at [856, 456] on button "Volgende vraag" at bounding box center [720, 462] width 576 height 40
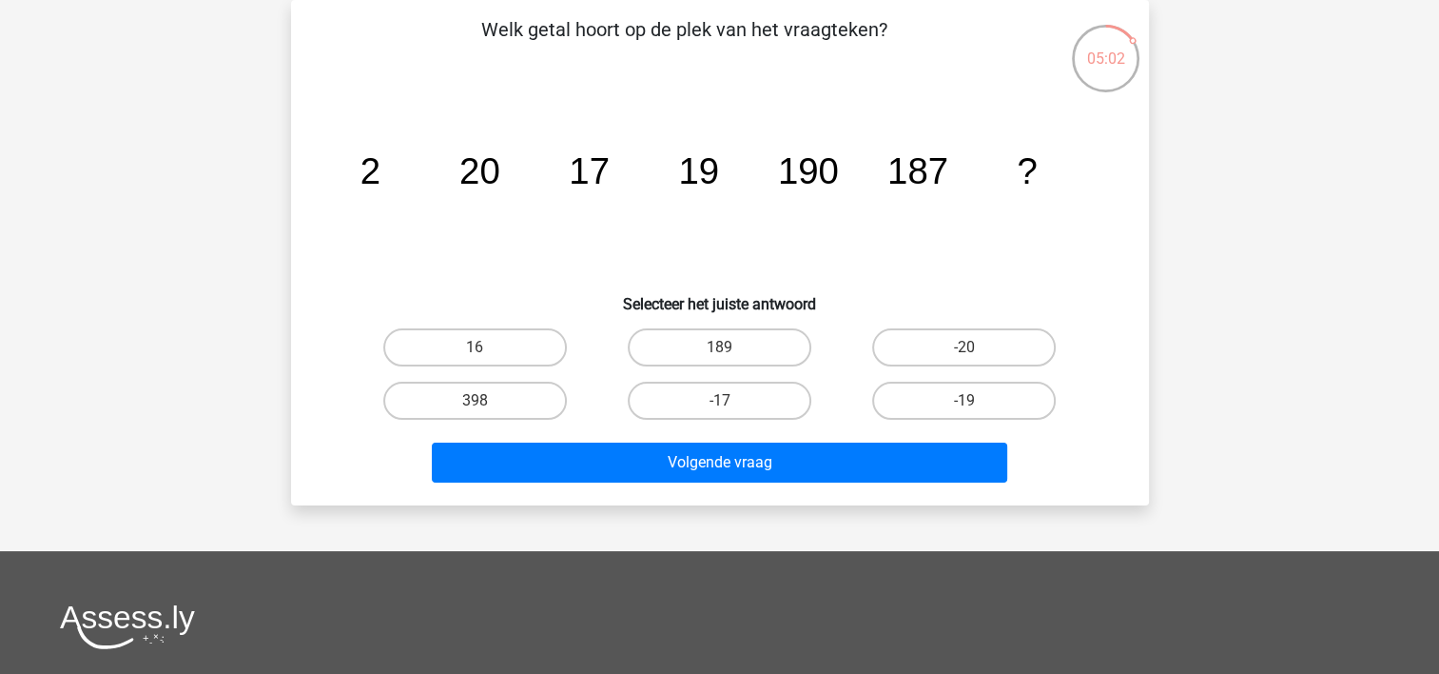
click at [729, 347] on input "189" at bounding box center [725, 353] width 12 height 12
radio input "true"
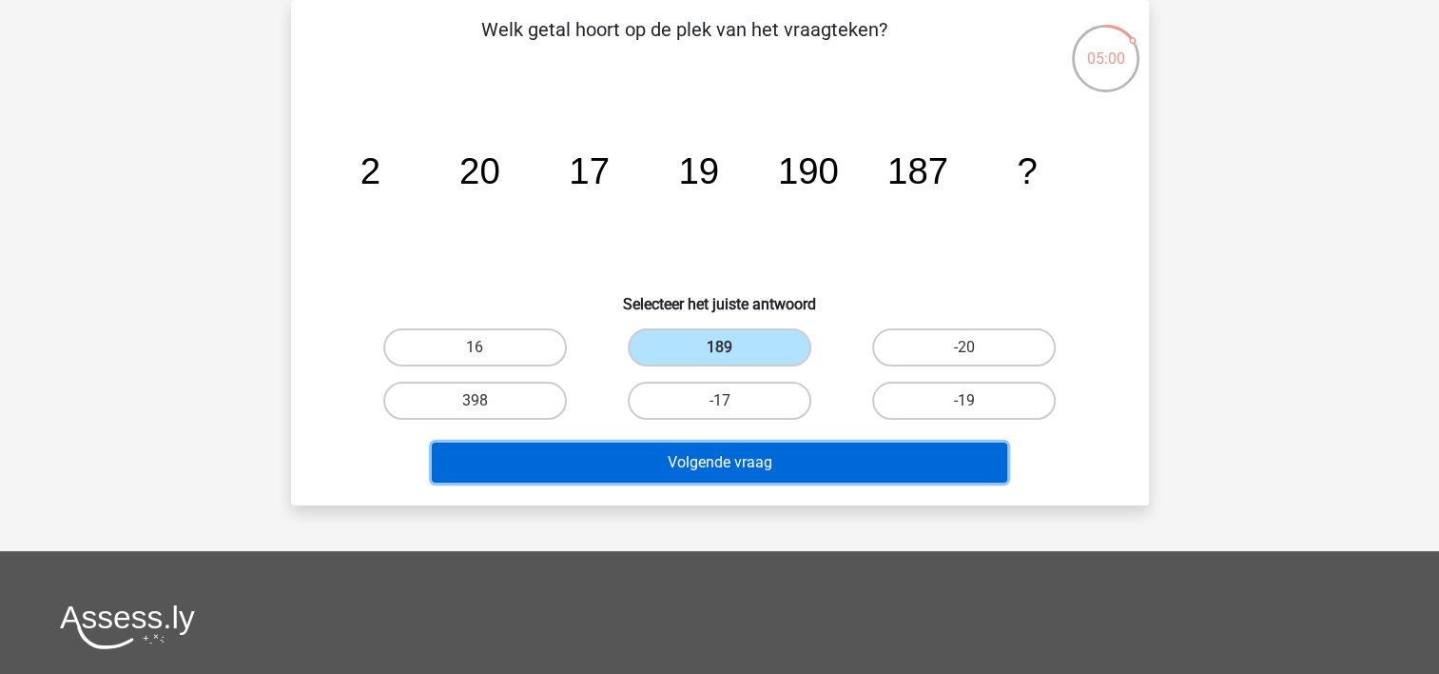
click at [732, 465] on button "Volgende vraag" at bounding box center [720, 462] width 576 height 40
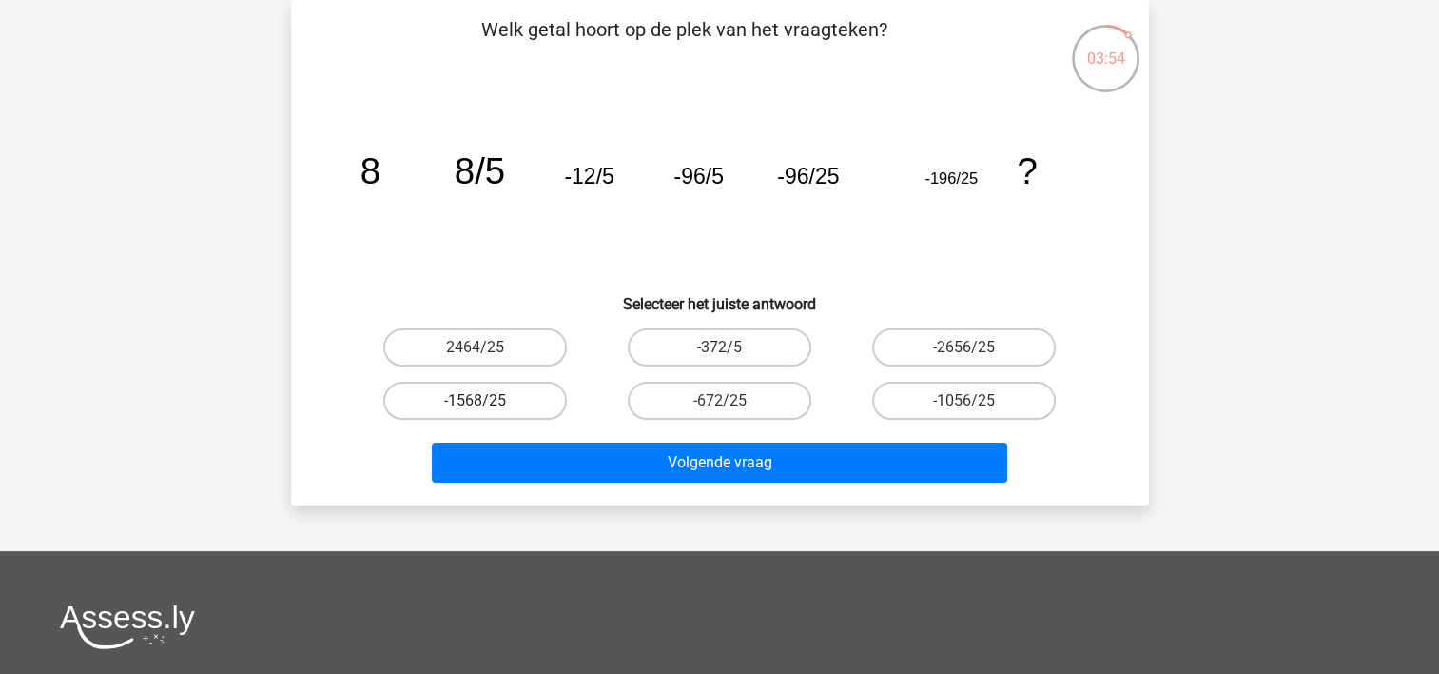
click at [507, 393] on label "-1568/25" at bounding box center [475, 400] width 184 height 38
click at [487, 400] on input "-1568/25" at bounding box center [481, 406] width 12 height 12
radio input "true"
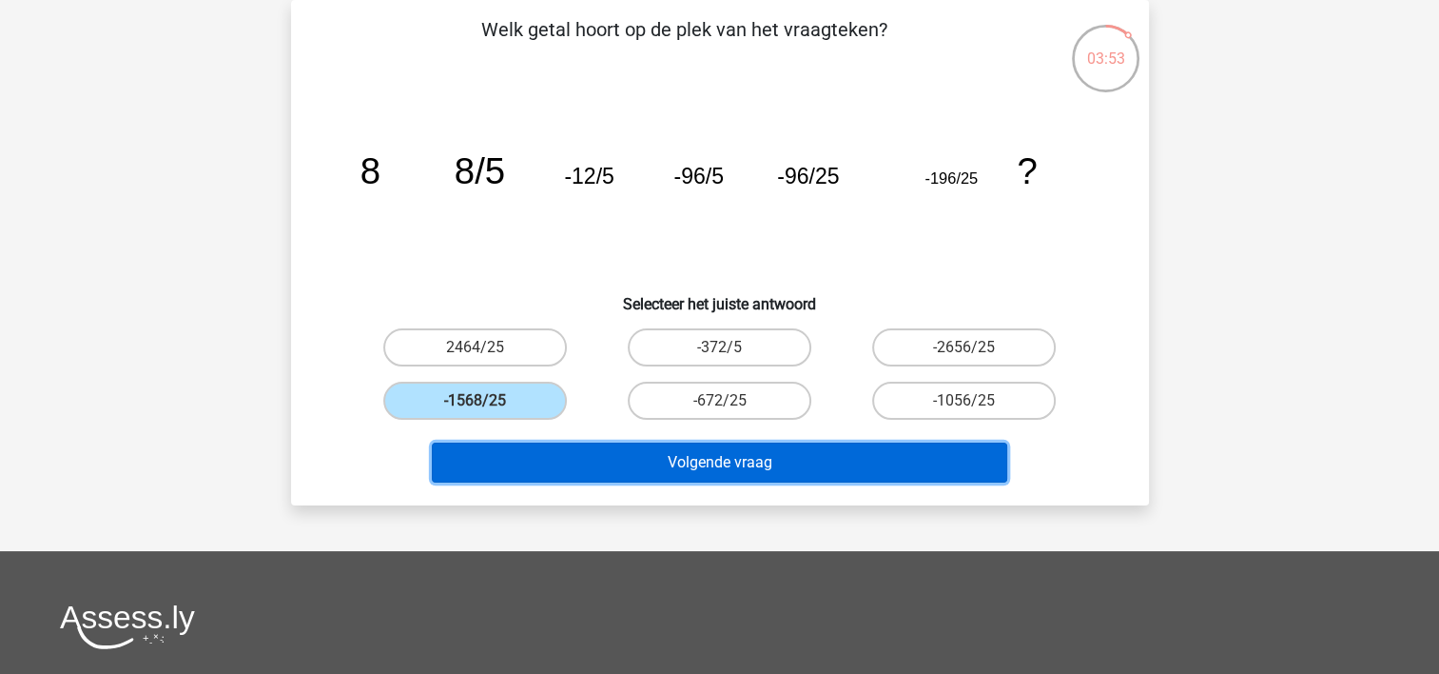
click at [679, 470] on button "Volgende vraag" at bounding box center [720, 462] width 576 height 40
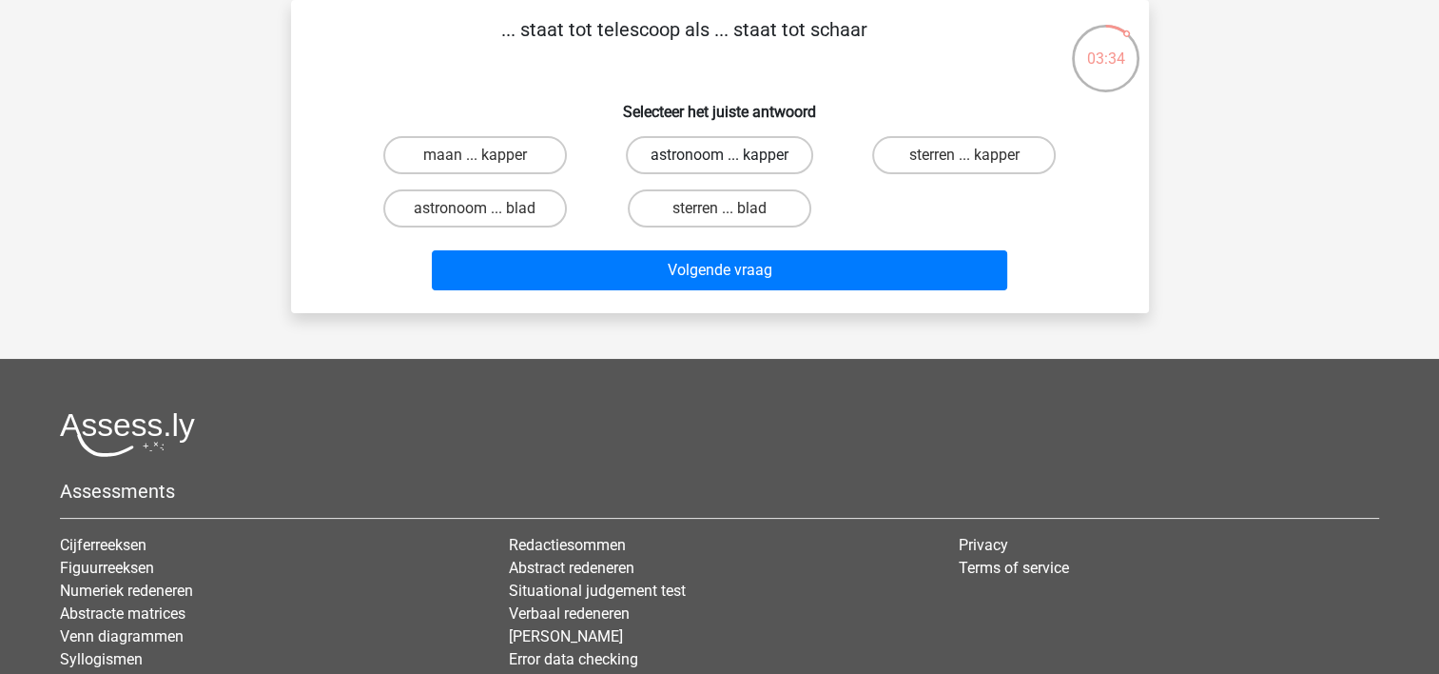
click at [752, 156] on label "astronoom ... kapper" at bounding box center [719, 155] width 187 height 38
click at [732, 156] on input "astronoom ... kapper" at bounding box center [725, 161] width 12 height 12
radio input "true"
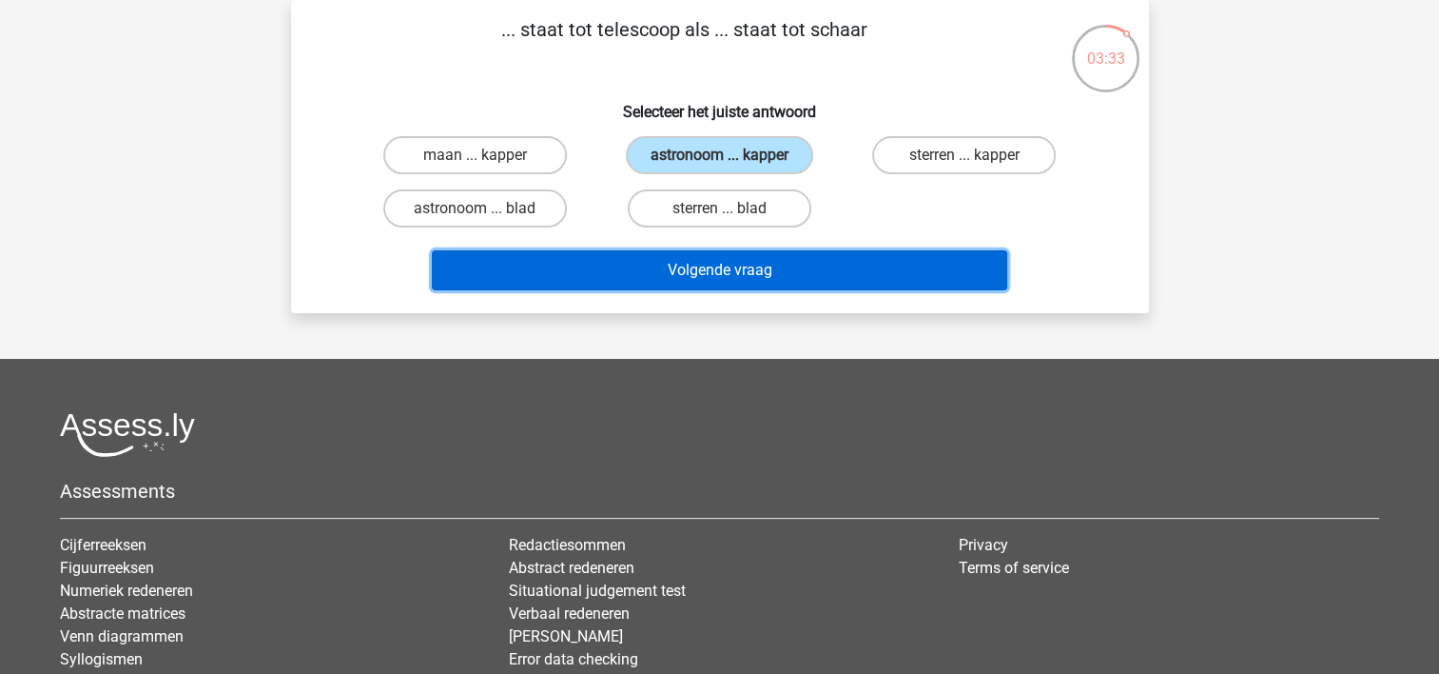
click at [768, 273] on button "Volgende vraag" at bounding box center [720, 270] width 576 height 40
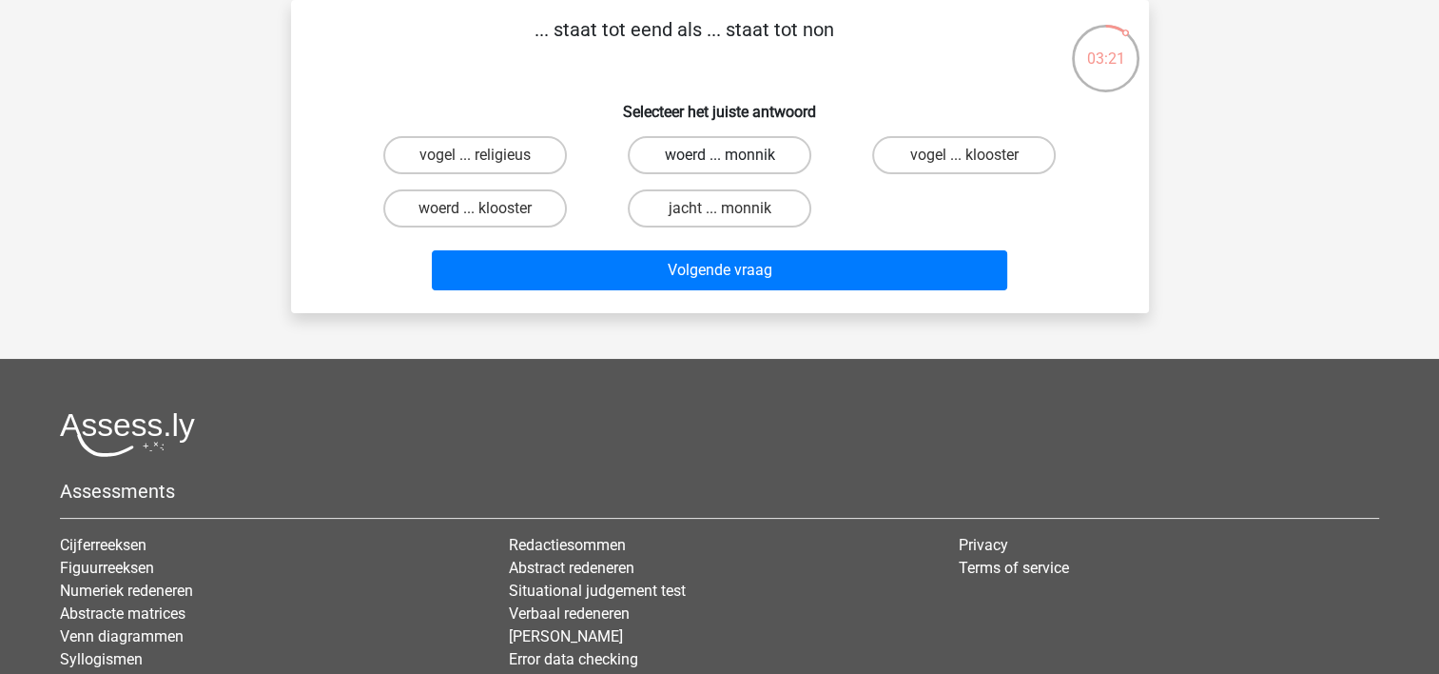
click at [685, 153] on label "woerd ... monnik" at bounding box center [720, 155] width 184 height 38
click at [719, 155] on input "woerd ... monnik" at bounding box center [725, 161] width 12 height 12
radio input "true"
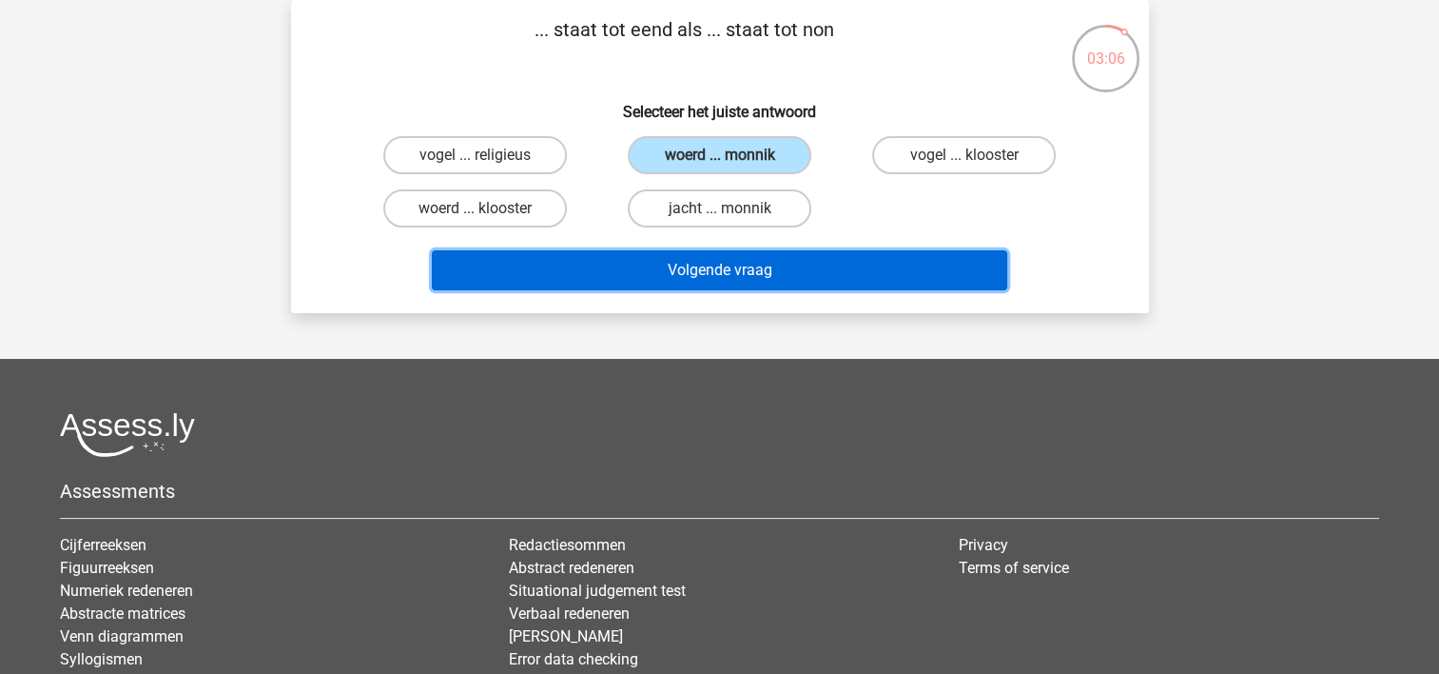
click at [776, 268] on button "Volgende vraag" at bounding box center [720, 270] width 576 height 40
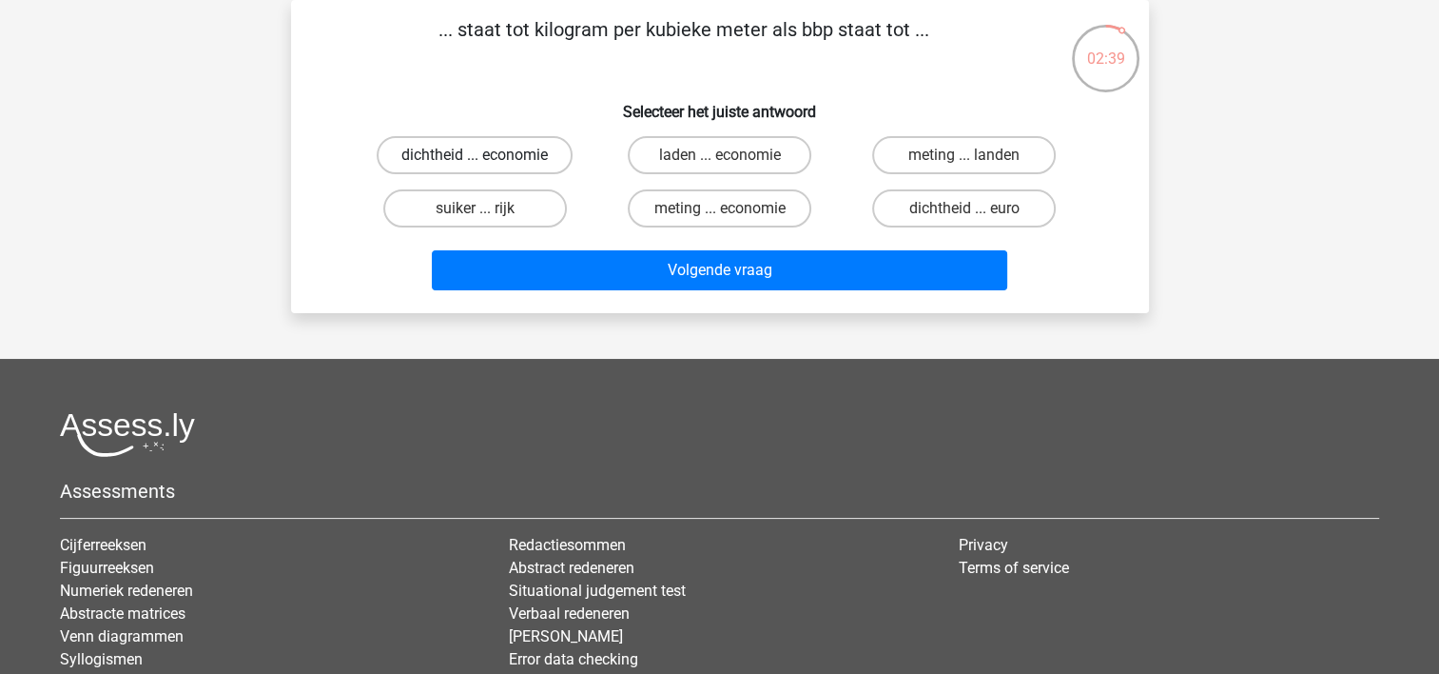
click at [534, 147] on label "dichtheid ... economie" at bounding box center [475, 155] width 196 height 38
click at [487, 155] on input "dichtheid ... economie" at bounding box center [481, 161] width 12 height 12
radio input "true"
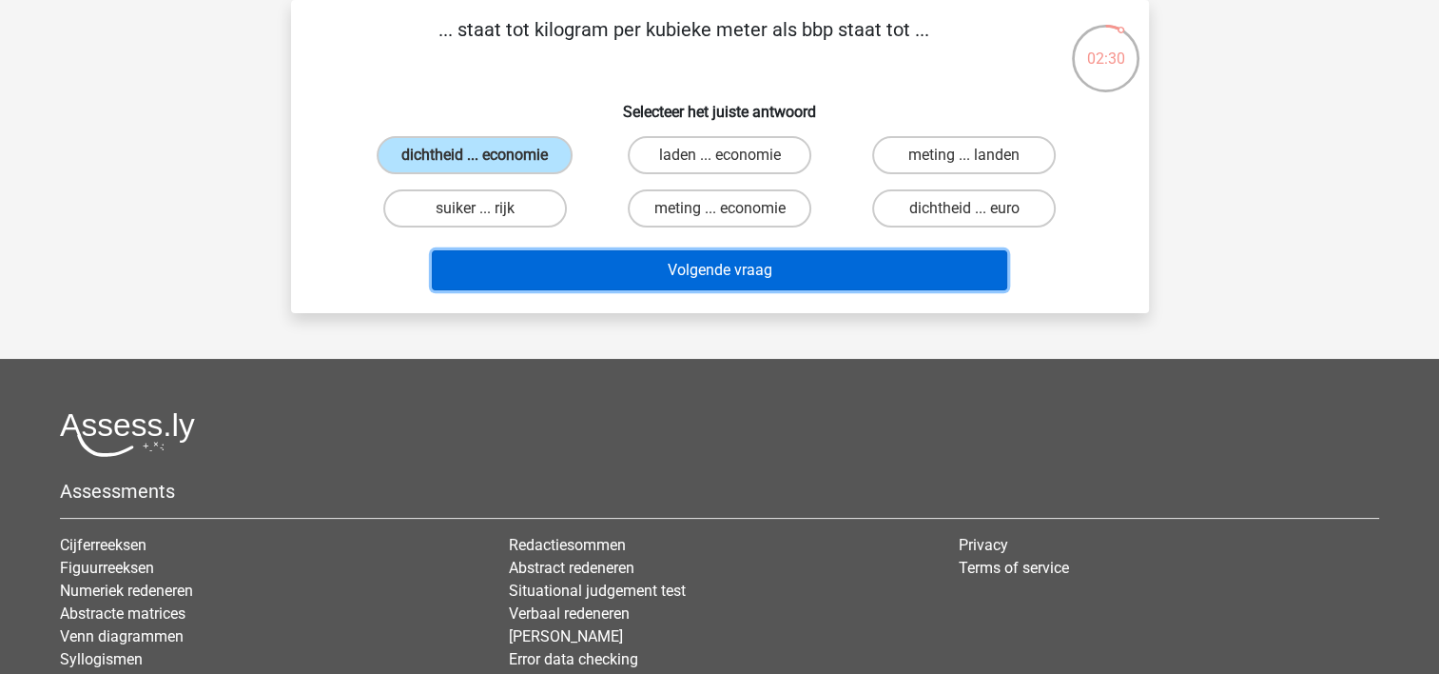
click at [633, 271] on button "Volgende vraag" at bounding box center [720, 270] width 576 height 40
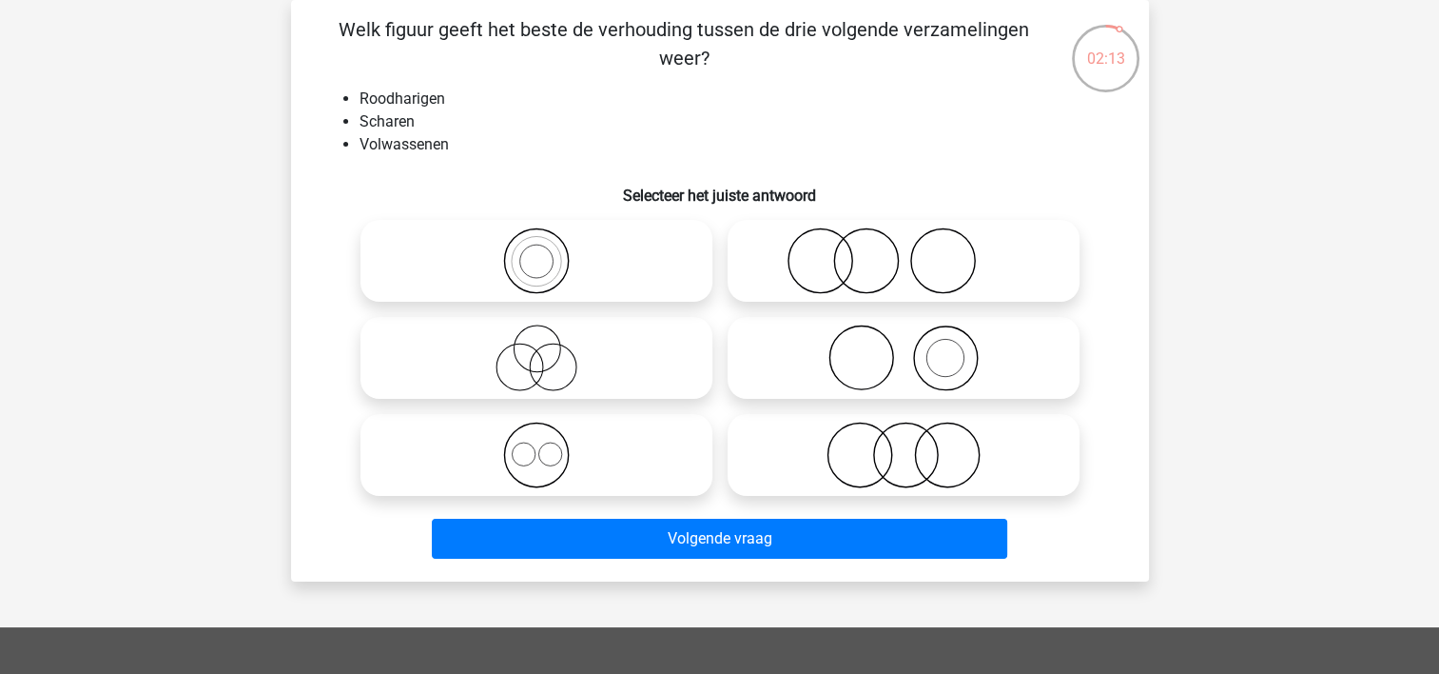
click at [858, 373] on icon at bounding box center [903, 357] width 337 height 67
click at [904, 348] on input "radio" at bounding box center [910, 342] width 12 height 12
radio input "true"
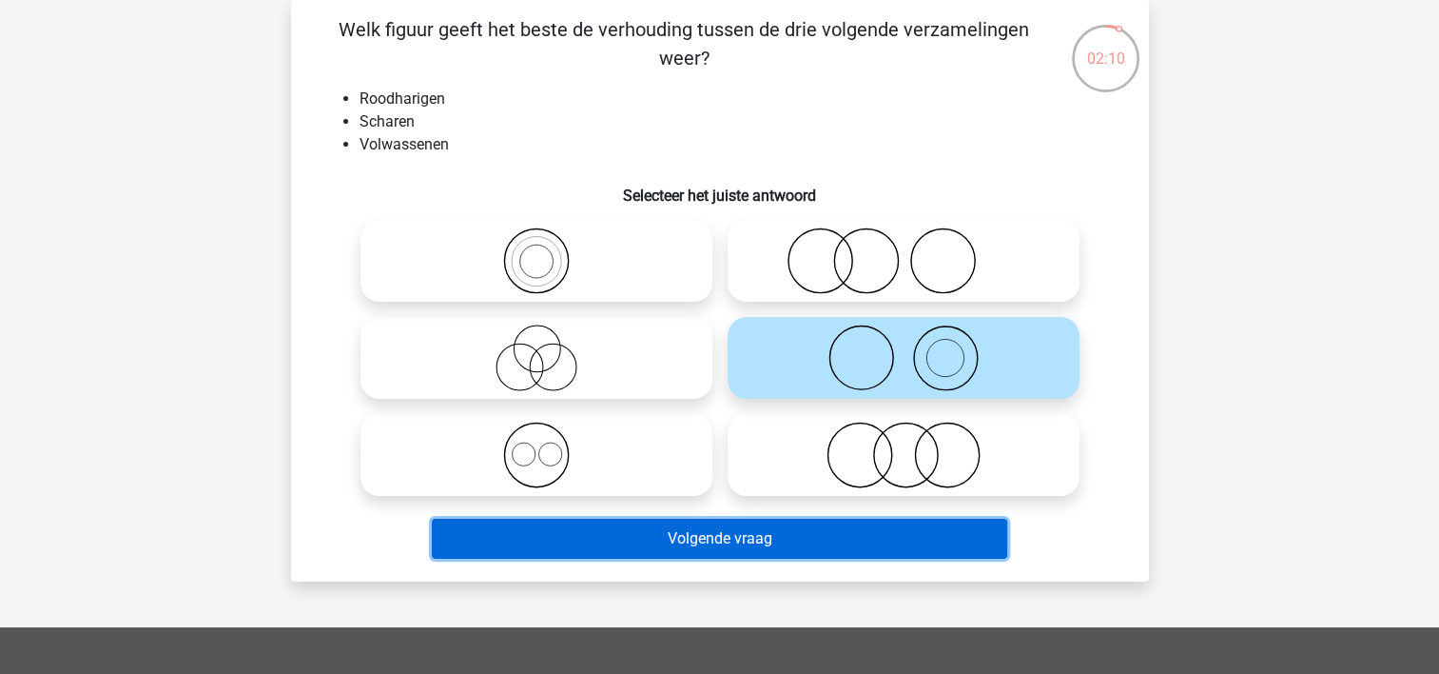
click at [736, 535] on button "Volgende vraag" at bounding box center [720, 538] width 576 height 40
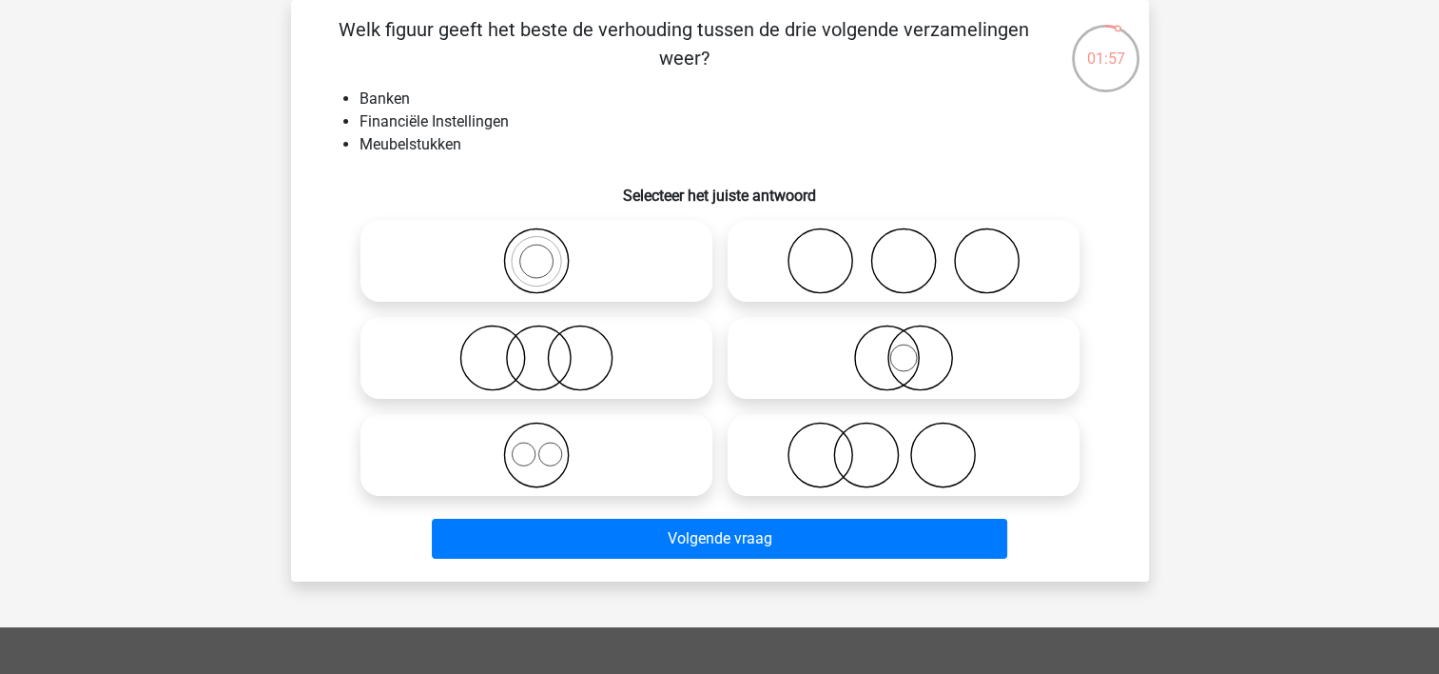
click at [529, 353] on icon at bounding box center [536, 357] width 337 height 67
click at [537, 348] on input "radio" at bounding box center [543, 342] width 12 height 12
radio input "true"
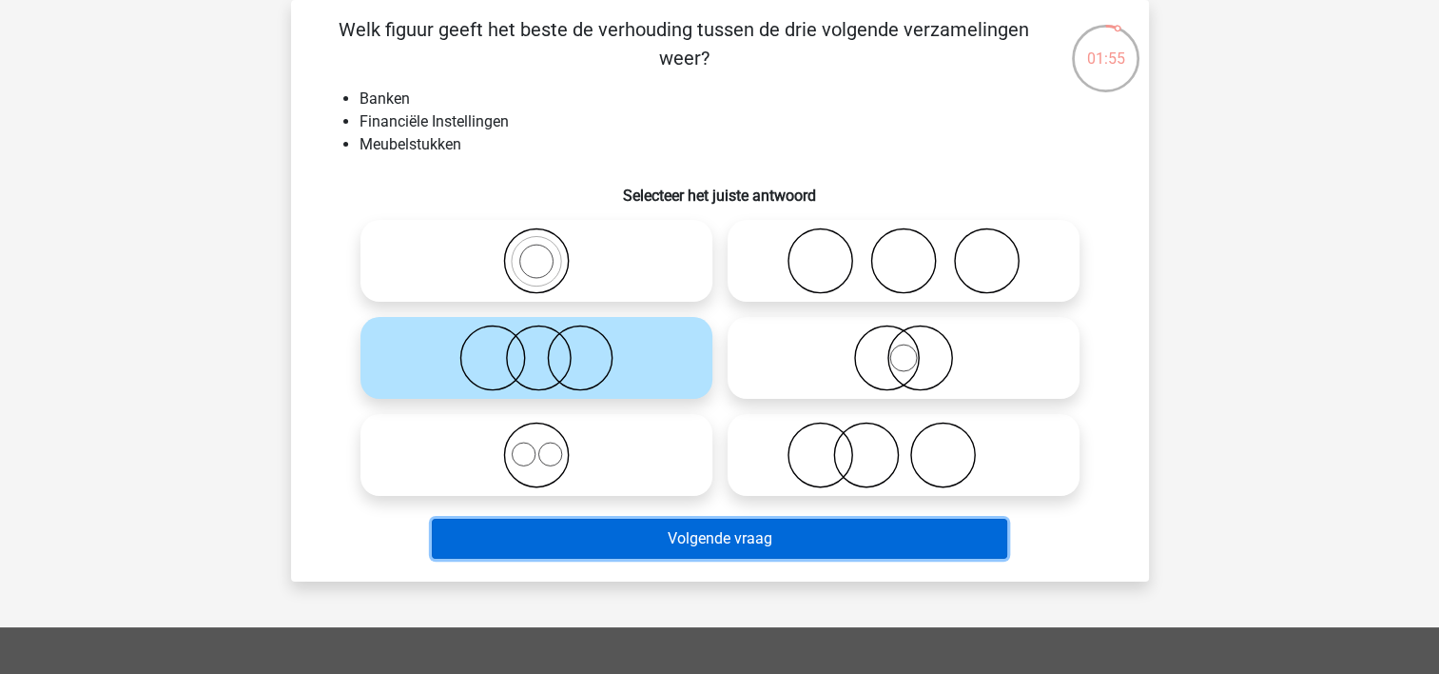
click at [745, 548] on button "Volgende vraag" at bounding box center [720, 538] width 576 height 40
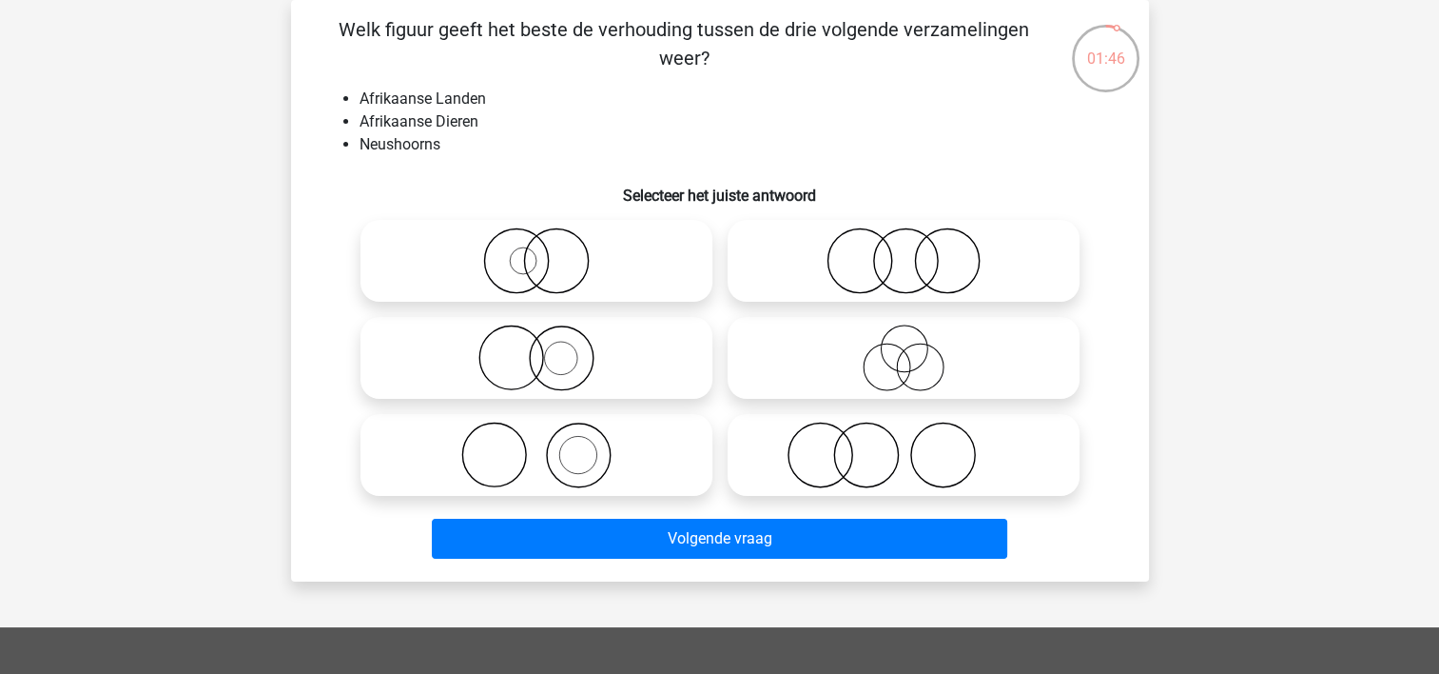
click at [568, 252] on icon at bounding box center [536, 260] width 337 height 67
click at [549, 251] on input "radio" at bounding box center [543, 245] width 12 height 12
radio input "true"
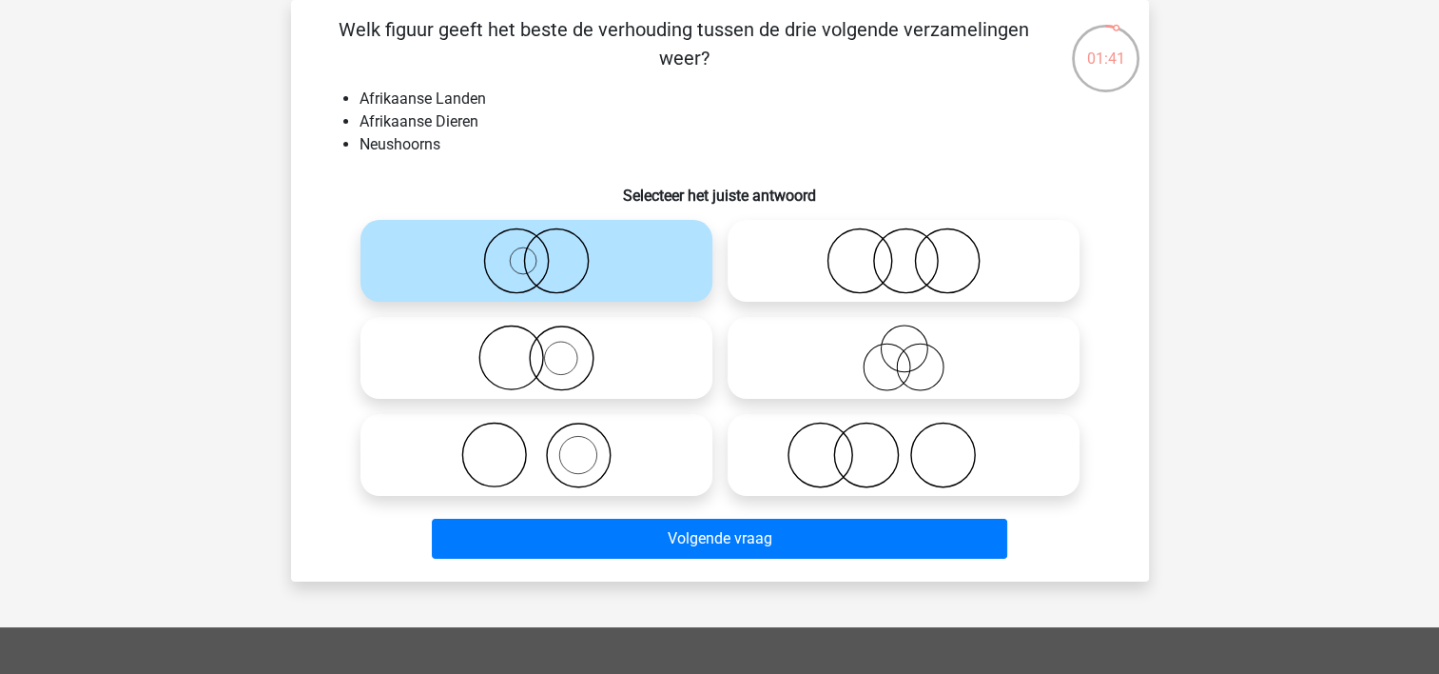
click at [894, 350] on icon at bounding box center [903, 357] width 337 height 67
click at [904, 348] on input "radio" at bounding box center [910, 342] width 12 height 12
radio input "true"
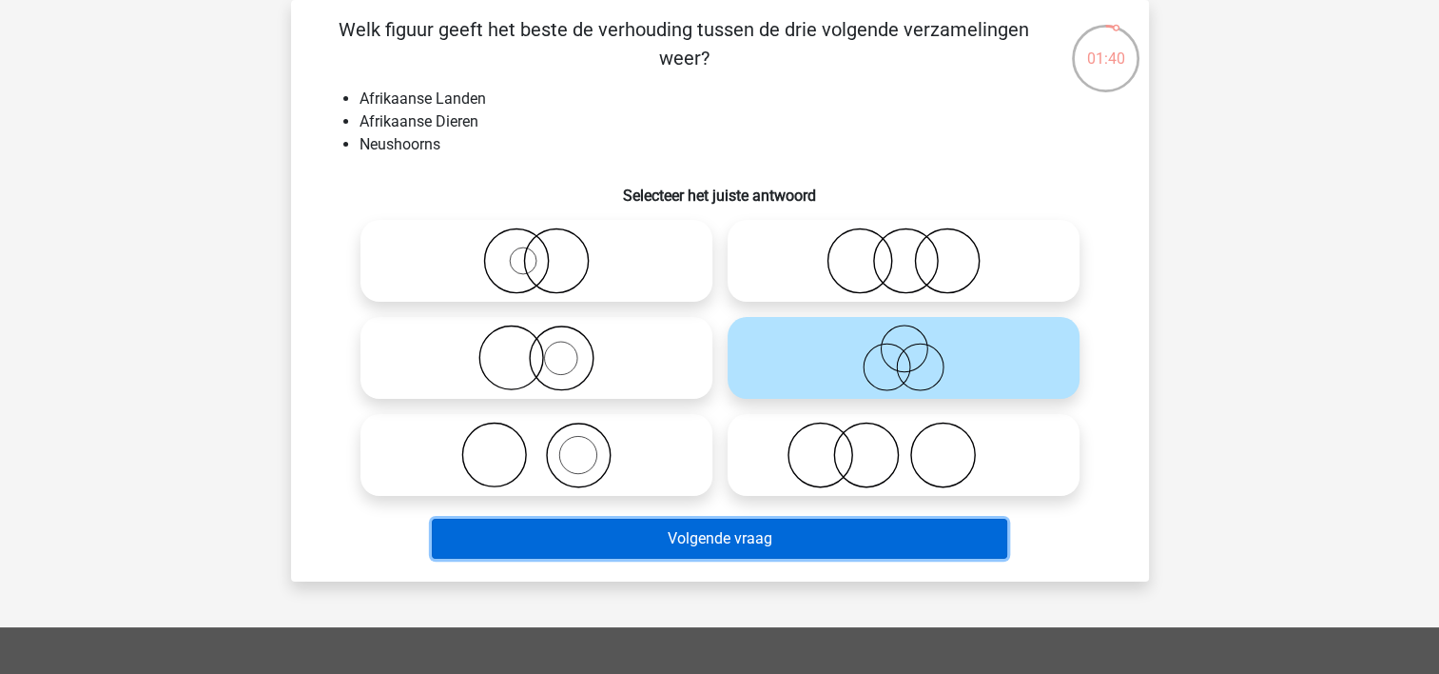
click at [815, 537] on button "Volgende vraag" at bounding box center [720, 538] width 576 height 40
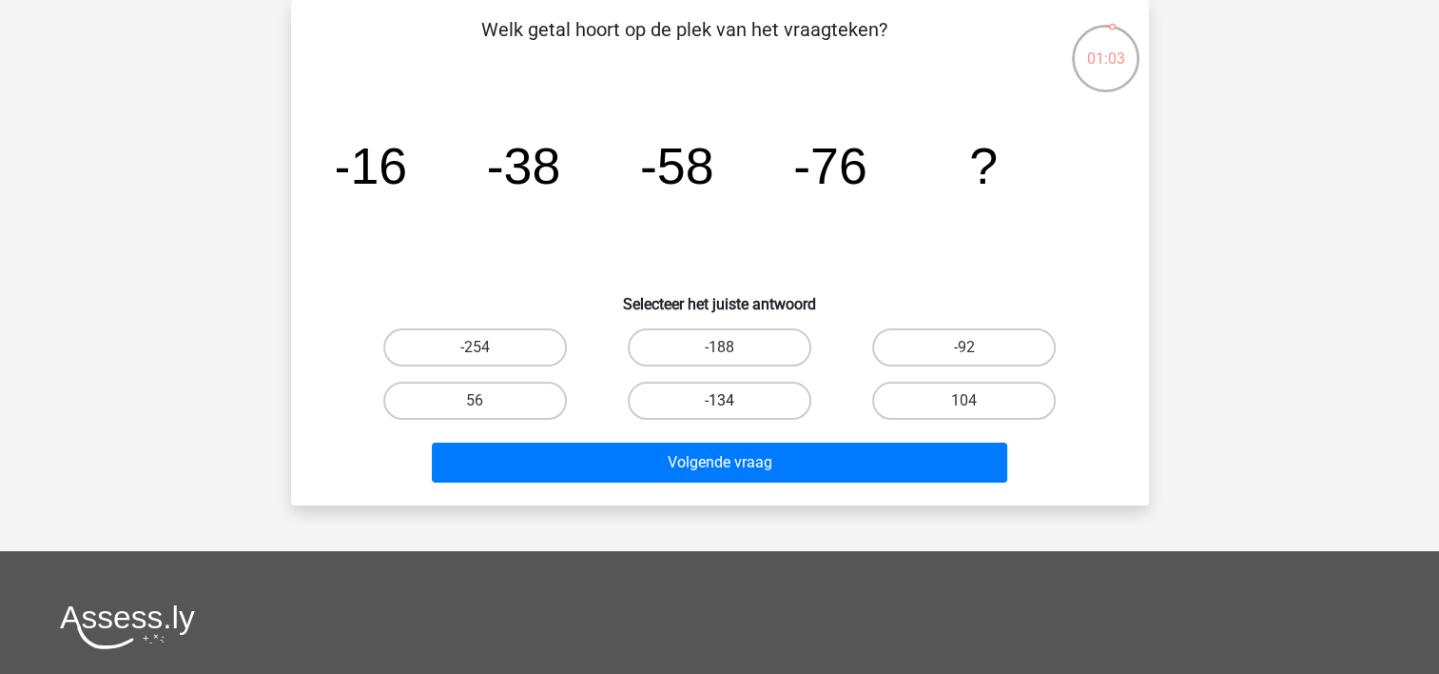
click at [751, 403] on label "-134" at bounding box center [720, 400] width 184 height 38
click at [732, 403] on input "-134" at bounding box center [725, 406] width 12 height 12
radio input "true"
click at [908, 381] on label "104" at bounding box center [964, 400] width 184 height 38
click at [965, 400] on input "104" at bounding box center [971, 406] width 12 height 12
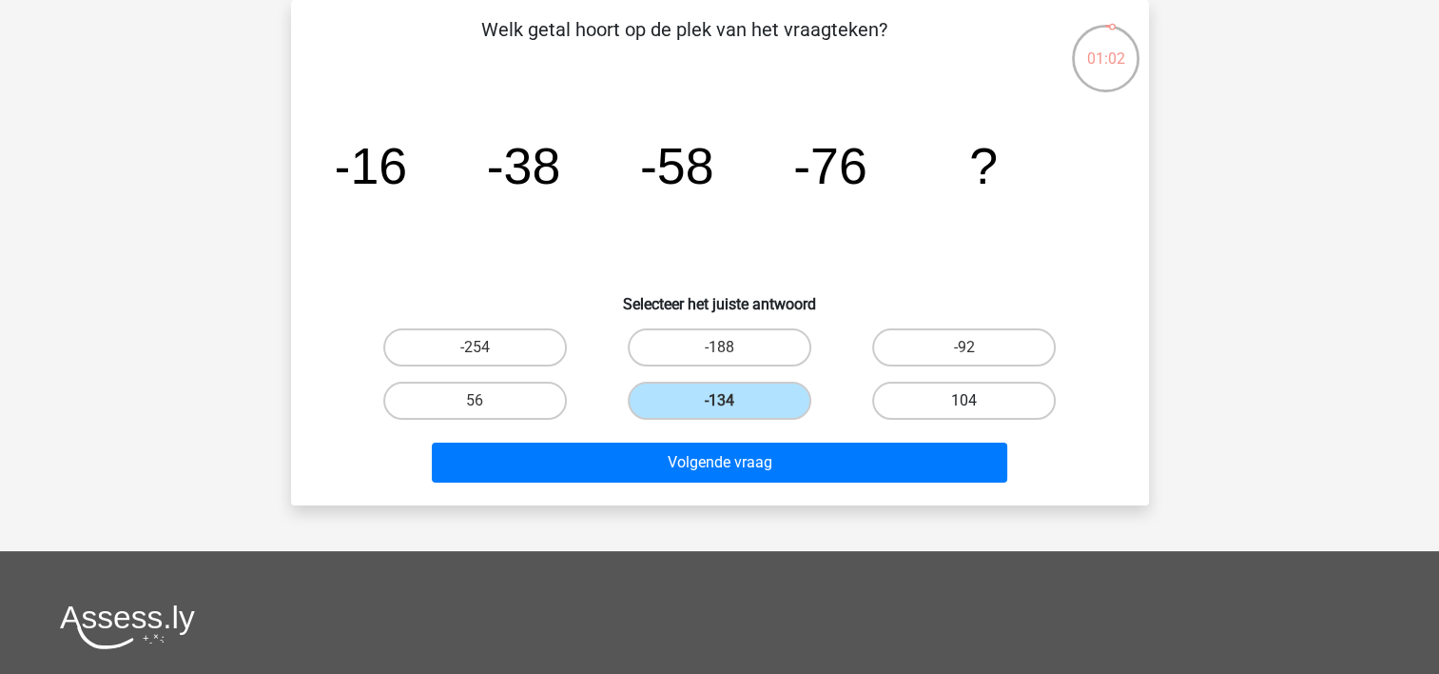
radio input "true"
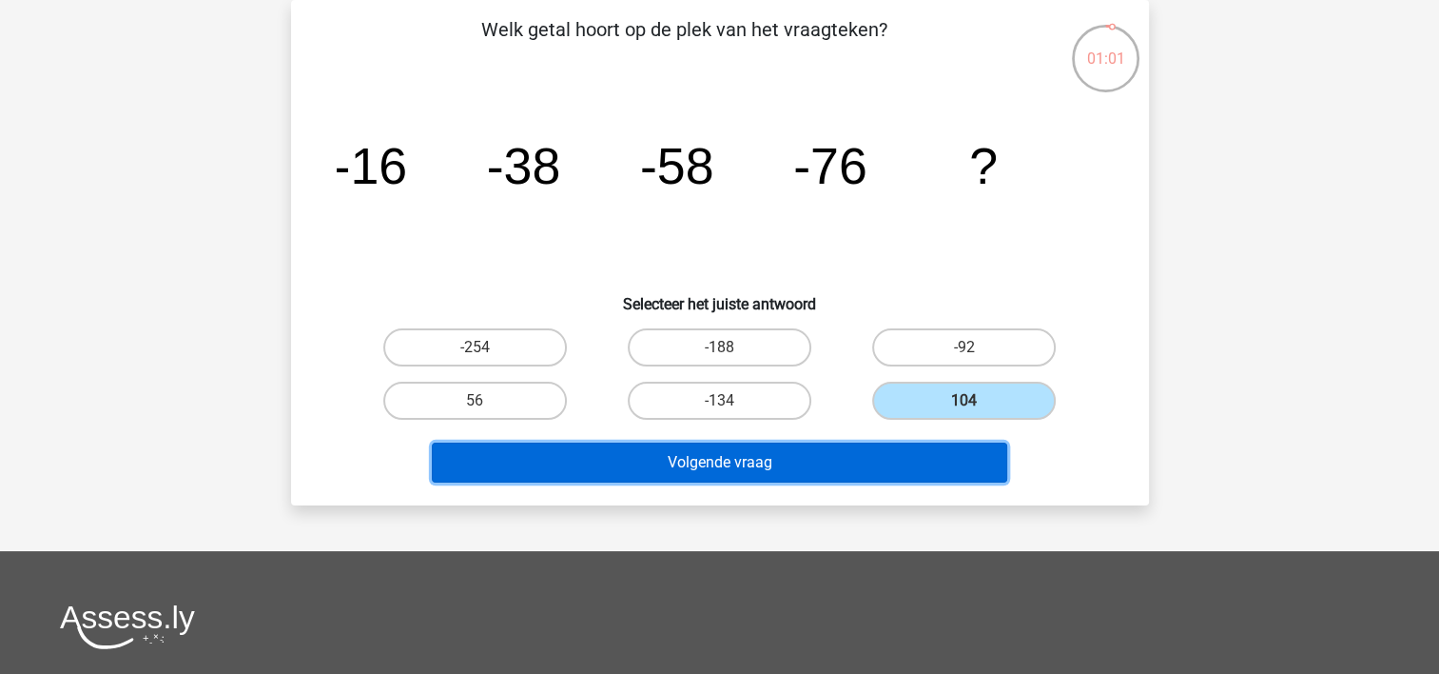
click at [868, 468] on button "Volgende vraag" at bounding box center [720, 462] width 576 height 40
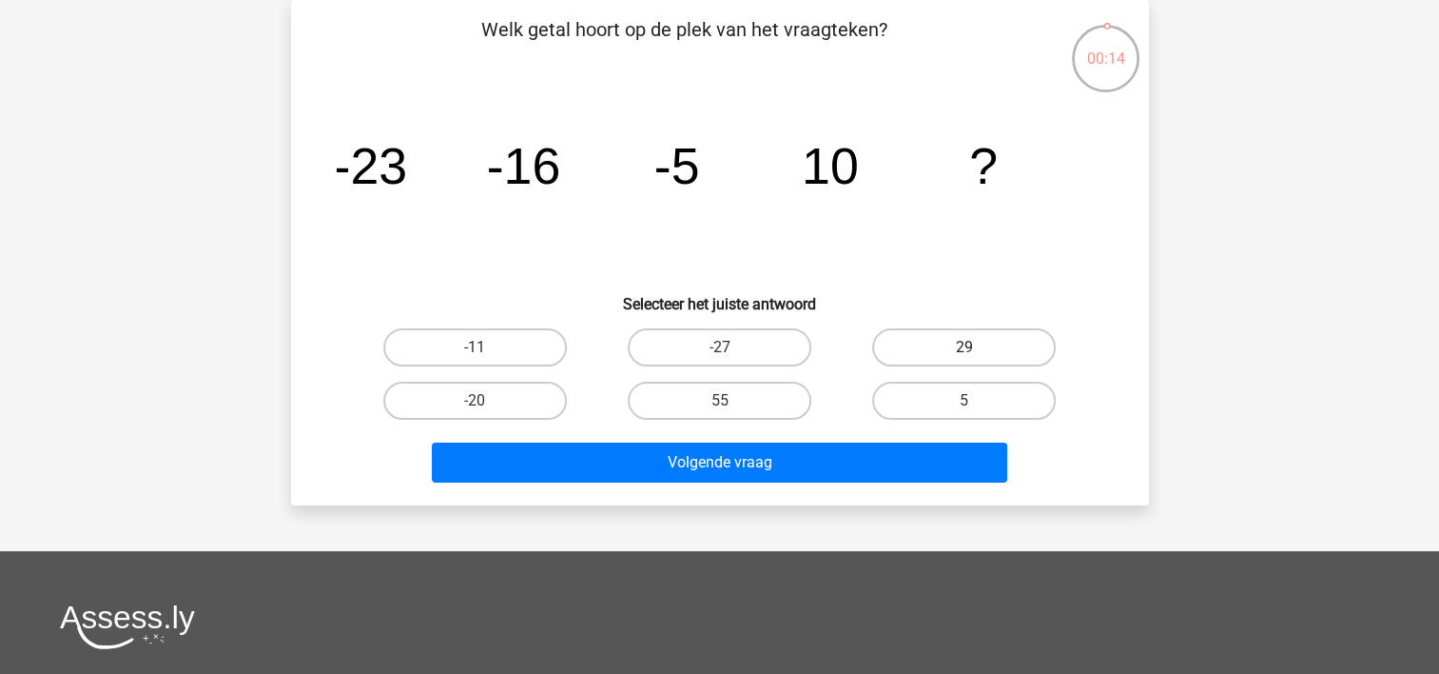
drag, startPoint x: 963, startPoint y: 351, endPoint x: 923, endPoint y: 342, distance: 41.1
click at [923, 342] on label "29" at bounding box center [964, 347] width 184 height 38
click at [965, 347] on input "29" at bounding box center [971, 353] width 12 height 12
radio input "true"
click at [923, 342] on label "29" at bounding box center [964, 347] width 184 height 38
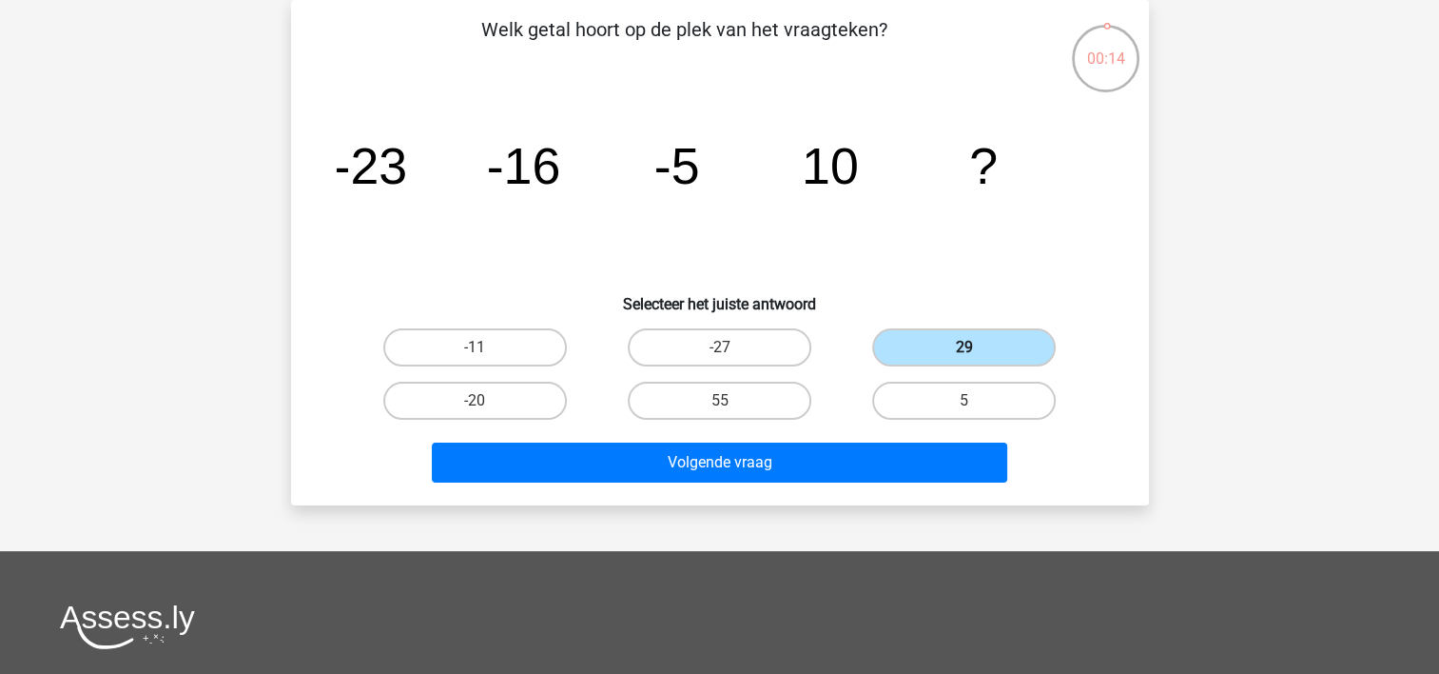
click at [965, 347] on input "29" at bounding box center [971, 353] width 12 height 12
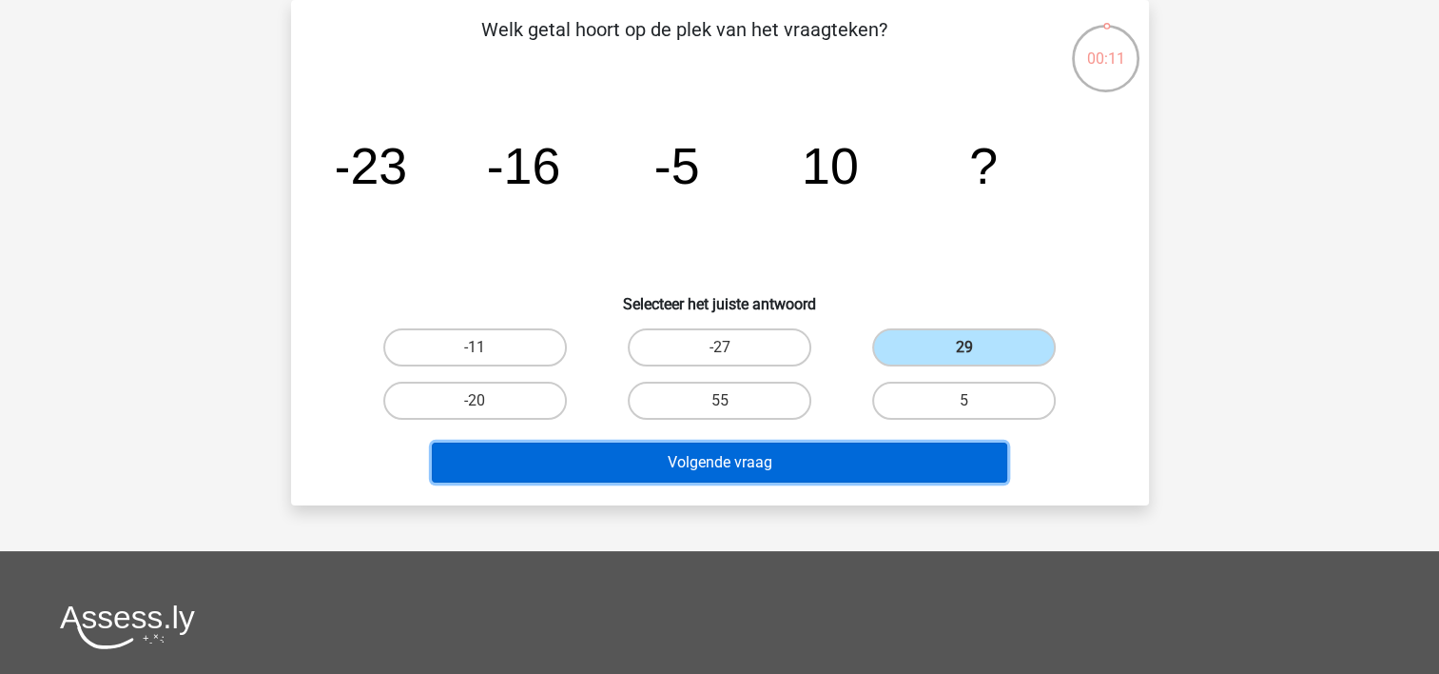
click at [761, 459] on button "Volgende vraag" at bounding box center [720, 462] width 576 height 40
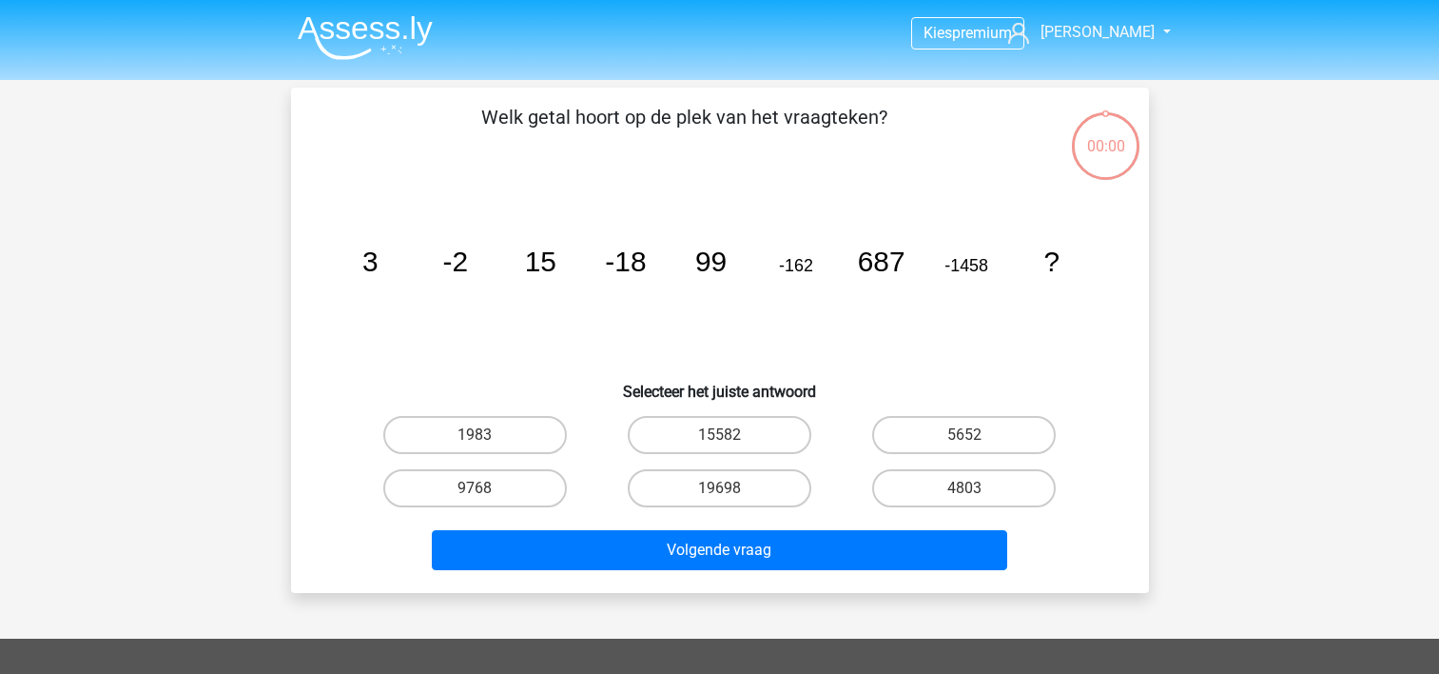
scroll to position [88, 0]
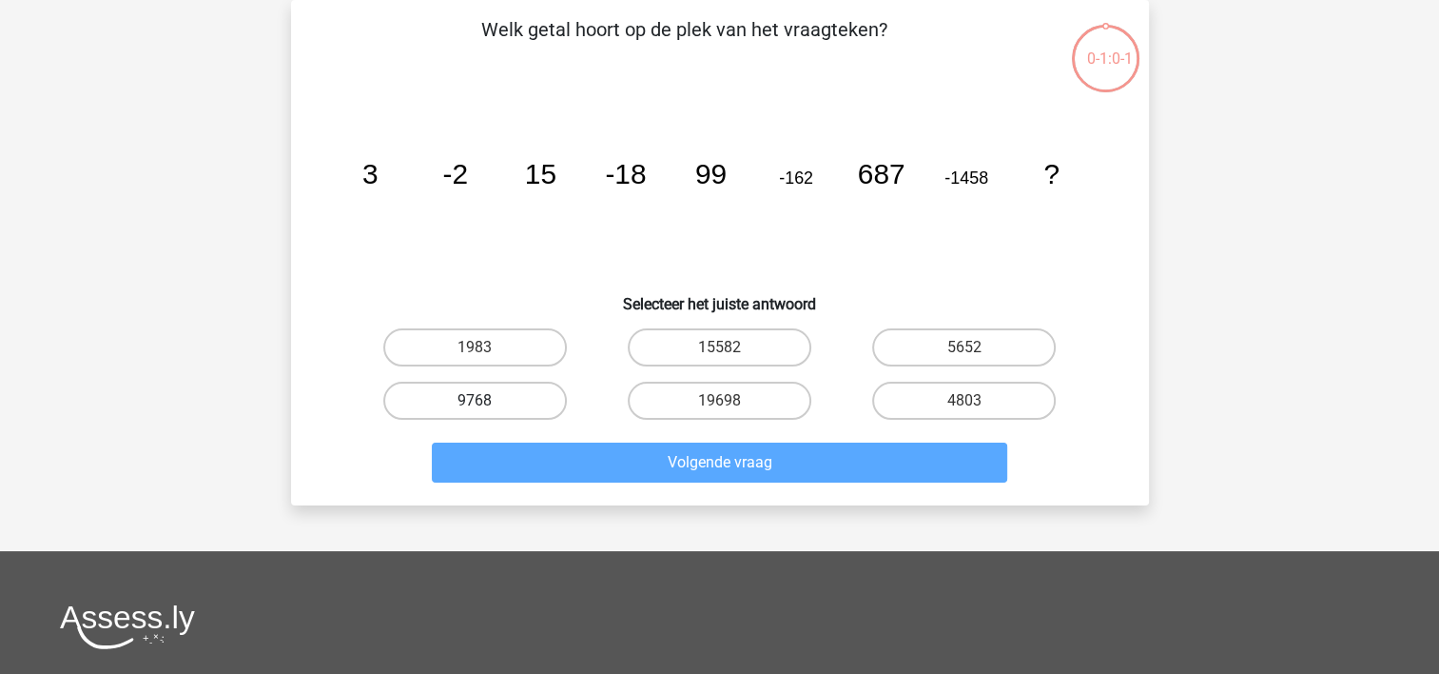
click at [506, 396] on label "9768" at bounding box center [475, 400] width 184 height 38
click at [487, 400] on input "9768" at bounding box center [481, 406] width 12 height 12
radio input "true"
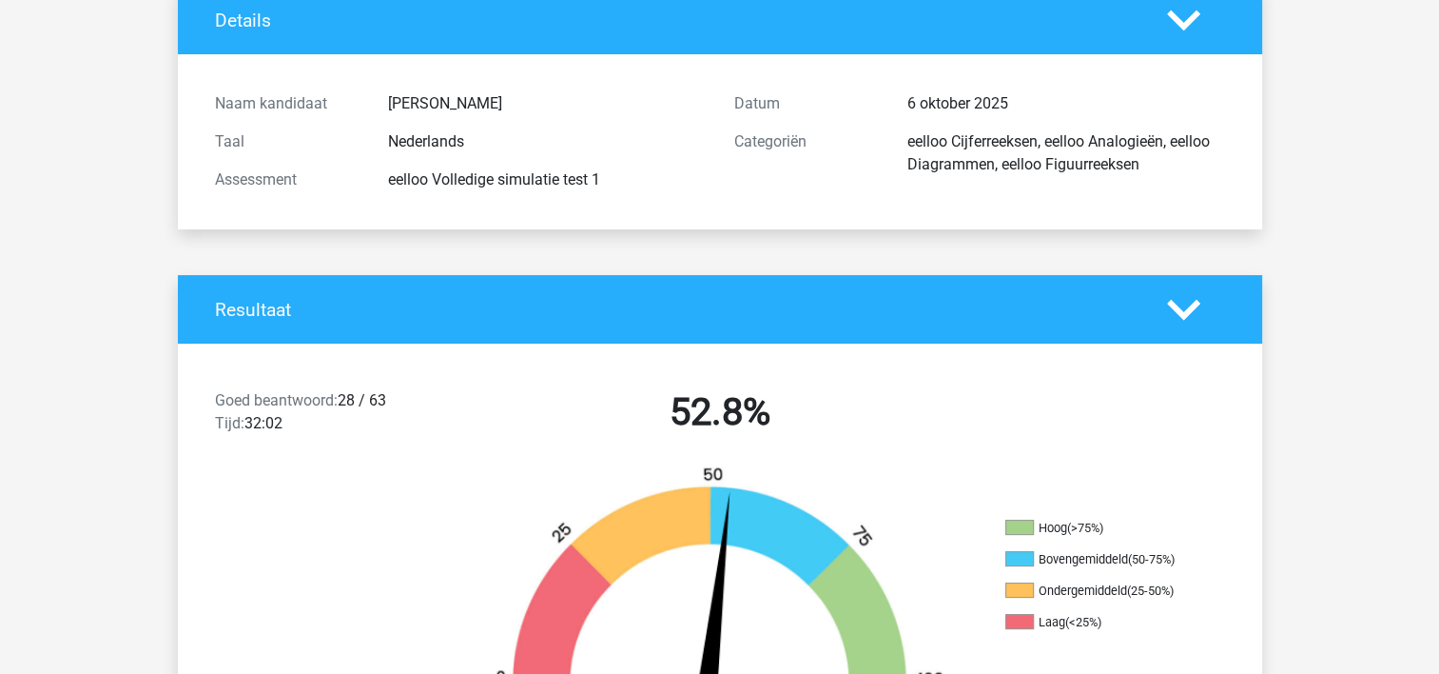
scroll to position [135, 0]
